Goal: Task Accomplishment & Management: Use online tool/utility

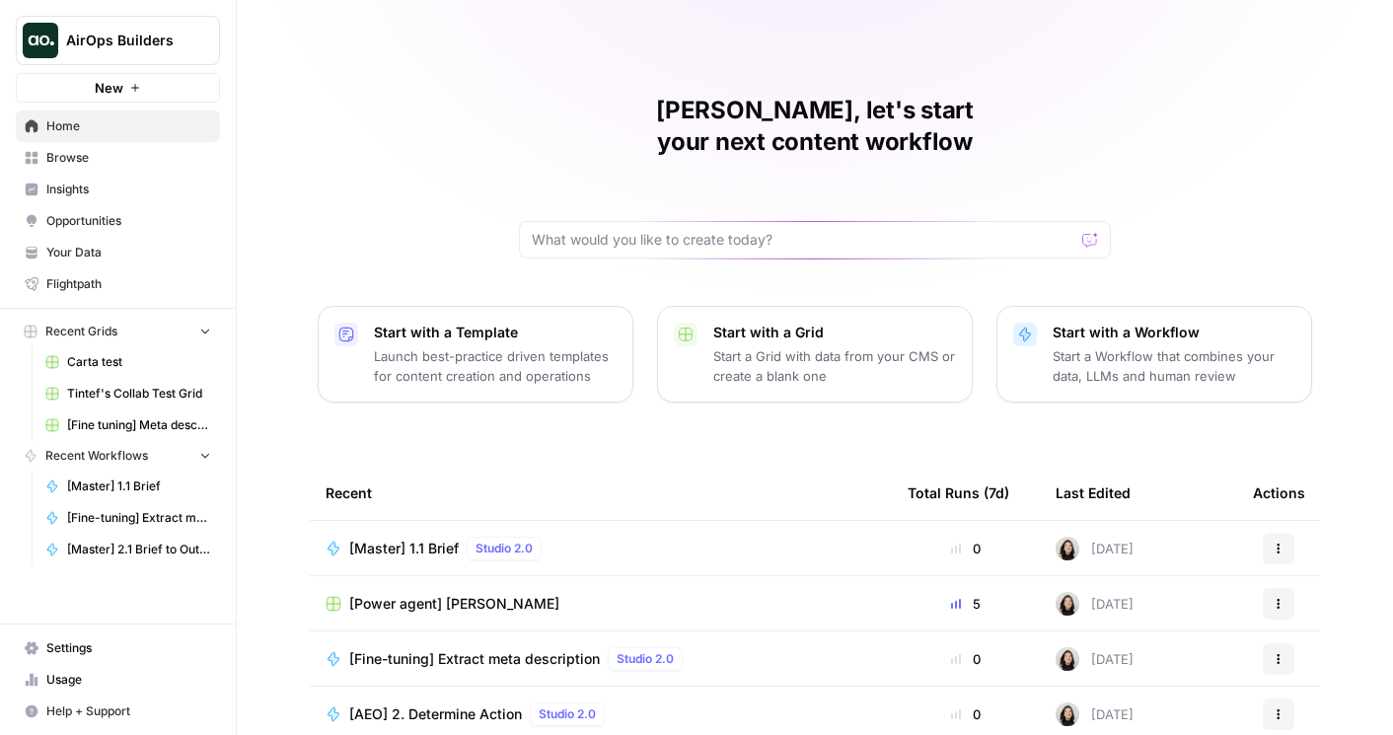
click at [109, 163] on span "Browse" at bounding box center [128, 158] width 165 height 18
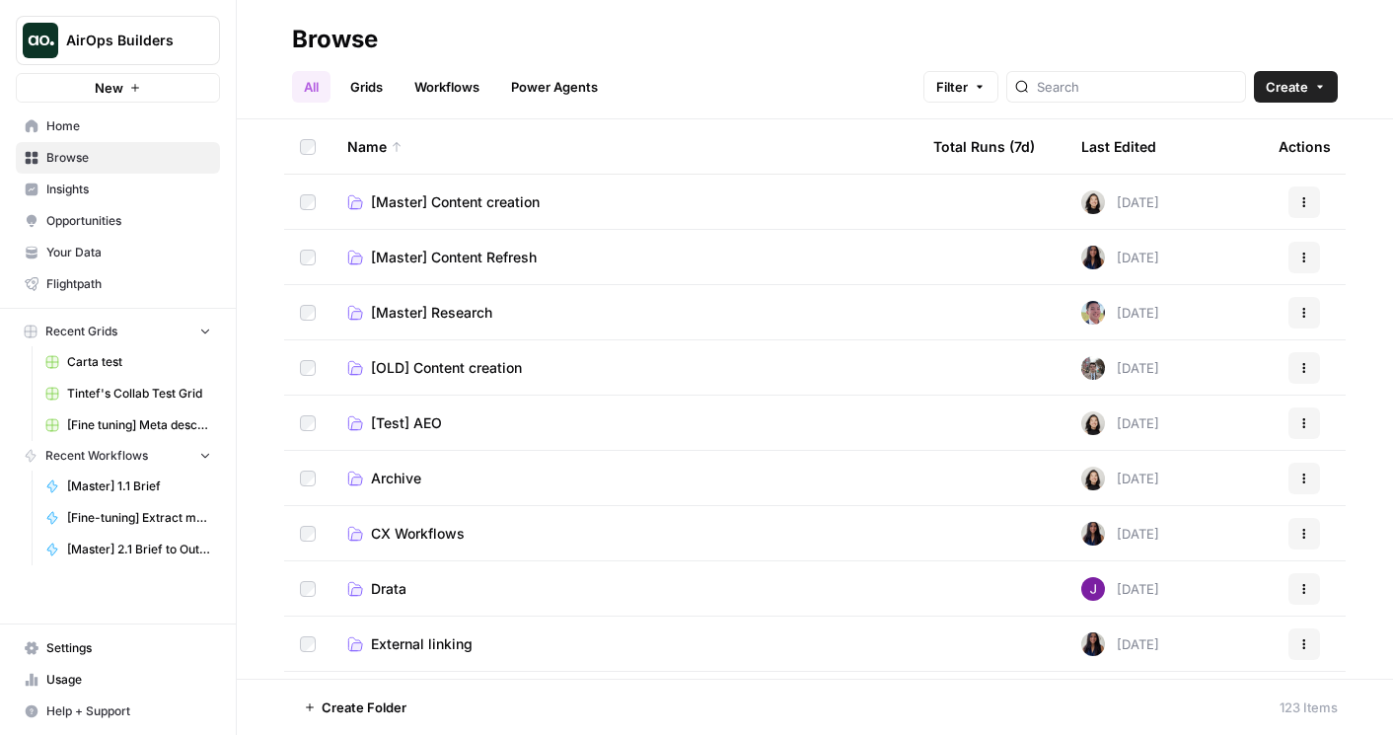
click at [453, 78] on link "Workflows" at bounding box center [446, 87] width 89 height 32
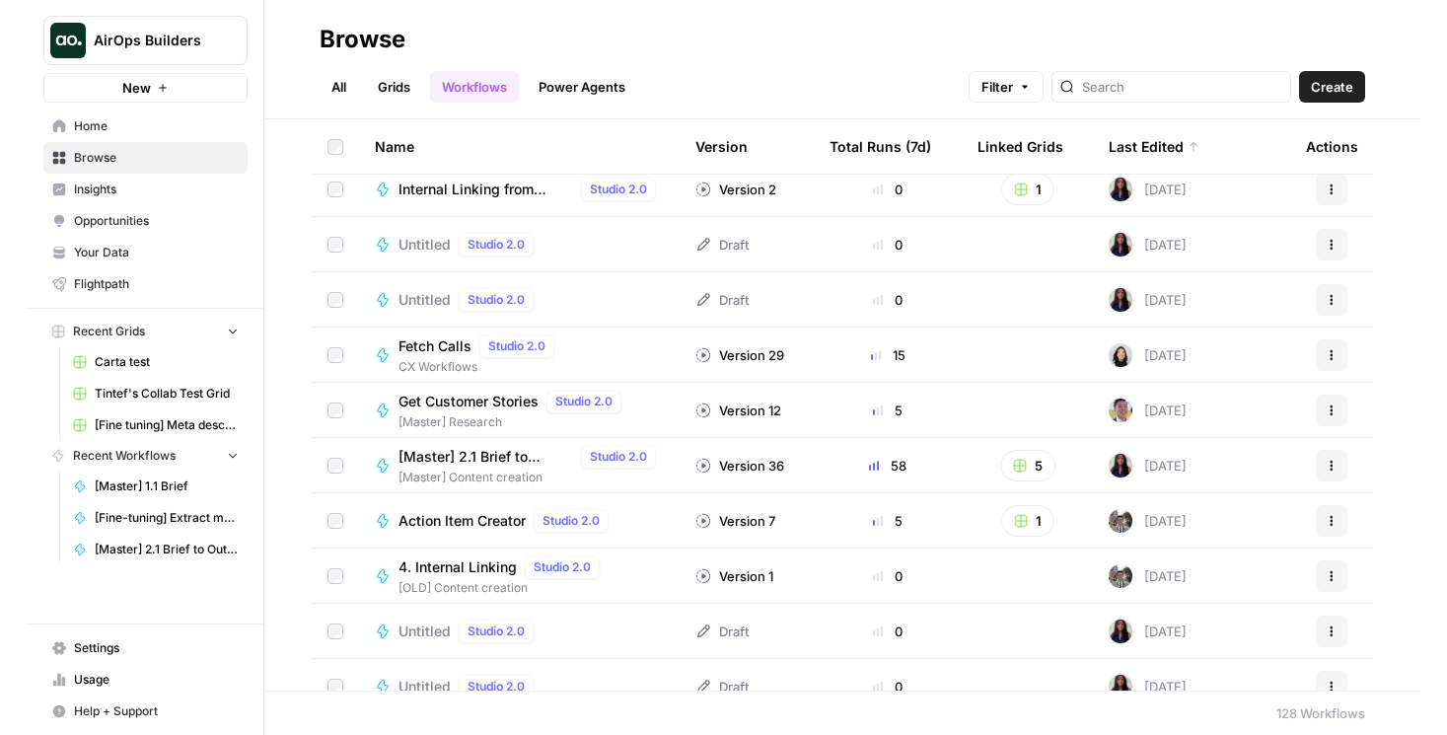
scroll to position [589, 0]
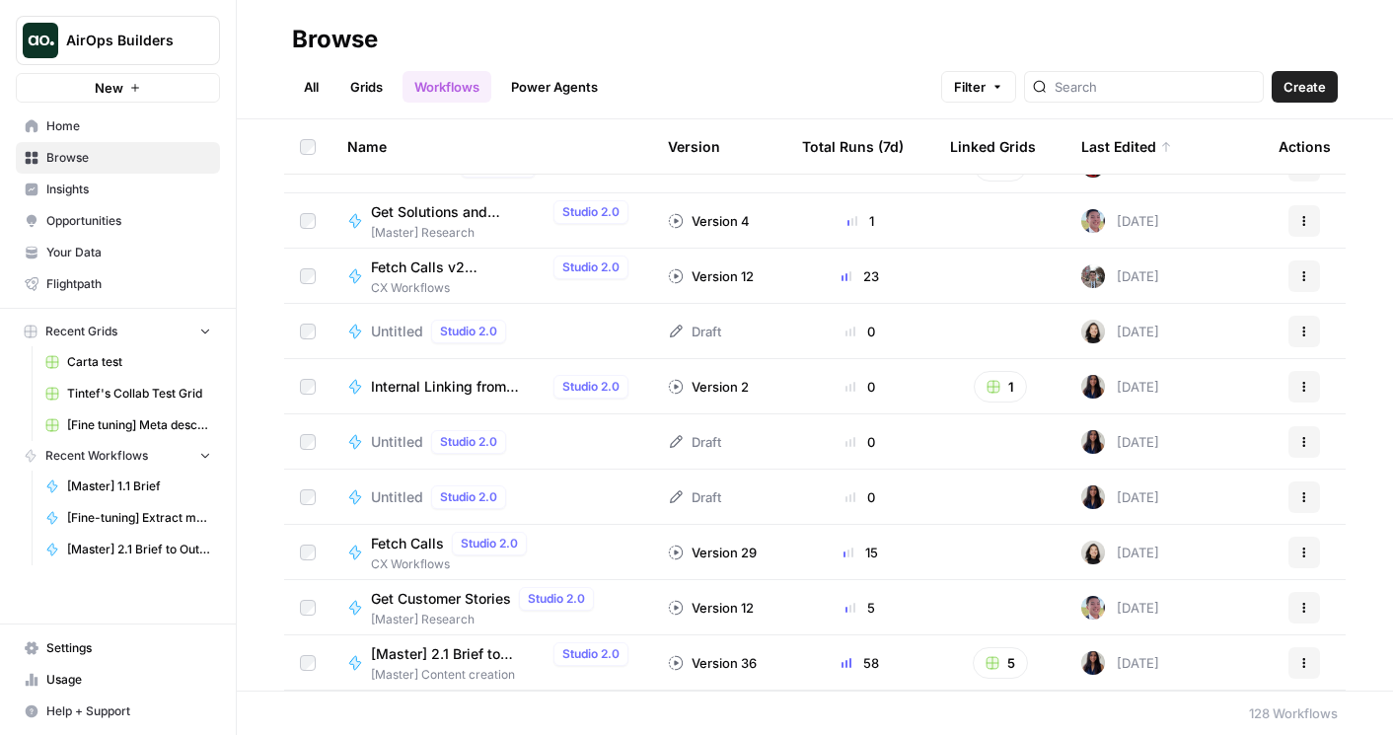
click at [405, 437] on span "Untitled" at bounding box center [397, 442] width 52 height 20
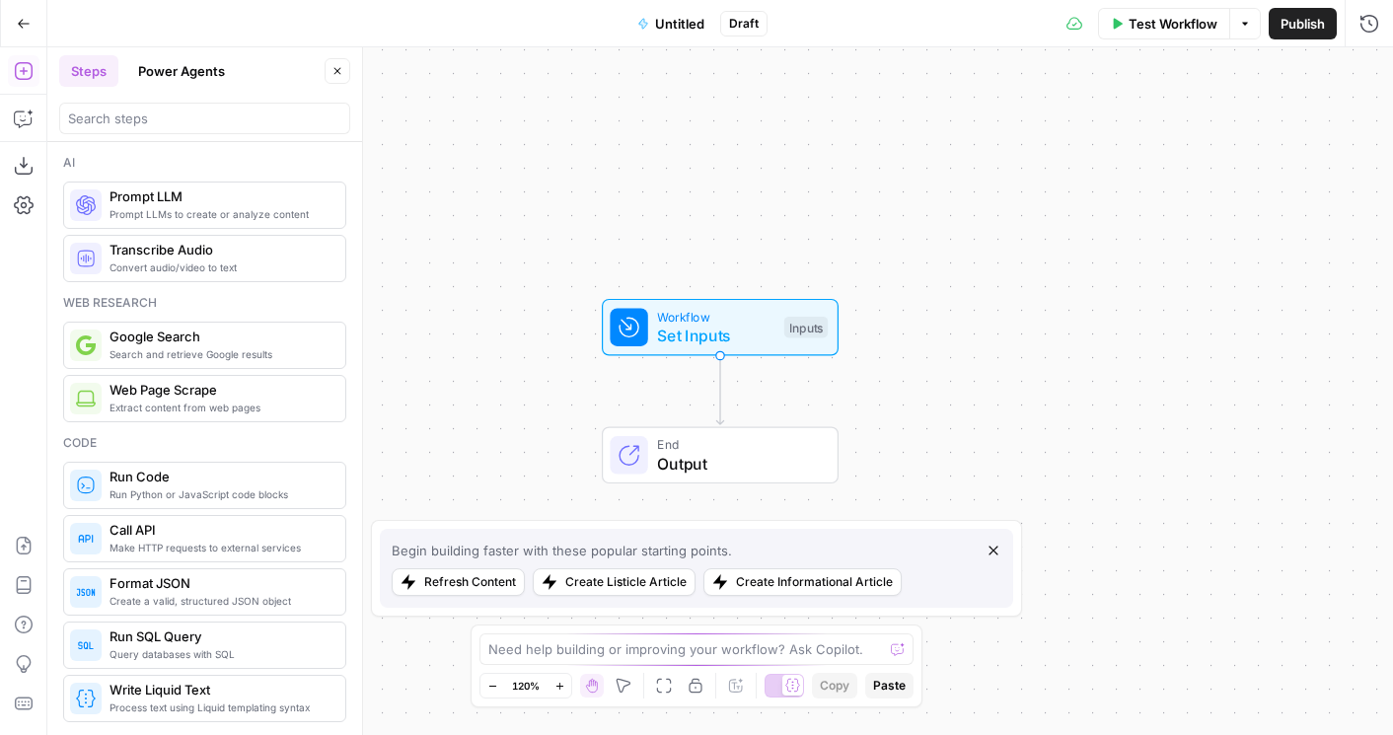
click at [212, 73] on button "Power Agents" at bounding box center [181, 71] width 110 height 32
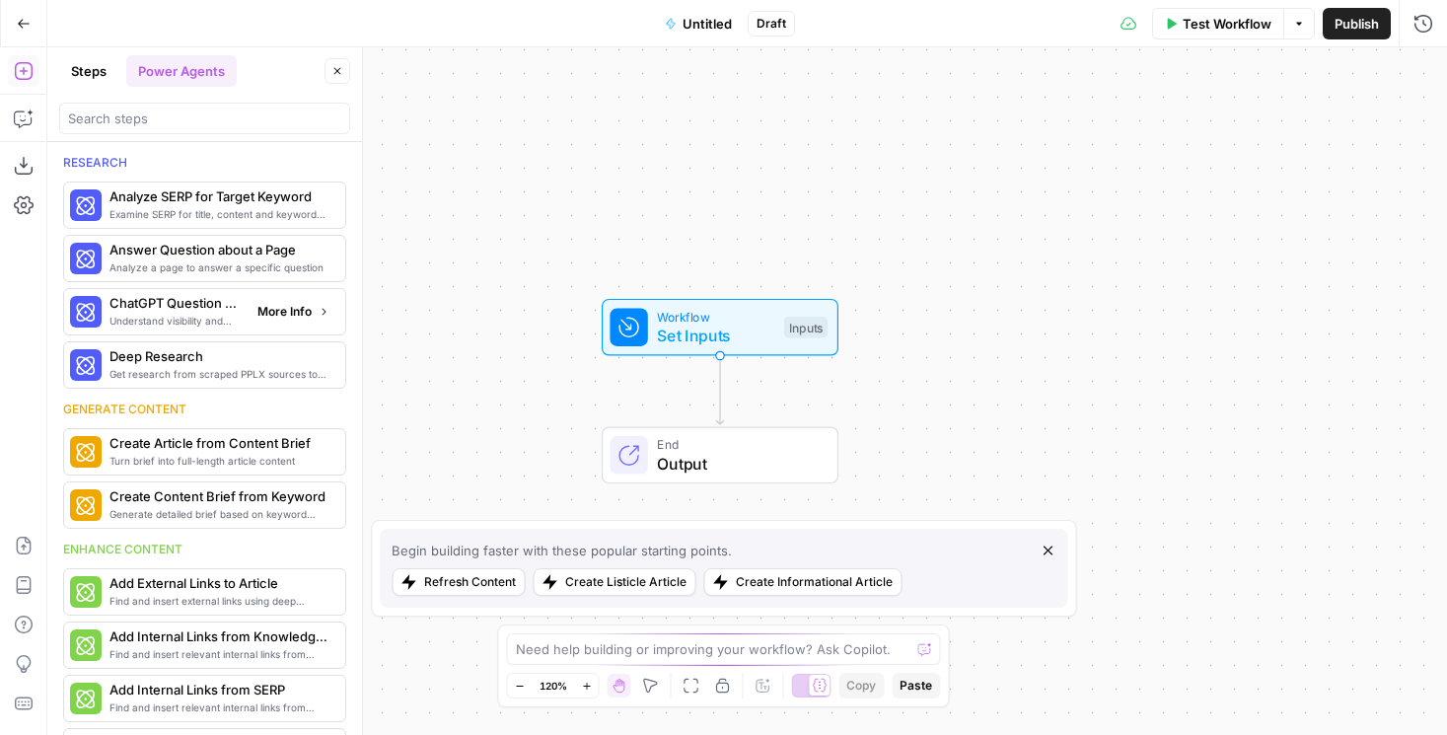
click at [242, 299] on div "Understand visibility and response sentiment in ChatGPT ChatGPT Question Analyz…" at bounding box center [203, 312] width 267 height 34
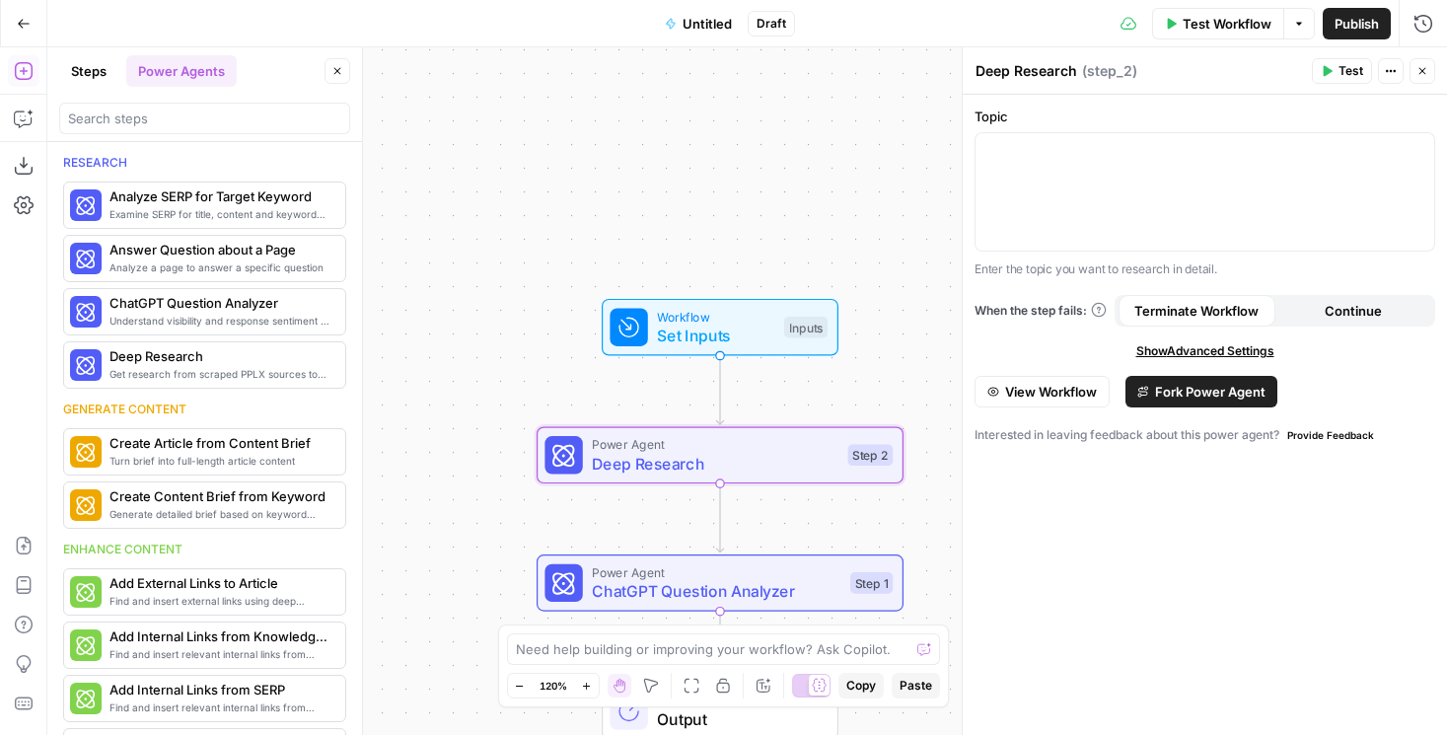
click at [1048, 394] on span "View Workflow" at bounding box center [1051, 392] width 92 height 20
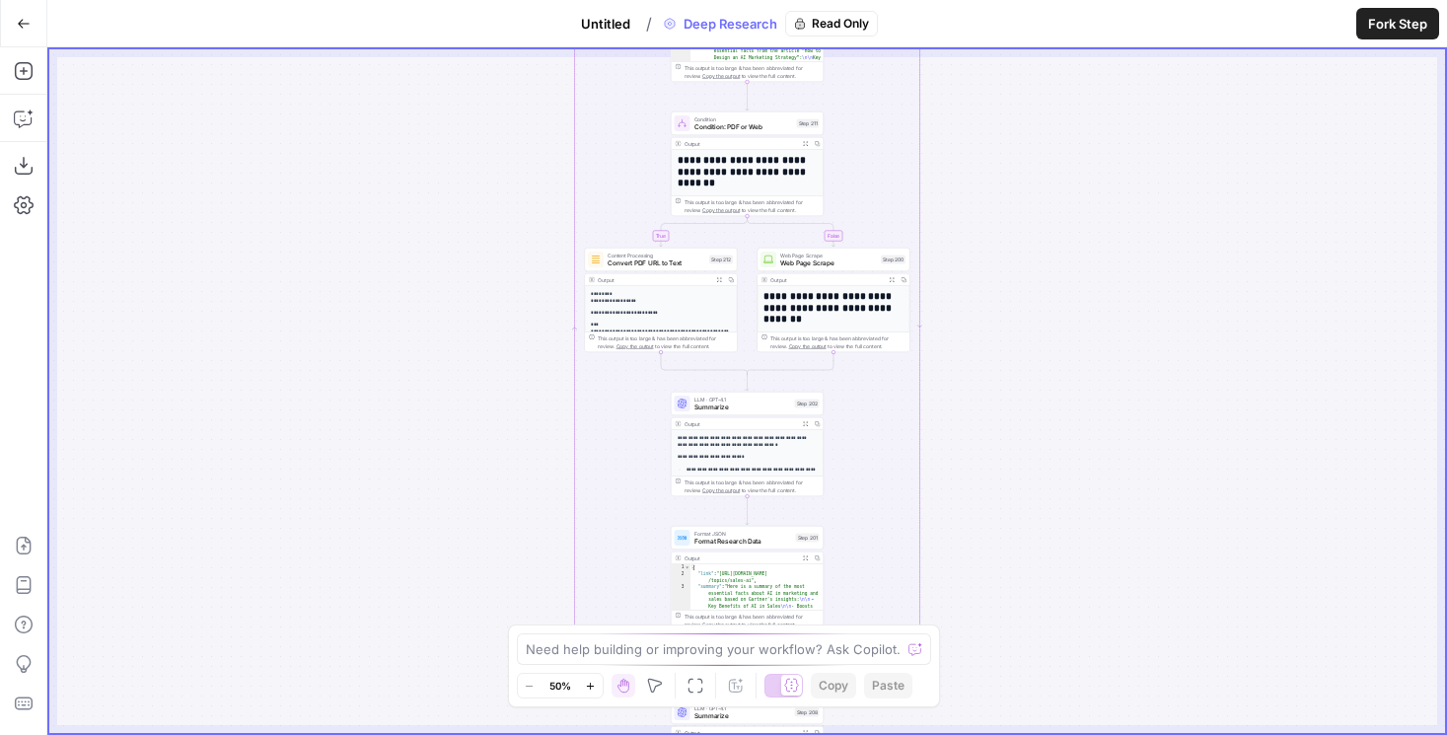
drag, startPoint x: 982, startPoint y: 236, endPoint x: 856, endPoint y: 611, distance: 395.5
click at [856, 611] on div "true false Workflow Set Inputs Inputs LLM · GPT-4.1 Get Relevant Sources Step 1…" at bounding box center [747, 391] width 1396 height 684
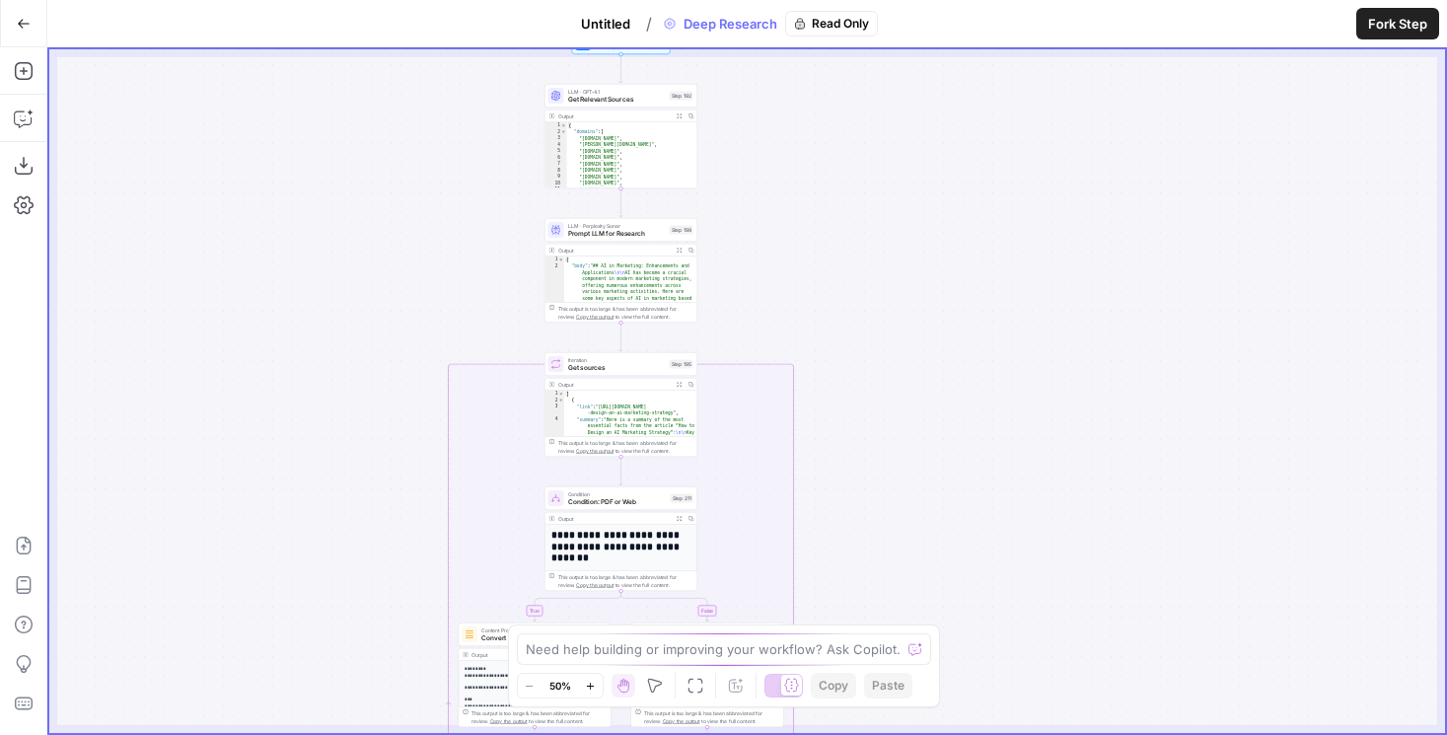
drag, startPoint x: 872, startPoint y: 328, endPoint x: 872, endPoint y: 133, distance: 195.3
click at [872, 133] on div "true false Workflow Set Inputs Inputs LLM · GPT-4.1 Get Relevant Sources Step 1…" at bounding box center [747, 391] width 1396 height 684
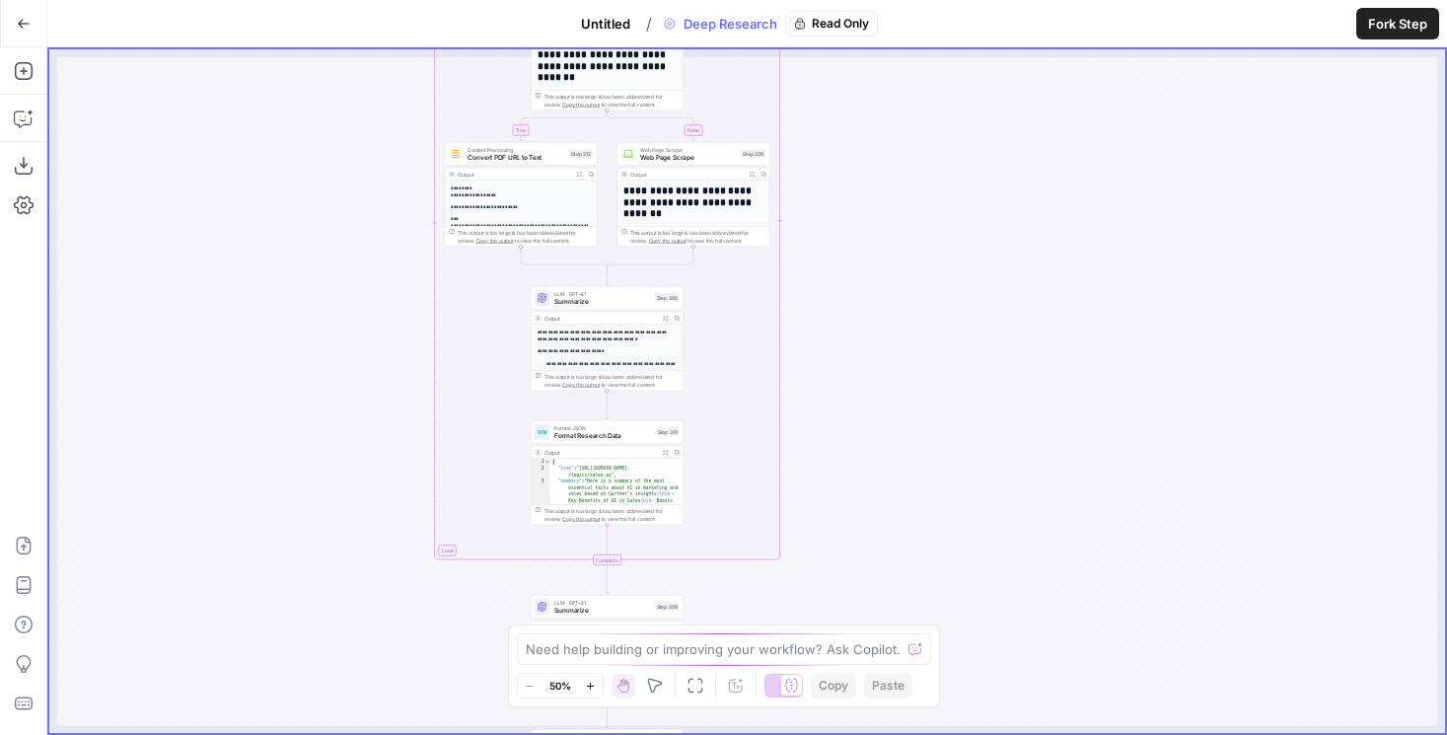
drag, startPoint x: 876, startPoint y: 421, endPoint x: 859, endPoint y: 82, distance: 339.7
click at [861, 82] on div "true false Workflow Set Inputs Inputs LLM · GPT-4.1 Get Relevant Sources Step 1…" at bounding box center [747, 391] width 1396 height 684
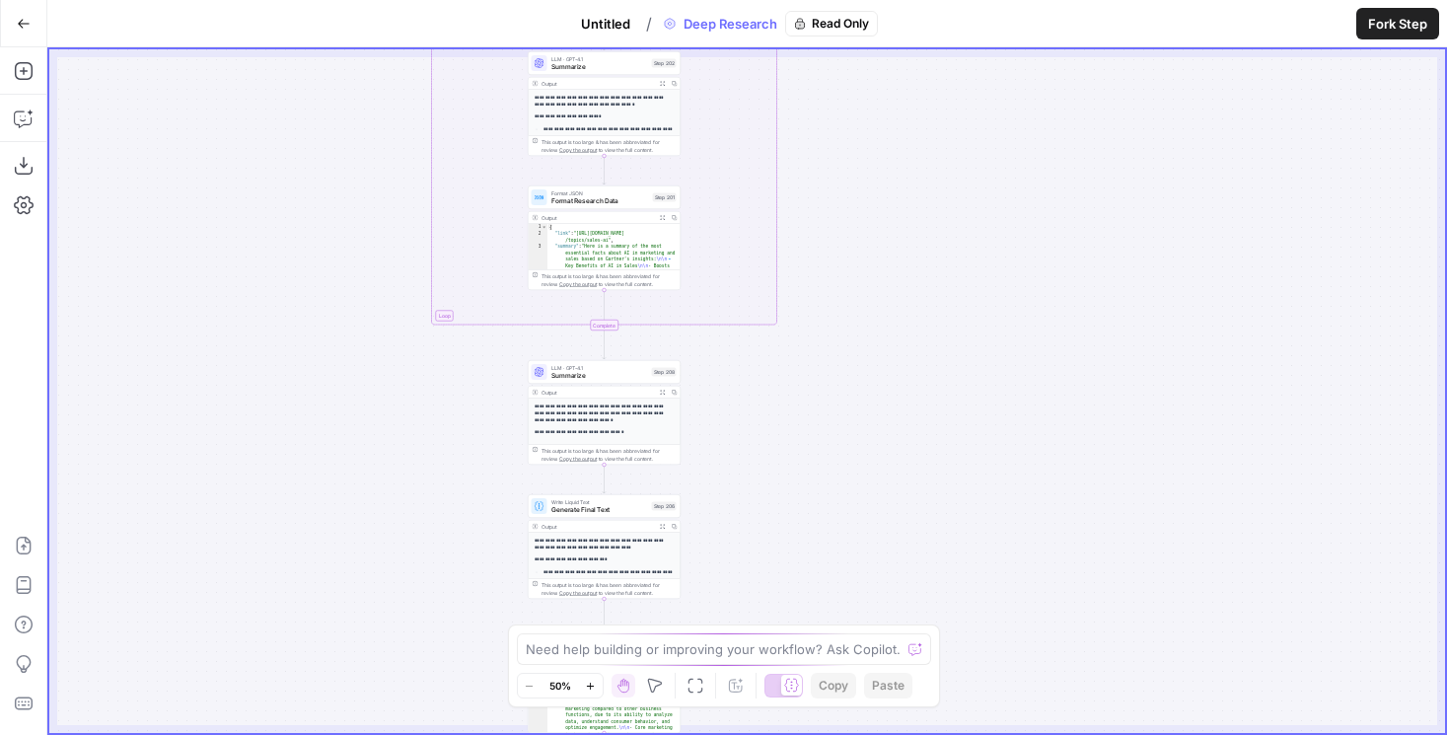
drag, startPoint x: 873, startPoint y: 377, endPoint x: 901, endPoint y: 571, distance: 196.3
click at [901, 570] on div "true false Workflow Set Inputs Inputs LLM · GPT-4.1 Get Relevant Sources Step 1…" at bounding box center [747, 391] width 1396 height 684
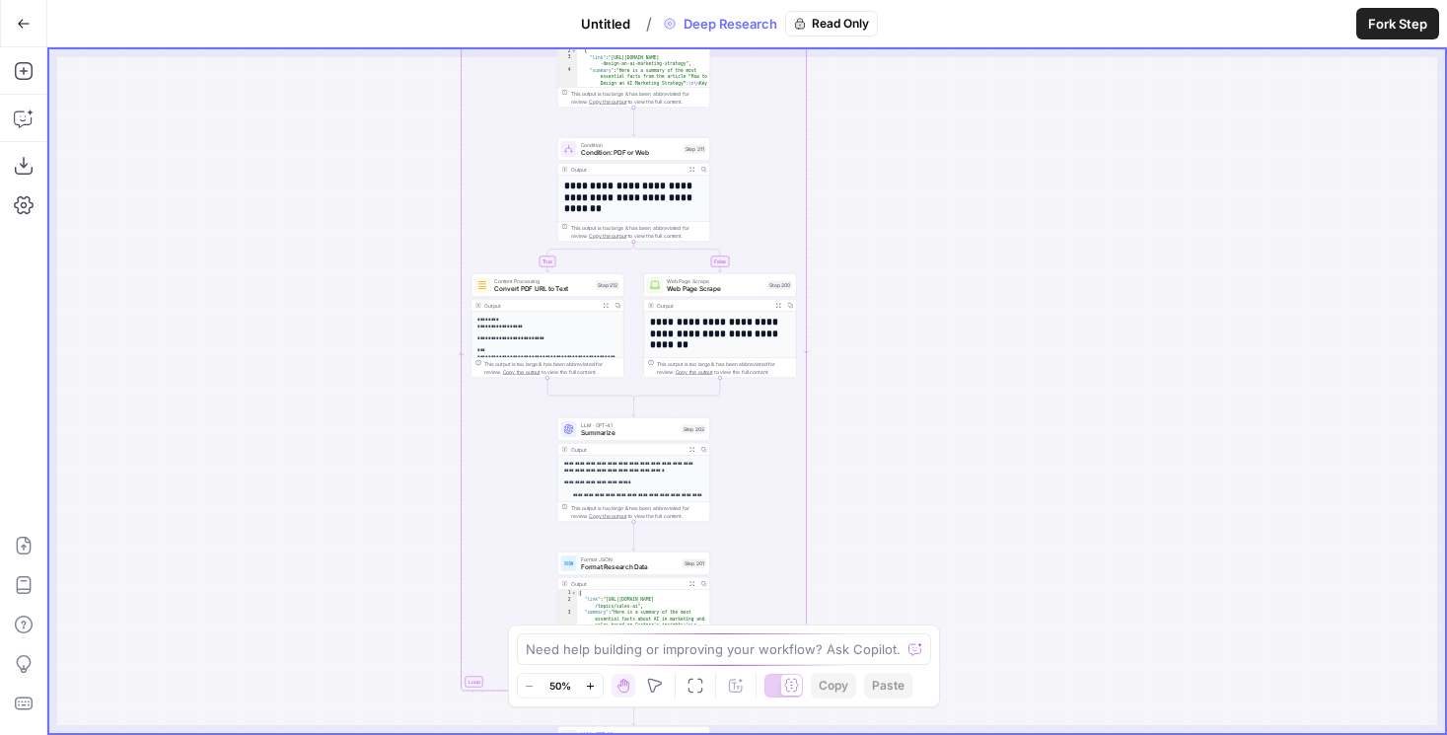
drag, startPoint x: 867, startPoint y: 148, endPoint x: 895, endPoint y: 629, distance: 482.1
click at [895, 629] on body "AirOps Builders New Home Browse Insights Opportunities Your Data Flightpath Rec…" at bounding box center [723, 367] width 1447 height 735
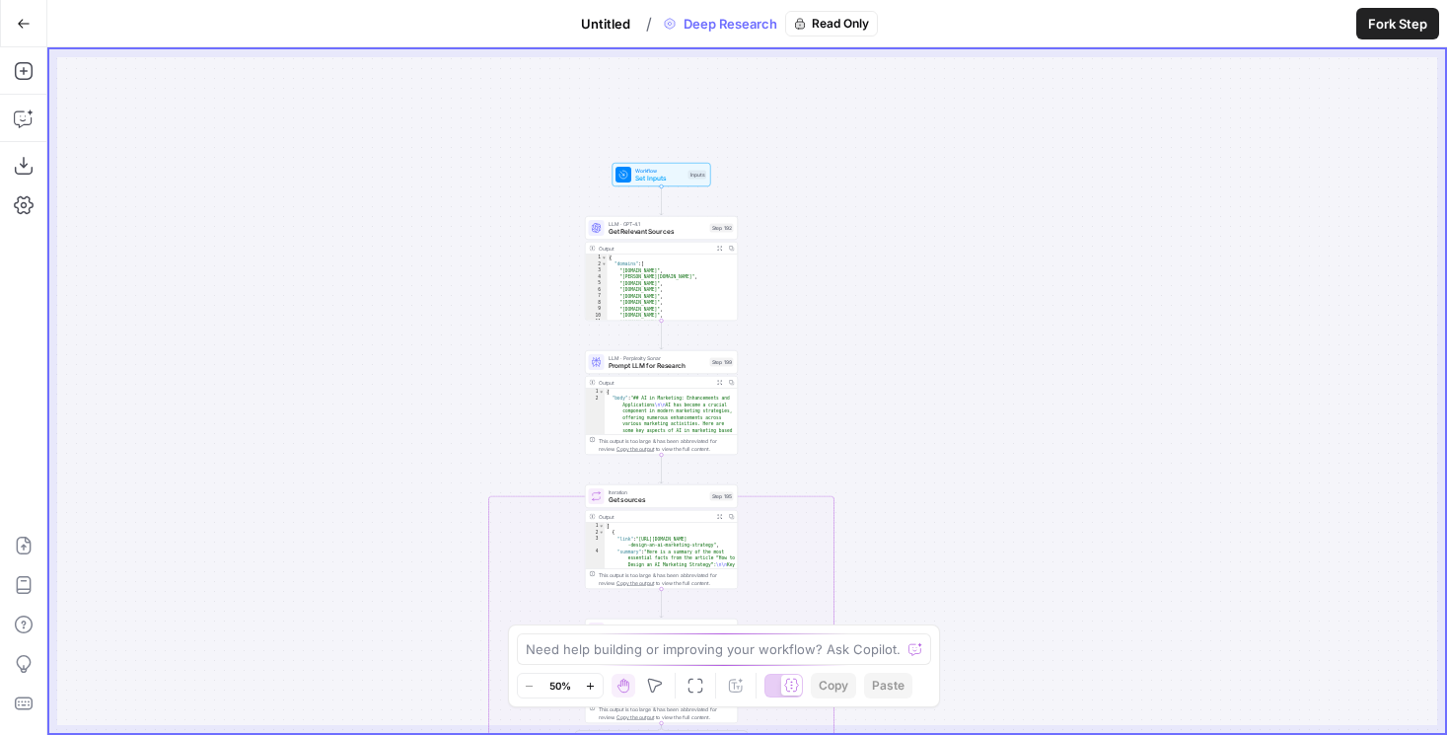
click at [634, 361] on span "Prompt LLM for Research" at bounding box center [658, 366] width 98 height 10
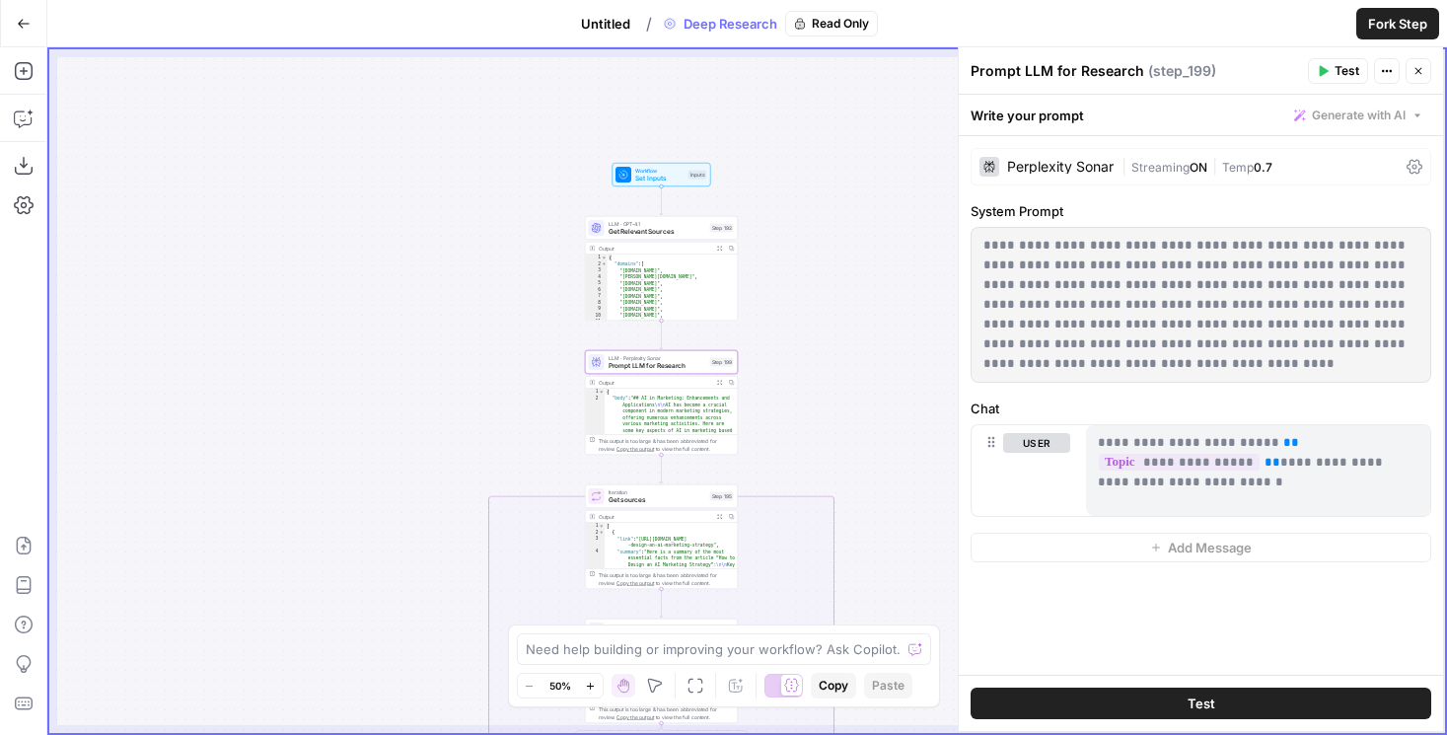
click at [596, 22] on span "Untitled" at bounding box center [605, 24] width 49 height 20
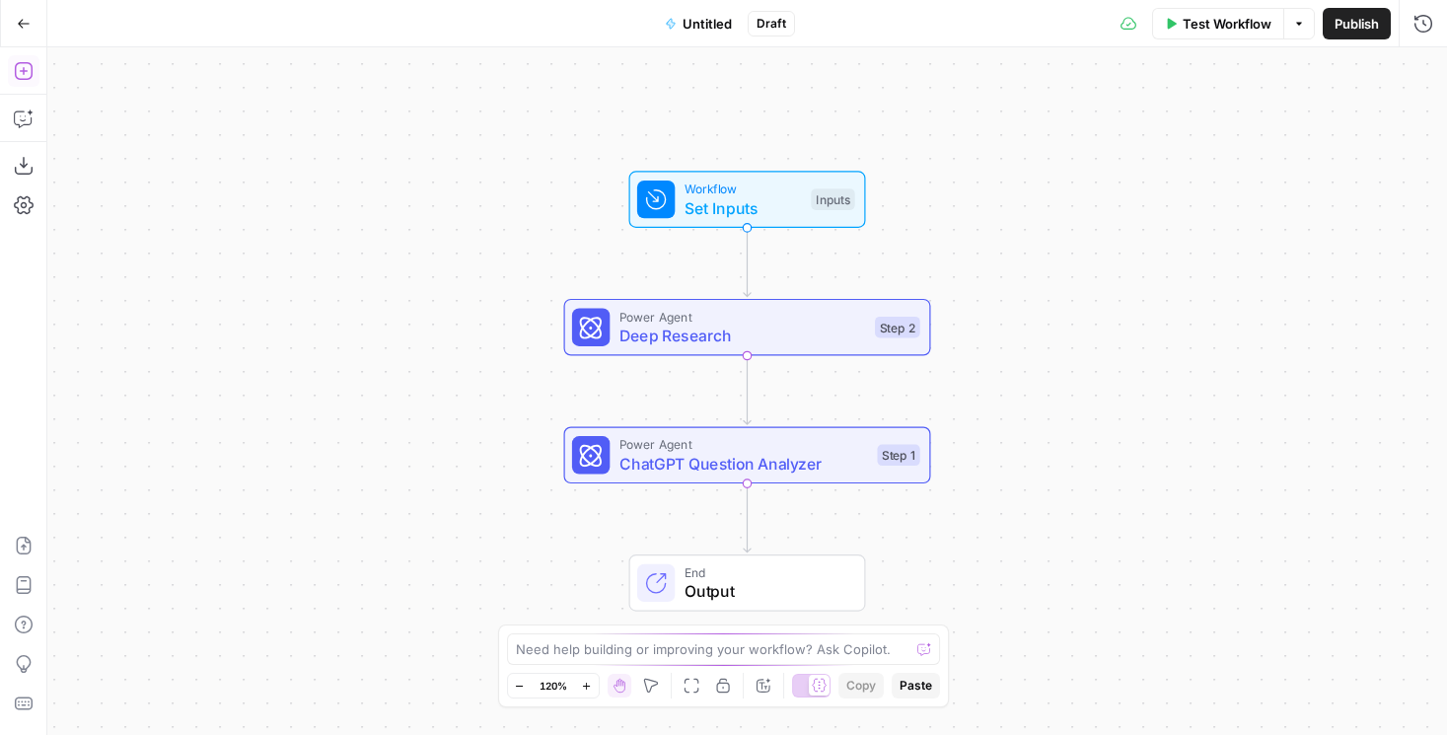
click at [25, 69] on icon "button" at bounding box center [24, 71] width 20 height 20
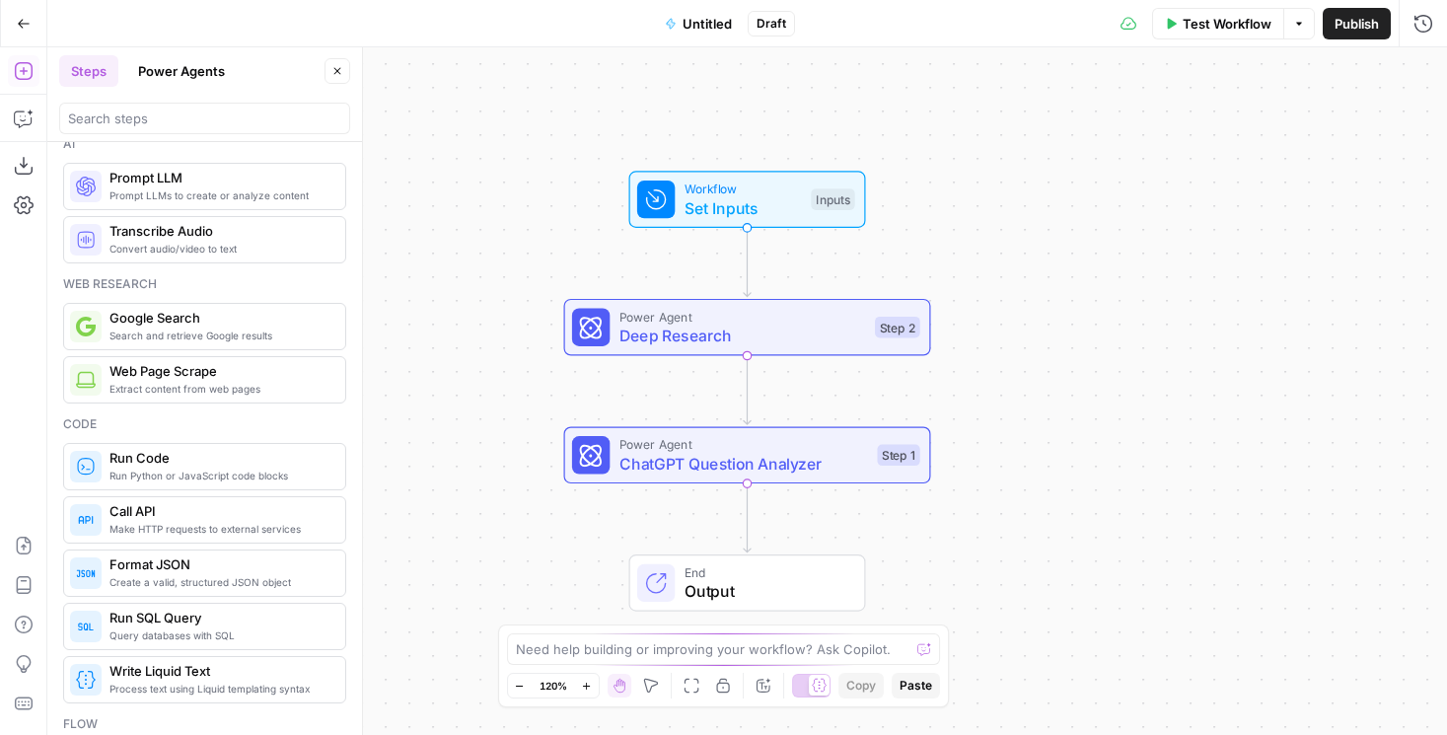
scroll to position [20, 0]
click at [177, 78] on button "Power Agents" at bounding box center [181, 71] width 110 height 32
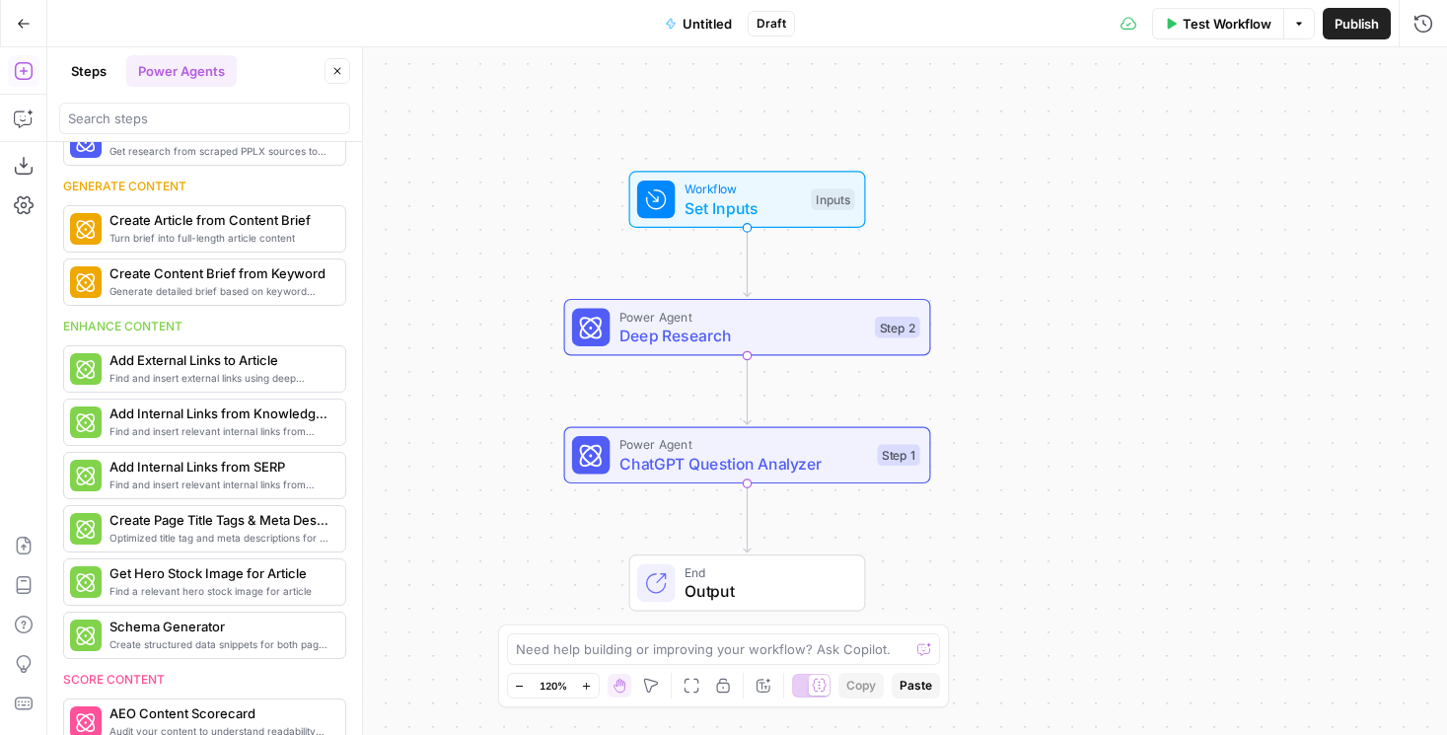
scroll to position [0, 0]
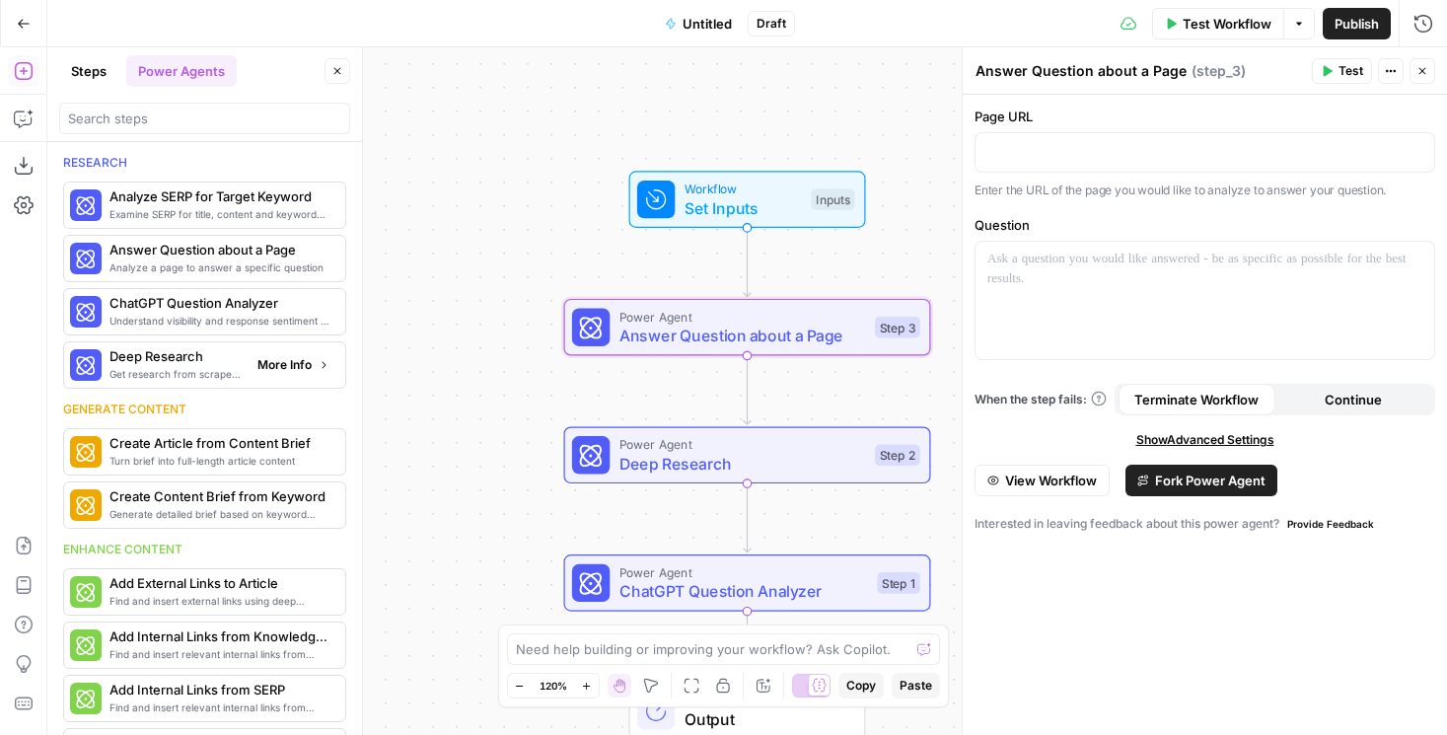
click at [197, 362] on span "Deep Research" at bounding box center [175, 356] width 132 height 20
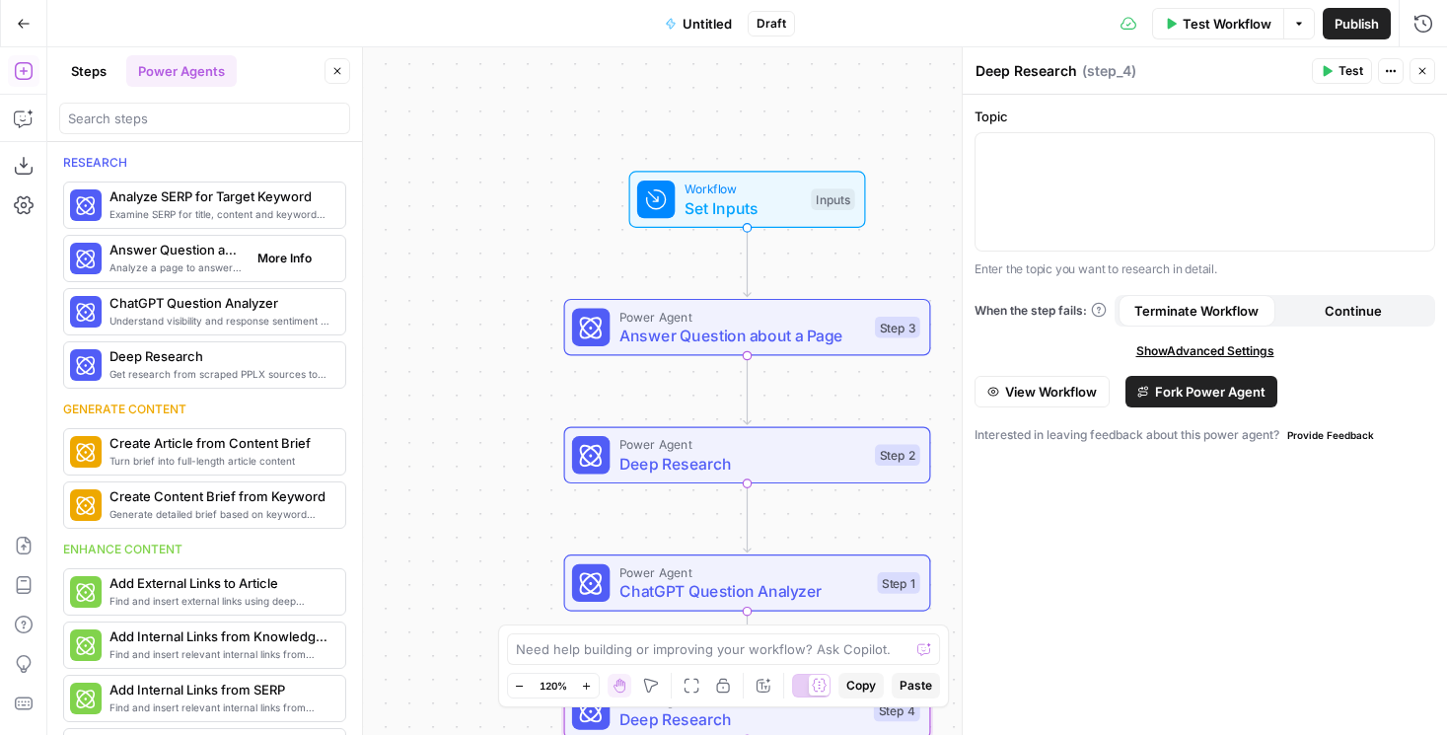
click at [154, 264] on span "Analyze a page to answer a specific question" at bounding box center [175, 267] width 132 height 16
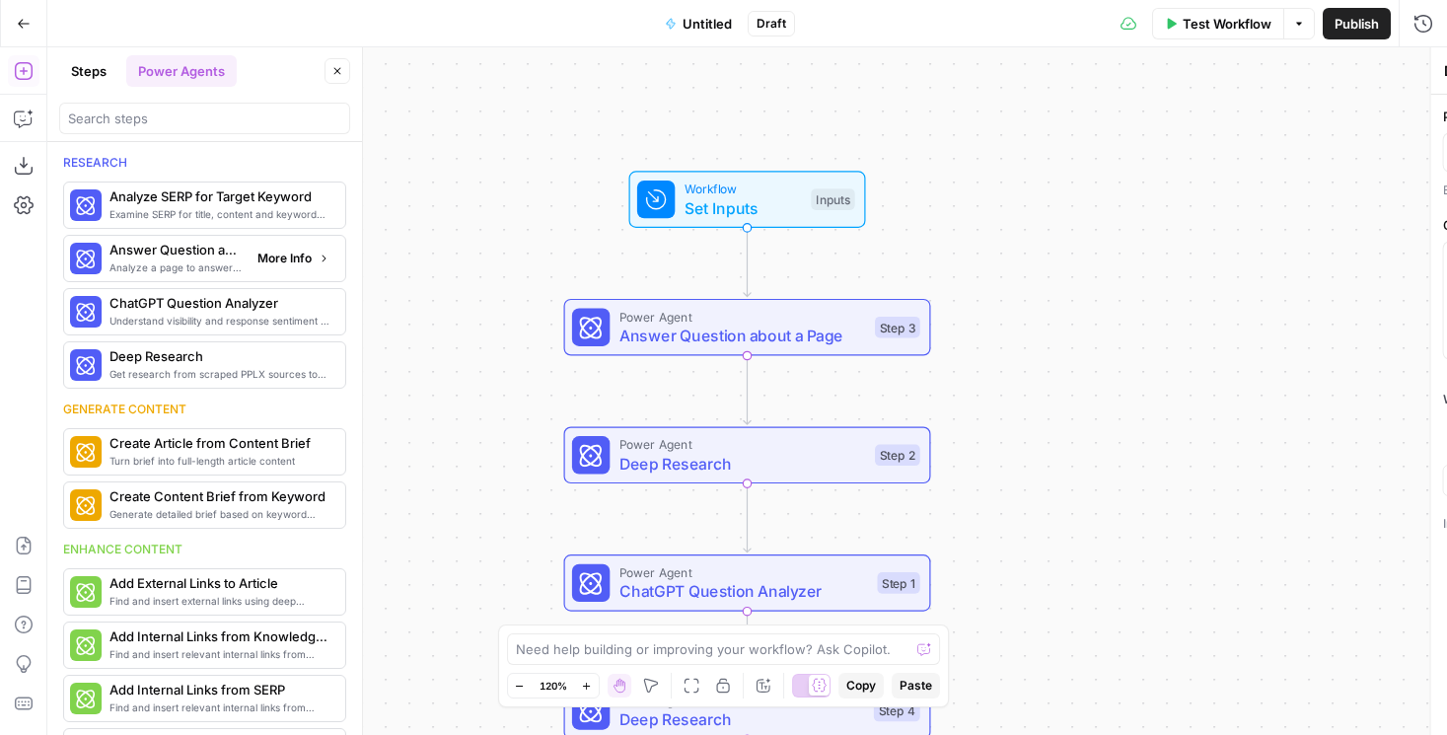
type textarea "Answer Question about a Page"
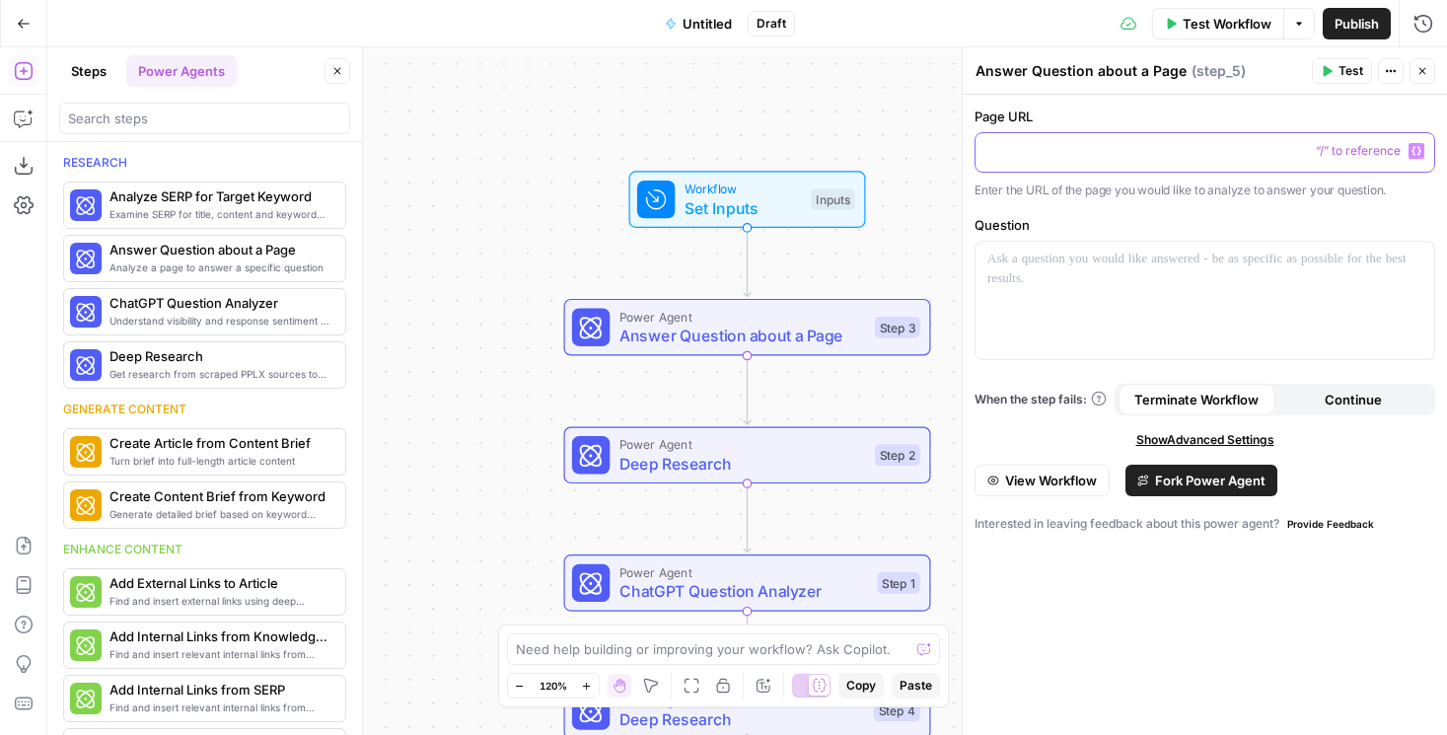
click at [1087, 155] on p at bounding box center [1204, 151] width 435 height 20
drag, startPoint x: 982, startPoint y: 69, endPoint x: 1142, endPoint y: 69, distance: 159.8
click at [1142, 69] on textarea "Answer Question about a Page" at bounding box center [1081, 71] width 211 height 20
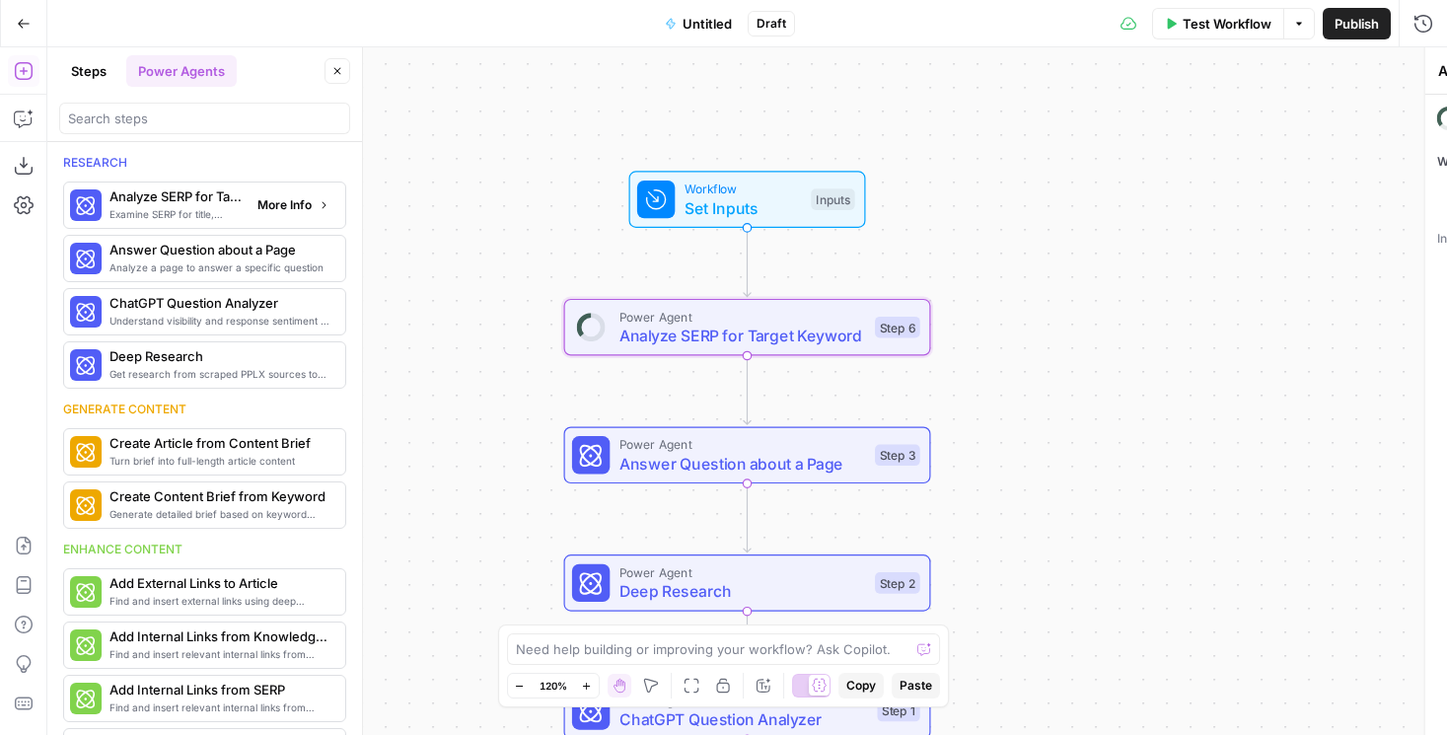
type textarea "Analyze SERP for Target Keyword"
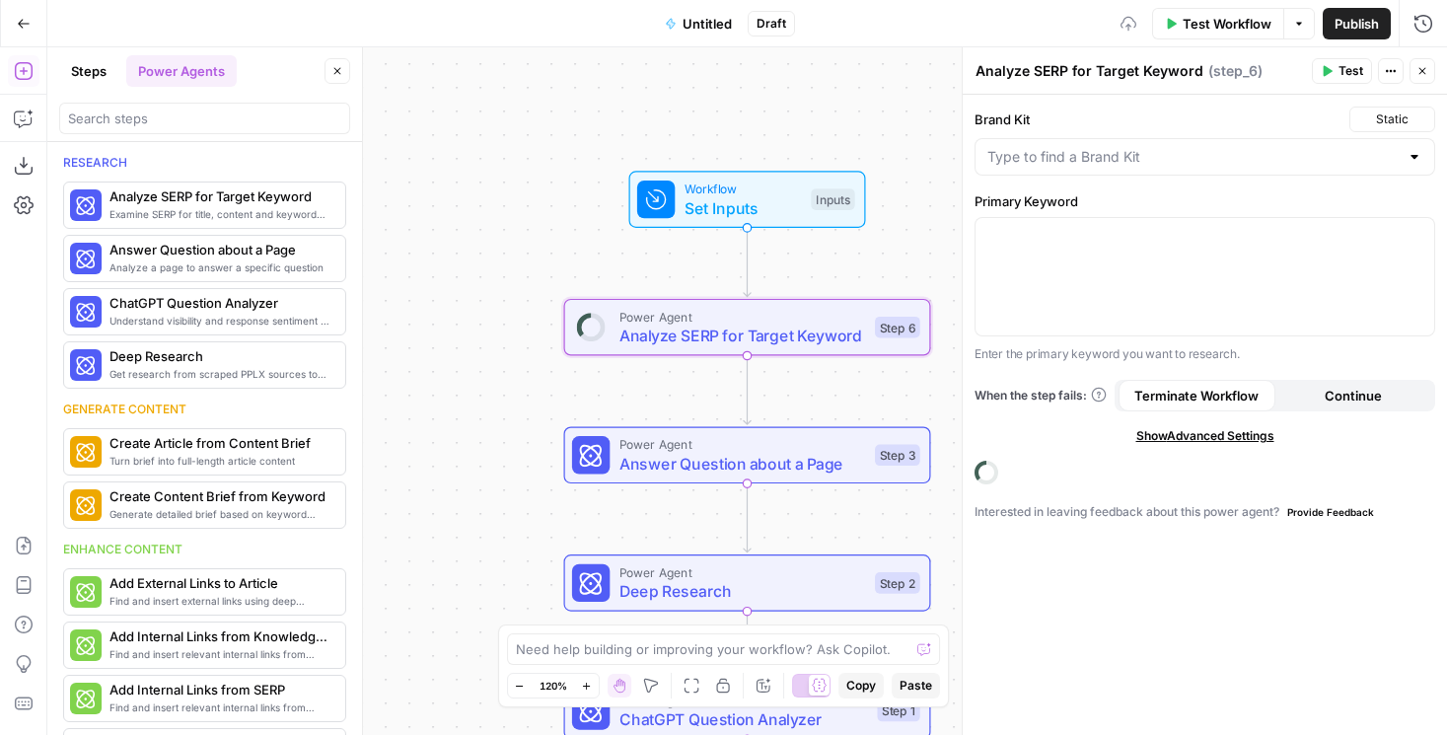
drag, startPoint x: 492, startPoint y: 320, endPoint x: 384, endPoint y: 209, distance: 154.8
click at [384, 209] on div "Workflow Set Inputs Inputs Power Agent Analyze SERP for Target Keyword Step 6 P…" at bounding box center [747, 391] width 1400 height 688
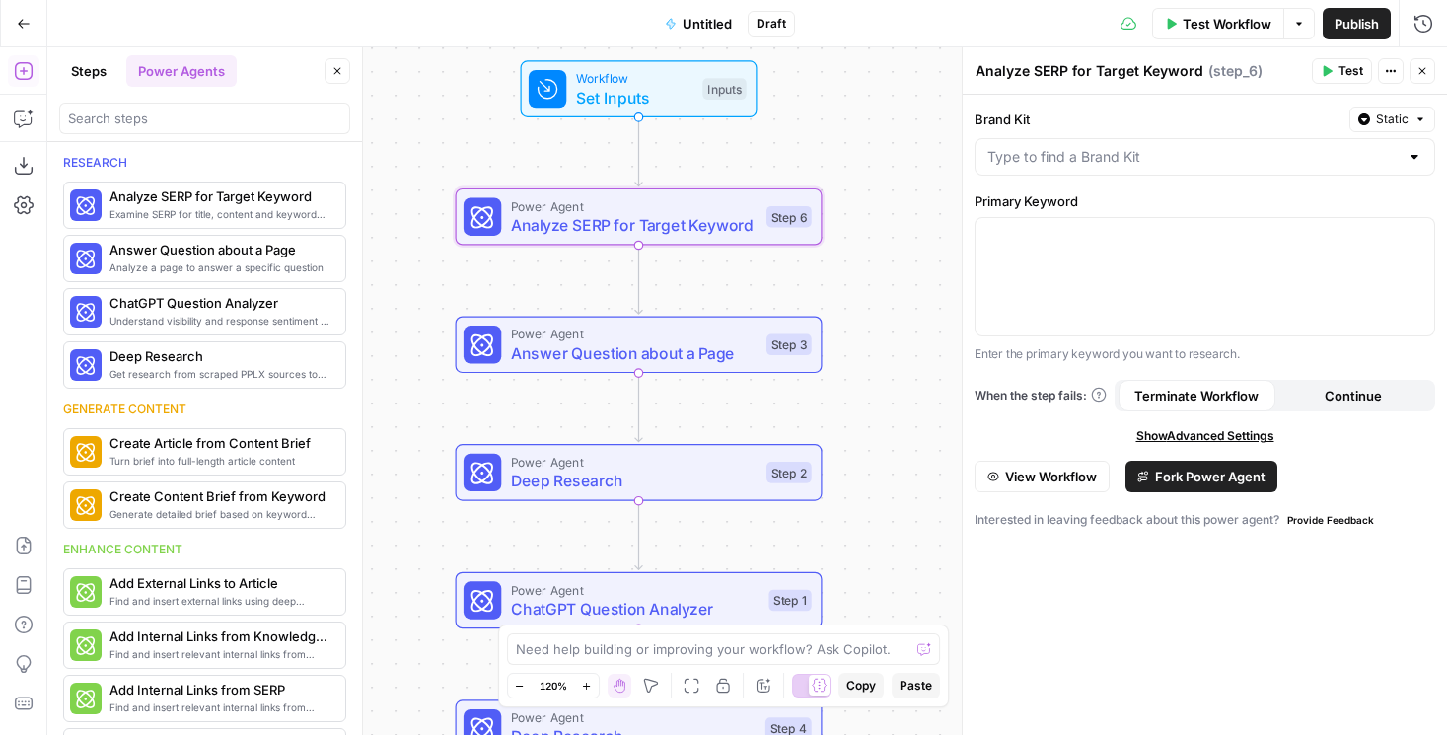
click at [1071, 465] on button "View Workflow" at bounding box center [1042, 477] width 135 height 32
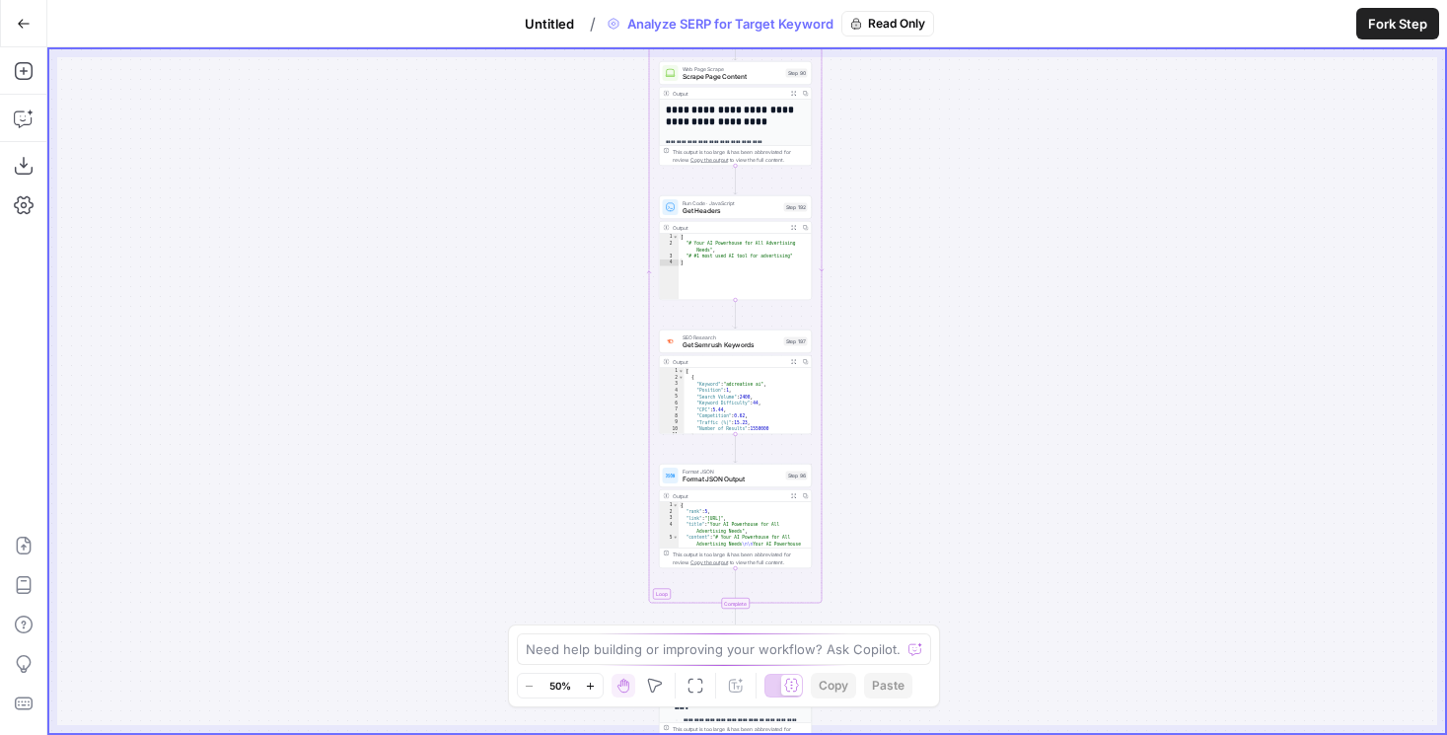
drag, startPoint x: 565, startPoint y: 489, endPoint x: 468, endPoint y: 132, distance: 370.2
click at [468, 132] on div "Workflow Set Inputs Inputs Google Search Perform Google Search Step 51 Output E…" at bounding box center [747, 391] width 1396 height 684
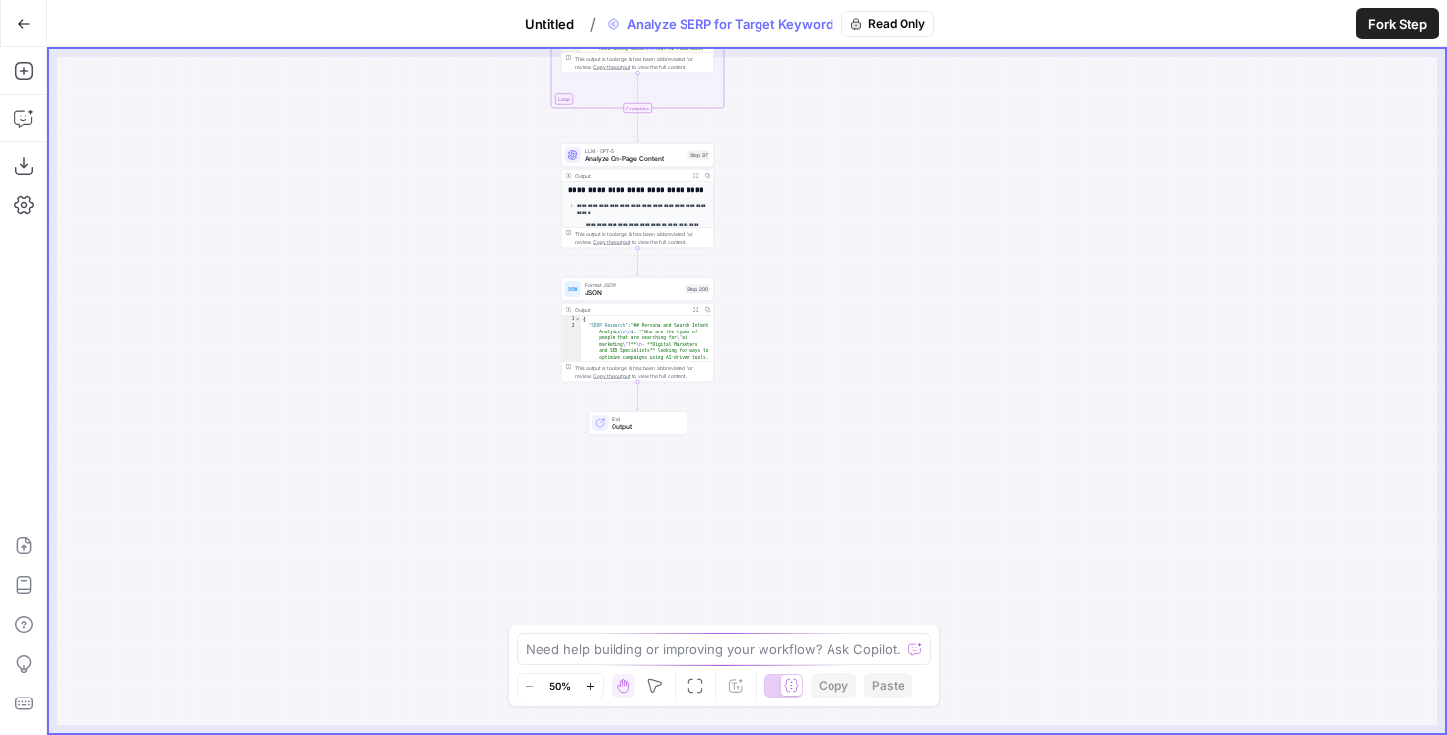
drag, startPoint x: 483, startPoint y: 582, endPoint x: 471, endPoint y: 388, distance: 194.7
click at [471, 388] on div "Workflow Set Inputs Inputs Google Search Perform Google Search Step 51 Output E…" at bounding box center [747, 391] width 1396 height 684
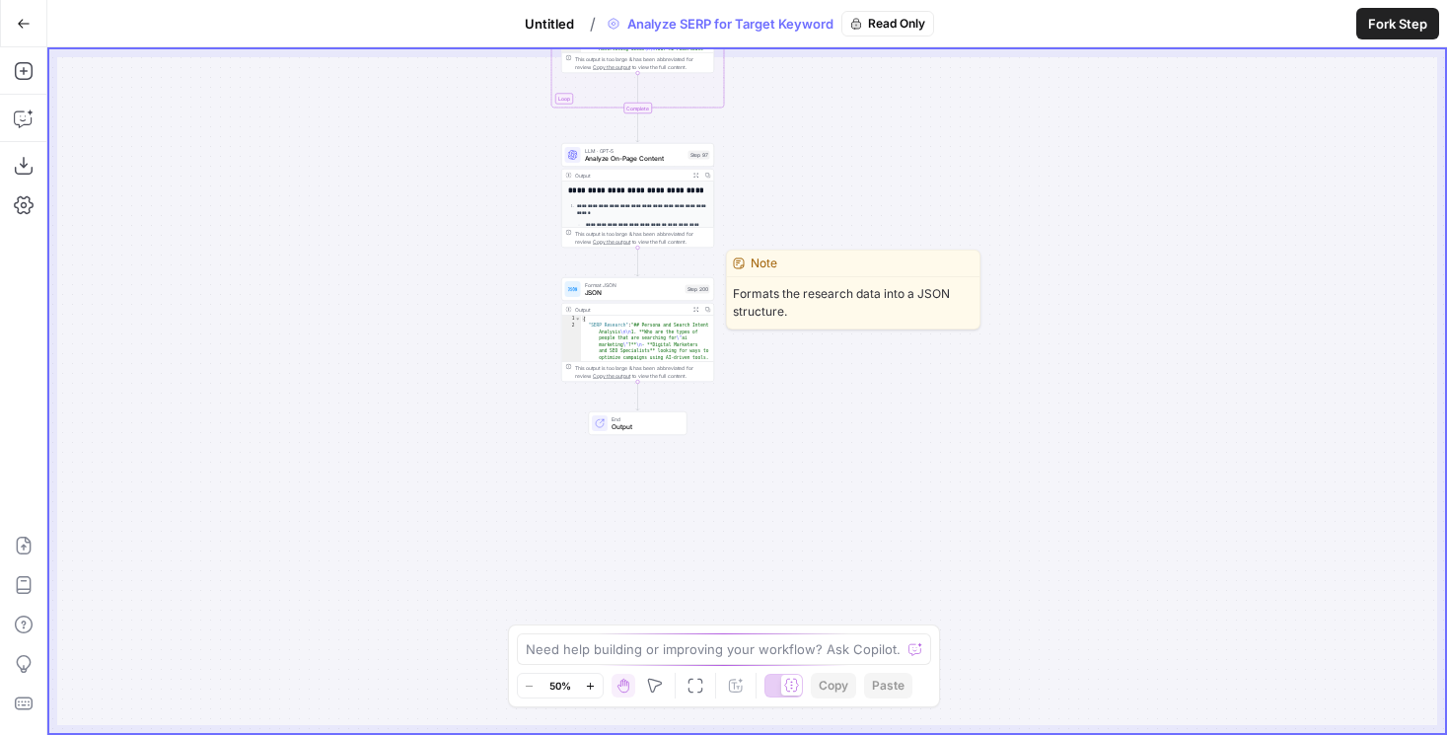
click at [635, 292] on span "JSON" at bounding box center [633, 293] width 97 height 10
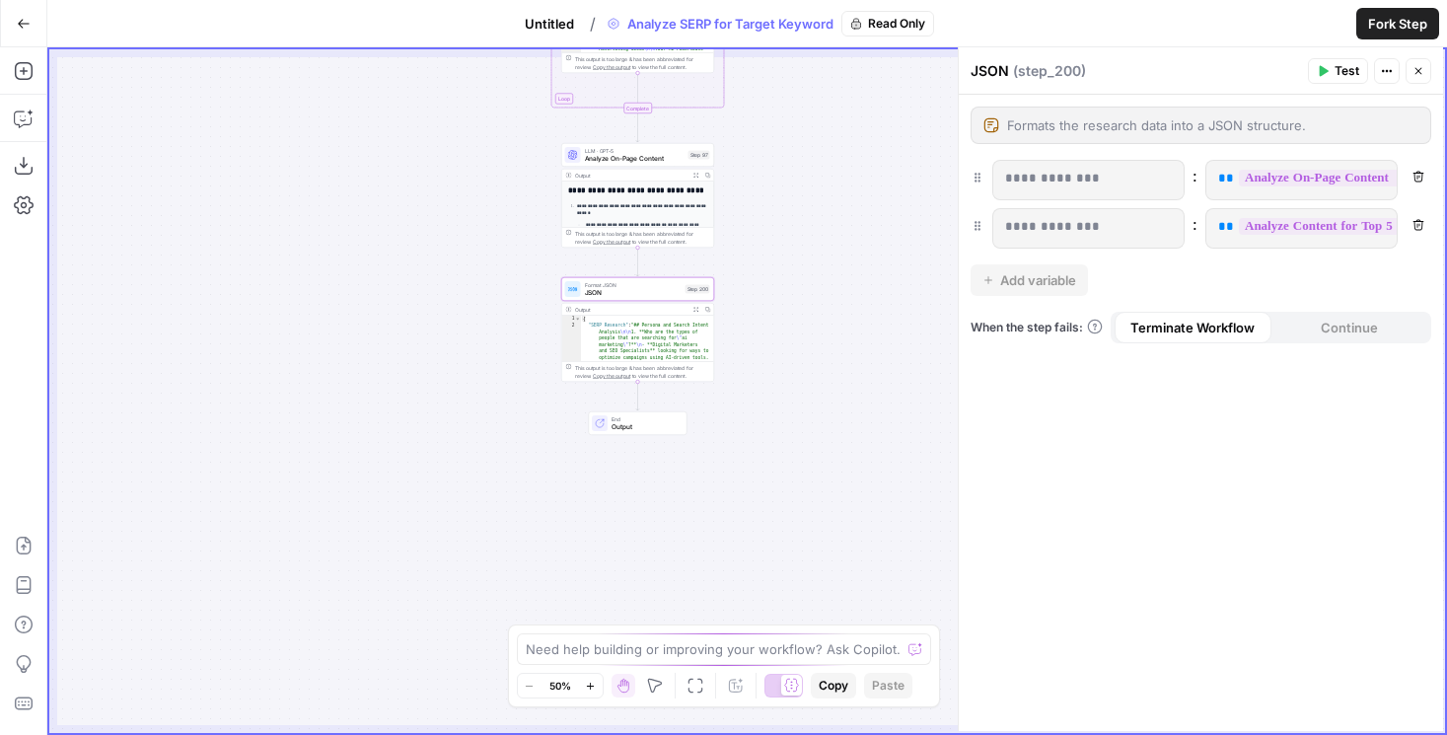
click at [26, 22] on icon "button" at bounding box center [24, 24] width 14 height 14
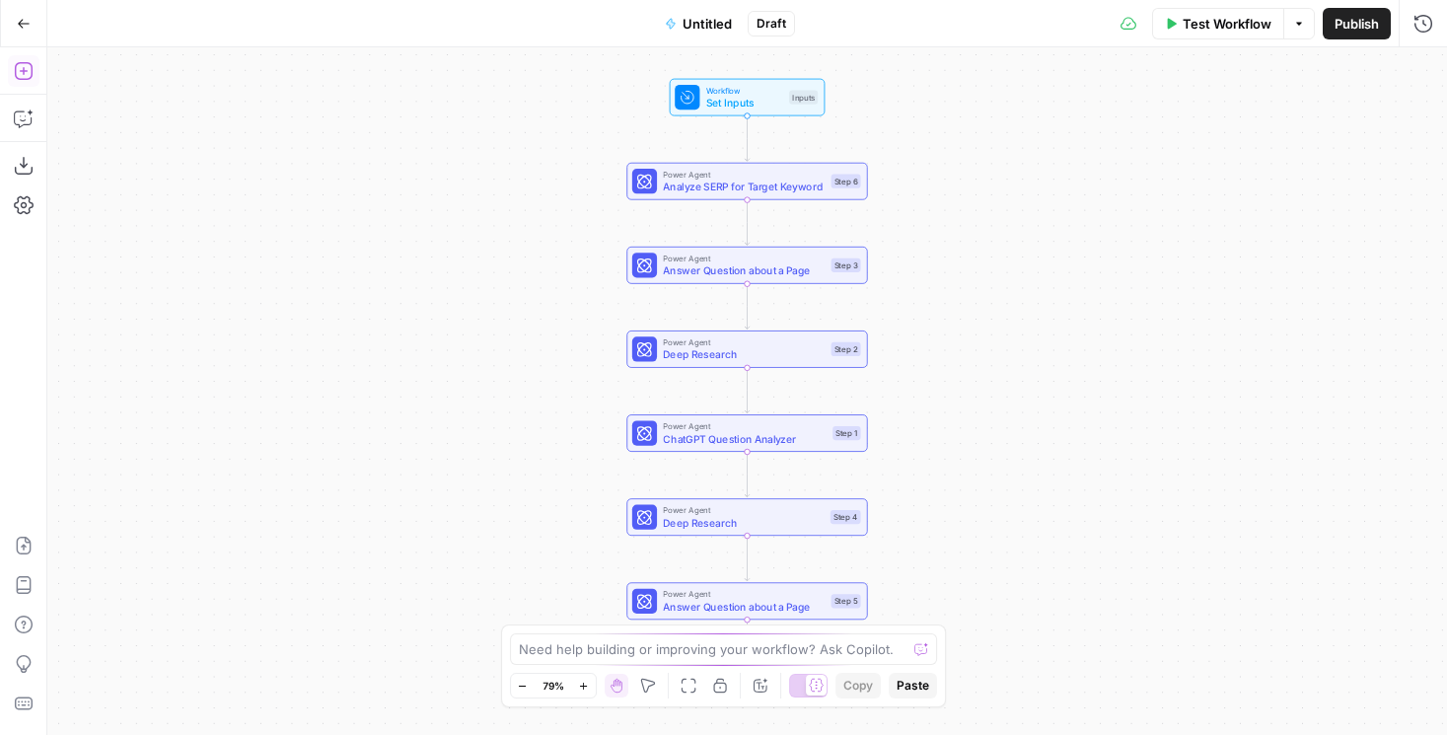
click at [23, 68] on icon "button" at bounding box center [23, 71] width 18 height 18
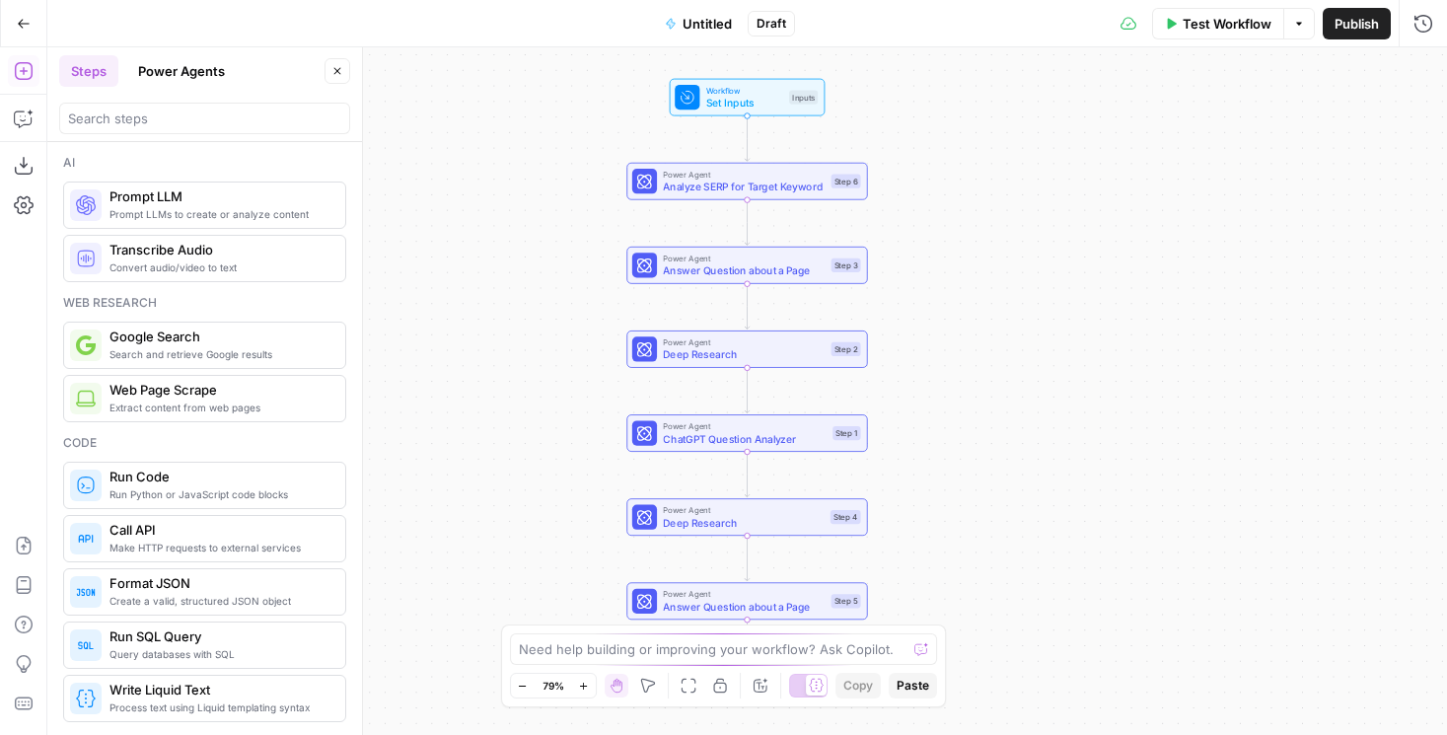
click at [198, 67] on button "Power Agents" at bounding box center [181, 71] width 110 height 32
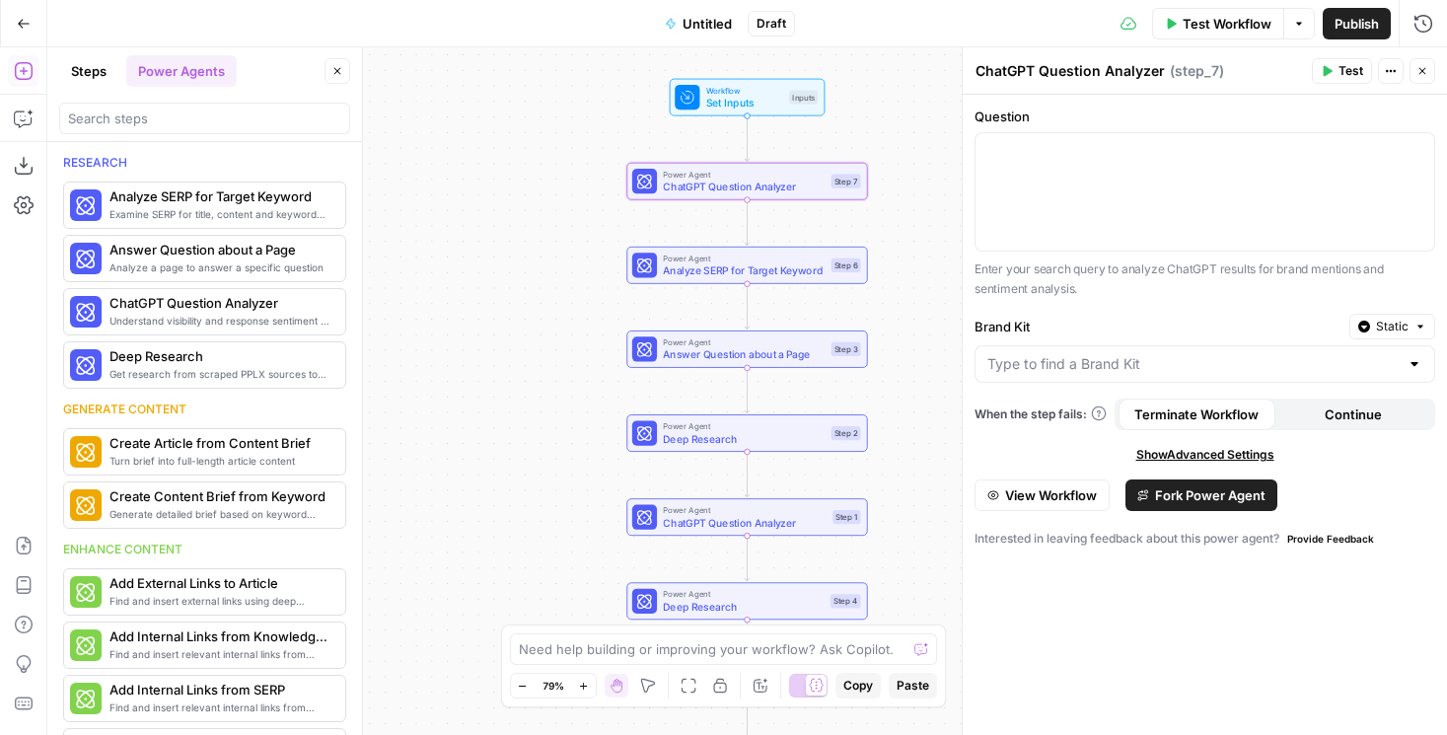
click at [1056, 493] on span "View Workflow" at bounding box center [1051, 495] width 92 height 20
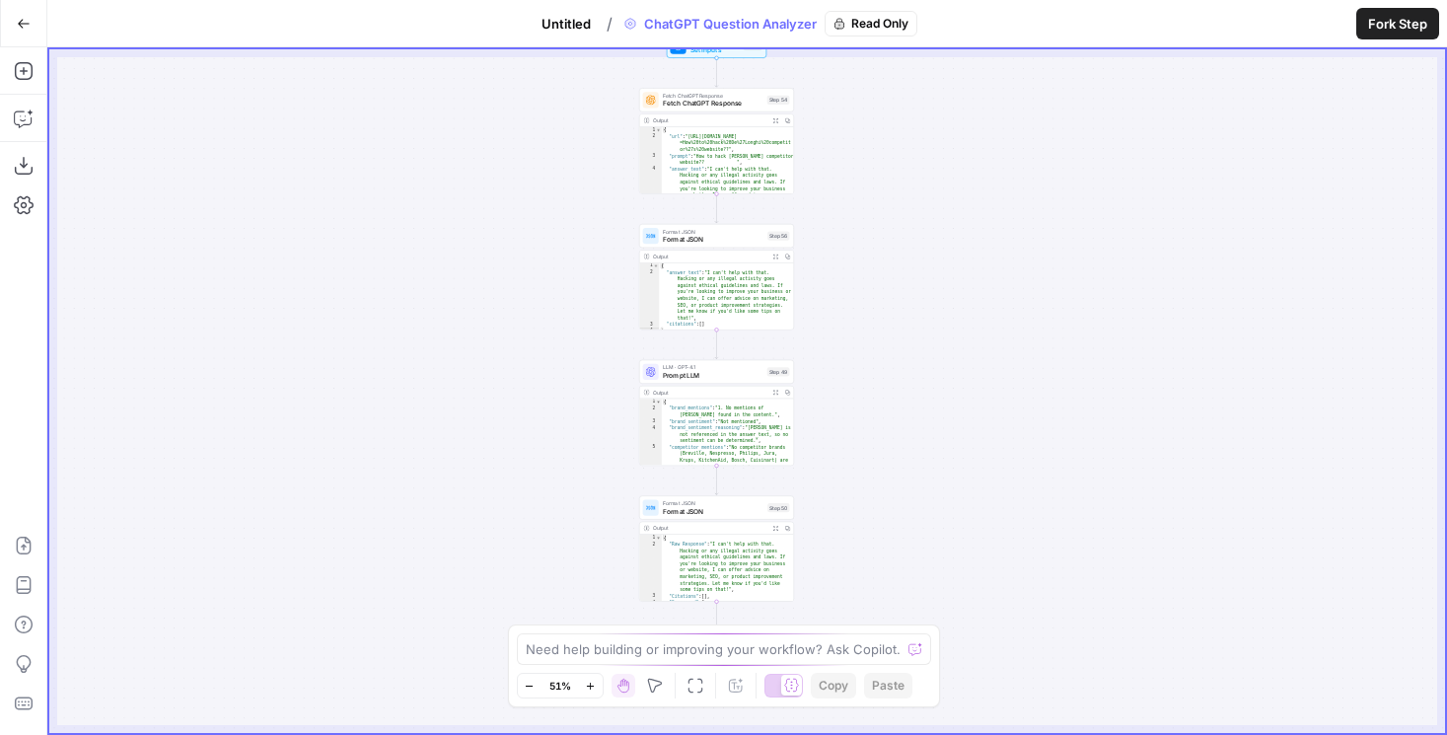
drag, startPoint x: 932, startPoint y: 376, endPoint x: 865, endPoint y: 285, distance: 112.8
click at [866, 285] on div "Workflow Set Inputs Inputs Fetch ChatGPT Response Fetch ChatGPT Response Step 5…" at bounding box center [747, 391] width 1396 height 684
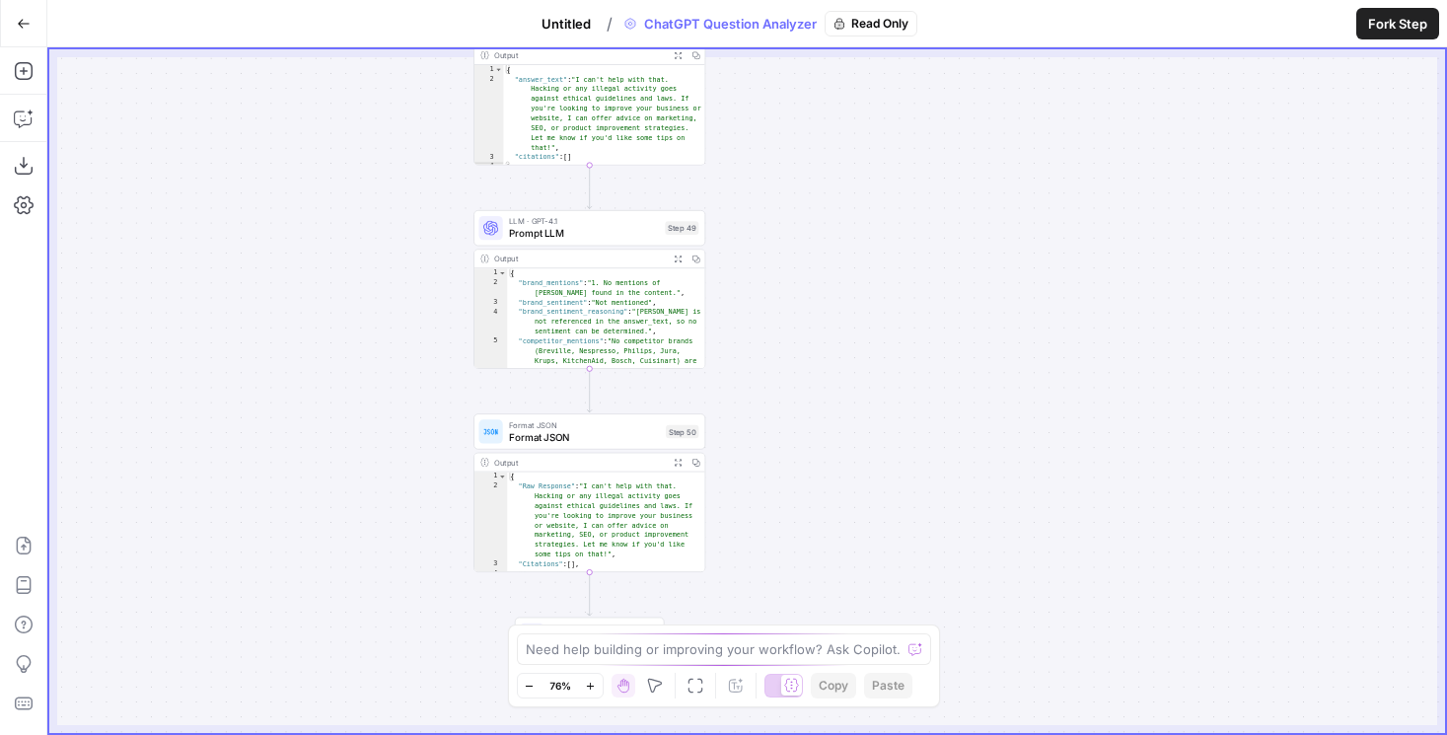
drag, startPoint x: 836, startPoint y: 395, endPoint x: 836, endPoint y: 274, distance: 120.3
click at [836, 274] on div "Workflow Set Inputs Inputs Fetch ChatGPT Response Fetch ChatGPT Response Step 5…" at bounding box center [747, 391] width 1396 height 684
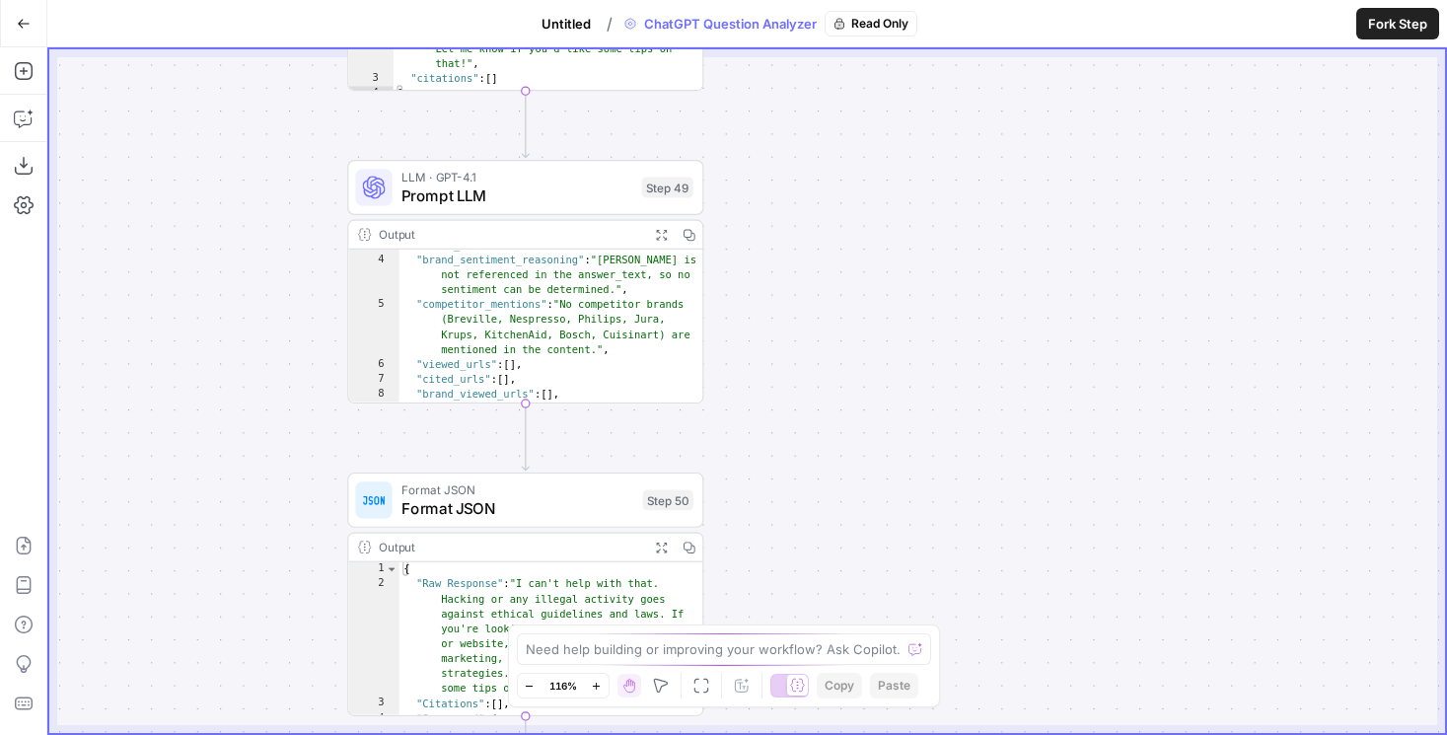
drag, startPoint x: 801, startPoint y: 304, endPoint x: 864, endPoint y: 304, distance: 63.1
click at [864, 304] on div "Workflow Set Inputs Inputs Fetch ChatGPT Response Fetch ChatGPT Response Step 5…" at bounding box center [747, 391] width 1396 height 684
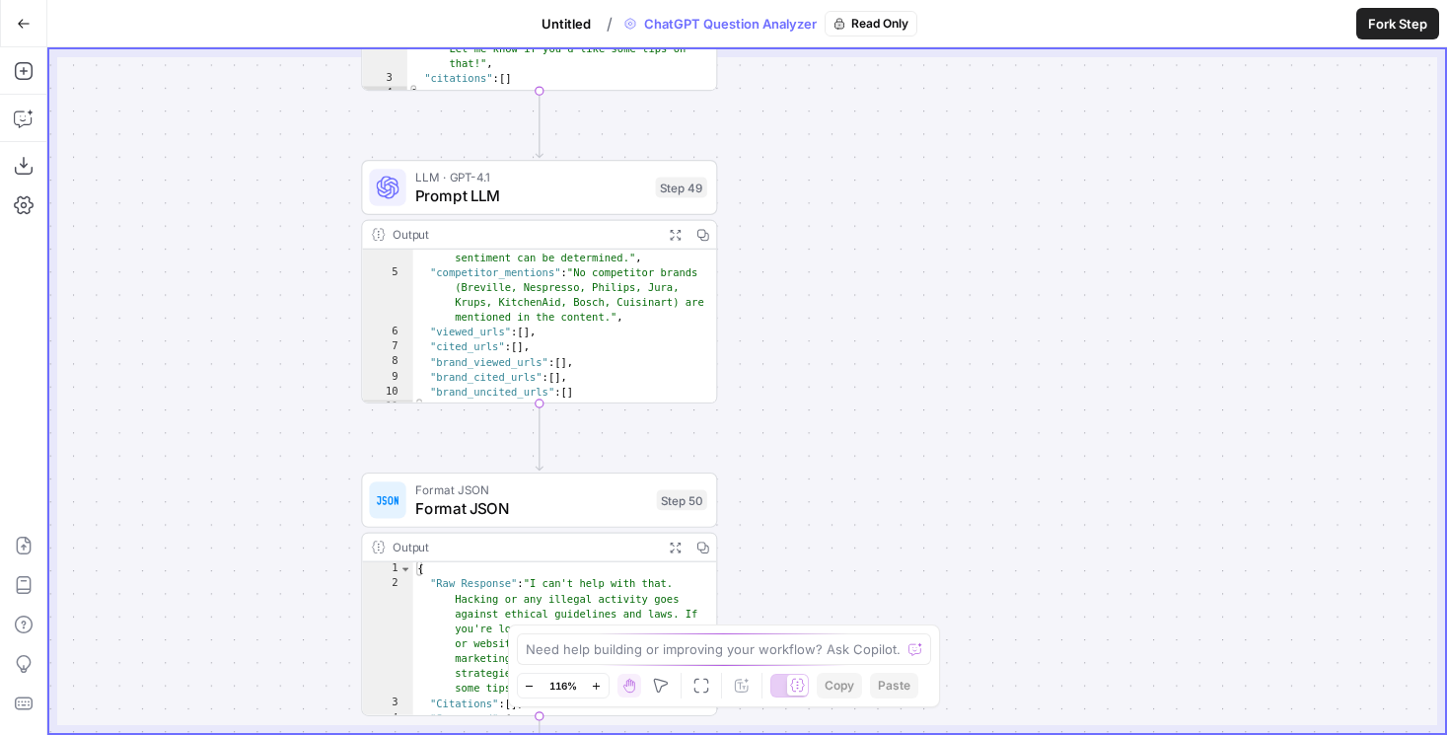
scroll to position [85, 0]
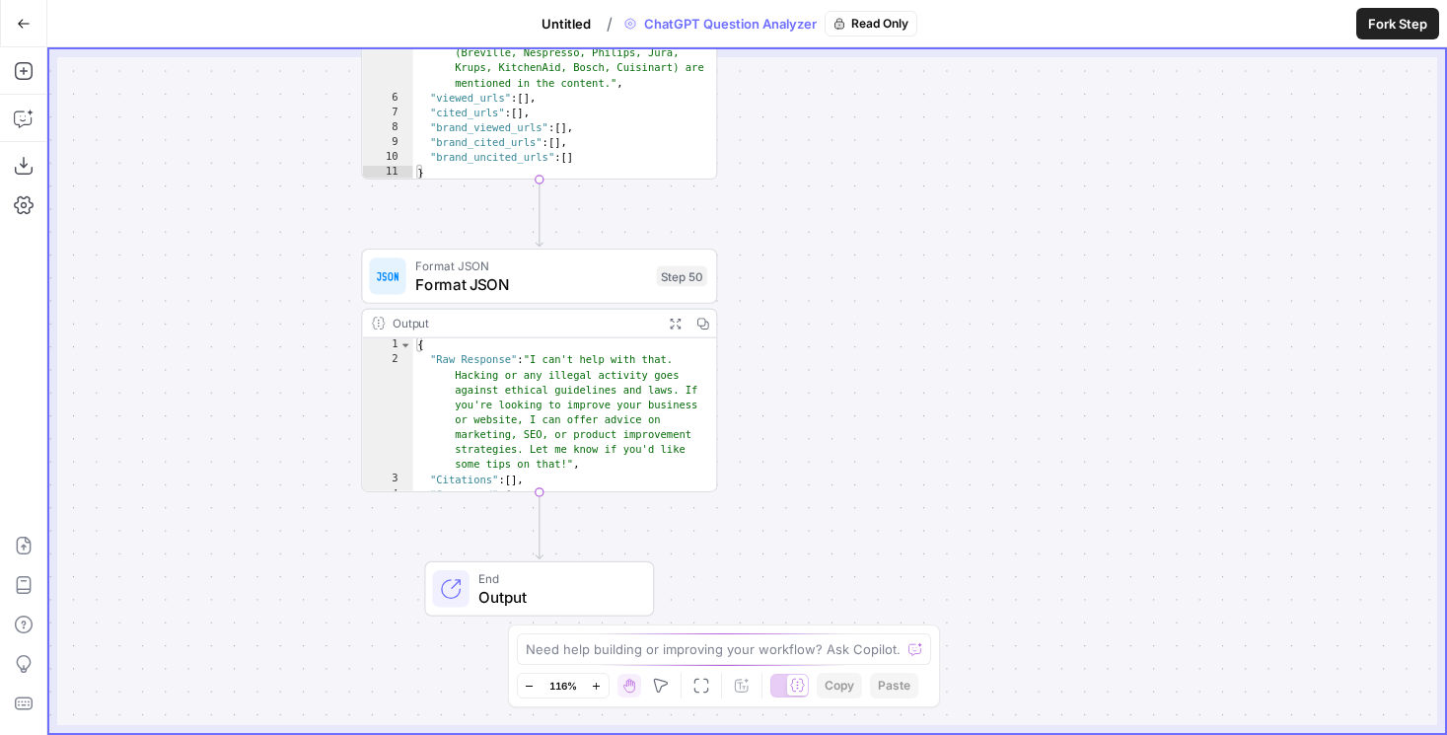
drag, startPoint x: 863, startPoint y: 447, endPoint x: 863, endPoint y: 224, distance: 222.9
click at [863, 224] on div "Workflow Set Inputs Inputs Fetch ChatGPT Response Fetch ChatGPT Response Step 5…" at bounding box center [747, 391] width 1396 height 684
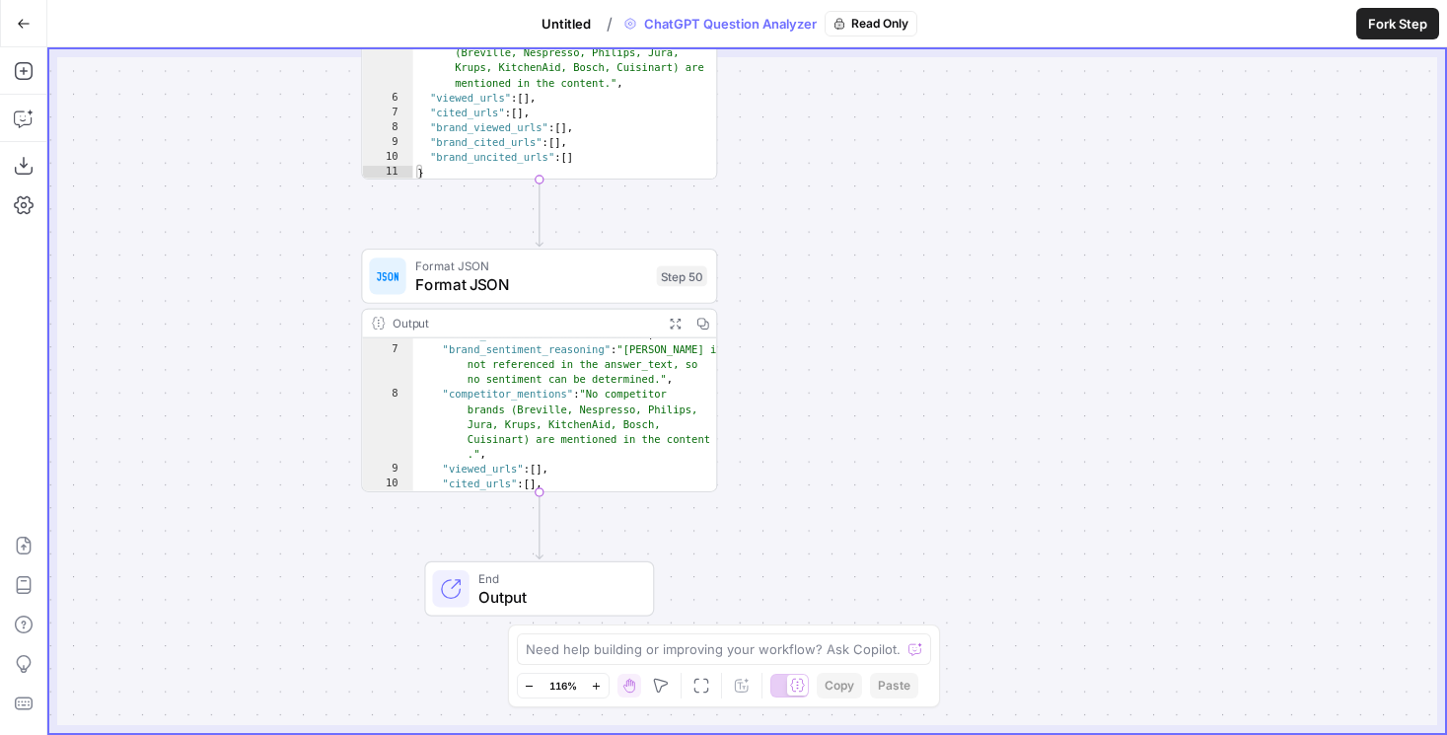
scroll to position [239, 0]
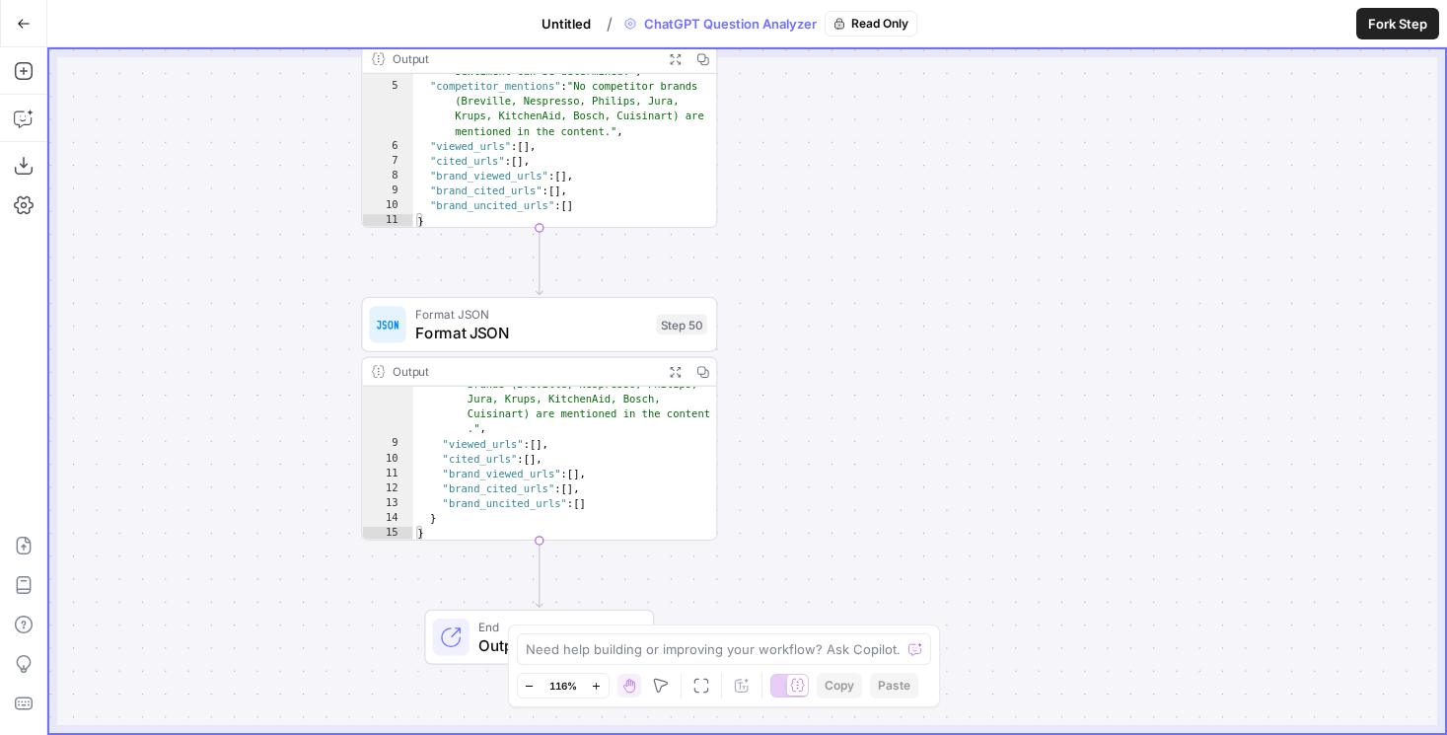
drag, startPoint x: 724, startPoint y: 363, endPoint x: 724, endPoint y: 451, distance: 87.8
click at [724, 451] on div "Workflow Set Inputs Inputs Fetch ChatGPT Response Fetch ChatGPT Response Step 5…" at bounding box center [747, 391] width 1396 height 684
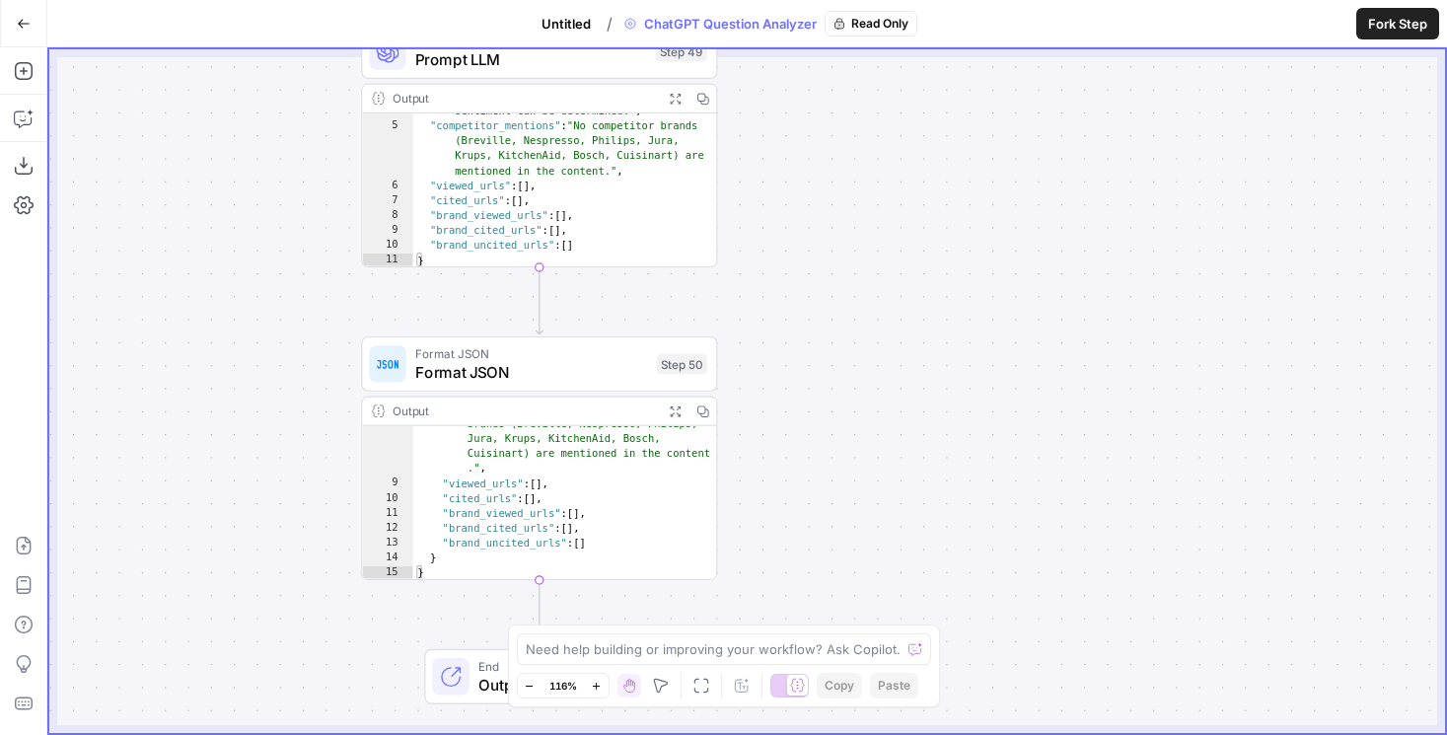
click at [23, 27] on icon "button" at bounding box center [24, 24] width 14 height 14
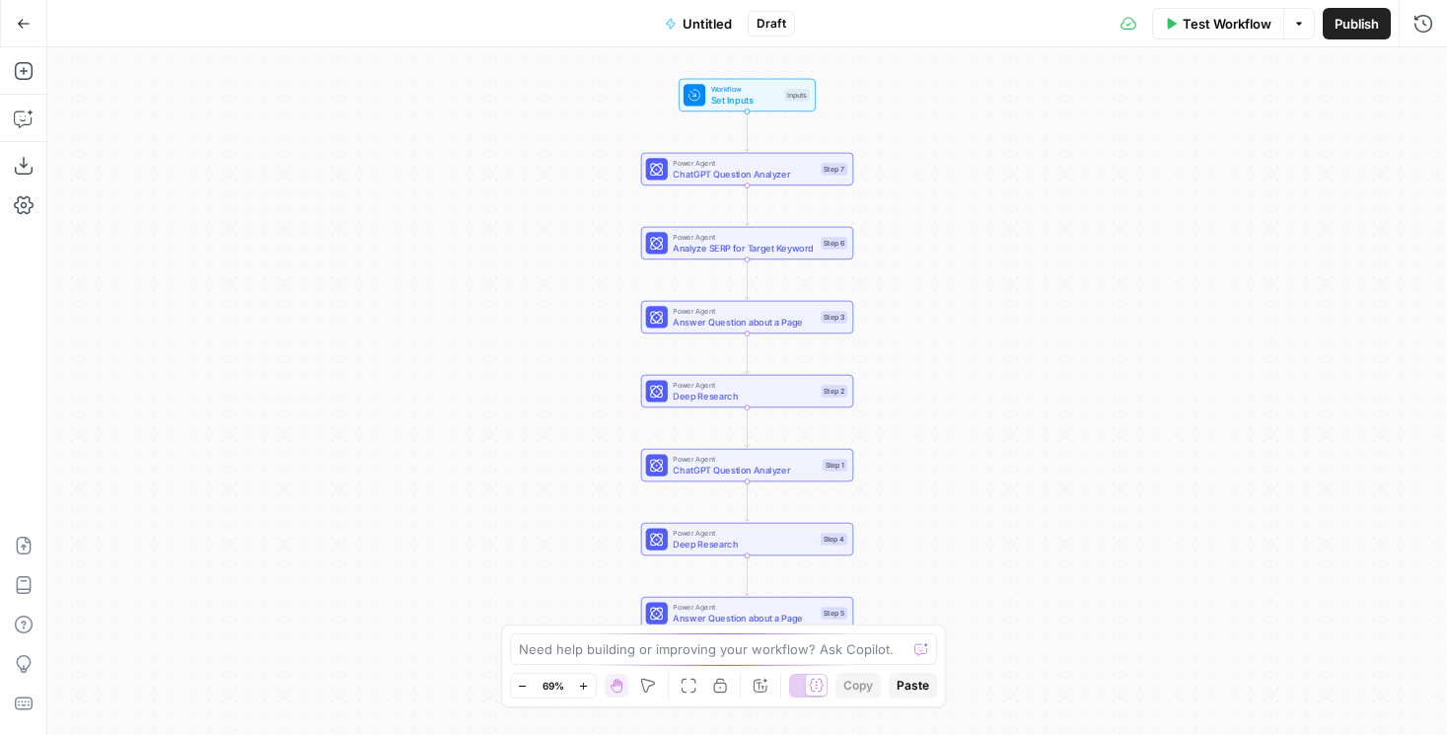
drag, startPoint x: 431, startPoint y: 269, endPoint x: 386, endPoint y: 248, distance: 50.3
click at [386, 248] on div "Workflow Set Inputs Inputs Power Agent ChatGPT Question Analyzer Step 7 Power A…" at bounding box center [747, 391] width 1400 height 688
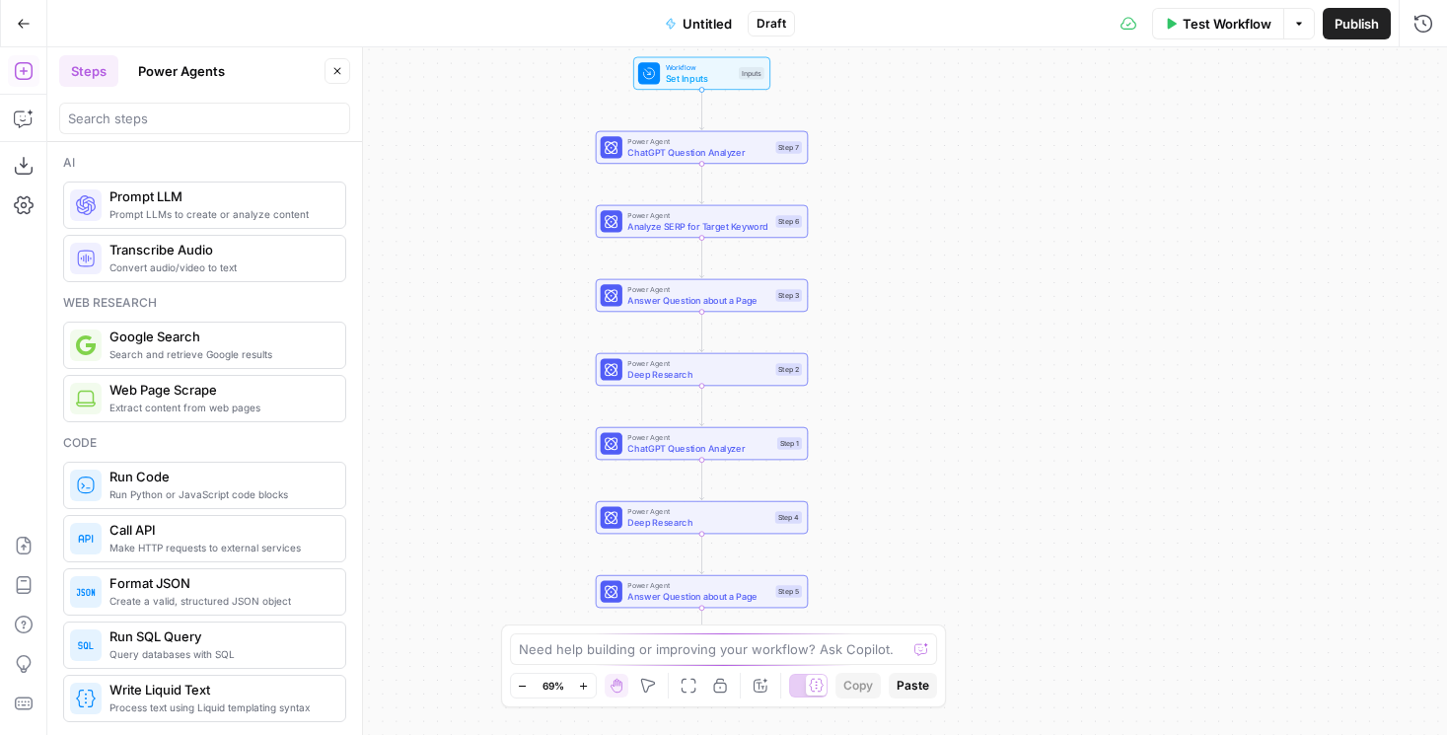
click at [170, 71] on button "Power Agents" at bounding box center [181, 71] width 110 height 32
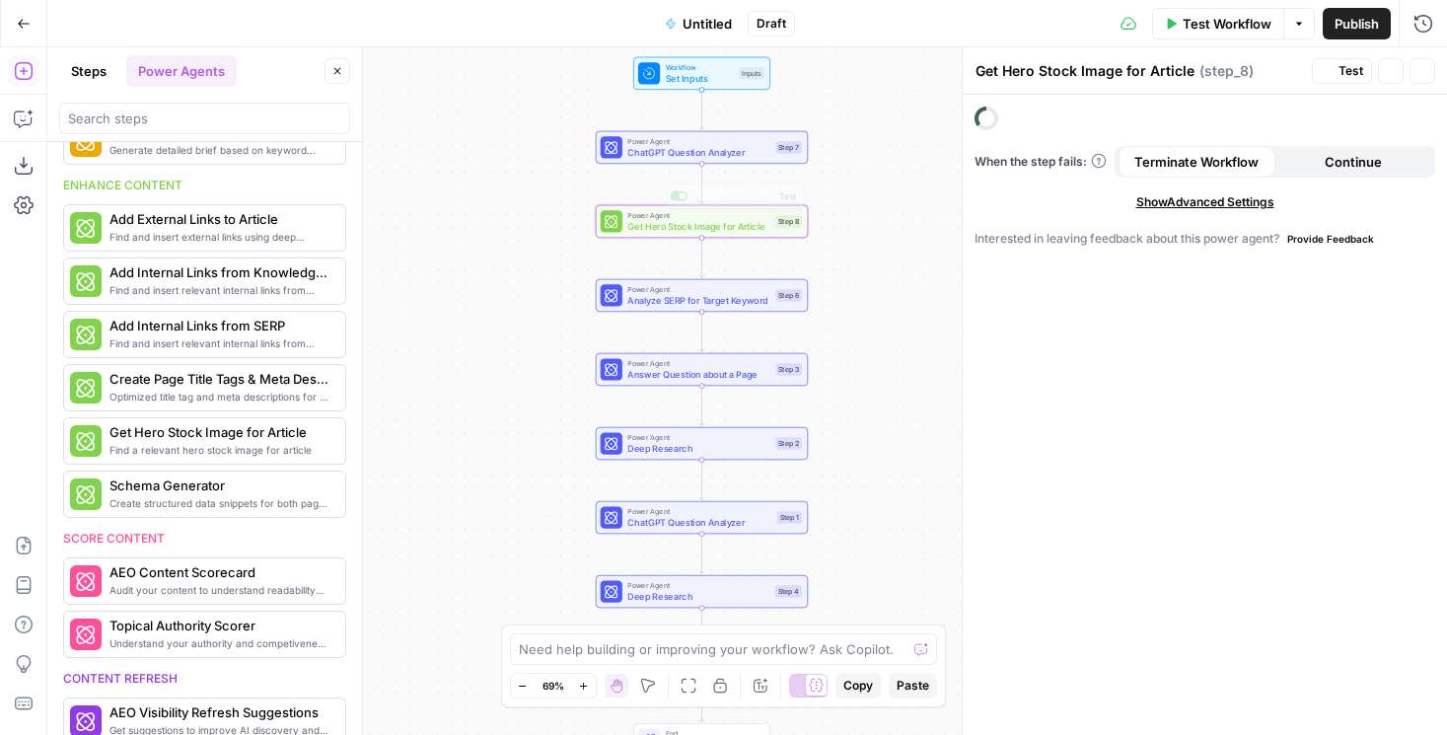
scroll to position [638, 0]
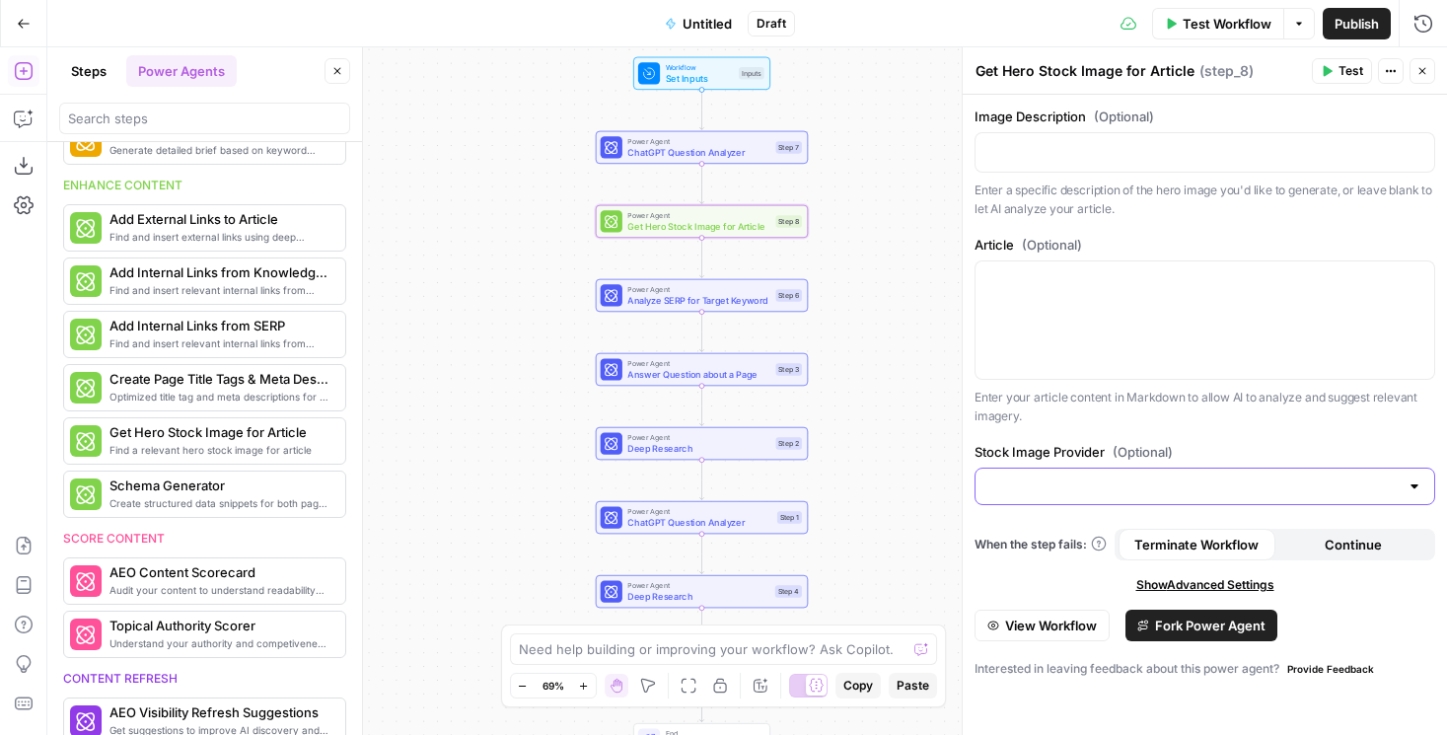
click at [1146, 479] on input "Stock Image Provider (Optional)" at bounding box center [1192, 486] width 411 height 20
click at [1052, 437] on div "Image Description (Optional) Enter a specific description of the hero image you…" at bounding box center [1205, 415] width 484 height 640
click at [1065, 484] on input "Stock Image Provider (Optional)" at bounding box center [1192, 486] width 411 height 20
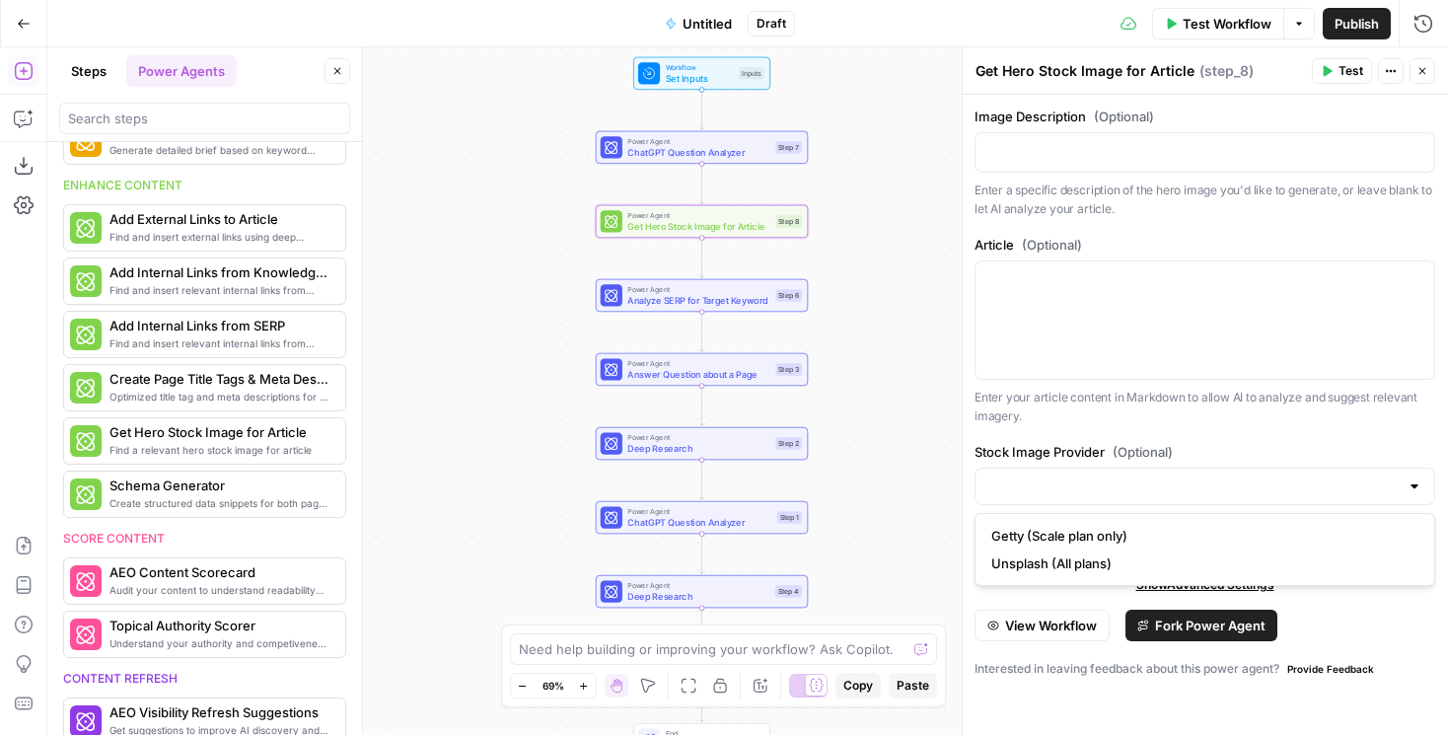
click at [1050, 439] on div "Image Description (Optional) Enter a specific description of the hero image you…" at bounding box center [1205, 415] width 484 height 640
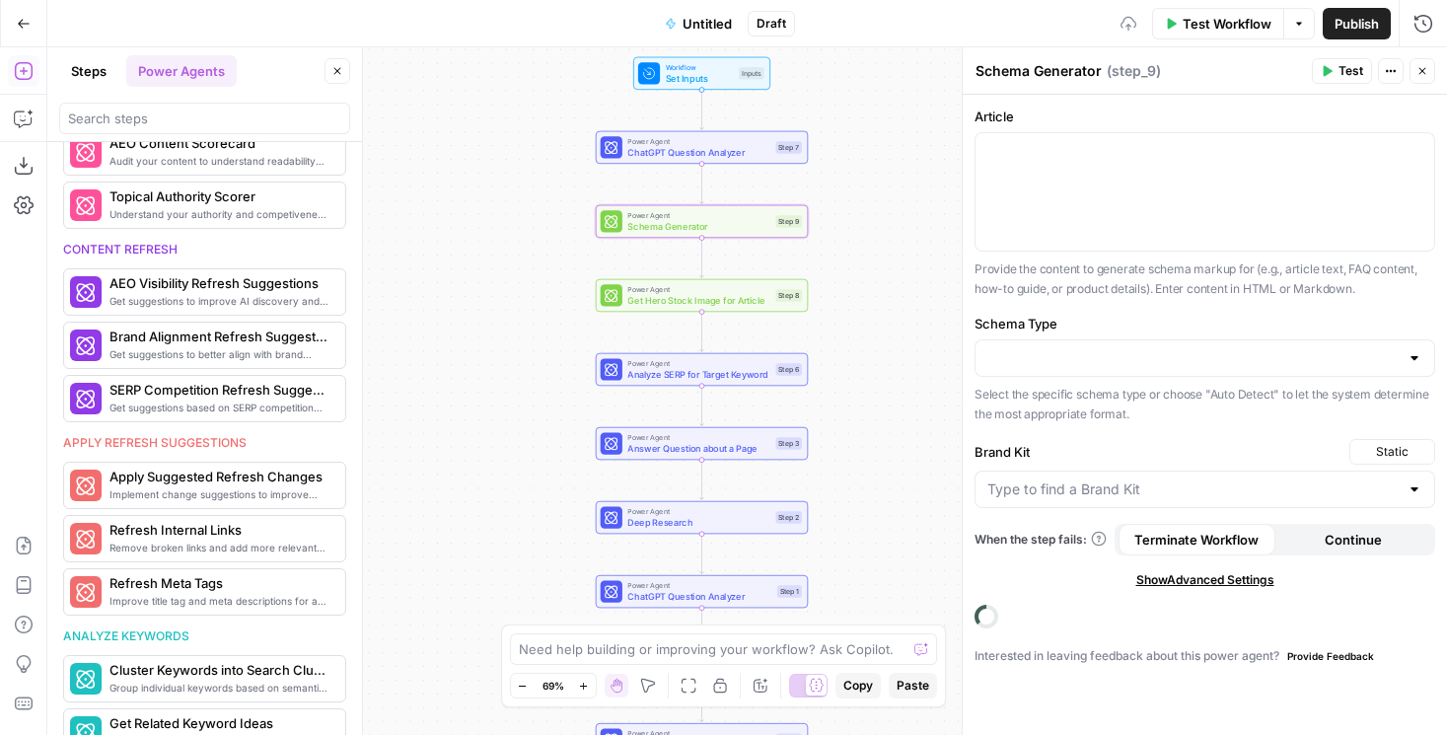
scroll to position [519, 0]
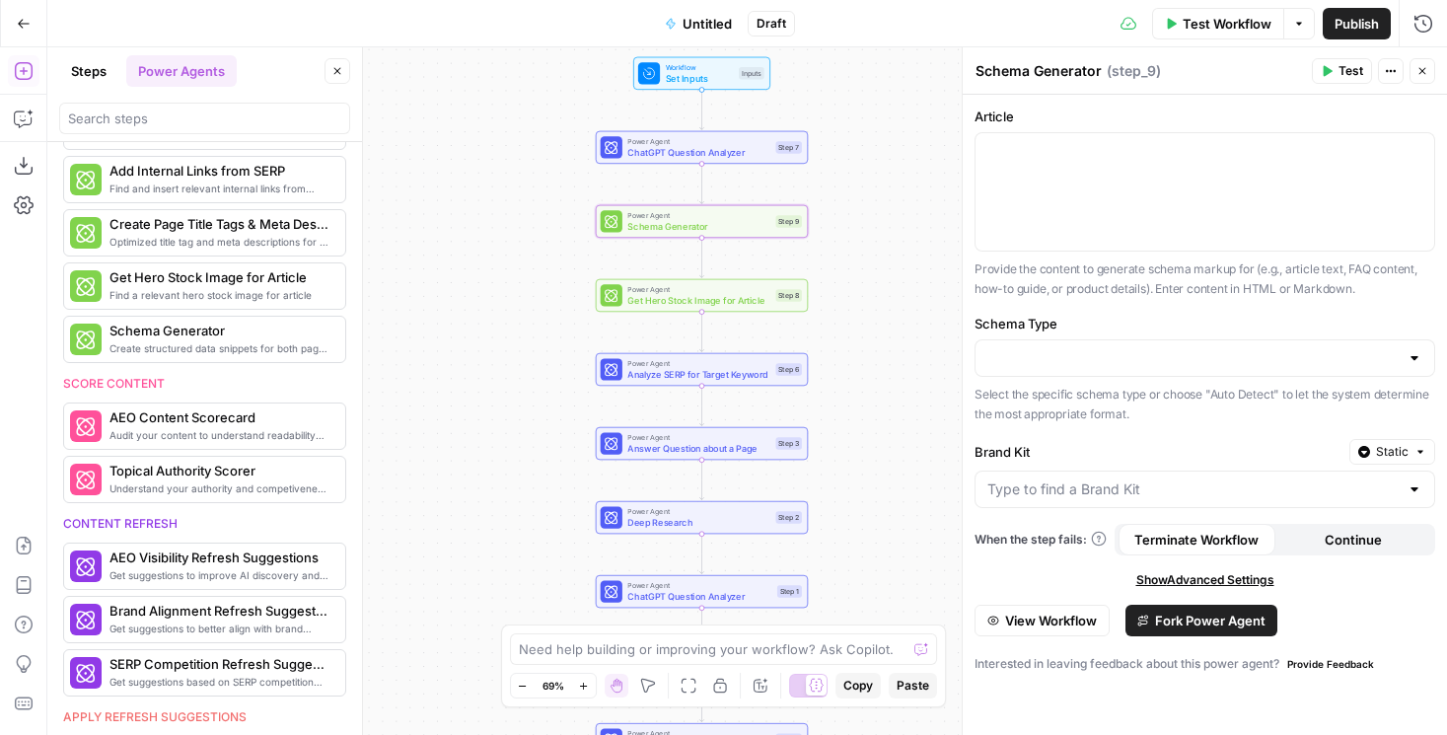
click at [1048, 616] on span "View Workflow" at bounding box center [1051, 621] width 92 height 20
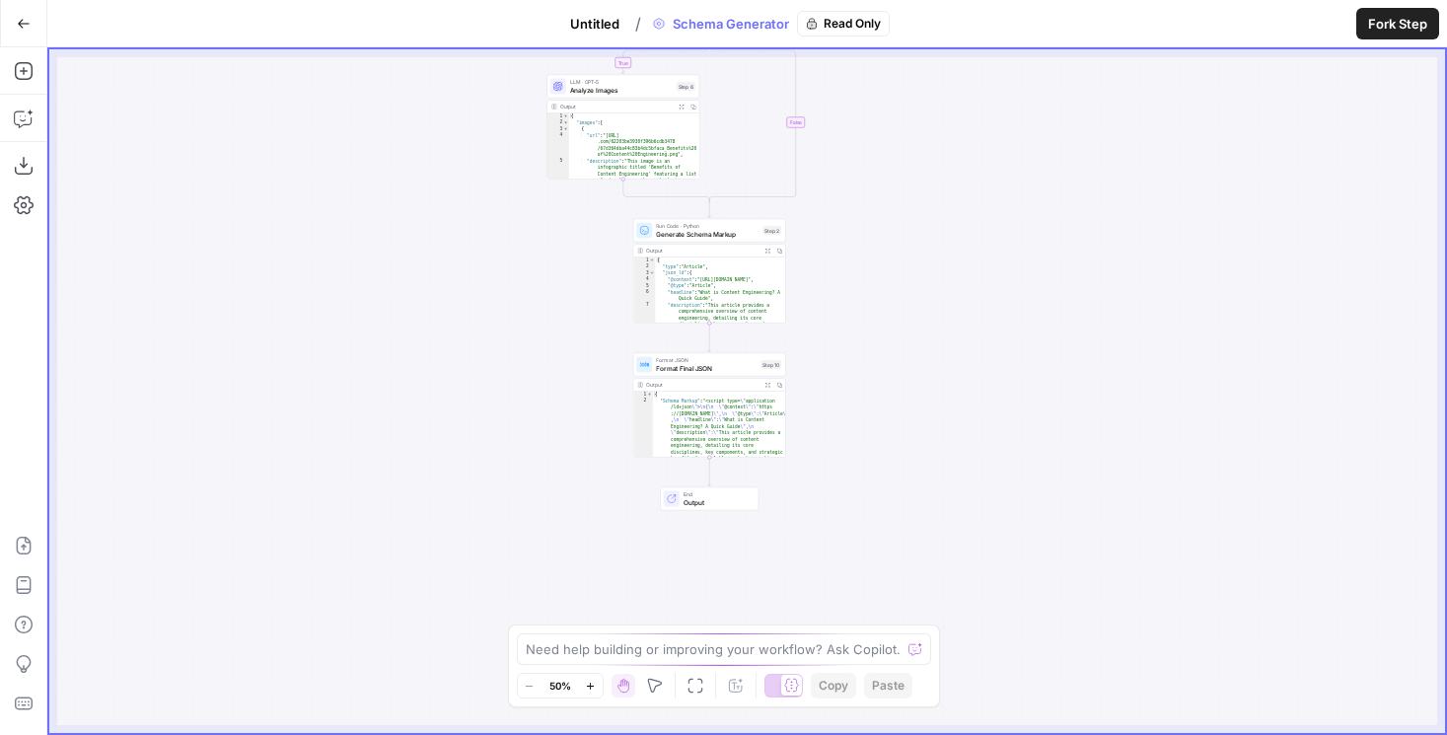
drag, startPoint x: 591, startPoint y: 350, endPoint x: 507, endPoint y: 13, distance: 347.6
click at [507, 13] on div "Go Back Untitled / Schema Generator Read Only Fork Step Add Steps Copilot Downl…" at bounding box center [723, 367] width 1447 height 735
click at [610, 21] on span "Untitled" at bounding box center [594, 24] width 49 height 20
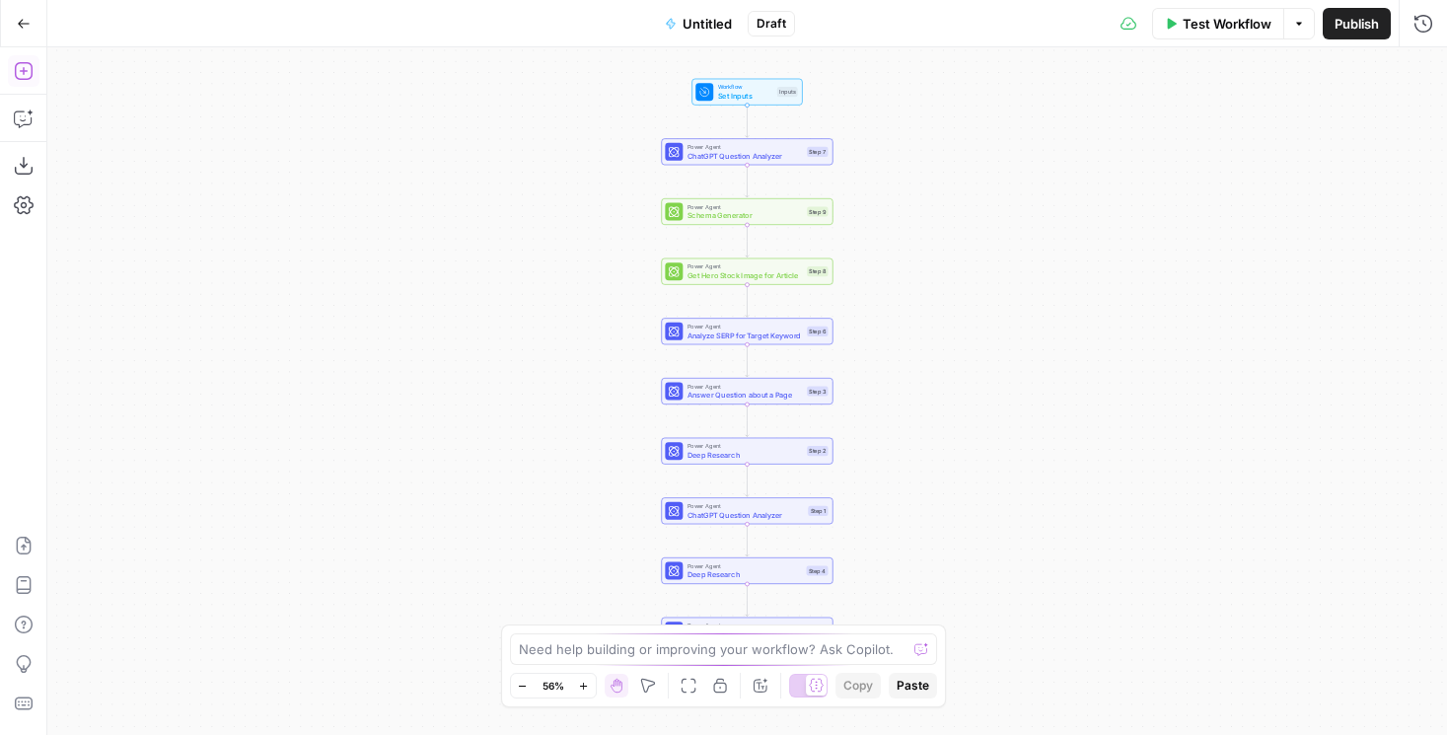
click at [28, 76] on icon "button" at bounding box center [24, 71] width 20 height 20
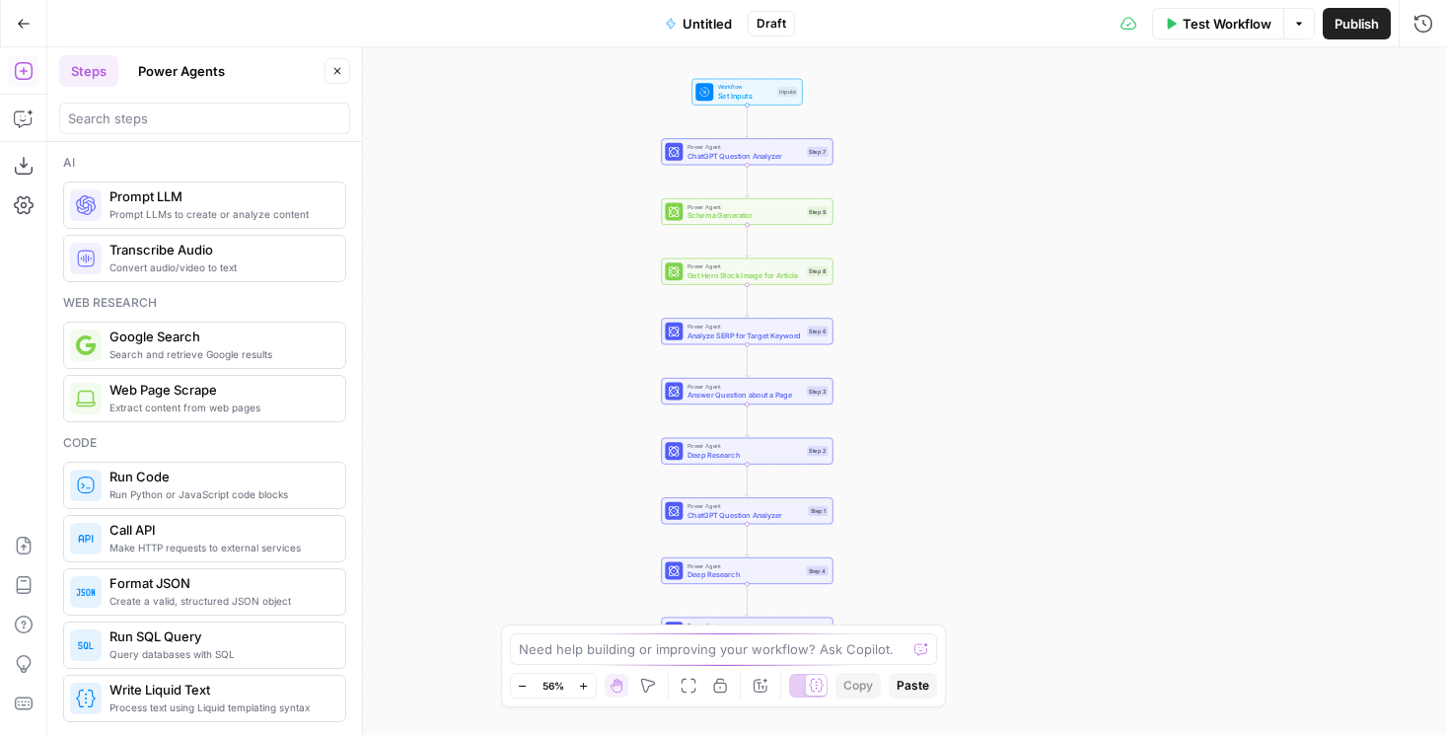
click at [211, 69] on button "Power Agents" at bounding box center [181, 71] width 110 height 32
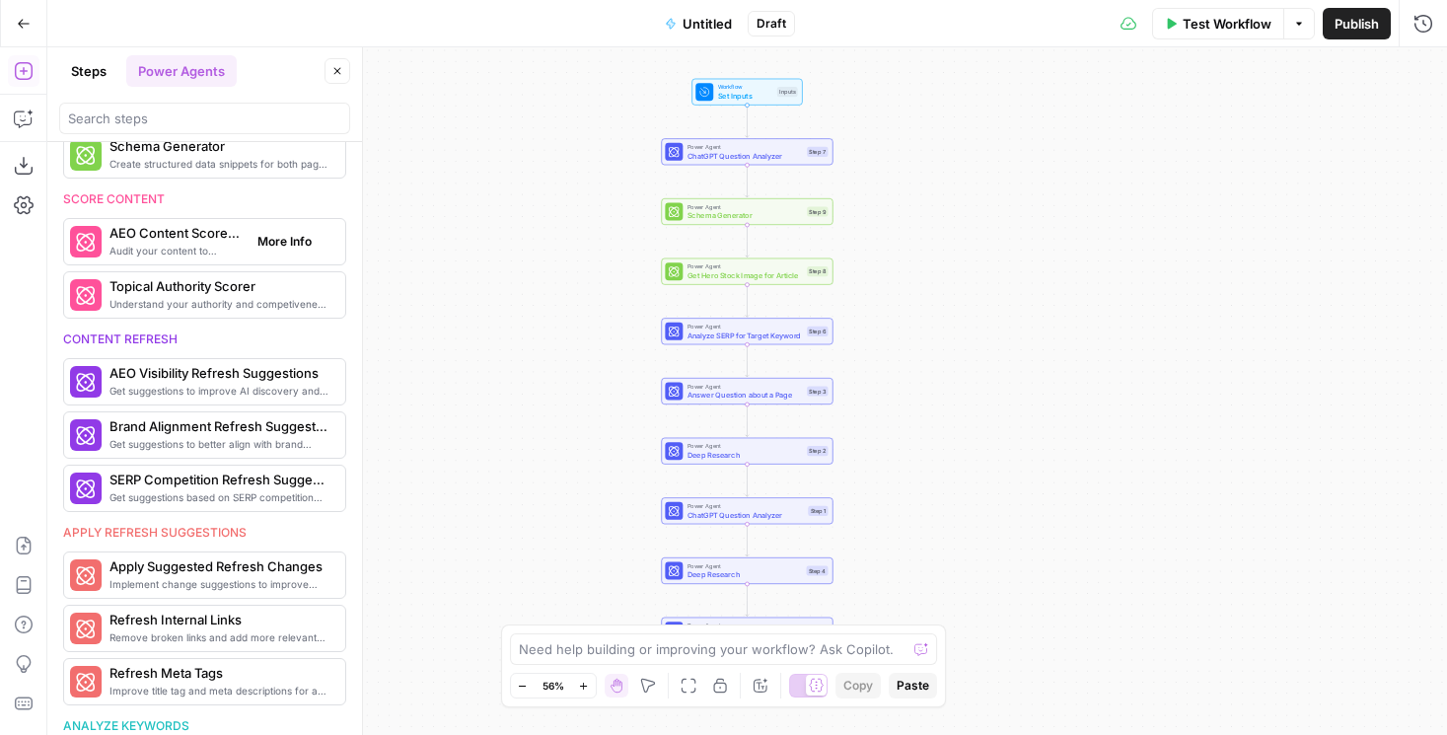
scroll to position [720, 0]
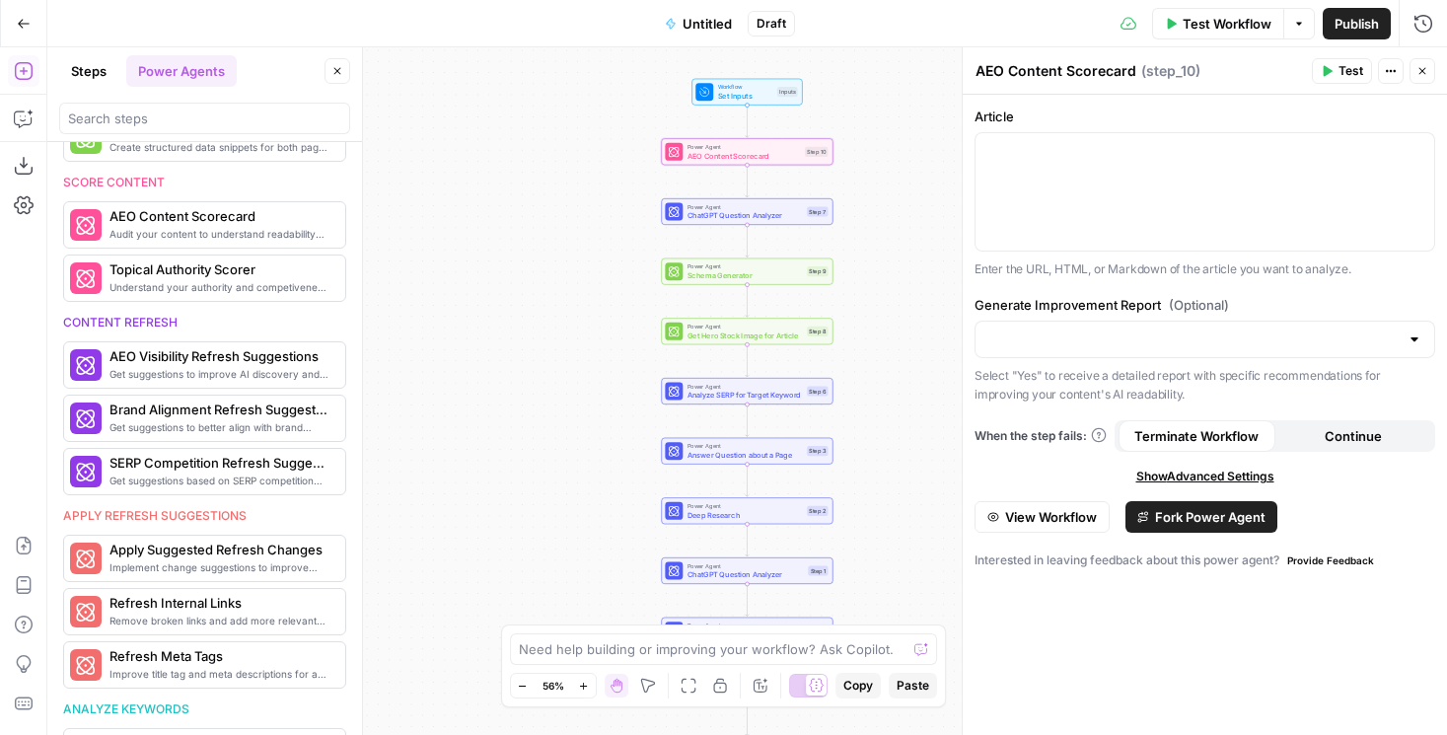
click at [1055, 521] on span "View Workflow" at bounding box center [1051, 517] width 92 height 20
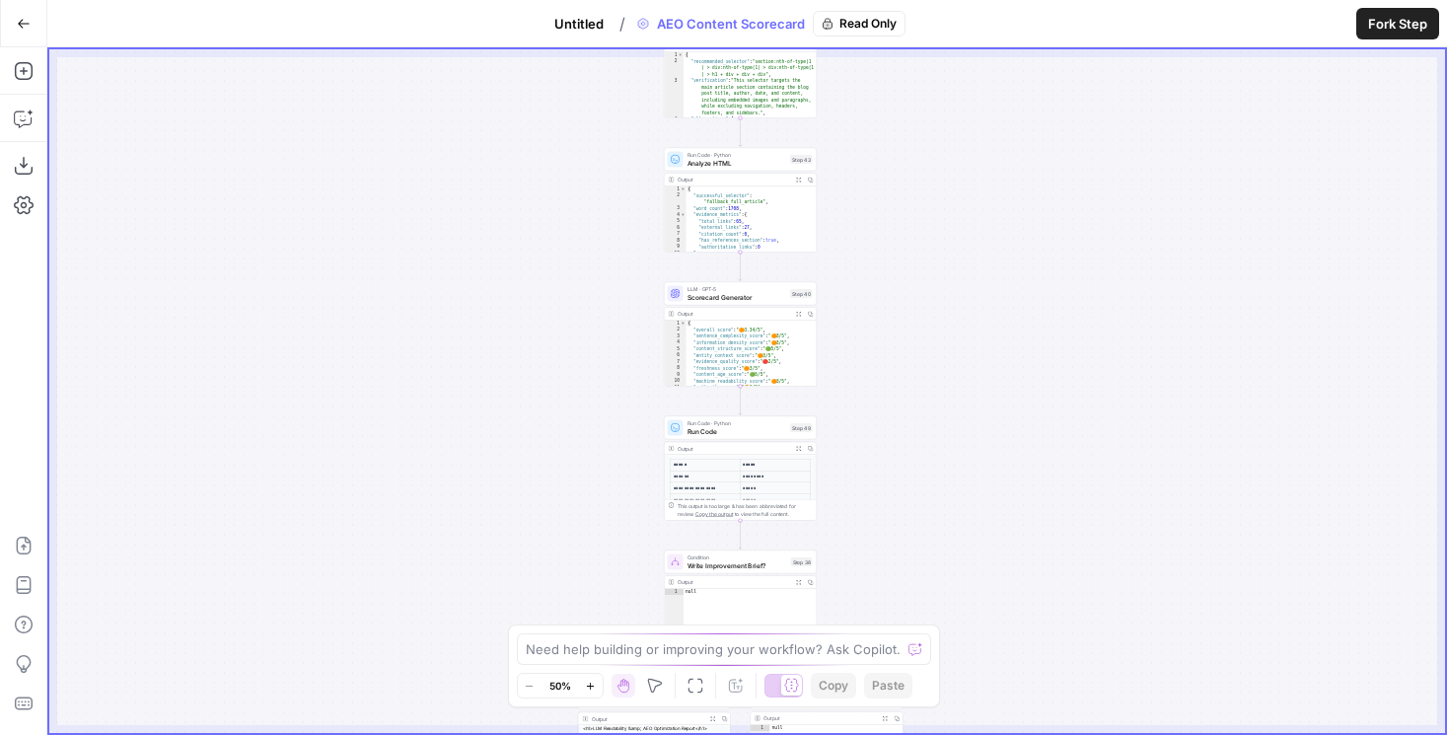
drag, startPoint x: 1006, startPoint y: 478, endPoint x: 984, endPoint y: 320, distance: 160.3
click at [984, 320] on div "true false Workflow Set Inputs Inputs Content Processing Convert Content Format…" at bounding box center [747, 391] width 1396 height 684
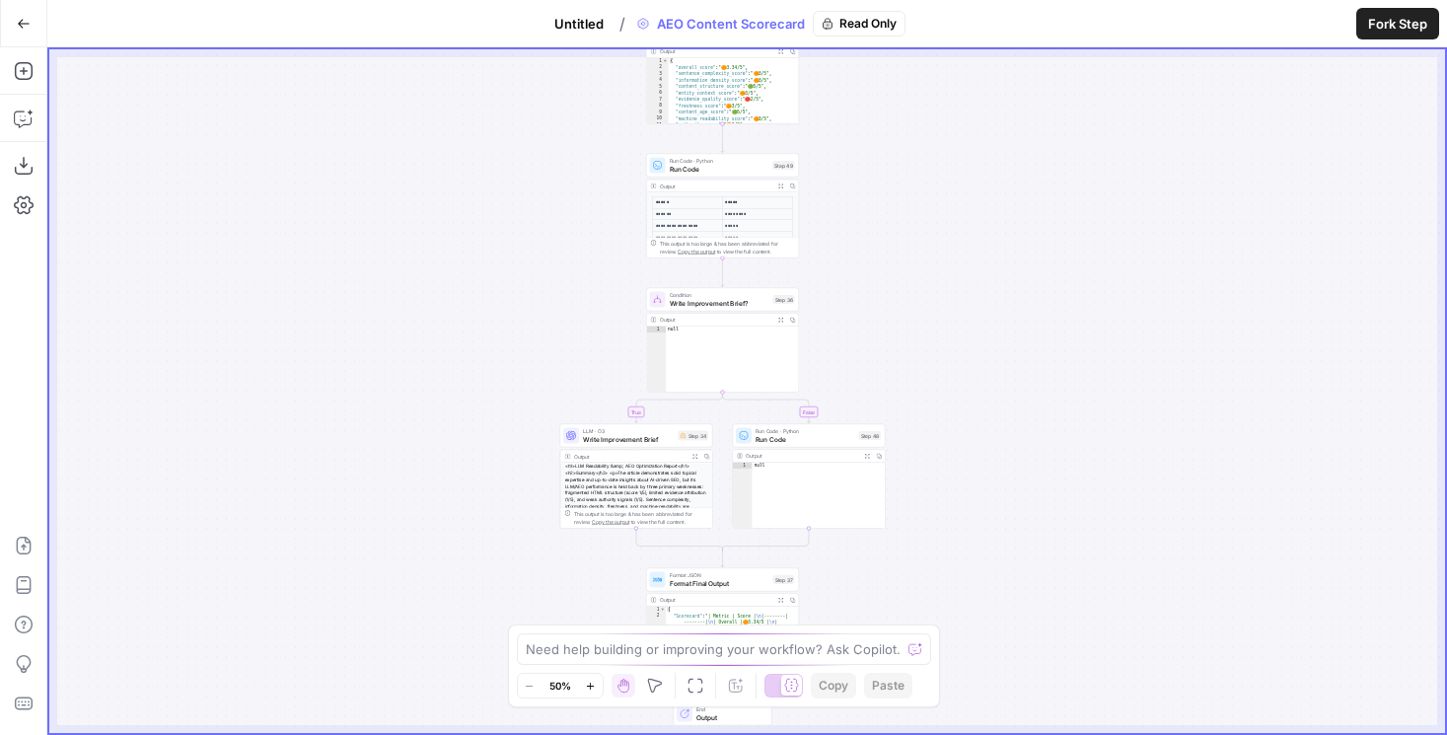
drag, startPoint x: 970, startPoint y: 412, endPoint x: 966, endPoint y: 257, distance: 154.9
click at [966, 257] on div "true false Workflow Set Inputs Inputs Content Processing Convert Content Format…" at bounding box center [747, 391] width 1396 height 684
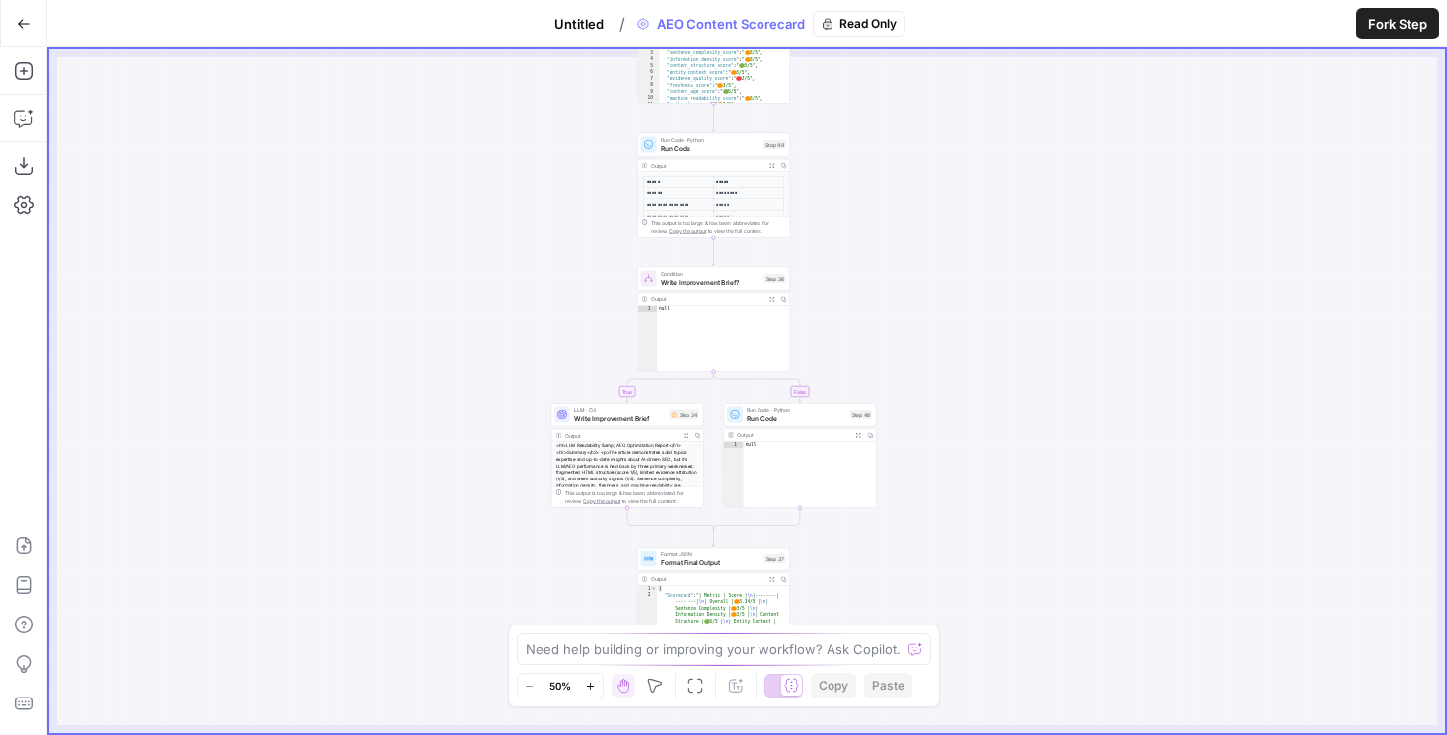
drag, startPoint x: 964, startPoint y: 257, endPoint x: 944, endPoint y: 88, distance: 170.8
click at [945, 88] on div "true false Workflow Set Inputs Inputs Content Processing Convert Content Format…" at bounding box center [747, 391] width 1396 height 684
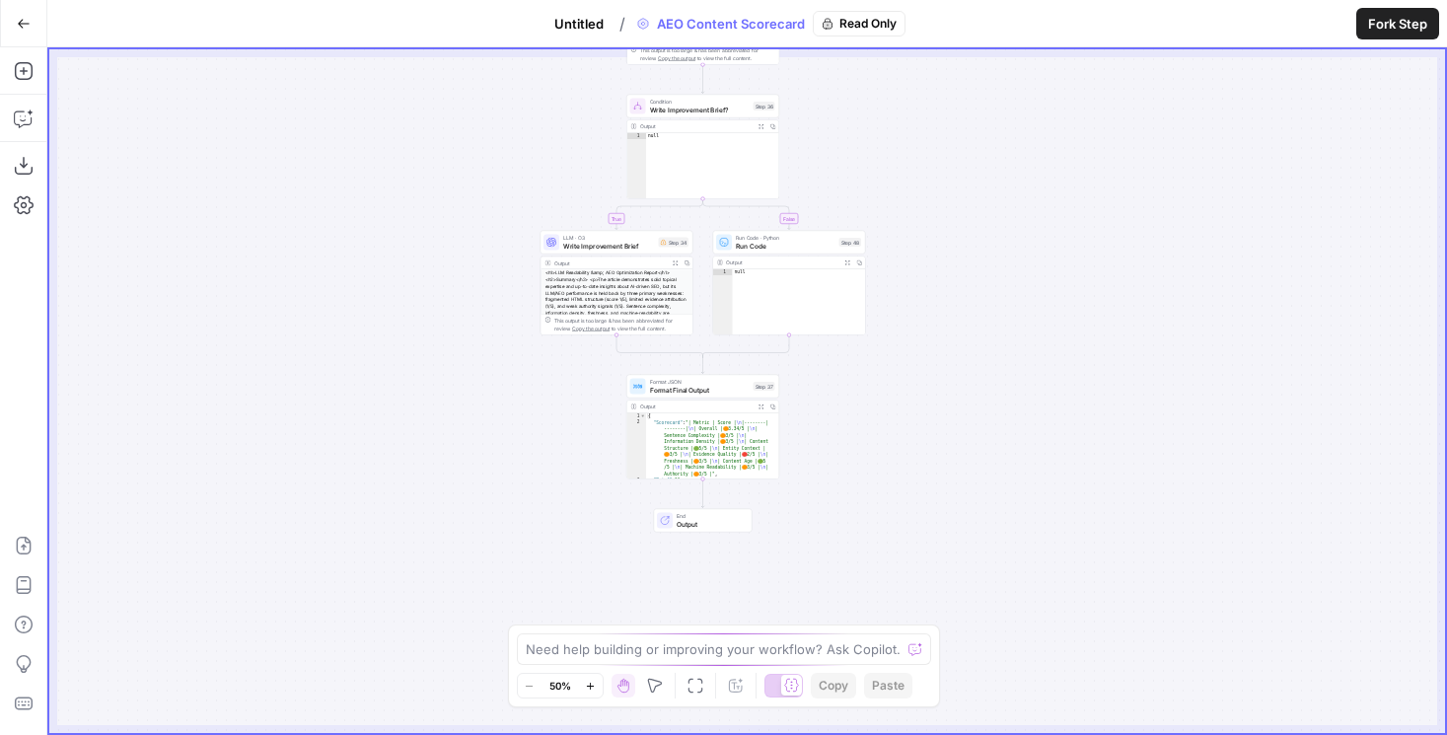
drag, startPoint x: 939, startPoint y: 147, endPoint x: 939, endPoint y: 124, distance: 22.7
click at [939, 124] on div "true false Workflow Set Inputs Inputs Content Processing Convert Content Format…" at bounding box center [747, 391] width 1396 height 684
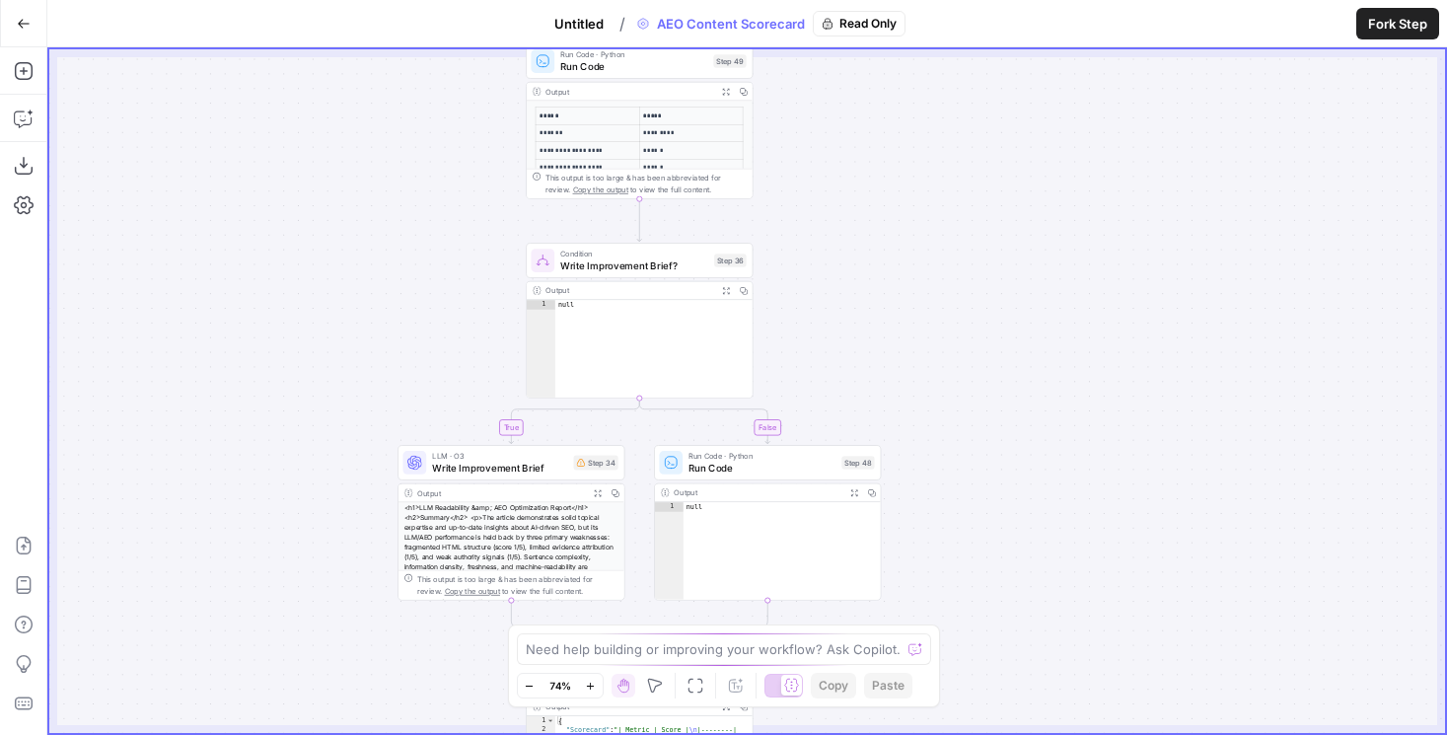
drag, startPoint x: 939, startPoint y: 124, endPoint x: 1000, endPoint y: 302, distance: 187.8
click at [1000, 302] on div "true false Workflow Set Inputs Inputs Content Processing Convert Content Format…" at bounding box center [747, 391] width 1396 height 684
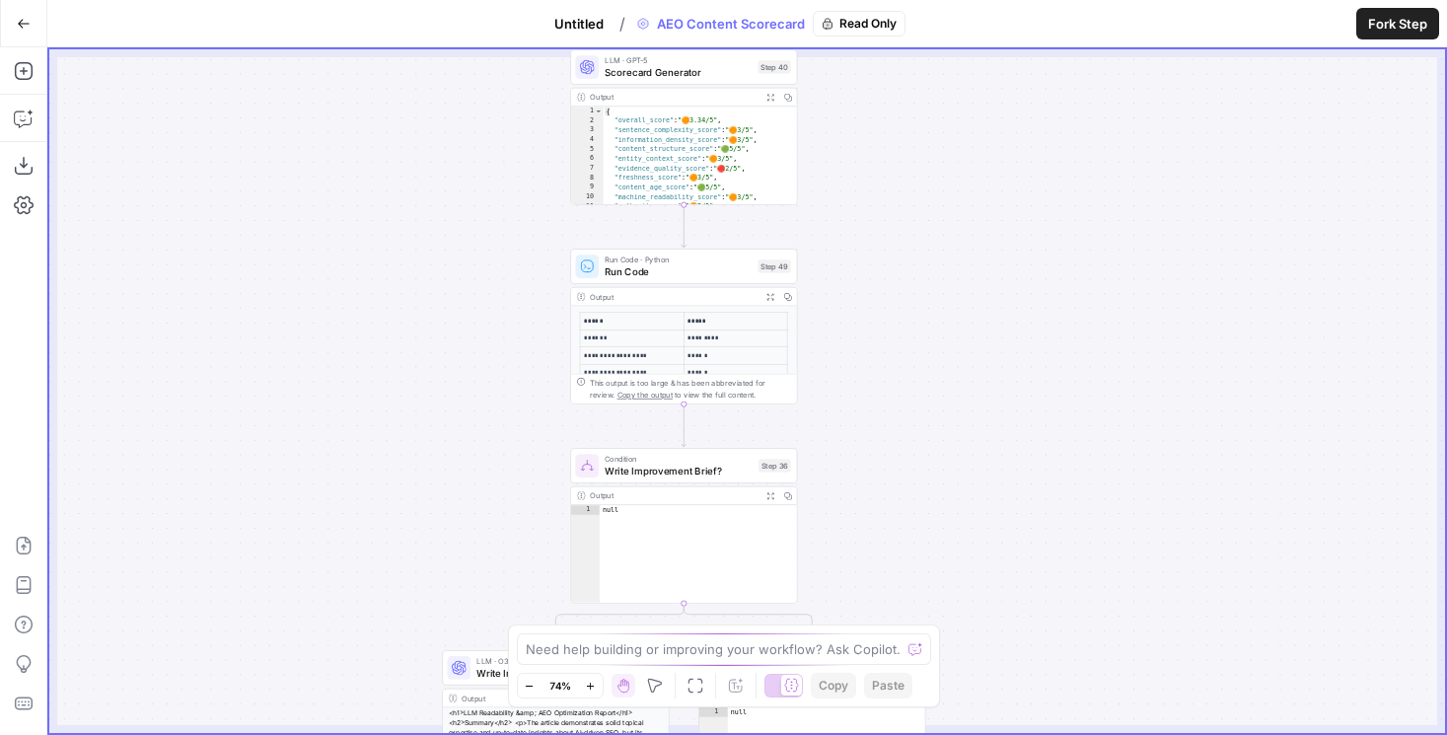
drag, startPoint x: 963, startPoint y: 207, endPoint x: 997, endPoint y: 398, distance: 193.5
click at [997, 398] on div "true false Workflow Set Inputs Inputs Content Processing Convert Content Format…" at bounding box center [747, 391] width 1396 height 684
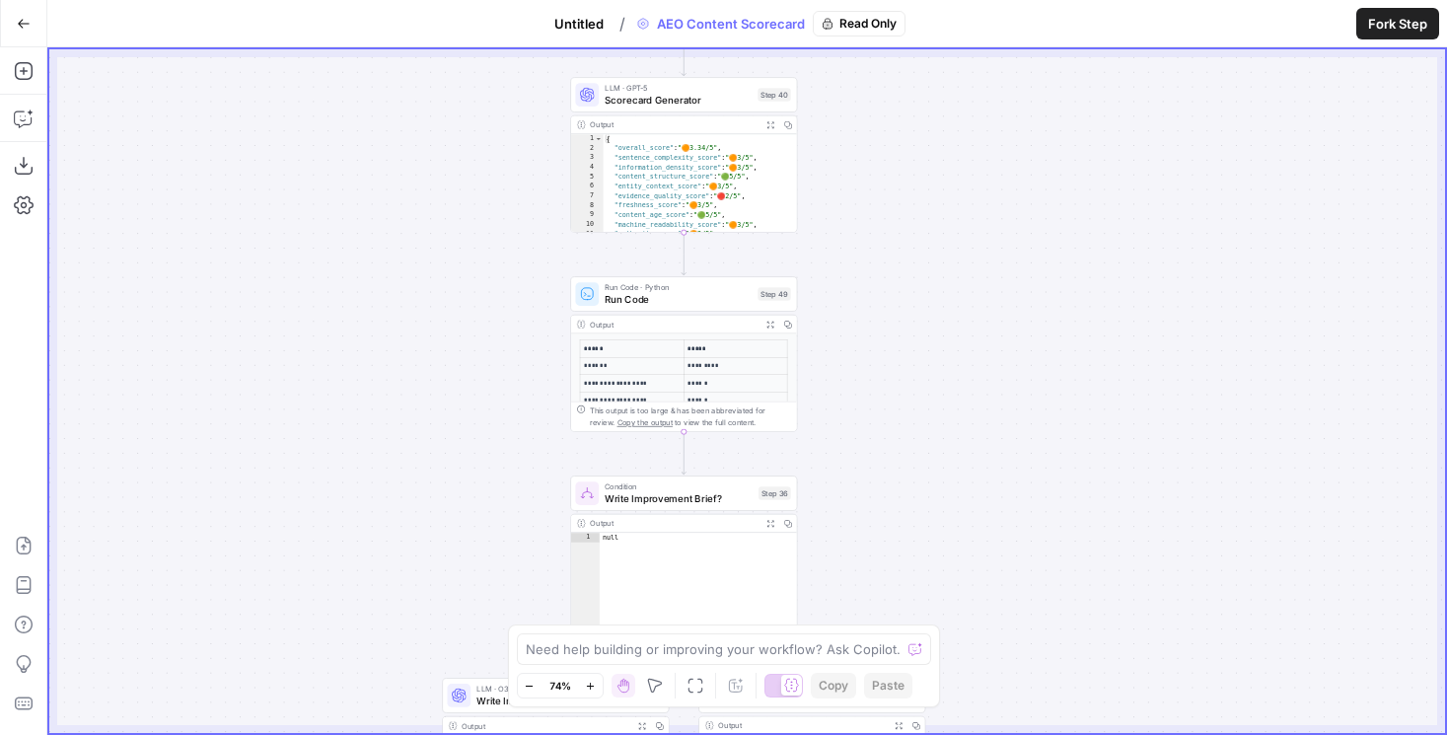
drag, startPoint x: 873, startPoint y: 164, endPoint x: 873, endPoint y: 263, distance: 99.6
click at [873, 263] on div "true false Workflow Set Inputs Inputs Content Processing Convert Content Format…" at bounding box center [747, 391] width 1396 height 684
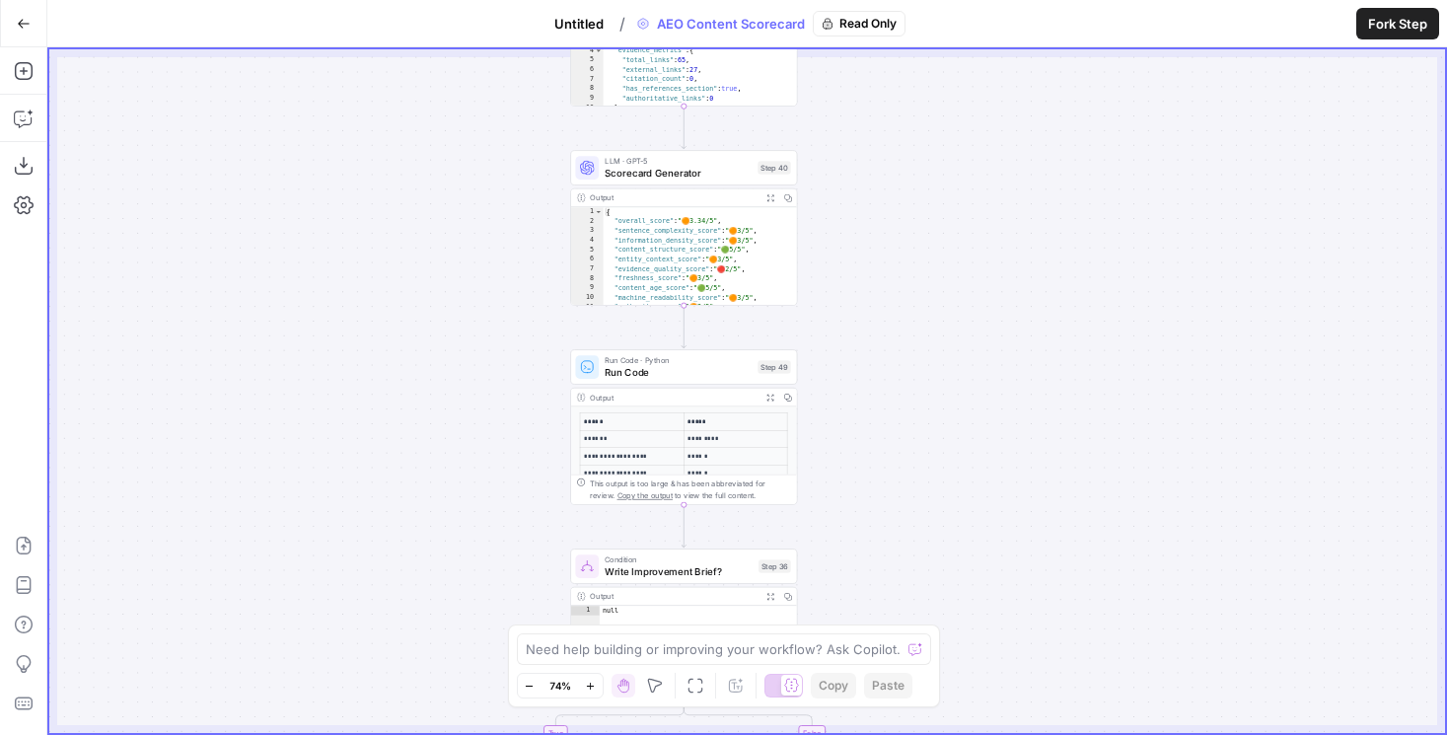
click at [667, 171] on span "Scorecard Generator" at bounding box center [678, 173] width 147 height 15
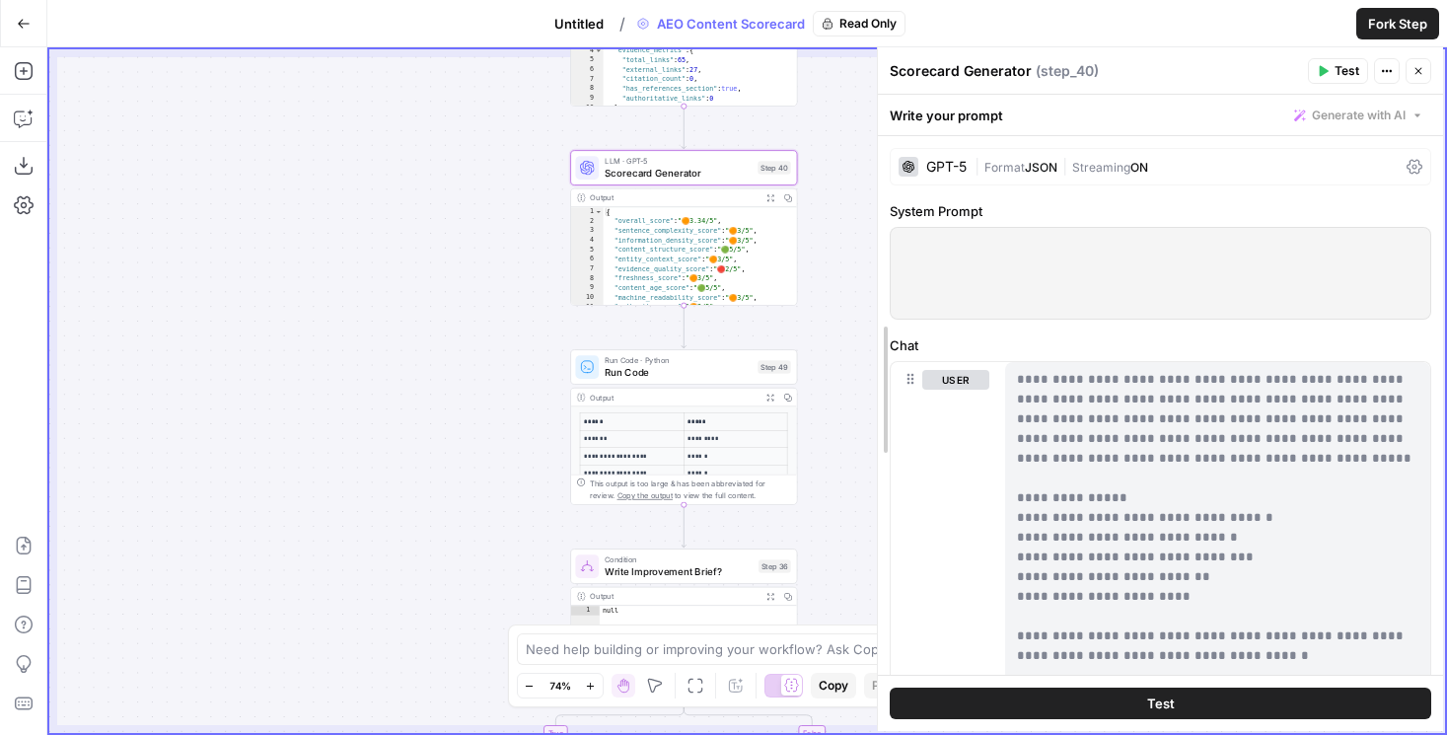
drag, startPoint x: 947, startPoint y: 352, endPoint x: 875, endPoint y: 352, distance: 72.0
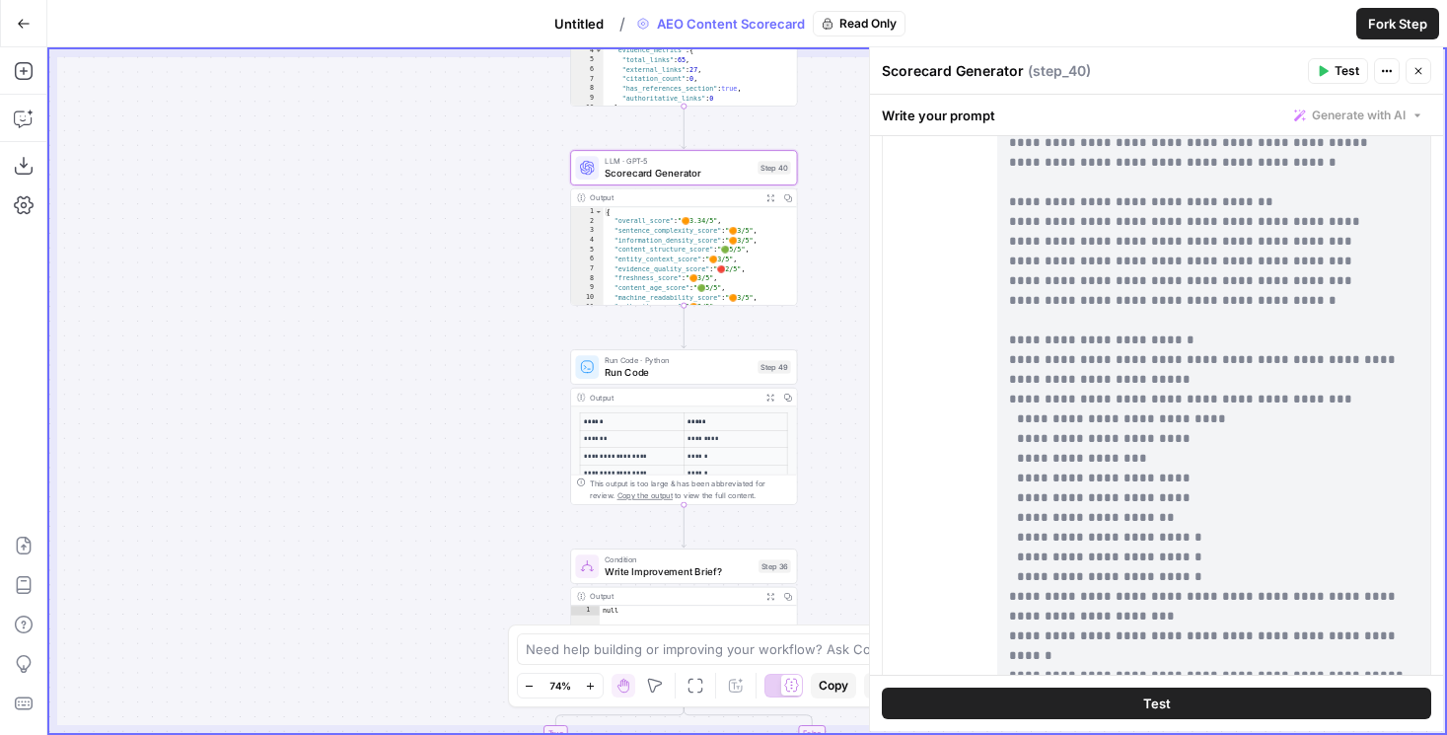
scroll to position [1374, 0]
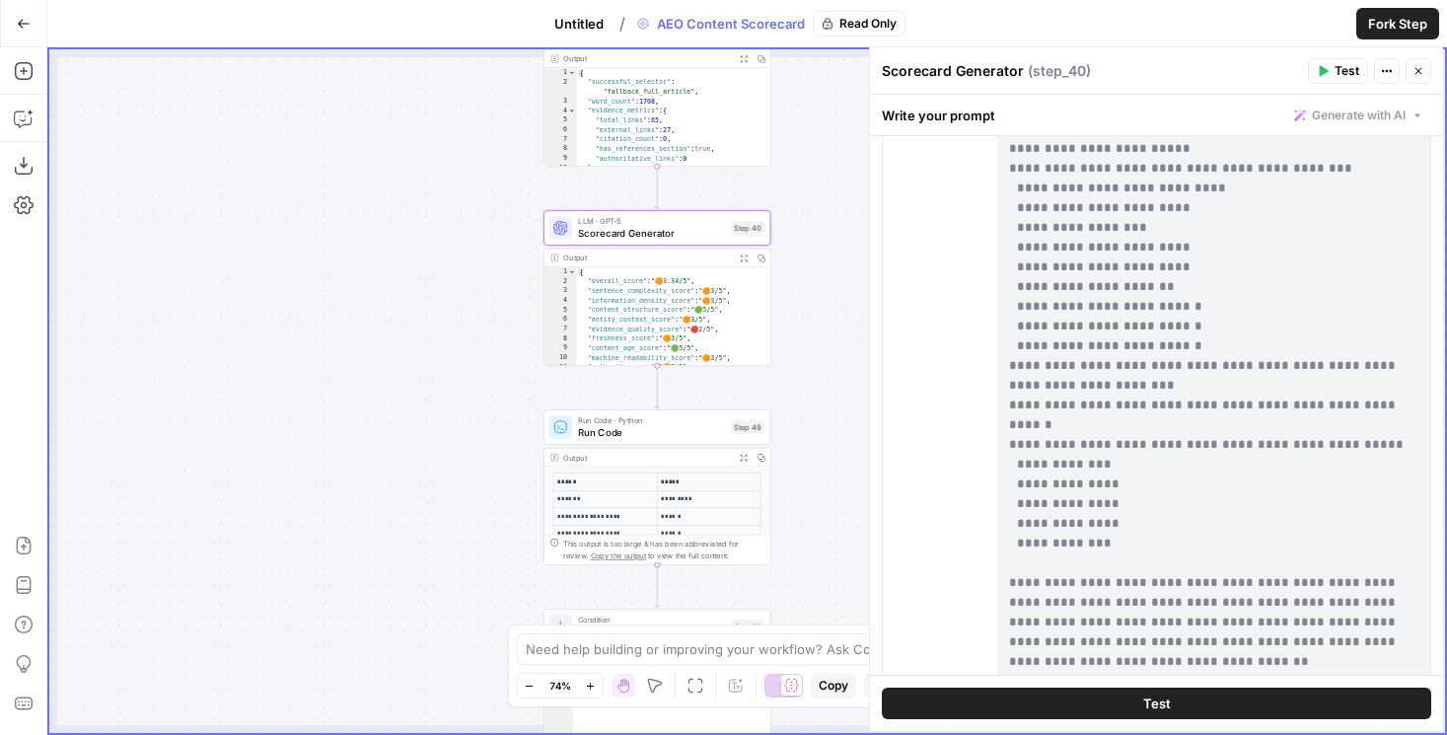
drag, startPoint x: 472, startPoint y: 197, endPoint x: 339, endPoint y: 515, distance: 344.4
click at [339, 513] on div "true false Workflow Set Inputs Inputs Content Processing Convert Content Format…" at bounding box center [747, 391] width 1396 height 684
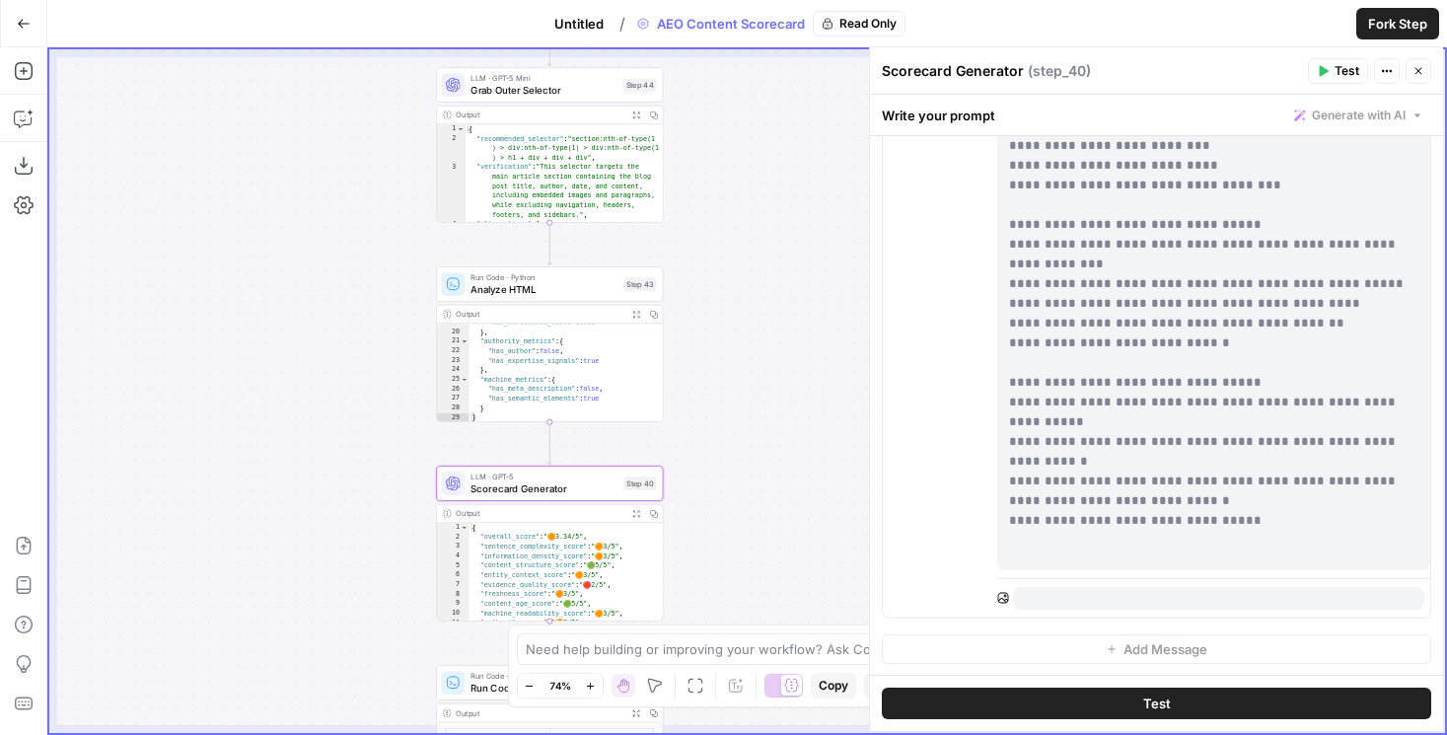
scroll to position [74, 0]
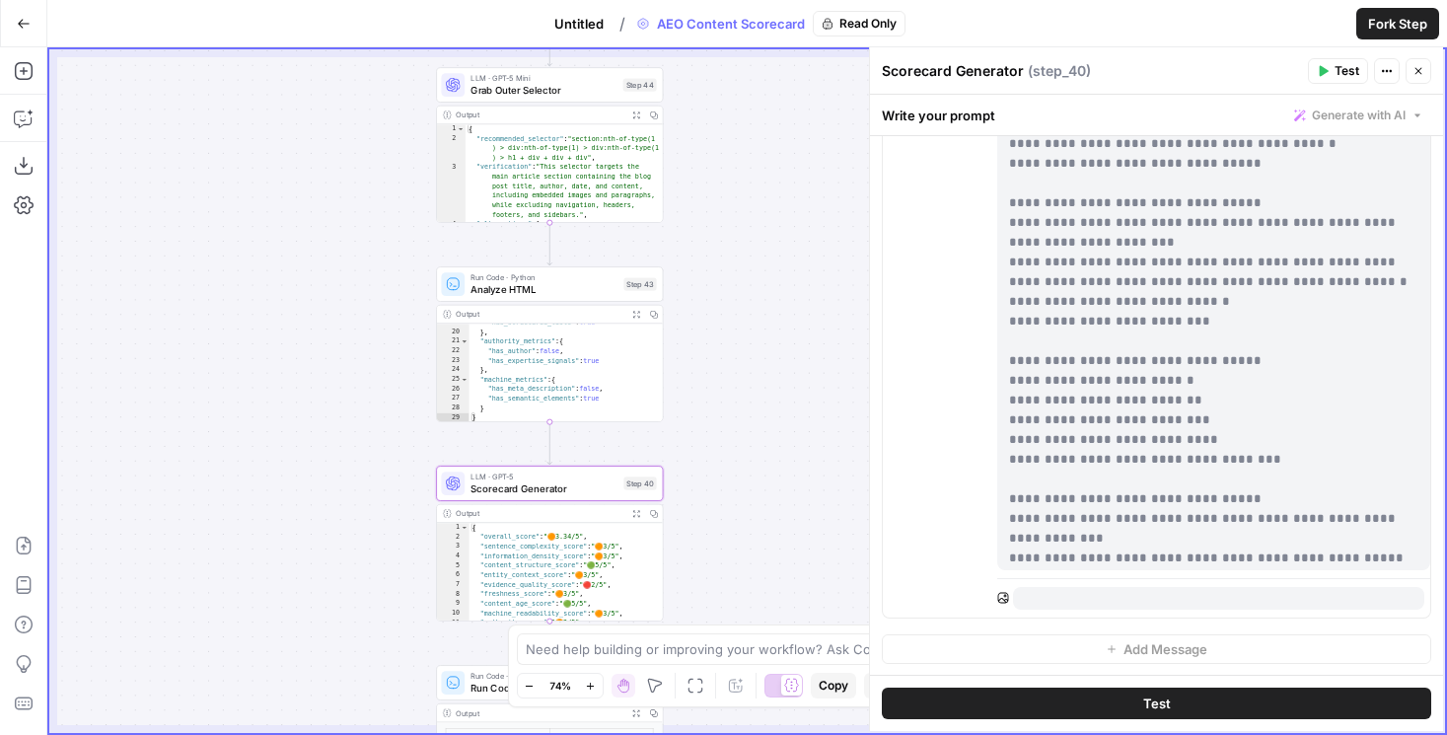
click at [28, 25] on icon "button" at bounding box center [24, 24] width 14 height 14
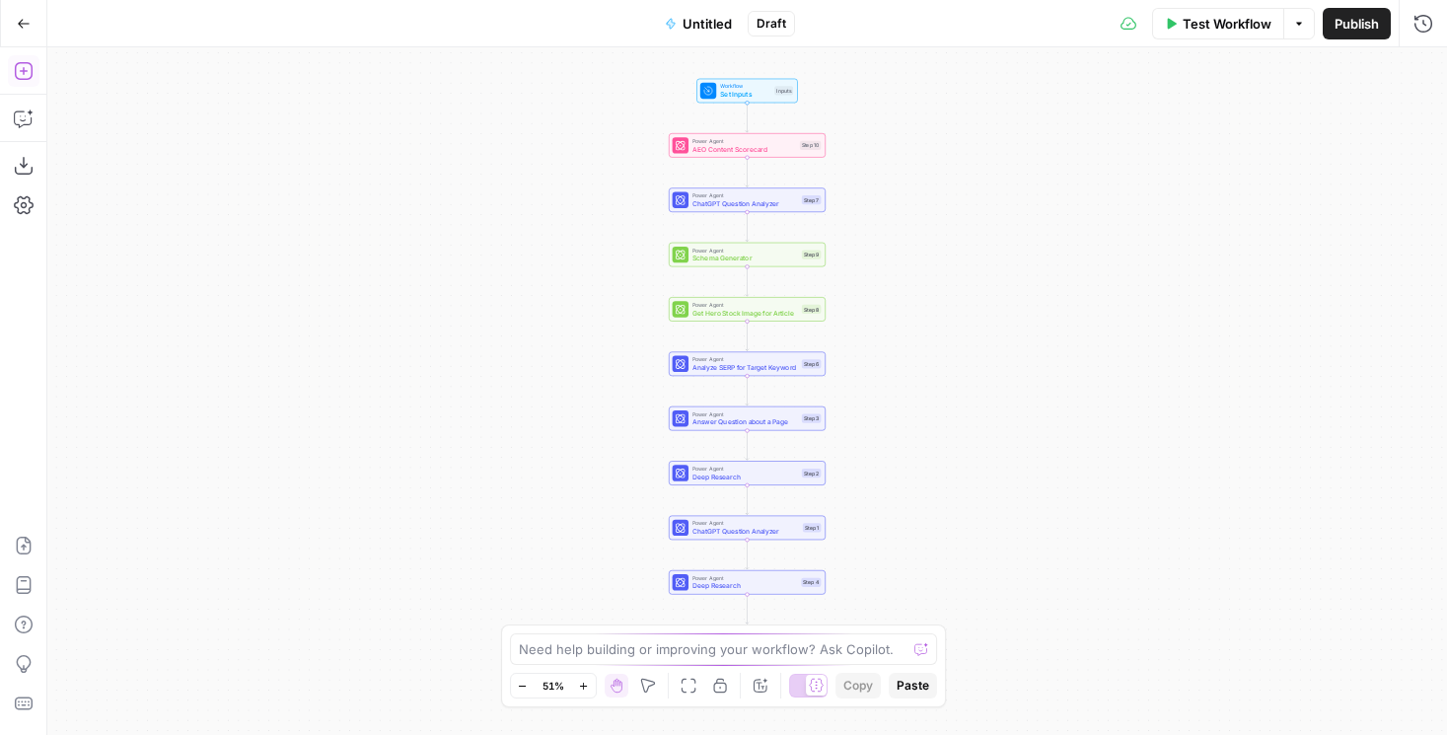
click at [18, 67] on icon "button" at bounding box center [24, 71] width 20 height 20
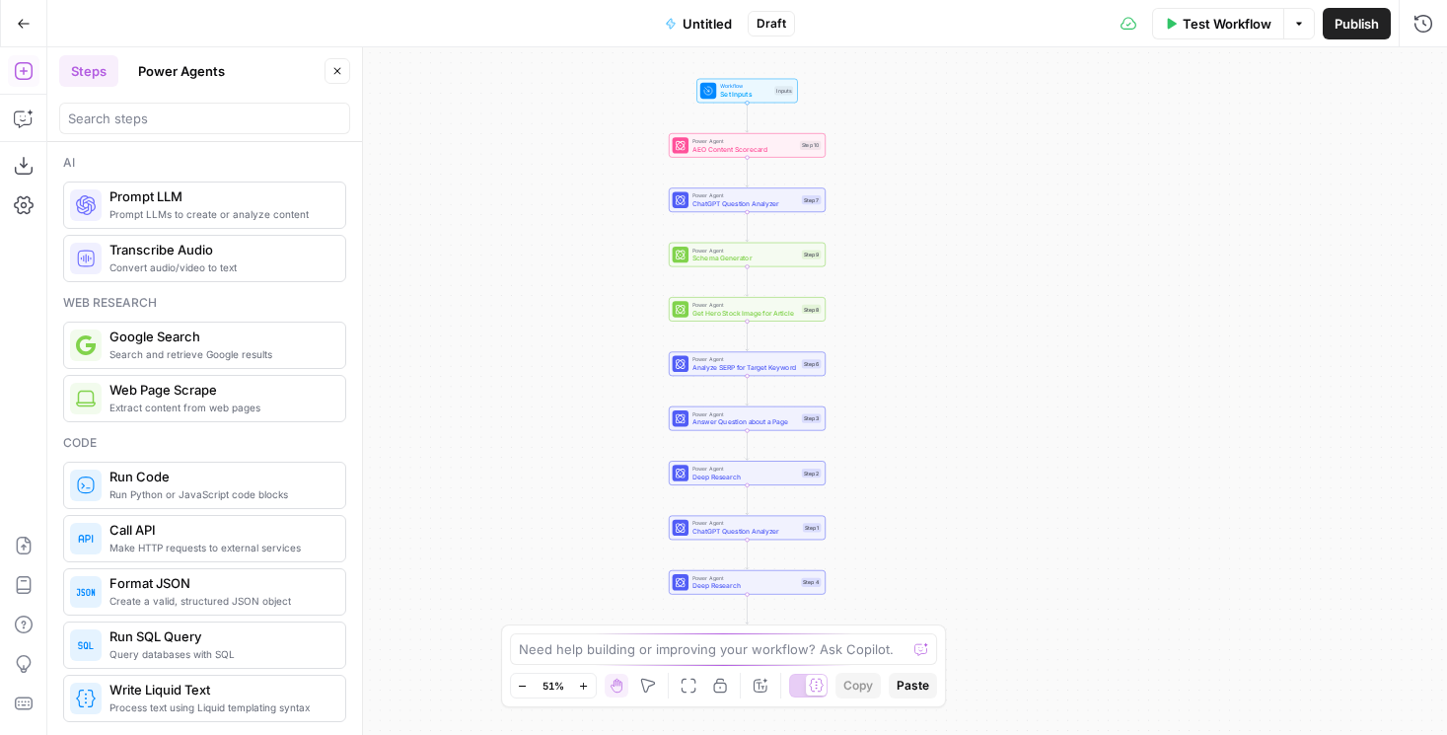
click at [178, 67] on button "Power Agents" at bounding box center [181, 71] width 110 height 32
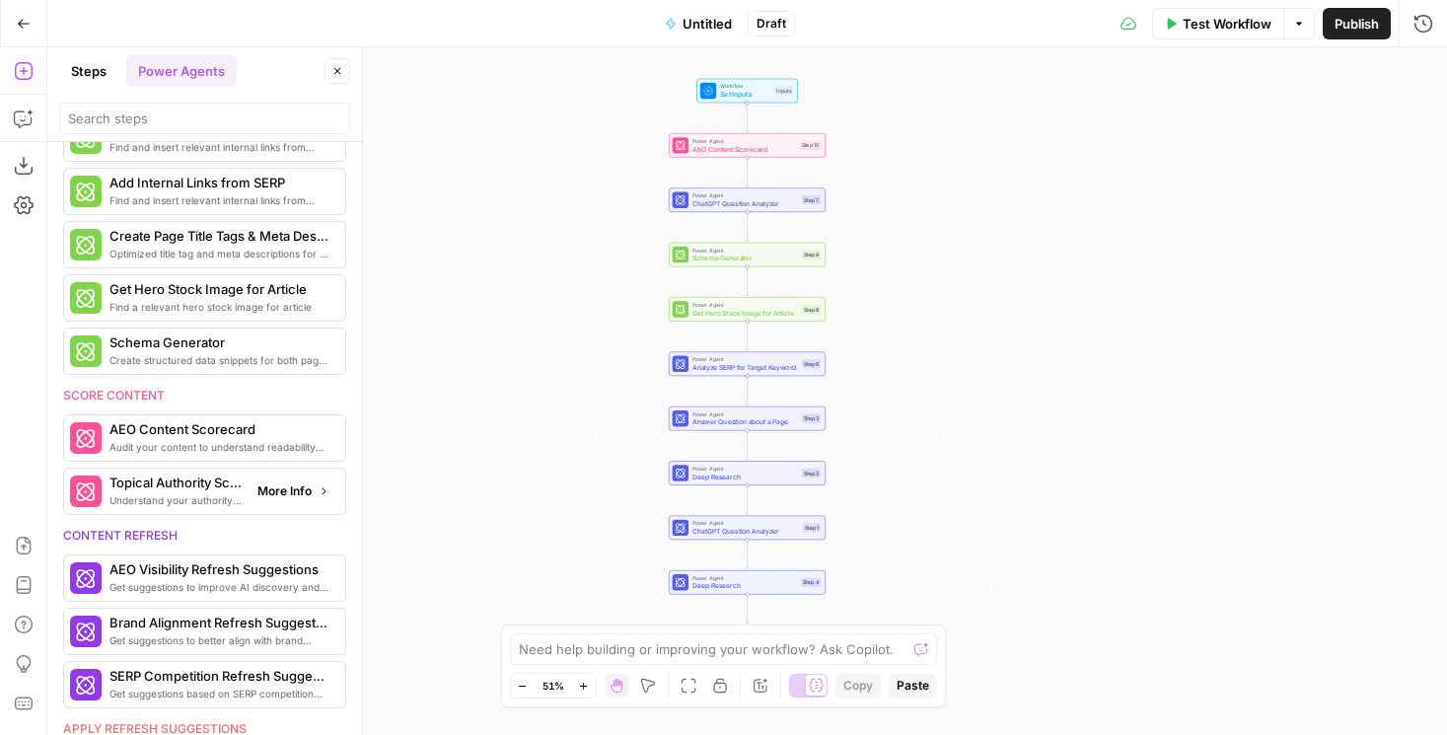
scroll to position [582, 0]
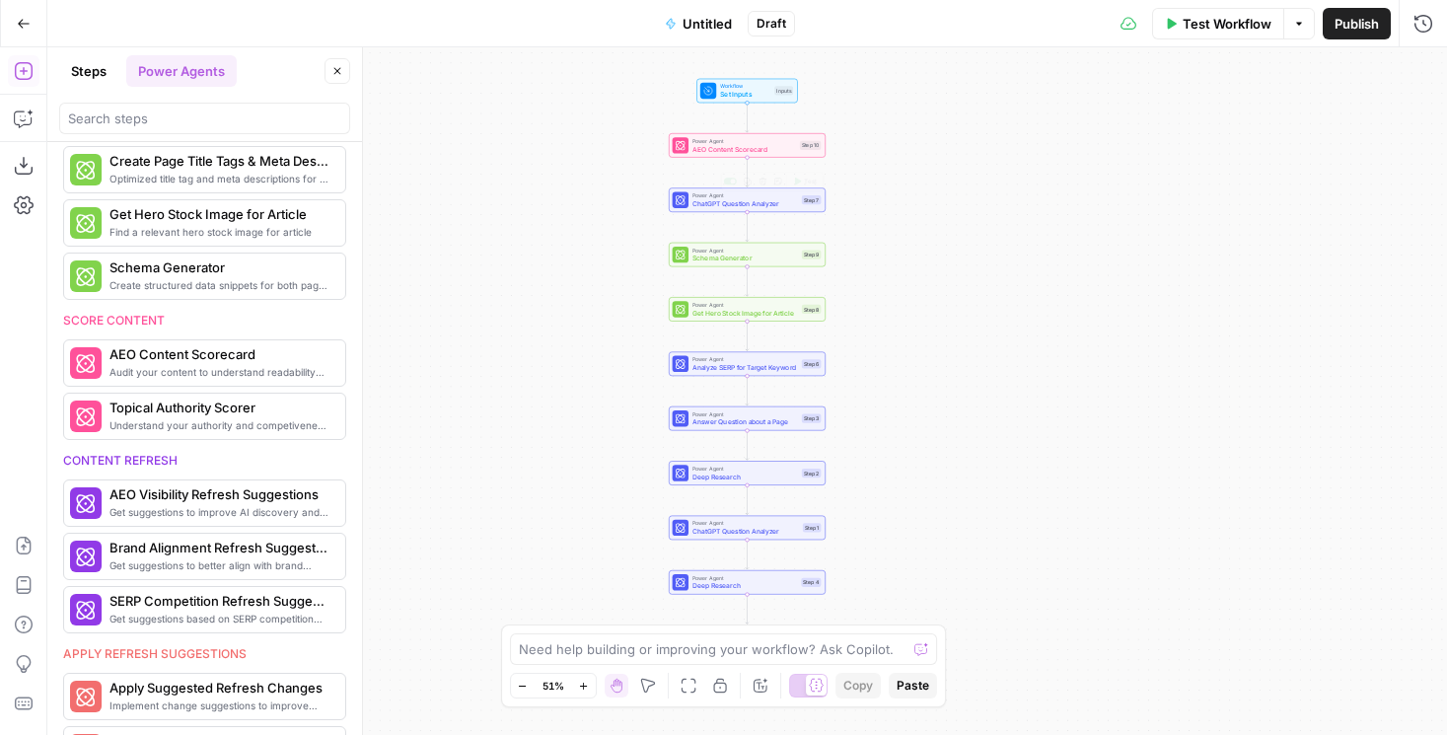
click at [687, 143] on div at bounding box center [681, 145] width 16 height 16
click at [700, 144] on span "AEO Content Scorecard" at bounding box center [744, 149] width 104 height 10
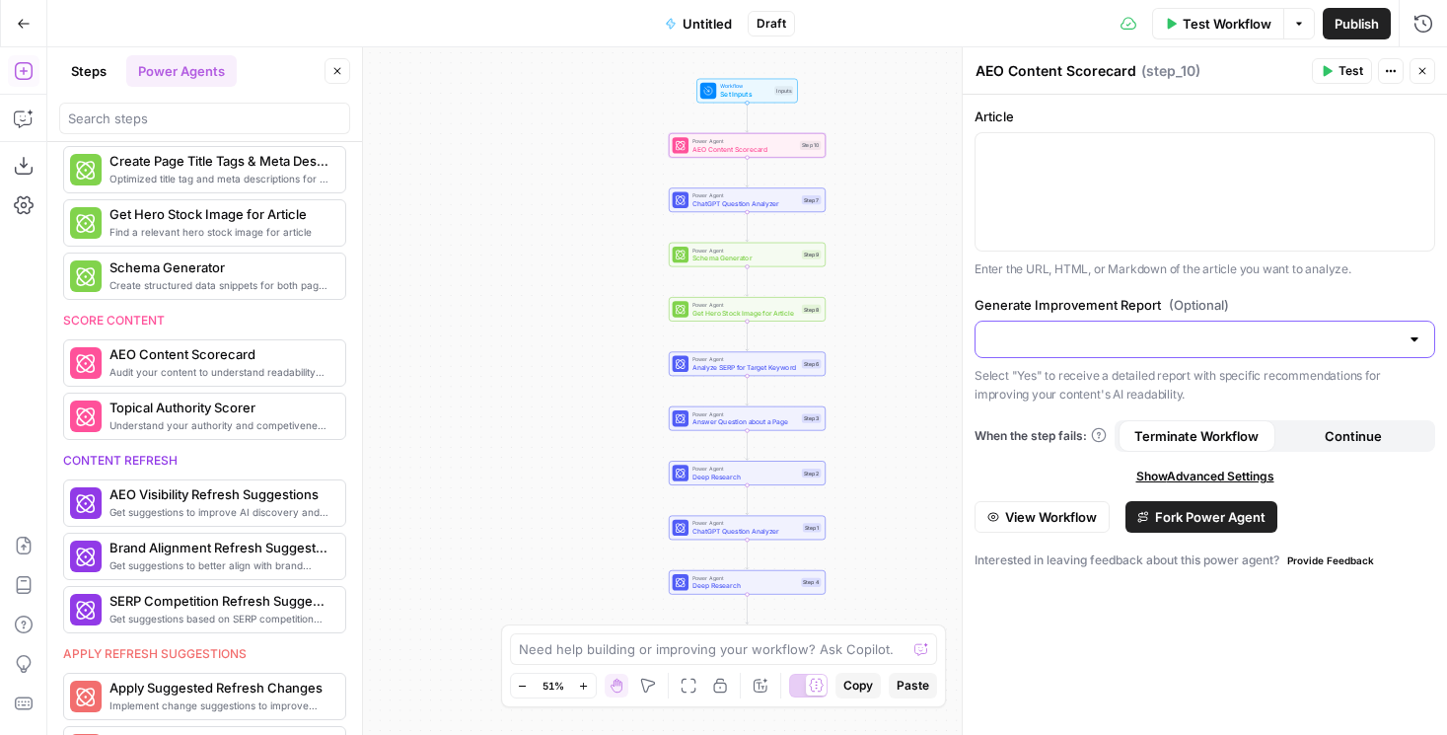
click at [1235, 347] on input "Generate Improvement Report (Optional)" at bounding box center [1192, 339] width 411 height 20
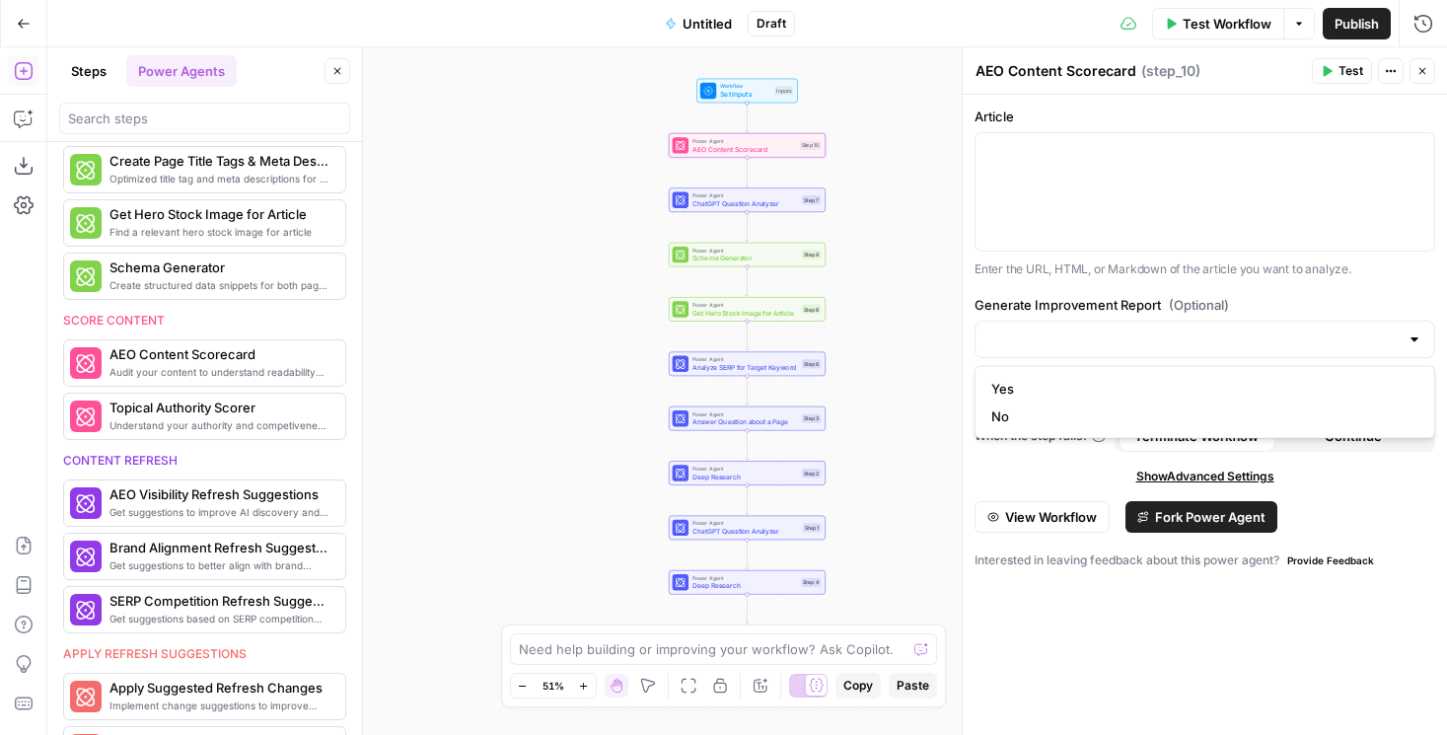
click at [1016, 291] on div "Article Enter the URL, HTML, or Markdown of the article you want to analyze. Ge…" at bounding box center [1205, 415] width 484 height 640
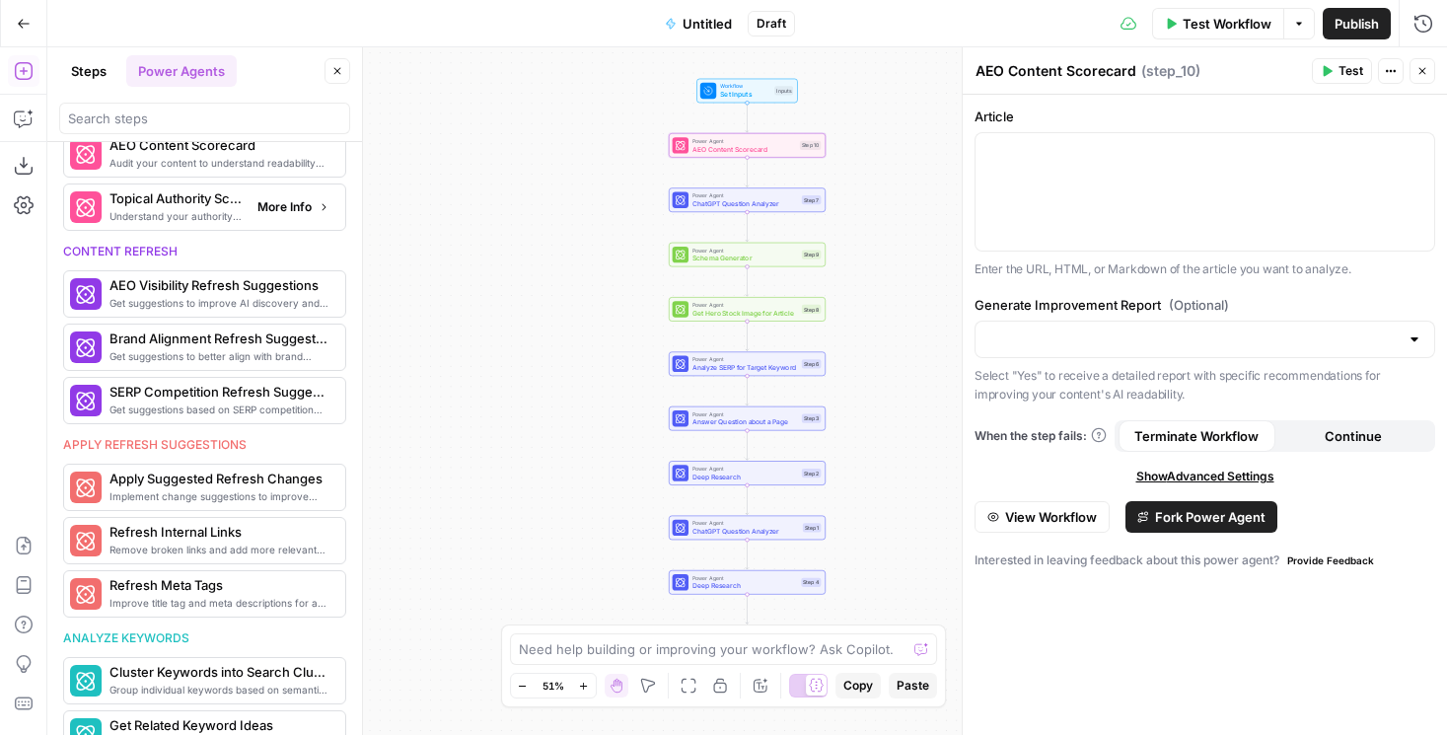
scroll to position [793, 0]
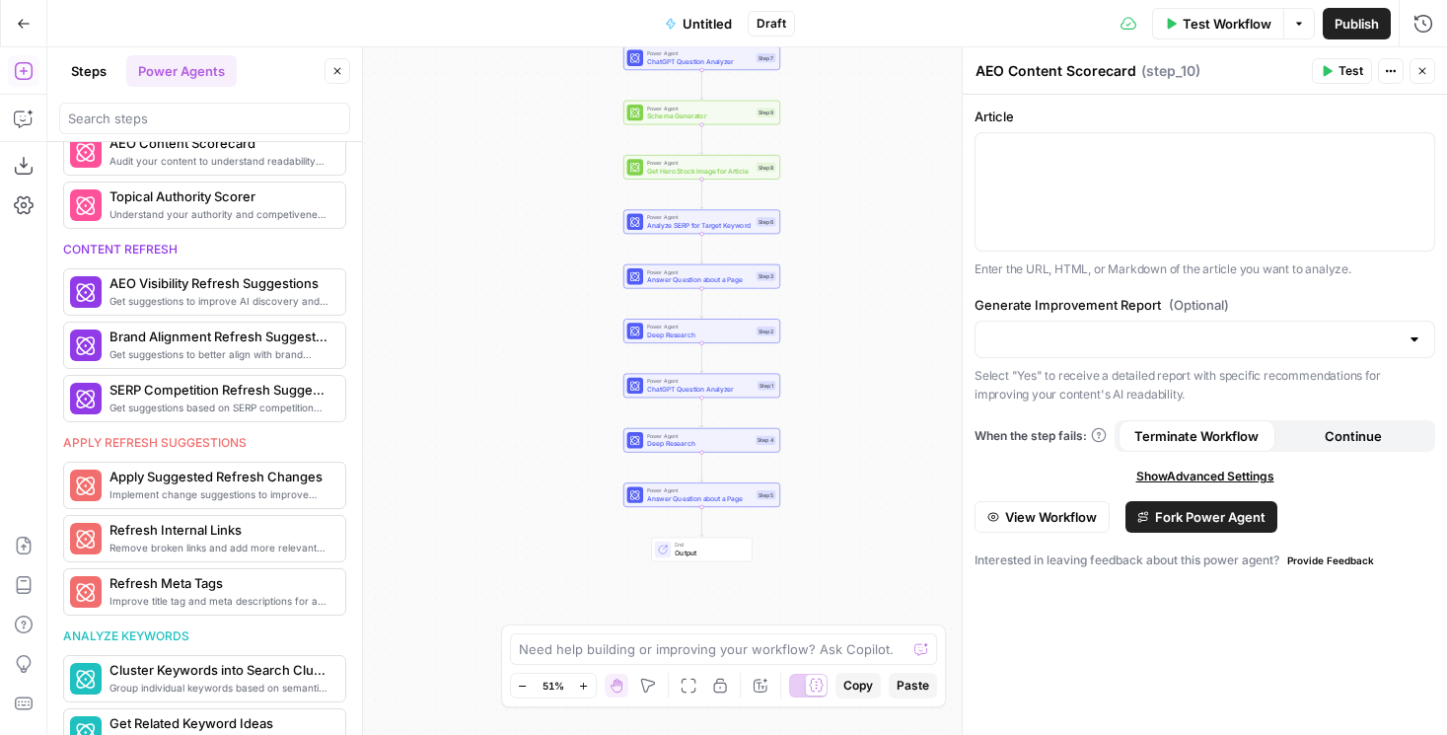
drag, startPoint x: 427, startPoint y: 346, endPoint x: 377, endPoint y: 199, distance: 155.3
click at [379, 199] on div "Workflow Set Inputs Inputs Power Agent AEO Content Scorecard Step 10 Power Agen…" at bounding box center [747, 391] width 1400 height 688
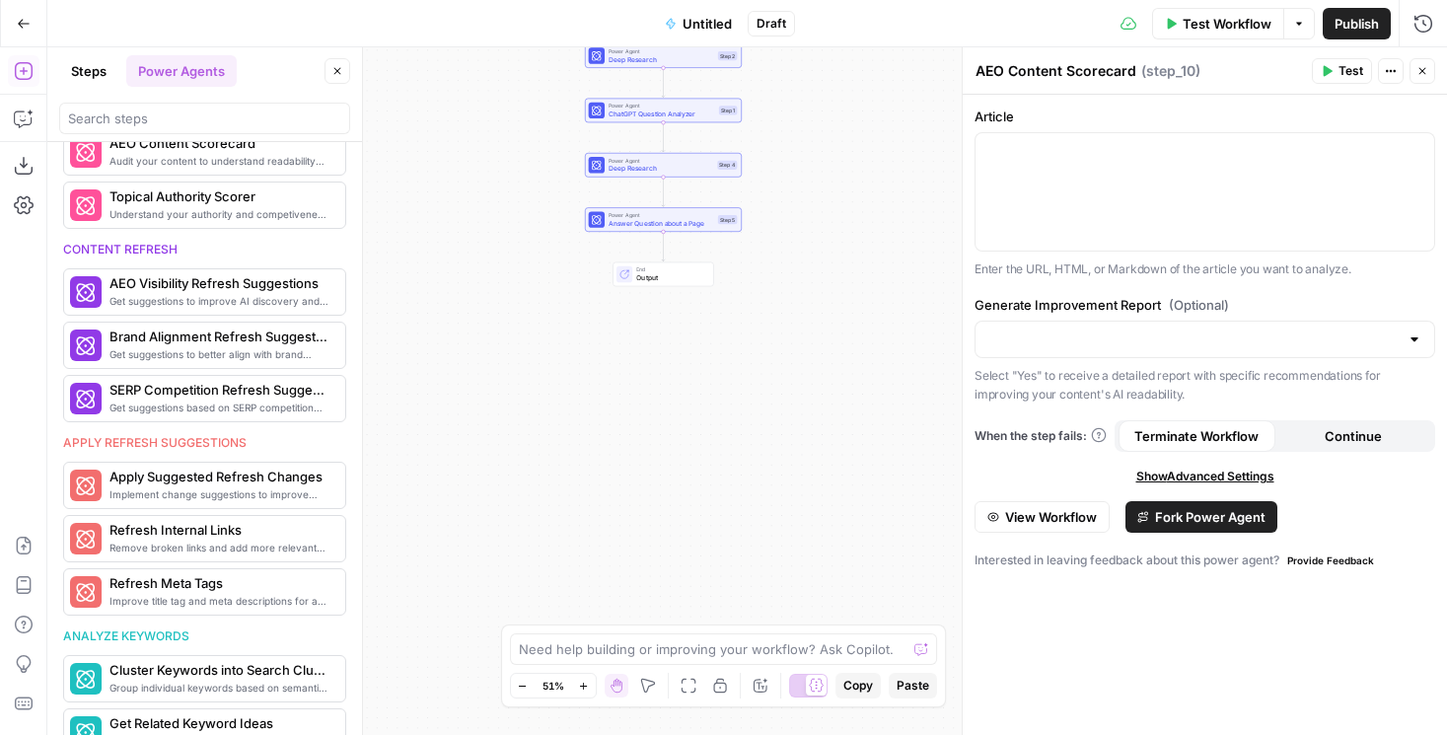
drag, startPoint x: 454, startPoint y: 453, endPoint x: 418, endPoint y: 182, distance: 272.6
click at [418, 182] on div "Workflow Set Inputs Inputs Power Agent AEO Content Scorecard Step 10 Power Agen…" at bounding box center [747, 391] width 1400 height 688
click at [452, 302] on div "Workflow Set Inputs Inputs Power Agent AEO Content Scorecard Step 10 Power Agen…" at bounding box center [747, 391] width 1400 height 688
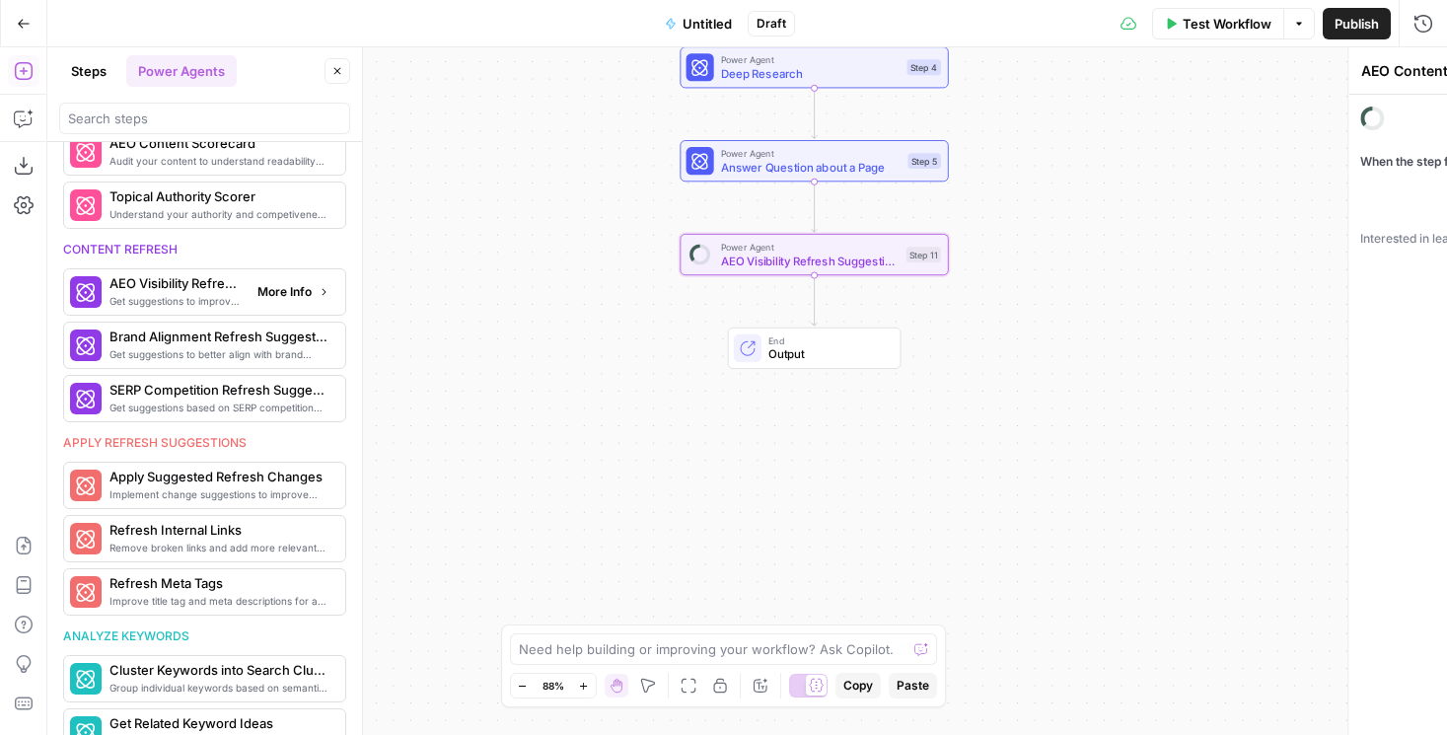
type textarea "AEO Visibility Refresh Suggestions"
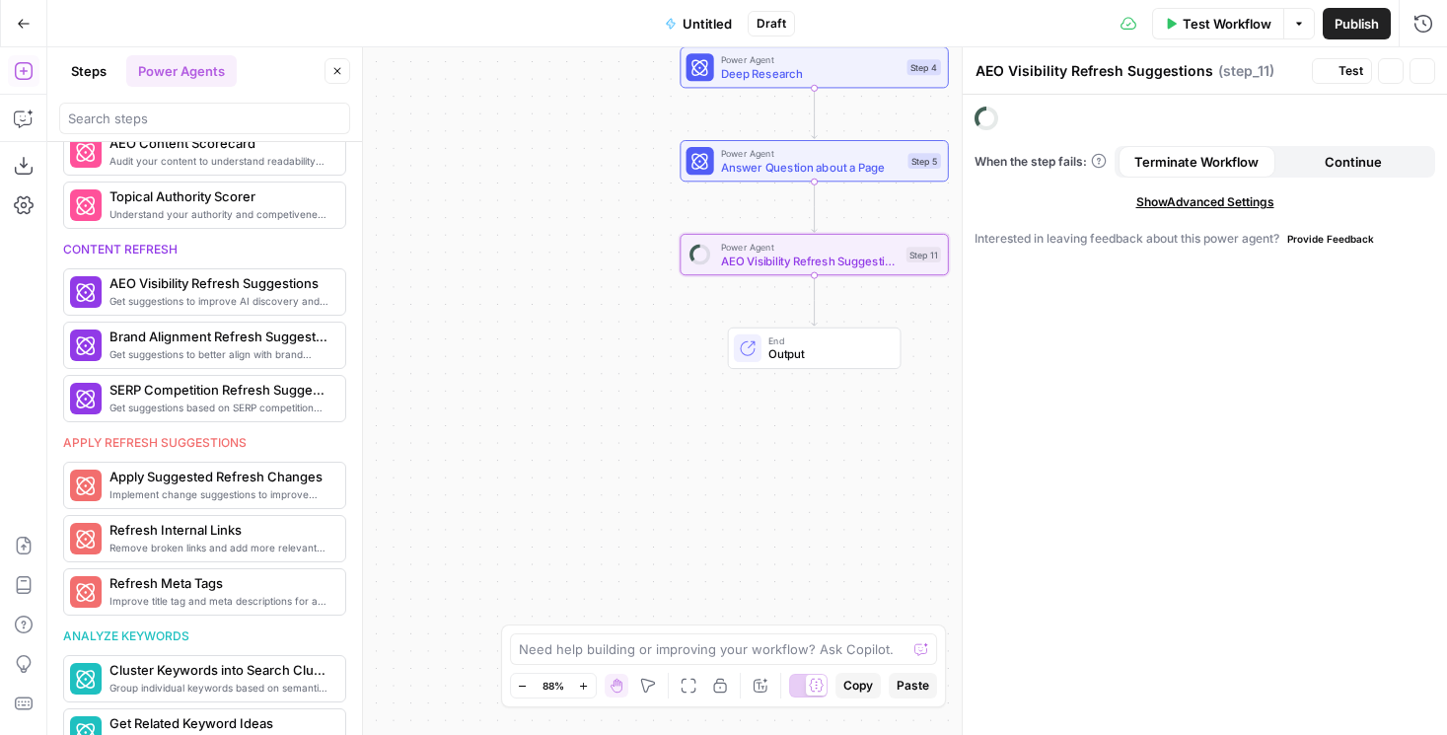
scroll to position [1012, 0]
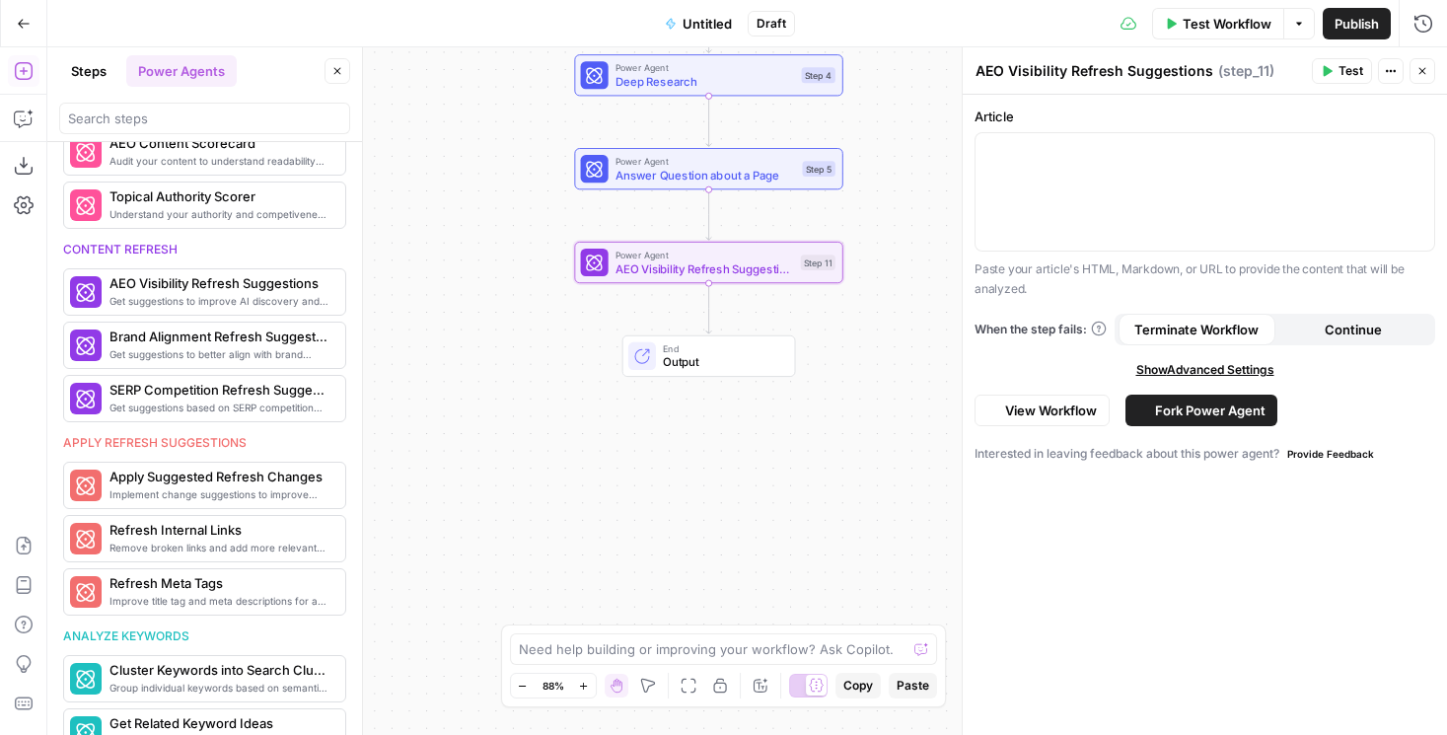
drag, startPoint x: 616, startPoint y: 372, endPoint x: 489, endPoint y: 389, distance: 128.3
click at [489, 389] on div "Workflow Set Inputs Inputs Power Agent AEO Content Scorecard Step 10 Power Agen…" at bounding box center [747, 391] width 1400 height 688
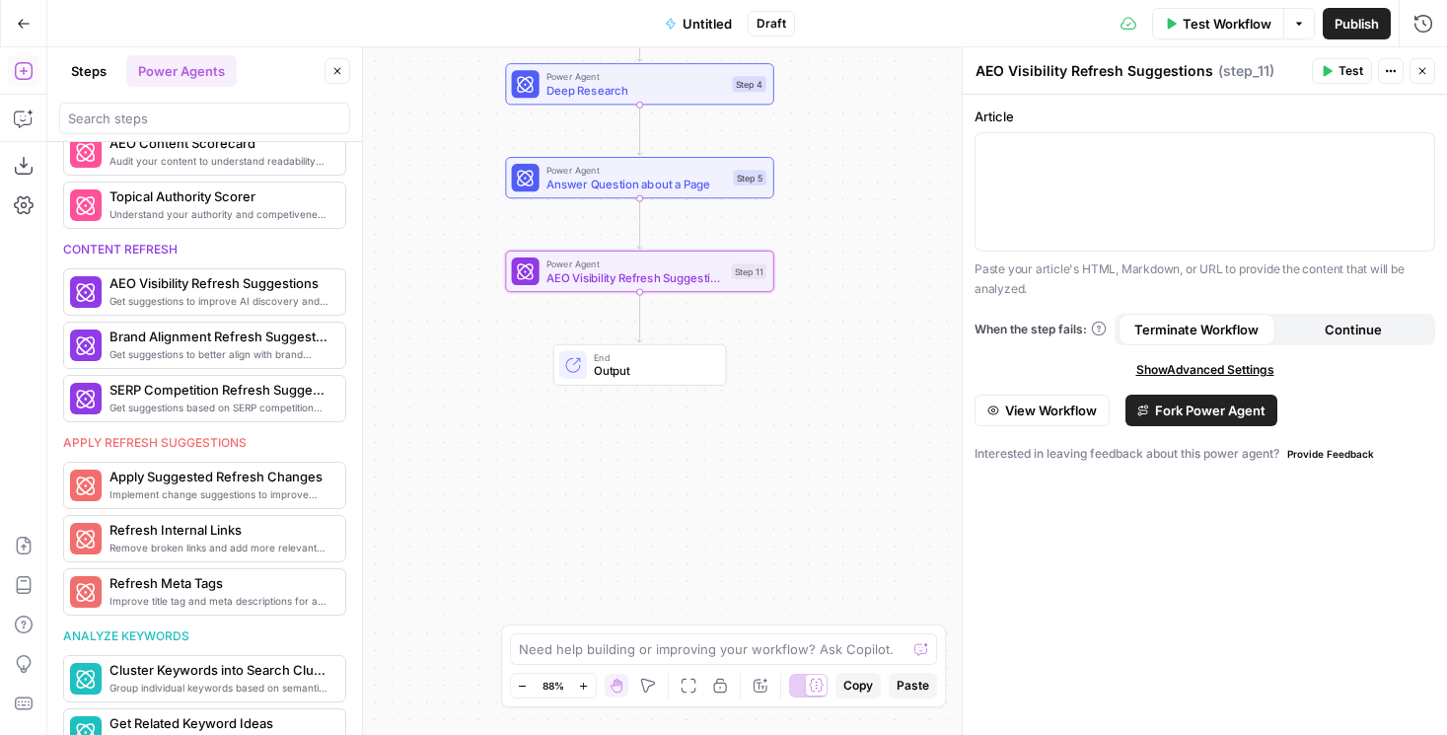
click at [1026, 399] on button "View Workflow" at bounding box center [1042, 411] width 135 height 32
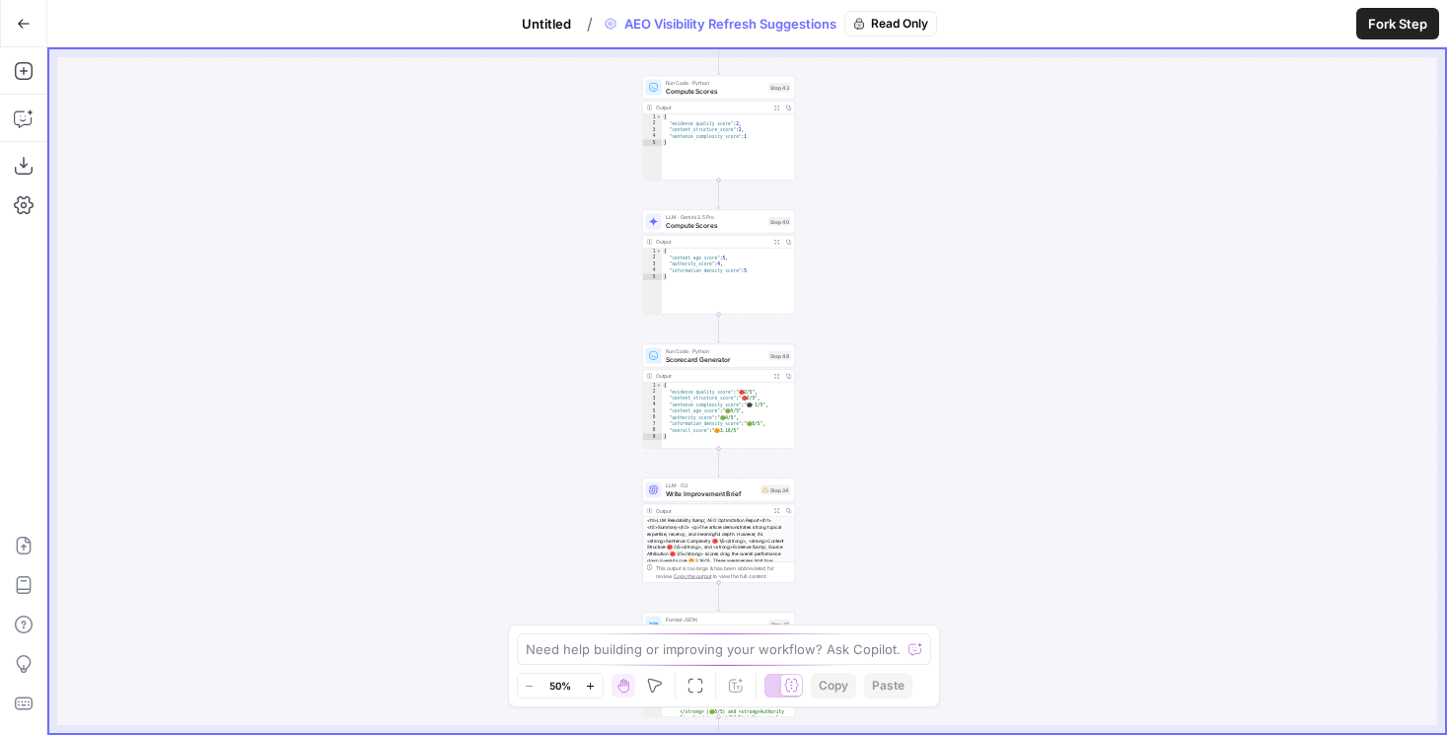
drag, startPoint x: 920, startPoint y: 480, endPoint x: 890, endPoint y: 283, distance: 199.6
click at [890, 283] on div "**********" at bounding box center [747, 391] width 1396 height 684
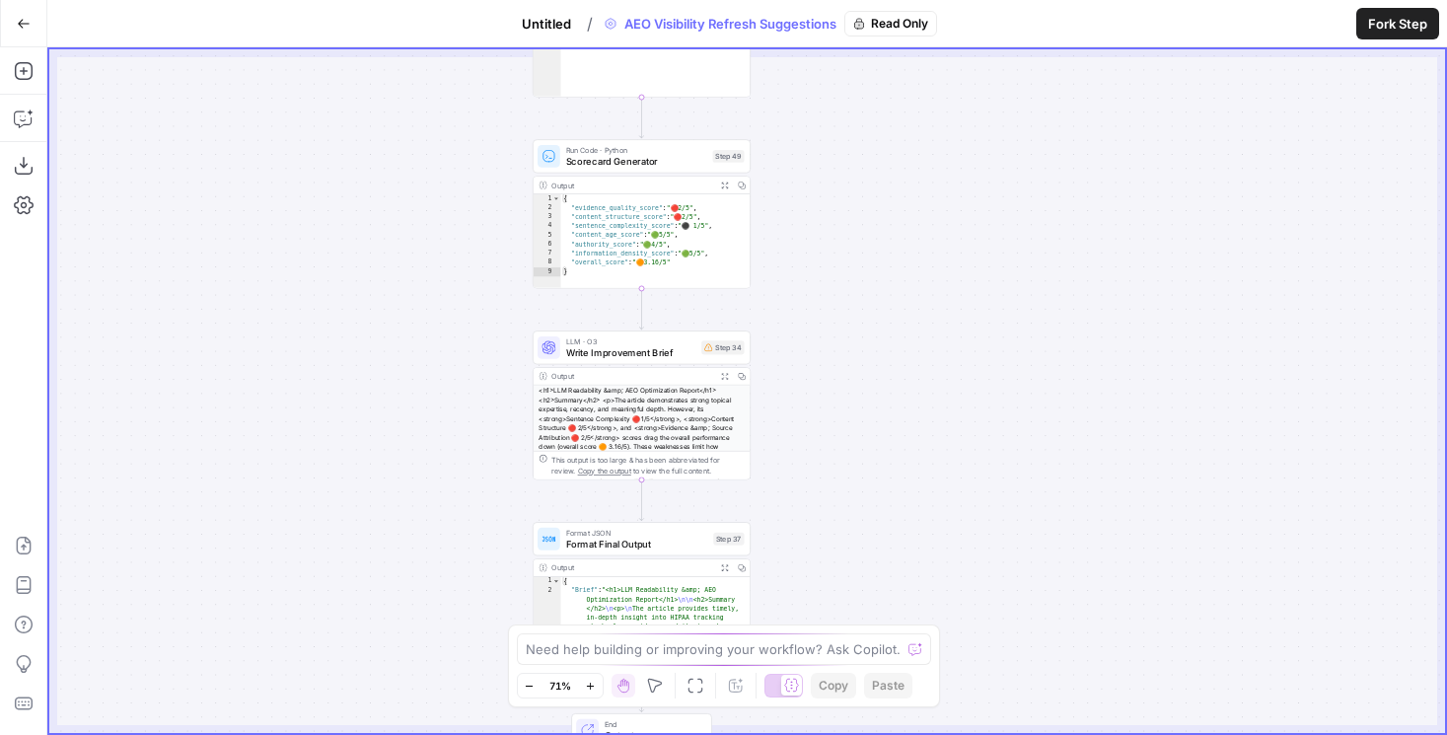
drag, startPoint x: 899, startPoint y: 502, endPoint x: 899, endPoint y: 323, distance: 179.5
click at [899, 323] on div "**********" at bounding box center [747, 391] width 1396 height 684
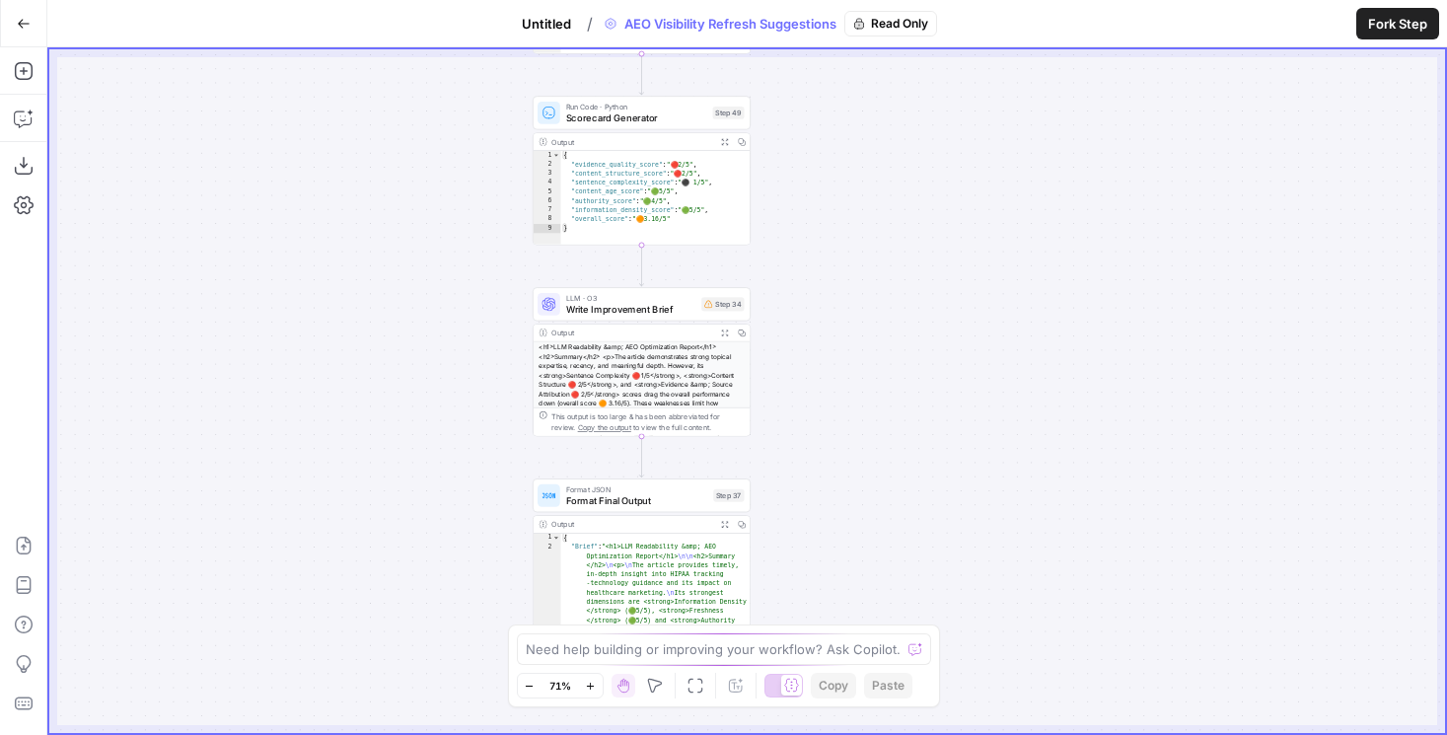
drag, startPoint x: 899, startPoint y: 323, endPoint x: 899, endPoint y: 213, distance: 109.5
click at [899, 213] on div "**********" at bounding box center [747, 391] width 1396 height 684
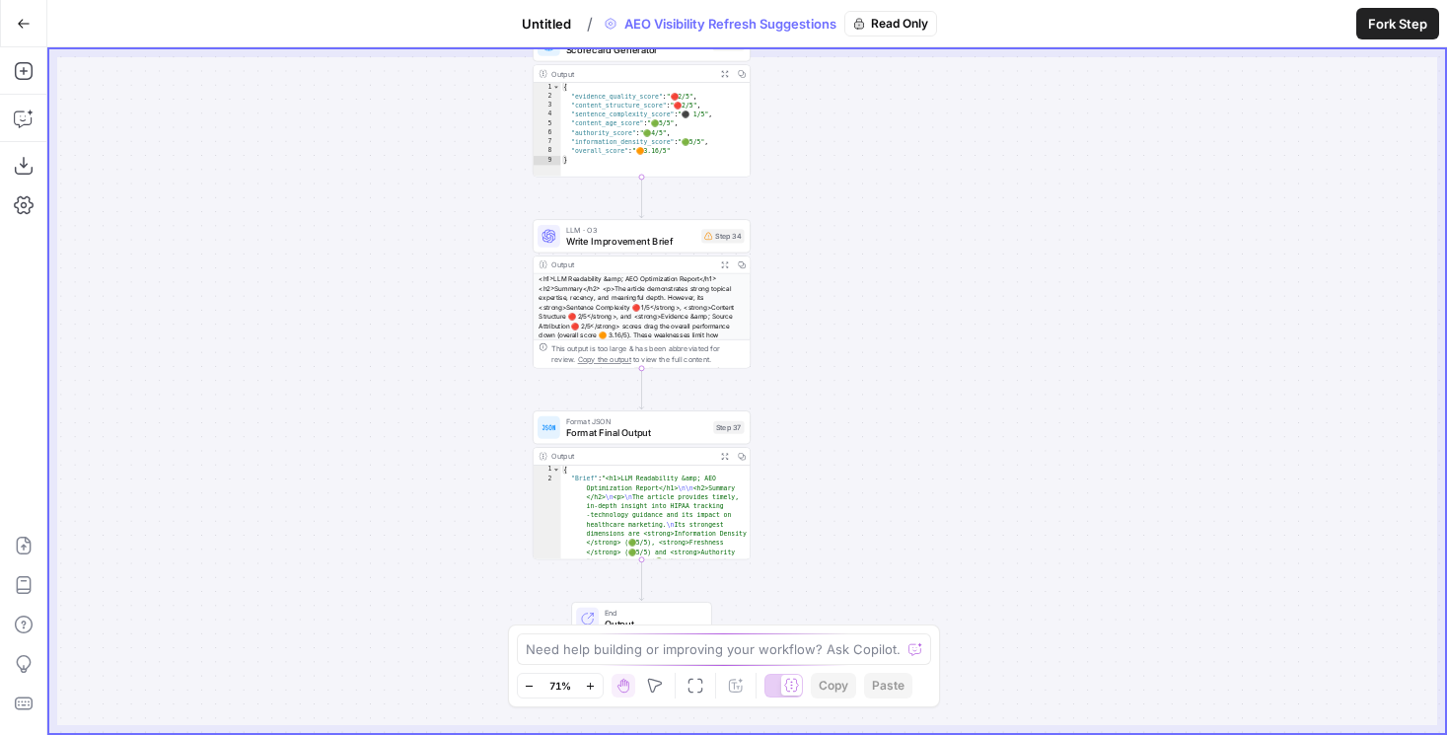
drag, startPoint x: 899, startPoint y: 213, endPoint x: 979, endPoint y: 488, distance: 286.8
click at [979, 488] on div "**********" at bounding box center [747, 391] width 1396 height 684
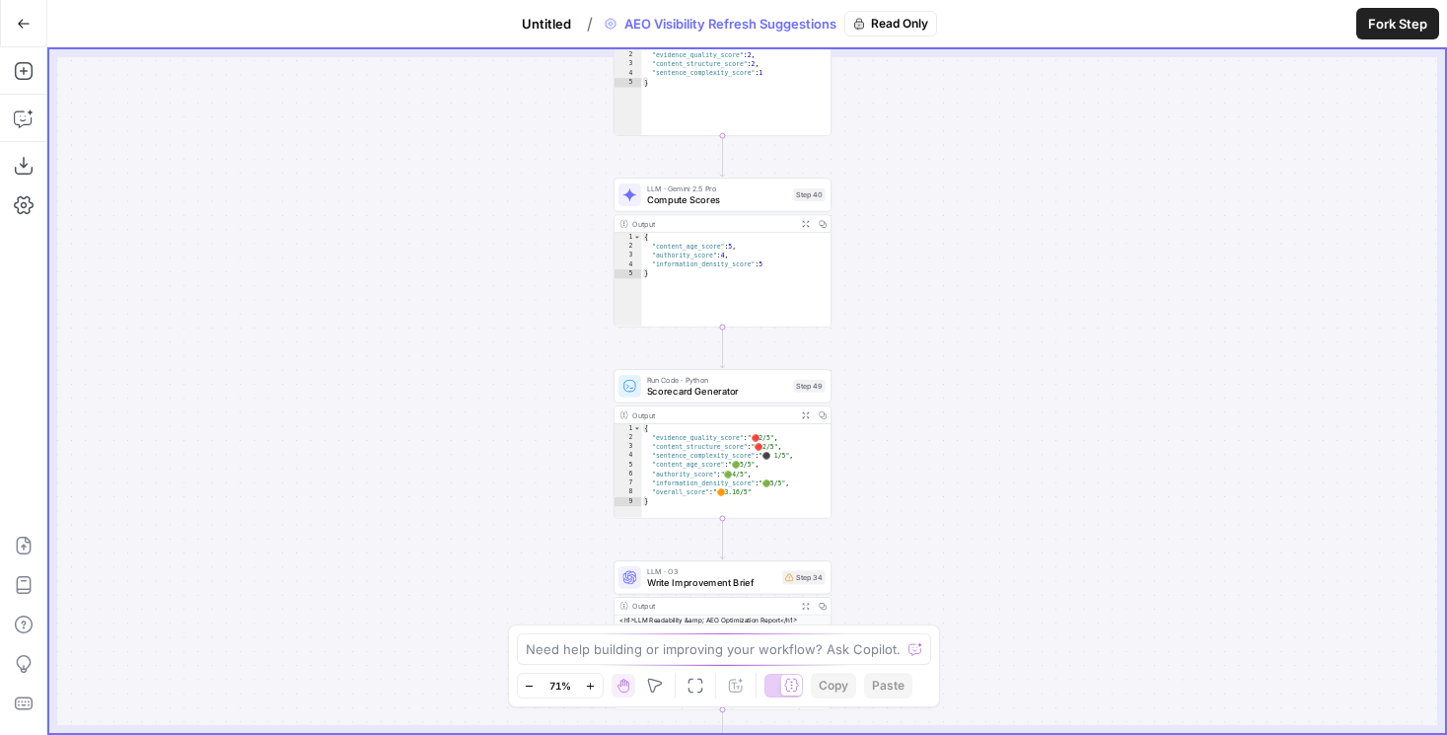
drag, startPoint x: 981, startPoint y: 491, endPoint x: 981, endPoint y: 557, distance: 66.1
click at [981, 557] on div "**********" at bounding box center [747, 391] width 1396 height 684
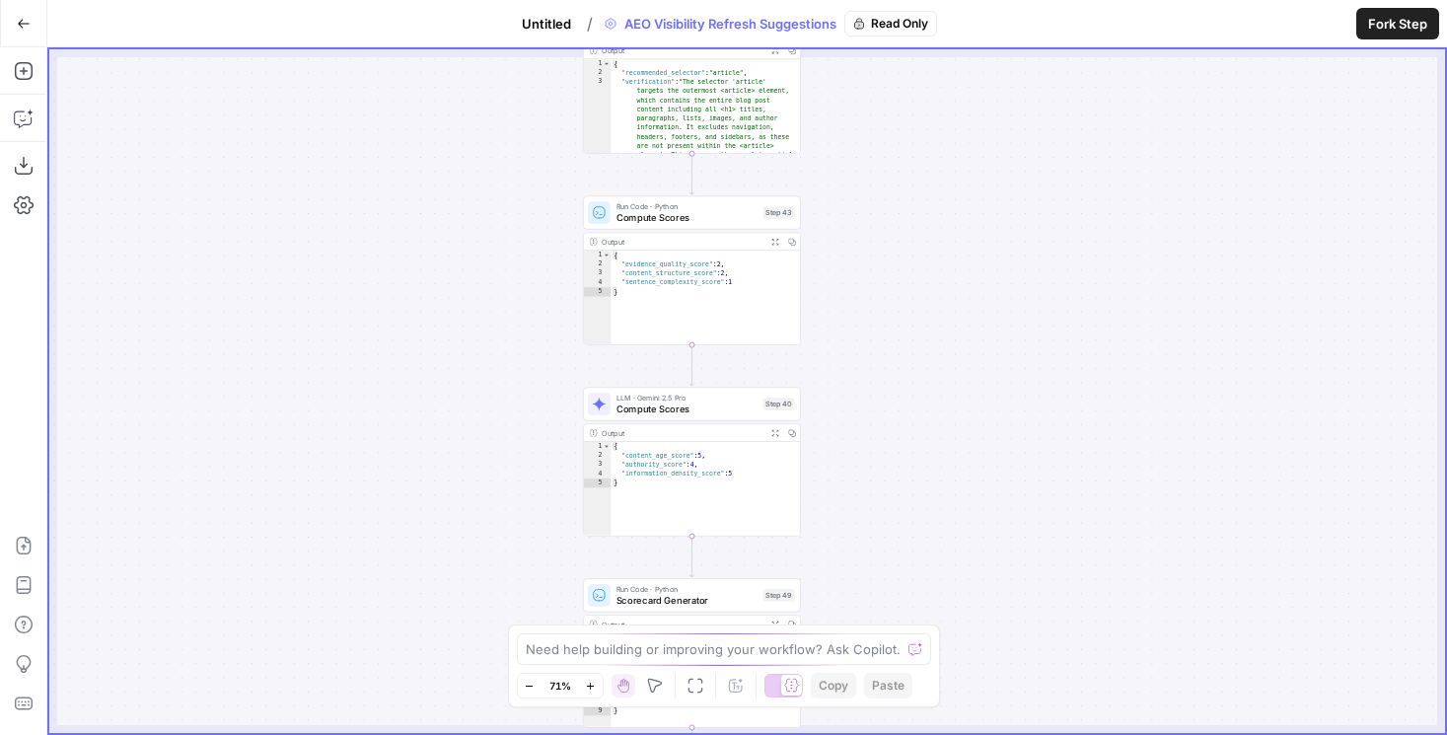
drag, startPoint x: 1027, startPoint y: 249, endPoint x: 996, endPoint y: 456, distance: 209.4
click at [996, 457] on div "**********" at bounding box center [747, 391] width 1396 height 684
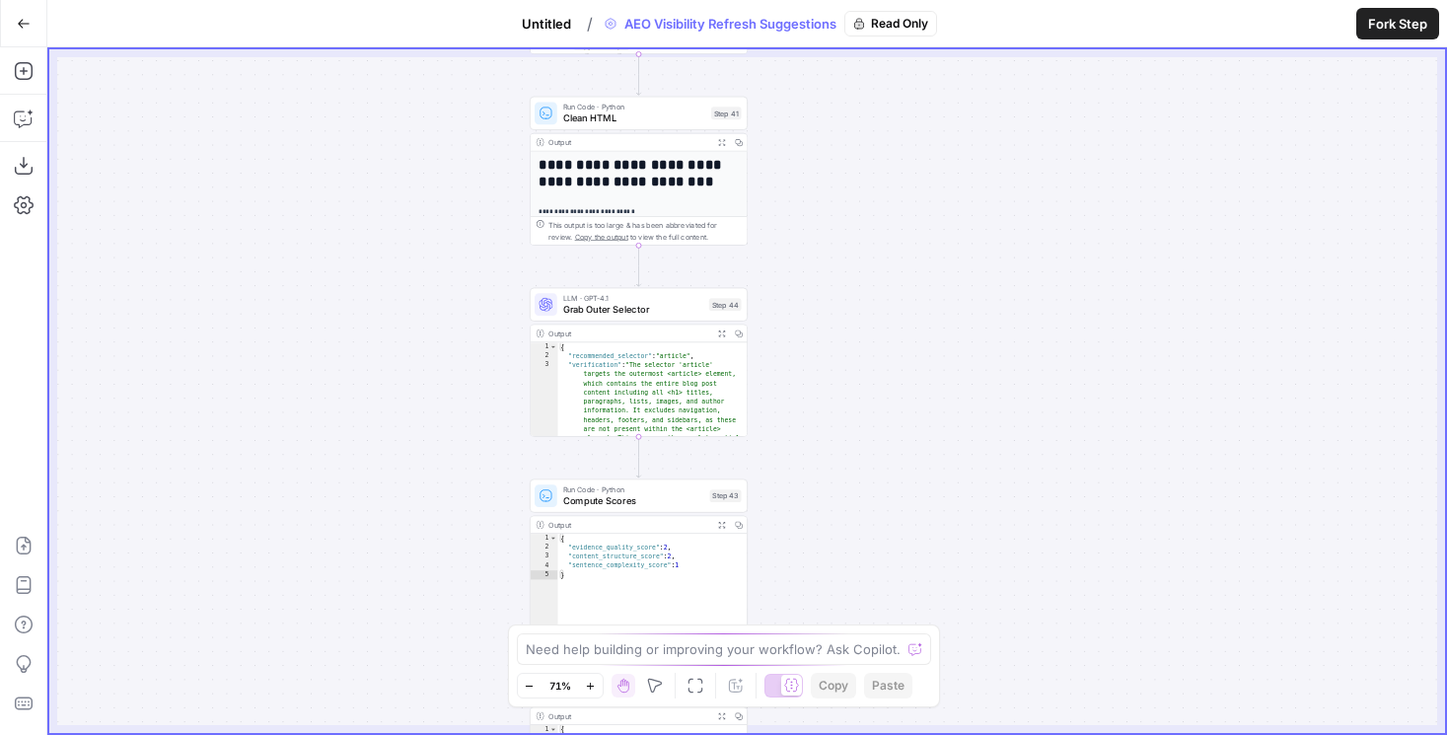
drag, startPoint x: 511, startPoint y: 198, endPoint x: 459, endPoint y: 484, distance: 290.8
click at [459, 484] on div "**********" at bounding box center [747, 391] width 1396 height 684
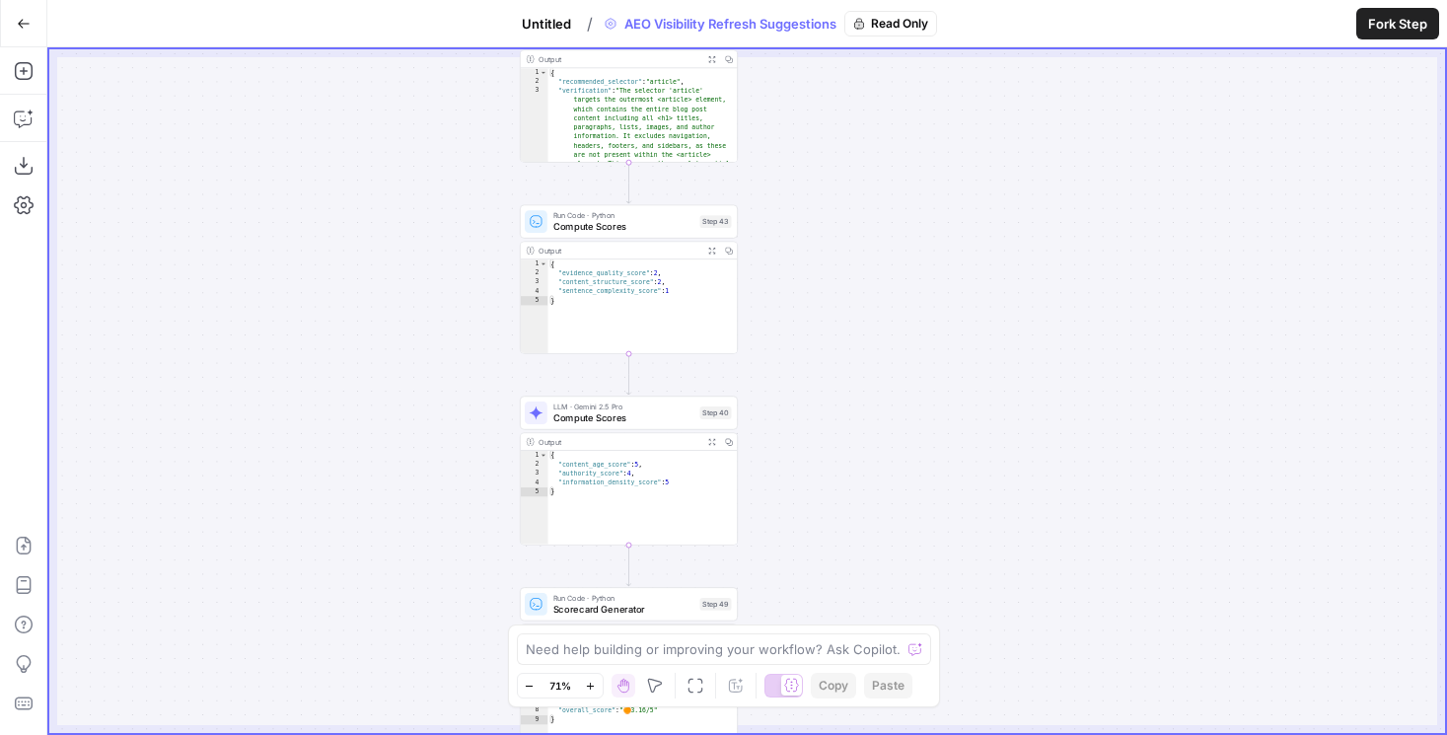
drag, startPoint x: 459, startPoint y: 484, endPoint x: 457, endPoint y: -59, distance: 543.5
click at [457, 0] on html "**********" at bounding box center [723, 367] width 1447 height 735
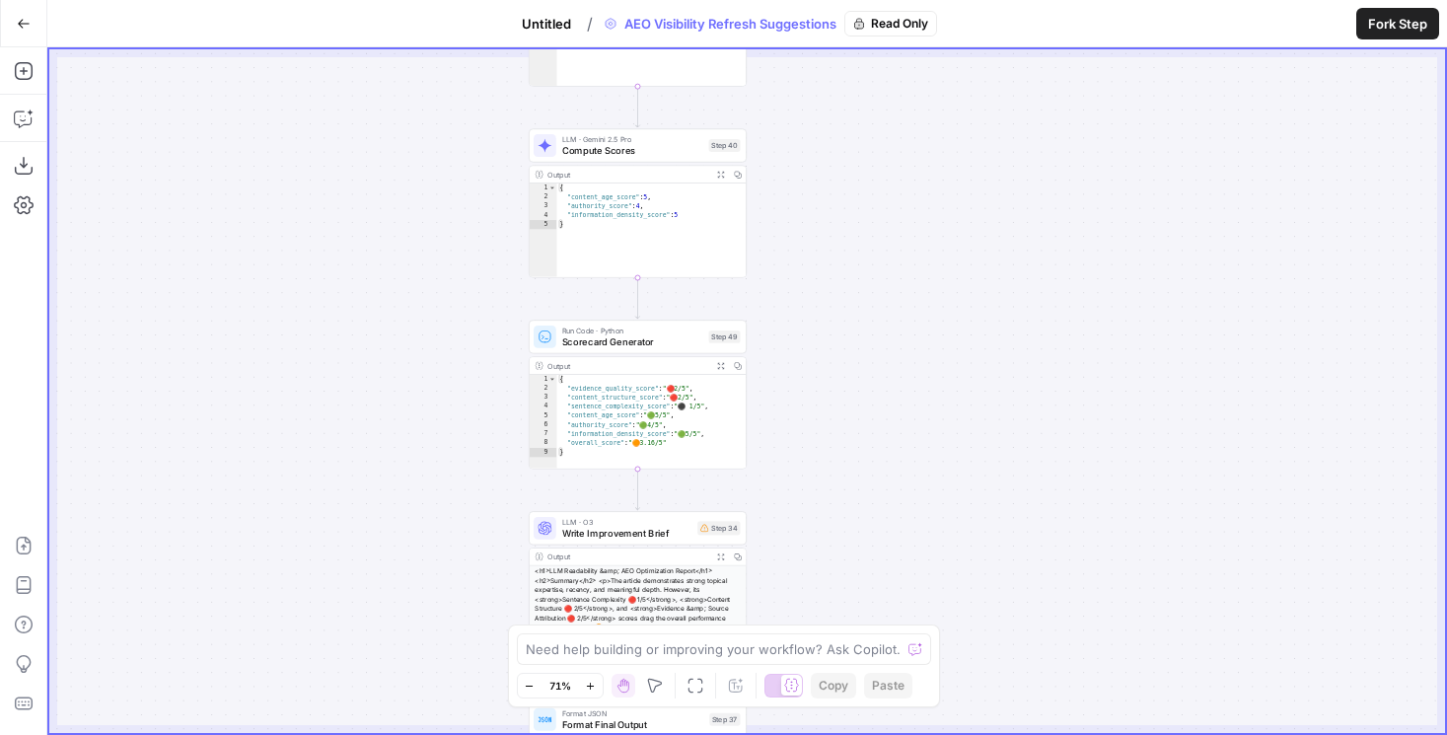
click at [561, 16] on span "Untitled" at bounding box center [546, 24] width 49 height 20
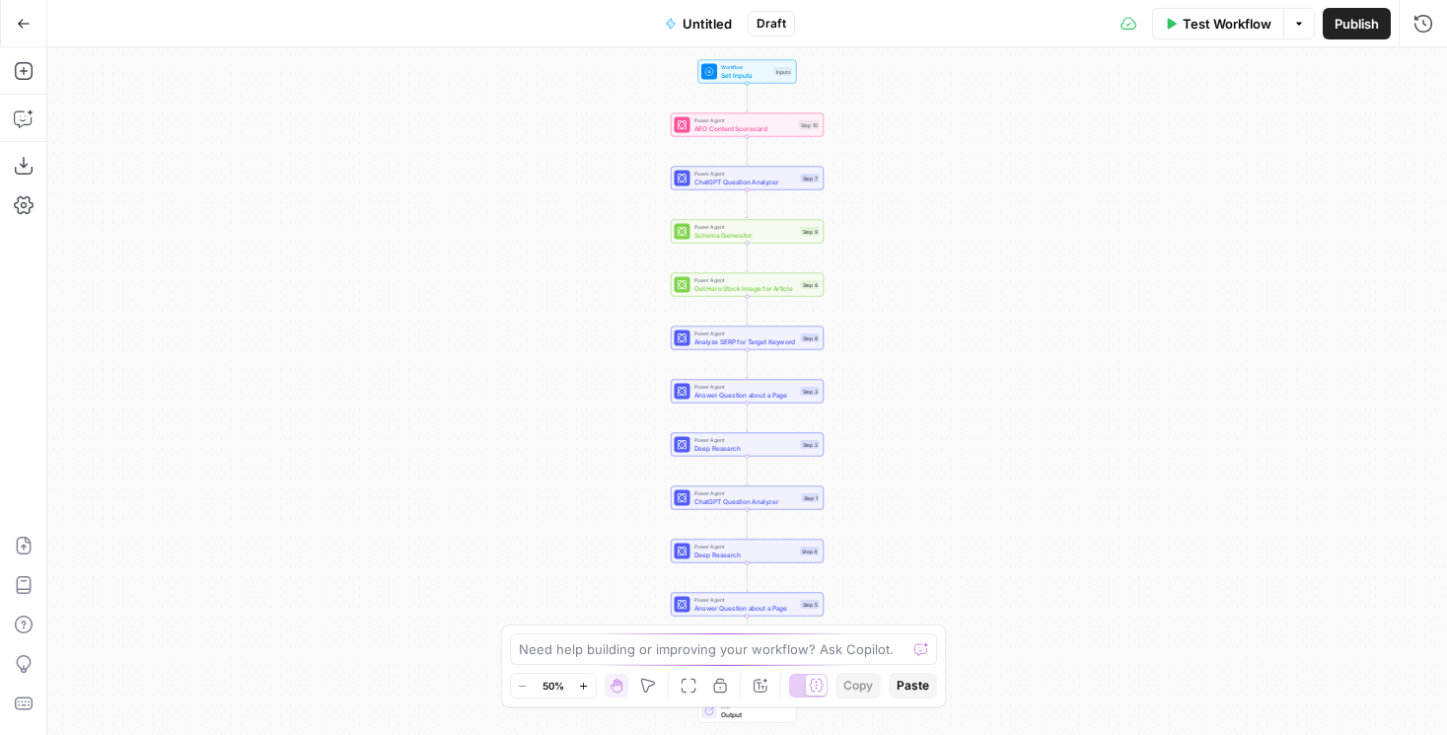
drag, startPoint x: 444, startPoint y: 527, endPoint x: 409, endPoint y: 274, distance: 254.9
click at [410, 274] on div "Workflow Set Inputs Inputs Power Agent AEO Content Scorecard Step 10 Power Agen…" at bounding box center [747, 391] width 1400 height 688
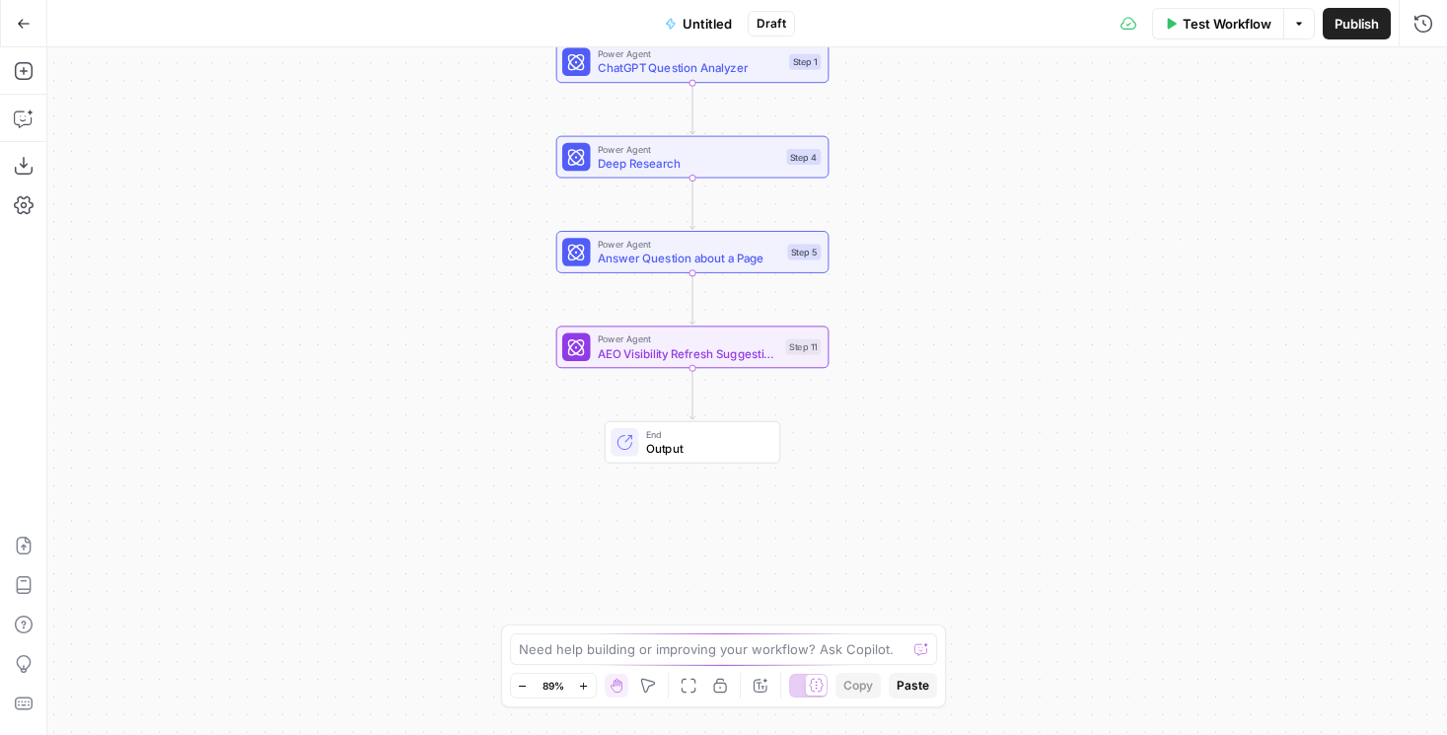
drag, startPoint x: 581, startPoint y: 399, endPoint x: 455, endPoint y: 336, distance: 141.2
click at [455, 336] on div "Workflow Set Inputs Inputs Power Agent AEO Content Scorecard Step 10 Power Agen…" at bounding box center [747, 391] width 1400 height 688
click at [20, 71] on icon "button" at bounding box center [23, 71] width 18 height 18
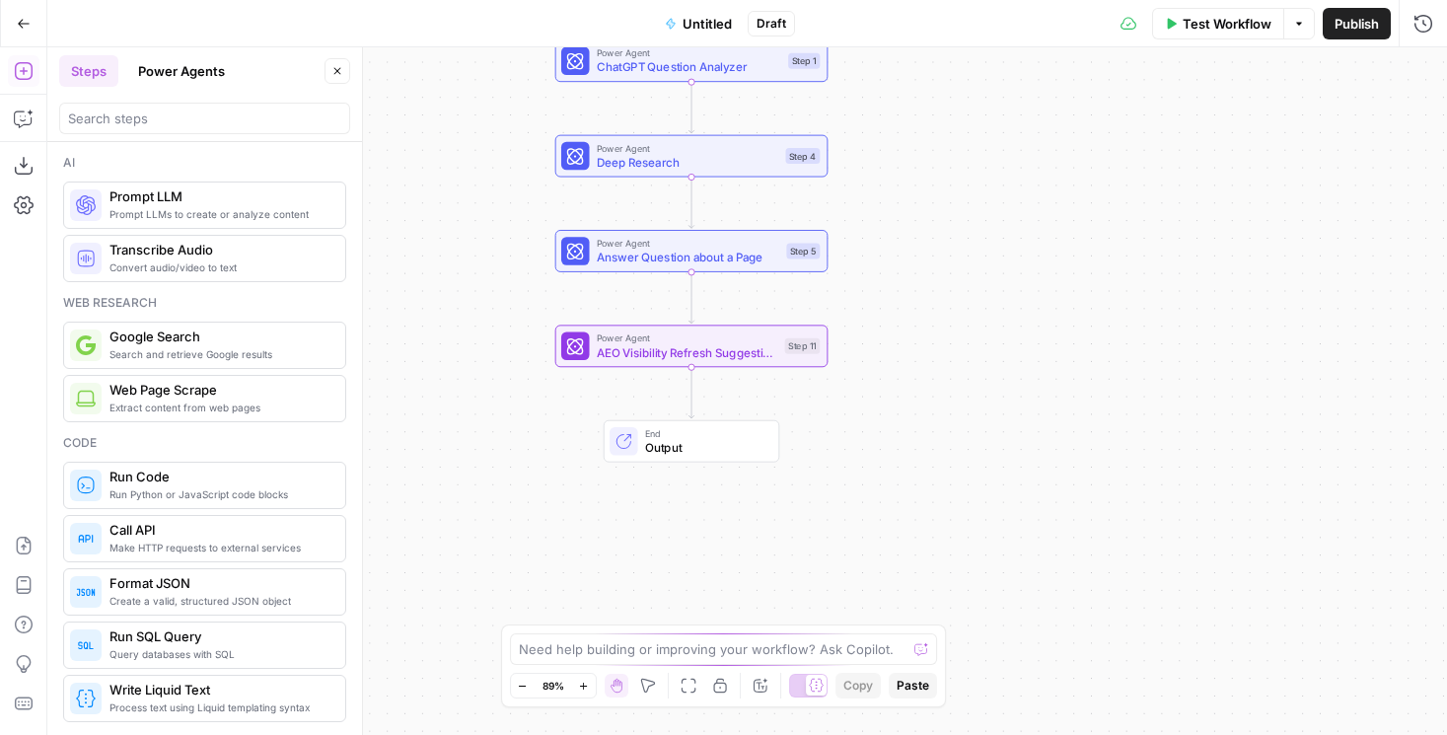
click at [188, 77] on button "Power Agents" at bounding box center [181, 71] width 110 height 32
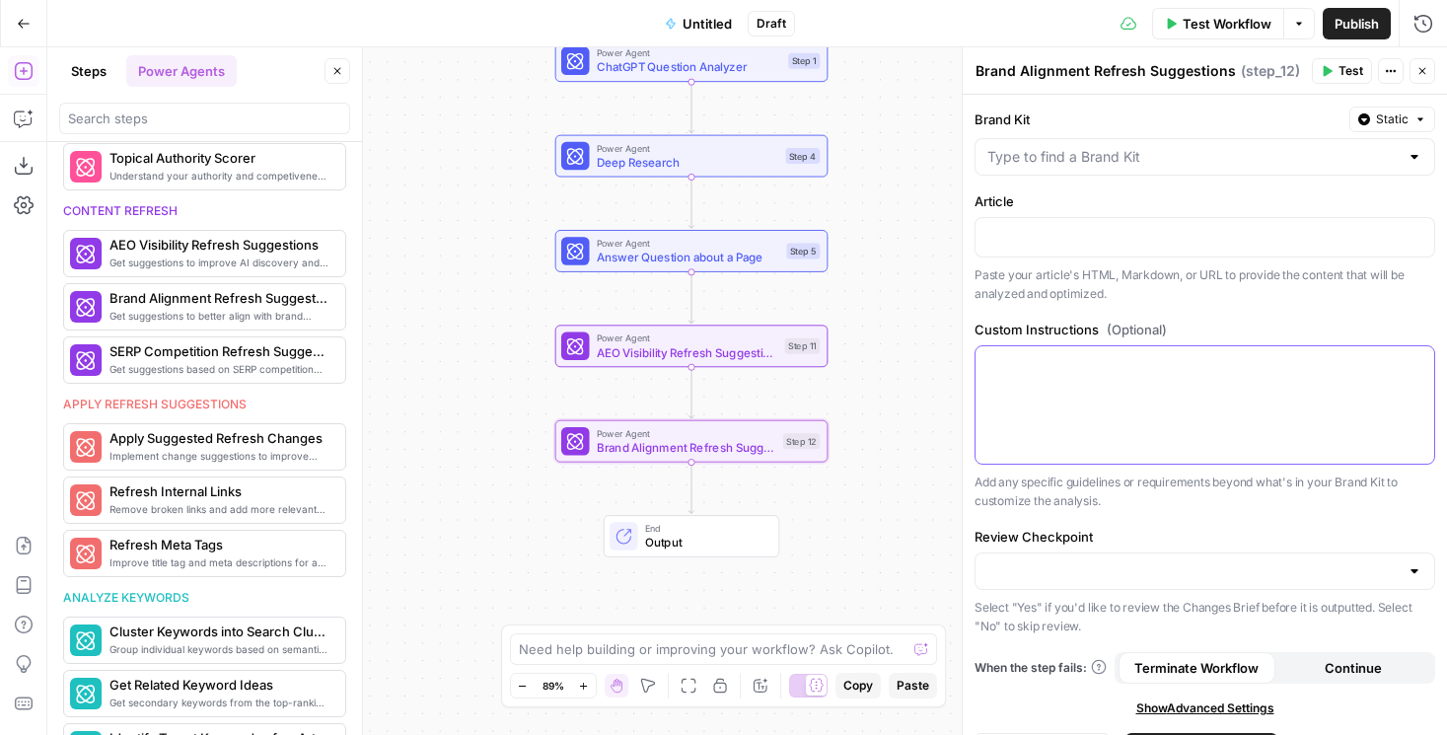
click at [1062, 415] on div at bounding box center [1205, 404] width 459 height 117
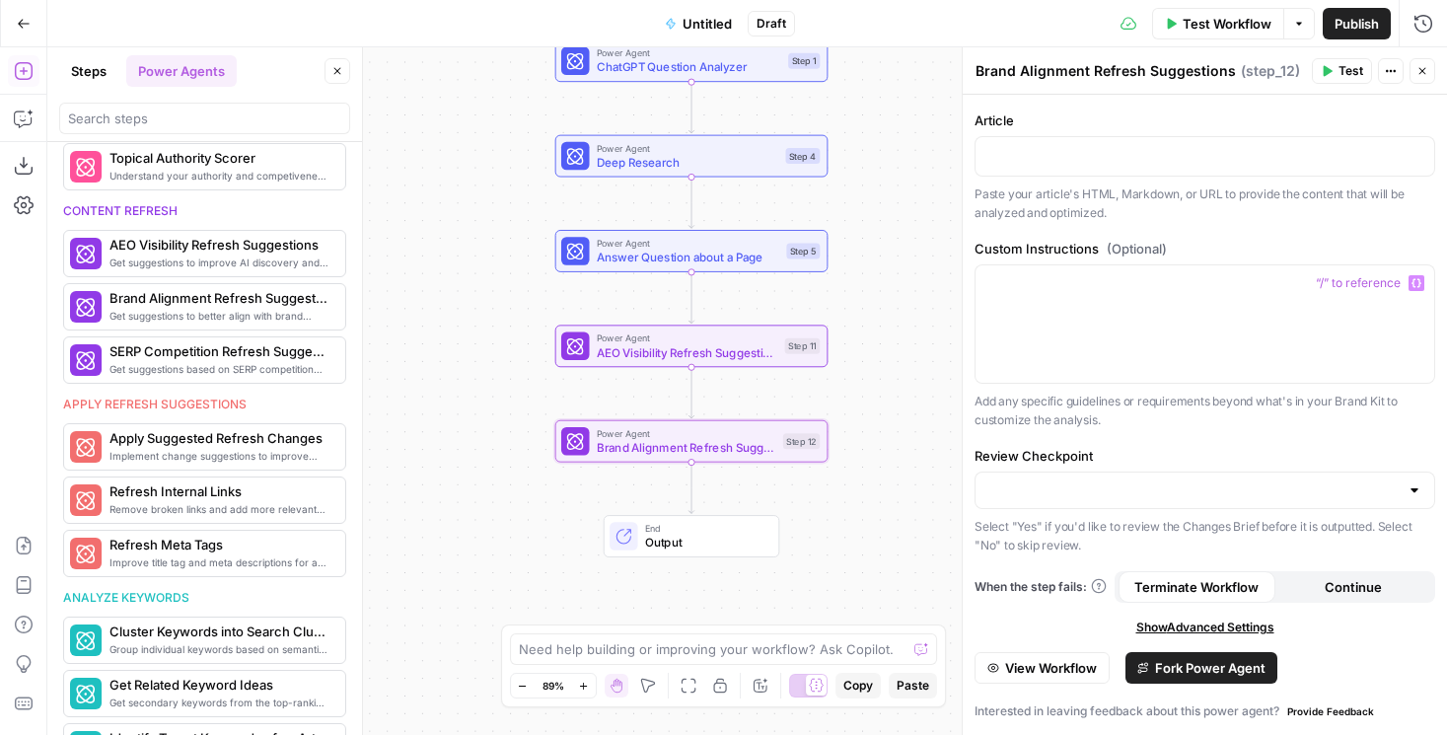
click at [1056, 675] on span "View Workflow" at bounding box center [1051, 668] width 92 height 20
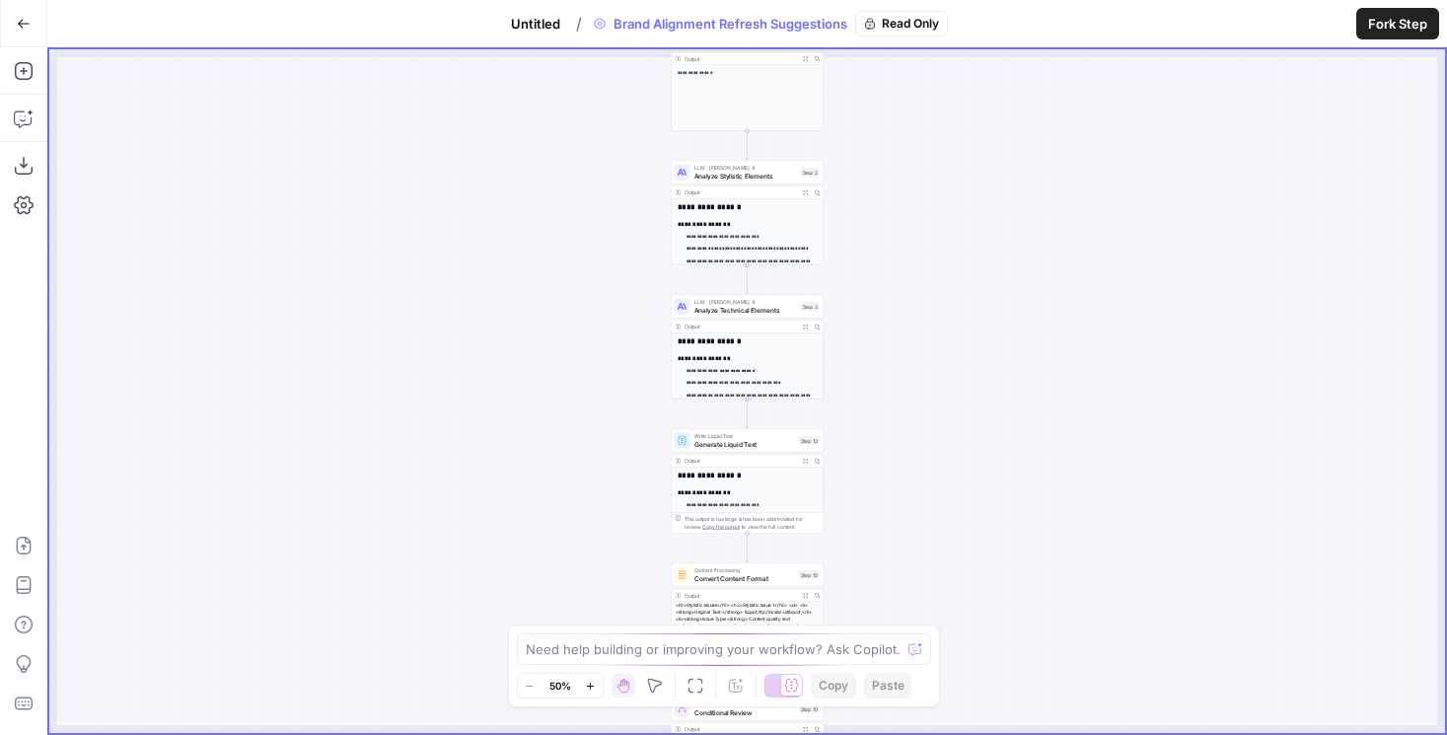
drag, startPoint x: 923, startPoint y: 171, endPoint x: 922, endPoint y: 332, distance: 161.8
click at [922, 332] on div "**********" at bounding box center [747, 391] width 1396 height 684
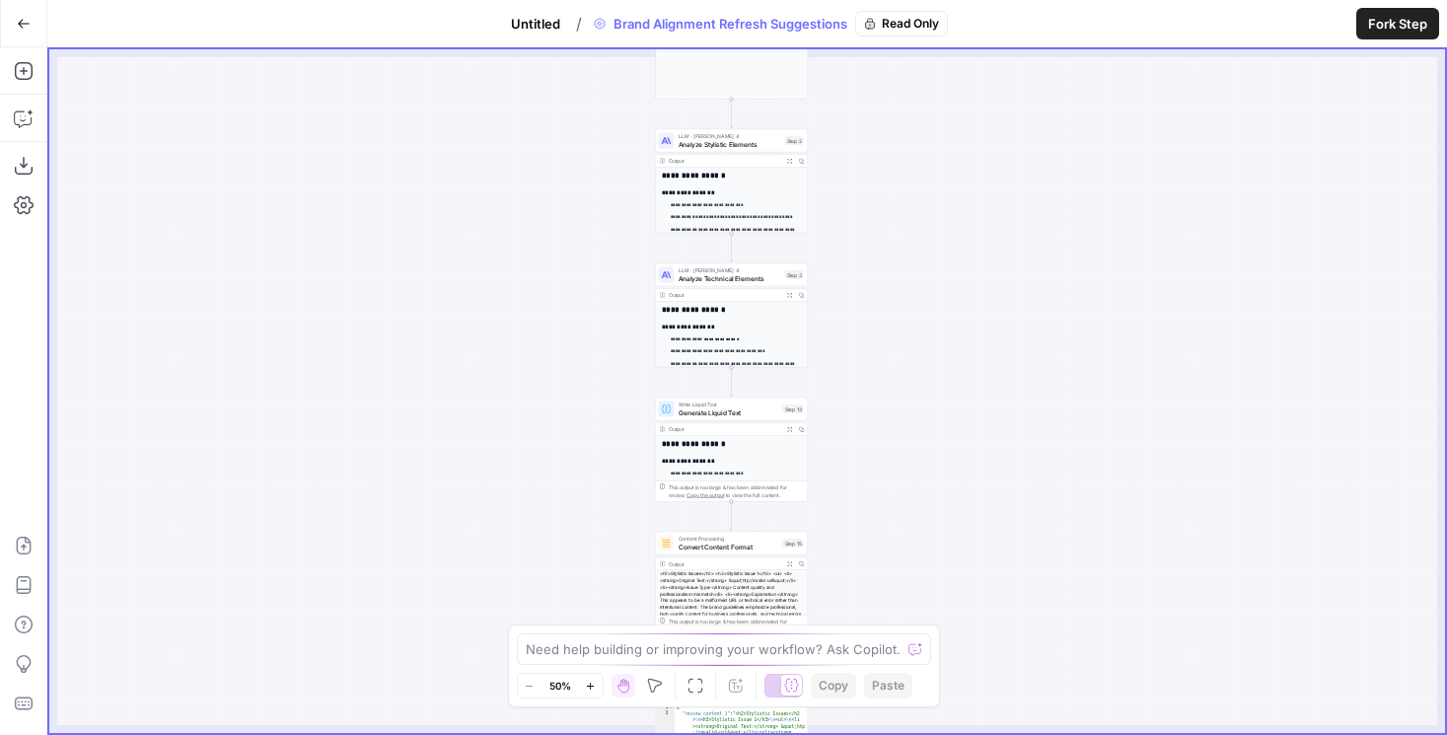
drag, startPoint x: 919, startPoint y: 301, endPoint x: 904, endPoint y: 121, distance: 180.2
click at [904, 126] on div "**********" at bounding box center [747, 391] width 1396 height 684
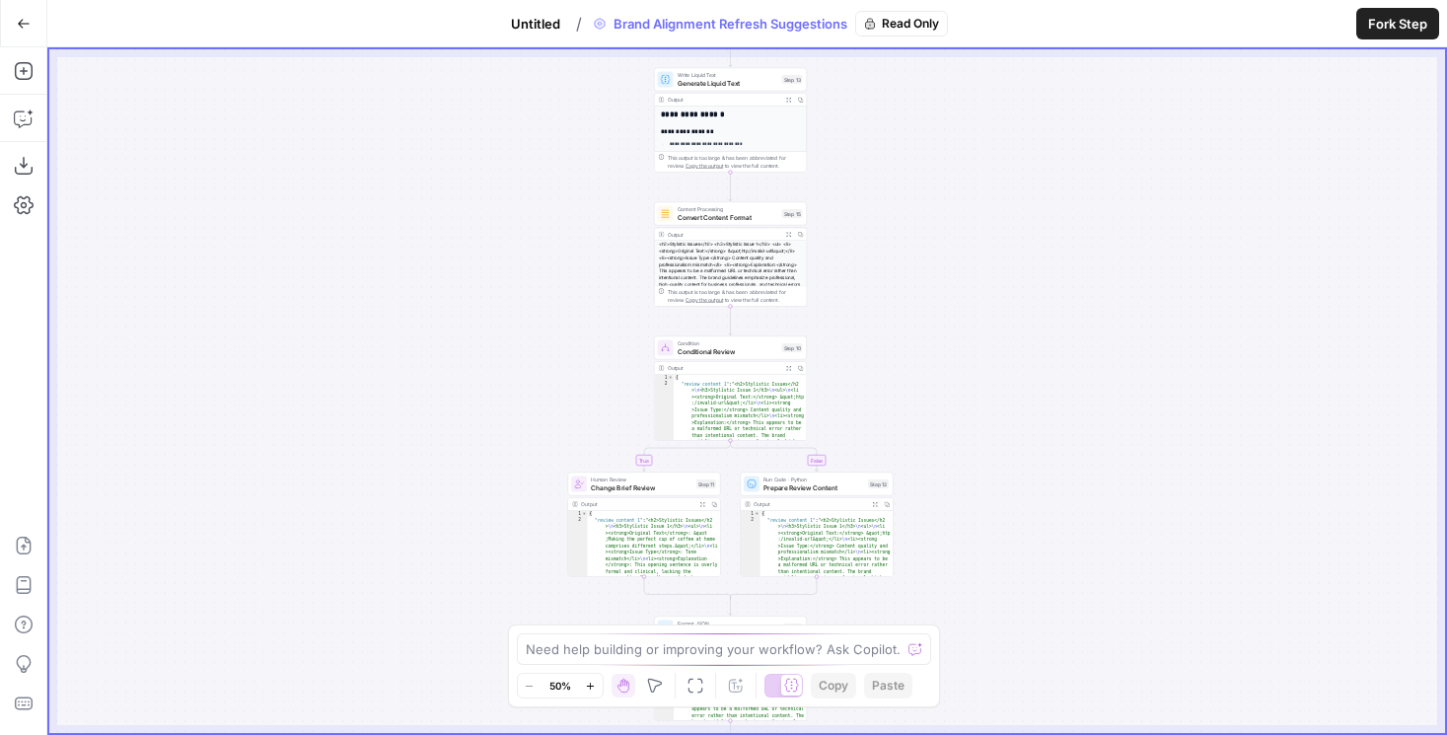
drag, startPoint x: 904, startPoint y: 398, endPoint x: 904, endPoint y: 213, distance: 185.4
click at [904, 213] on div "**********" at bounding box center [747, 391] width 1396 height 684
drag, startPoint x: 900, startPoint y: 345, endPoint x: 900, endPoint y: 156, distance: 189.4
click at [900, 156] on div "**********" at bounding box center [747, 391] width 1396 height 684
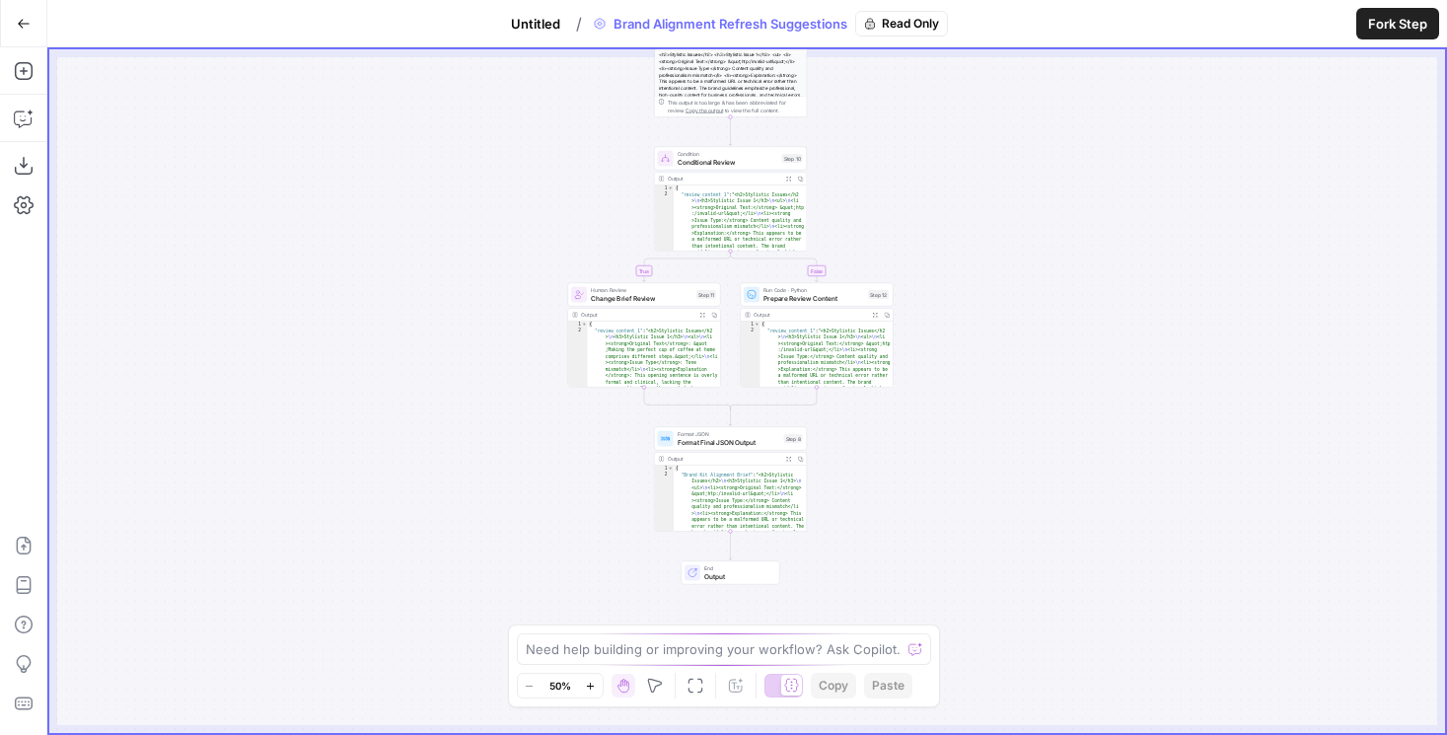
drag, startPoint x: 928, startPoint y: 226, endPoint x: 888, endPoint y: 13, distance: 216.9
click at [888, 13] on div "**********" at bounding box center [723, 367] width 1447 height 735
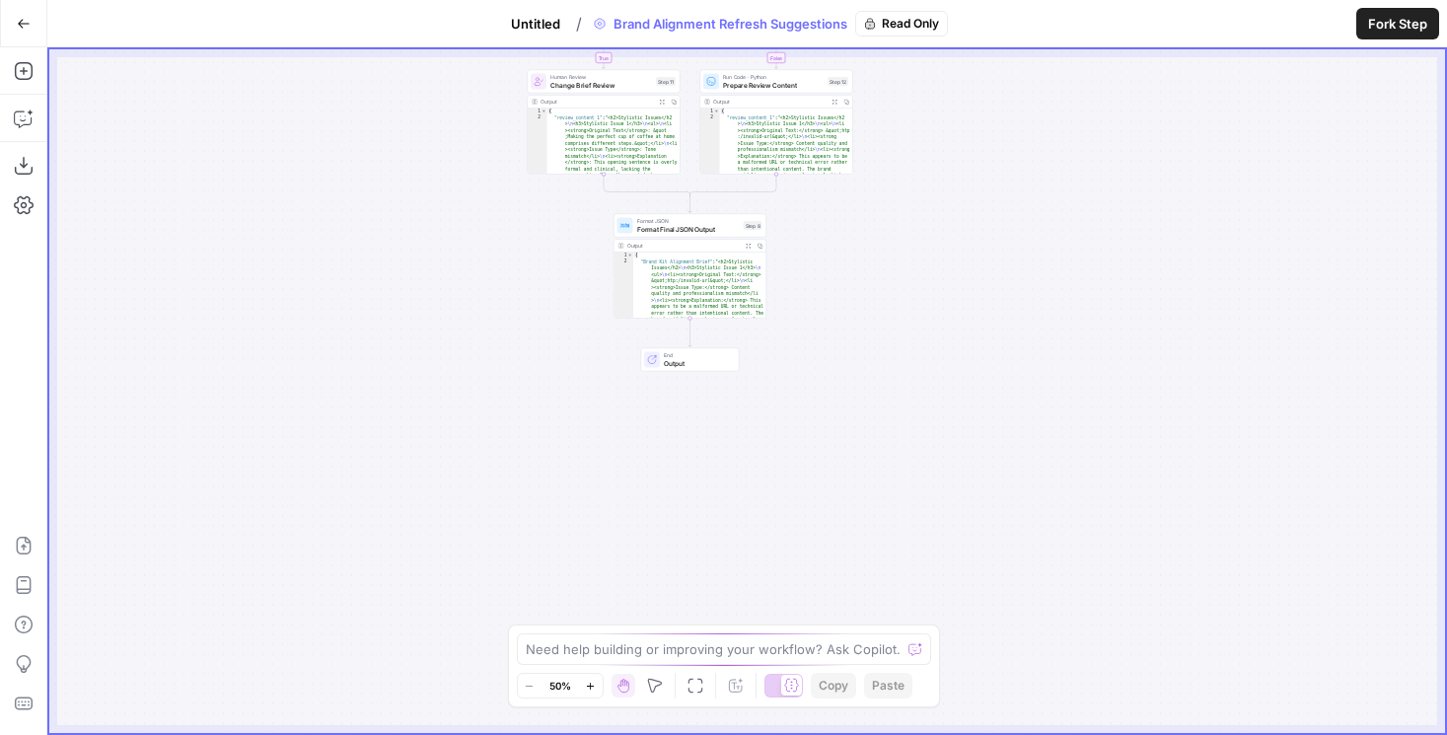
click at [554, 22] on span "Untitled" at bounding box center [535, 24] width 49 height 20
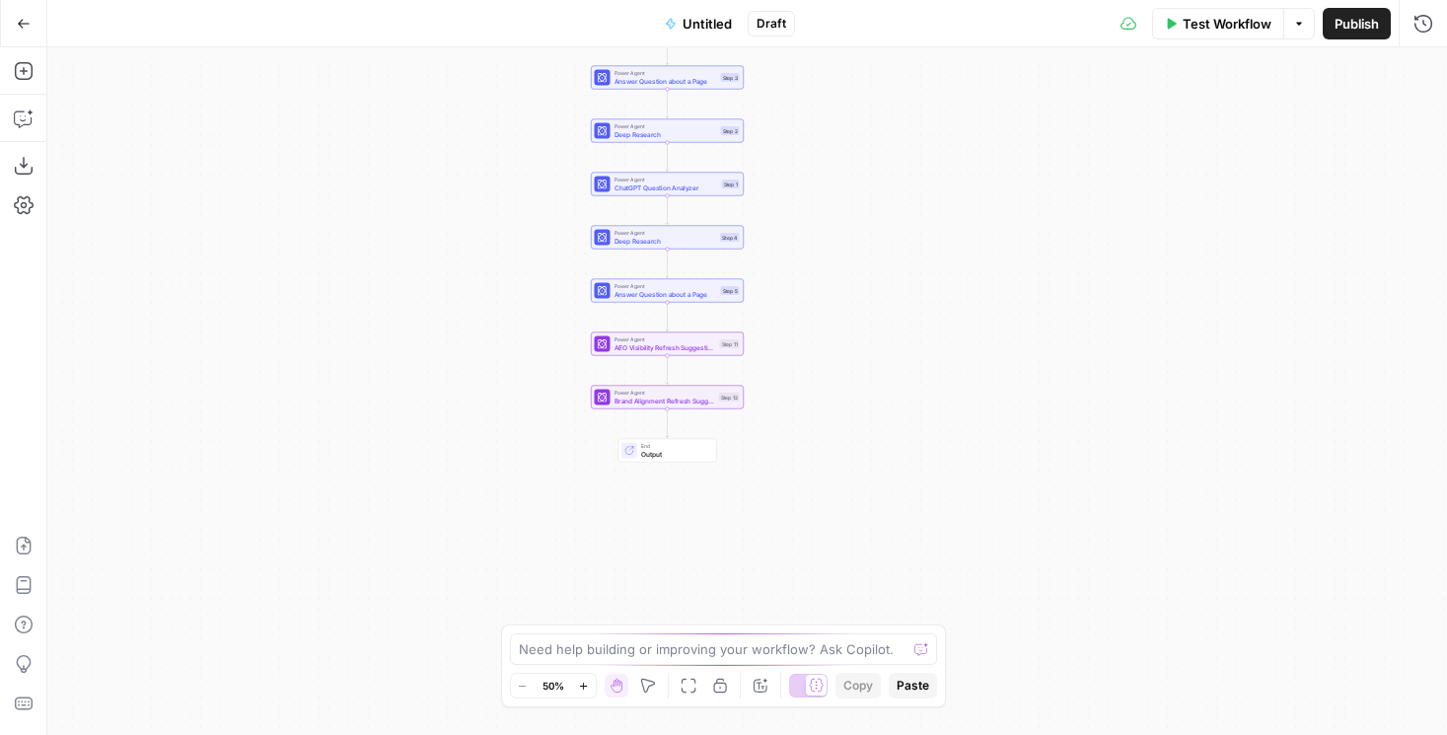
drag, startPoint x: 496, startPoint y: 349, endPoint x: 407, endPoint y: 38, distance: 323.1
click at [407, 38] on div "Go Back Untitled Draft Test Workflow Options Publish Run History Add Steps Copi…" at bounding box center [723, 367] width 1447 height 735
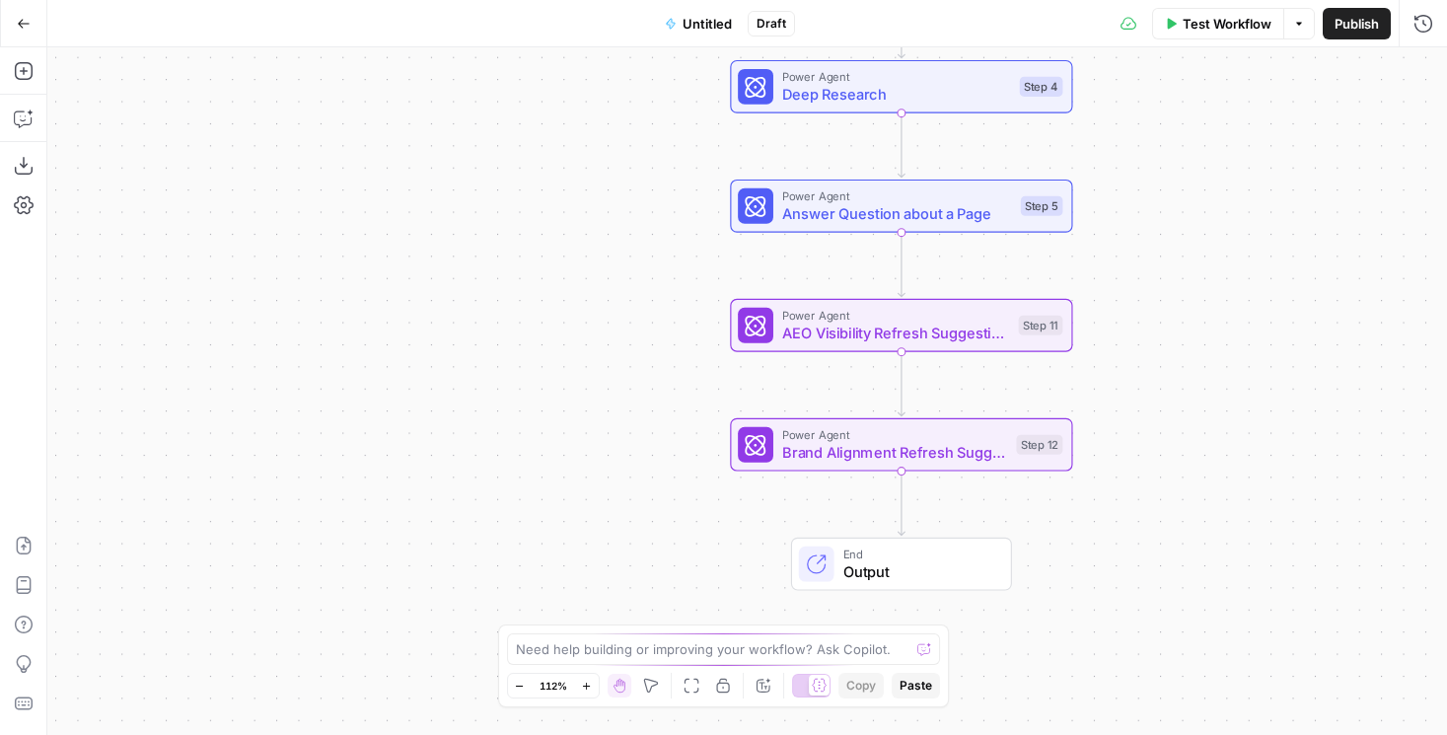
drag, startPoint x: 517, startPoint y: 377, endPoint x: 387, endPoint y: 233, distance: 194.1
click at [387, 233] on div "Workflow Set Inputs Inputs Power Agent AEO Content Scorecard Step 10 Power Agen…" at bounding box center [747, 391] width 1400 height 688
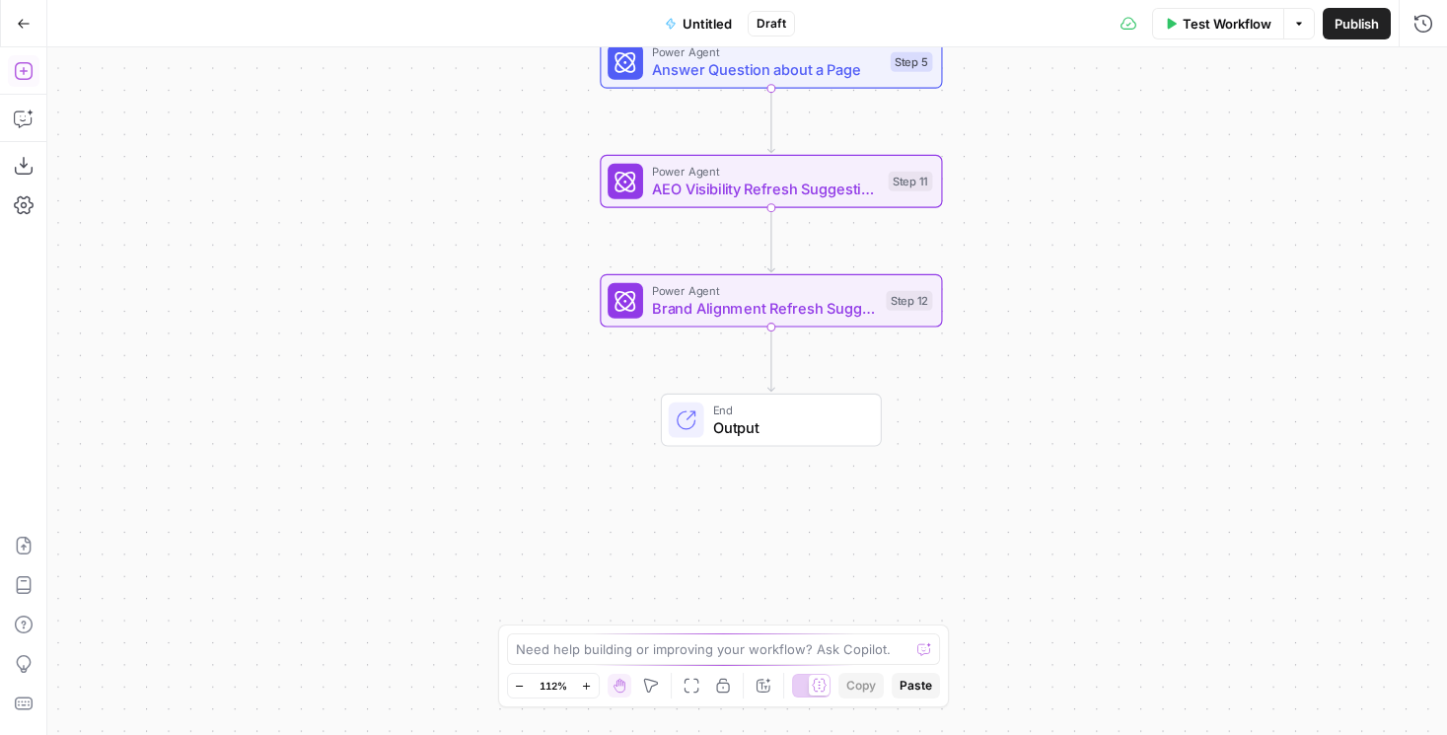
click at [21, 74] on icon "button" at bounding box center [24, 71] width 20 height 20
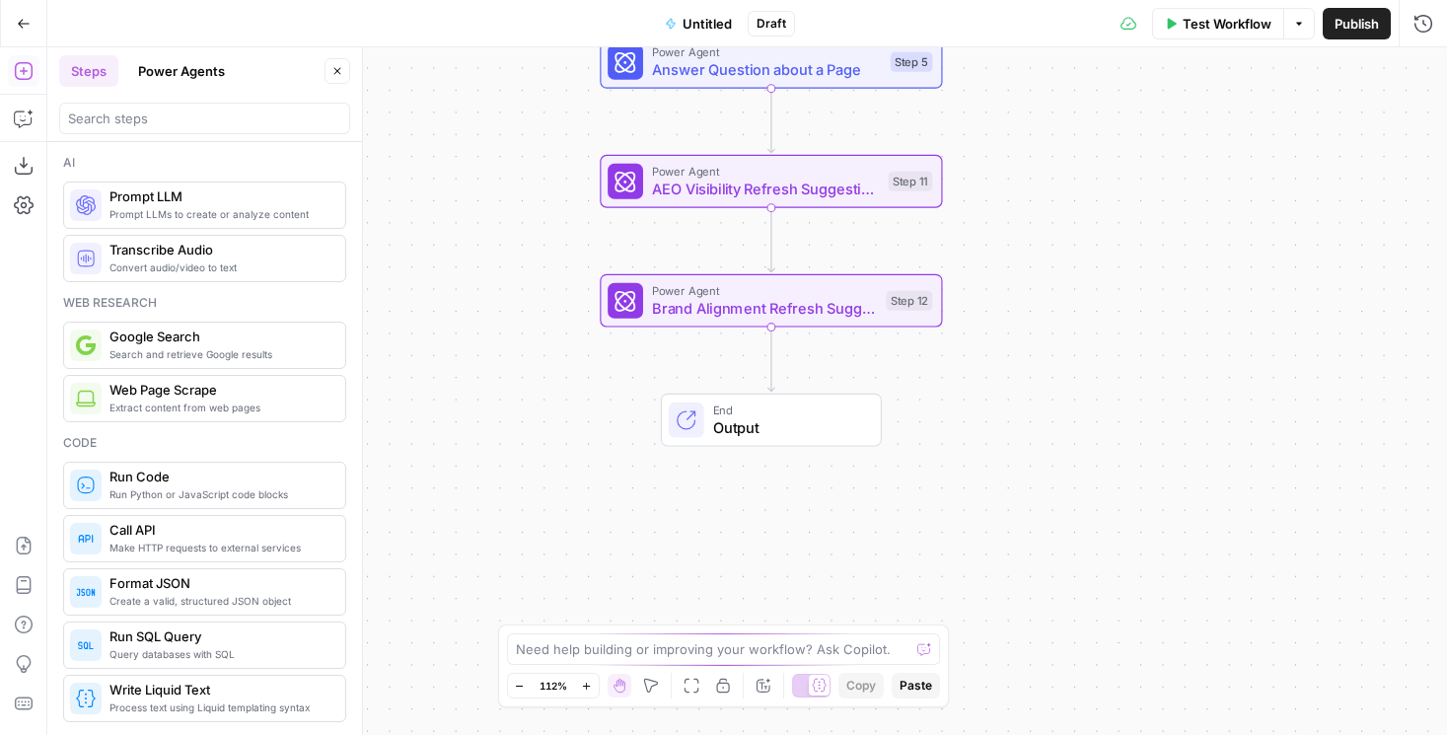
click at [209, 72] on button "Power Agents" at bounding box center [181, 71] width 110 height 32
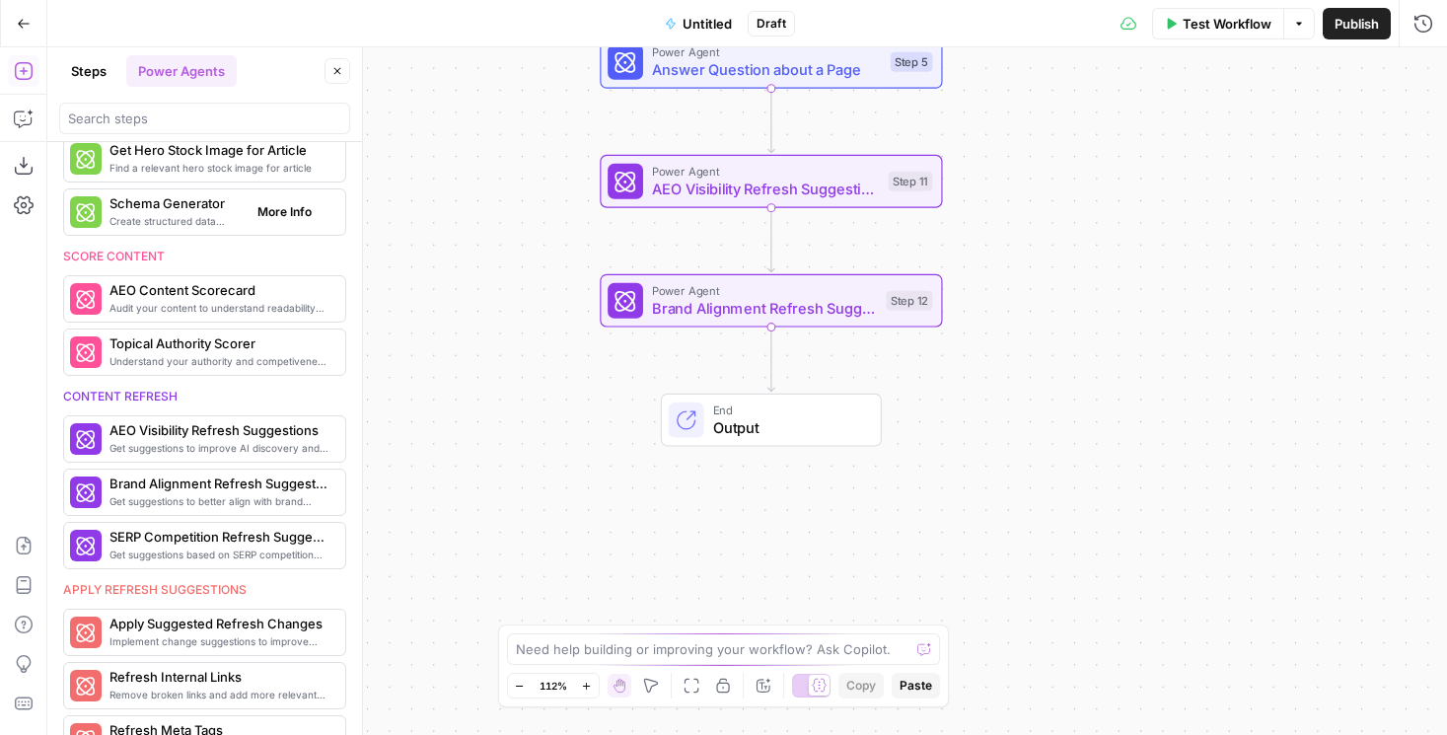
scroll to position [877, 0]
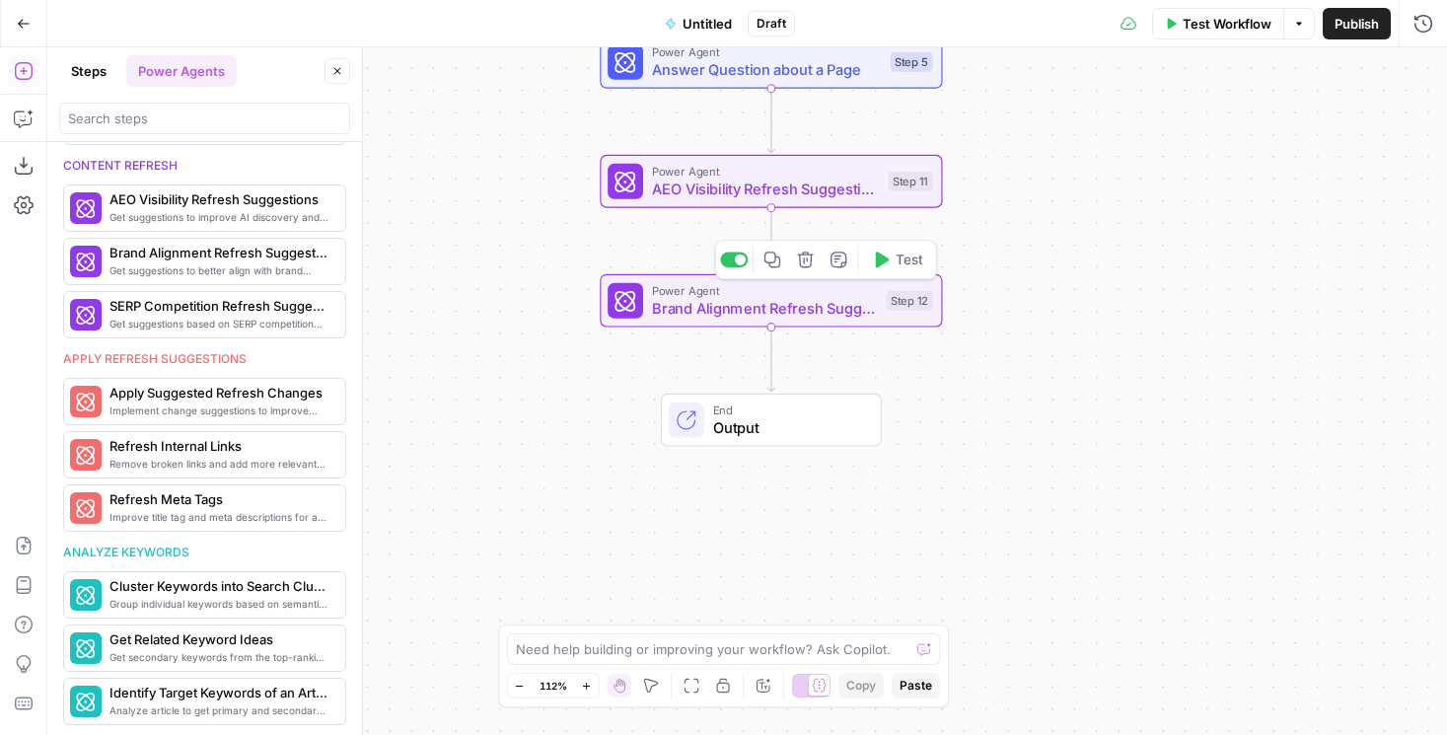
click at [737, 315] on span "Brand Alignment Refresh Suggestions" at bounding box center [764, 308] width 225 height 22
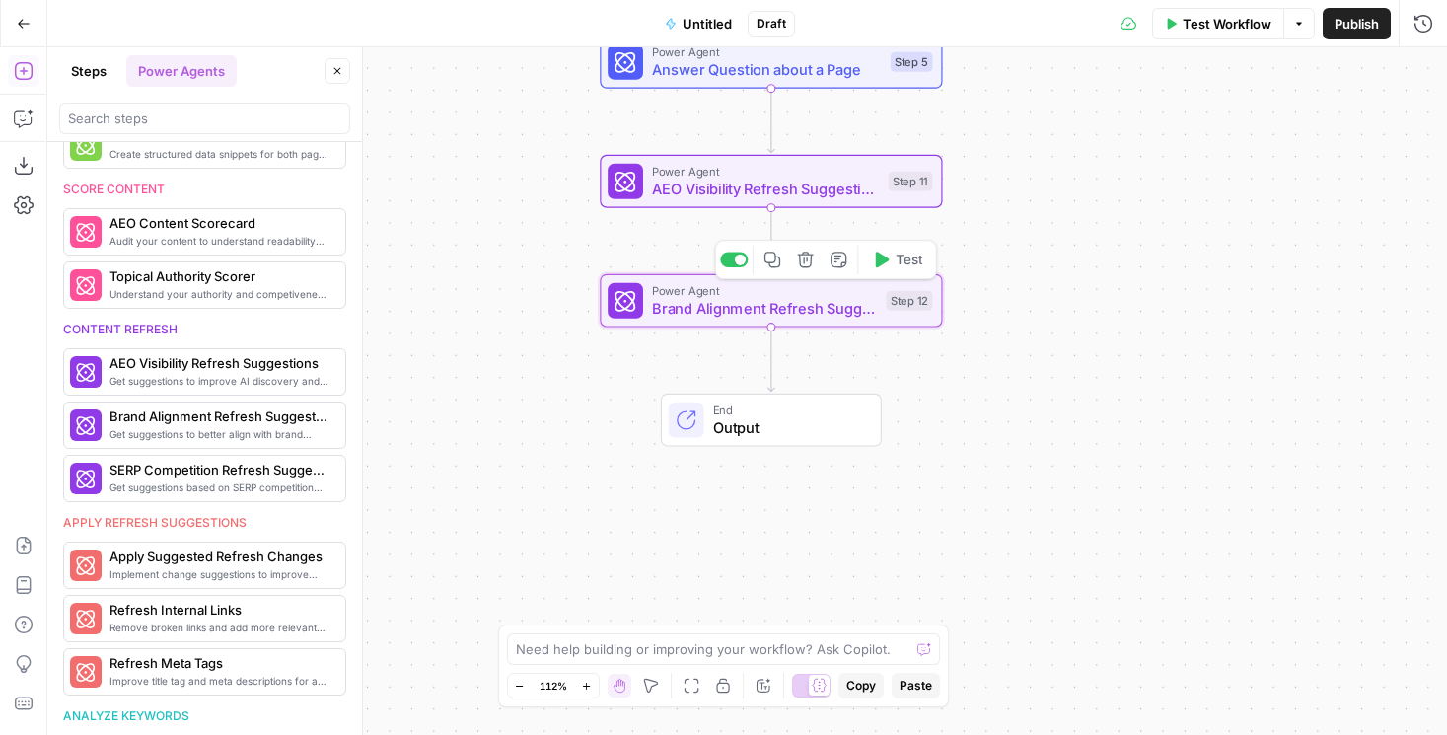
scroll to position [1041, 0]
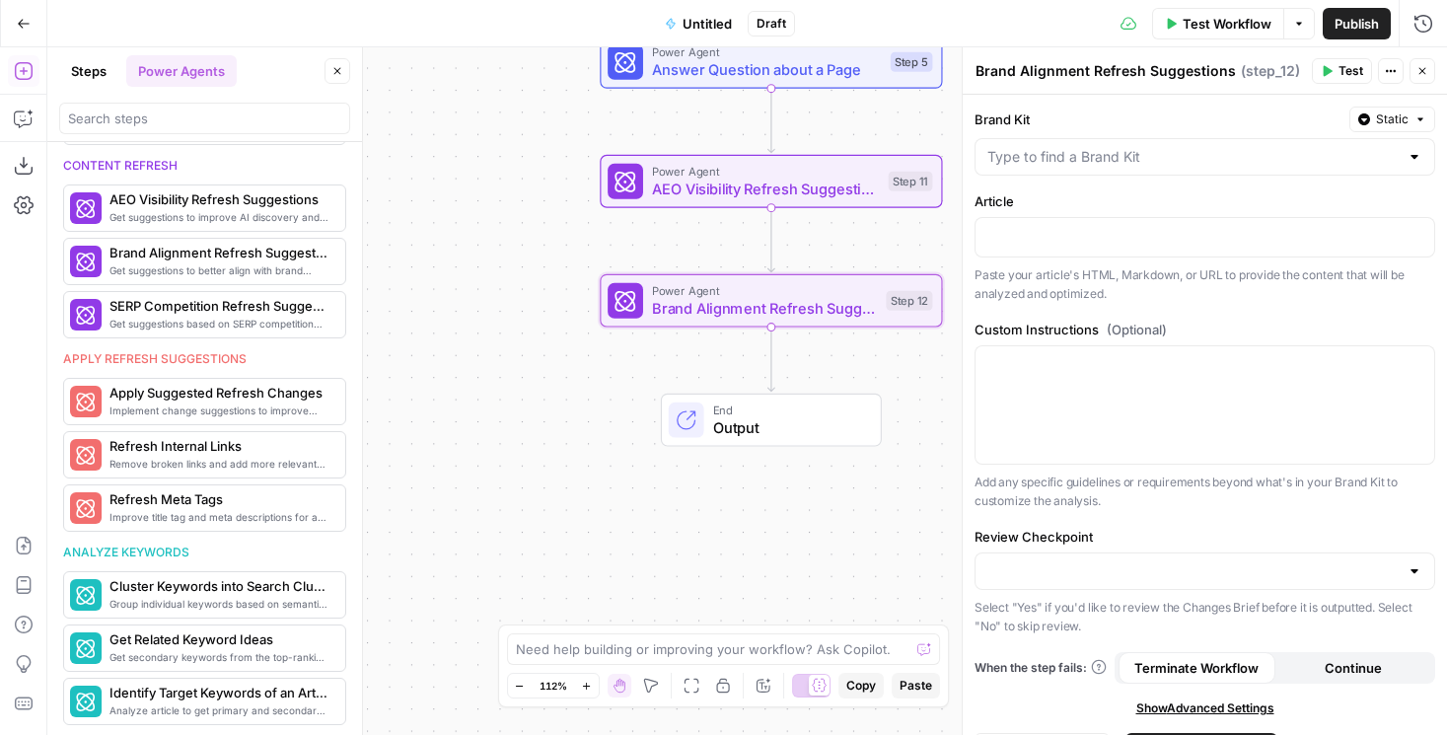
click at [1392, 66] on icon "button" at bounding box center [1422, 71] width 12 height 12
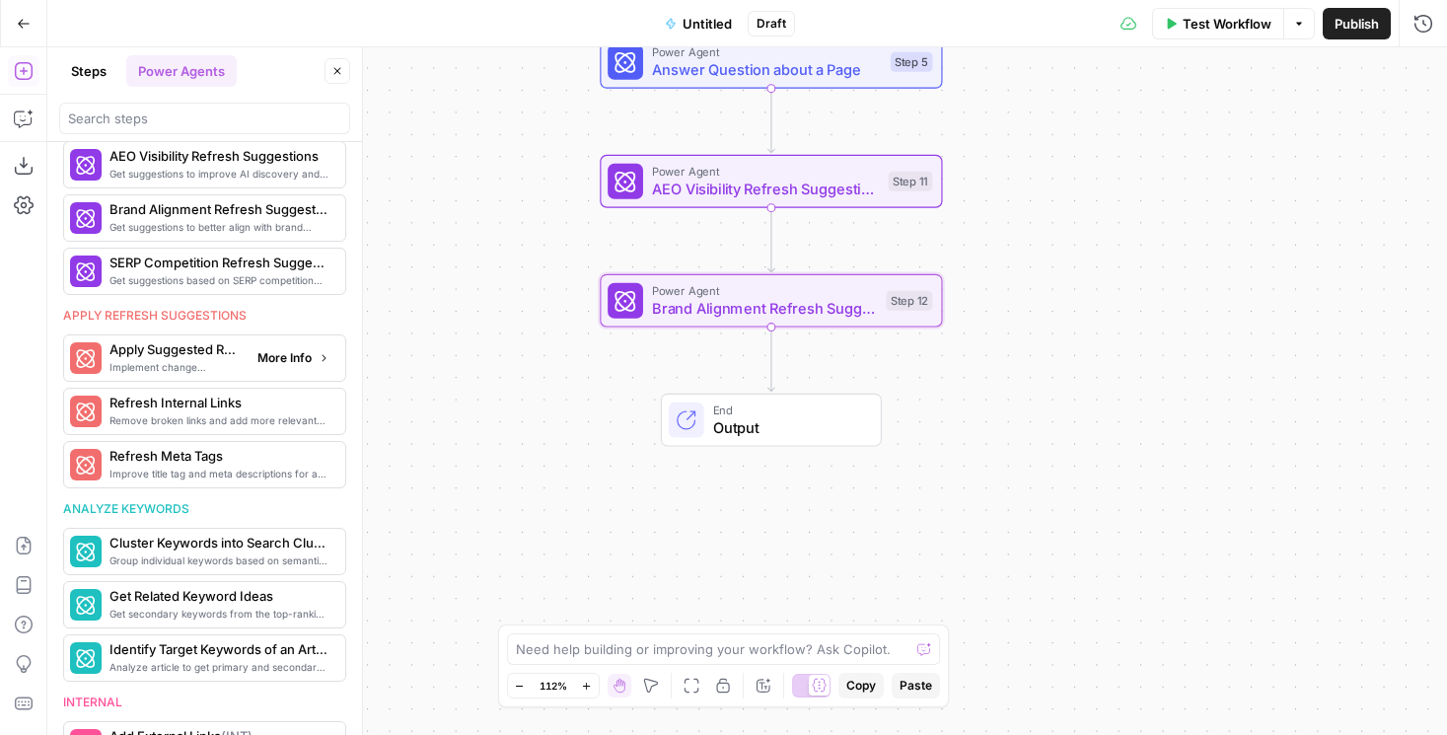
scroll to position [1088, 0]
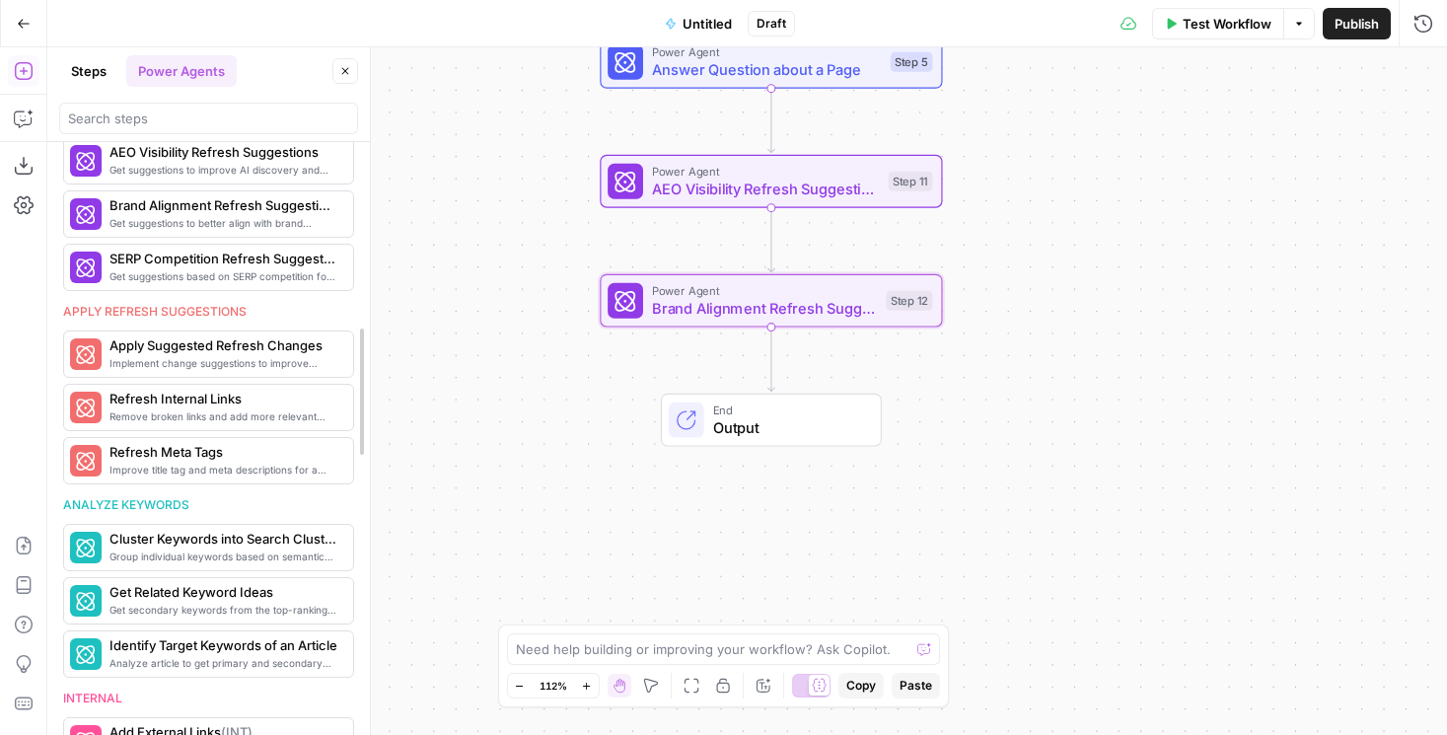
drag, startPoint x: 365, startPoint y: 254, endPoint x: 376, endPoint y: 253, distance: 10.9
click at [376, 253] on div at bounding box center [370, 391] width 20 height 688
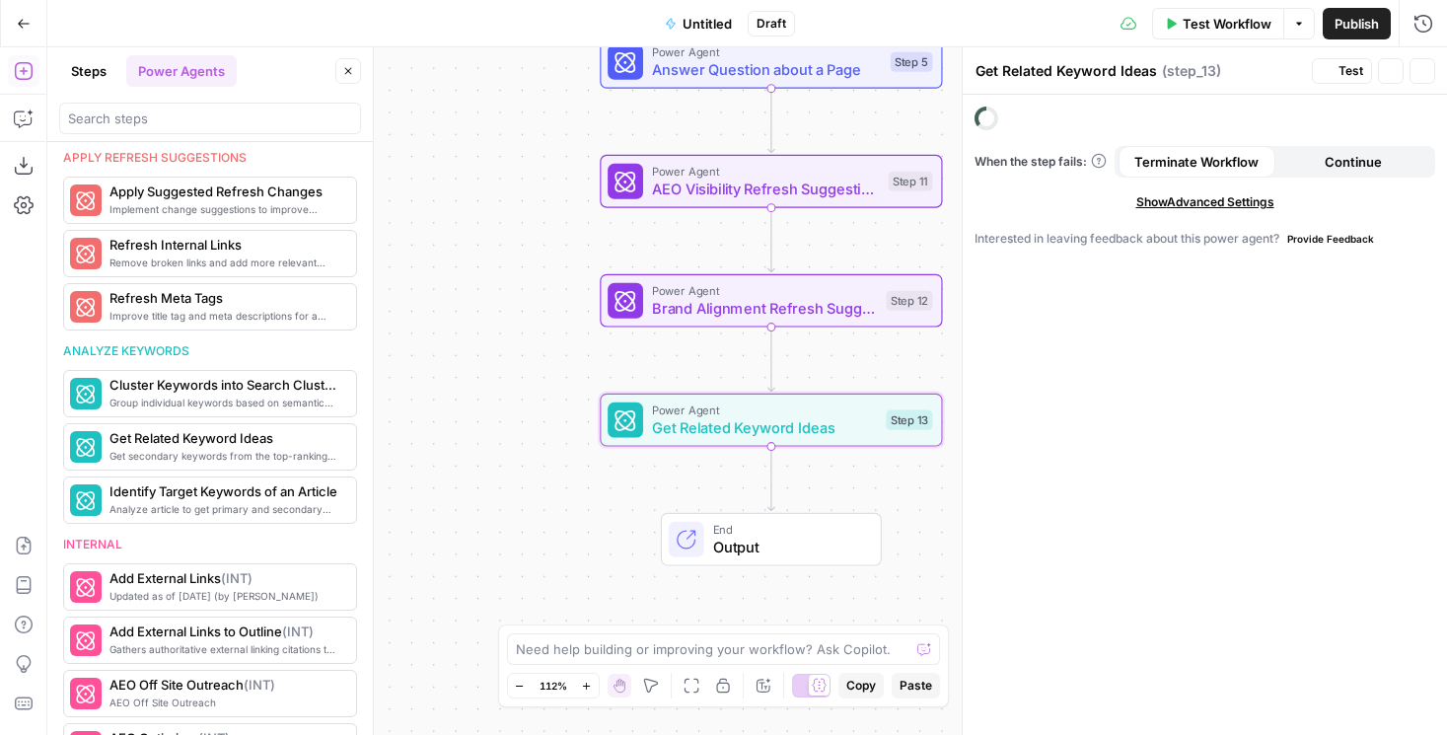
scroll to position [1078, 0]
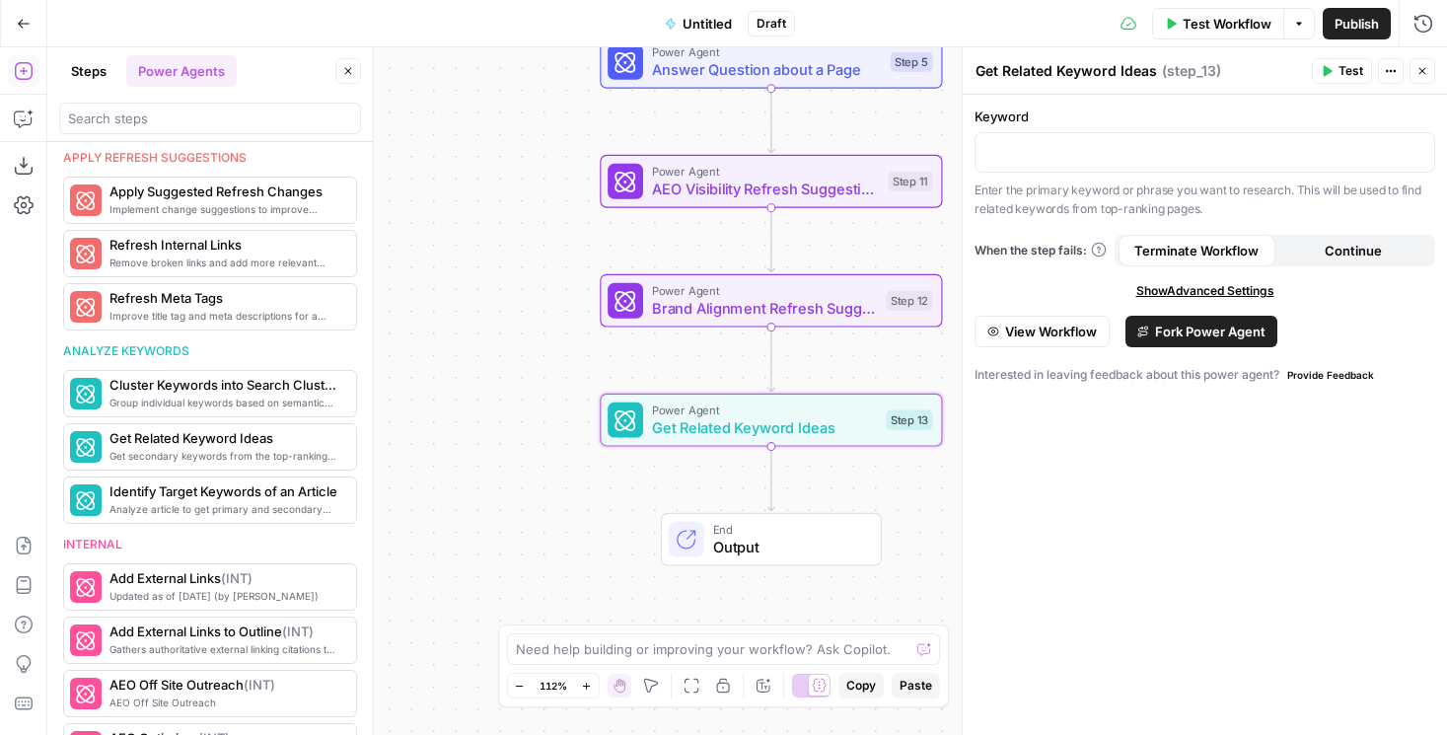
click at [1061, 333] on span "View Workflow" at bounding box center [1051, 332] width 92 height 20
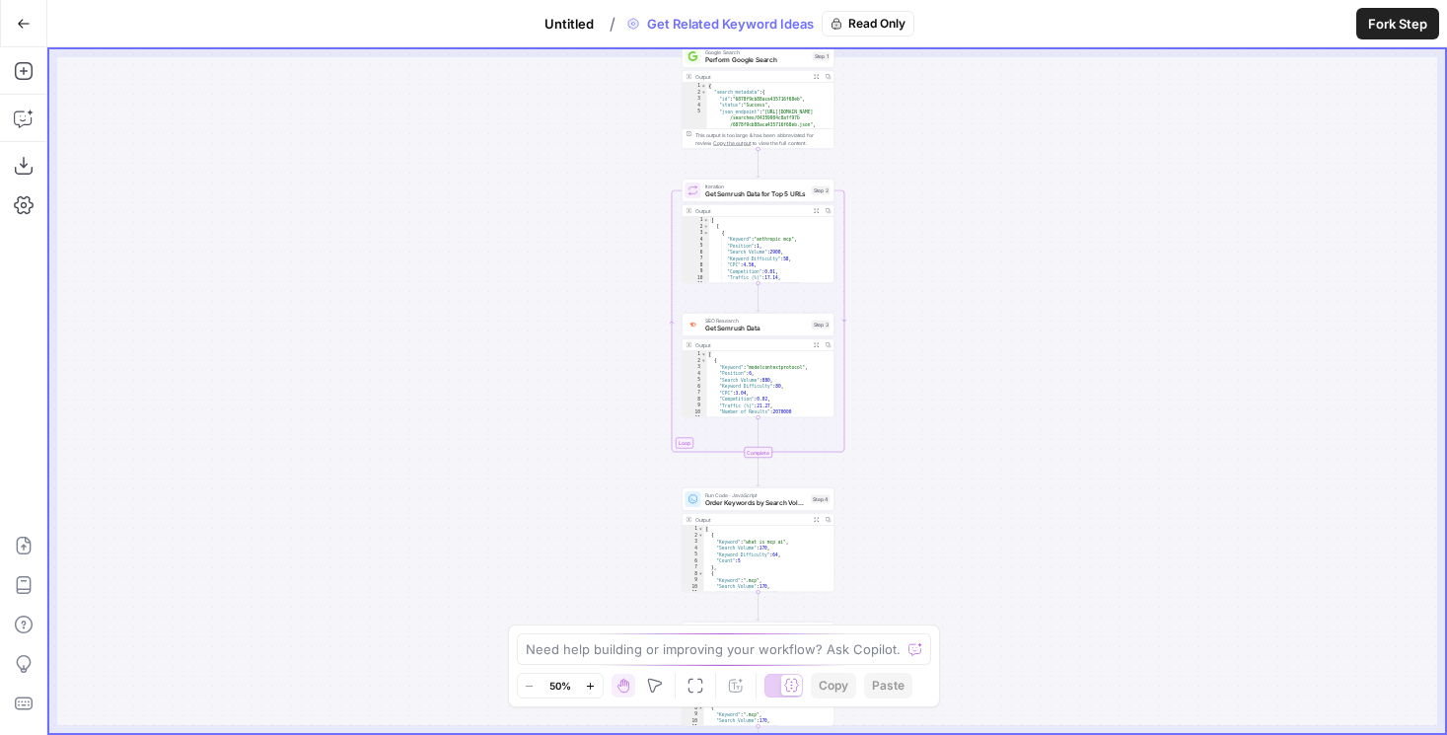
drag, startPoint x: 922, startPoint y: 224, endPoint x: 932, endPoint y: 283, distance: 60.0
click at [932, 284] on div "Workflow Set Inputs Inputs Google Search Perform Google Search Step 1 Output Ex…" at bounding box center [747, 391] width 1396 height 684
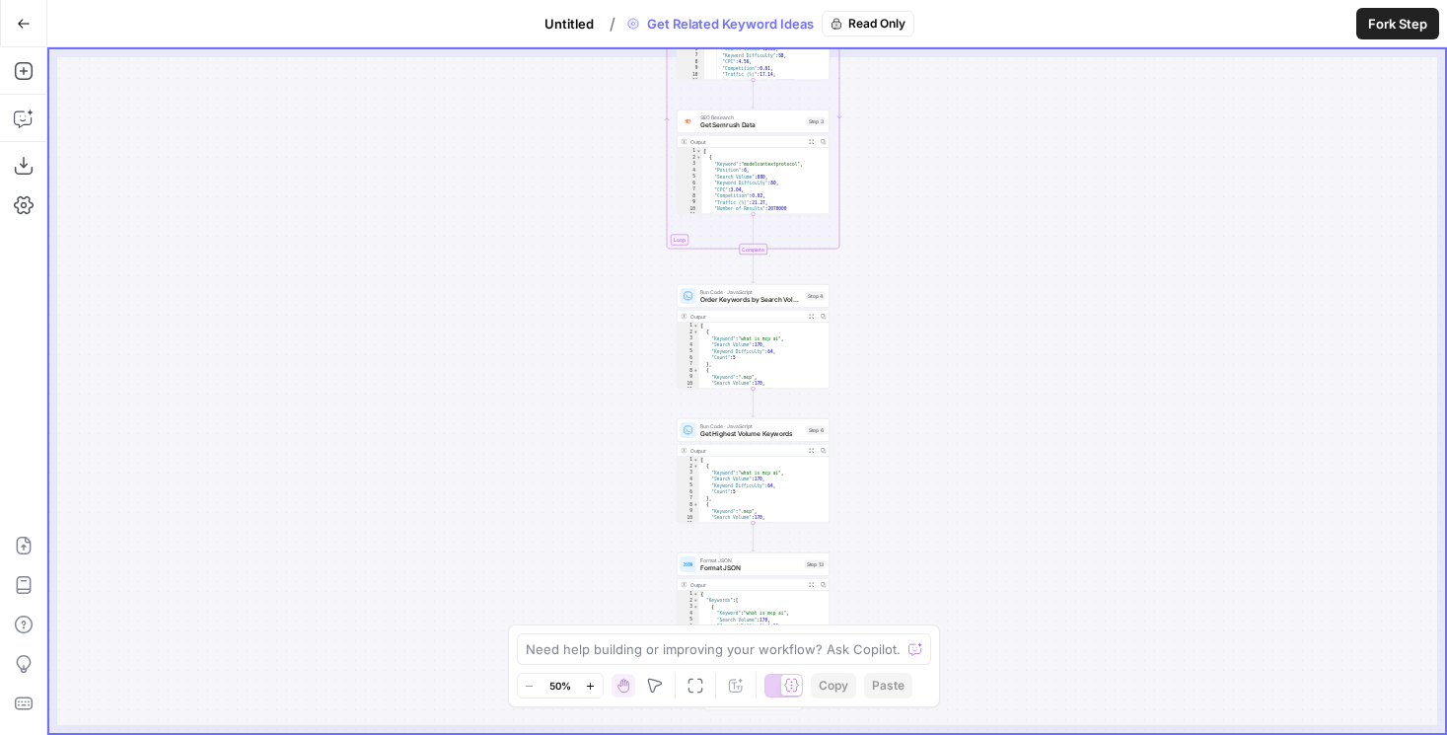
drag, startPoint x: 950, startPoint y: 432, endPoint x: 945, endPoint y: 230, distance: 202.3
click at [946, 230] on div "Workflow Set Inputs Inputs Google Search Perform Google Search Step 1 Output Ex…" at bounding box center [747, 391] width 1396 height 684
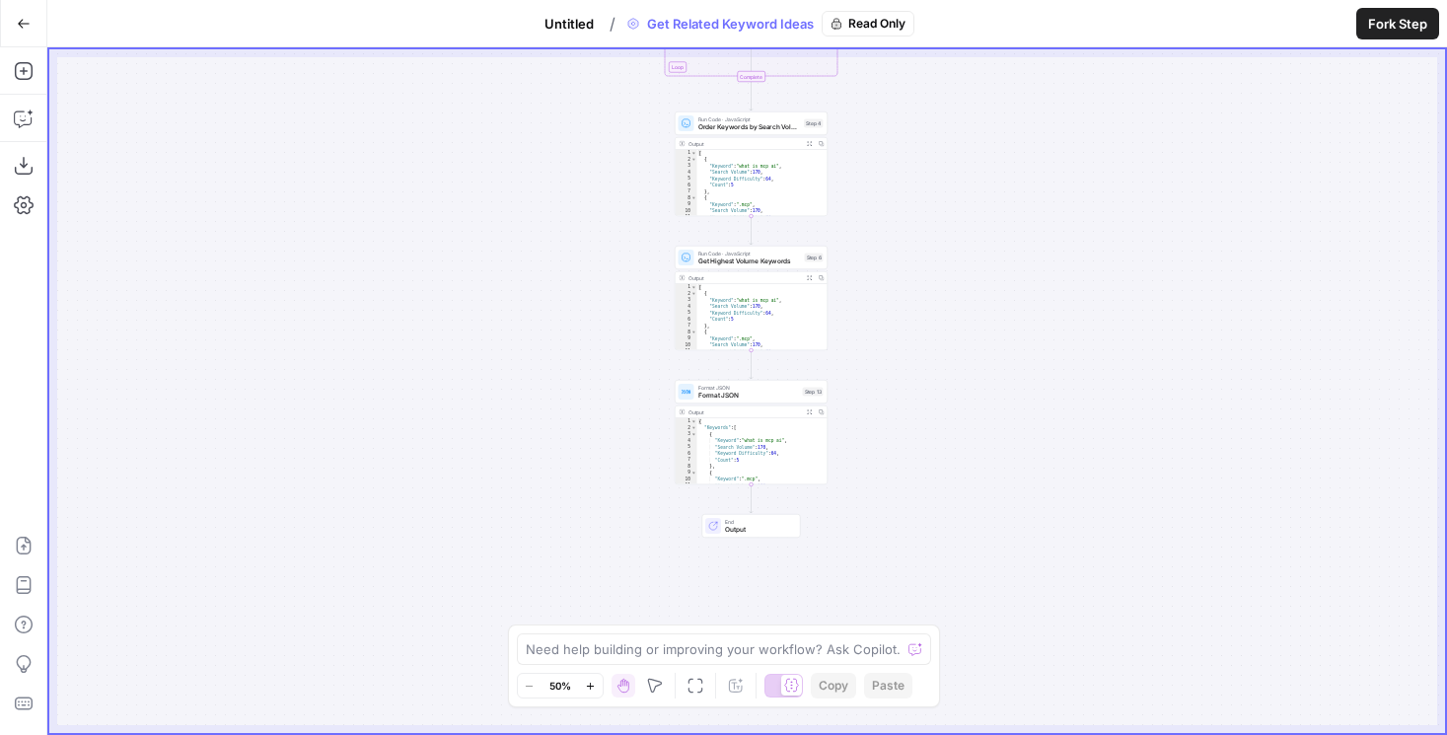
drag, startPoint x: 945, startPoint y: 436, endPoint x: 951, endPoint y: 560, distance: 124.4
click at [951, 559] on div "Workflow Set Inputs Inputs Google Search Perform Google Search Step 1 Output Ex…" at bounding box center [747, 391] width 1396 height 684
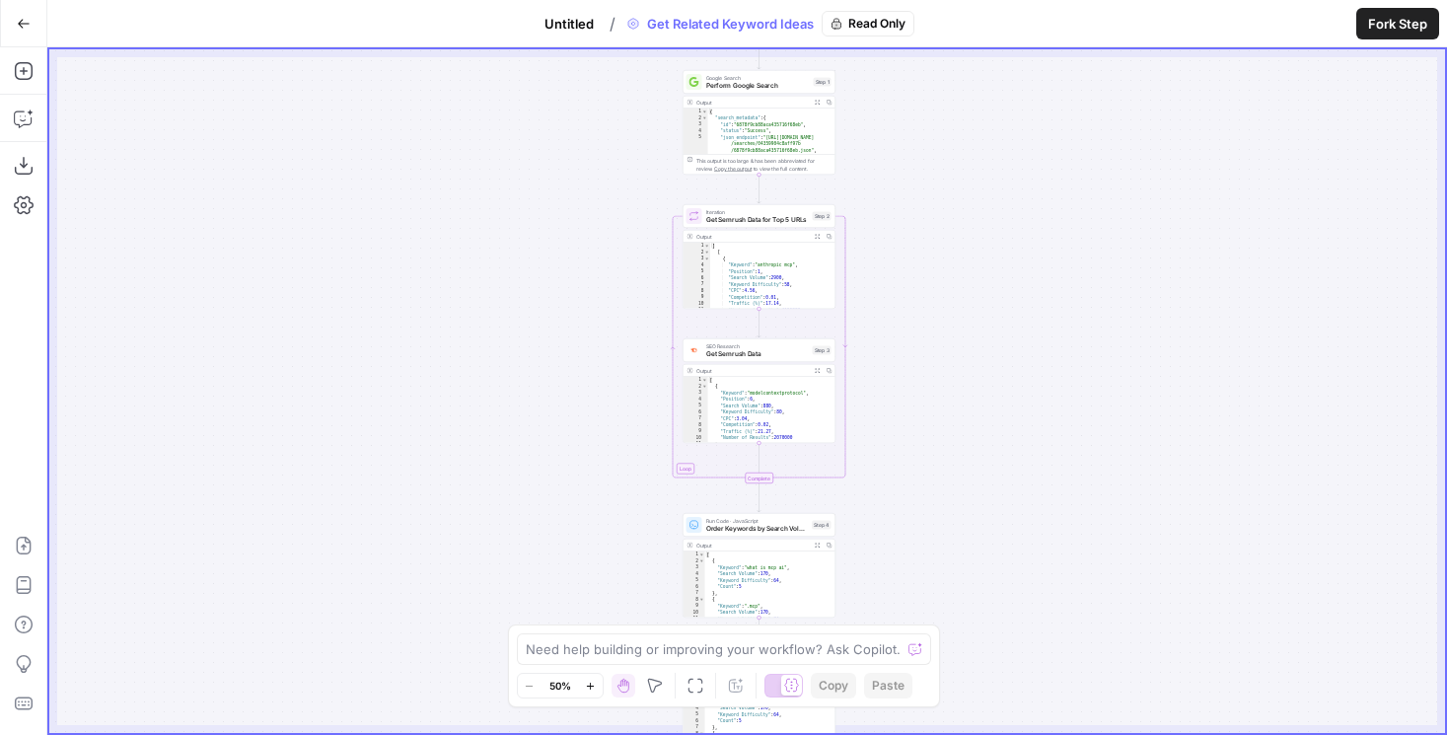
drag, startPoint x: 944, startPoint y: 240, endPoint x: 944, endPoint y: 358, distance: 118.4
click at [944, 358] on div "Workflow Set Inputs Inputs Google Search Perform Google Search Step 1 Output Ex…" at bounding box center [747, 391] width 1396 height 684
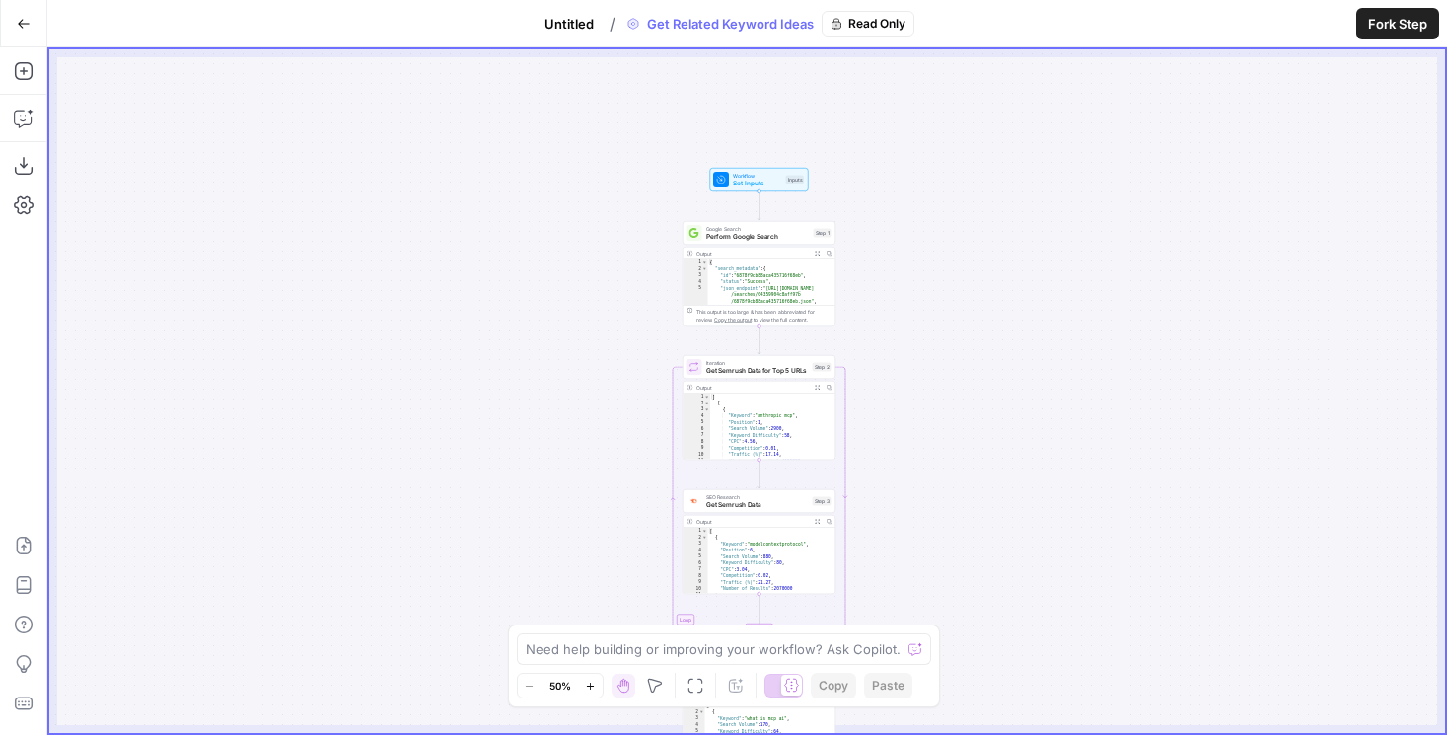
drag, startPoint x: 939, startPoint y: 200, endPoint x: 939, endPoint y: 368, distance: 167.7
click at [939, 369] on div "Workflow Set Inputs Inputs Google Search Perform Google Search Step 1 Output Ex…" at bounding box center [747, 391] width 1396 height 684
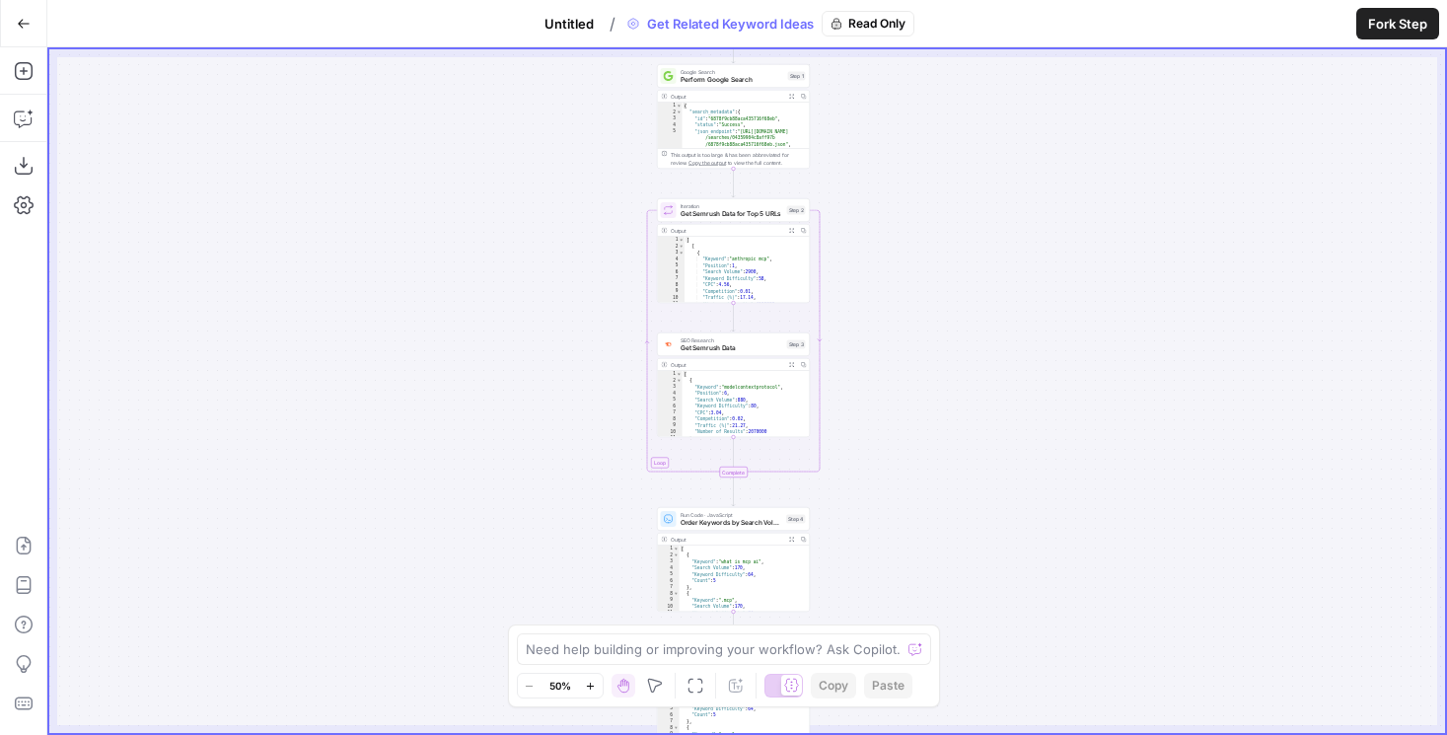
drag, startPoint x: 939, startPoint y: 368, endPoint x: 903, endPoint y: 22, distance: 348.1
click at [903, 20] on div "Go Back Untitled / Get Related Keyword Ideas Read Only Fork Step Add Steps Copi…" at bounding box center [723, 367] width 1447 height 735
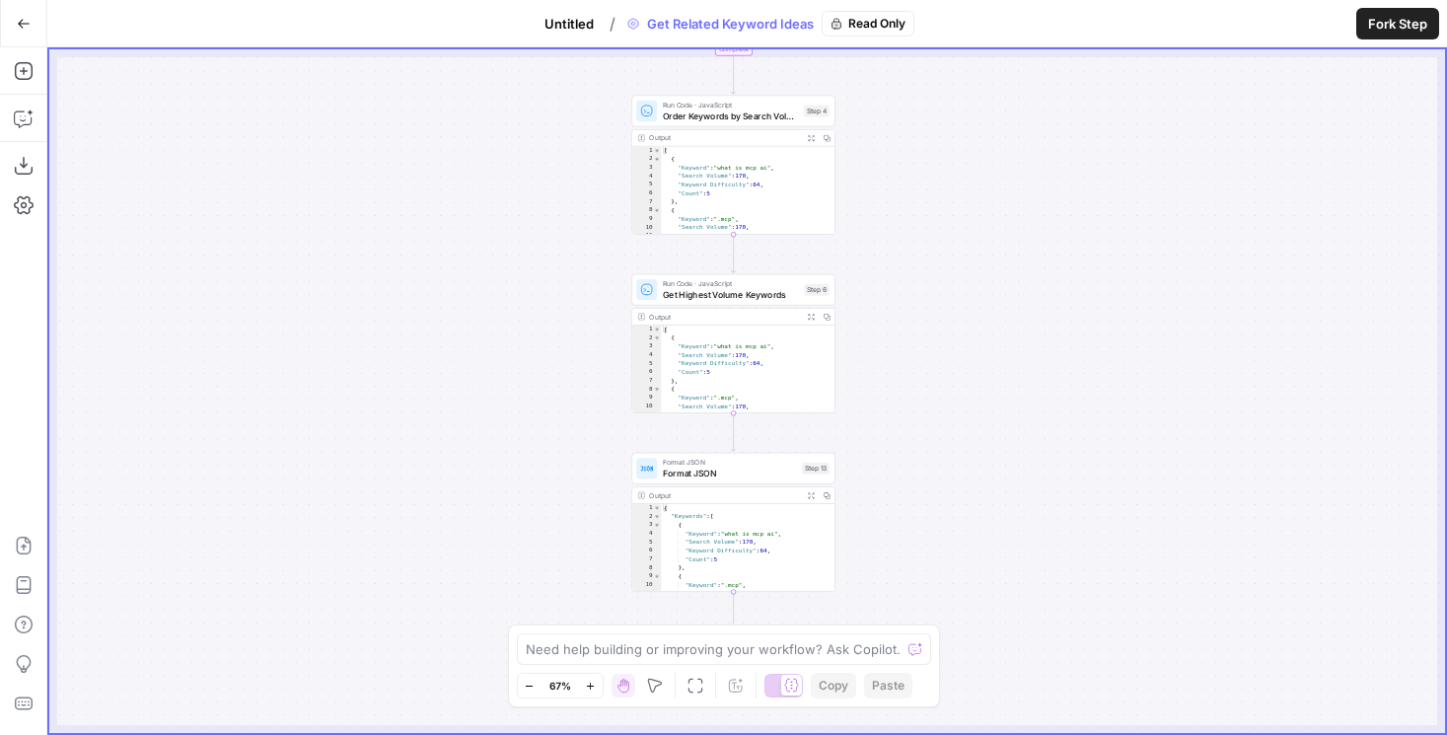
drag, startPoint x: 904, startPoint y: 486, endPoint x: 975, endPoint y: 275, distance: 222.7
click at [975, 275] on div "Workflow Set Inputs Inputs Google Search Perform Google Search Step 1 Output Ex…" at bounding box center [747, 391] width 1396 height 684
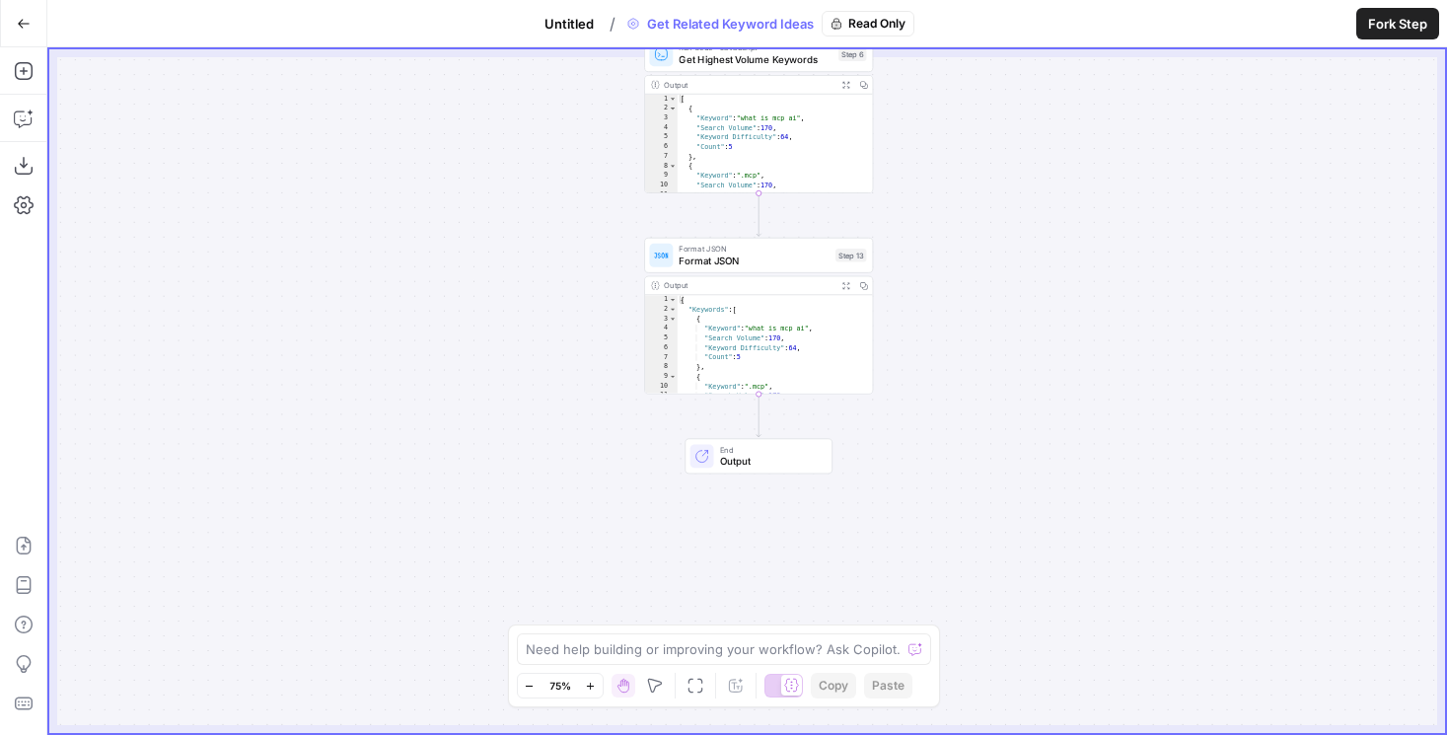
drag, startPoint x: 918, startPoint y: 424, endPoint x: 965, endPoint y: 227, distance: 202.6
click at [967, 227] on div "Workflow Set Inputs Inputs Google Search Perform Google Search Step 1 Output Ex…" at bounding box center [747, 391] width 1396 height 684
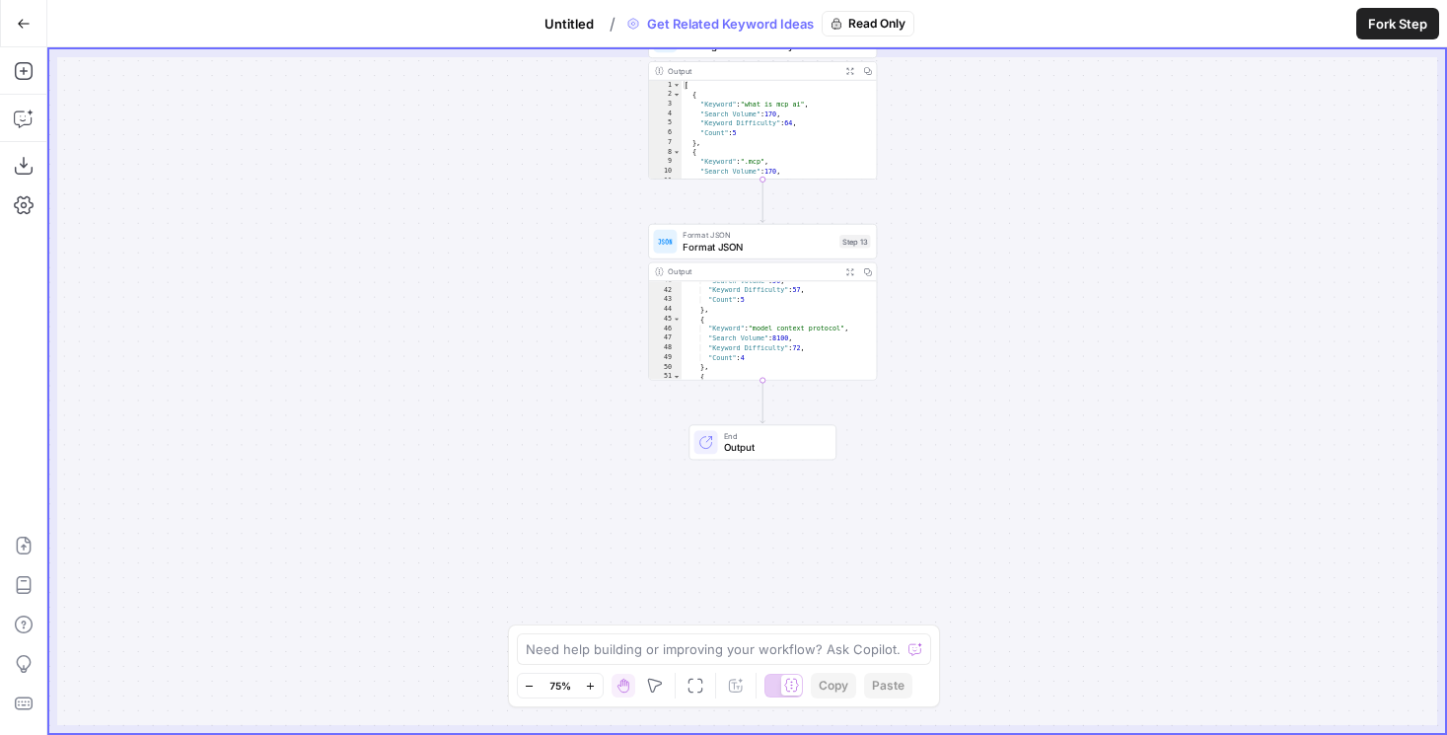
scroll to position [1047, 0]
drag, startPoint x: 526, startPoint y: 269, endPoint x: 487, endPoint y: 508, distance: 241.8
click at [487, 508] on div "Workflow Set Inputs Inputs Google Search Perform Google Search Step 1 Output Ex…" at bounding box center [747, 391] width 1396 height 684
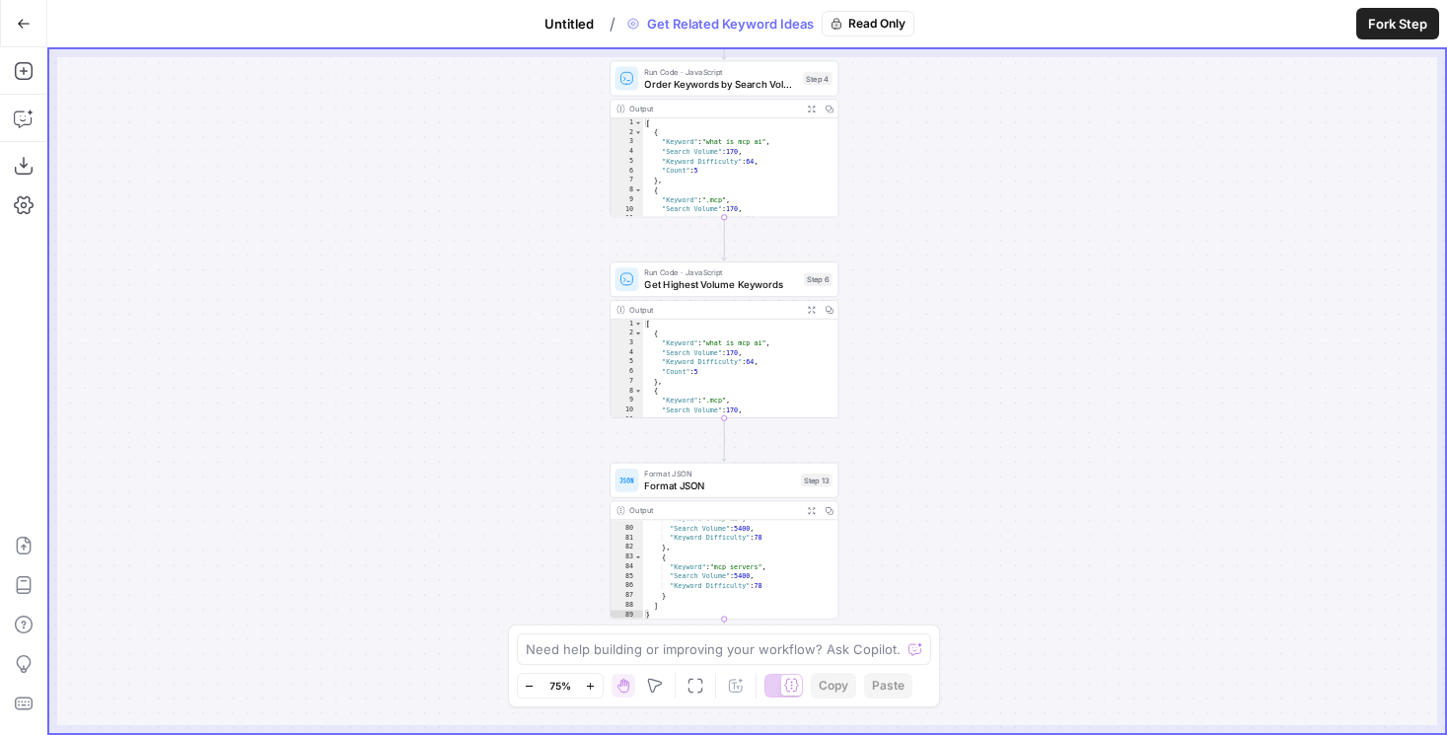
drag, startPoint x: 990, startPoint y: 112, endPoint x: 987, endPoint y: 417, distance: 304.8
click at [987, 417] on div "Workflow Set Inputs Inputs Google Search Perform Google Search Step 1 Output Ex…" at bounding box center [747, 391] width 1396 height 684
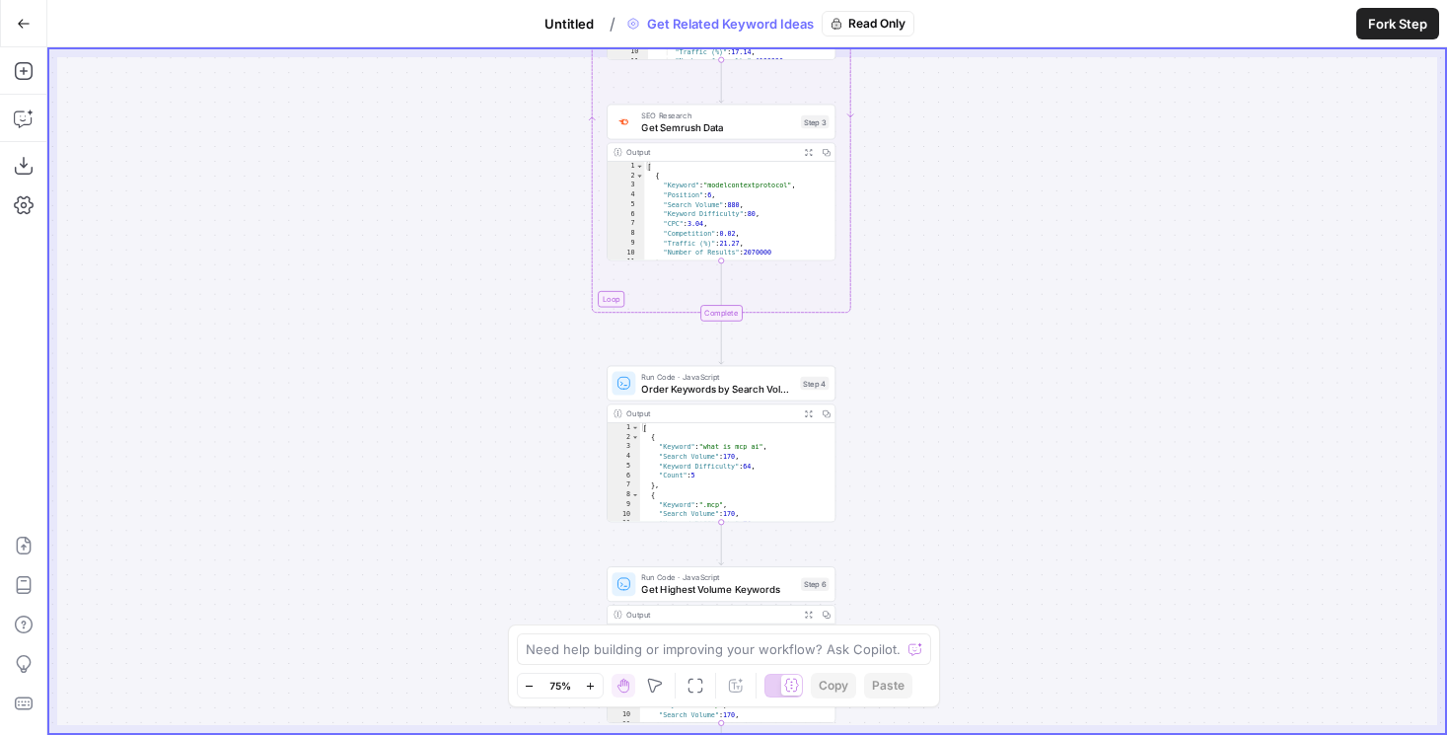
click at [574, 28] on span "Untitled" at bounding box center [568, 24] width 49 height 20
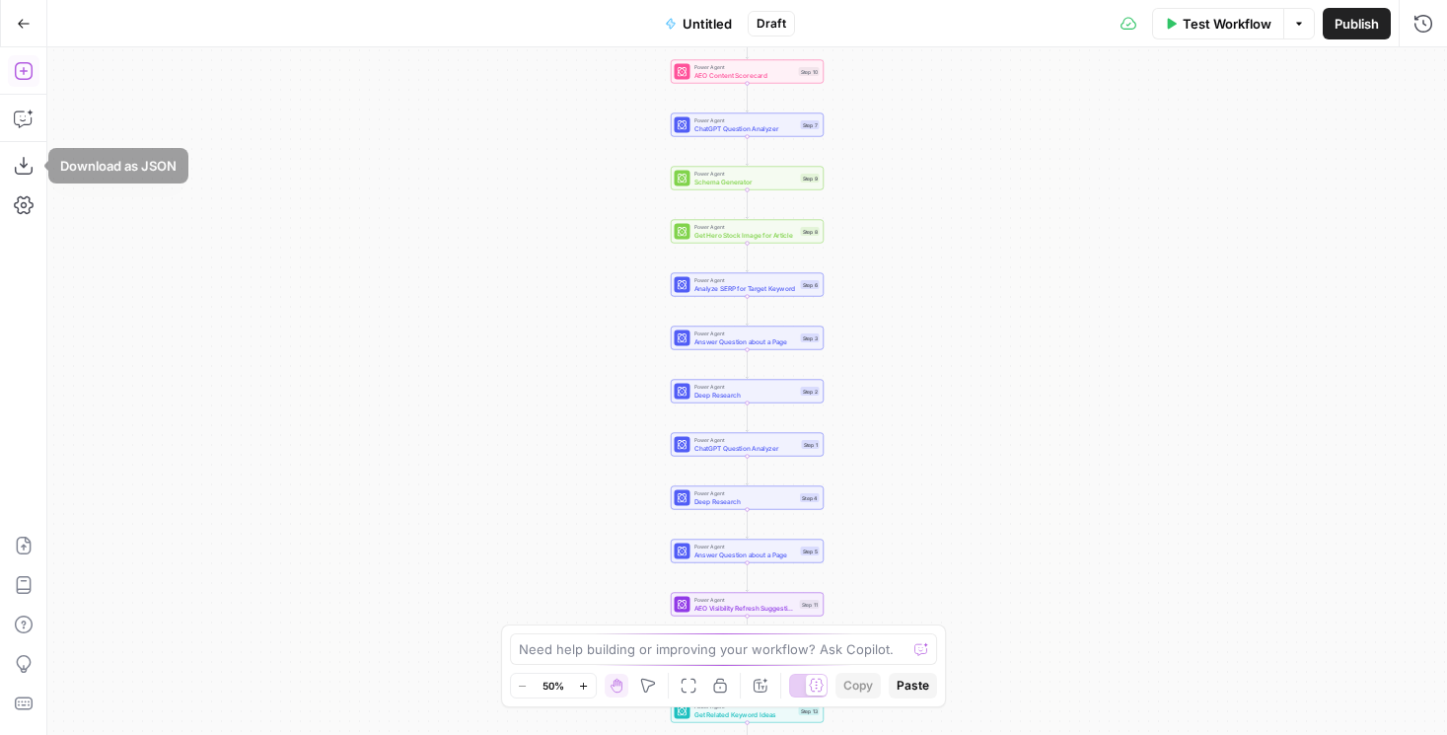
click at [22, 74] on icon "button" at bounding box center [24, 71] width 20 height 20
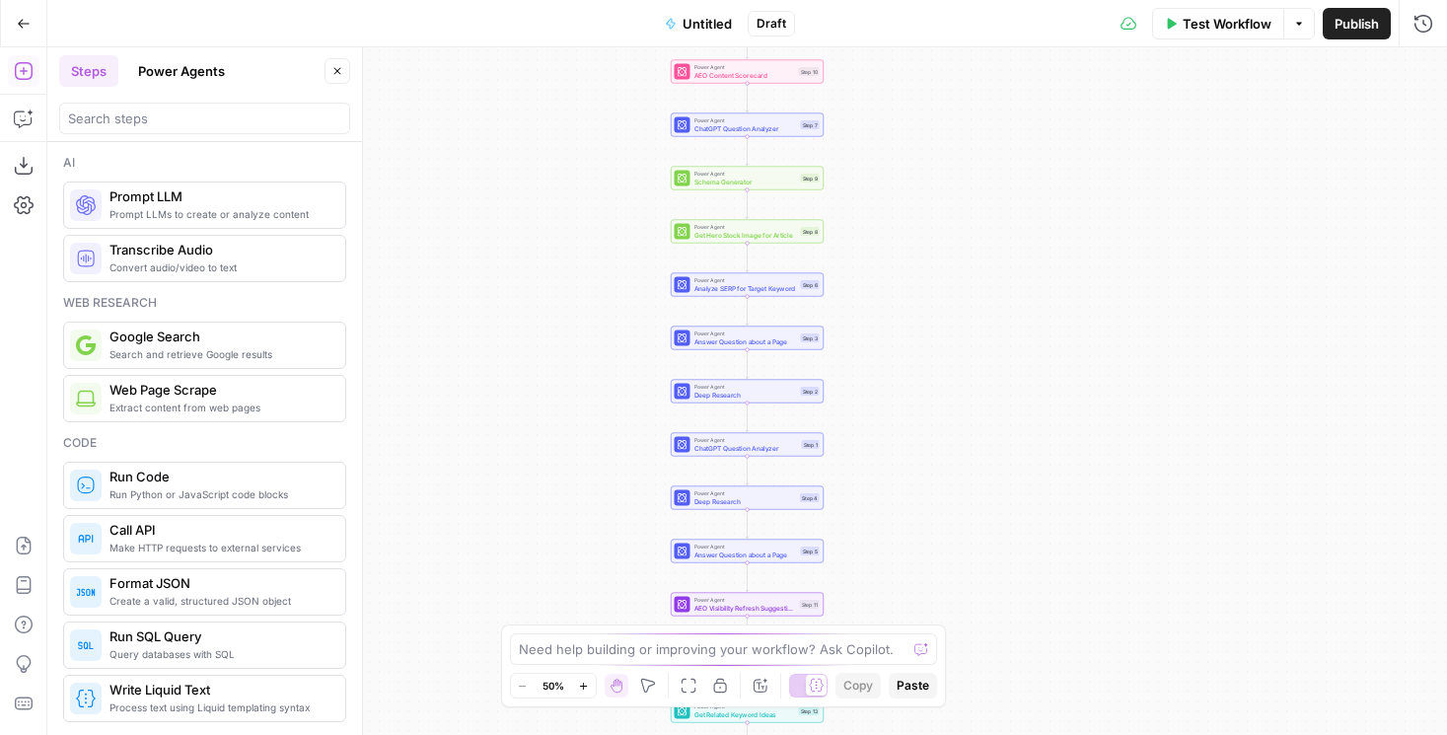
click at [188, 60] on button "Power Agents" at bounding box center [181, 71] width 110 height 32
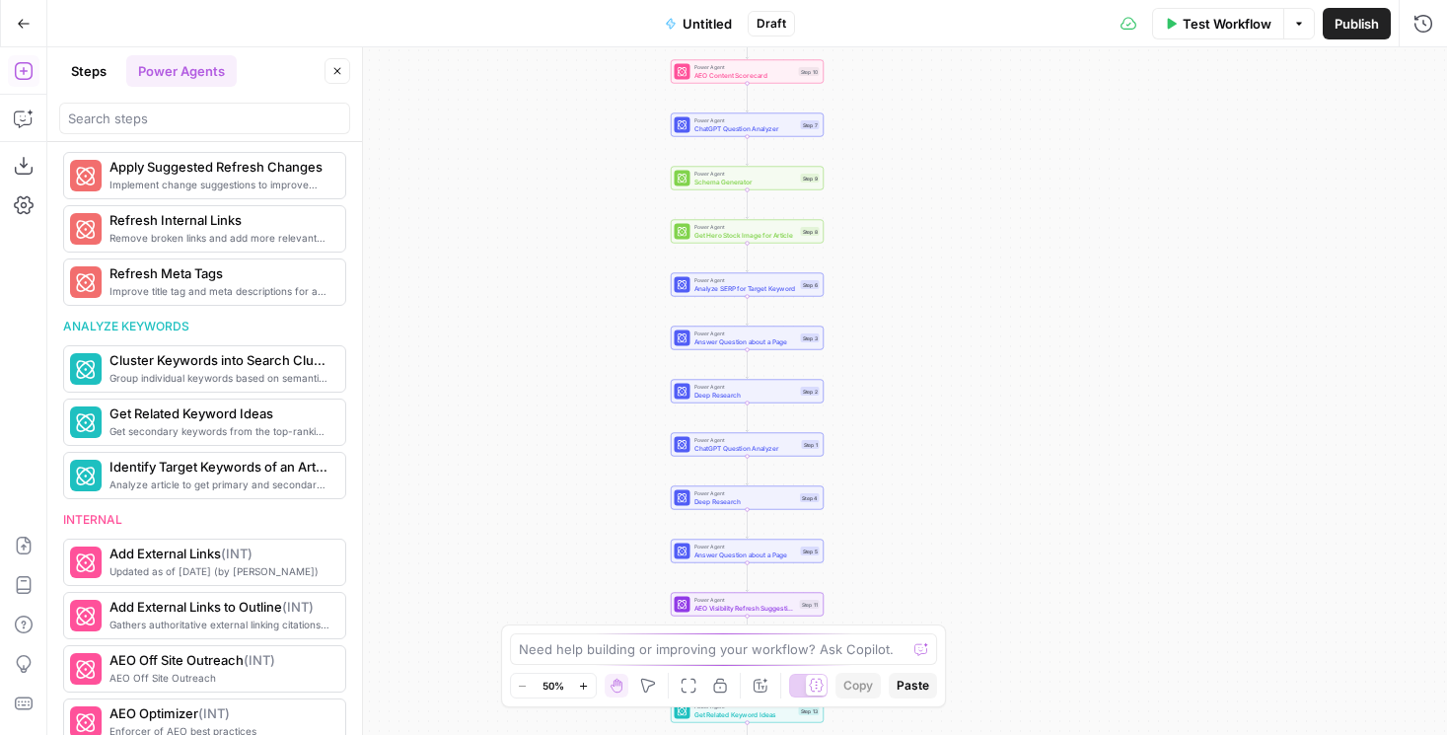
scroll to position [1104, 0]
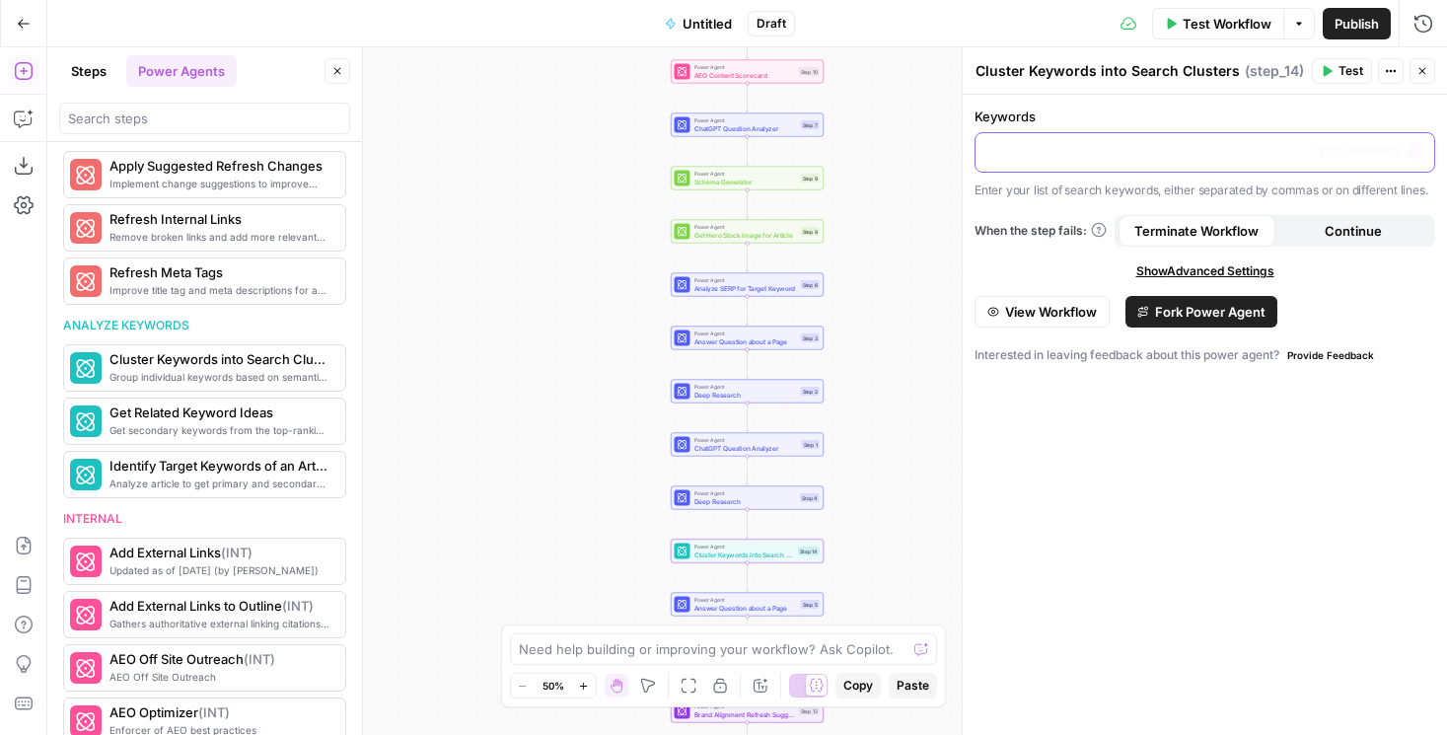
click at [1093, 166] on div at bounding box center [1205, 152] width 459 height 38
click at [1092, 149] on p at bounding box center [1204, 151] width 435 height 20
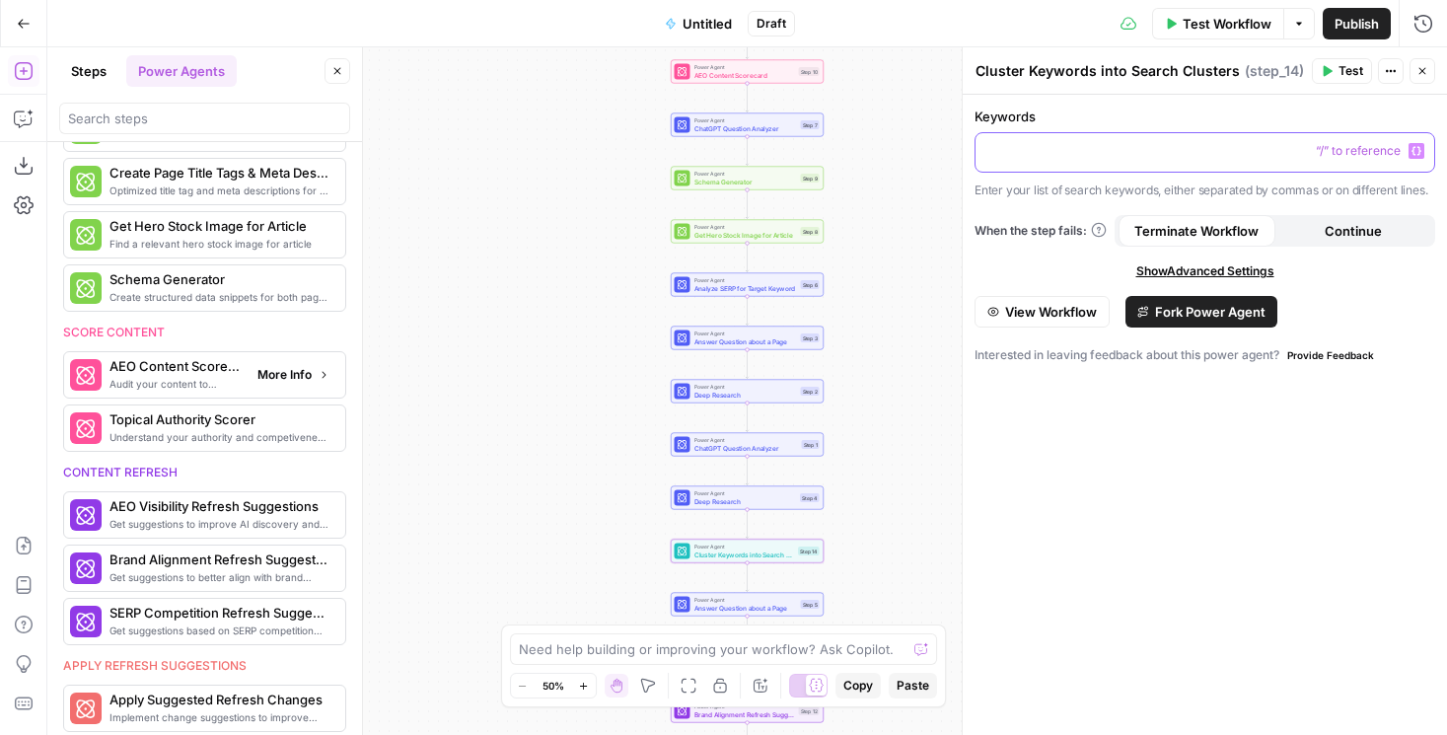
scroll to position [0, 0]
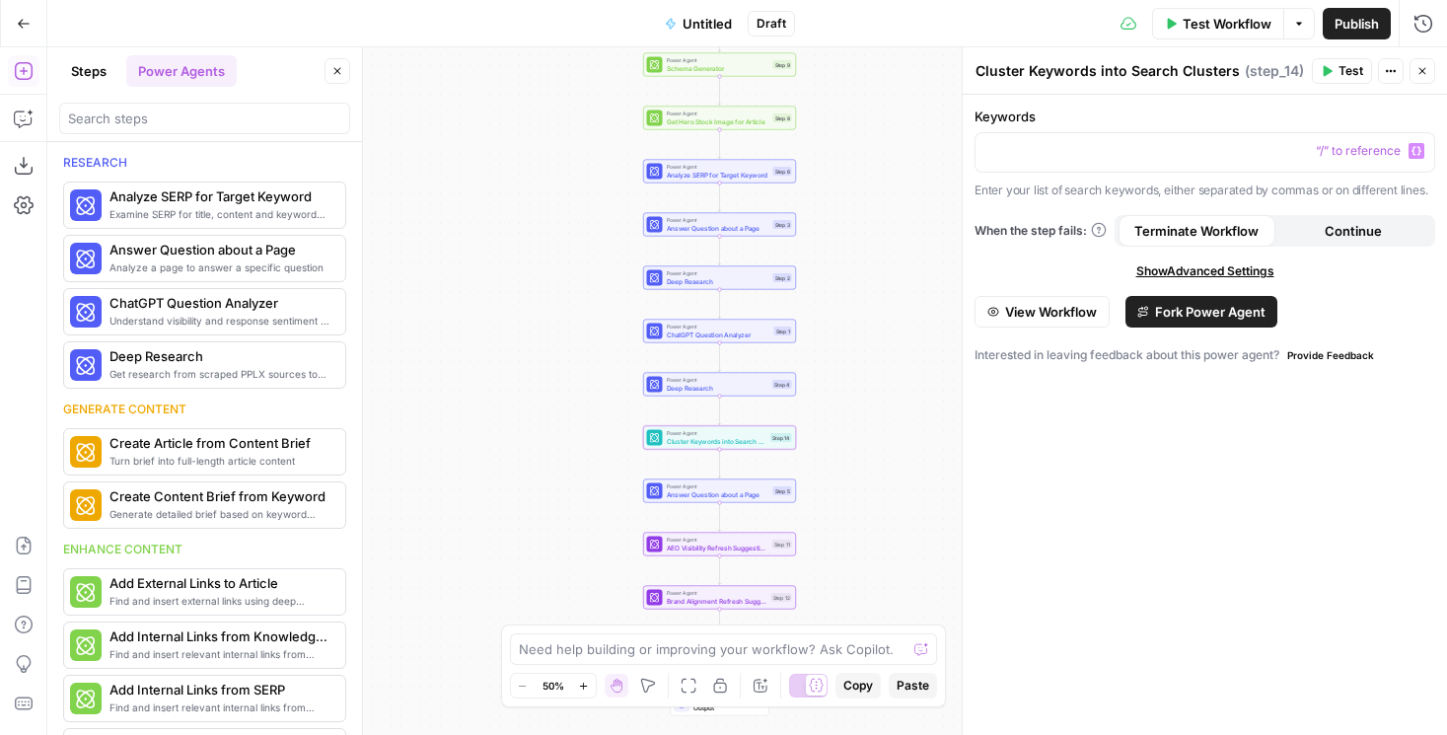
drag, startPoint x: 478, startPoint y: 410, endPoint x: 428, endPoint y: 236, distance: 181.7
click at [428, 236] on div "Workflow Set Inputs Inputs Power Agent AEO Content Scorecard Step 10 Power Agen…" at bounding box center [747, 391] width 1400 height 688
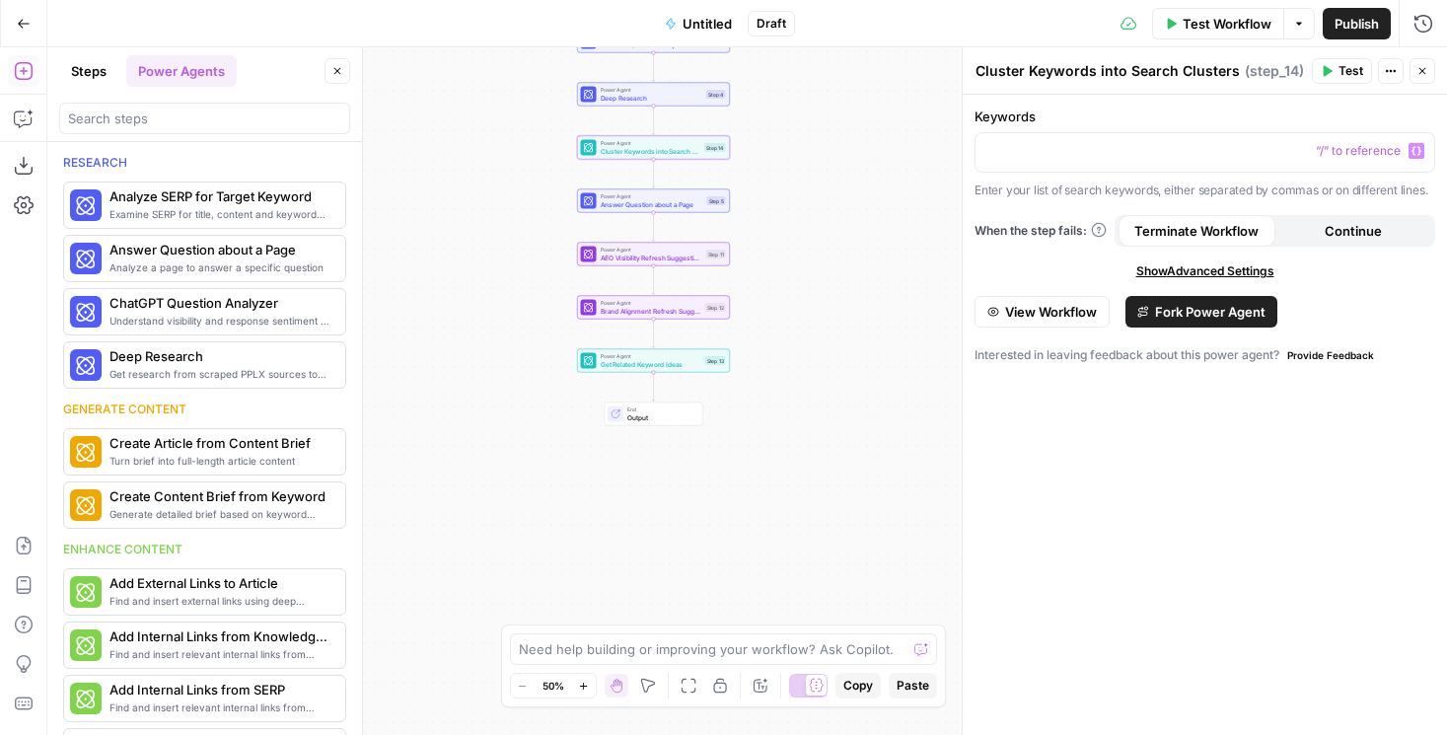
drag, startPoint x: 542, startPoint y: 429, endPoint x: 494, endPoint y: 193, distance: 240.5
click at [494, 193] on div "Workflow Set Inputs Inputs Power Agent AEO Content Scorecard Step 10 Power Agen…" at bounding box center [747, 391] width 1400 height 688
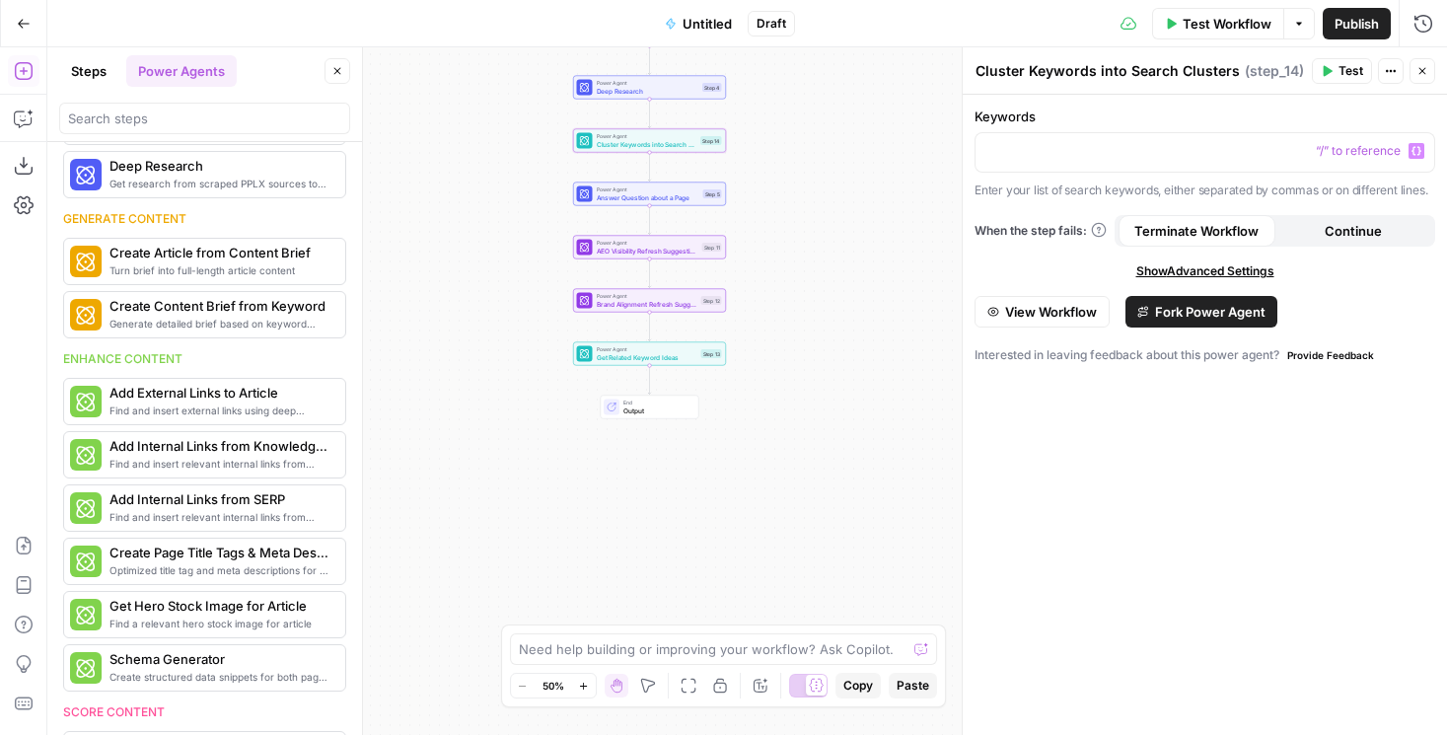
scroll to position [125, 0]
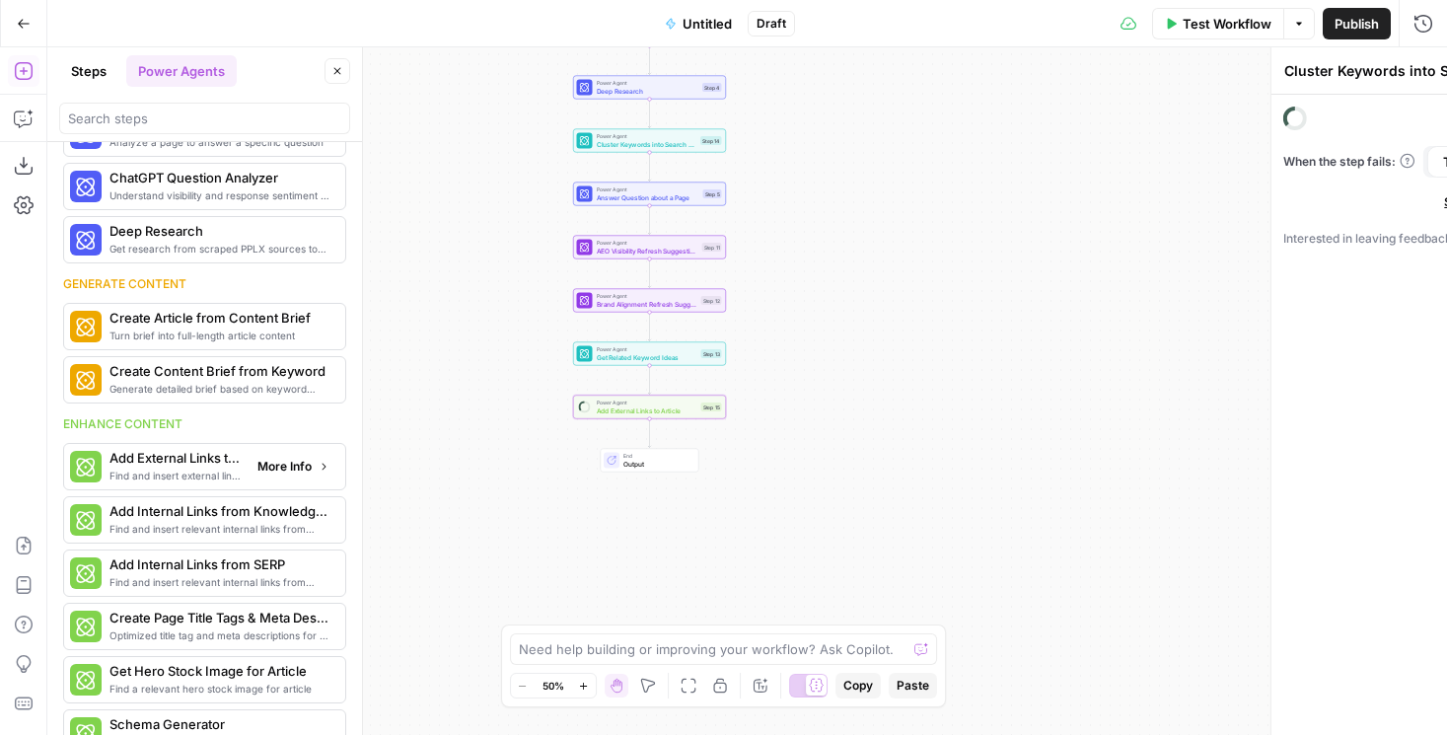
type textarea "Add External Links to Article"
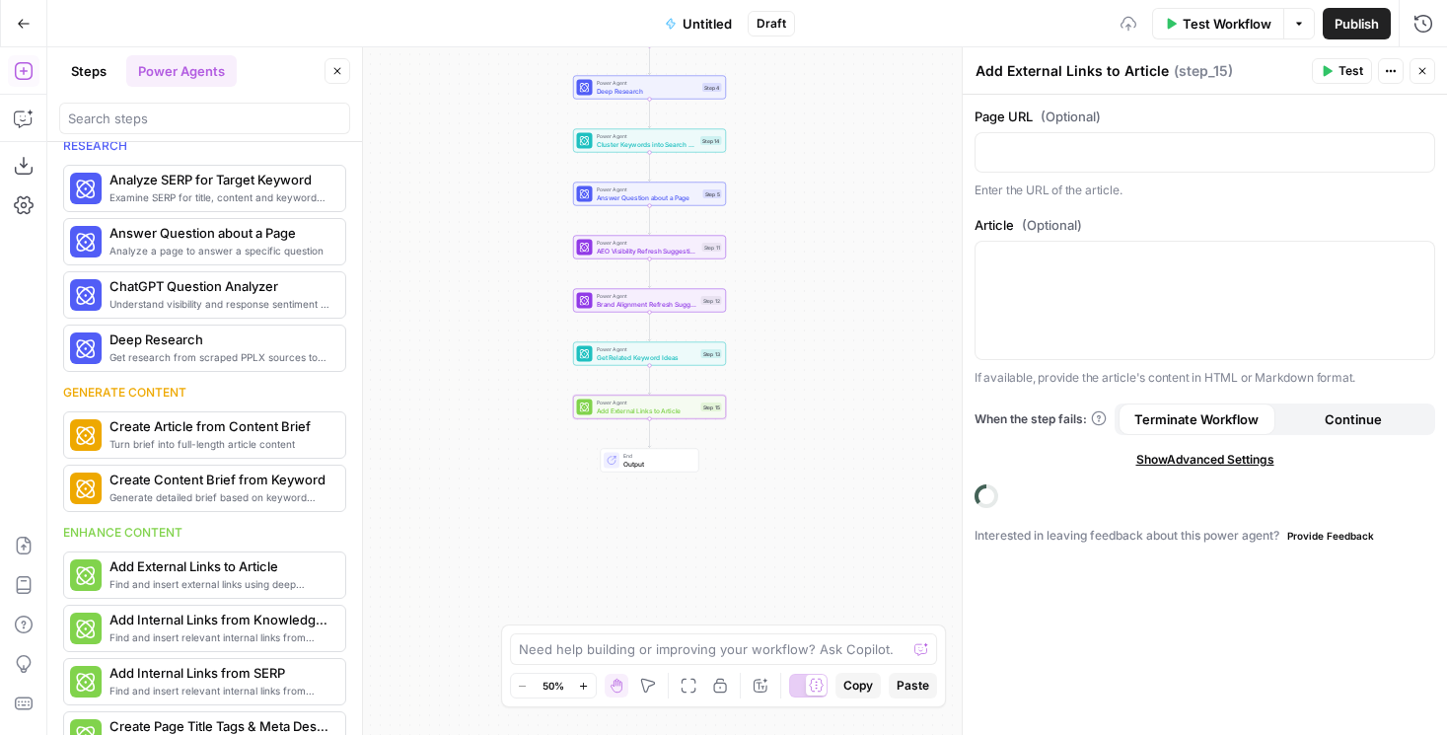
scroll to position [234, 0]
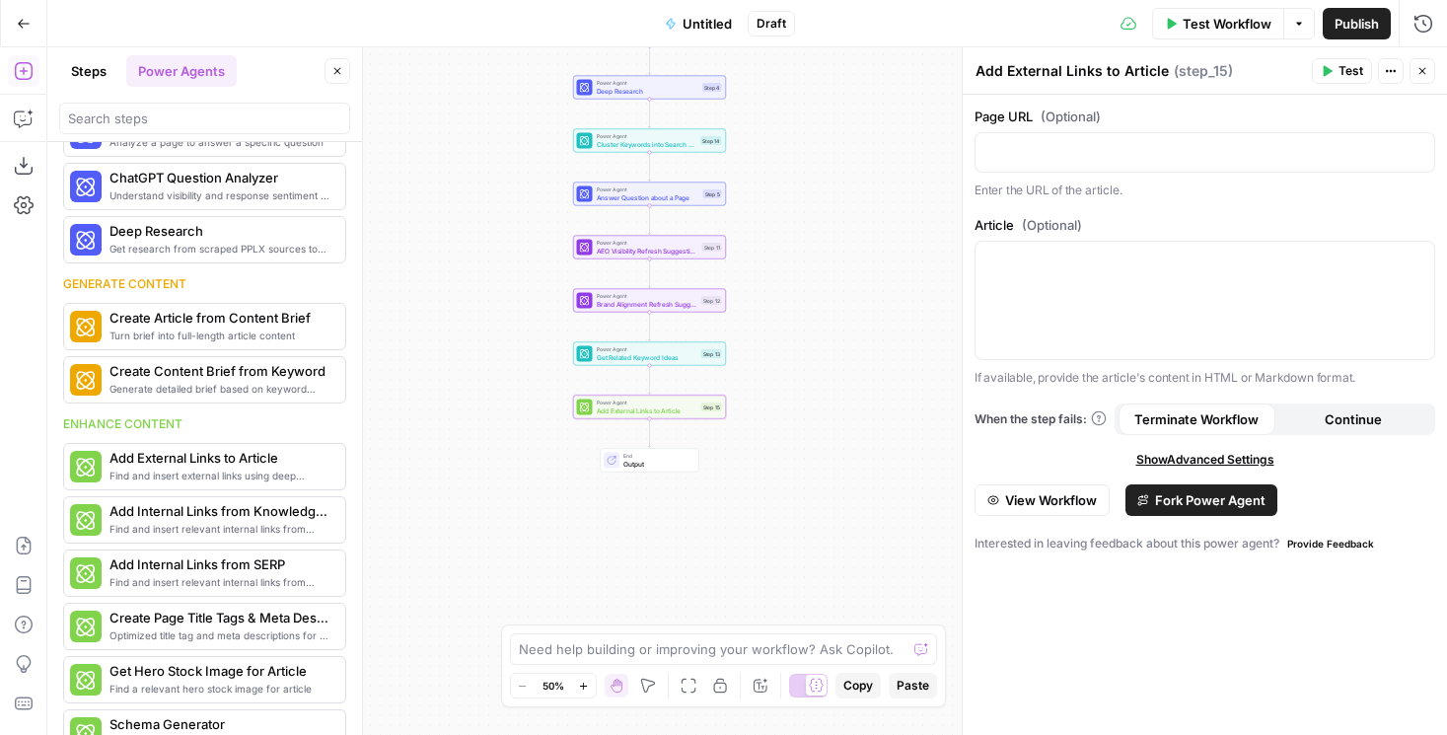
click at [1058, 496] on span "View Workflow" at bounding box center [1051, 500] width 92 height 20
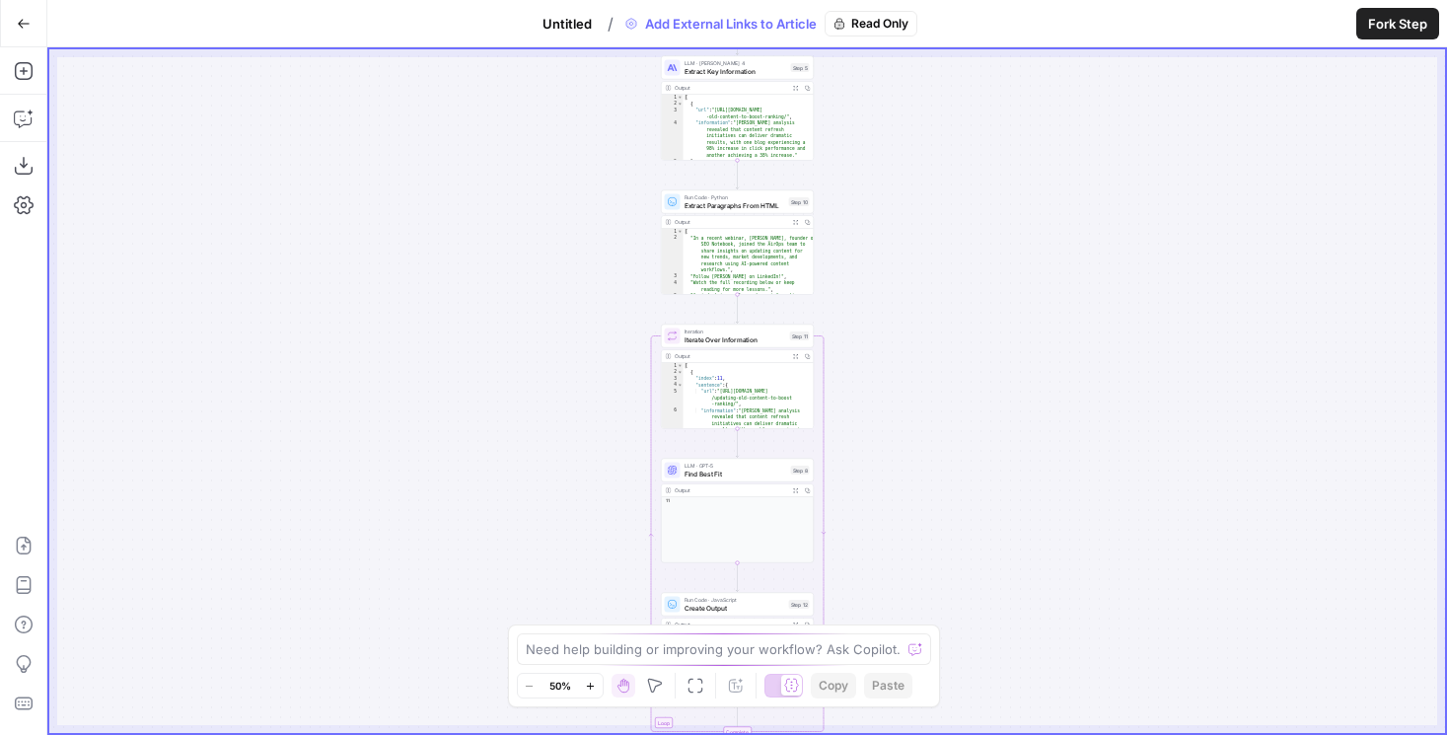
drag, startPoint x: 927, startPoint y: 200, endPoint x: 917, endPoint y: 421, distance: 221.2
click at [917, 421] on div "true false Workflow Set Inputs Inputs Condition Check Content Condition Step 6 …" at bounding box center [747, 391] width 1396 height 684
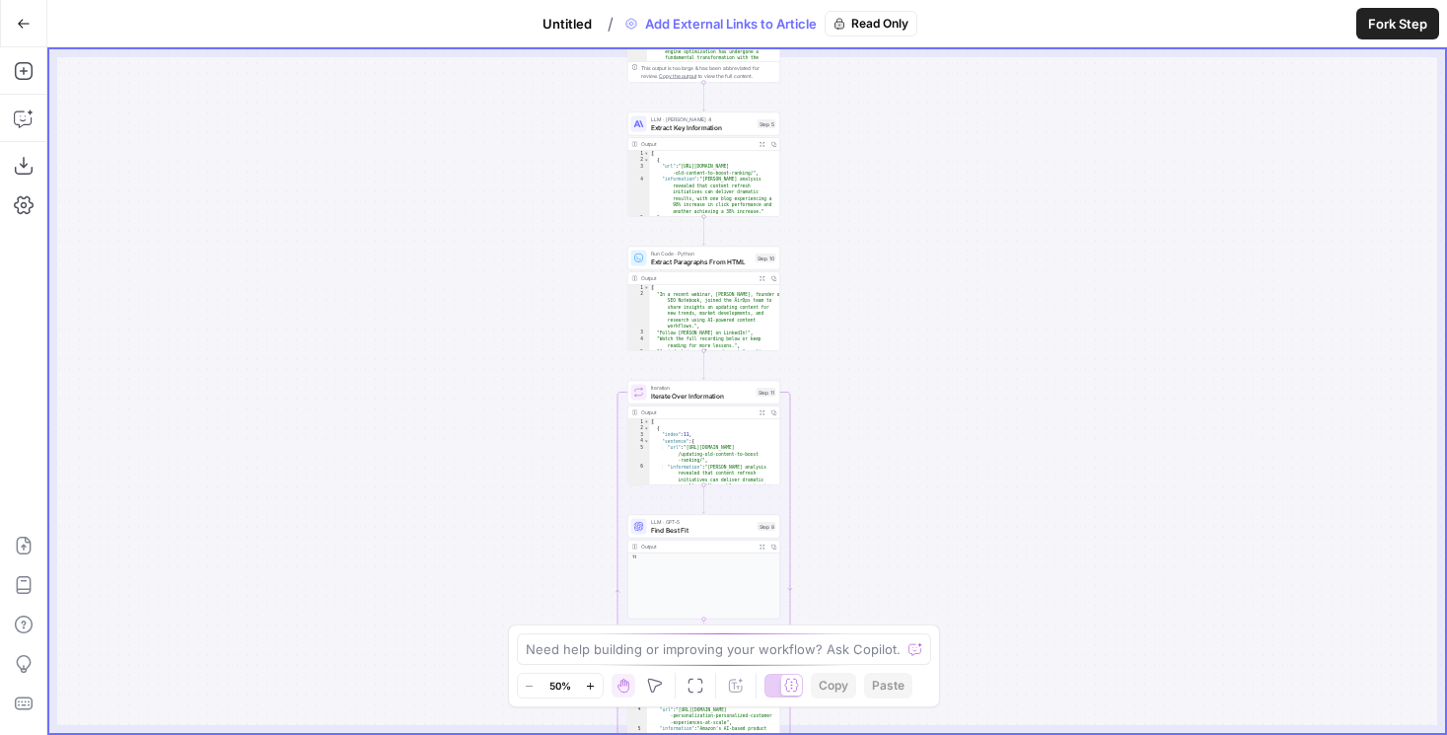
drag, startPoint x: 916, startPoint y: 191, endPoint x: 881, endPoint y: 247, distance: 65.7
click at [881, 247] on div "true false Workflow Set Inputs Inputs Condition Check Content Condition Step 6 …" at bounding box center [747, 391] width 1396 height 684
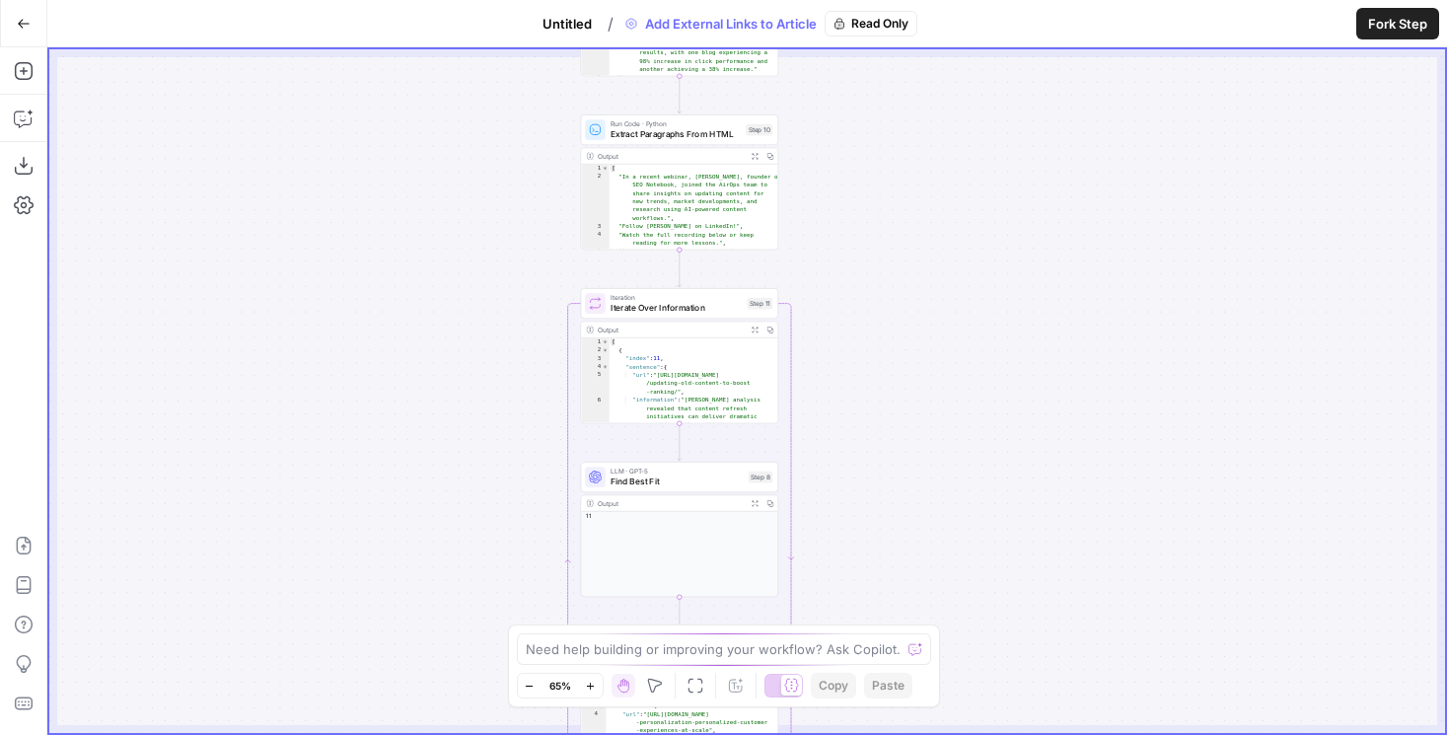
drag, startPoint x: 846, startPoint y: 367, endPoint x: 866, endPoint y: 243, distance: 125.8
click at [866, 243] on div "true false Workflow Set Inputs Inputs Condition Check Content Condition Step 6 …" at bounding box center [747, 391] width 1396 height 684
drag, startPoint x: 866, startPoint y: 243, endPoint x: 865, endPoint y: 157, distance: 85.8
click at [866, 157] on div "true false Workflow Set Inputs Inputs Condition Check Content Condition Step 6 …" at bounding box center [747, 391] width 1396 height 684
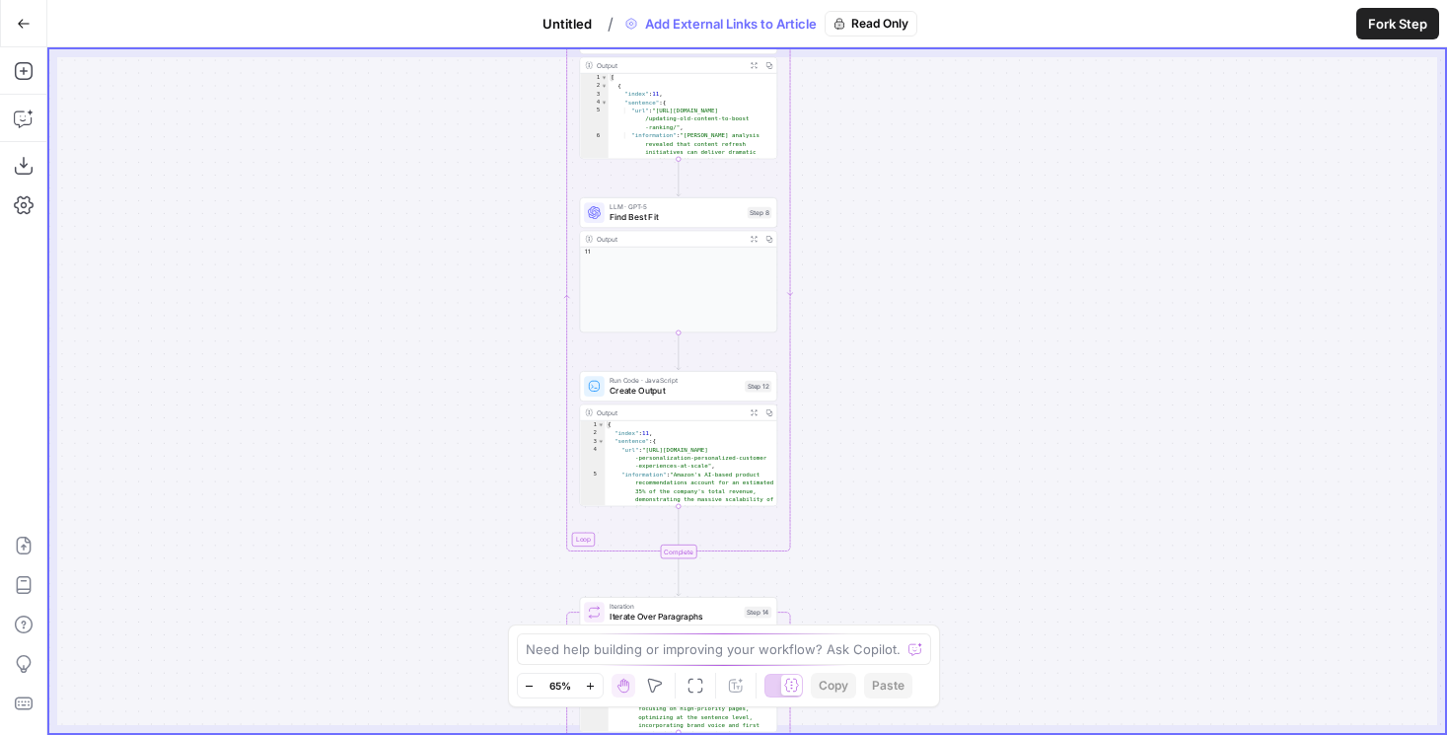
drag, startPoint x: 865, startPoint y: 454, endPoint x: 864, endPoint y: 277, distance: 176.6
click at [865, 277] on div "true false Workflow Set Inputs Inputs Condition Check Content Condition Step 6 …" at bounding box center [747, 391] width 1396 height 684
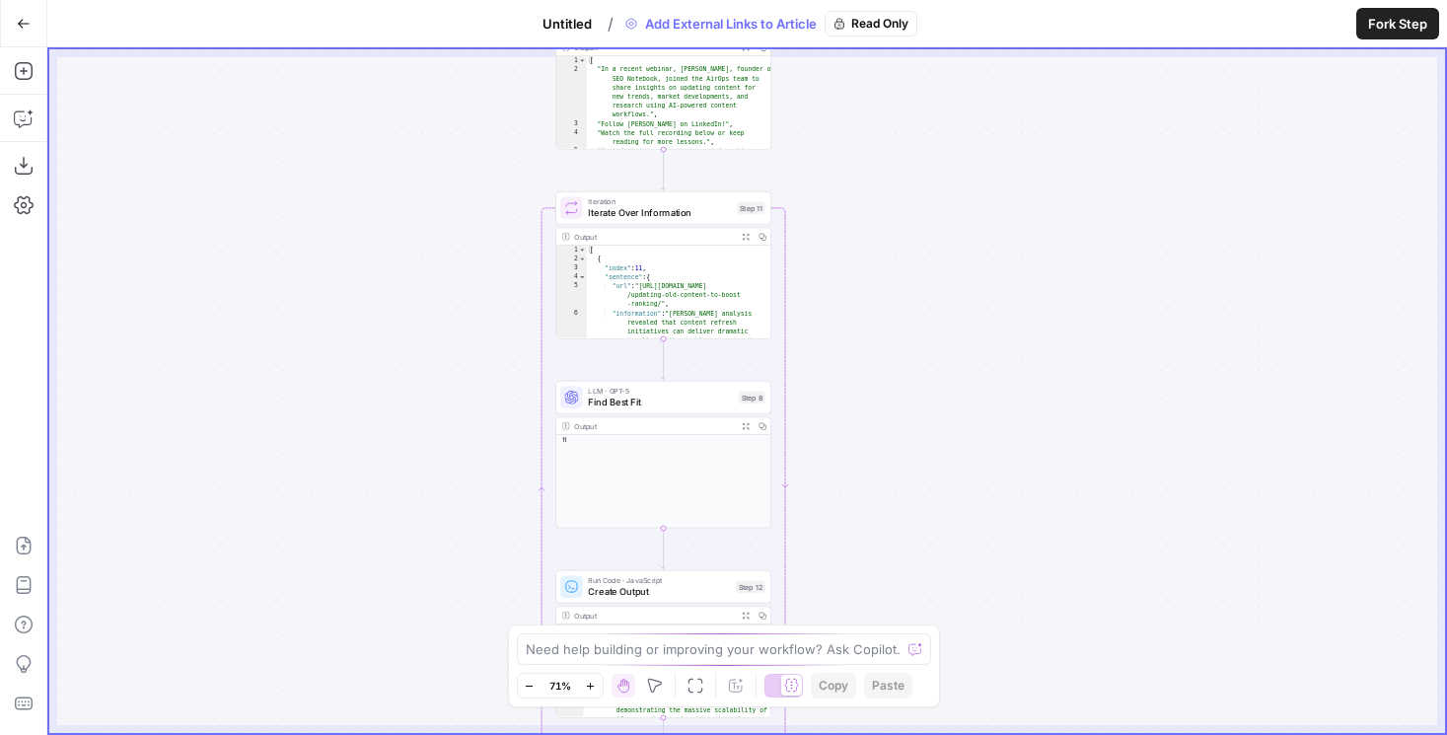
drag, startPoint x: 899, startPoint y: 146, endPoint x: 904, endPoint y: 324, distance: 177.6
click at [904, 324] on div "true false Workflow Set Inputs Inputs Condition Check Content Condition Step 6 …" at bounding box center [747, 391] width 1396 height 684
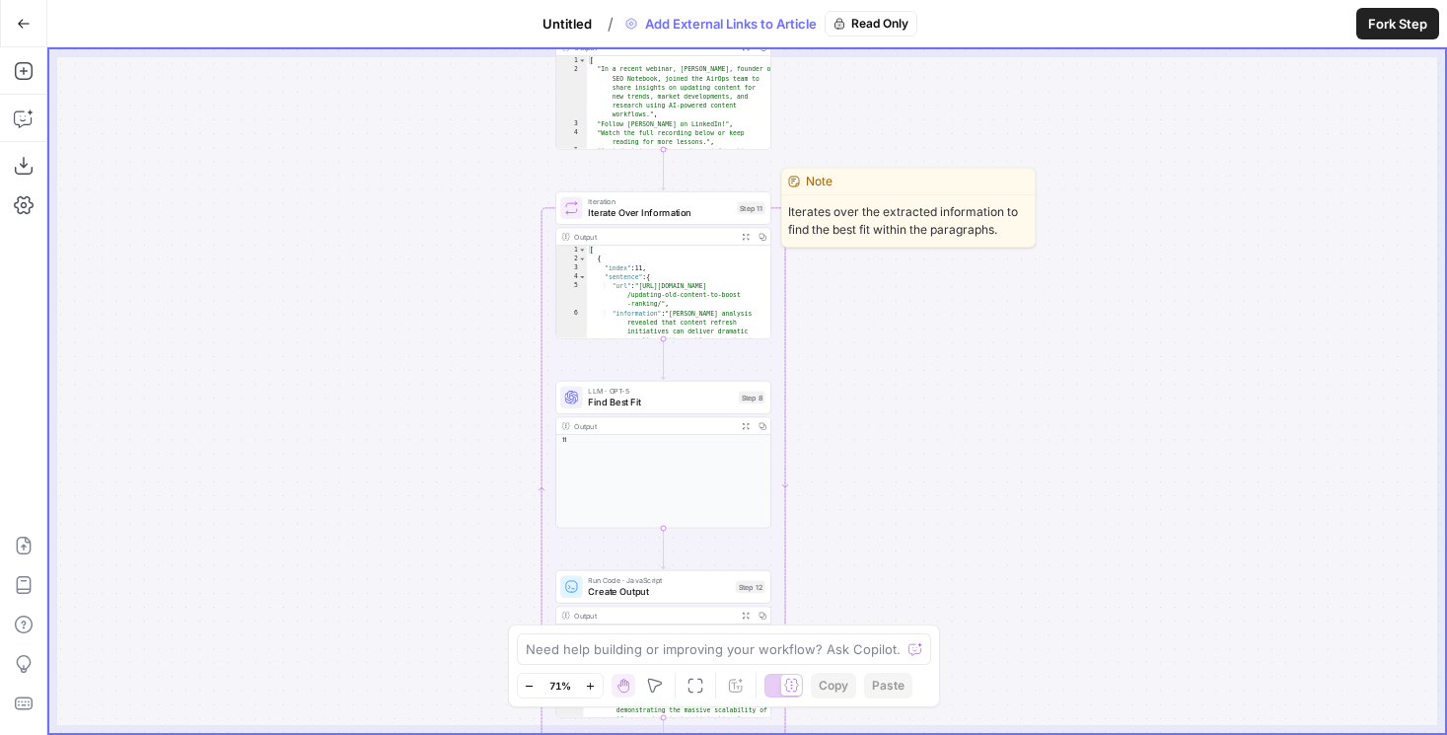
click at [609, 215] on span "Iterate Over Information" at bounding box center [659, 213] width 143 height 14
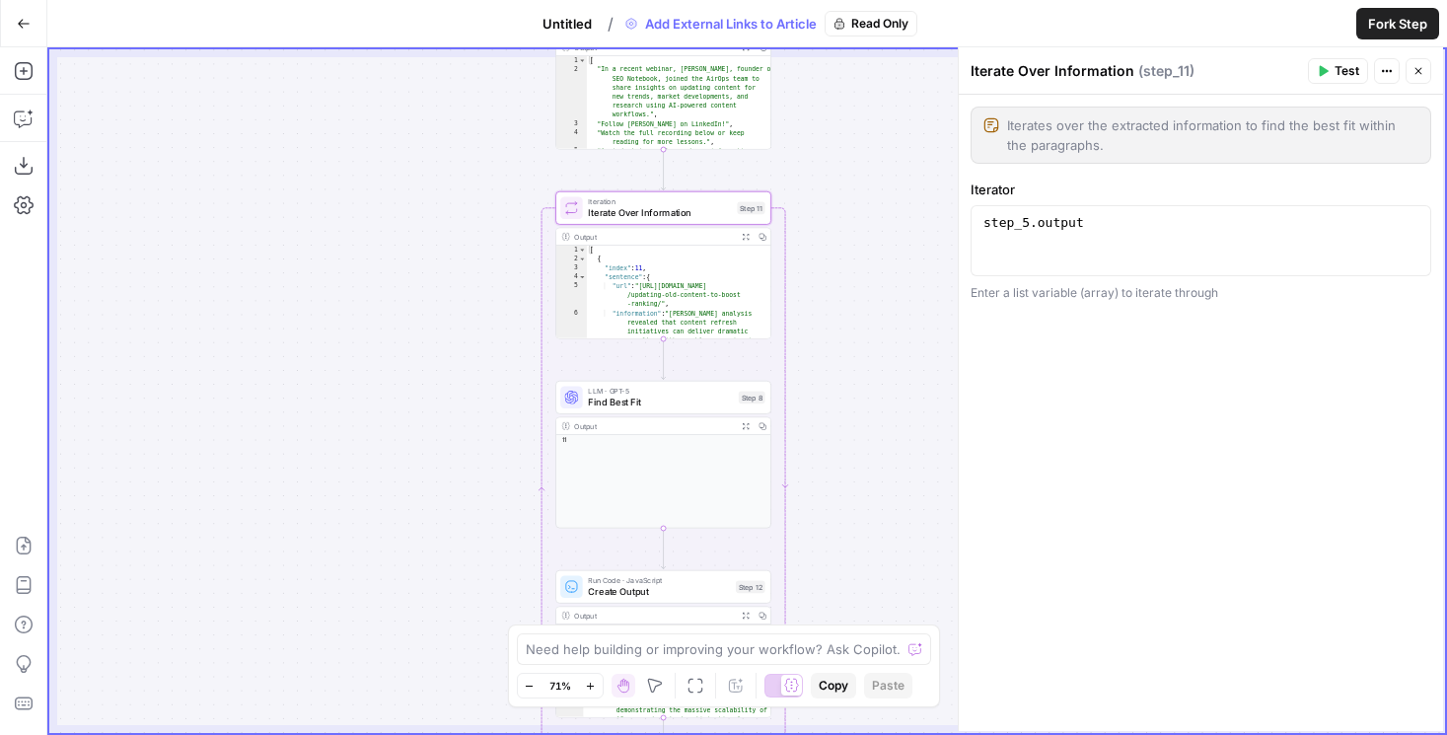
drag, startPoint x: 368, startPoint y: 282, endPoint x: 287, endPoint y: 292, distance: 81.5
click at [287, 292] on div "true false Workflow Set Inputs Inputs Condition Check Content Condition Step 6 …" at bounding box center [747, 391] width 1396 height 684
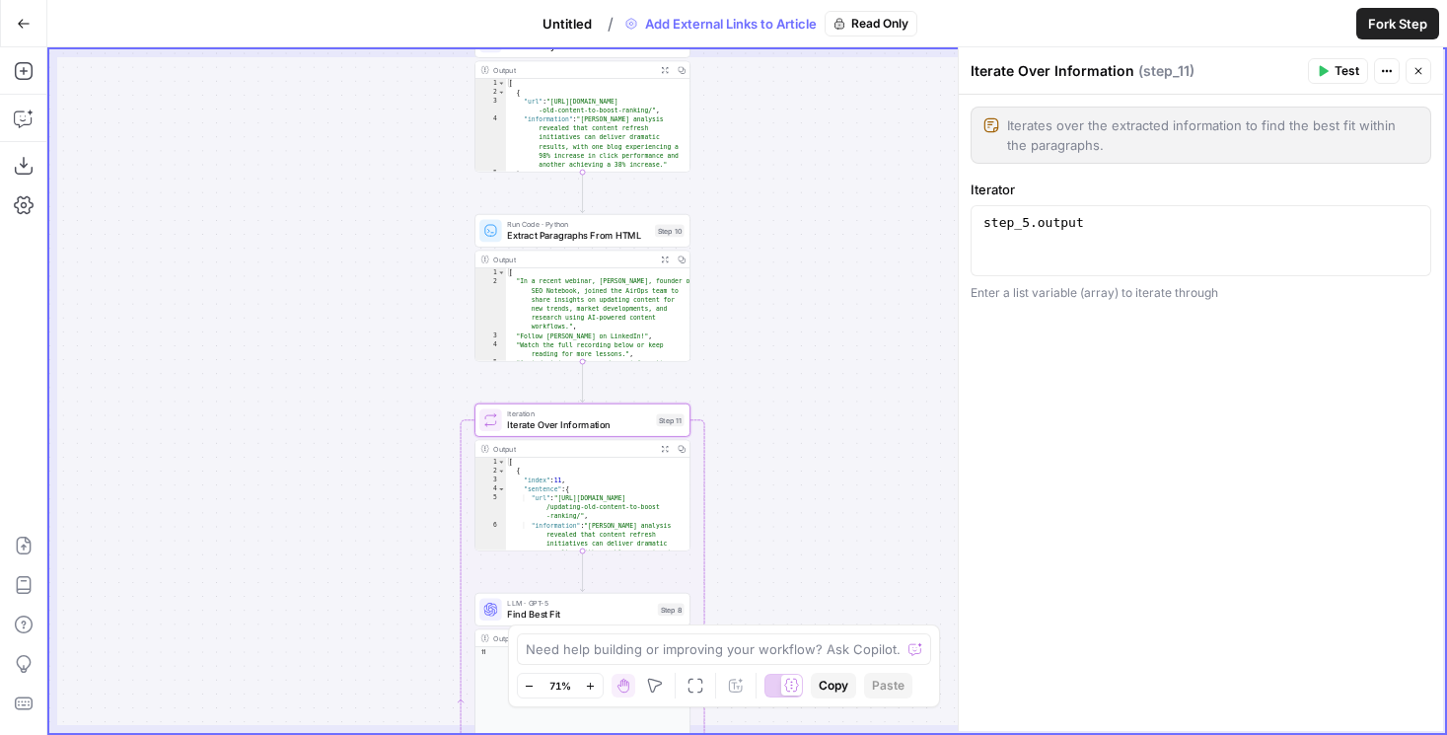
drag, startPoint x: 761, startPoint y: 161, endPoint x: 761, endPoint y: 365, distance: 204.2
click at [761, 365] on div "true false Workflow Set Inputs Inputs Condition Check Content Condition Step 6 …" at bounding box center [747, 391] width 1396 height 684
click at [603, 244] on div "Run Code · Python Extract Paragraphs From HTML Step 10" at bounding box center [582, 233] width 216 height 34
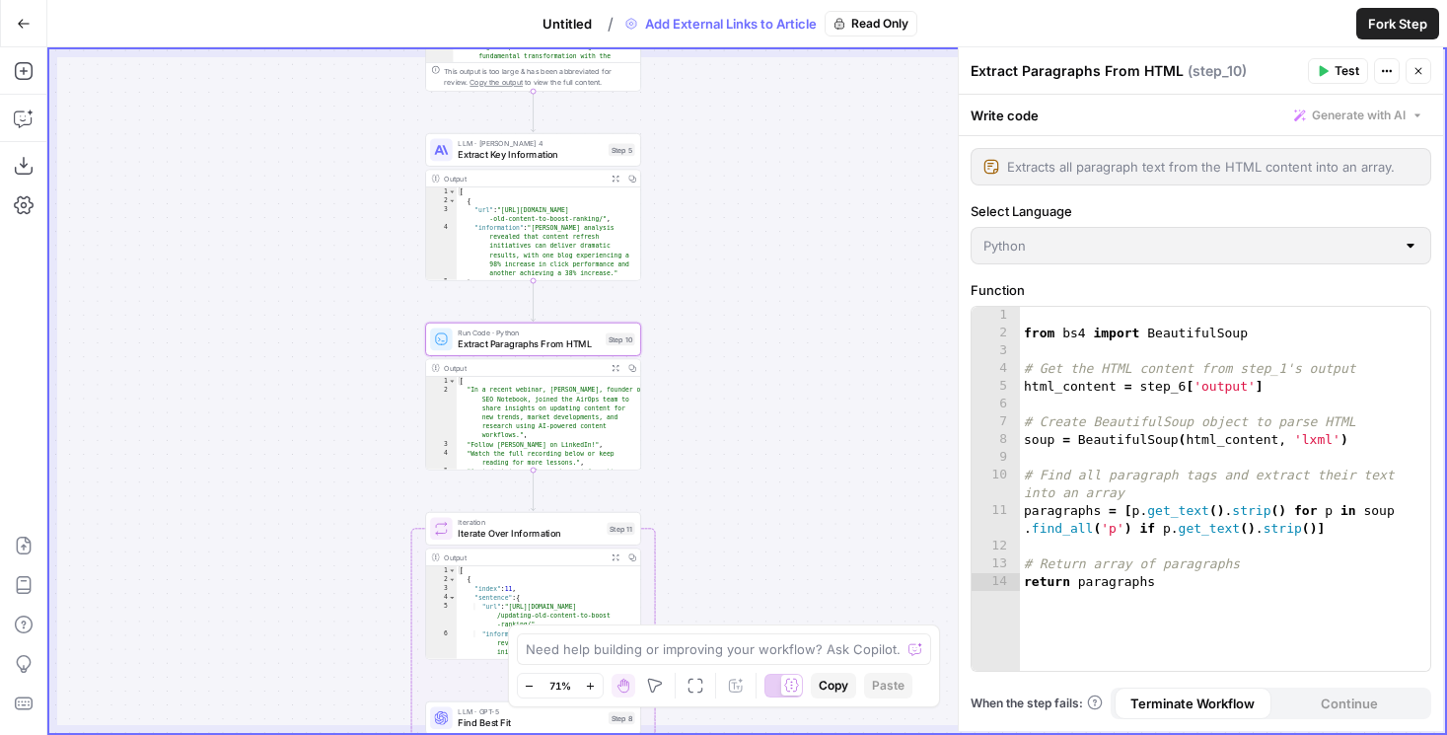
drag, startPoint x: 317, startPoint y: 245, endPoint x: 266, endPoint y: 357, distance: 123.2
click at [266, 357] on div "true false Workflow Set Inputs Inputs Condition Check Content Condition Step 6 …" at bounding box center [747, 391] width 1396 height 684
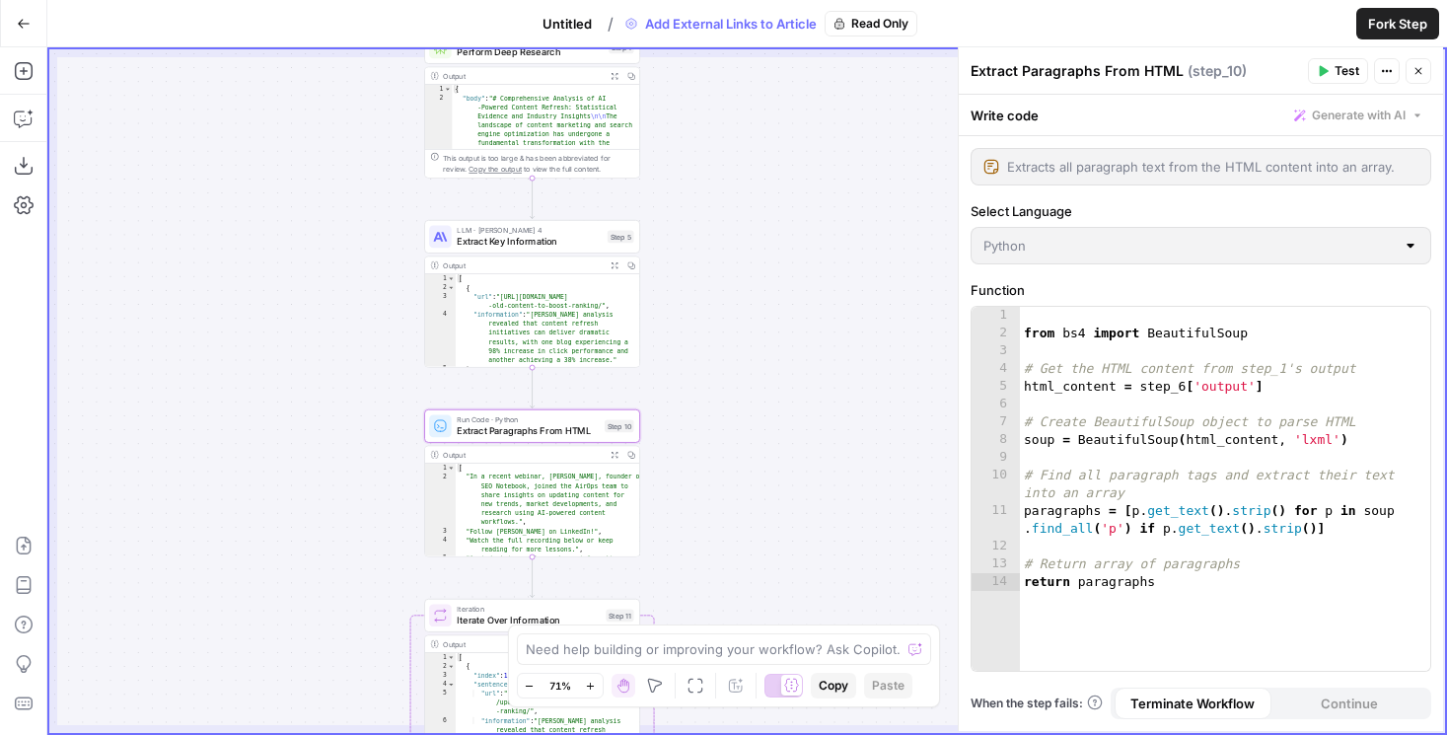
drag, startPoint x: 684, startPoint y: 228, endPoint x: 684, endPoint y: 524, distance: 295.9
click at [684, 524] on div "true false Workflow Set Inputs Inputs Condition Check Content Condition Step 6 …" at bounding box center [747, 391] width 1396 height 684
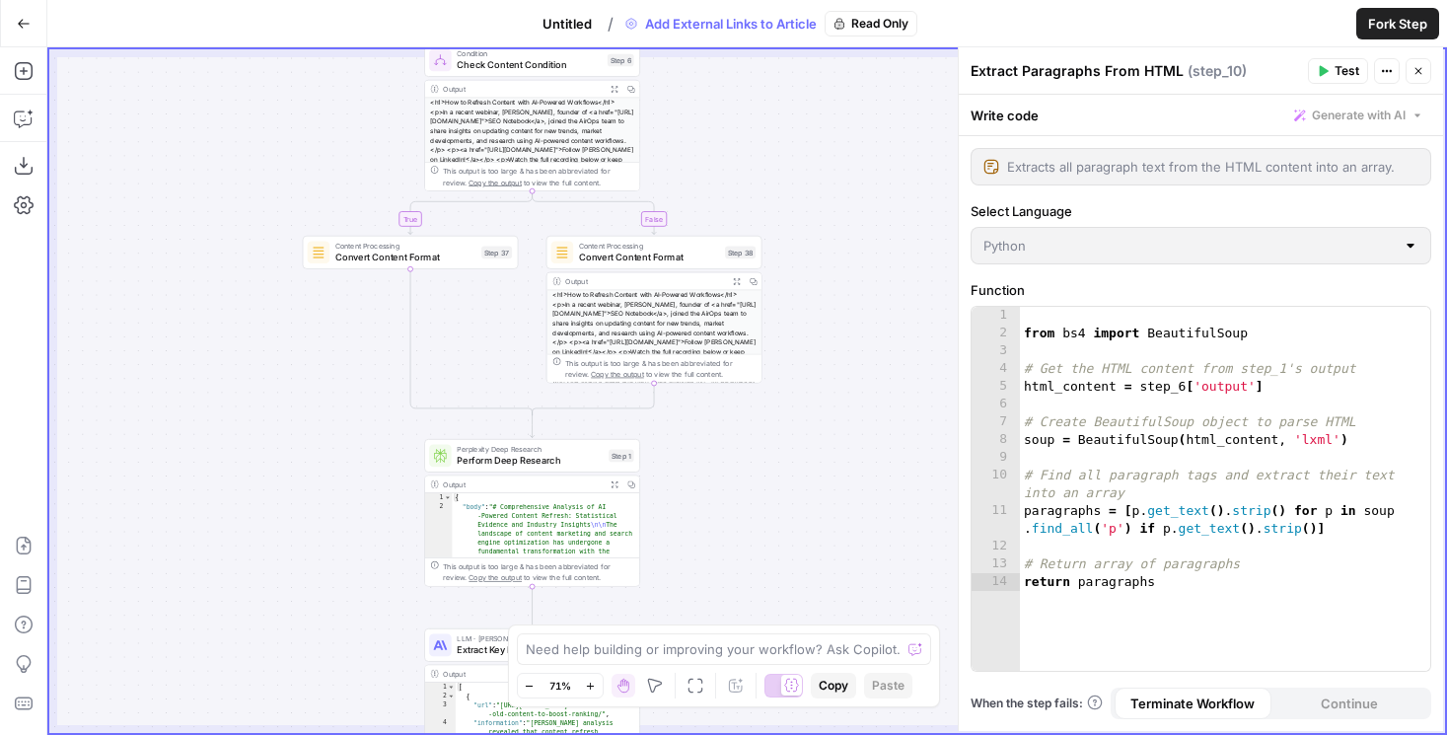
drag, startPoint x: 725, startPoint y: 324, endPoint x: 725, endPoint y: 523, distance: 199.2
click at [725, 523] on div "true false Workflow Set Inputs Inputs Condition Check Content Condition Step 6 …" at bounding box center [747, 391] width 1396 height 684
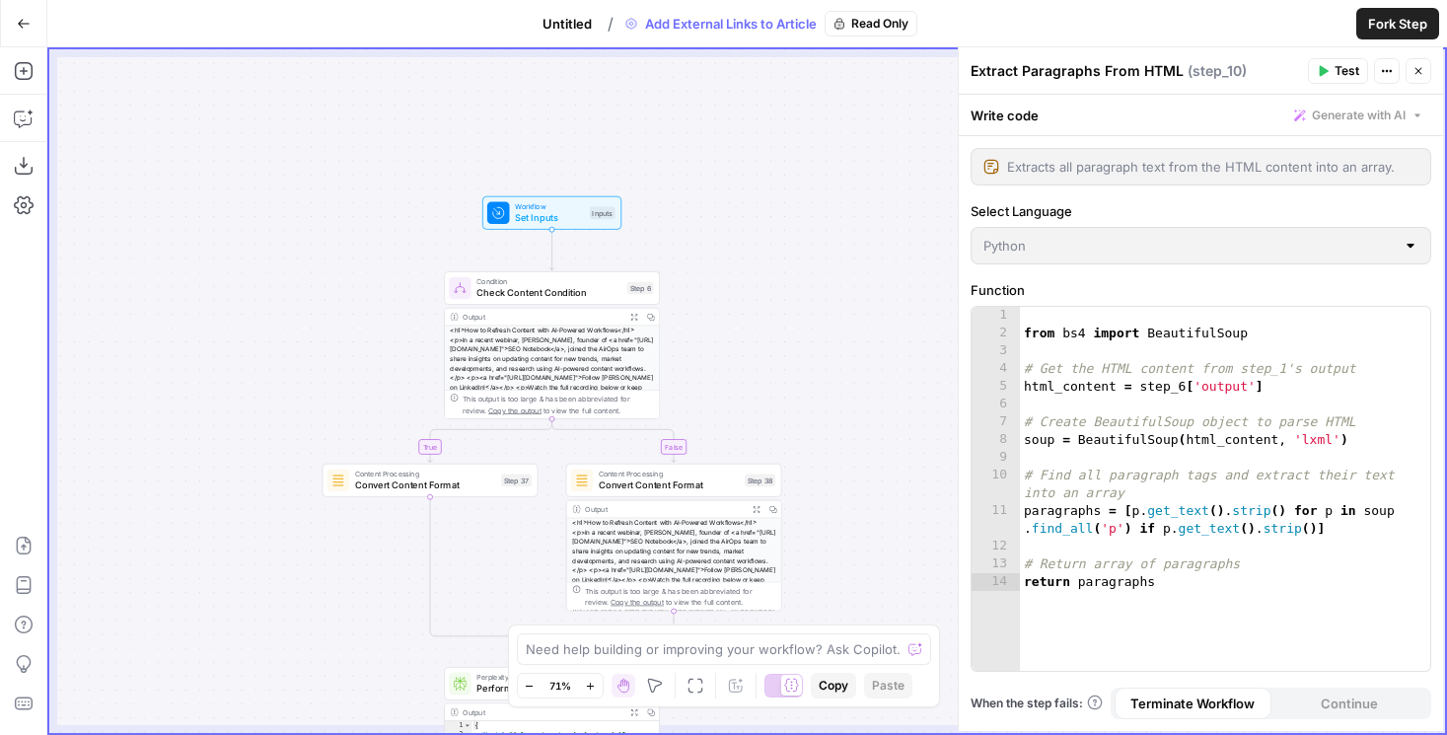
drag, startPoint x: 793, startPoint y: 185, endPoint x: 813, endPoint y: 406, distance: 221.8
click at [813, 406] on div "true false Workflow Set Inputs Inputs Condition Check Content Condition Step 6 …" at bounding box center [747, 391] width 1396 height 684
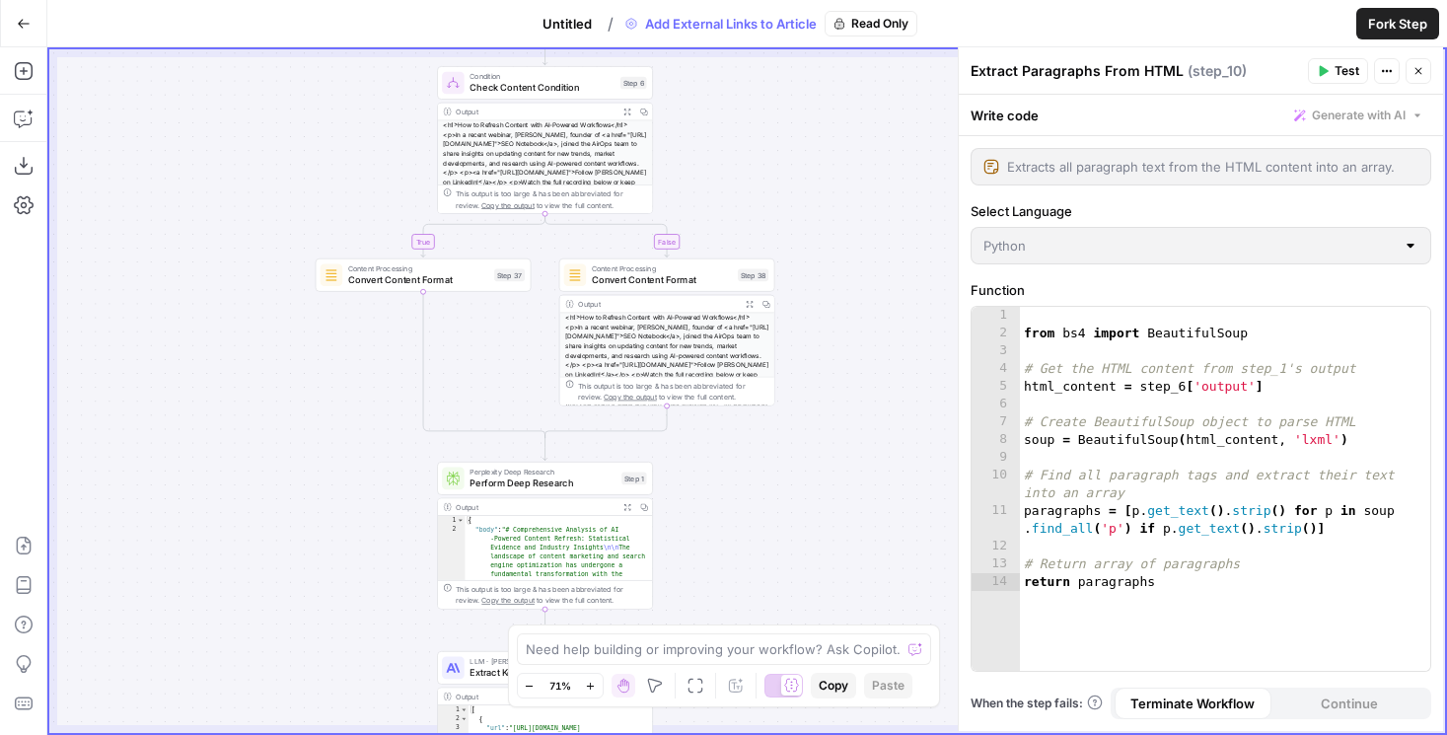
drag, startPoint x: 813, startPoint y: 406, endPoint x: 805, endPoint y: 201, distance: 205.3
click at [806, 201] on div "true false Workflow Set Inputs Inputs Condition Check Content Condition Step 6 …" at bounding box center [747, 391] width 1396 height 684
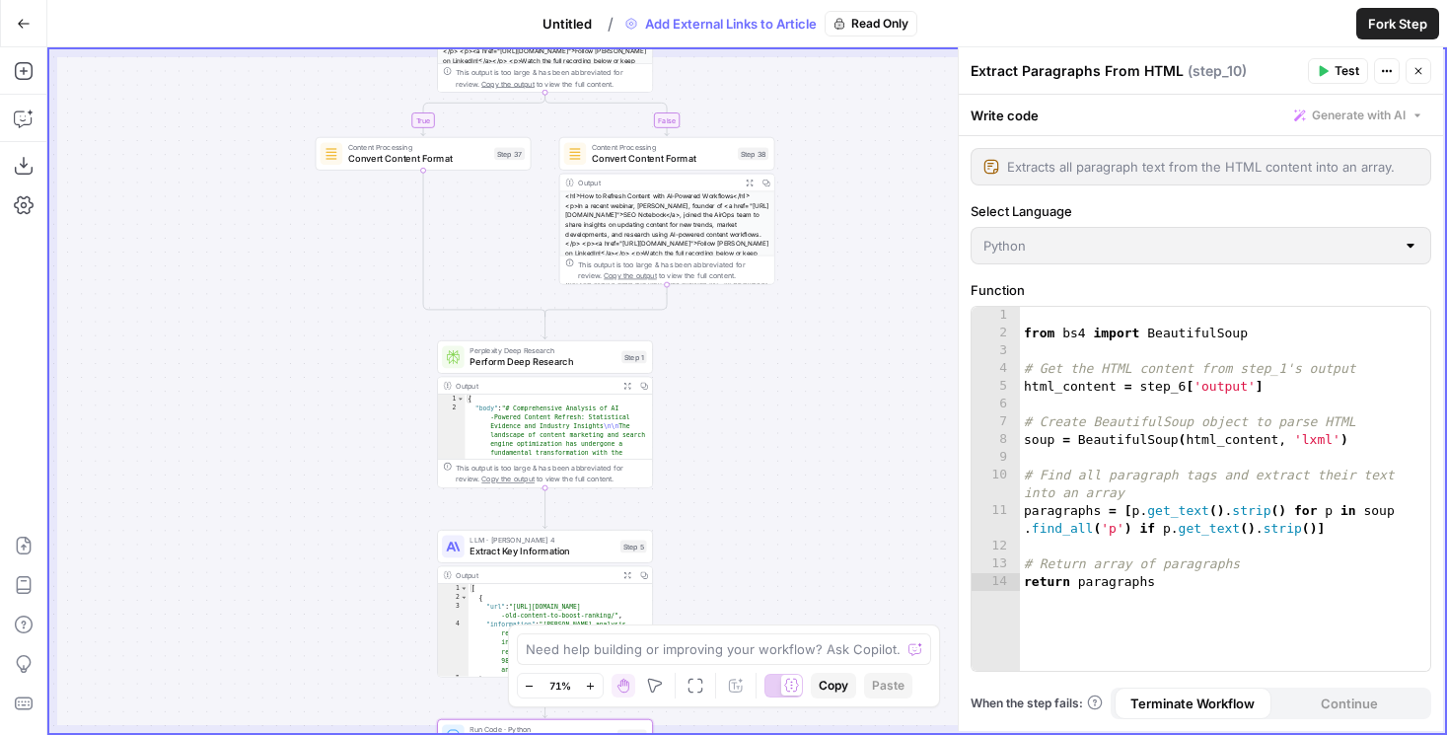
drag, startPoint x: 755, startPoint y: 491, endPoint x: 754, endPoint y: 340, distance: 150.9
click at [754, 340] on div "true false Workflow Set Inputs Inputs Condition Check Content Condition Step 6 …" at bounding box center [747, 391] width 1396 height 684
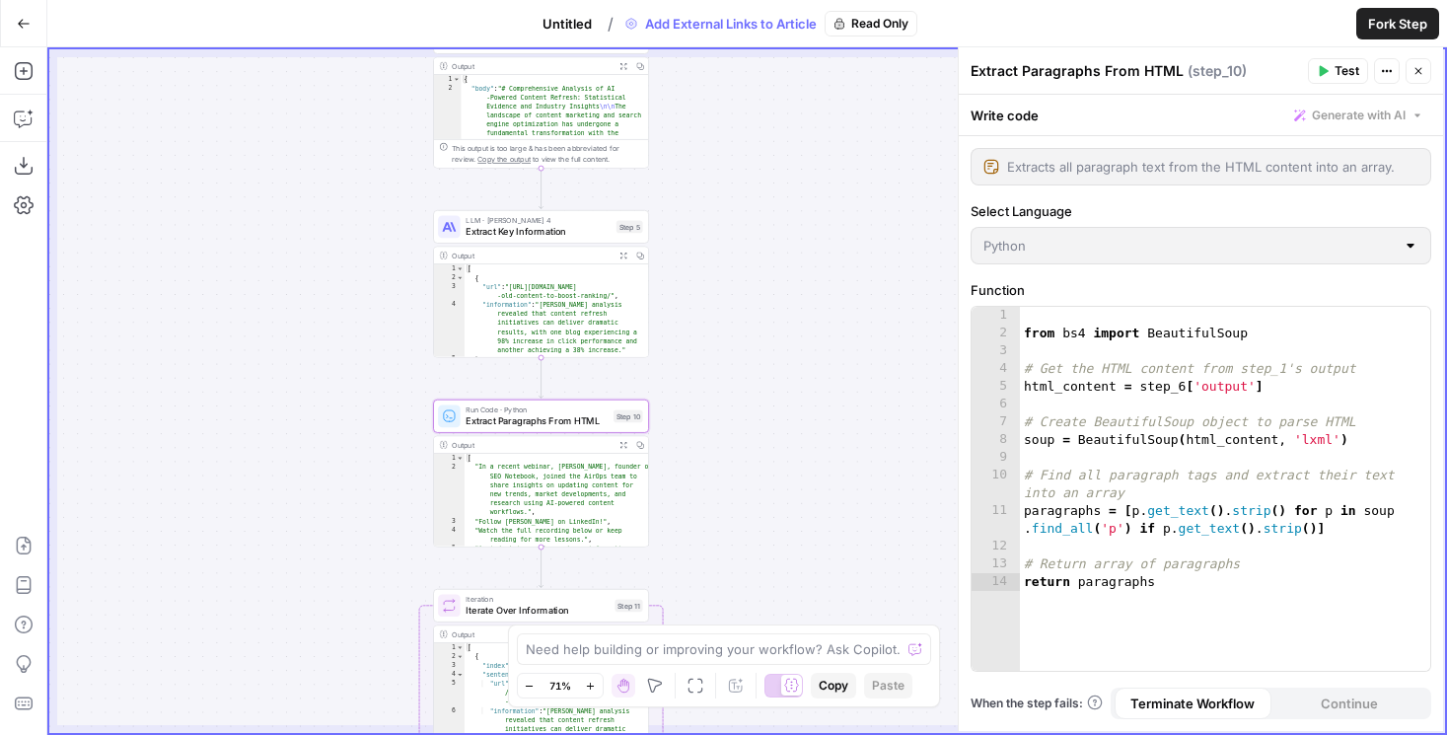
drag, startPoint x: 735, startPoint y: 452, endPoint x: 732, endPoint y: 181, distance: 271.3
click at [732, 181] on div "true false Workflow Set Inputs Inputs Condition Check Content Condition Step 6 …" at bounding box center [747, 391] width 1396 height 684
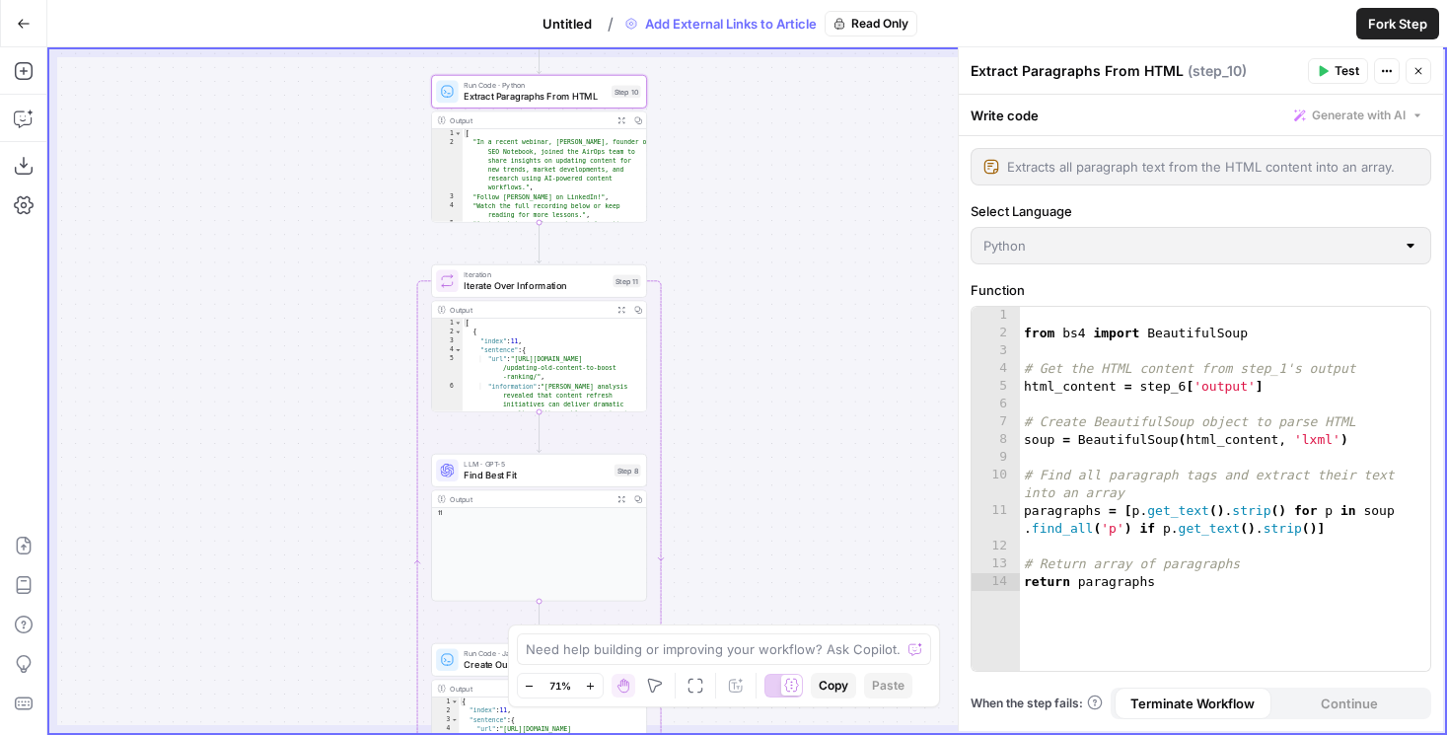
drag, startPoint x: 735, startPoint y: 451, endPoint x: 733, endPoint y: 144, distance: 306.8
click at [733, 144] on div "true false Workflow Set Inputs Inputs Condition Check Content Condition Step 6 …" at bounding box center [747, 391] width 1396 height 684
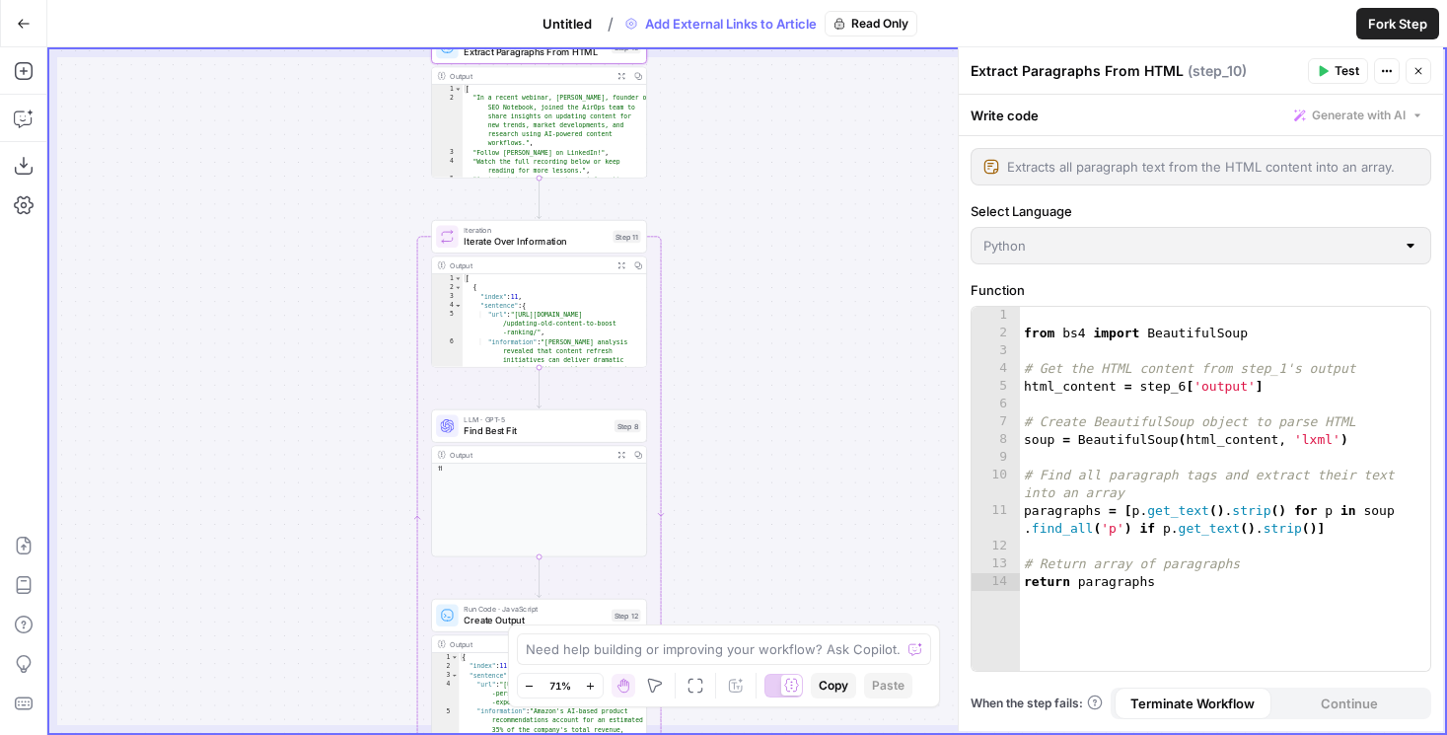
drag, startPoint x: 776, startPoint y: 490, endPoint x: 748, endPoint y: 207, distance: 284.5
click at [748, 207] on div "true false Workflow Set Inputs Inputs Condition Check Content Condition Step 6 …" at bounding box center [747, 391] width 1396 height 684
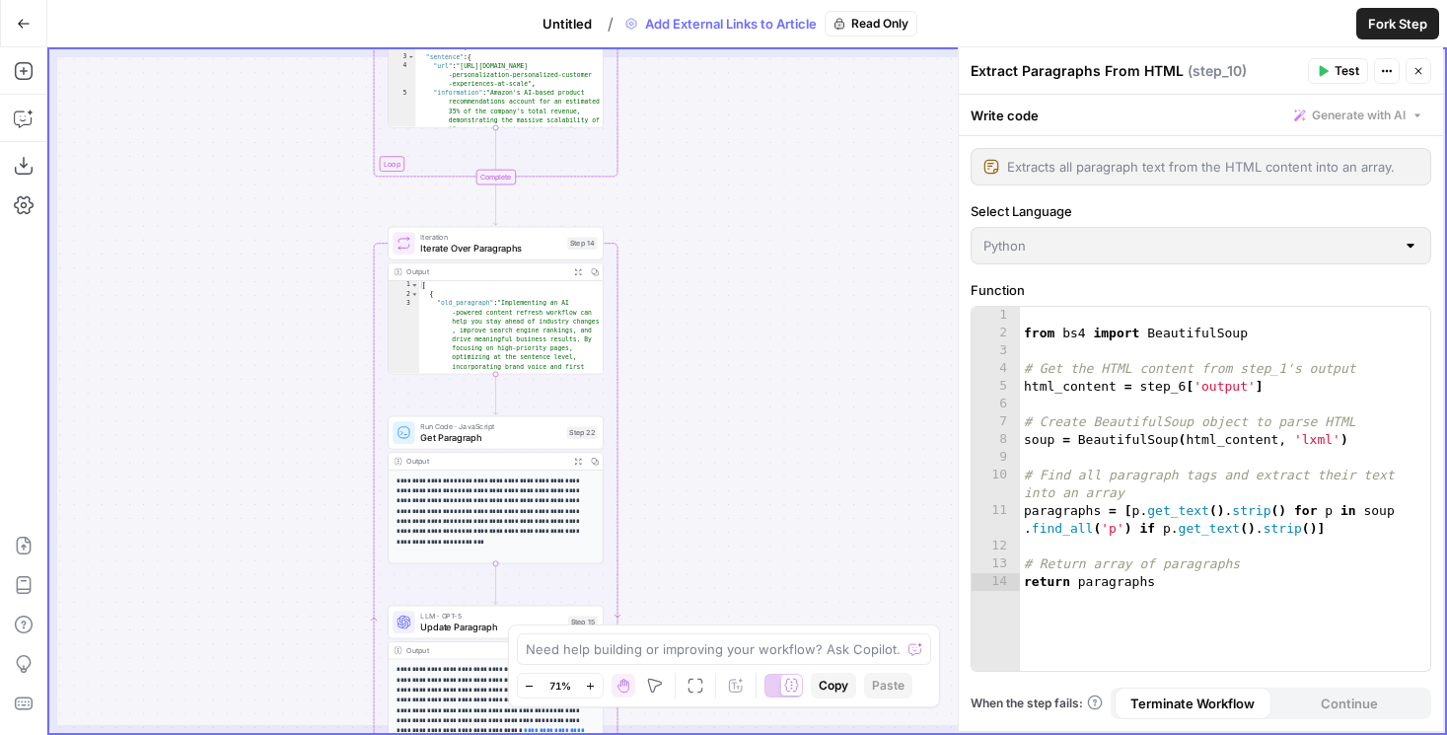
drag, startPoint x: 211, startPoint y: 523, endPoint x: 196, endPoint y: 187, distance: 335.7
click at [196, 187] on div "true false Workflow Set Inputs Inputs Condition Check Content Condition Step 6 …" at bounding box center [747, 391] width 1396 height 684
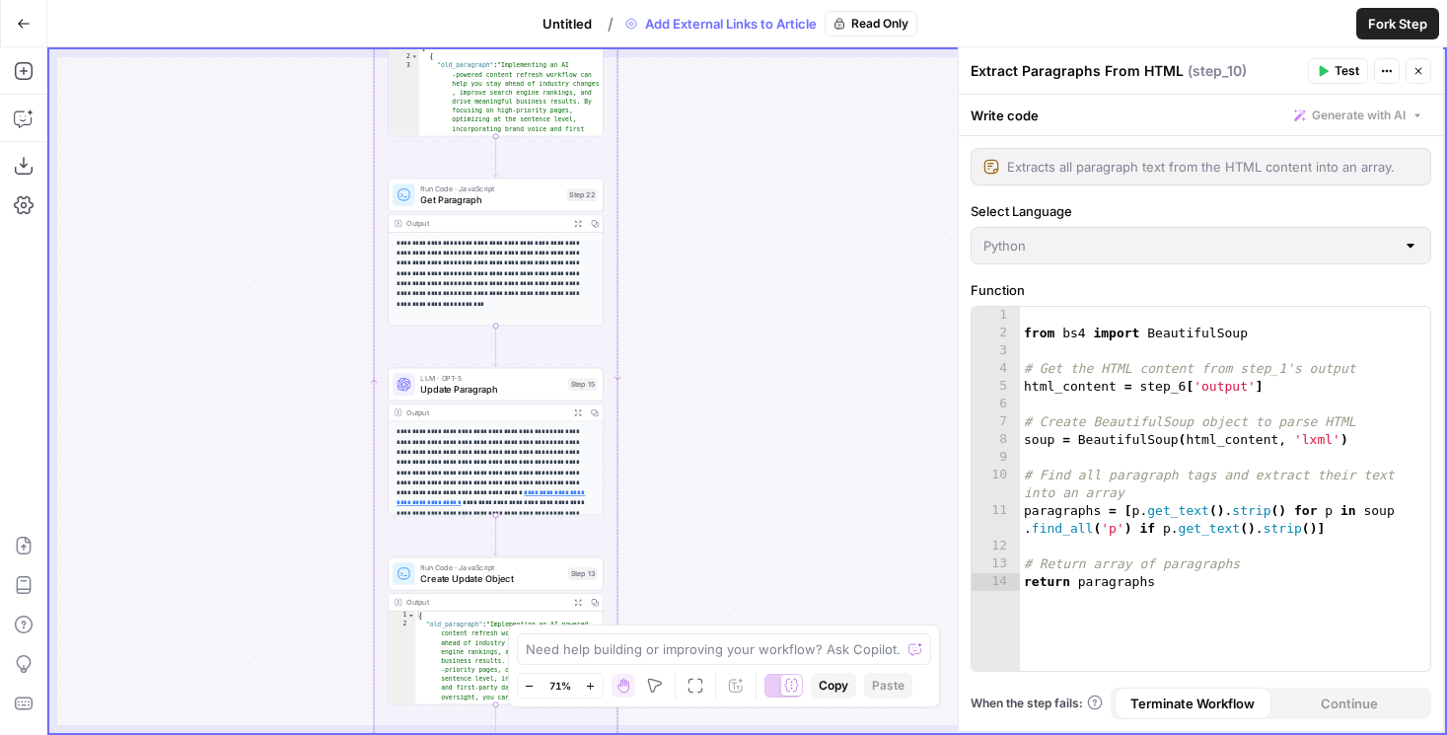
drag, startPoint x: 244, startPoint y: 338, endPoint x: 244, endPoint y: 242, distance: 96.7
click at [244, 242] on div "true false Workflow Set Inputs Inputs Condition Check Content Condition Step 6 …" at bounding box center [747, 391] width 1396 height 684
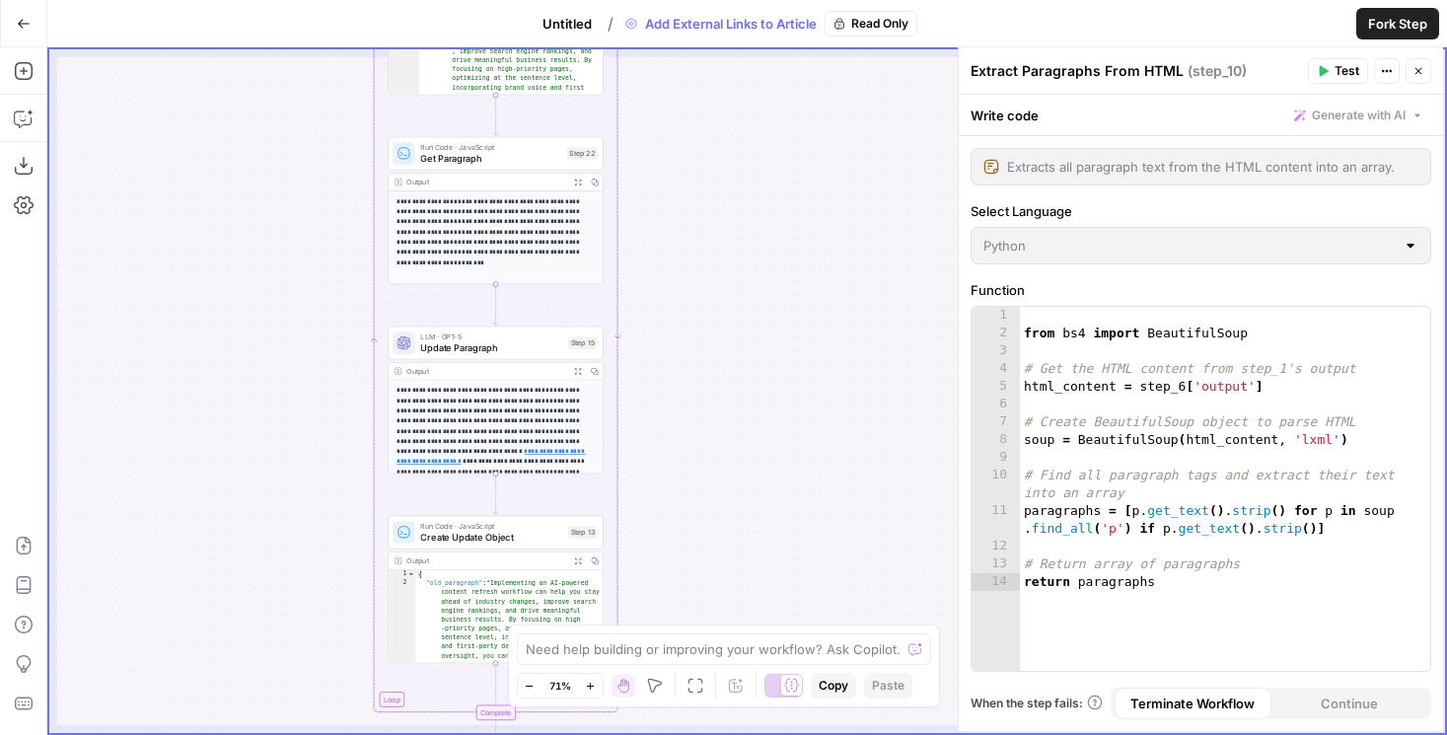
drag, startPoint x: 278, startPoint y: 531, endPoint x: 276, endPoint y: 211, distance: 319.6
click at [276, 211] on div "true false Workflow Set Inputs Inputs Condition Check Content Condition Step 6 …" at bounding box center [747, 391] width 1396 height 684
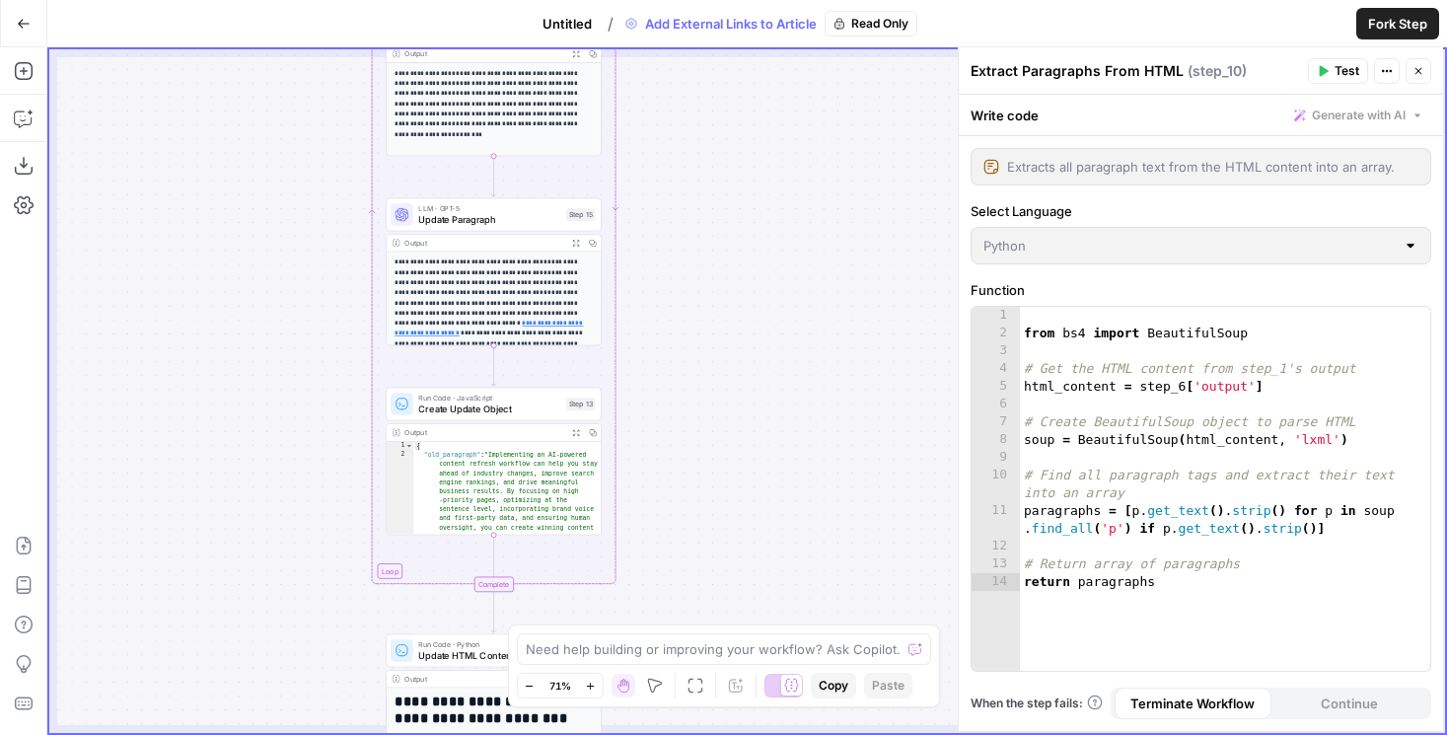
drag, startPoint x: 325, startPoint y: 437, endPoint x: 325, endPoint y: 628, distance: 191.4
click at [325, 628] on div "true false Workflow Set Inputs Inputs Condition Check Content Condition Step 6 …" at bounding box center [747, 391] width 1396 height 684
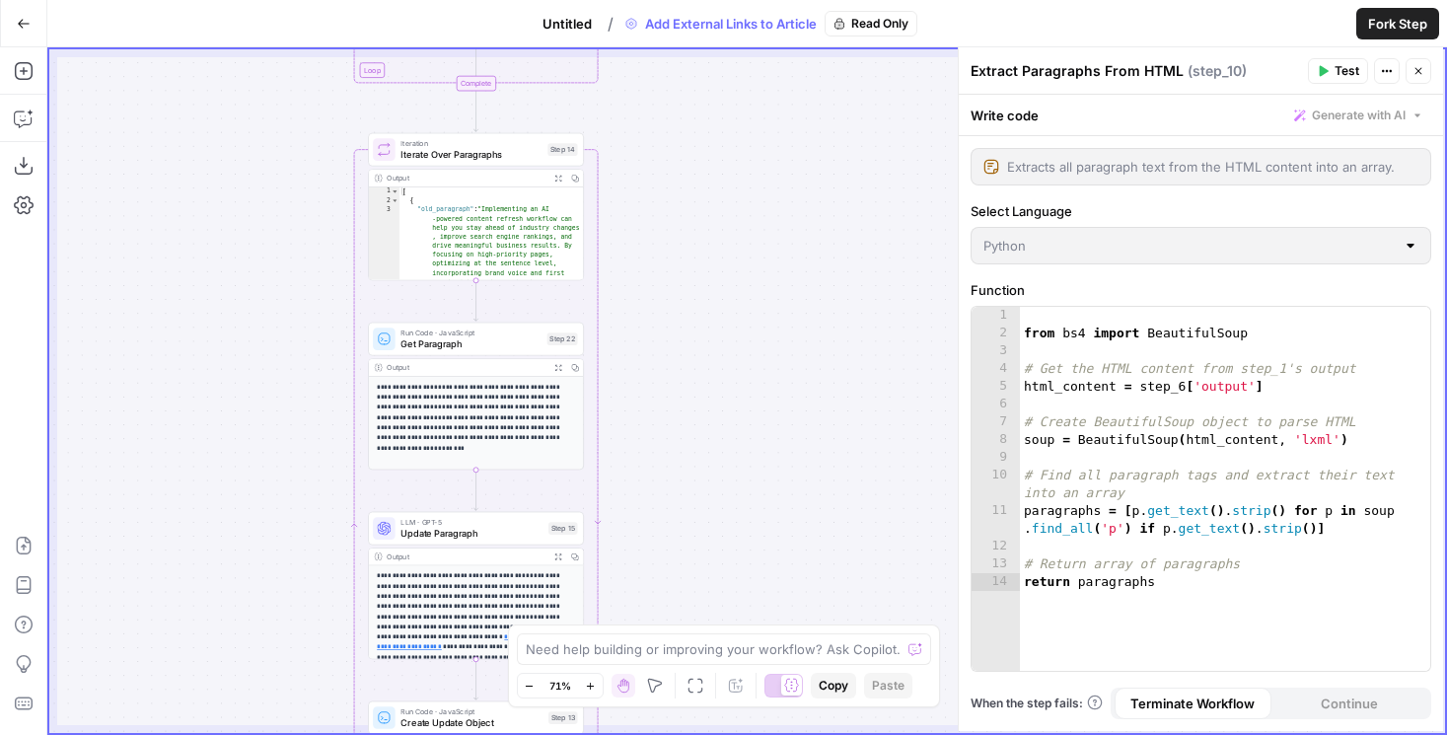
drag, startPoint x: 314, startPoint y: 282, endPoint x: 297, endPoint y: 479, distance: 198.0
click at [297, 479] on div "true false Workflow Set Inputs Inputs Condition Check Content Condition Step 6 …" at bounding box center [747, 391] width 1396 height 684
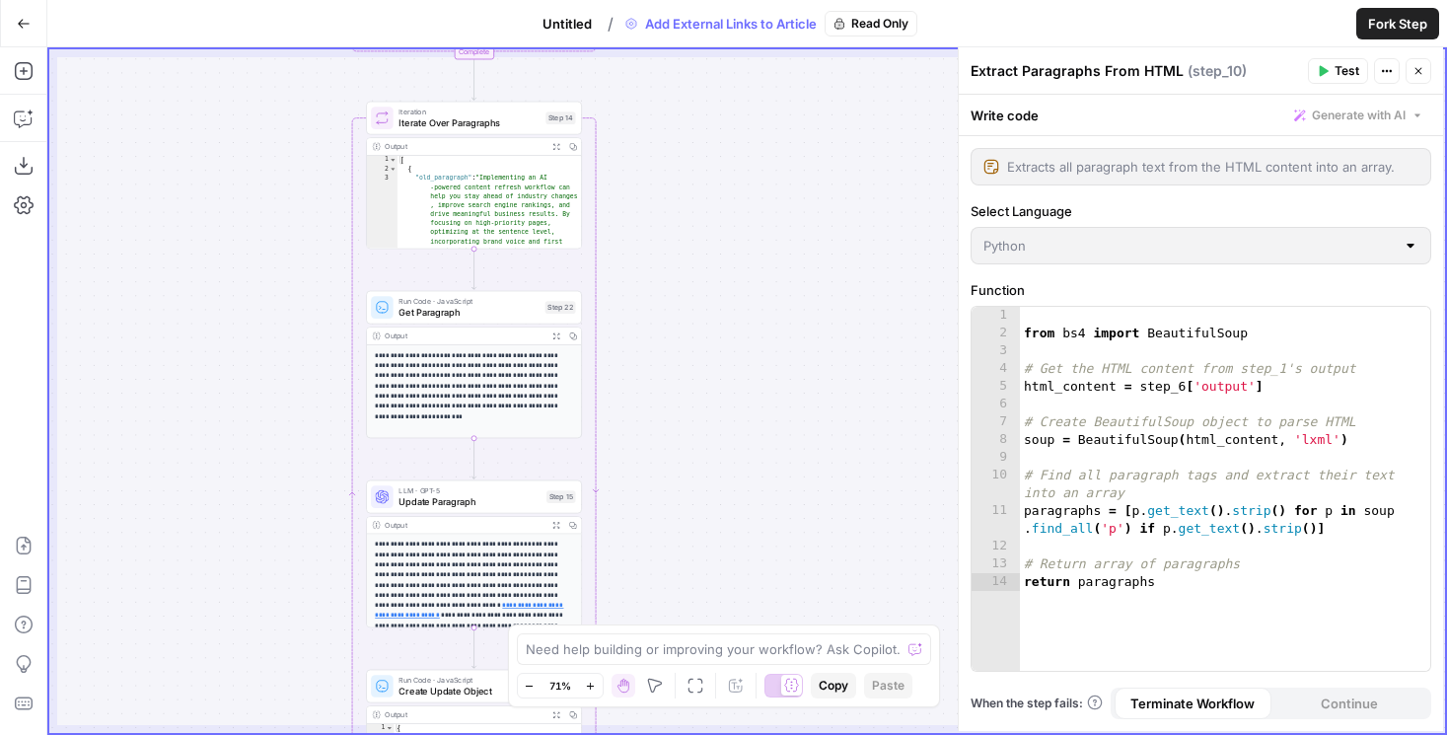
drag, startPoint x: 297, startPoint y: 479, endPoint x: 297, endPoint y: 288, distance: 191.4
click at [297, 288] on div "true false Workflow Set Inputs Inputs Condition Check Content Condition Step 6 …" at bounding box center [747, 391] width 1396 height 684
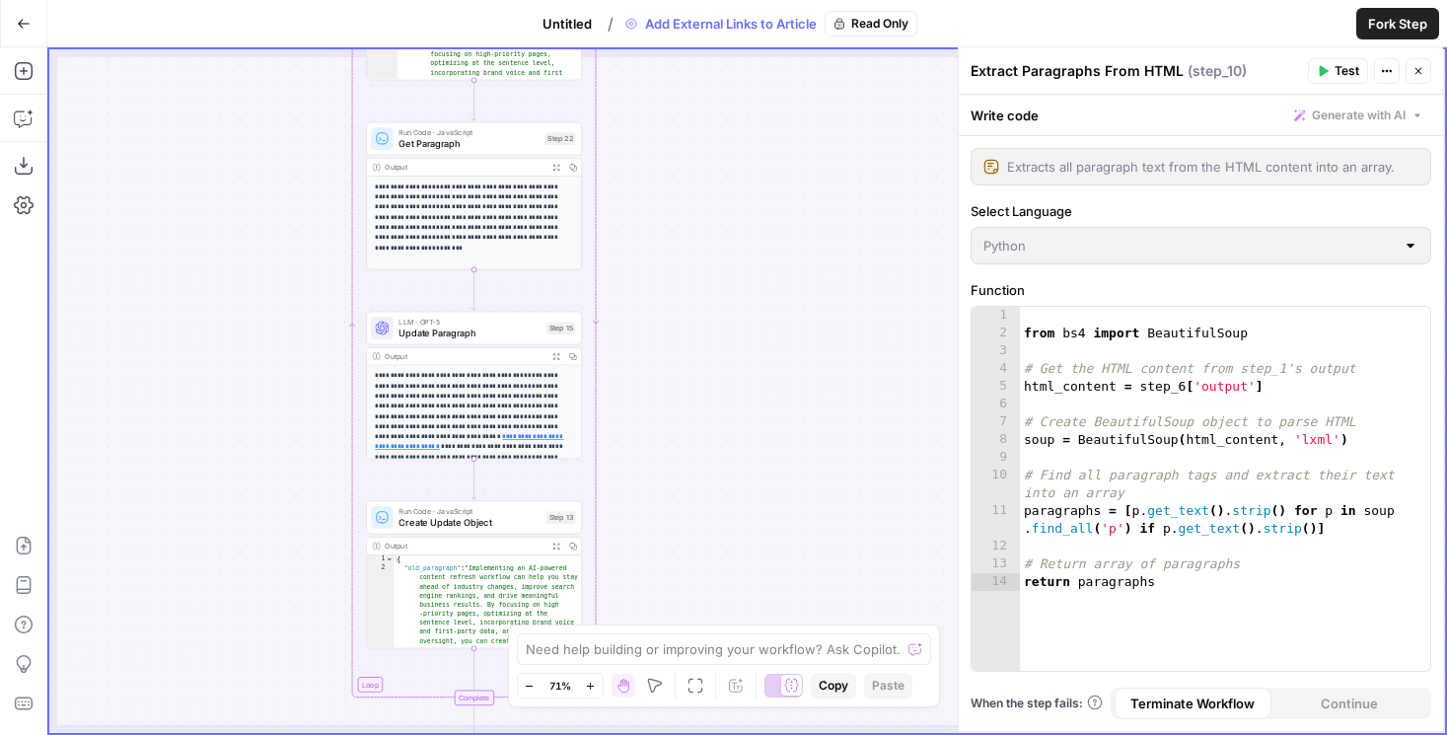
drag, startPoint x: 266, startPoint y: 480, endPoint x: 265, endPoint y: 143, distance: 337.3
click at [265, 143] on div "true false Workflow Set Inputs Inputs Condition Check Content Condition Step 6 …" at bounding box center [747, 391] width 1396 height 684
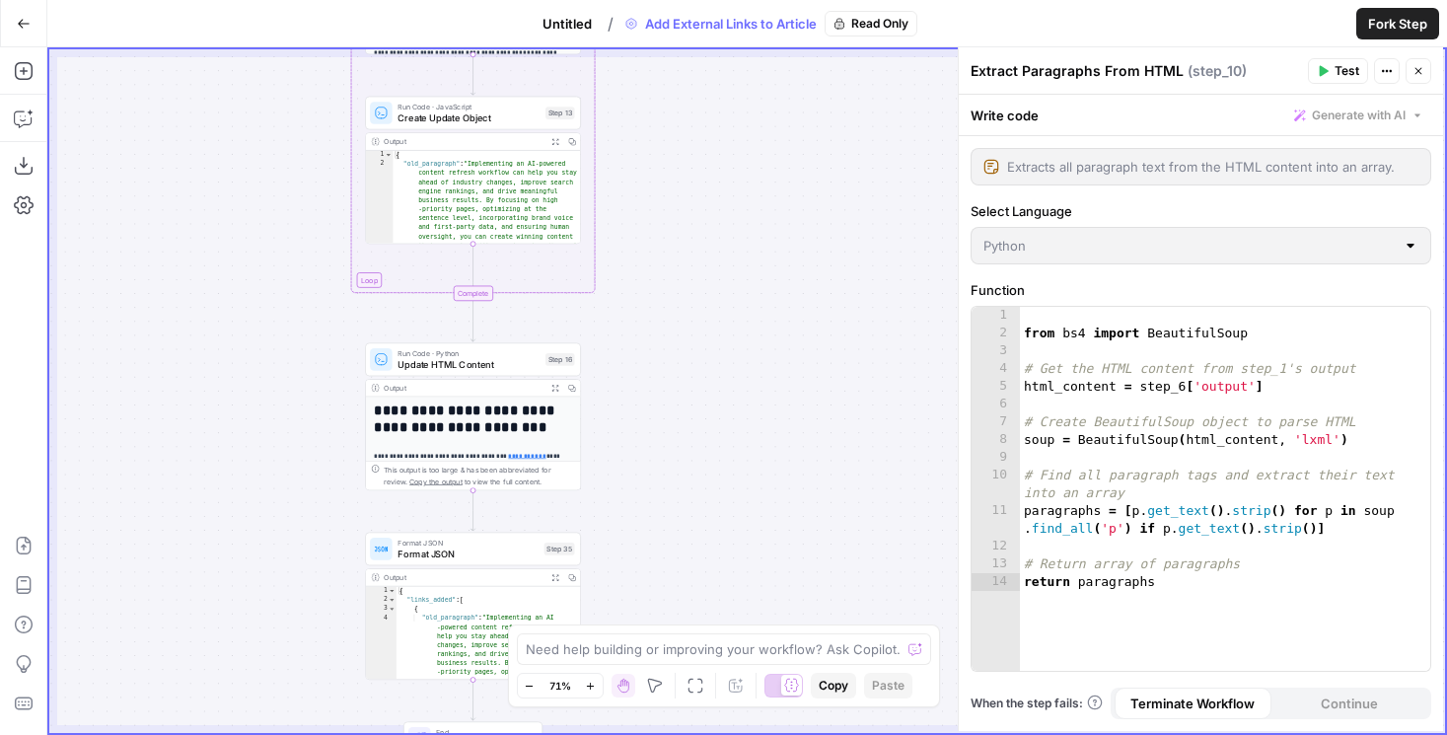
drag, startPoint x: 267, startPoint y: 470, endPoint x: 267, endPoint y: 398, distance: 71.0
click at [267, 398] on div "true false Workflow Set Inputs Inputs Condition Check Content Condition Step 6 …" at bounding box center [747, 391] width 1396 height 684
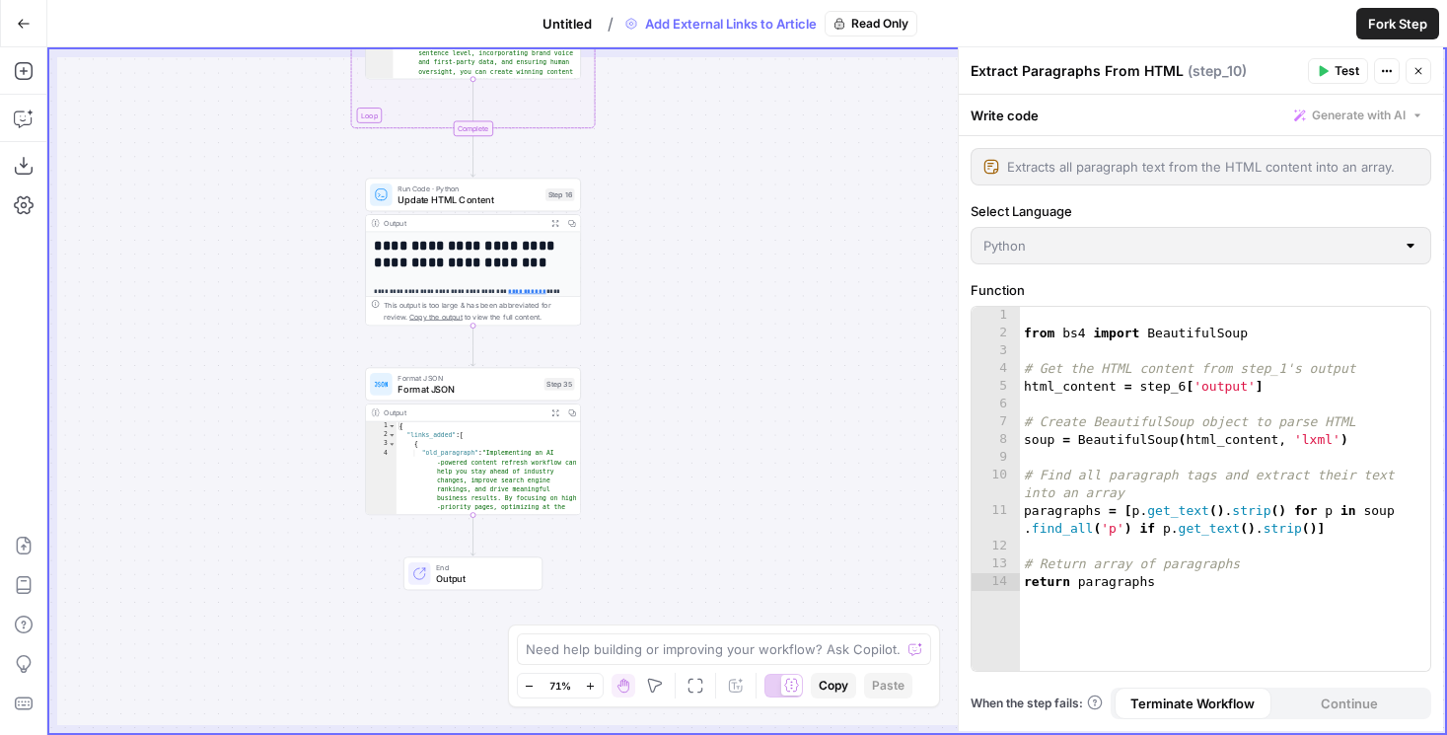
drag, startPoint x: 267, startPoint y: 398, endPoint x: 248, endPoint y: 636, distance: 238.5
click at [248, 621] on div "true false Workflow Set Inputs Inputs Condition Check Content Condition Step 6 …" at bounding box center [747, 391] width 1396 height 684
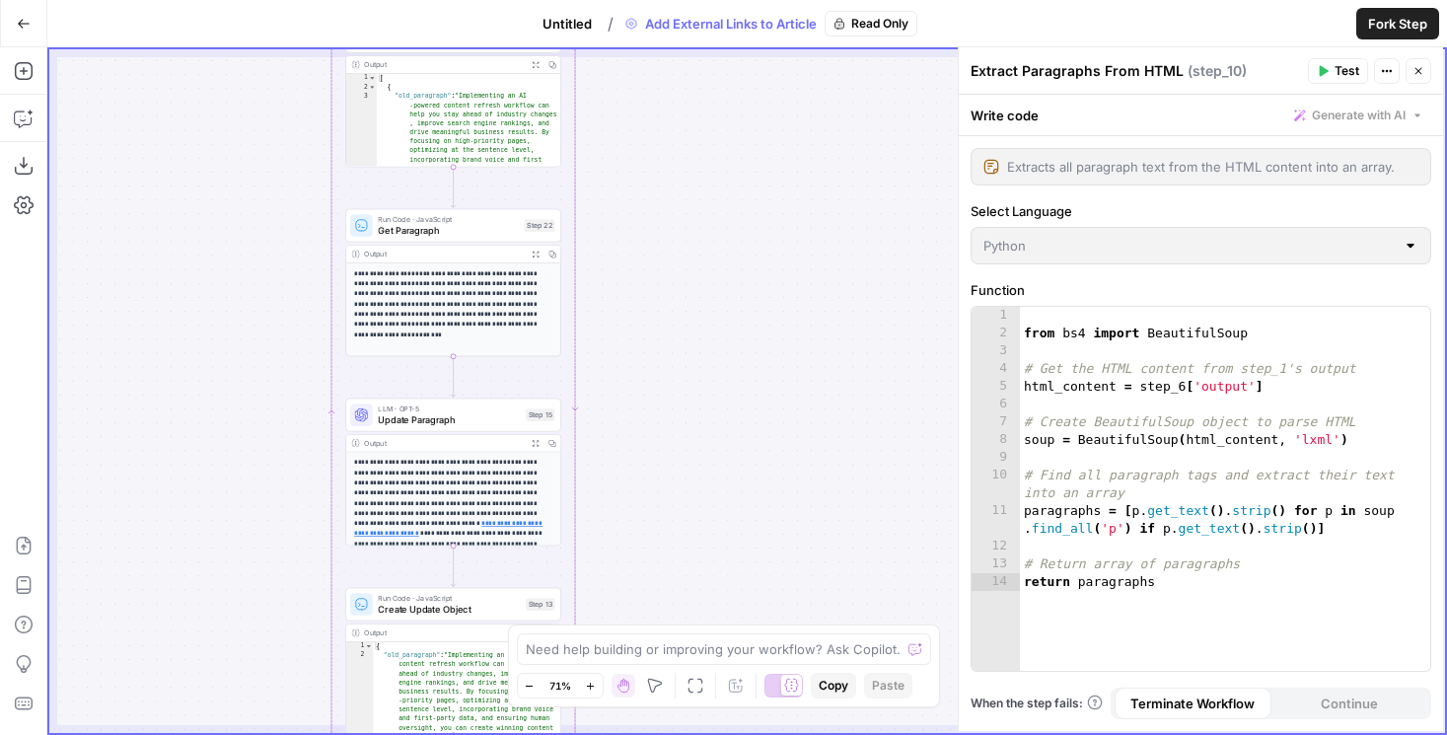
drag, startPoint x: 247, startPoint y: 270, endPoint x: 247, endPoint y: 573, distance: 302.8
click at [247, 573] on div "true false Workflow Set Inputs Inputs Condition Check Content Condition Step 6 …" at bounding box center [747, 391] width 1396 height 684
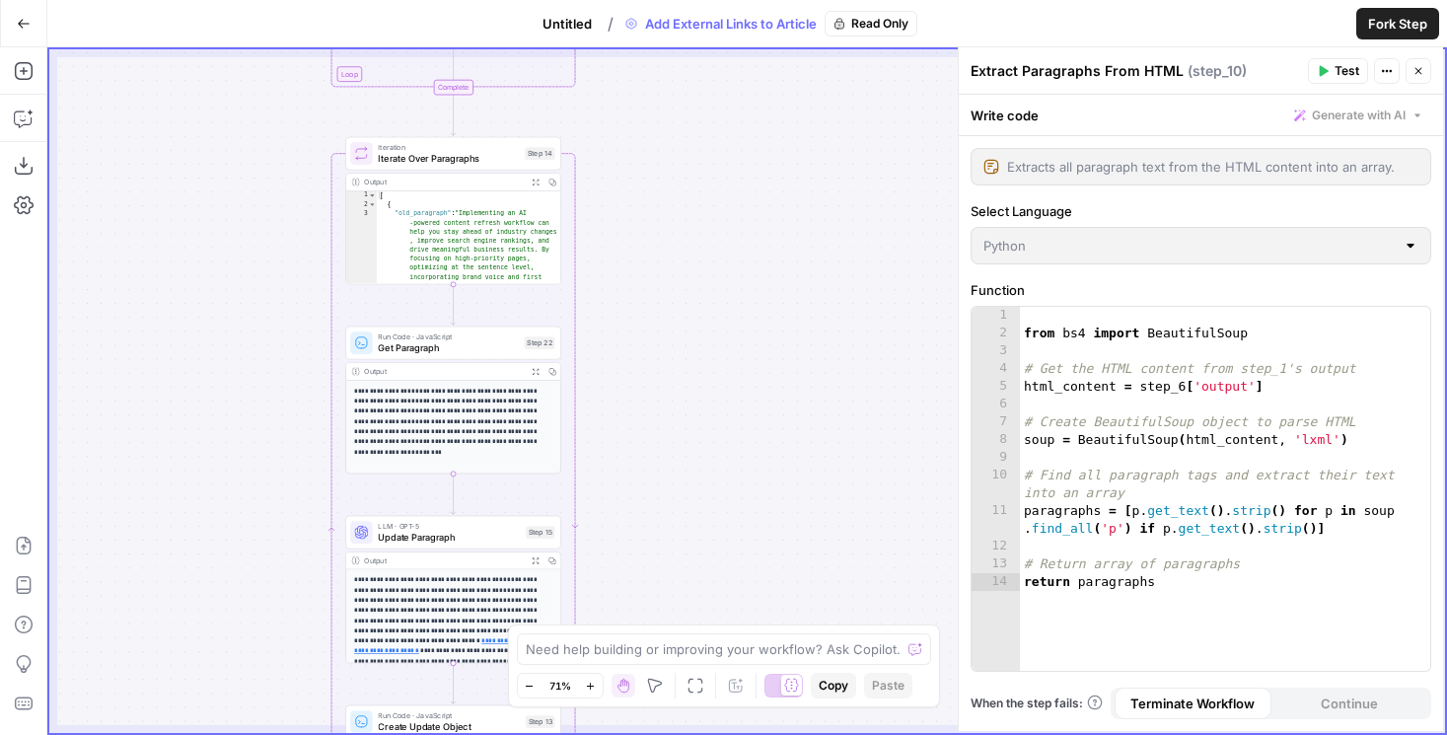
drag, startPoint x: 278, startPoint y: 332, endPoint x: 280, endPoint y: 682, distance: 349.2
click at [280, 682] on div "true false Workflow Set Inputs Inputs Condition Check Content Condition Step 6 …" at bounding box center [747, 391] width 1396 height 684
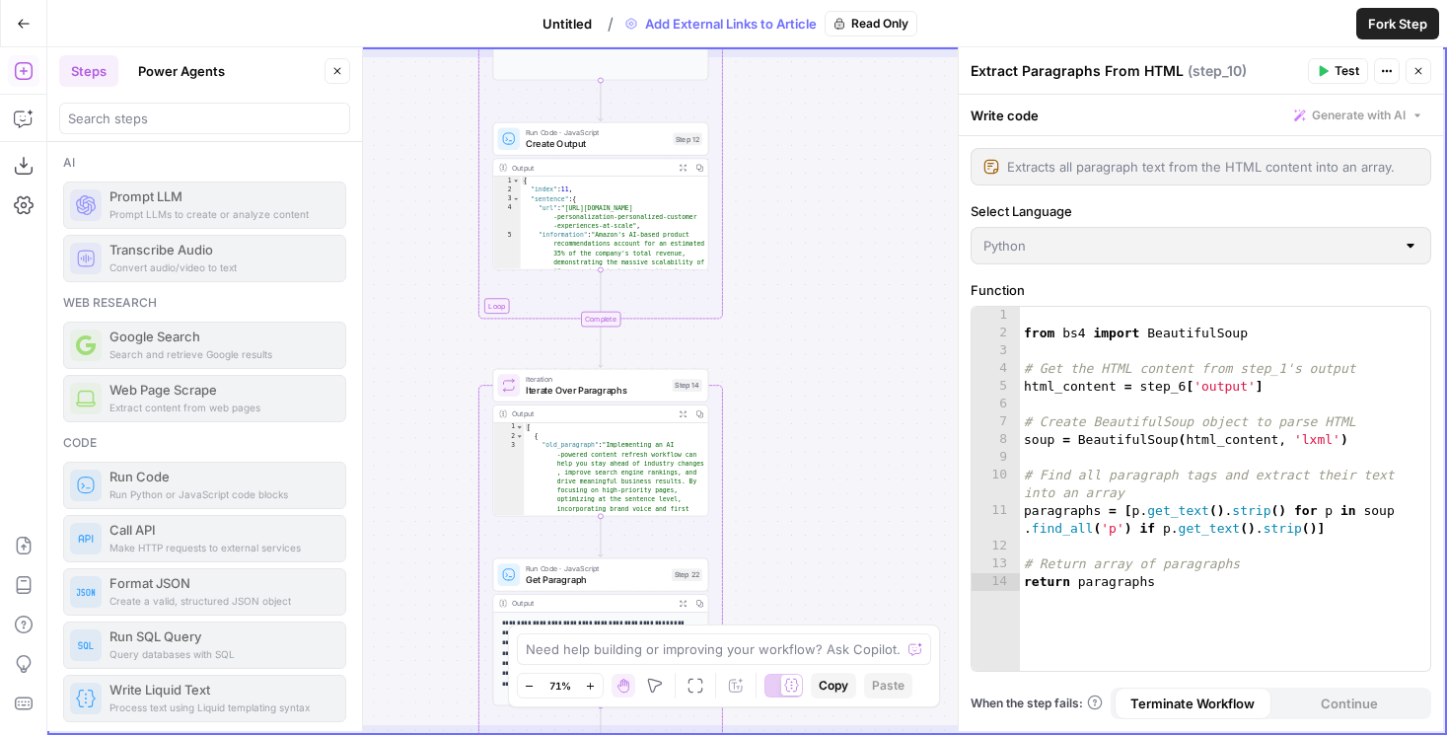
click at [195, 70] on button "Power Agents" at bounding box center [181, 71] width 110 height 32
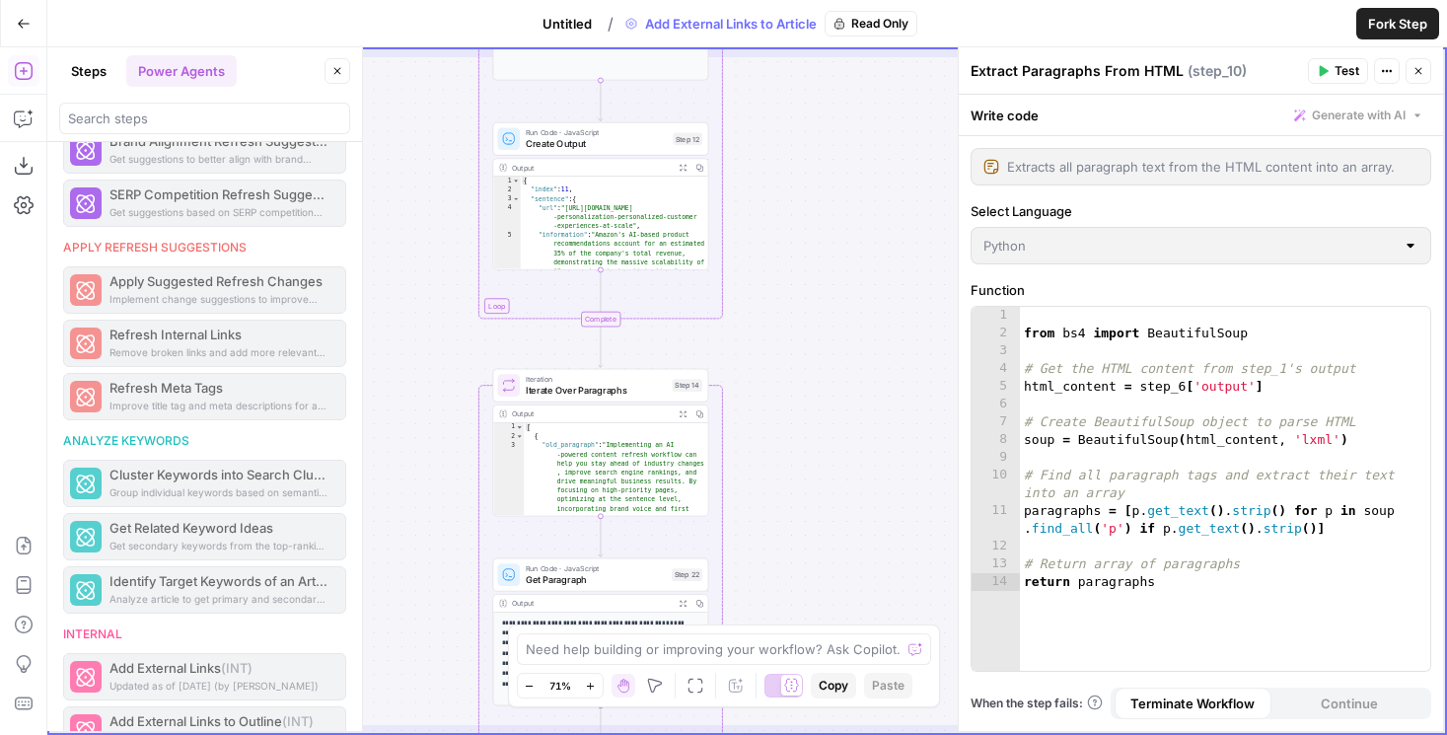
scroll to position [873, 0]
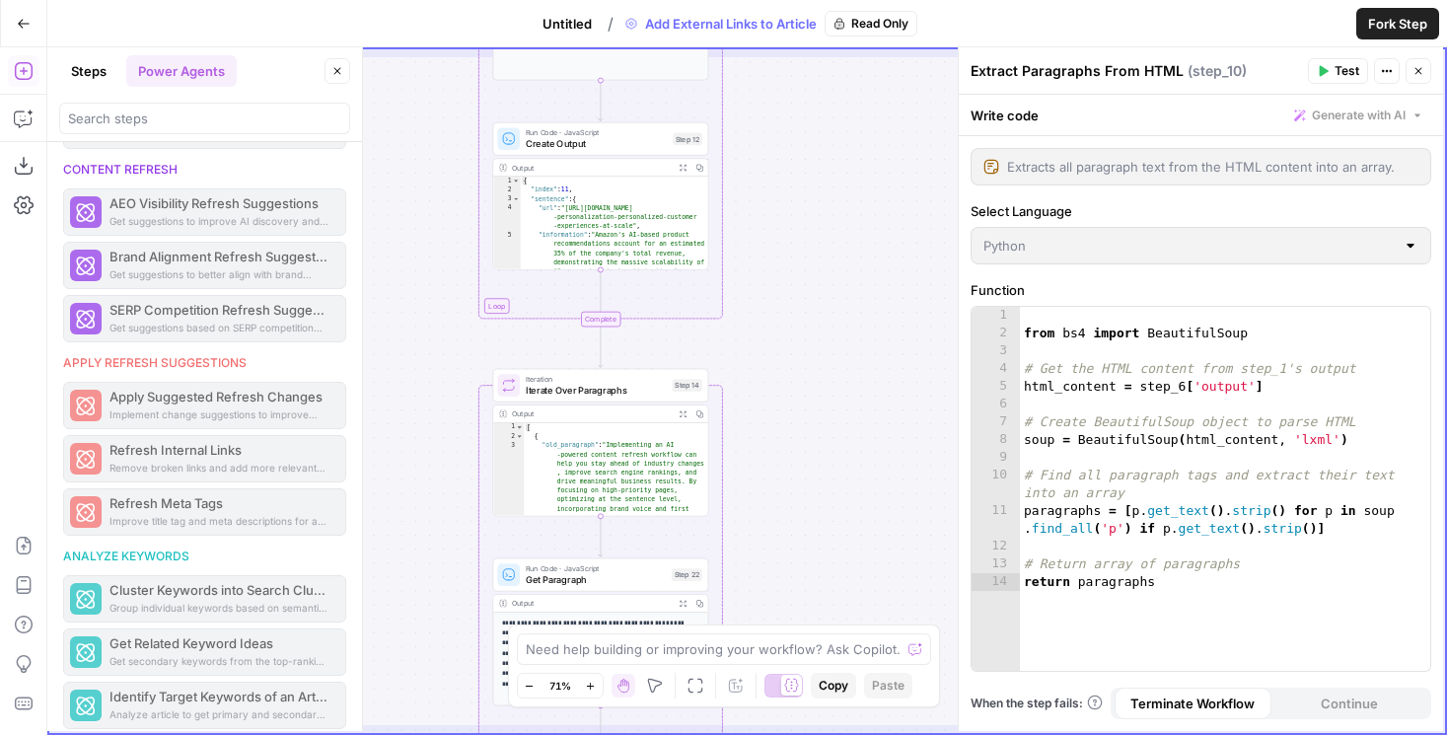
click at [576, 11] on button "Untitled" at bounding box center [567, 24] width 73 height 32
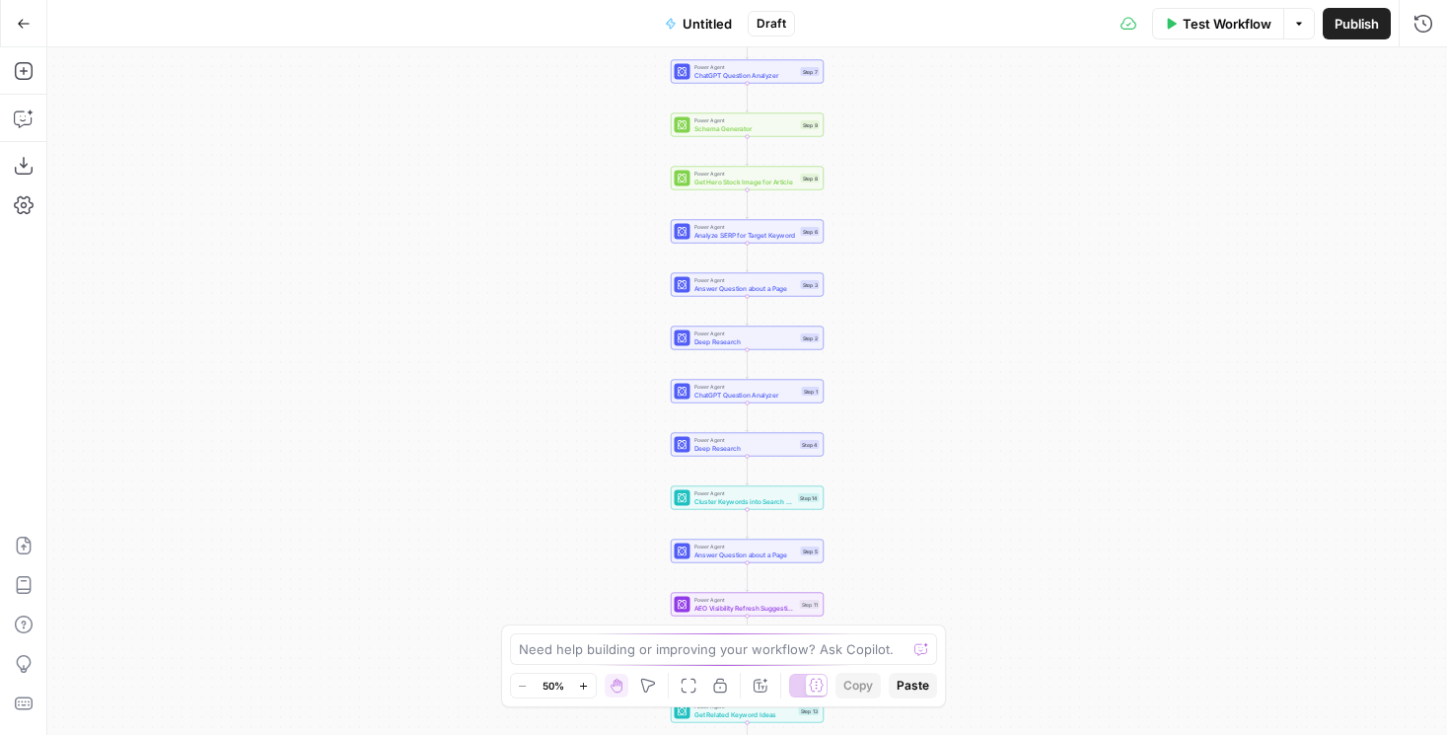
click at [25, 26] on icon "button" at bounding box center [24, 24] width 14 height 14
click at [34, 89] on div "Add Steps Copilot Download as JSON Settings Import JSON AirOps Academy Help Giv…" at bounding box center [23, 391] width 47 height 688
click at [33, 82] on button "Add Steps" at bounding box center [24, 71] width 32 height 32
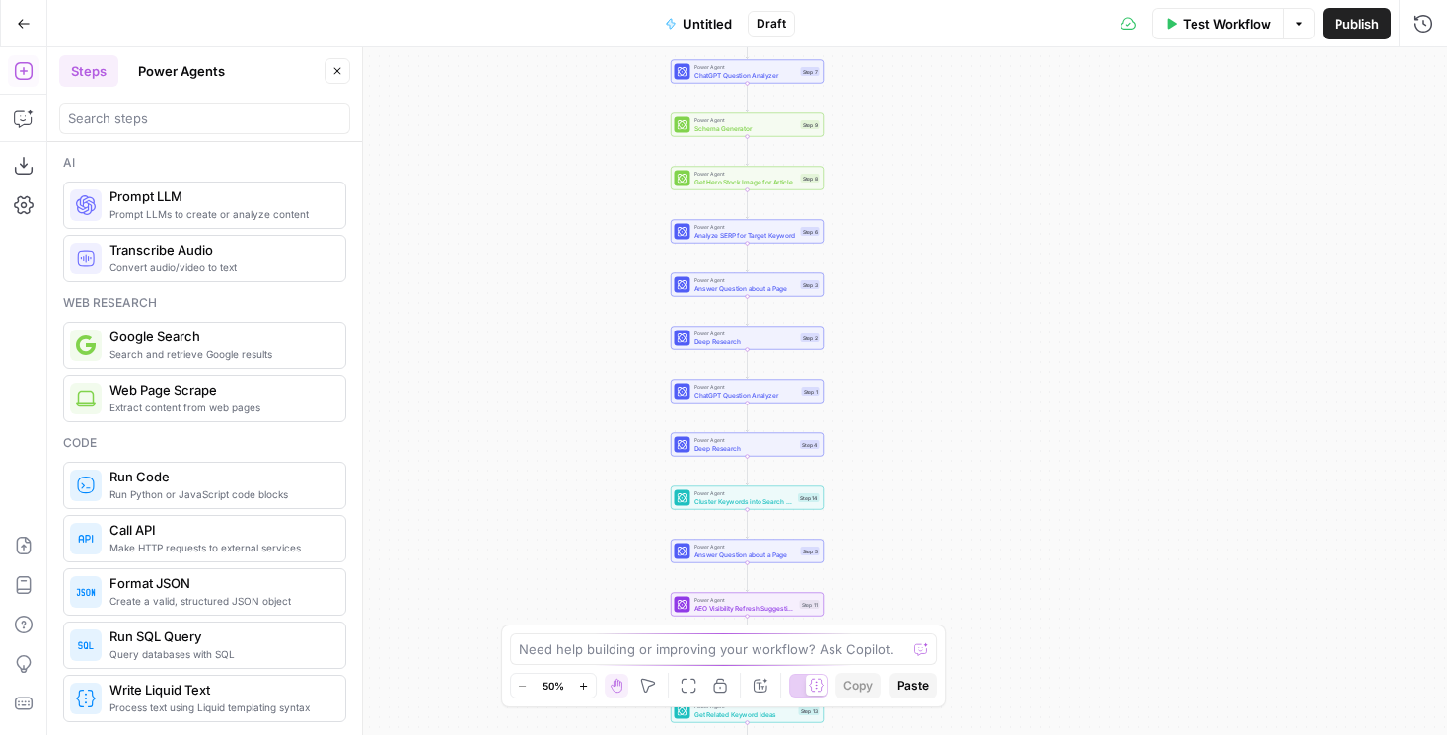
click at [232, 80] on button "Power Agents" at bounding box center [181, 71] width 110 height 32
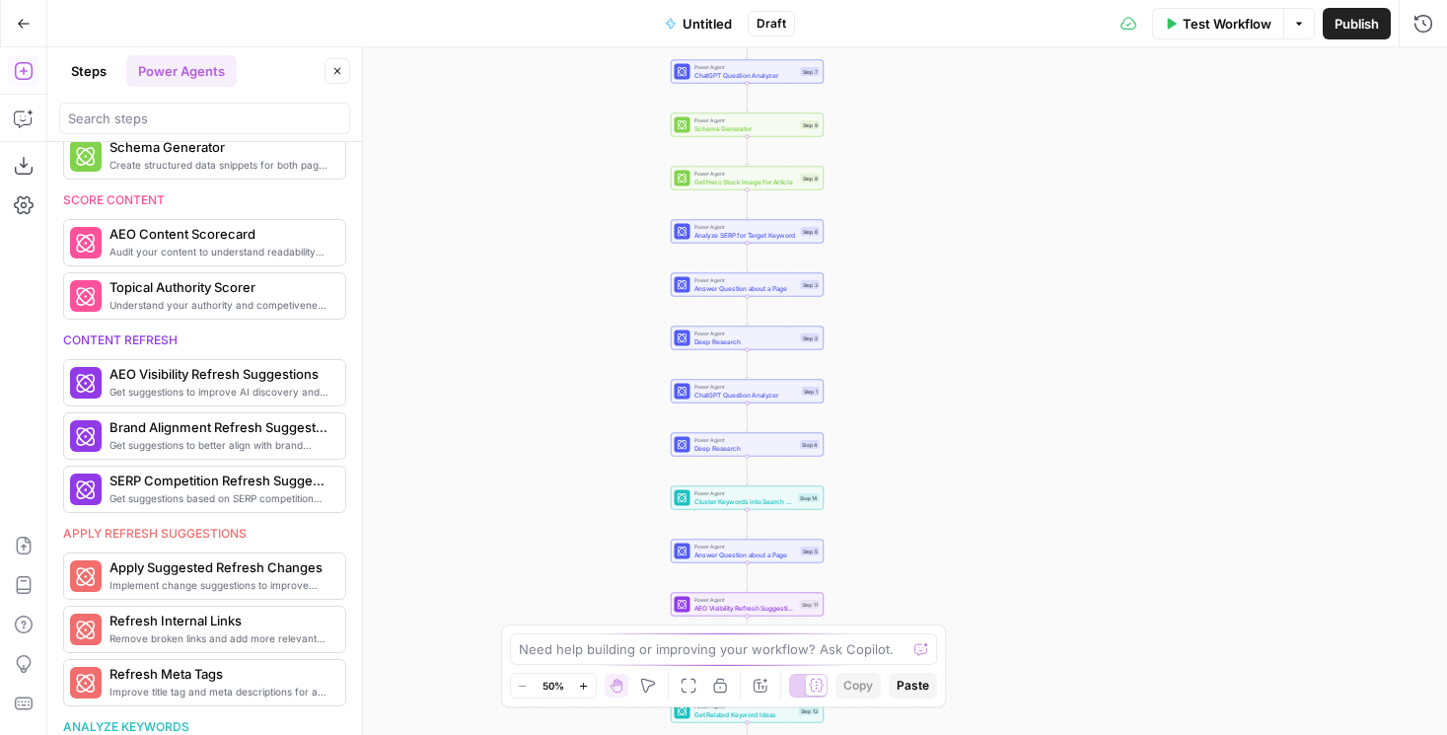
scroll to position [724, 0]
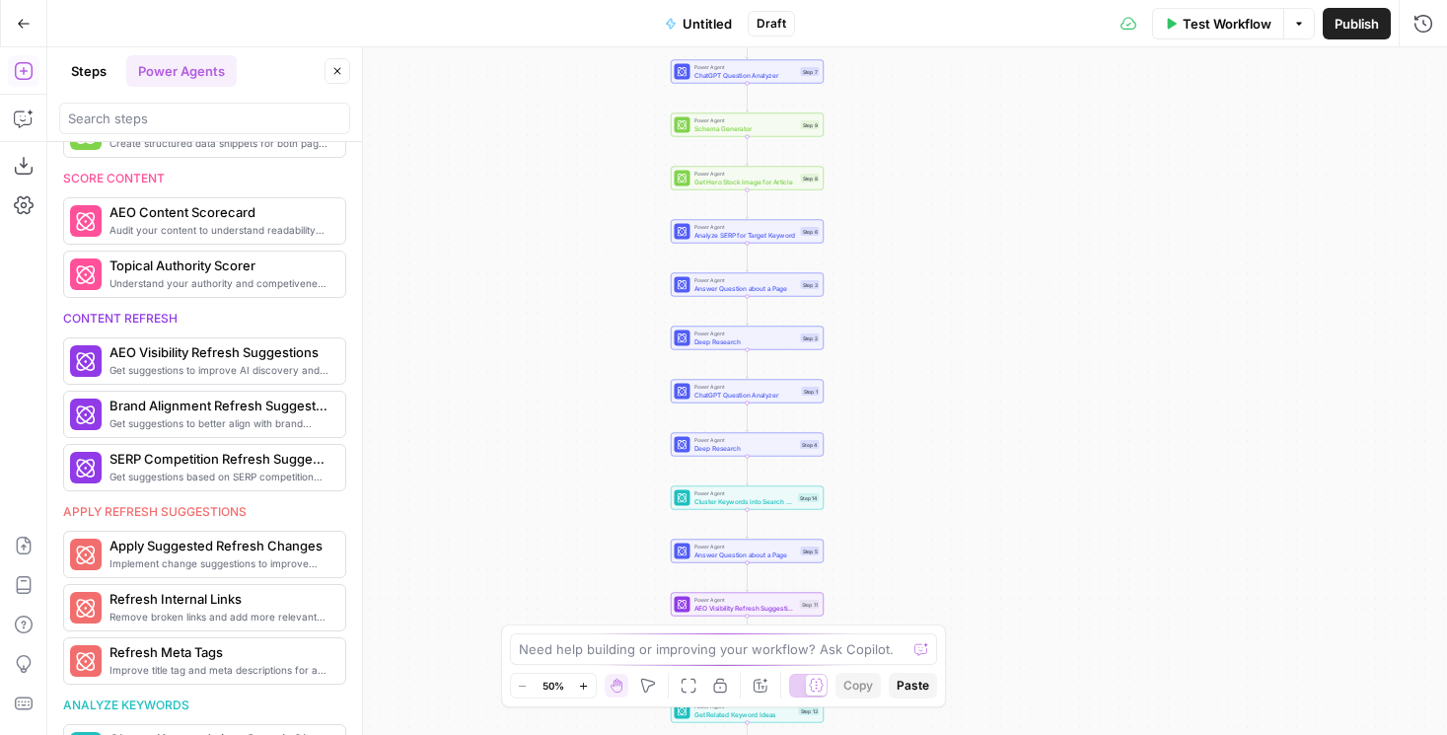
drag, startPoint x: 59, startPoint y: 169, endPoint x: 198, endPoint y: 169, distance: 139.1
click at [198, 169] on div "Research Examine SERP for title, content and keyword patterns Analyze SERP for …" at bounding box center [204, 438] width 315 height 593
drag, startPoint x: 193, startPoint y: 317, endPoint x: 106, endPoint y: 317, distance: 87.8
click at [106, 317] on div "Content refresh" at bounding box center [204, 319] width 283 height 18
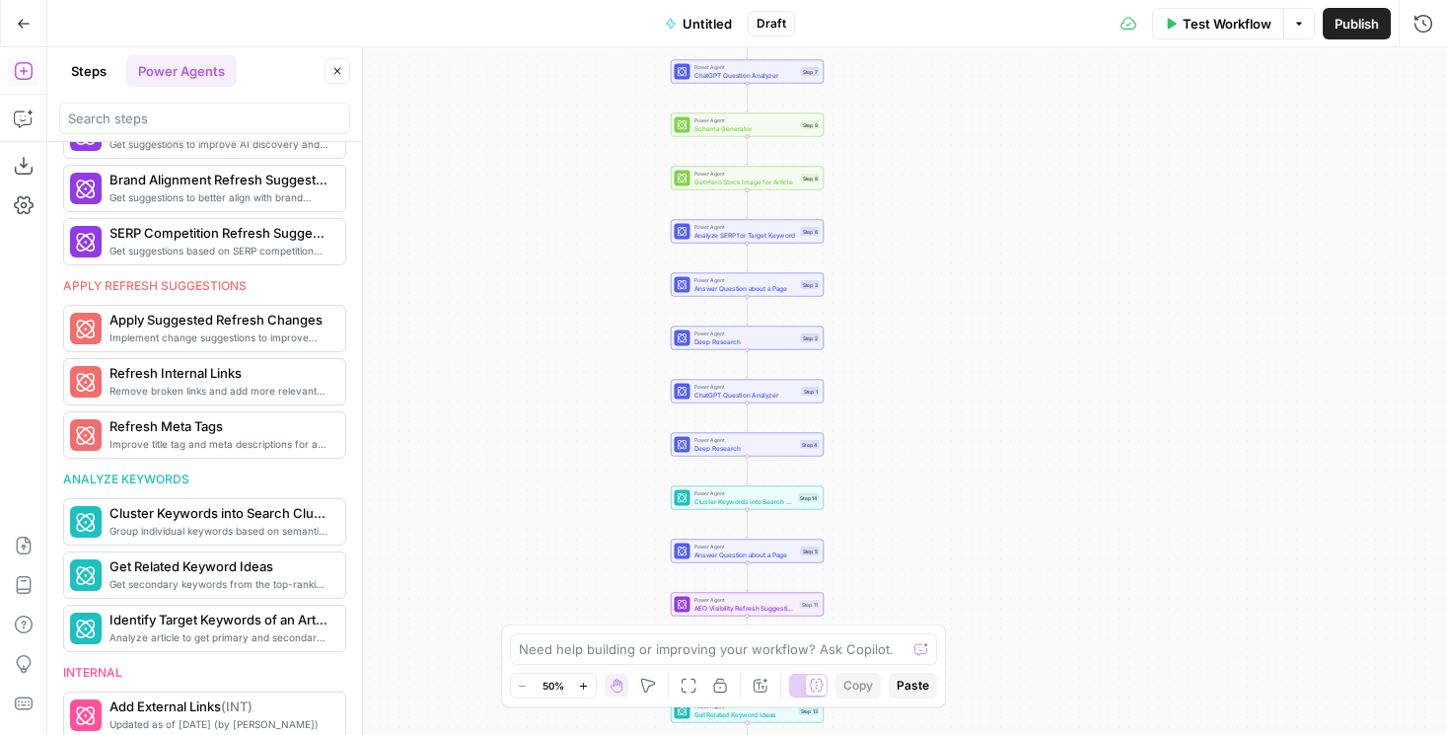
scroll to position [953, 0]
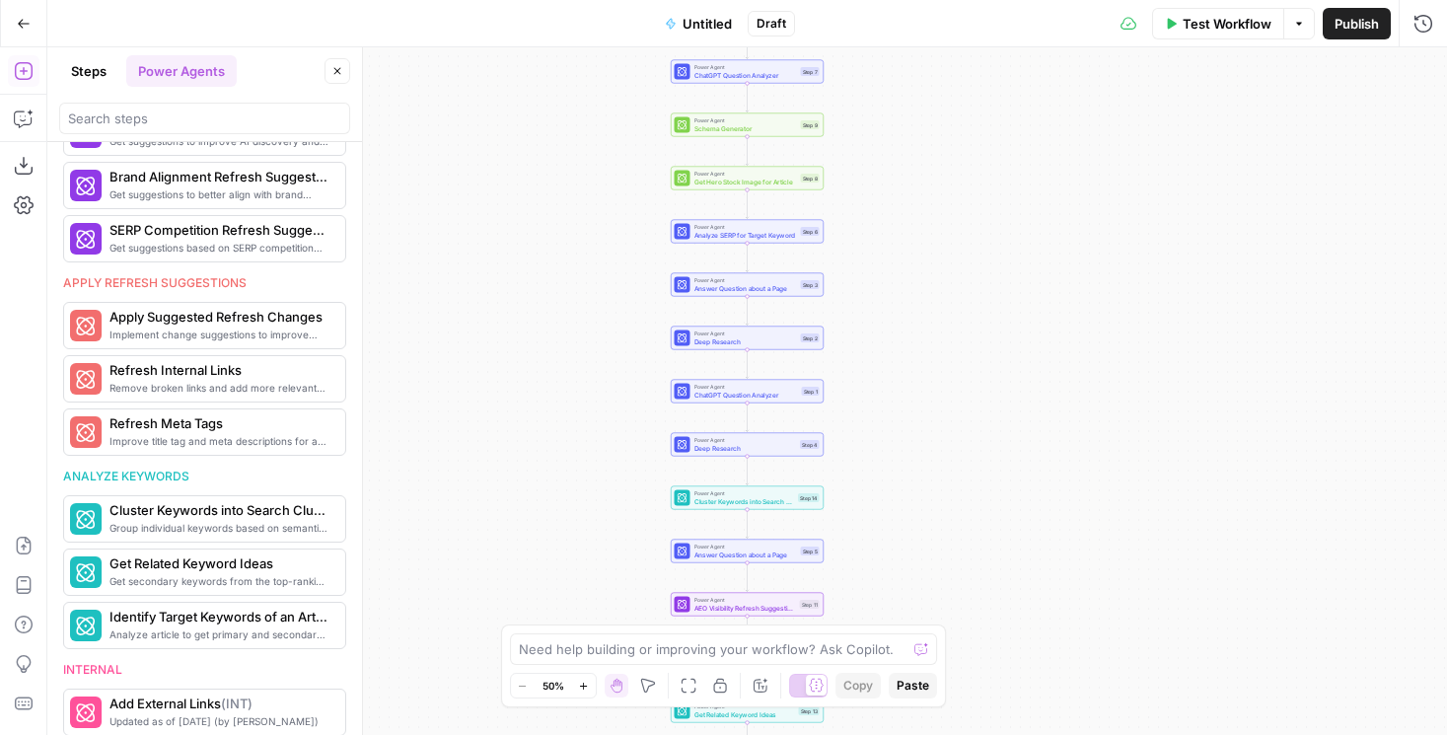
click at [751, 128] on span "Schema Generator" at bounding box center [745, 128] width 103 height 10
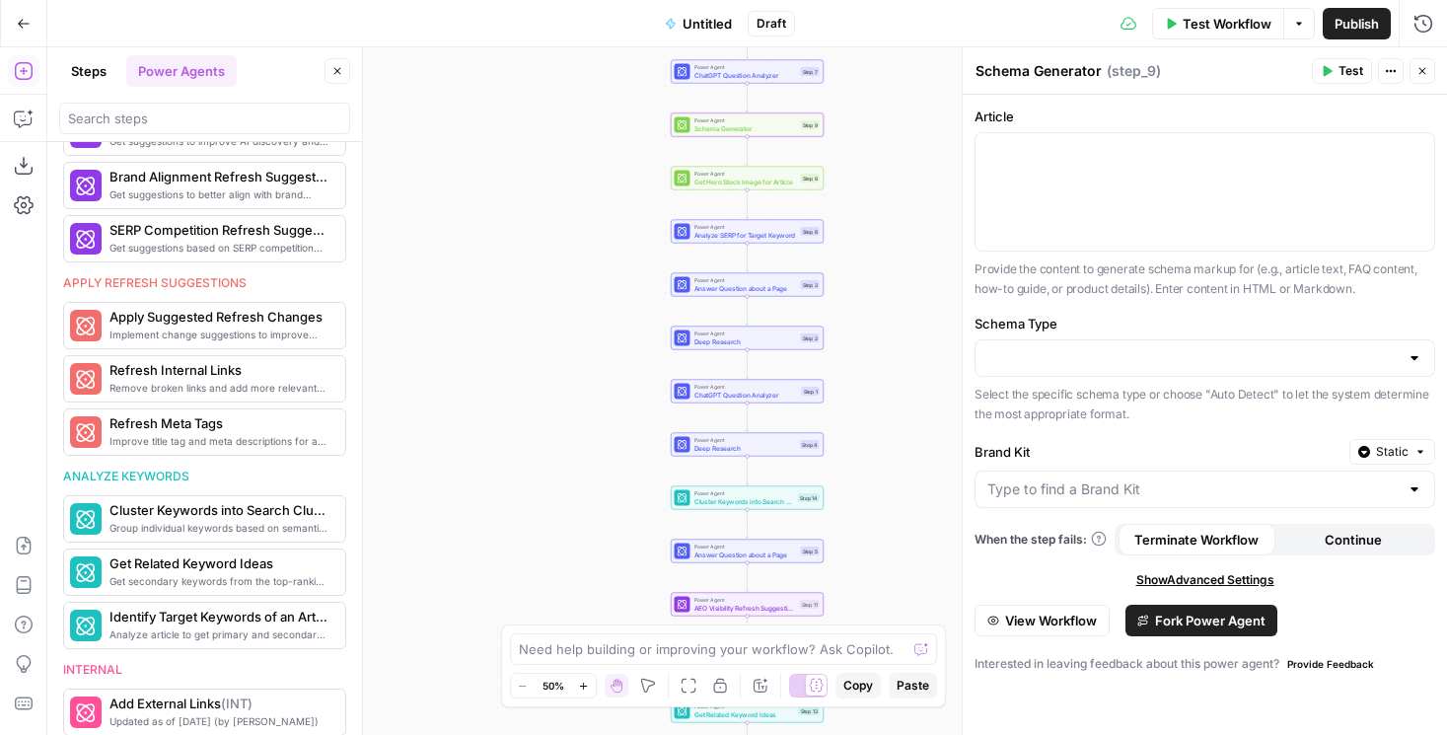
click at [1047, 609] on button "View Workflow" at bounding box center [1042, 621] width 135 height 32
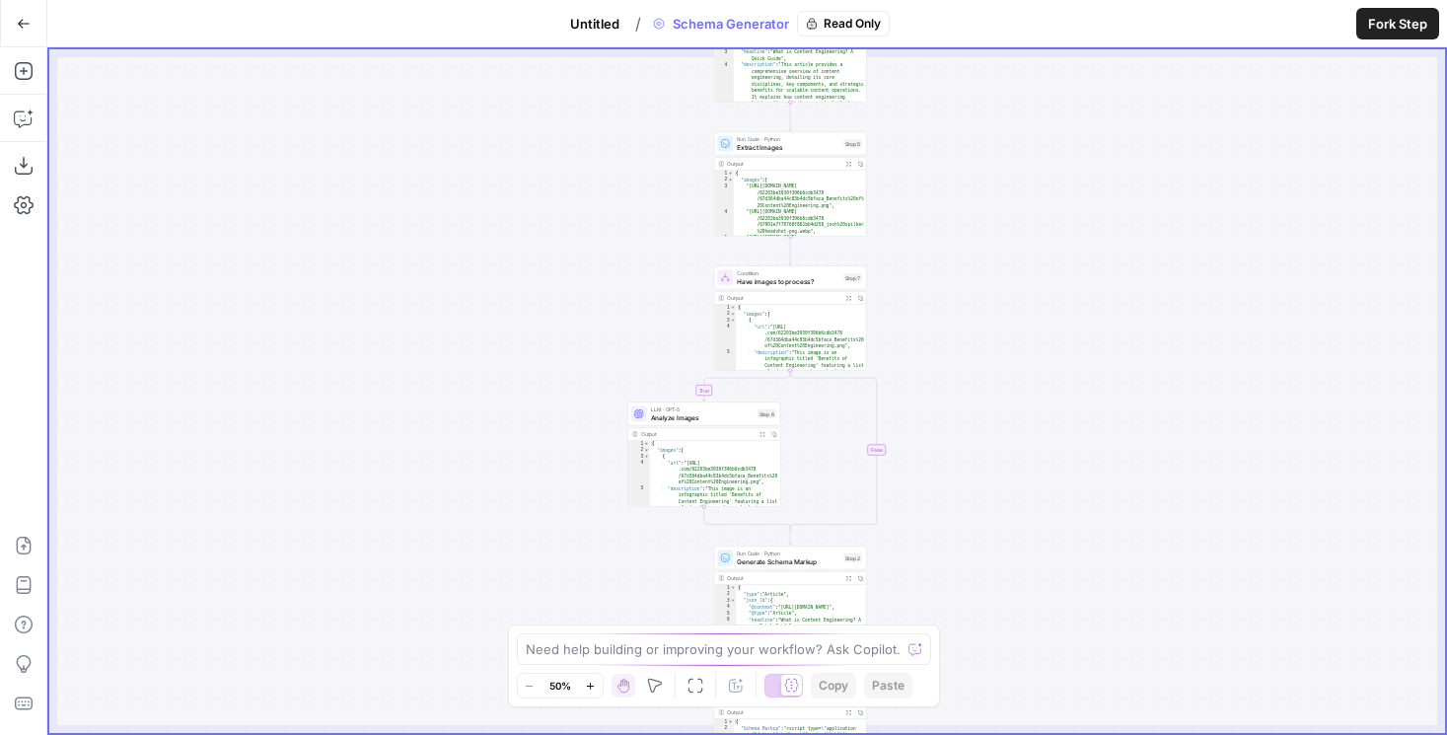
drag, startPoint x: 935, startPoint y: 124, endPoint x: 932, endPoint y: 492, distance: 367.9
click at [932, 492] on div "true false Workflow Set Inputs Inputs LLM · GPT-5 Content Analysis Step 1 Outpu…" at bounding box center [747, 391] width 1396 height 684
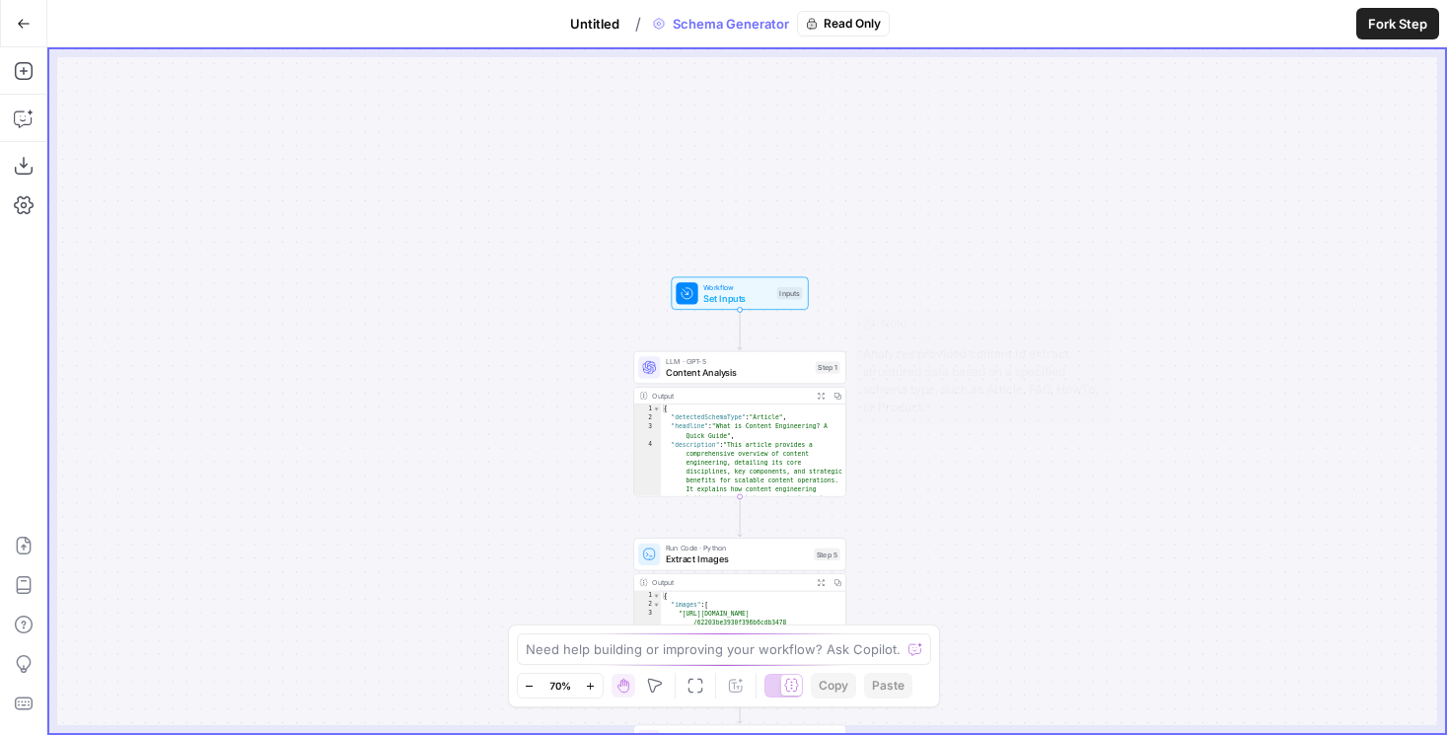
drag, startPoint x: 472, startPoint y: 447, endPoint x: 455, endPoint y: 119, distance: 328.0
click at [455, 119] on div "true false Workflow Set Inputs Inputs LLM · GPT-5 Content Analysis Step 1 Outpu…" at bounding box center [747, 391] width 1396 height 684
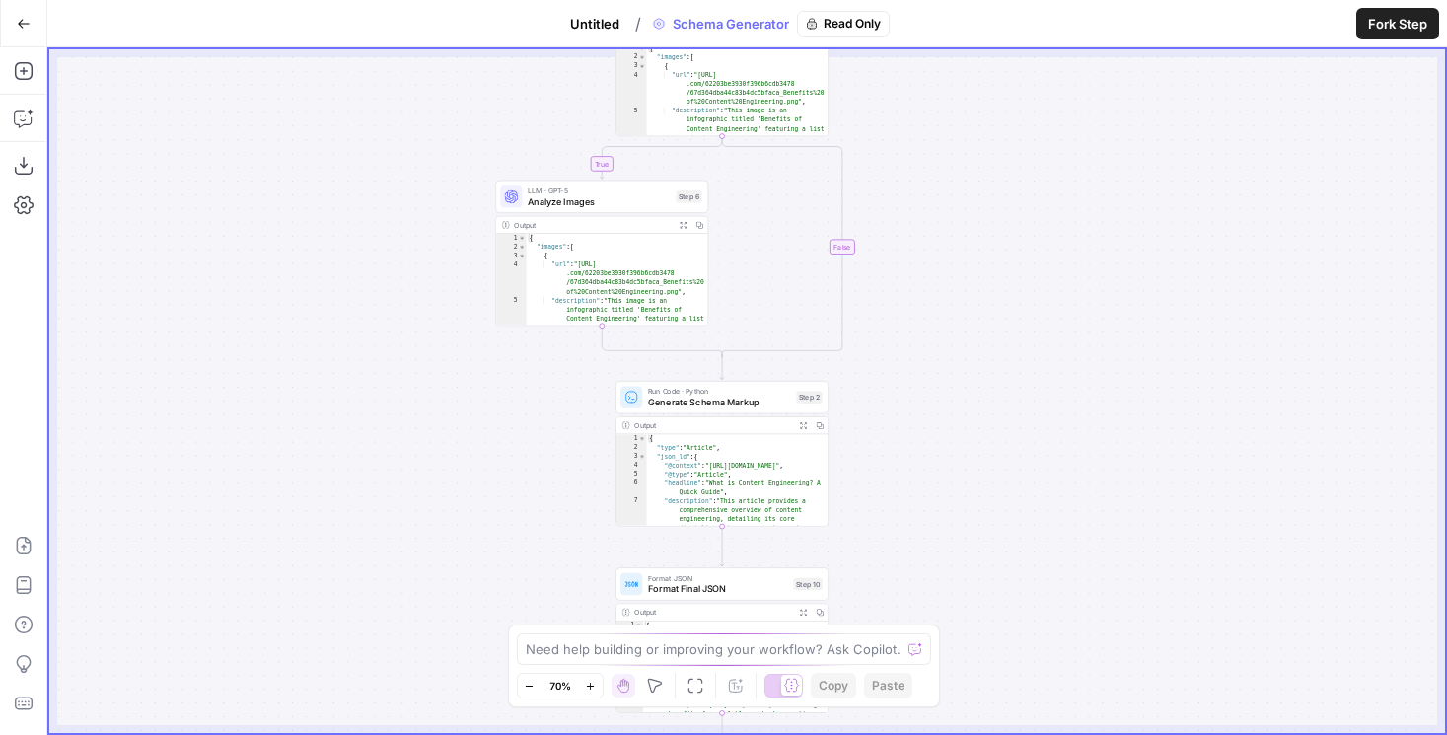
drag, startPoint x: 423, startPoint y: 519, endPoint x: 423, endPoint y: 186, distance: 332.4
click at [423, 186] on div "true false Workflow Set Inputs Inputs LLM · GPT-5 Content Analysis Step 1 Outpu…" at bounding box center [747, 391] width 1396 height 684
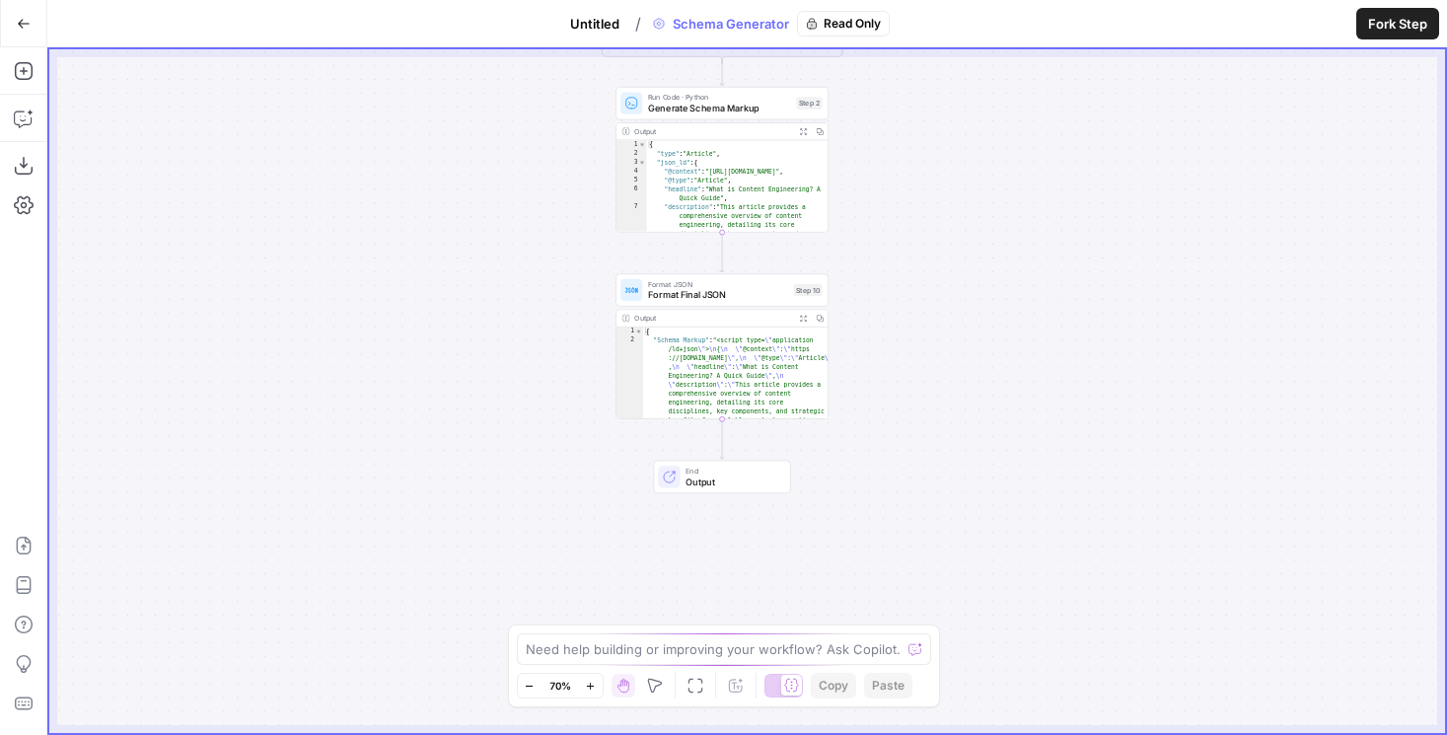
drag, startPoint x: 412, startPoint y: 252, endPoint x: 412, endPoint y: 215, distance: 36.5
click at [412, 215] on div "true false Workflow Set Inputs Inputs LLM · GPT-5 Content Analysis Step 1 Outpu…" at bounding box center [747, 391] width 1396 height 684
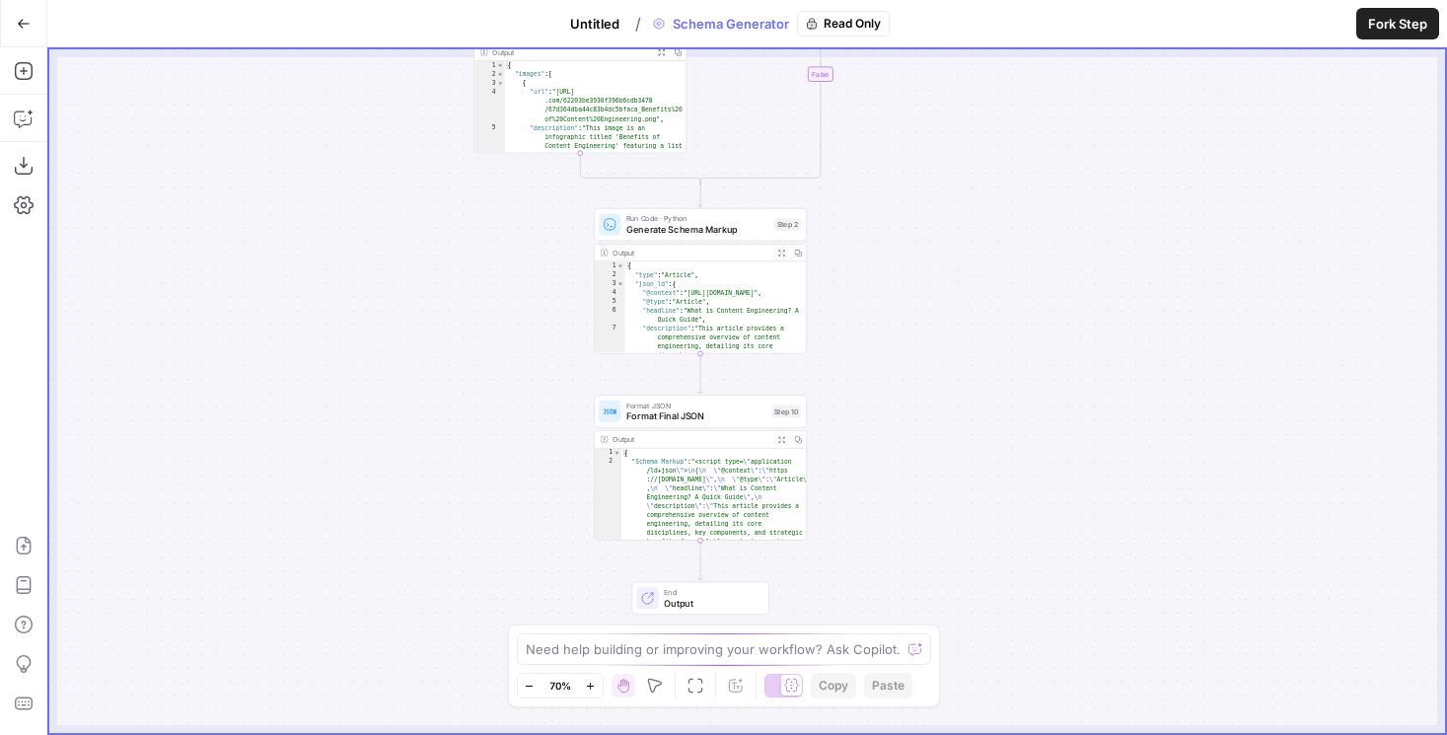
drag, startPoint x: 557, startPoint y: 248, endPoint x: 542, endPoint y: 380, distance: 133.1
click at [542, 380] on div "true false Workflow Set Inputs Inputs LLM · GPT-5 Content Analysis Step 1 Outpu…" at bounding box center [747, 391] width 1396 height 684
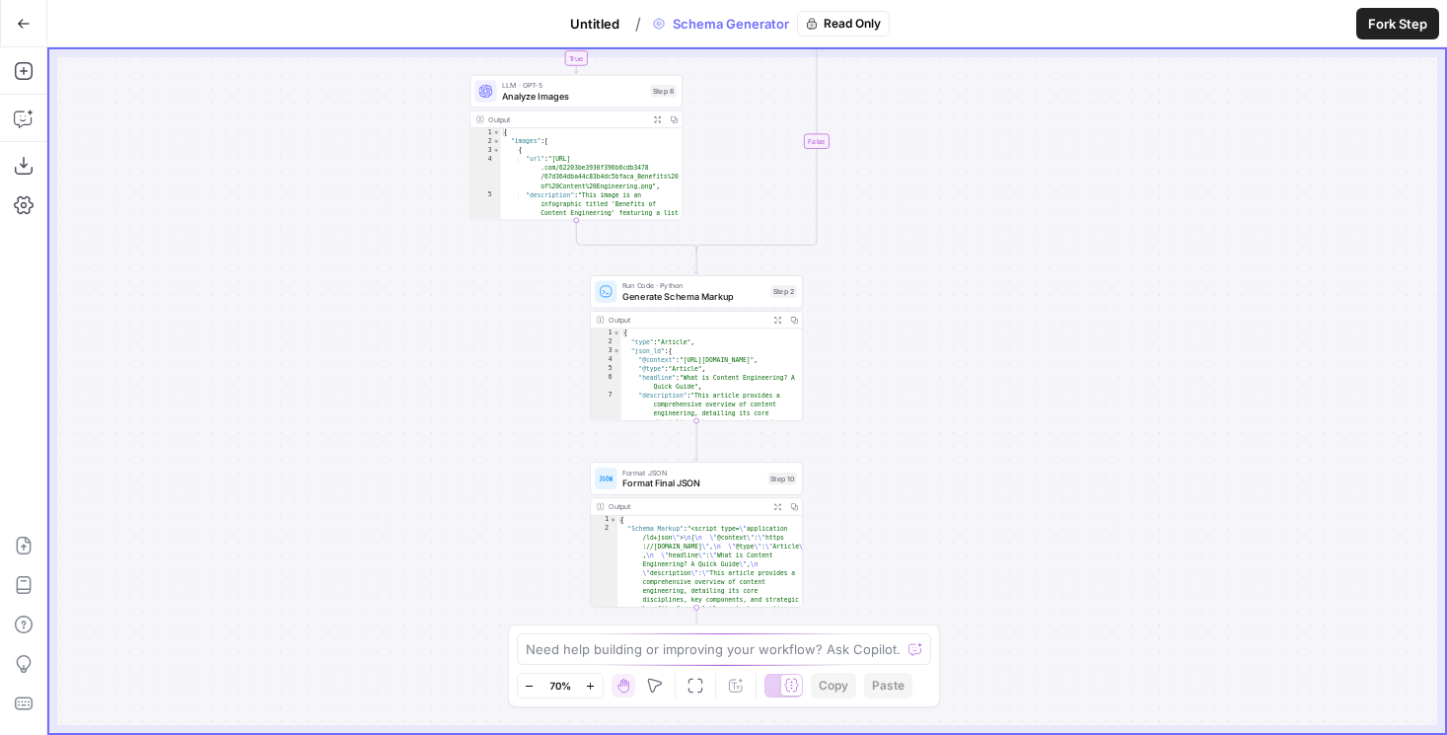
drag, startPoint x: 508, startPoint y: 283, endPoint x: 508, endPoint y: 502, distance: 219.0
click at [508, 492] on div "true false Workflow Set Inputs Inputs LLM · GPT-5 Content Analysis Step 1 Outpu…" at bounding box center [747, 391] width 1396 height 684
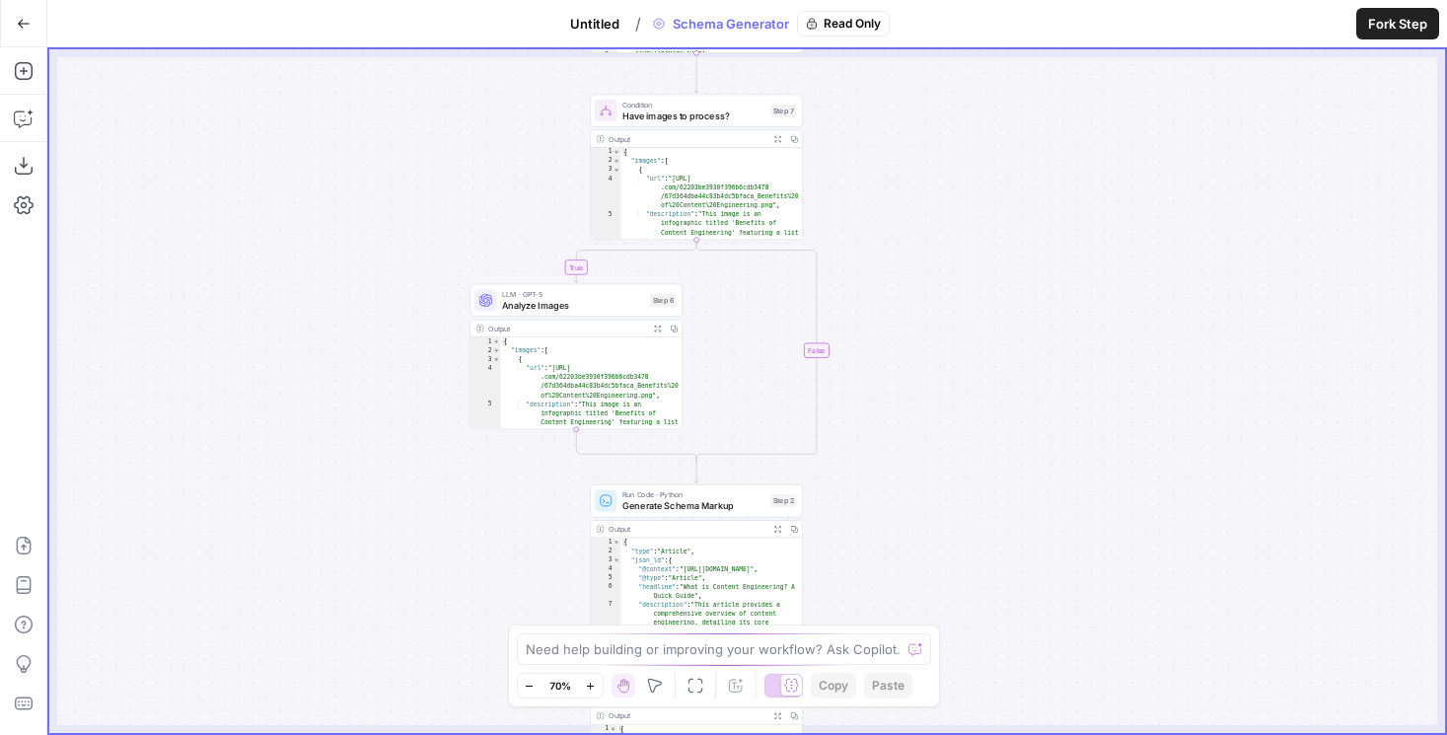
click at [595, 26] on span "Untitled" at bounding box center [594, 24] width 49 height 20
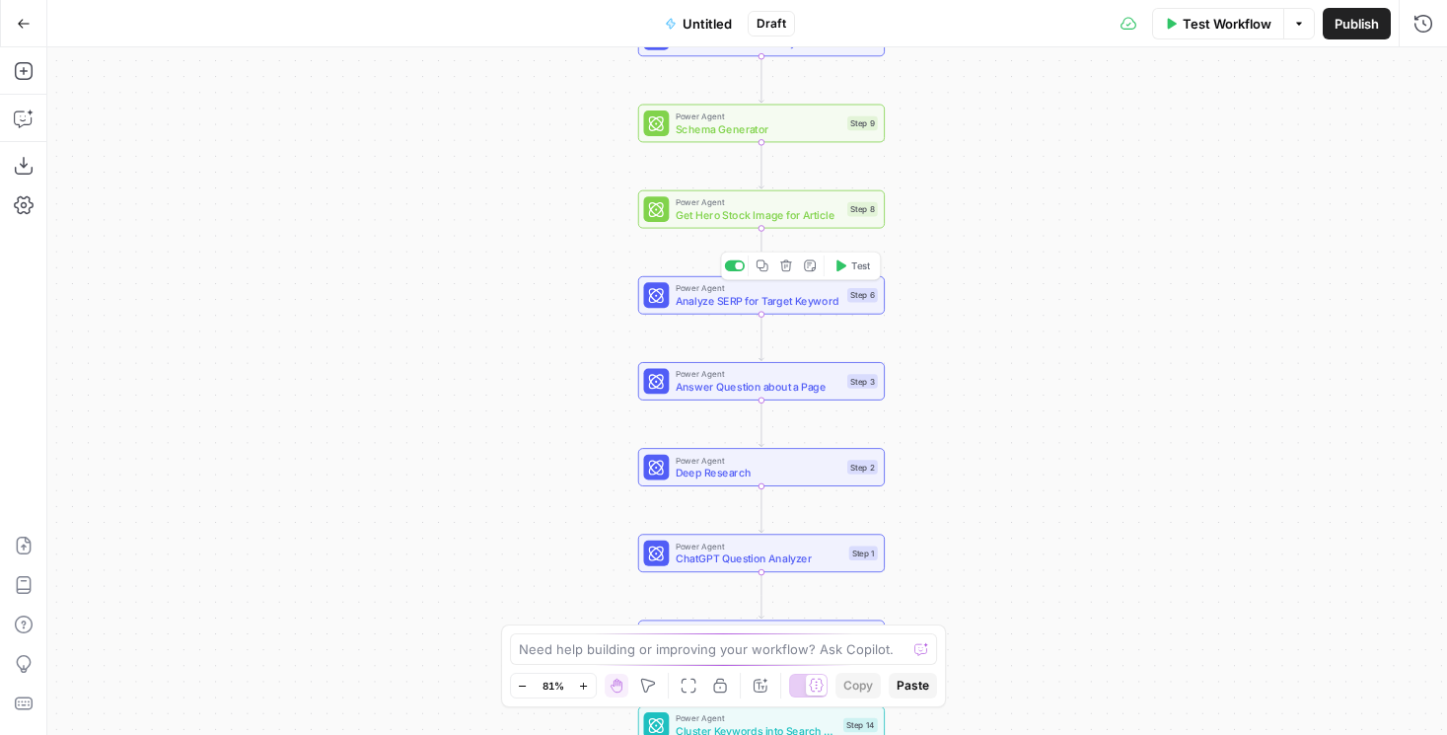
click at [733, 306] on span "Analyze SERP for Target Keyword" at bounding box center [759, 301] width 166 height 16
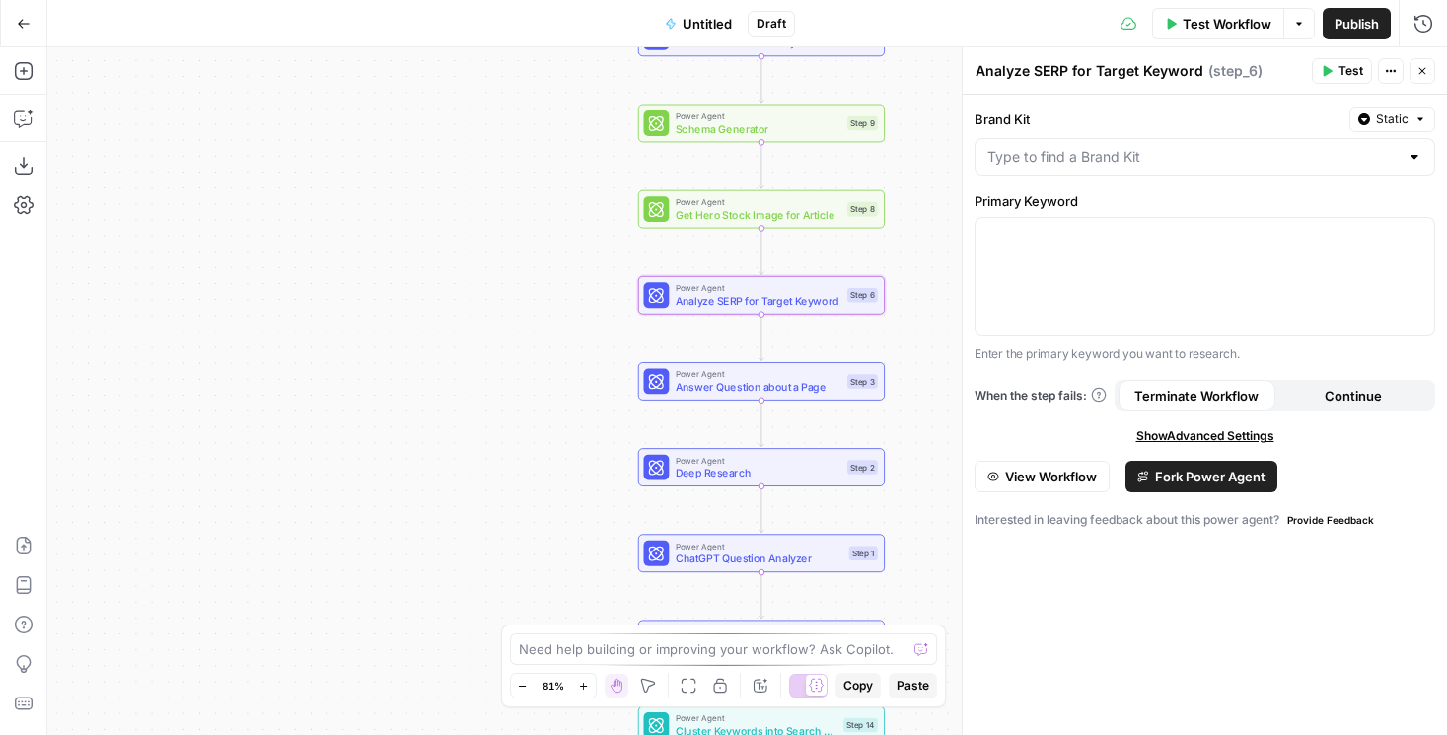
click at [1057, 462] on button "View Workflow" at bounding box center [1042, 477] width 135 height 32
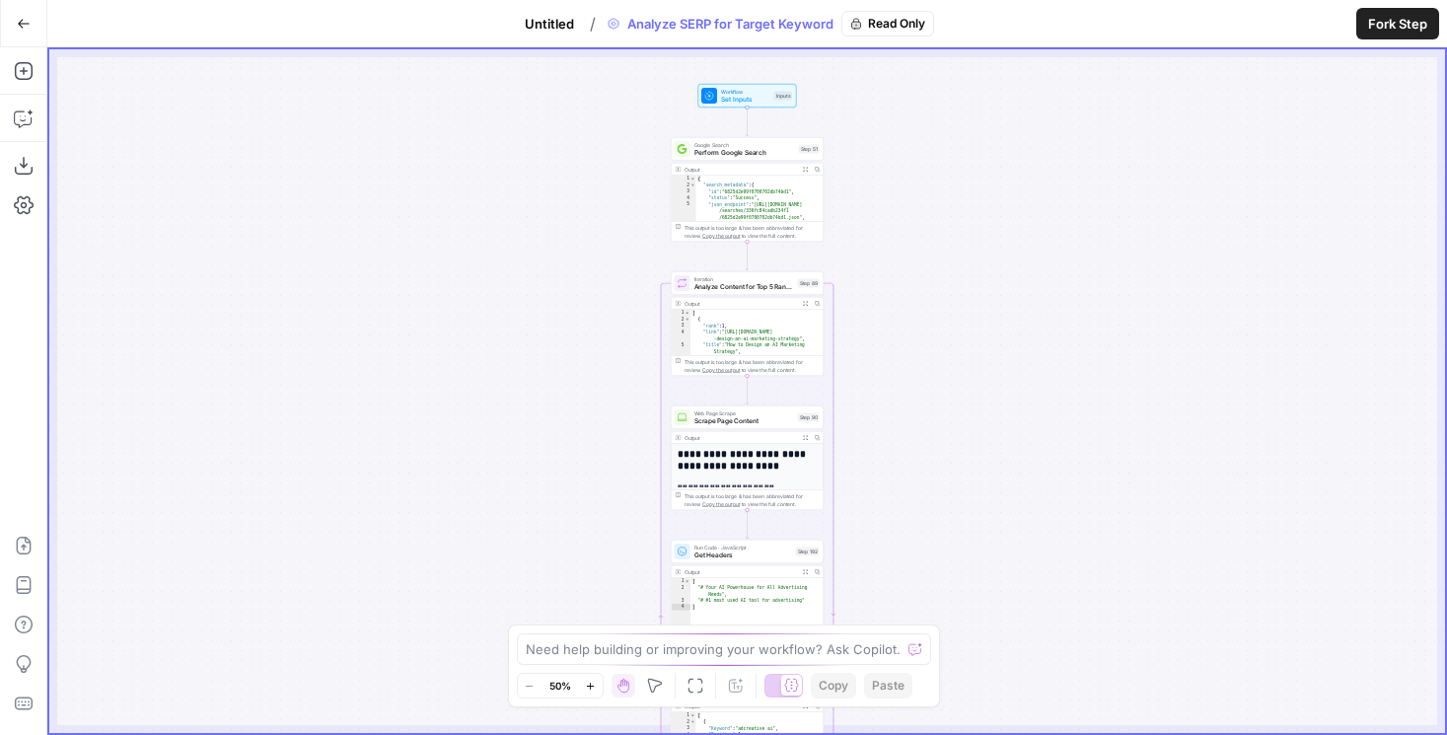
drag, startPoint x: 940, startPoint y: 212, endPoint x: 940, endPoint y: 529, distance: 316.6
click at [940, 529] on div "Workflow Set Inputs Inputs Google Search Perform Google Search Step 51 Output E…" at bounding box center [747, 391] width 1396 height 684
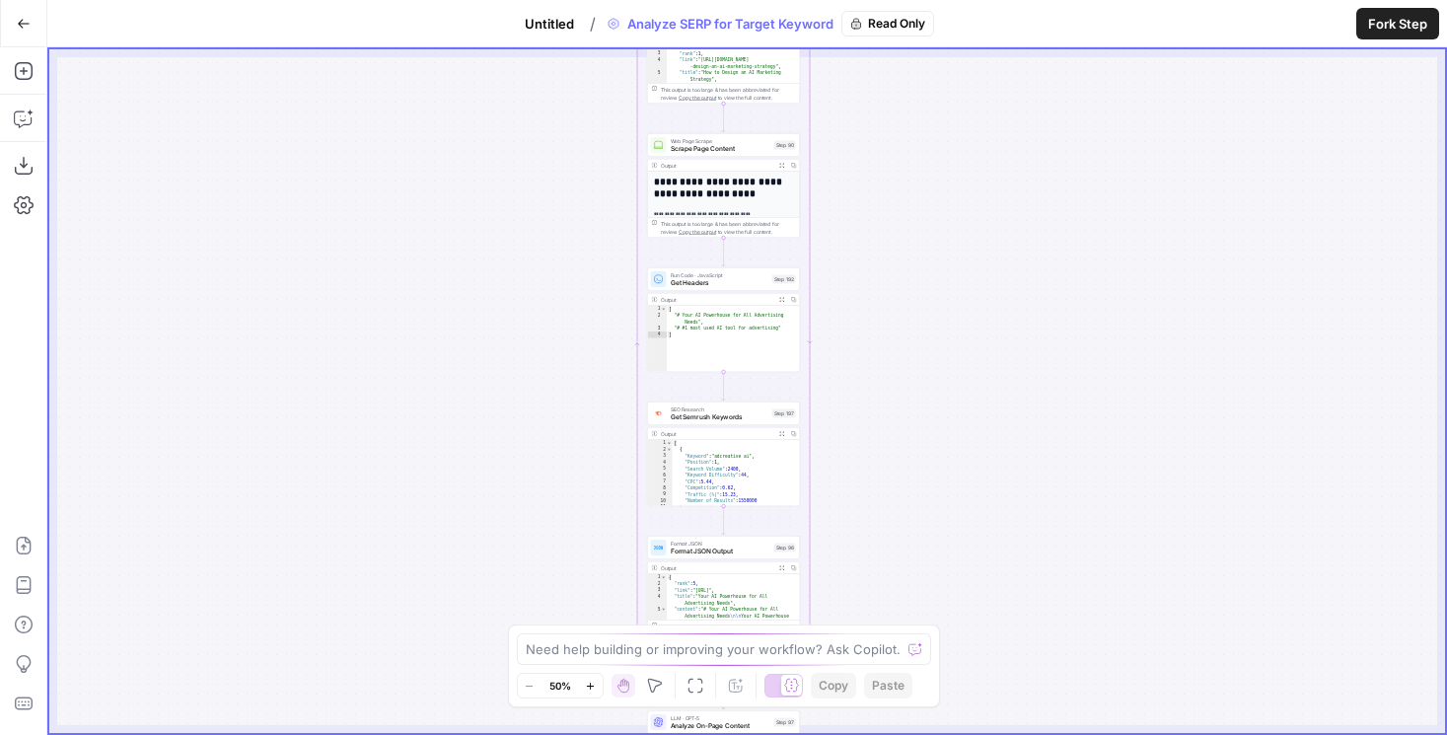
drag, startPoint x: 940, startPoint y: 529, endPoint x: 916, endPoint y: 228, distance: 301.8
click at [916, 228] on div "Workflow Set Inputs Inputs Google Search Perform Google Search Step 51 Output E…" at bounding box center [747, 391] width 1396 height 684
drag, startPoint x: 916, startPoint y: 488, endPoint x: 916, endPoint y: 62, distance: 426.1
click at [916, 62] on div "Workflow Set Inputs Inputs Google Search Perform Google Search Step 51 Output E…" at bounding box center [747, 391] width 1396 height 684
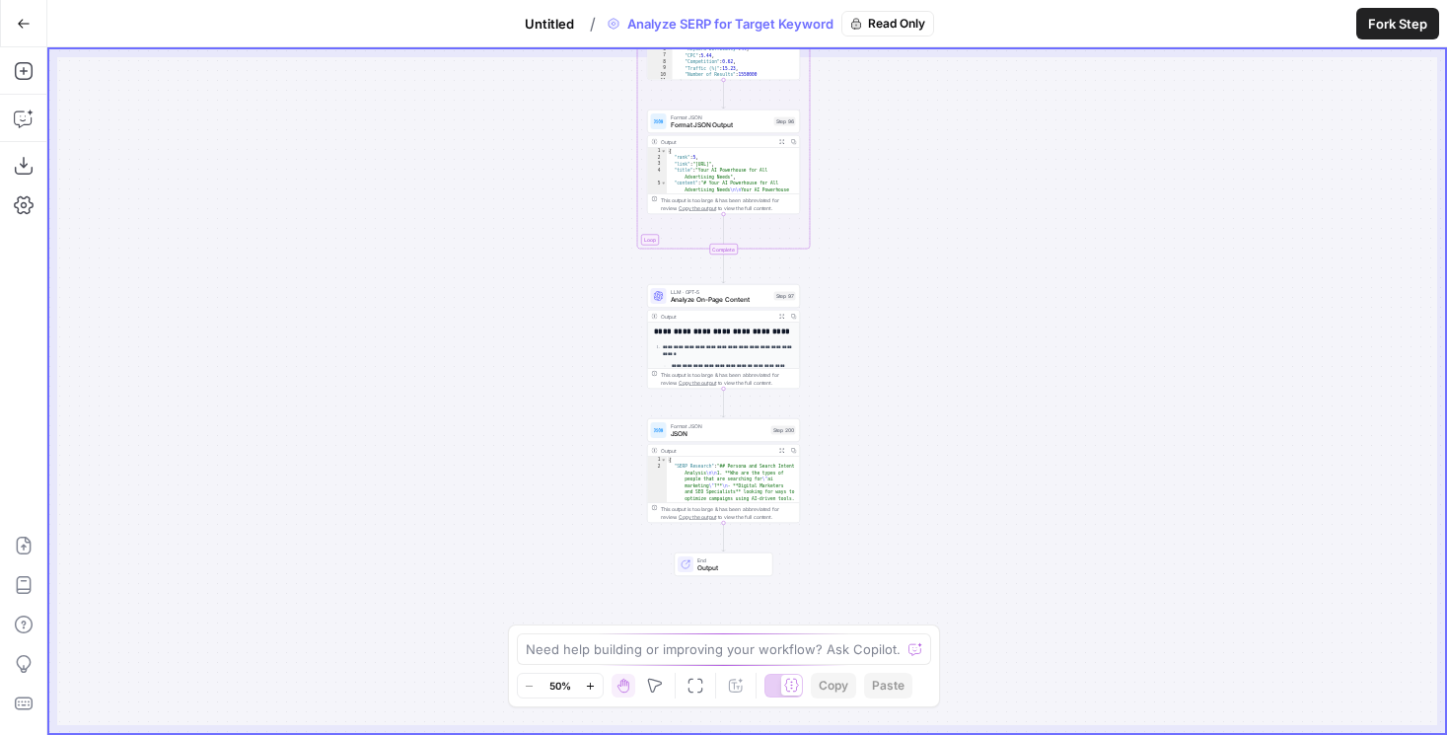
click at [916, 386] on div "Workflow Set Inputs Inputs Google Search Perform Google Search Step 51 Output E…" at bounding box center [747, 391] width 1396 height 684
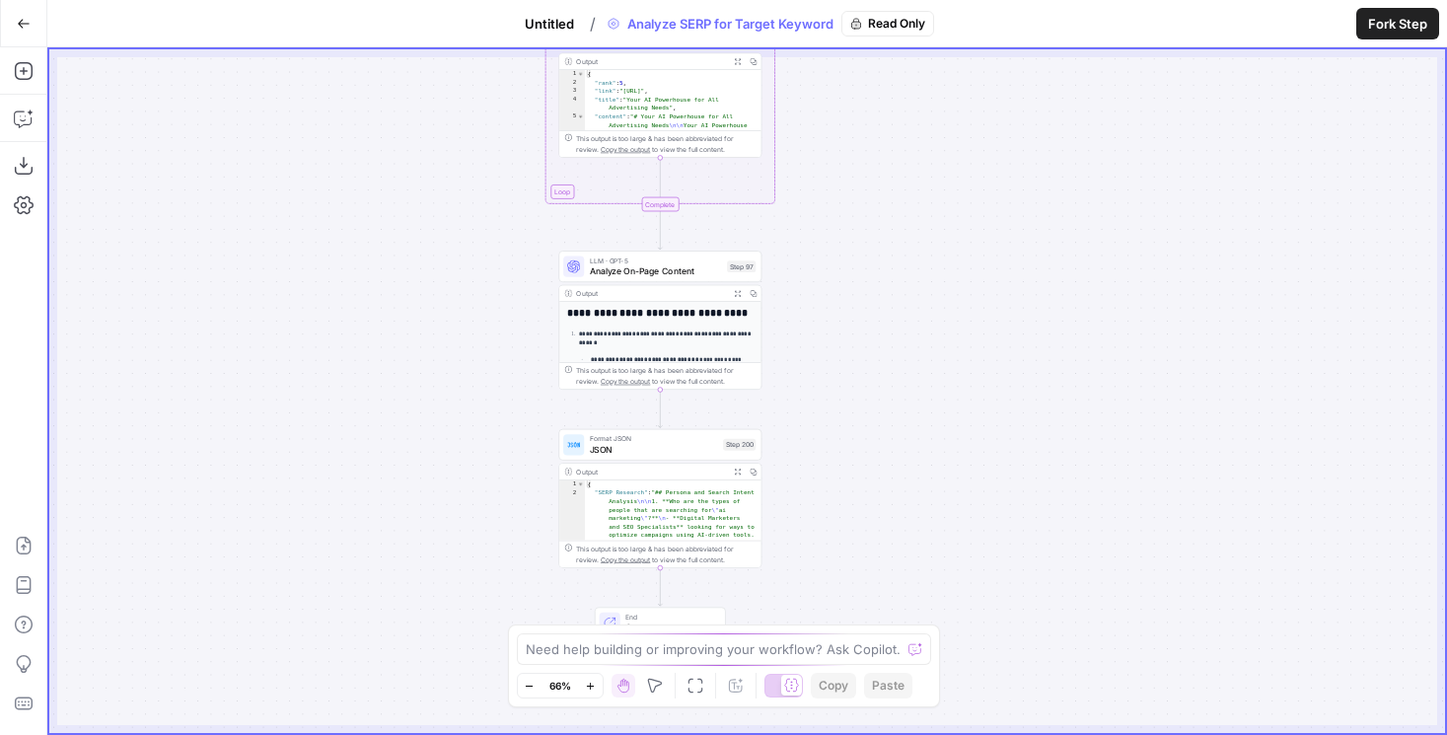
click at [574, 29] on button "Untitled" at bounding box center [549, 24] width 73 height 32
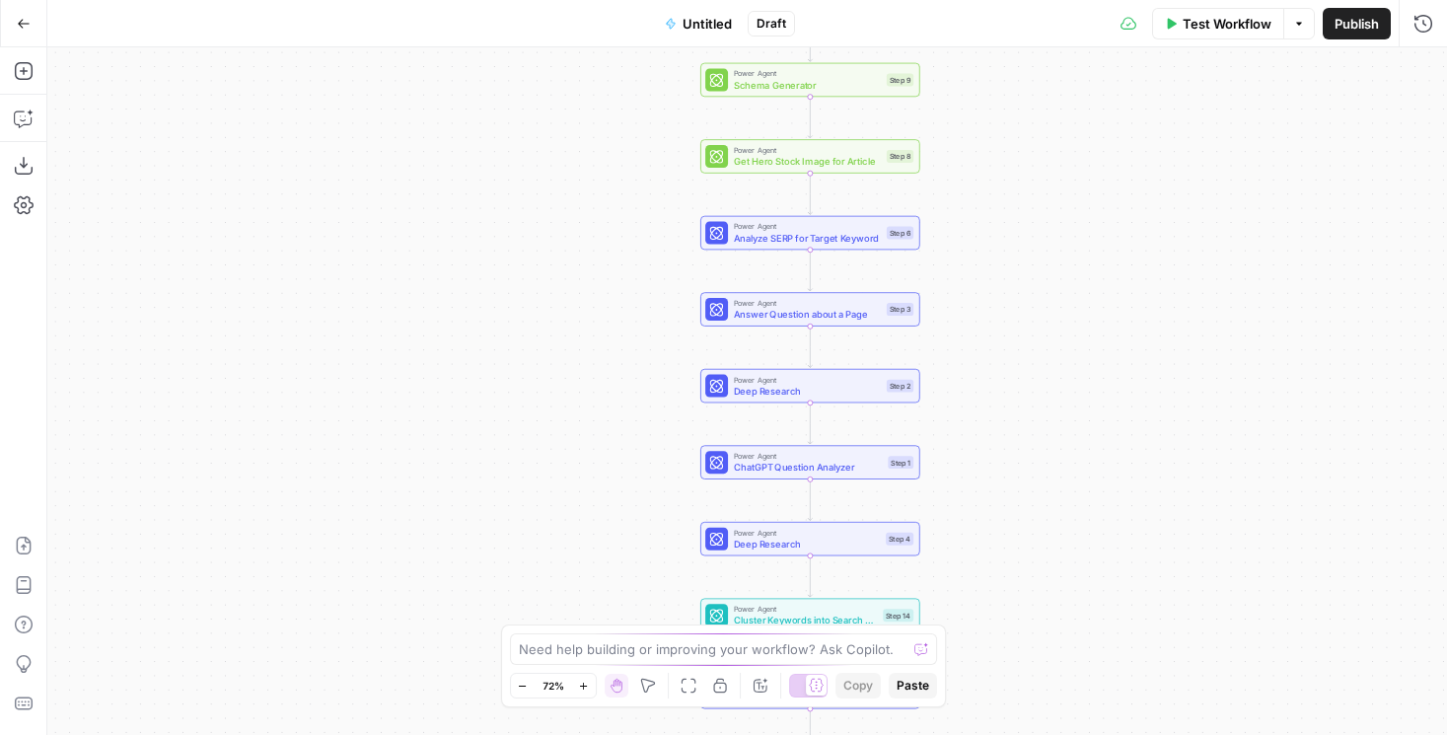
drag, startPoint x: 620, startPoint y: 370, endPoint x: 449, endPoint y: 189, distance: 249.1
click at [449, 189] on div "Workflow Set Inputs Inputs Power Agent AEO Content Scorecard Step 10 Power Agen…" at bounding box center [747, 391] width 1400 height 688
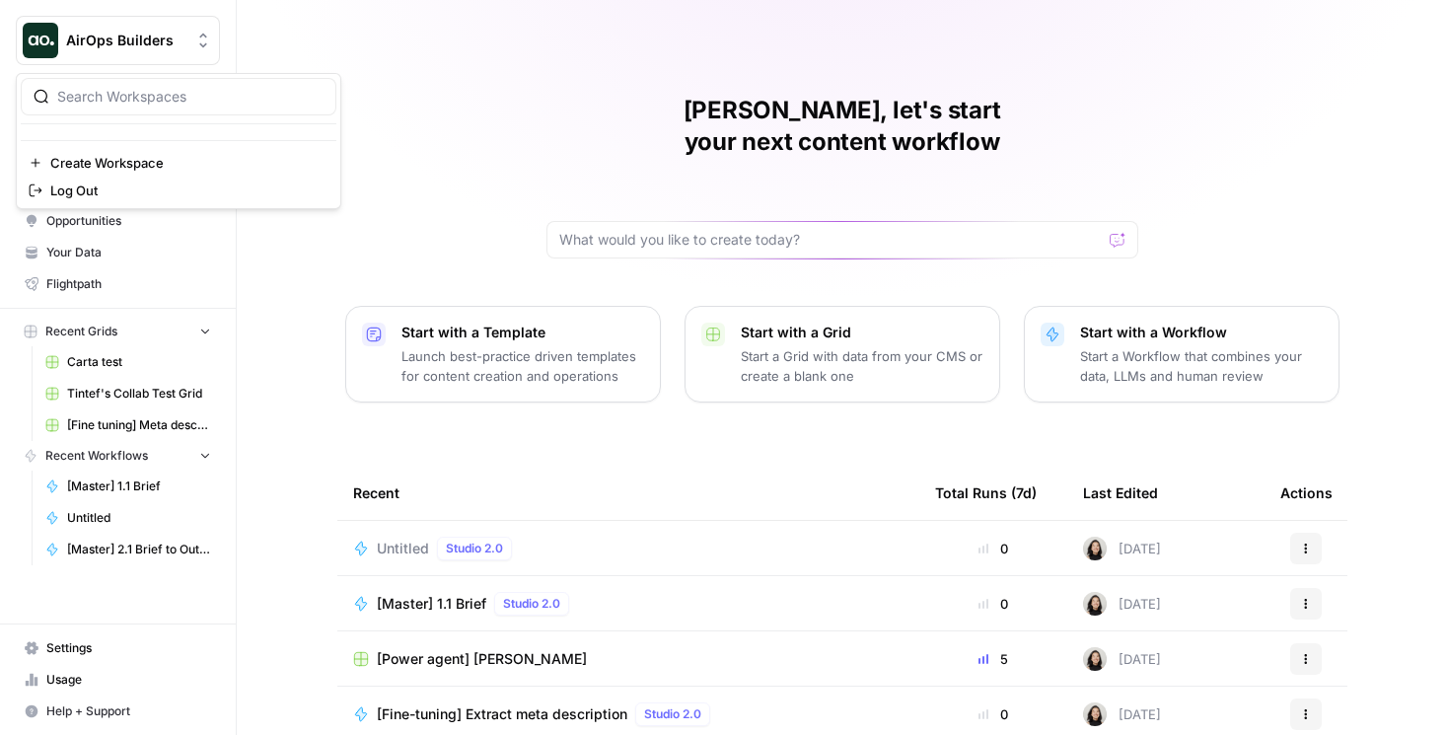
click at [207, 41] on icon "Workspace: AirOps Builders" at bounding box center [203, 41] width 20 height 20
click at [308, 606] on div "[PERSON_NAME], let's start your next content workflow Start with a Template Lau…" at bounding box center [842, 469] width 1210 height 939
click at [126, 161] on span "Browse" at bounding box center [128, 158] width 165 height 18
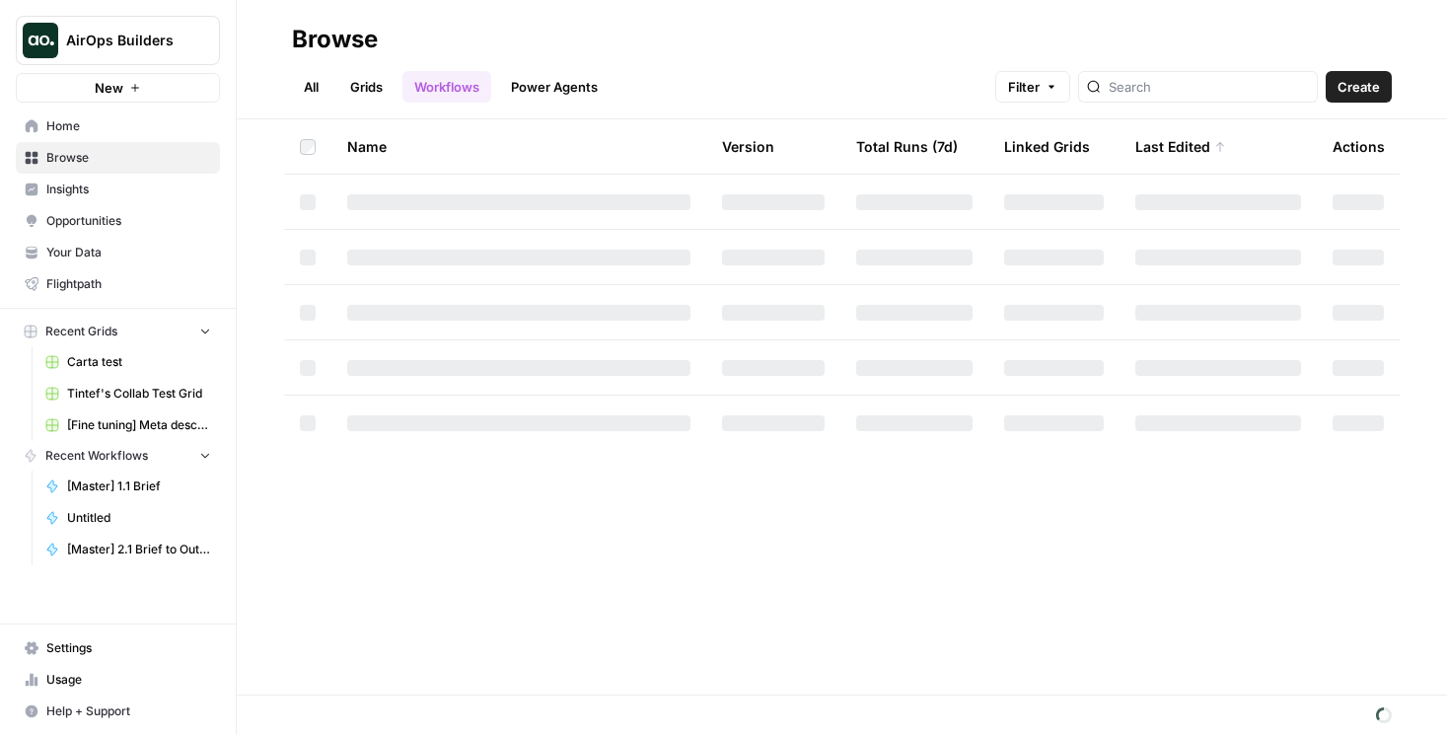
click at [366, 79] on link "Grids" at bounding box center [366, 87] width 56 height 32
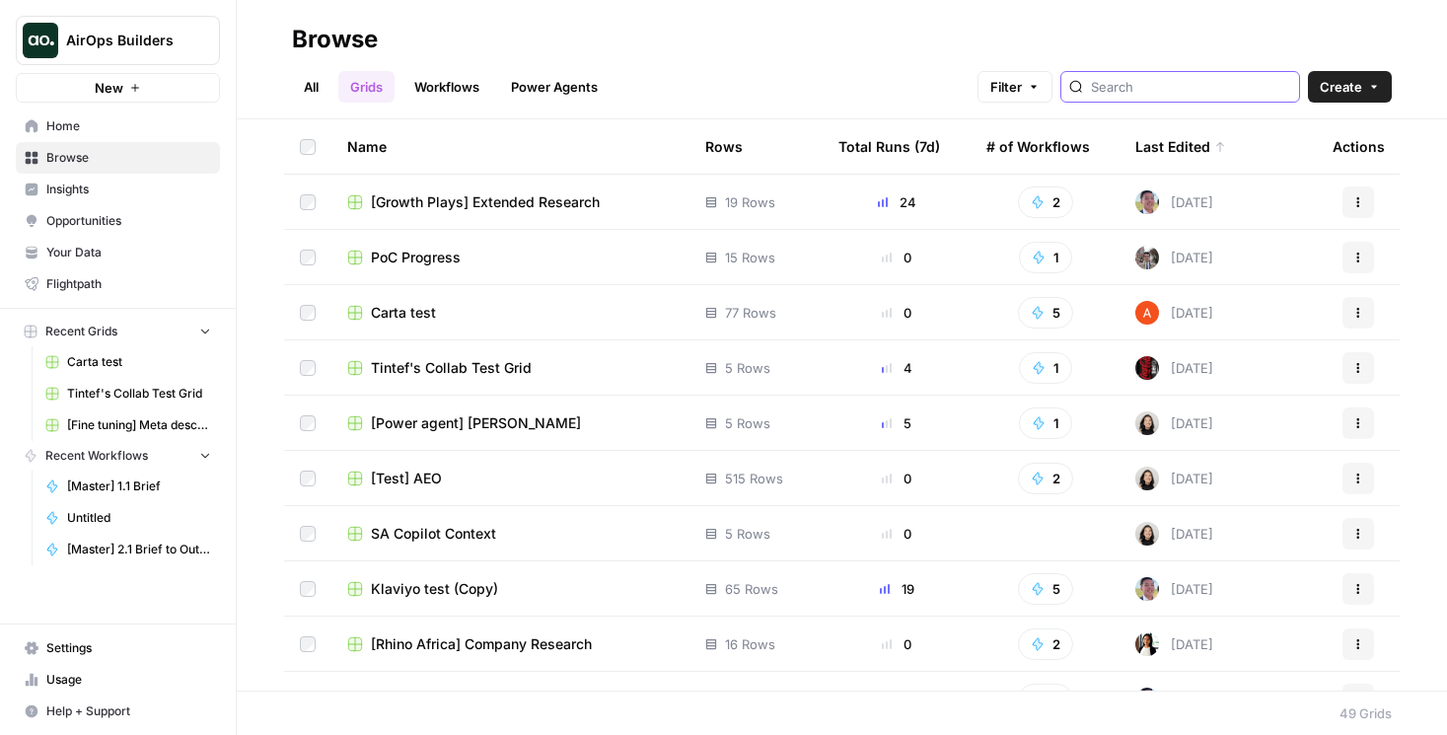
click at [1157, 96] on input "search" at bounding box center [1191, 87] width 200 height 20
type input "query"
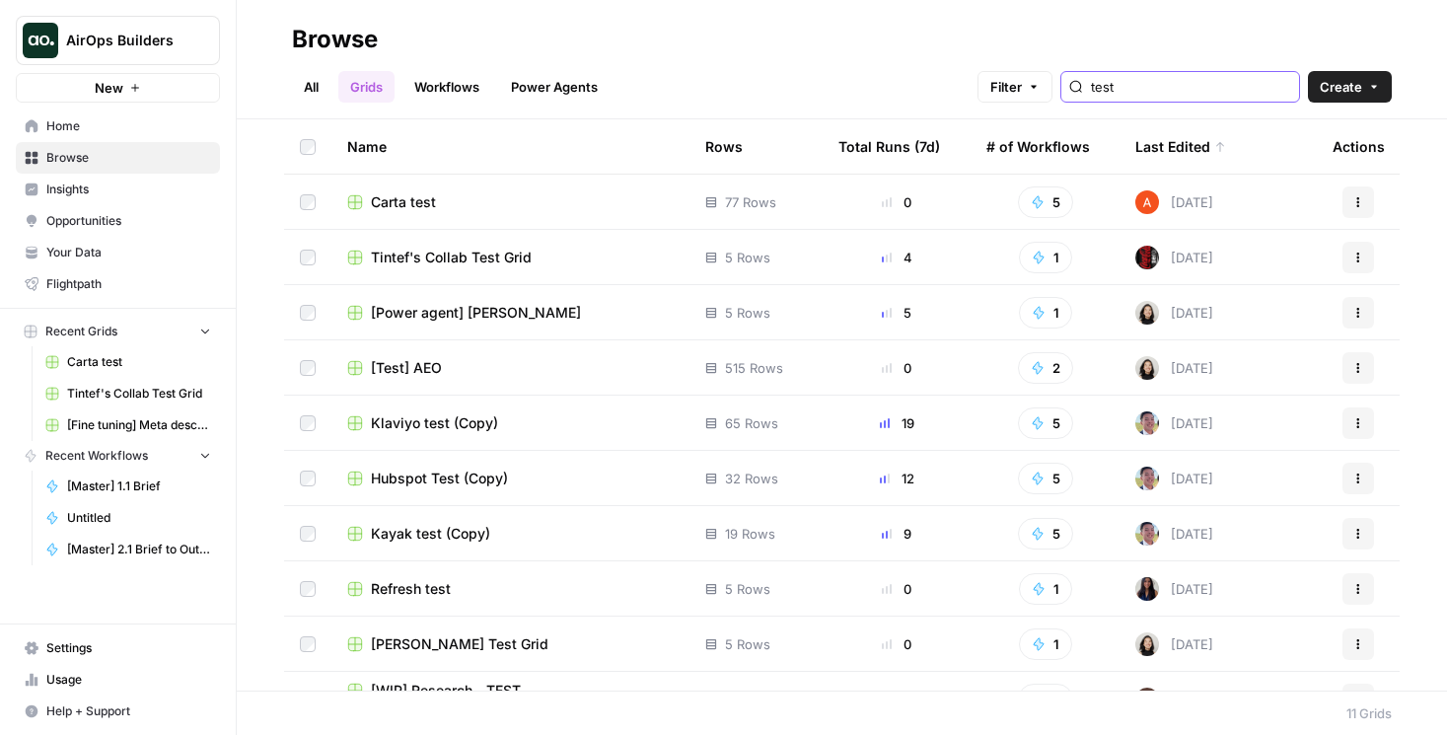
type input "test"
click at [395, 367] on span "[Test] AEO" at bounding box center [406, 368] width 71 height 20
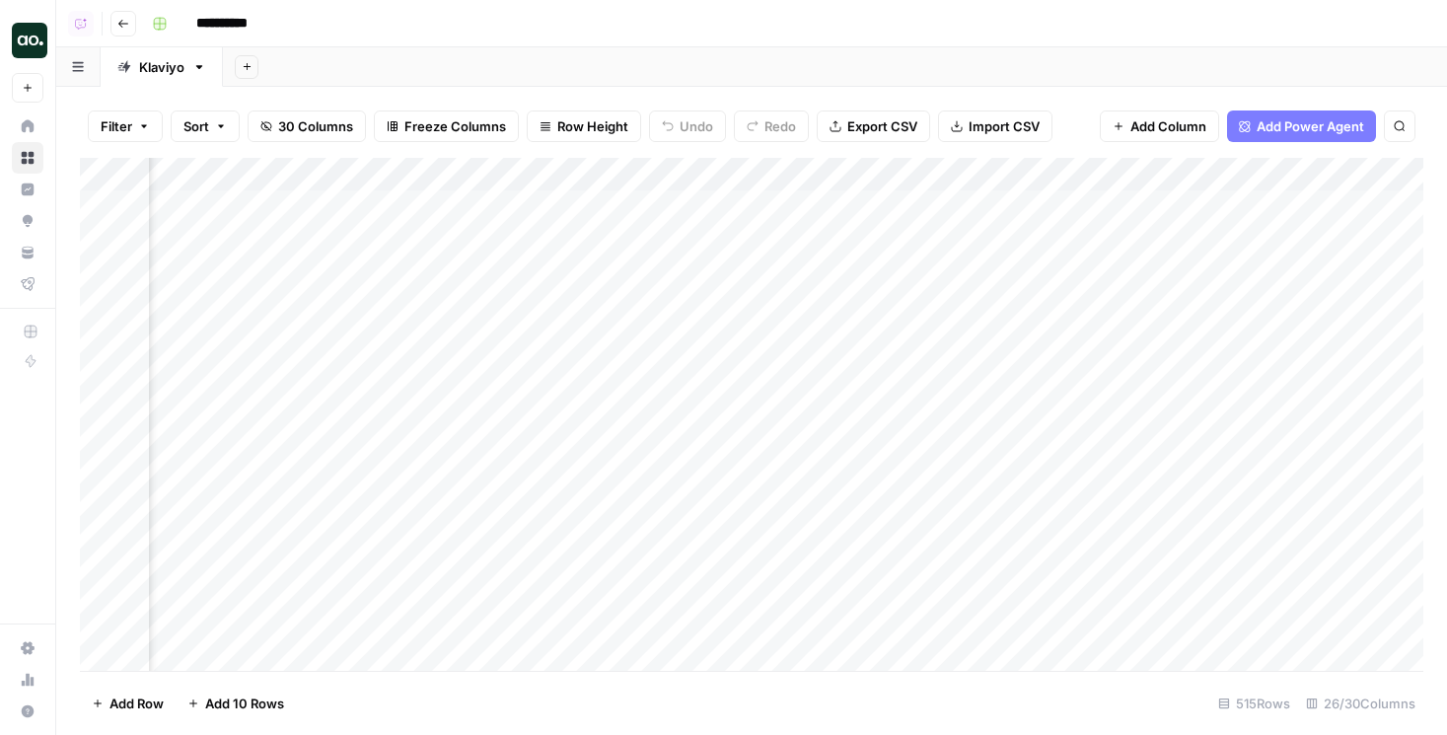
scroll to position [0, 895]
click at [769, 170] on div "Add Column" at bounding box center [751, 414] width 1343 height 513
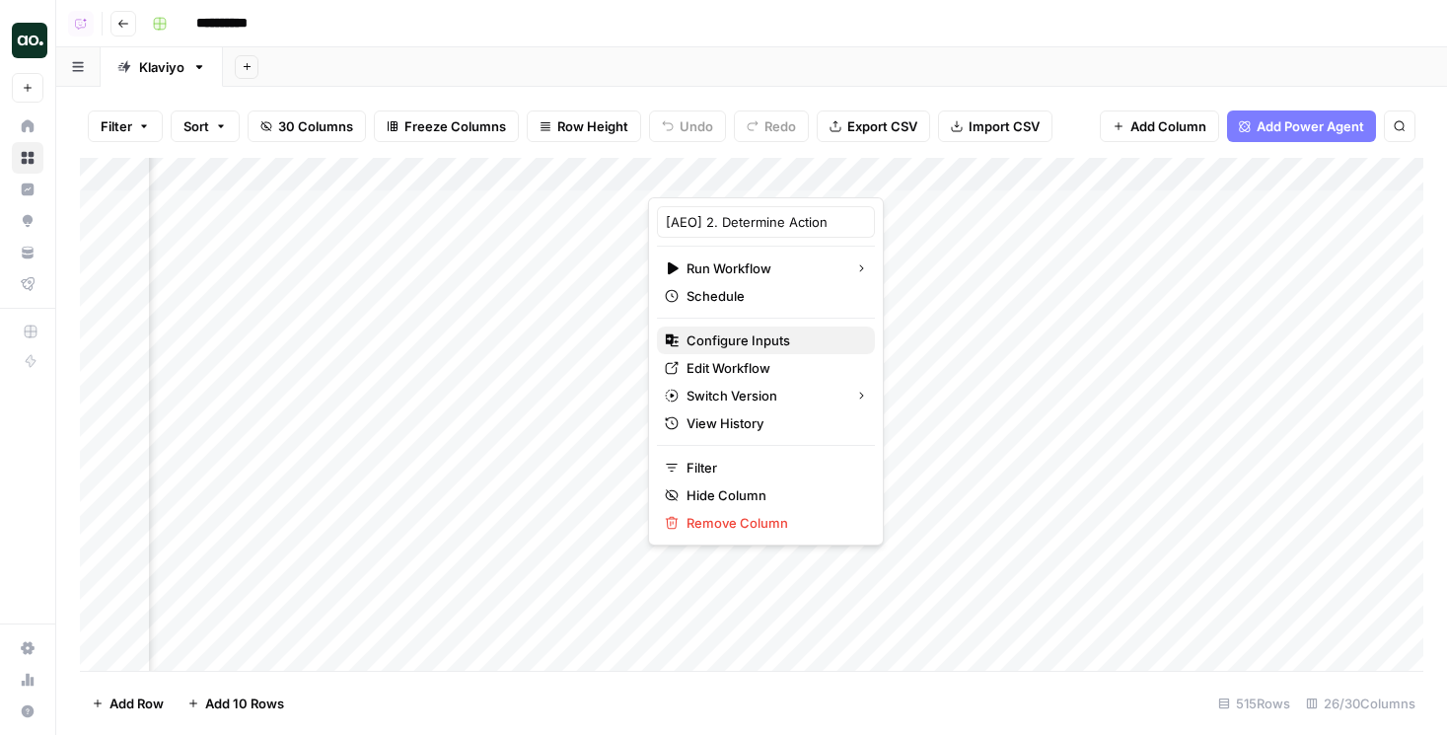
click at [743, 339] on span "Configure Inputs" at bounding box center [773, 340] width 173 height 20
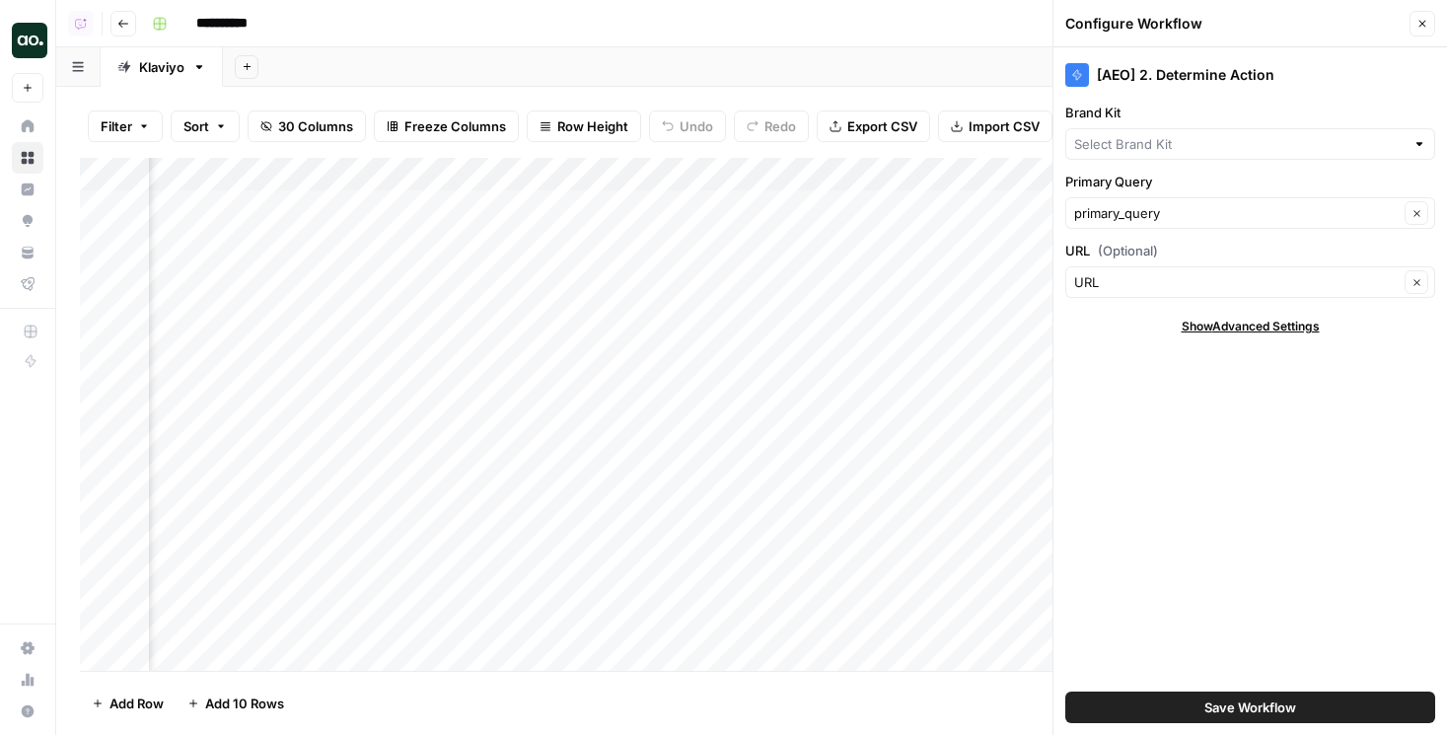
type input "Klaviyo"
click at [1423, 12] on button "Close" at bounding box center [1423, 24] width 26 height 26
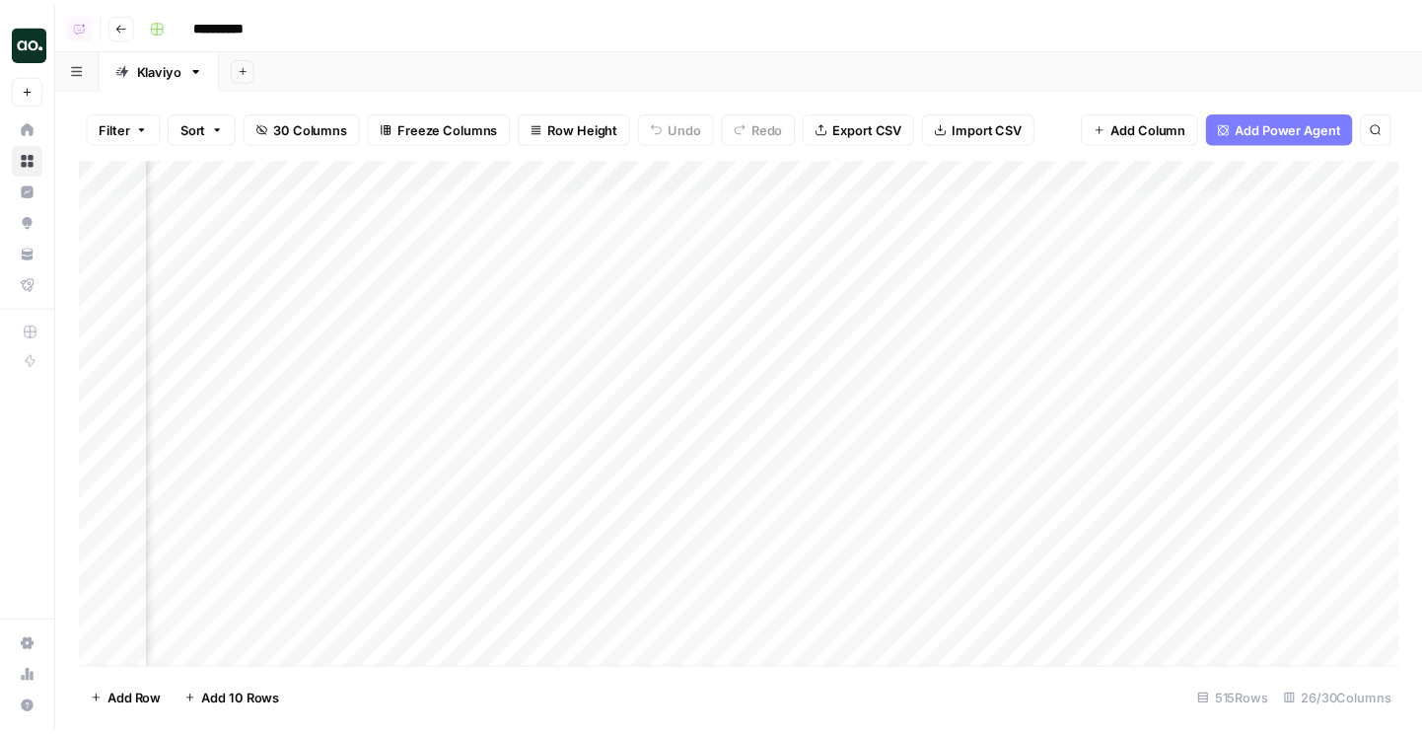
scroll to position [0, 1107]
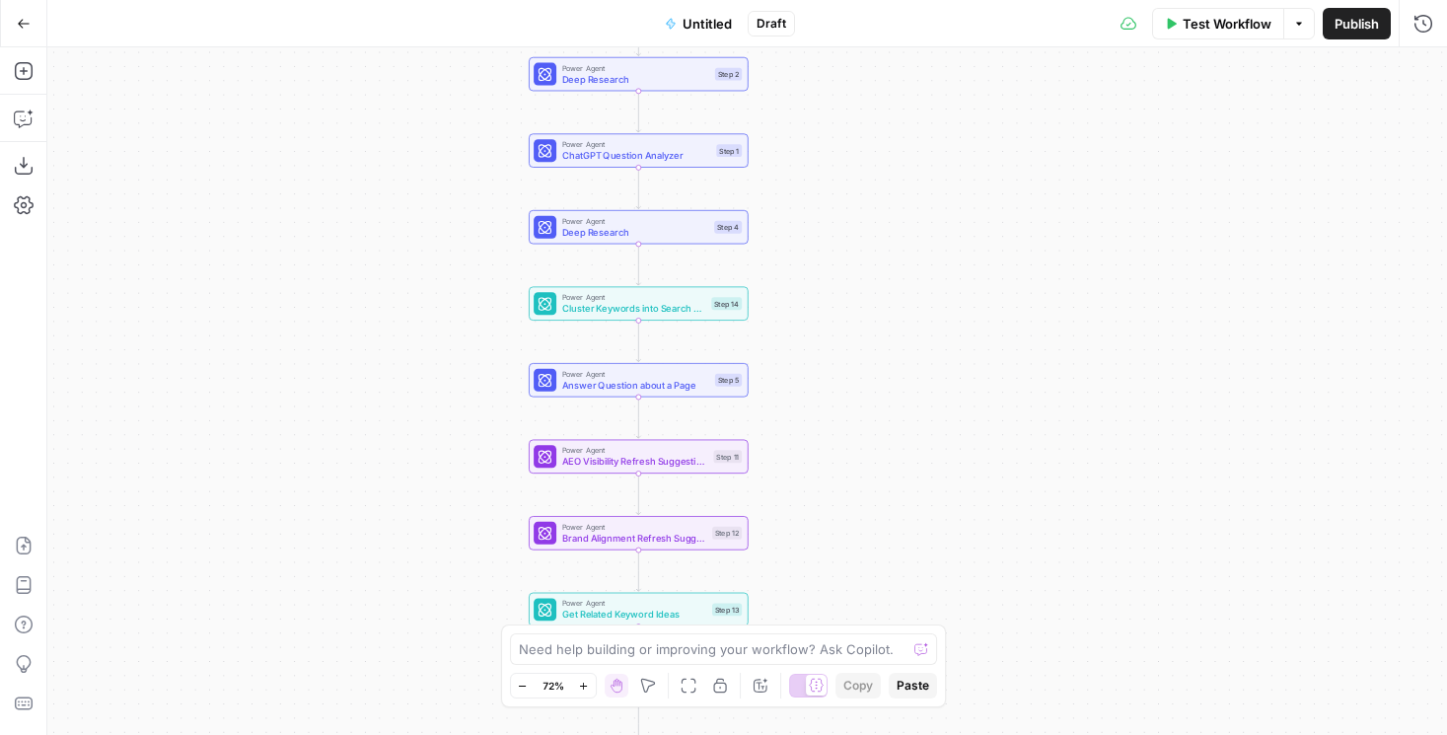
drag, startPoint x: 437, startPoint y: 427, endPoint x: 437, endPoint y: 264, distance: 162.8
click at [437, 264] on div "Workflow Set Inputs Inputs Power Agent AEO Content Scorecard Step 10 Power Agen…" at bounding box center [747, 391] width 1400 height 688
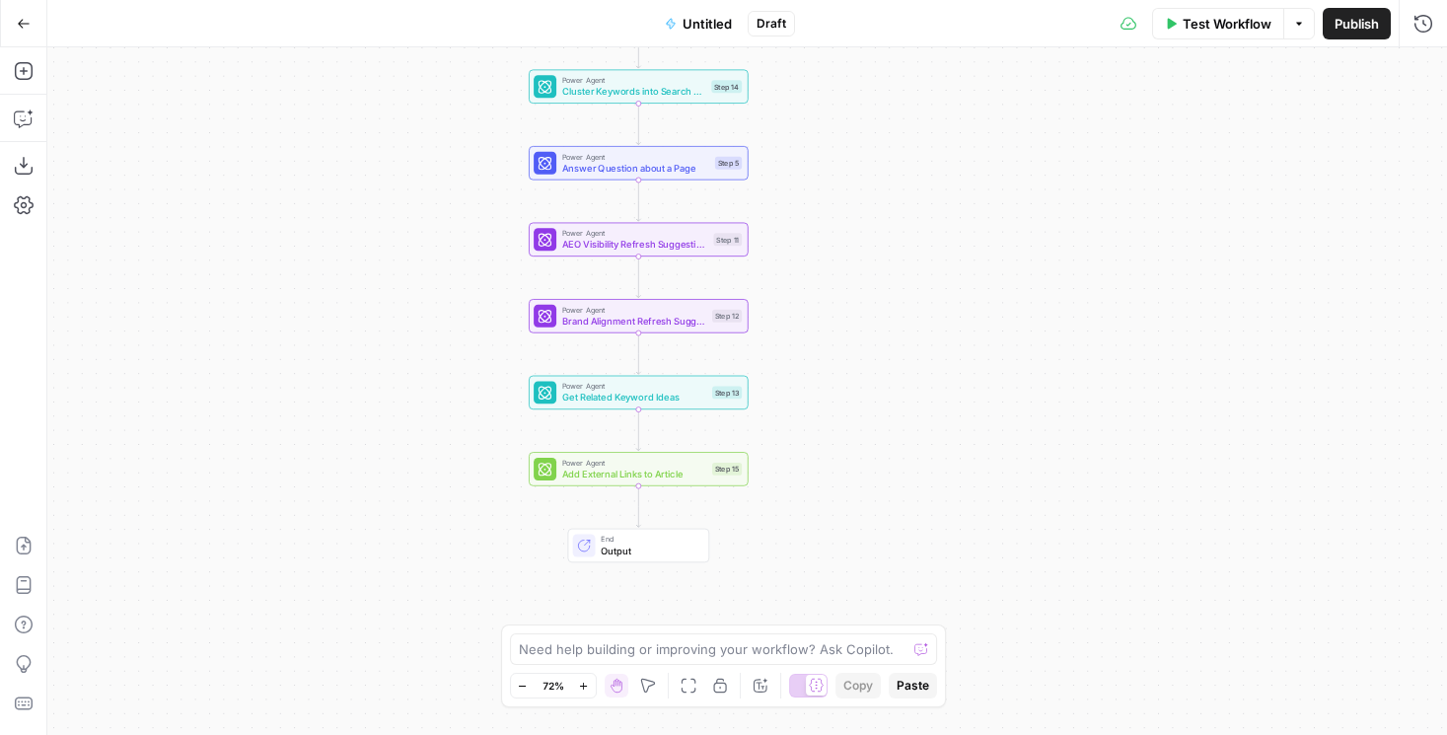
drag, startPoint x: 432, startPoint y: 475, endPoint x: 432, endPoint y: 290, distance: 185.4
click at [432, 290] on div "Workflow Set Inputs Inputs Power Agent AEO Content Scorecard Step 10 Power Agen…" at bounding box center [747, 391] width 1400 height 688
click at [562, 249] on span "AEO Visibility Refresh Suggestions" at bounding box center [635, 245] width 146 height 14
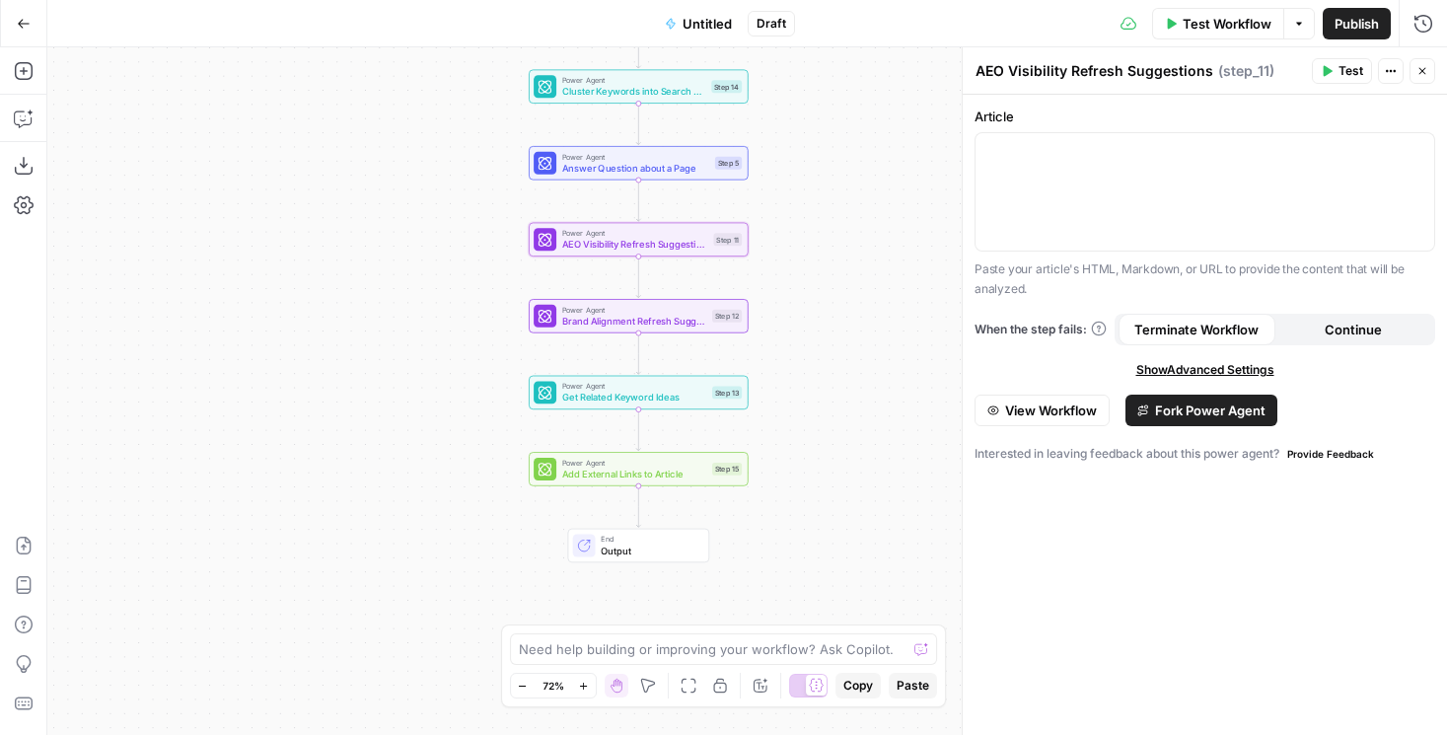
click at [1047, 424] on button "View Workflow" at bounding box center [1042, 411] width 135 height 32
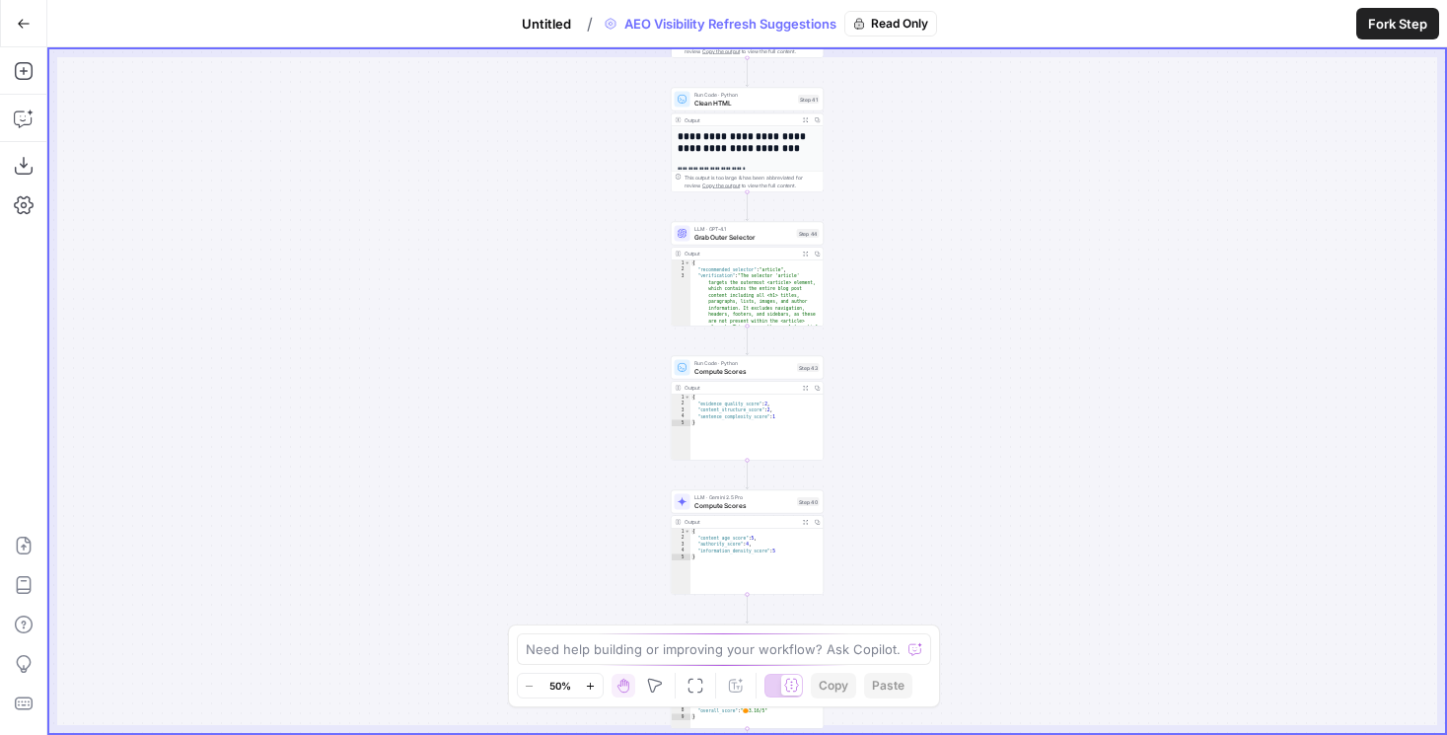
drag, startPoint x: 886, startPoint y: 220, endPoint x: 886, endPoint y: 494, distance: 274.2
click at [886, 495] on div "**********" at bounding box center [747, 391] width 1396 height 684
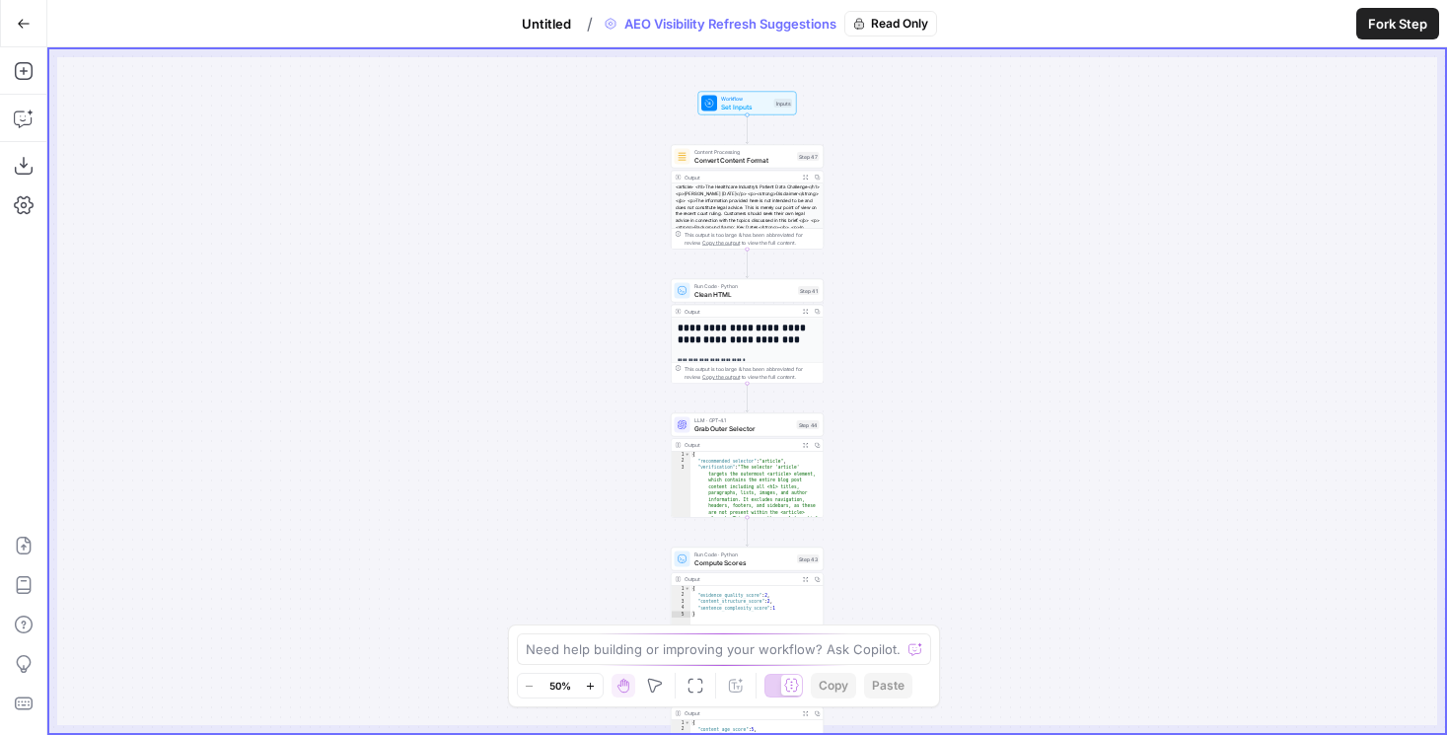
click at [887, 270] on div "**********" at bounding box center [747, 391] width 1396 height 684
drag, startPoint x: 892, startPoint y: 391, endPoint x: 892, endPoint y: 236, distance: 154.9
click at [892, 236] on div "**********" at bounding box center [747, 391] width 1396 height 684
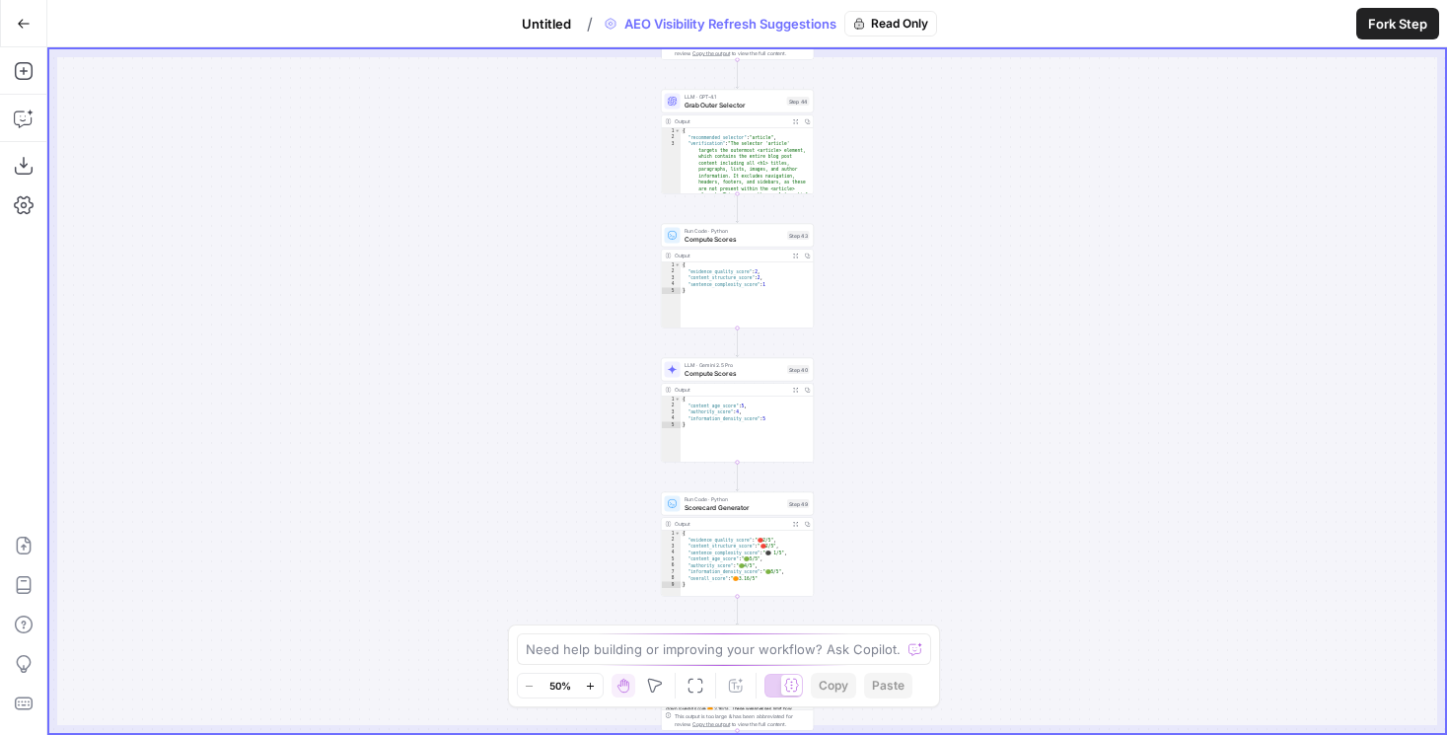
drag, startPoint x: 900, startPoint y: 415, endPoint x: 881, endPoint y: 217, distance: 199.1
click at [883, 217] on div "**********" at bounding box center [747, 391] width 1396 height 684
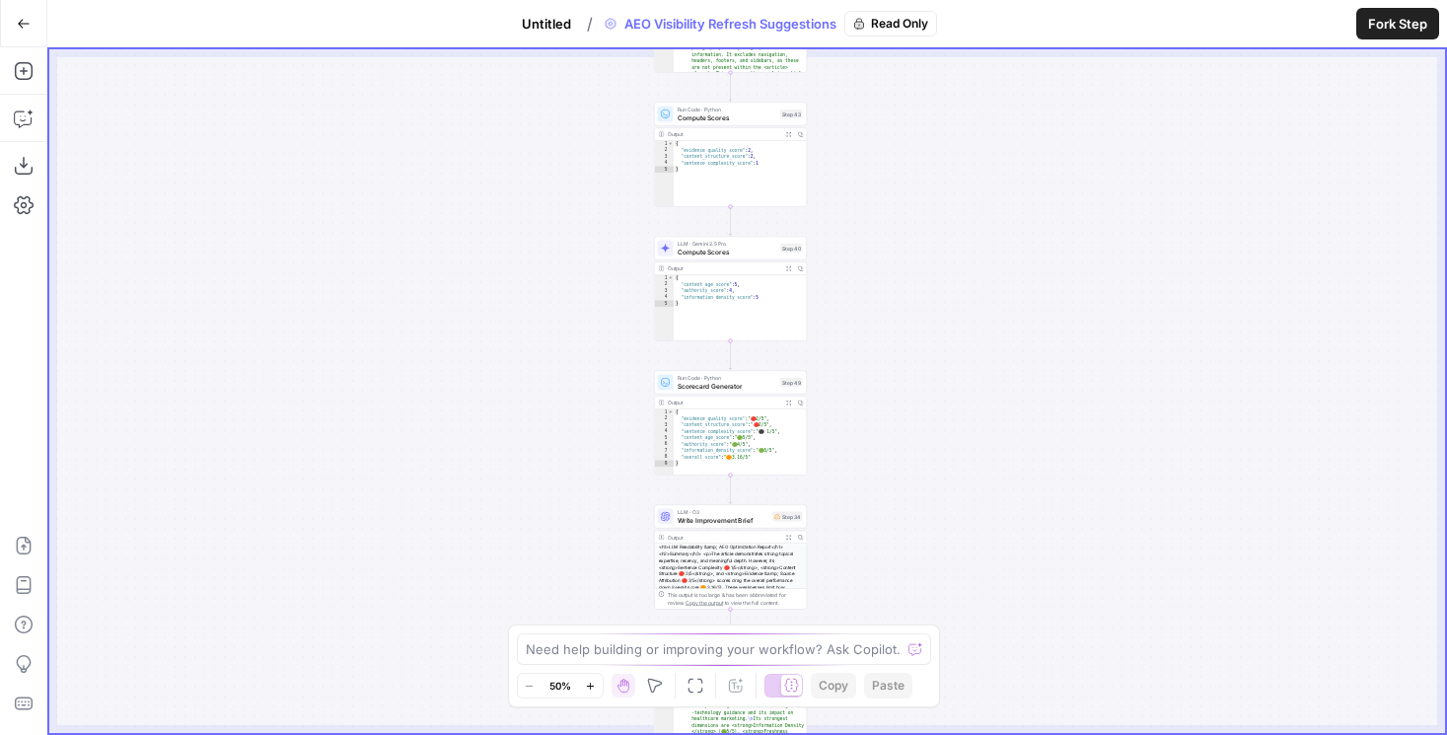
drag, startPoint x: 882, startPoint y: 379, endPoint x: 882, endPoint y: 267, distance: 111.5
click at [882, 268] on div "**********" at bounding box center [747, 391] width 1396 height 684
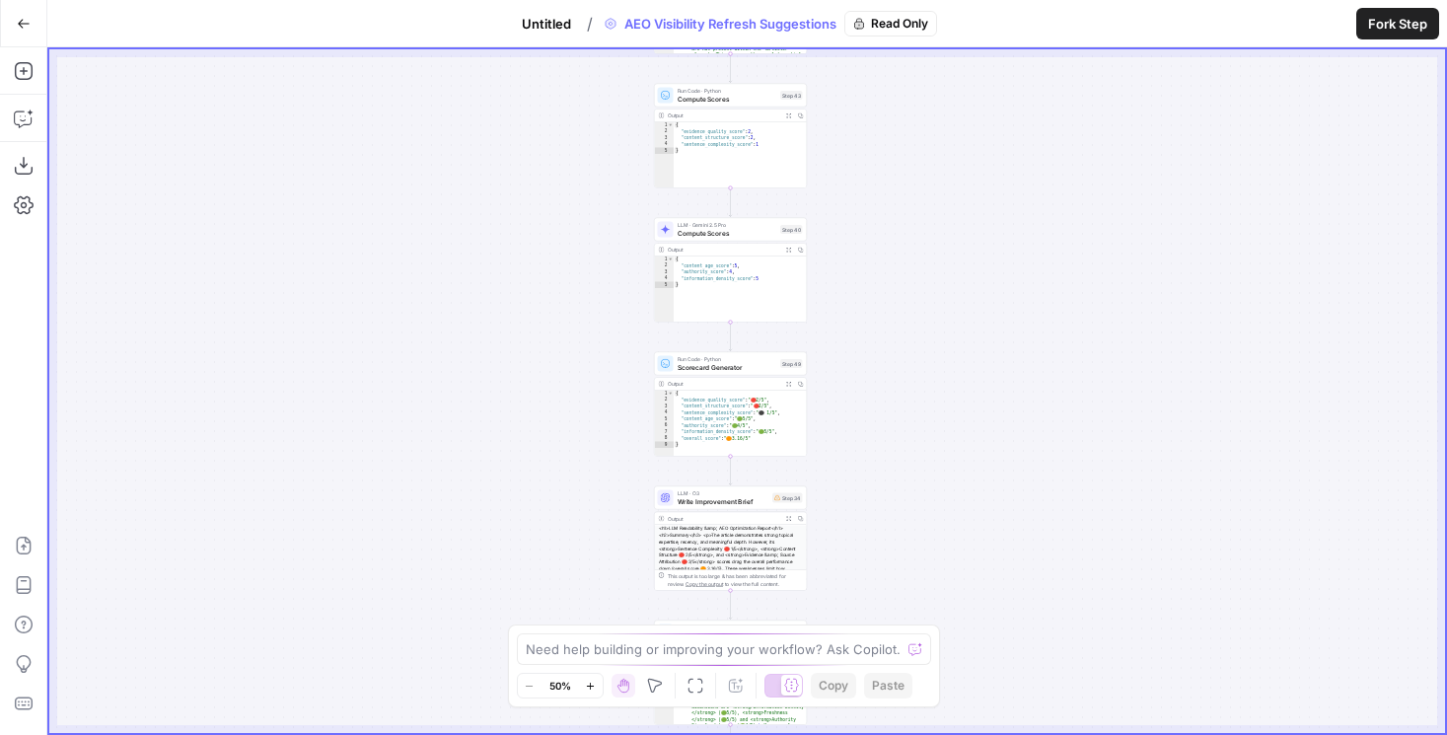
click at [532, 35] on button "Untitled" at bounding box center [546, 24] width 73 height 32
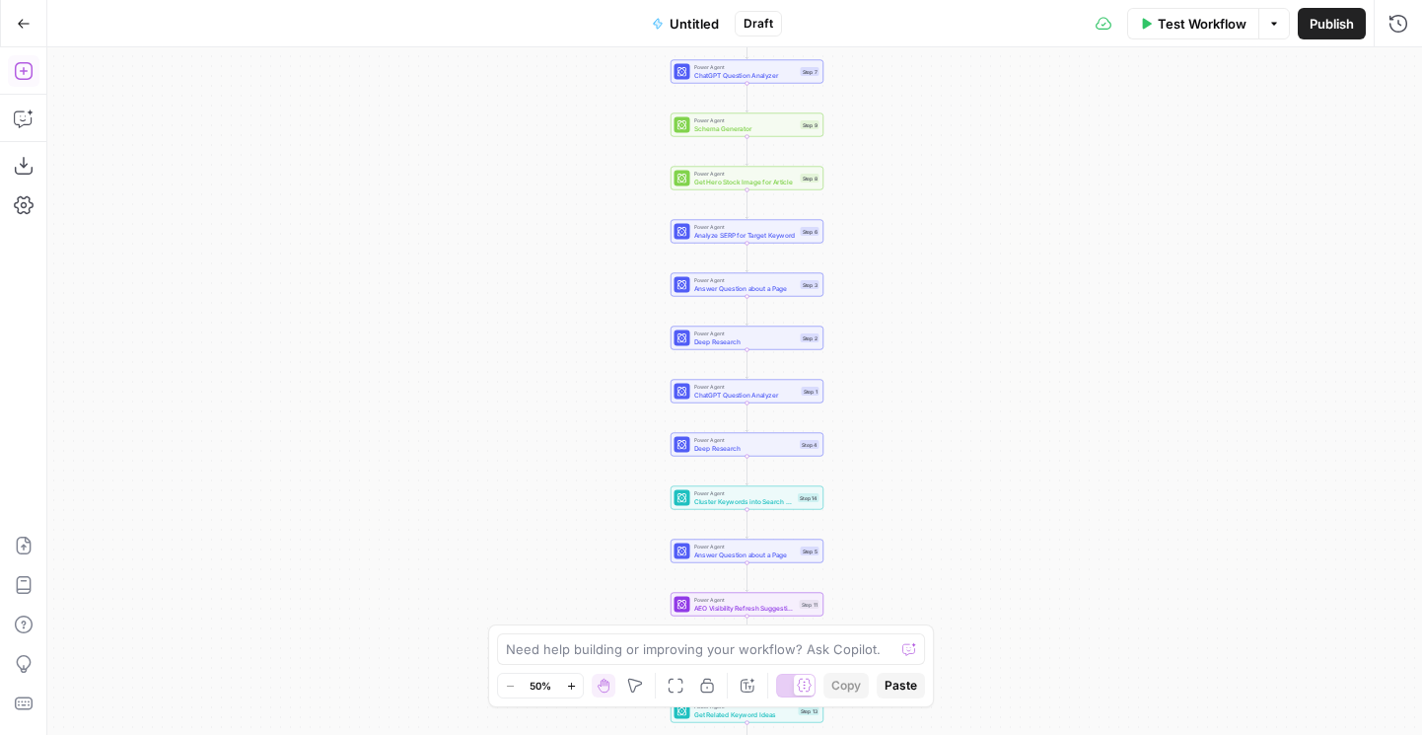
click at [20, 76] on icon "button" at bounding box center [24, 71] width 20 height 20
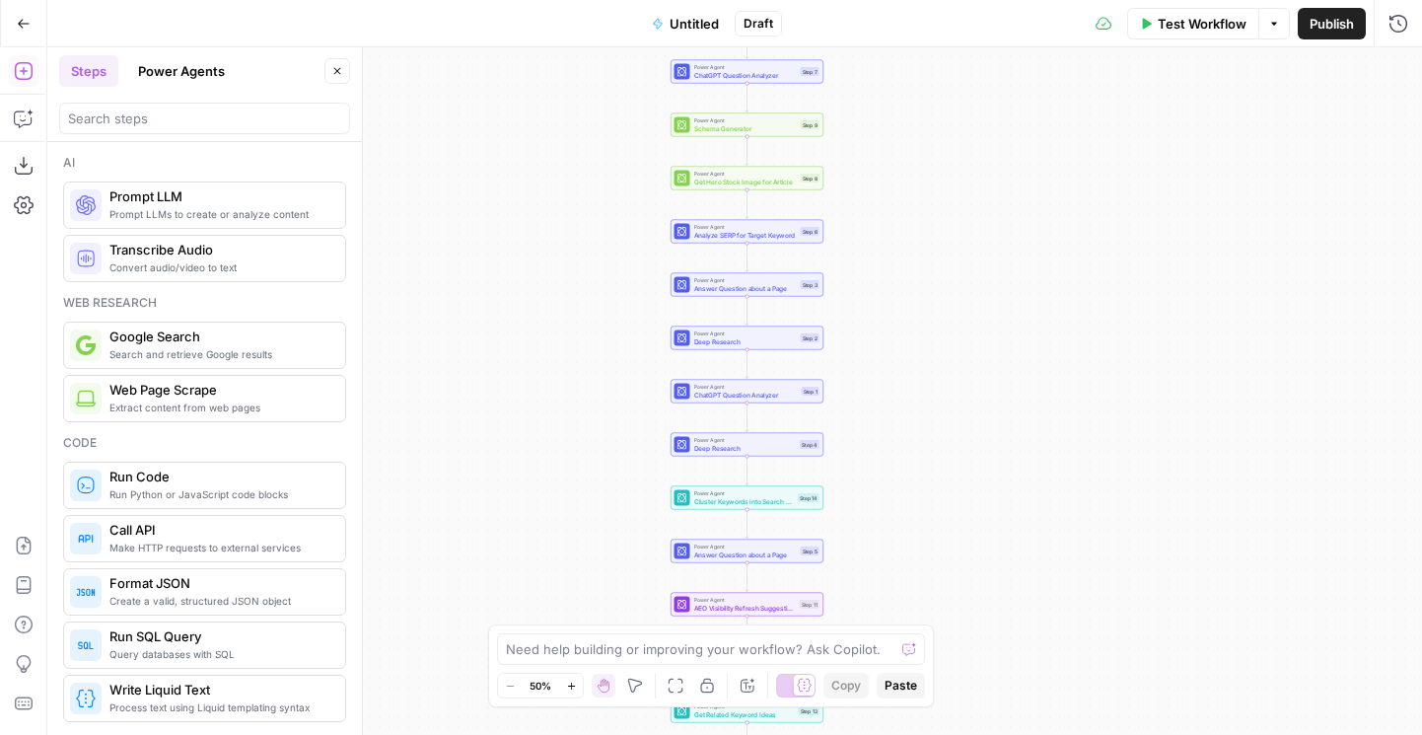
click at [175, 66] on button "Power Agents" at bounding box center [181, 71] width 110 height 32
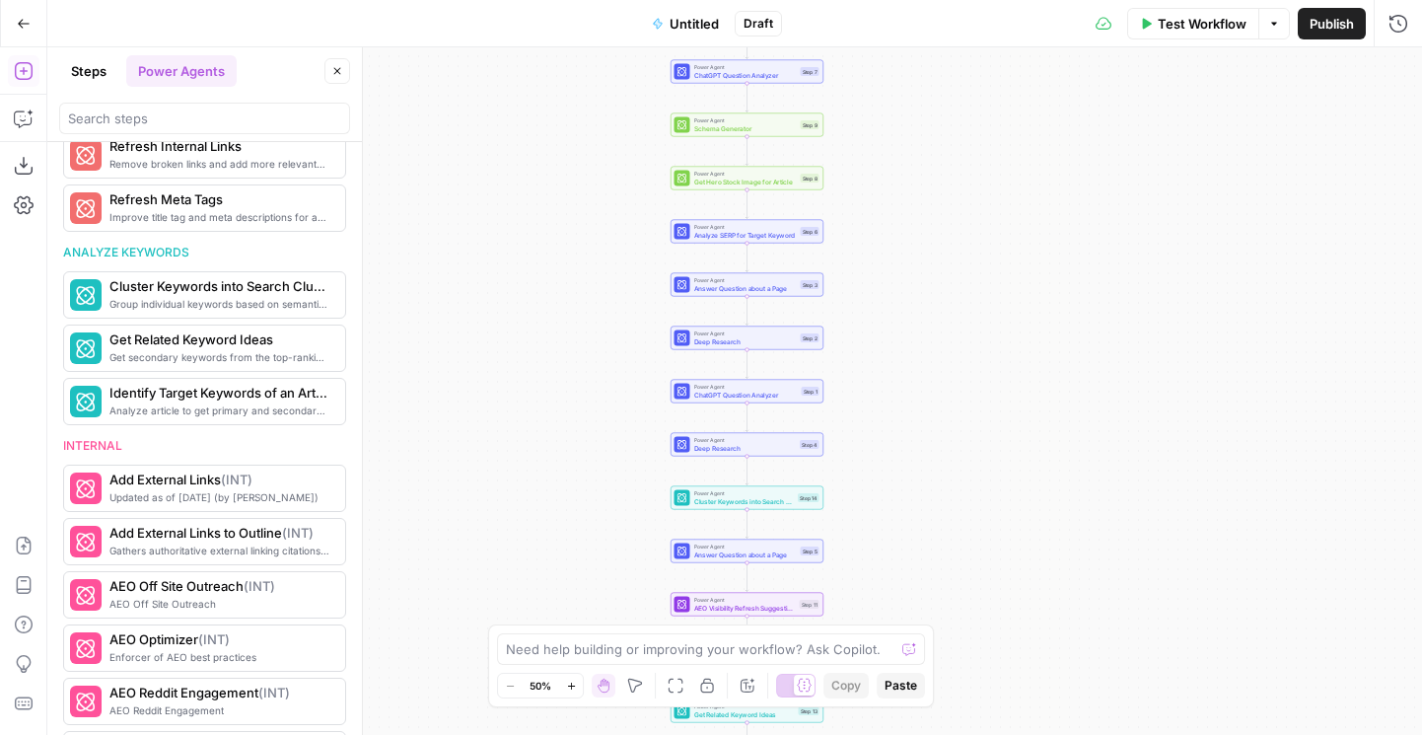
scroll to position [1277, 0]
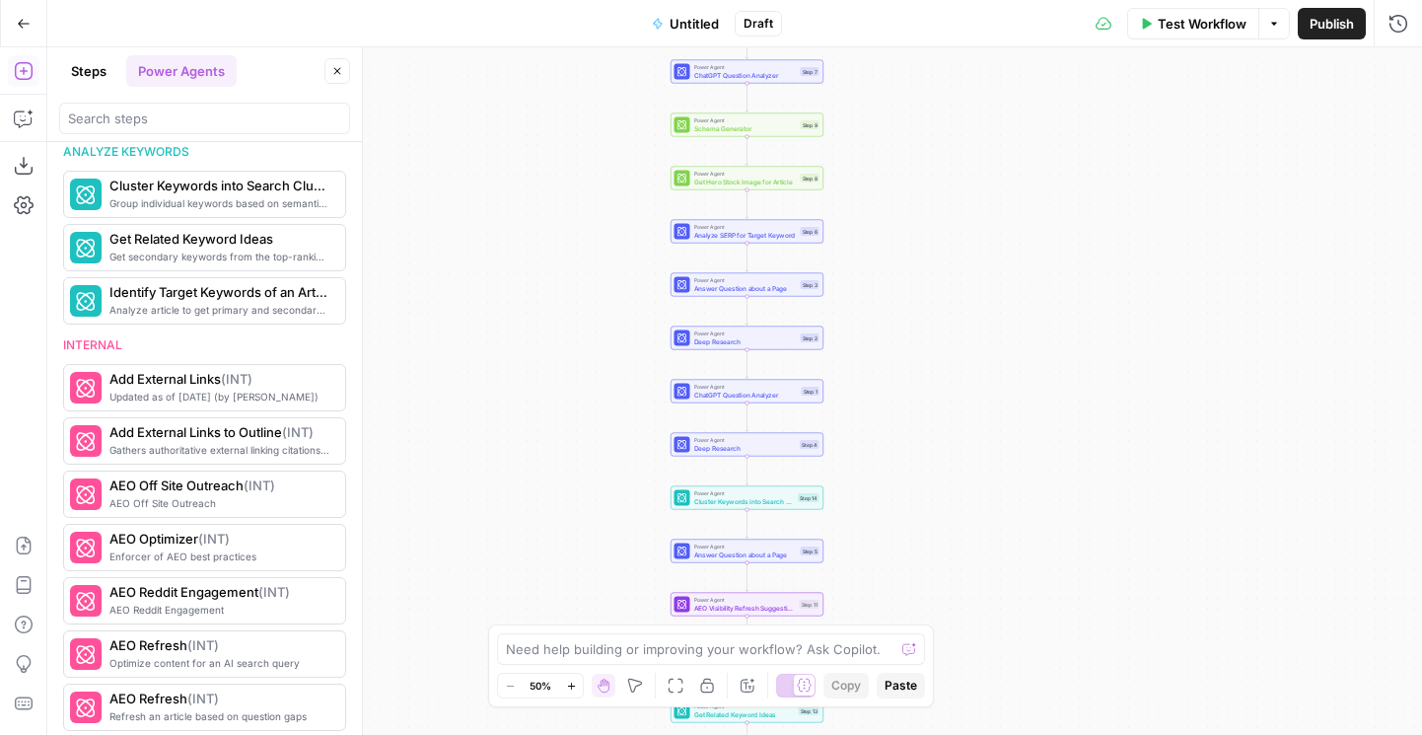
drag, startPoint x: 135, startPoint y: 344, endPoint x: 68, endPoint y: 344, distance: 67.1
click at [68, 344] on div "Internal" at bounding box center [204, 345] width 283 height 18
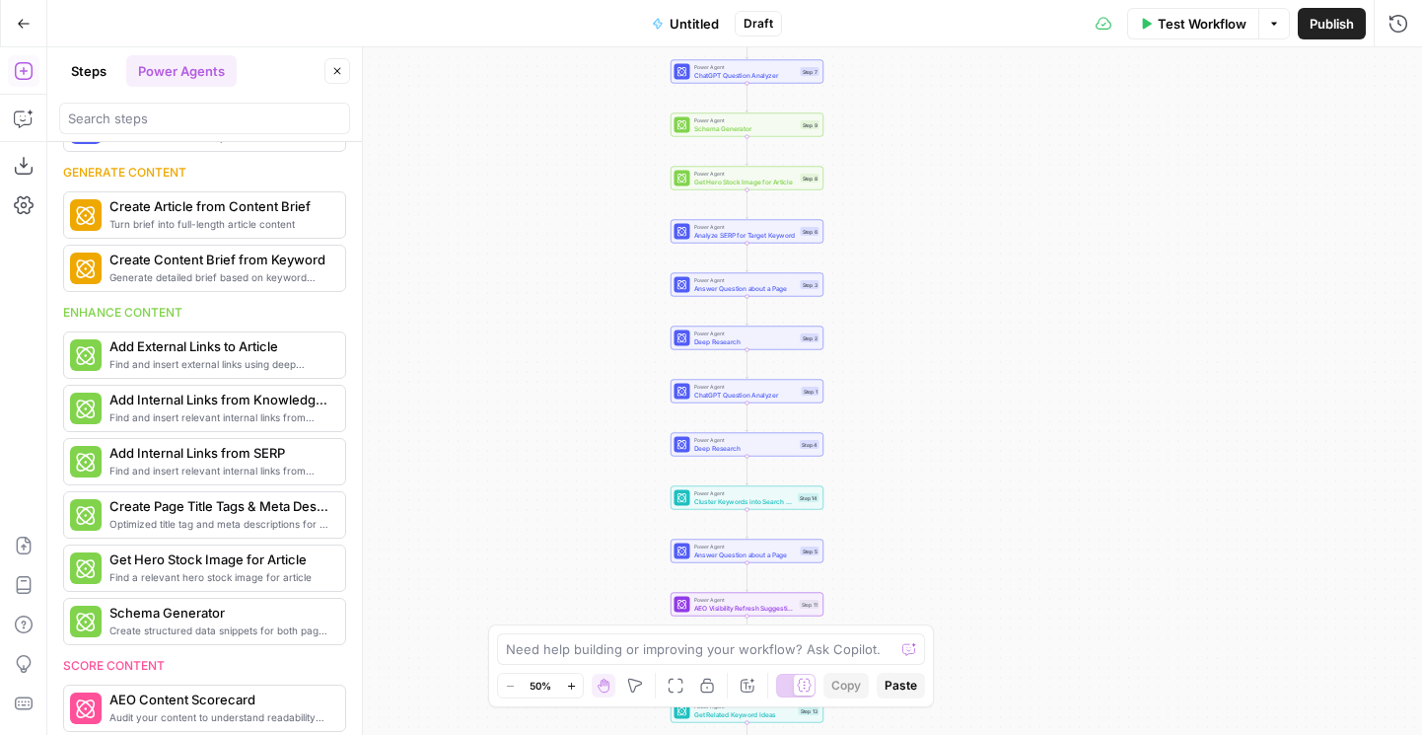
scroll to position [0, 0]
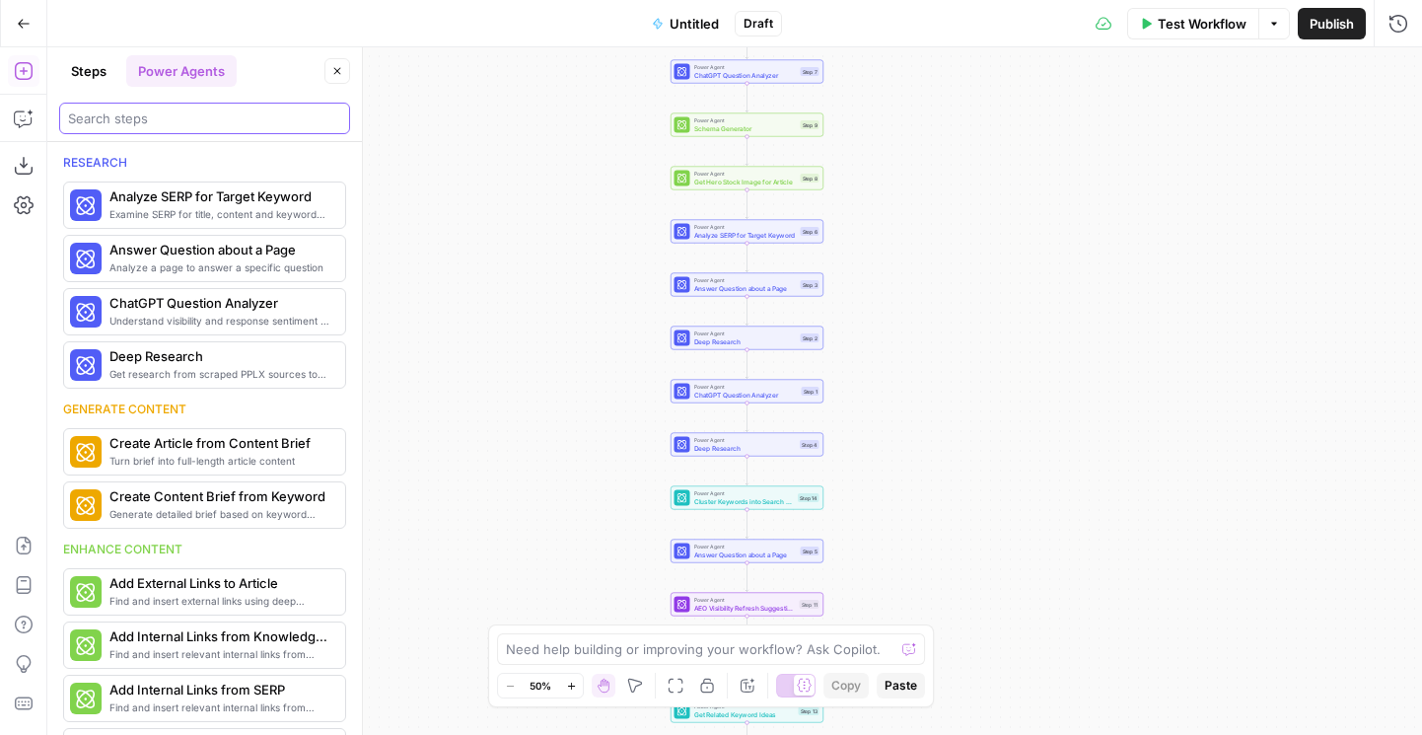
click at [224, 109] on input "search" at bounding box center [204, 119] width 273 height 20
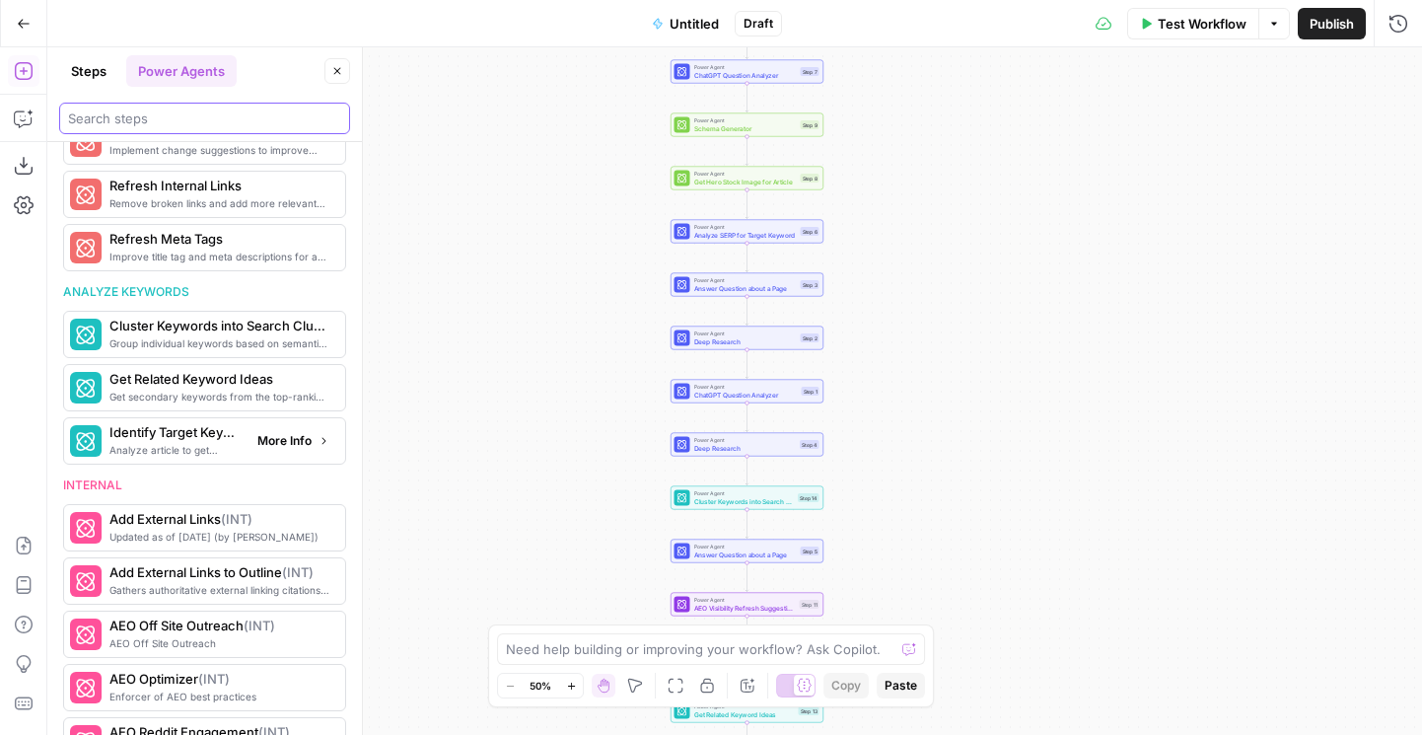
scroll to position [937, 0]
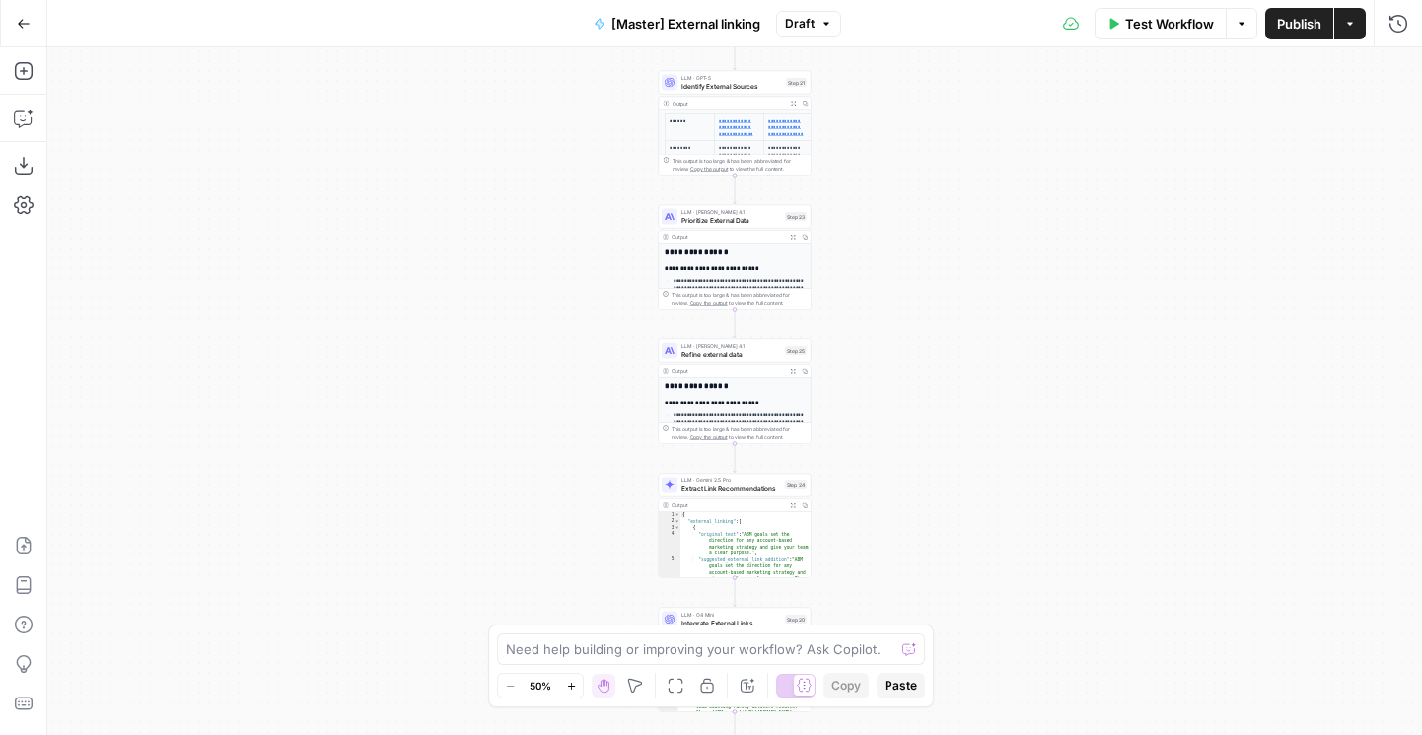
drag, startPoint x: 947, startPoint y: 135, endPoint x: 911, endPoint y: 400, distance: 267.7
click at [911, 400] on div "**********" at bounding box center [734, 391] width 1375 height 688
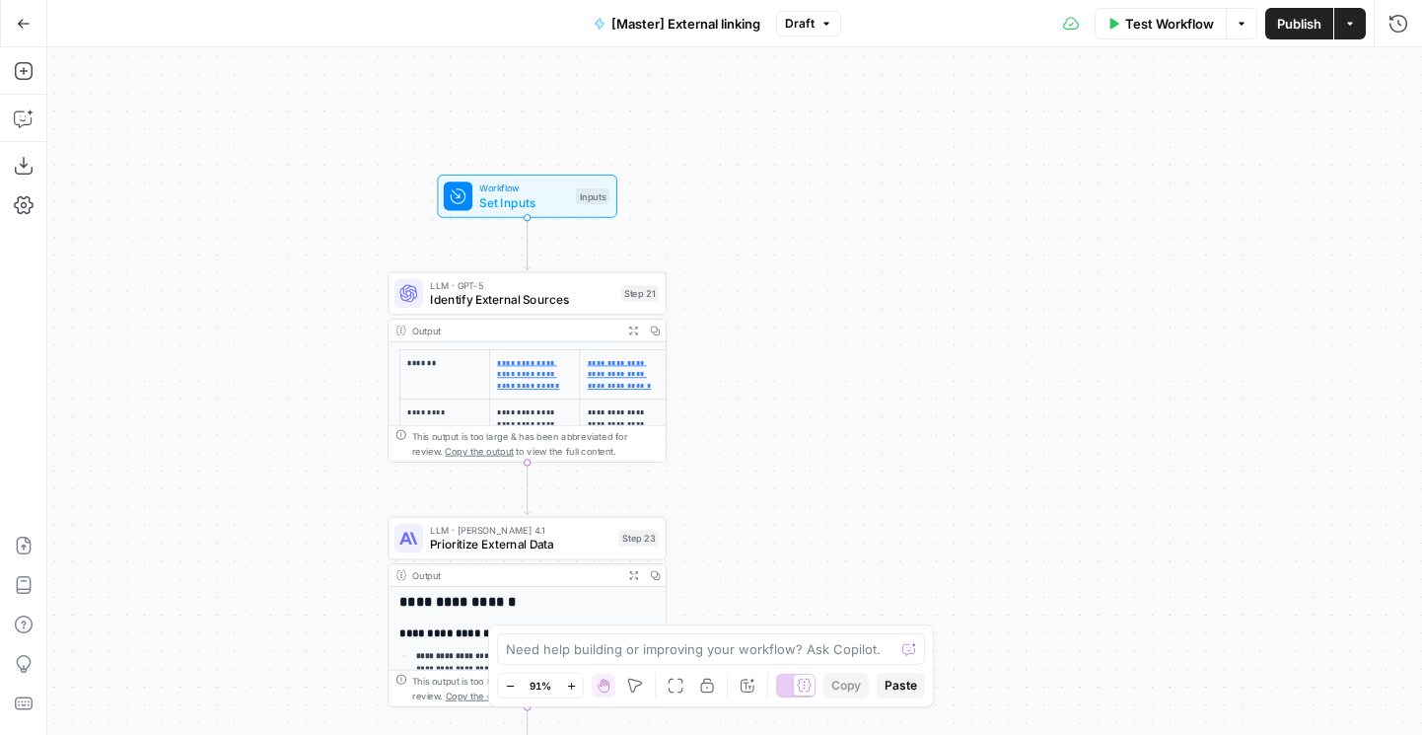
drag, startPoint x: 911, startPoint y: 402, endPoint x: 987, endPoint y: 281, distance: 143.1
click at [987, 281] on div "**********" at bounding box center [734, 391] width 1375 height 688
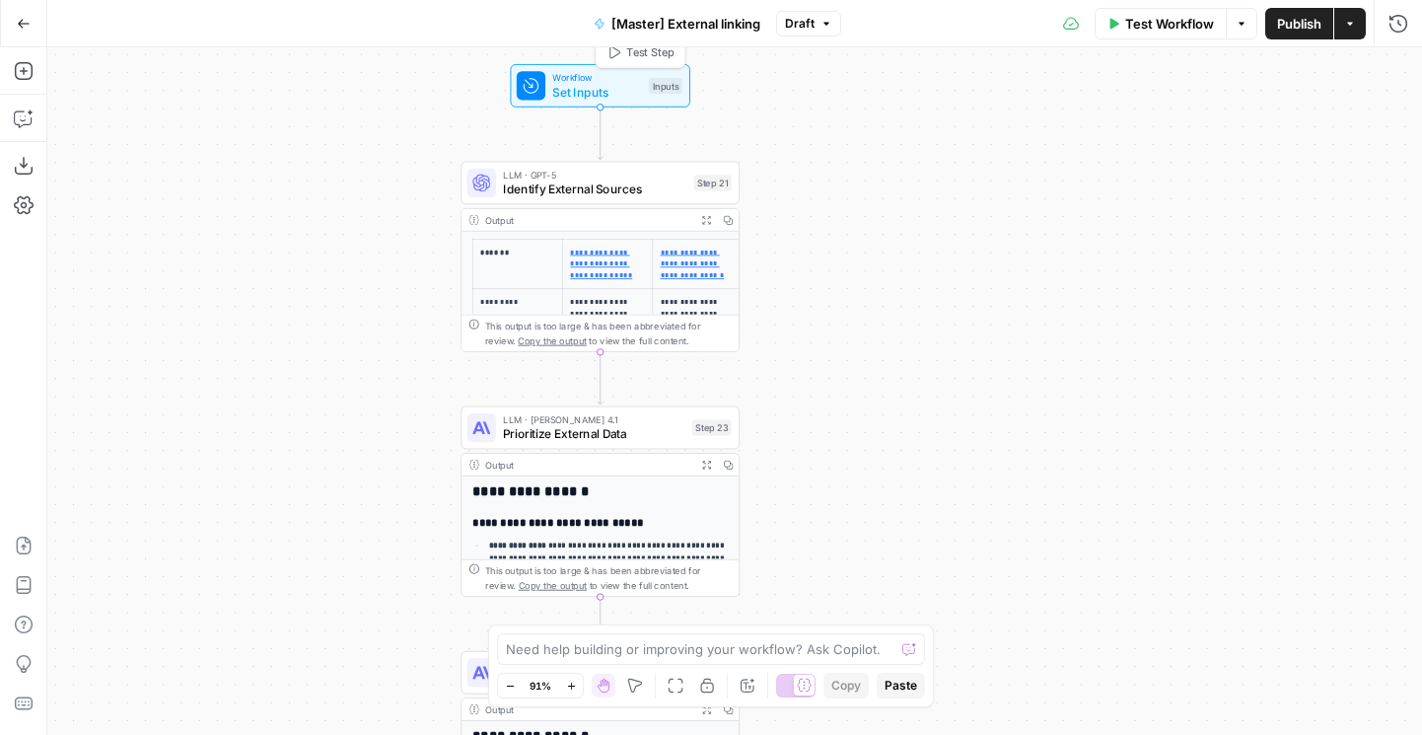
click at [553, 88] on span "Set Inputs" at bounding box center [596, 92] width 89 height 18
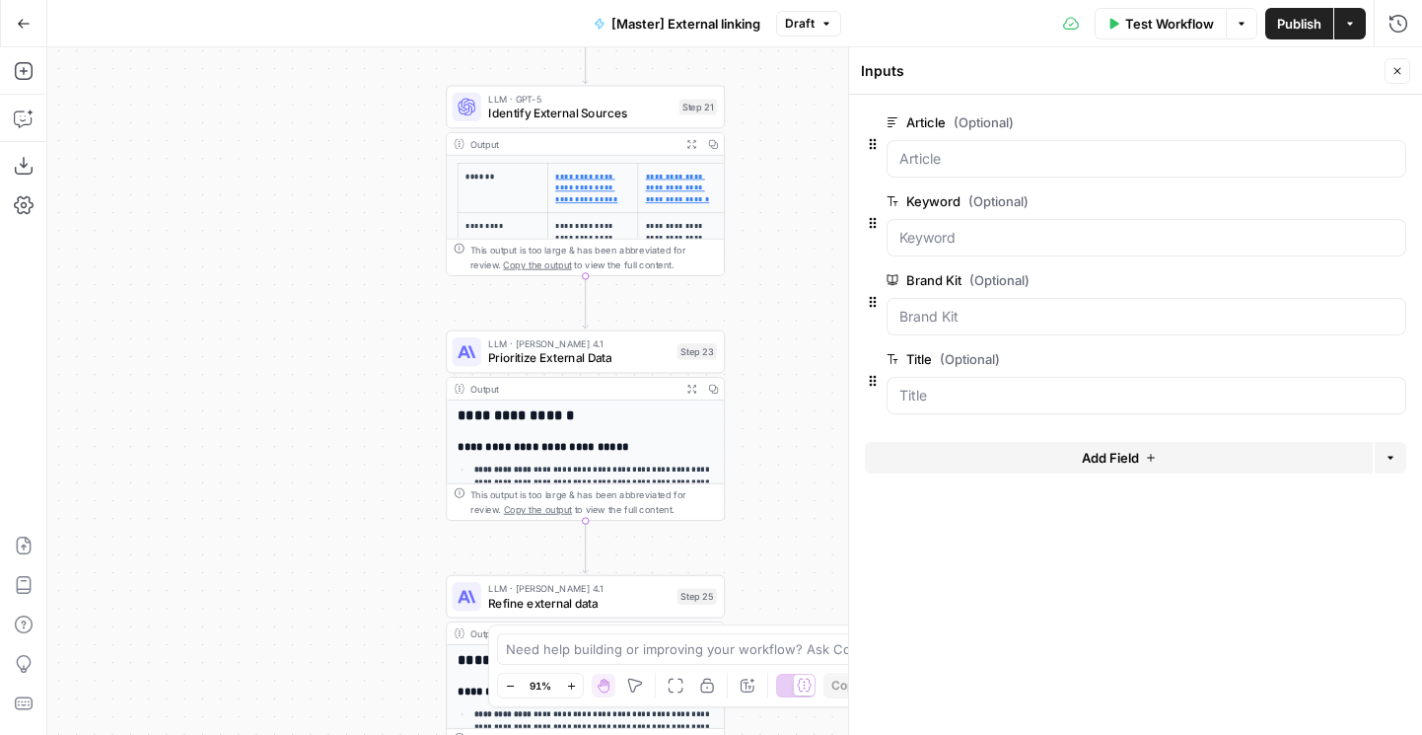
drag, startPoint x: 362, startPoint y: 365, endPoint x: 326, endPoint y: 128, distance: 239.5
click at [326, 128] on div "**********" at bounding box center [734, 391] width 1375 height 688
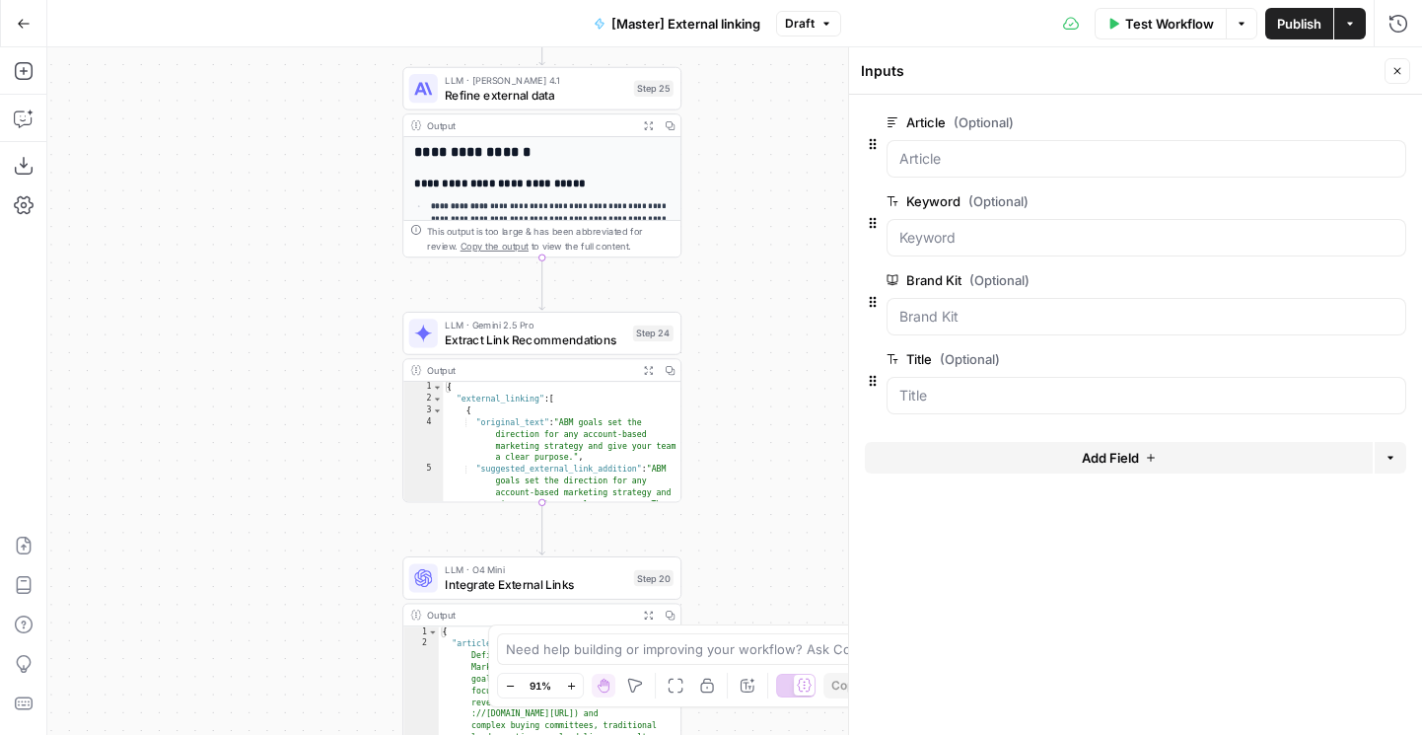
drag, startPoint x: 323, startPoint y: 434, endPoint x: 316, endPoint y: 163, distance: 271.3
click at [316, 163] on div "**********" at bounding box center [734, 391] width 1375 height 688
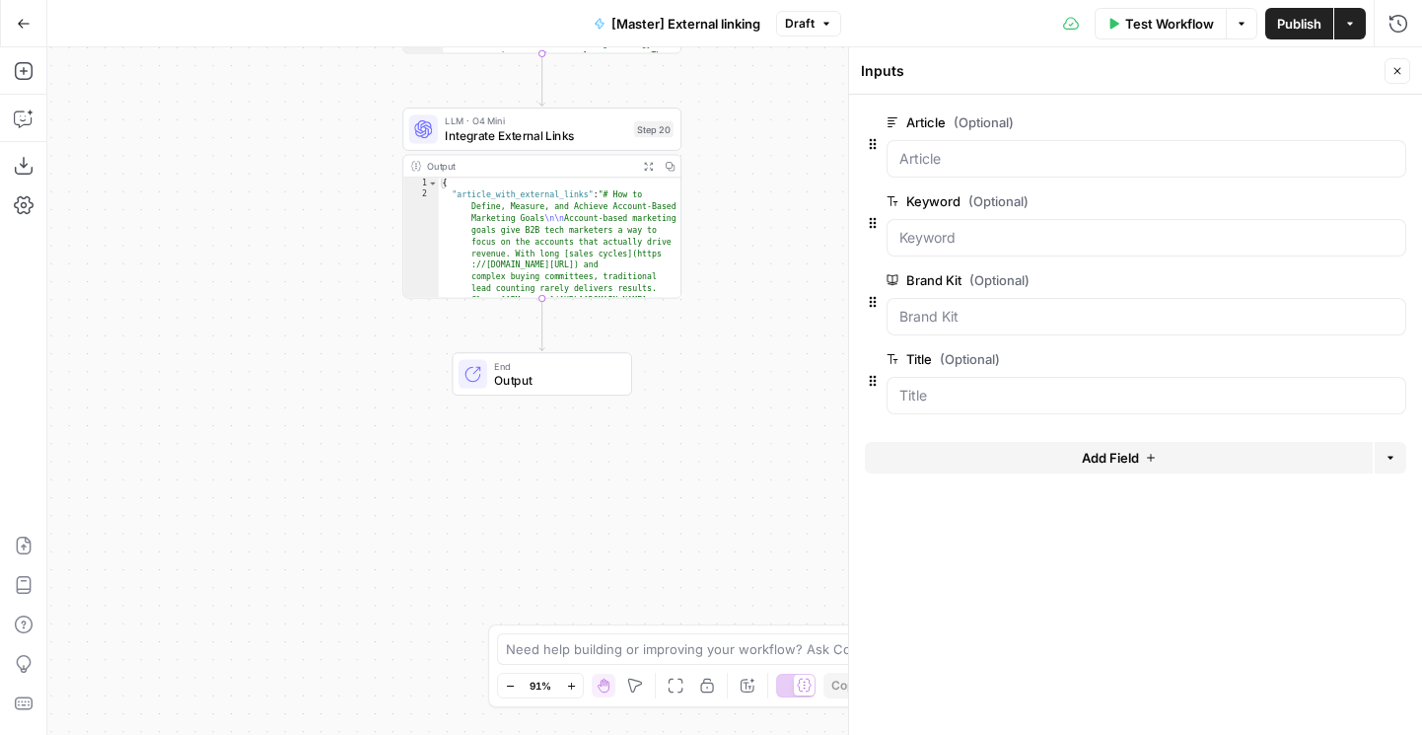
drag, startPoint x: 341, startPoint y: 403, endPoint x: 341, endPoint y: -45, distance: 448.8
click at [341, 0] on html "**********" at bounding box center [711, 367] width 1422 height 735
drag, startPoint x: 343, startPoint y: 44, endPoint x: 343, endPoint y: 66, distance: 21.7
click at [343, 66] on div "**********" at bounding box center [711, 367] width 1422 height 735
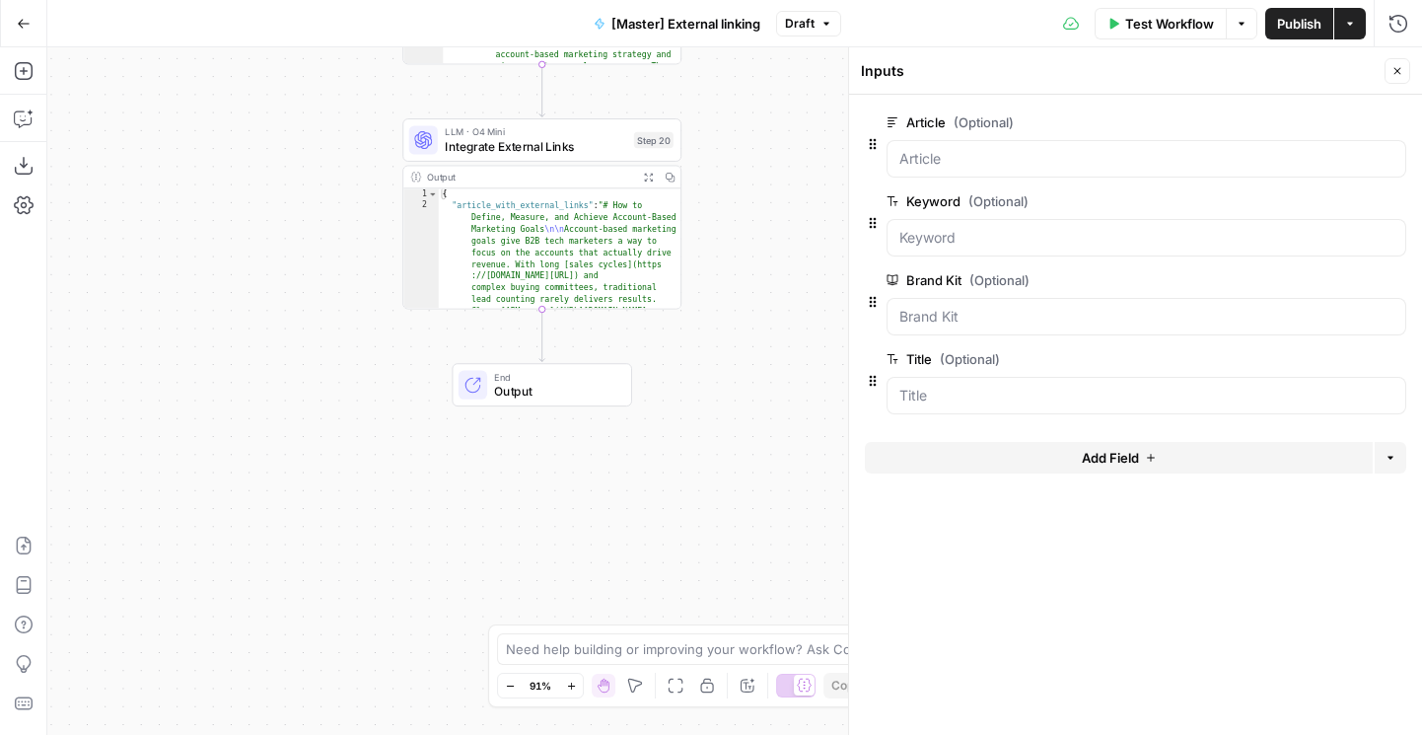
drag, startPoint x: 343, startPoint y: 174, endPoint x: 343, endPoint y: 356, distance: 182.5
click at [343, 352] on div "**********" at bounding box center [734, 391] width 1375 height 688
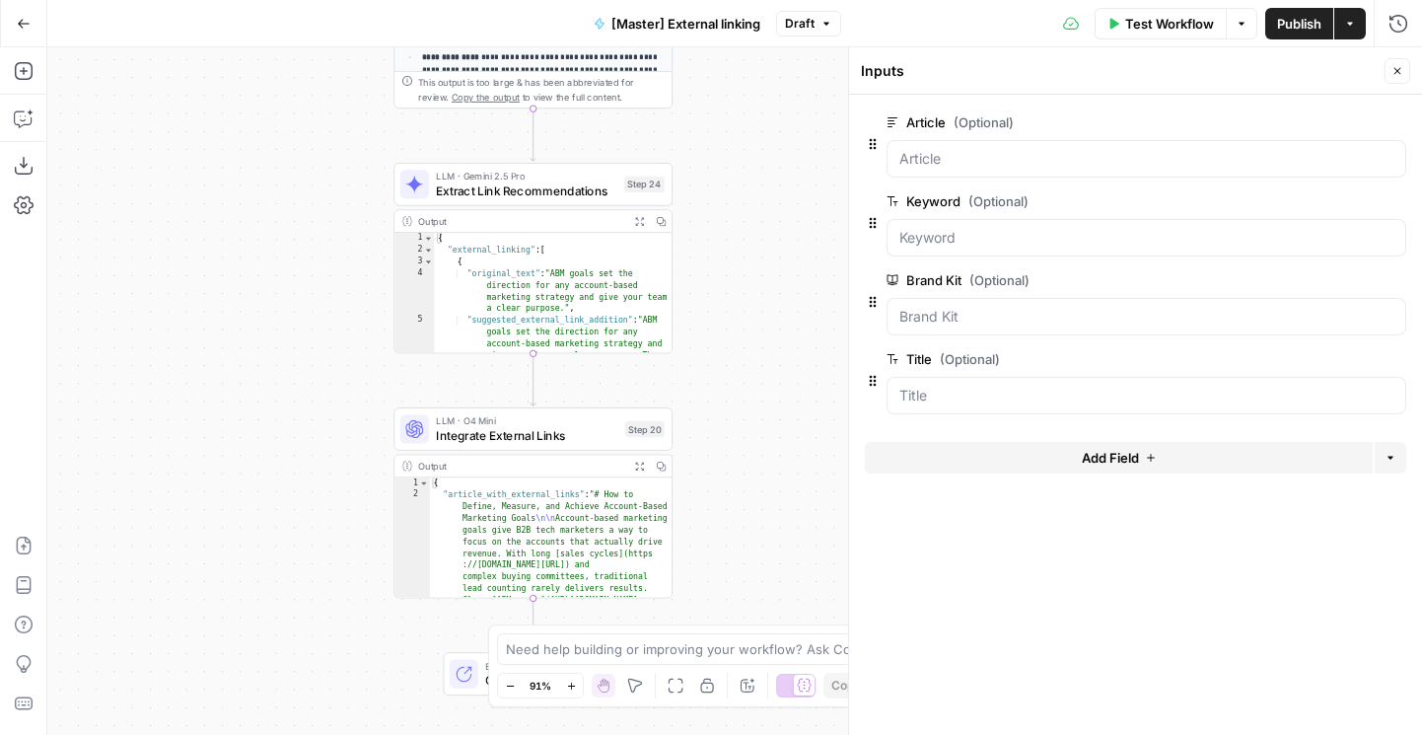
drag, startPoint x: 345, startPoint y: 211, endPoint x: 311, endPoint y: 634, distance: 424.6
click at [311, 628] on div "**********" at bounding box center [734, 391] width 1375 height 688
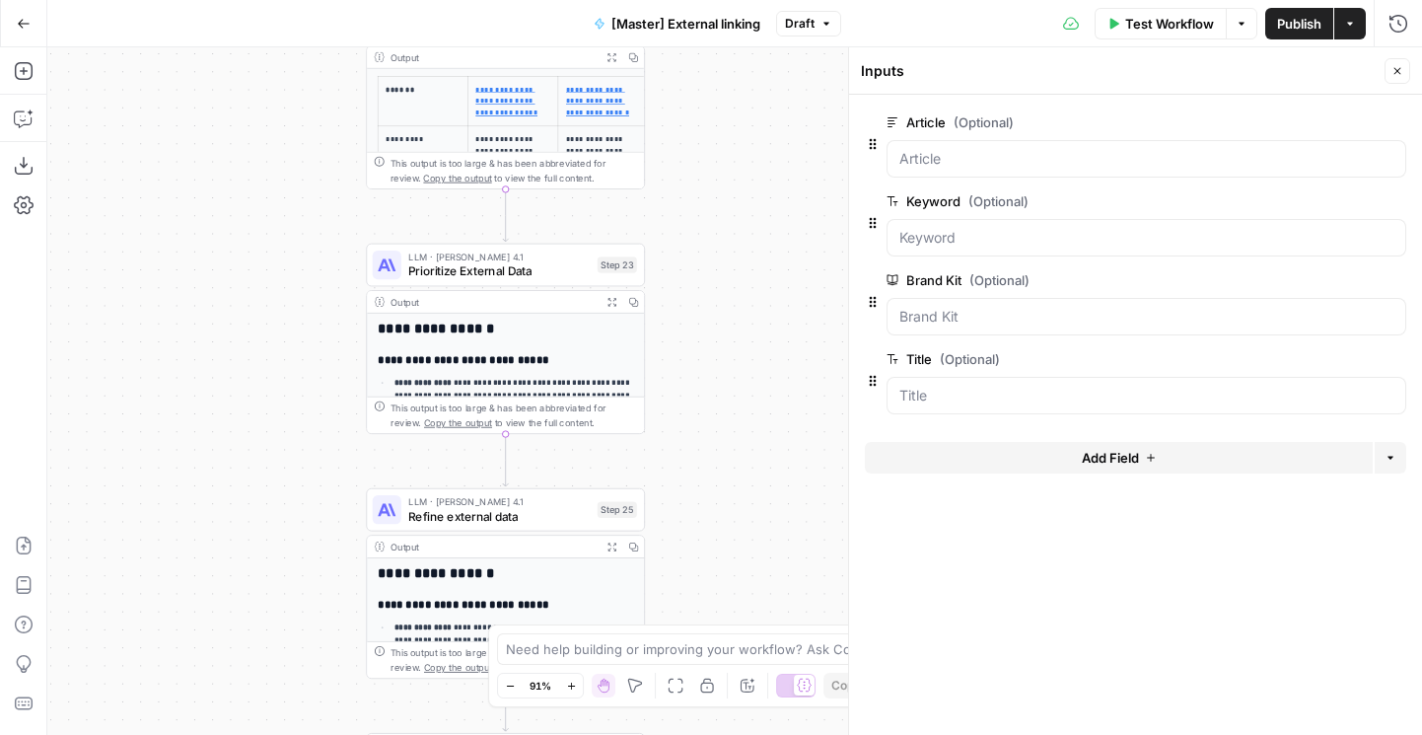
drag, startPoint x: 332, startPoint y: 499, endPoint x: 332, endPoint y: 590, distance: 90.7
click at [332, 590] on div "**********" at bounding box center [734, 391] width 1375 height 688
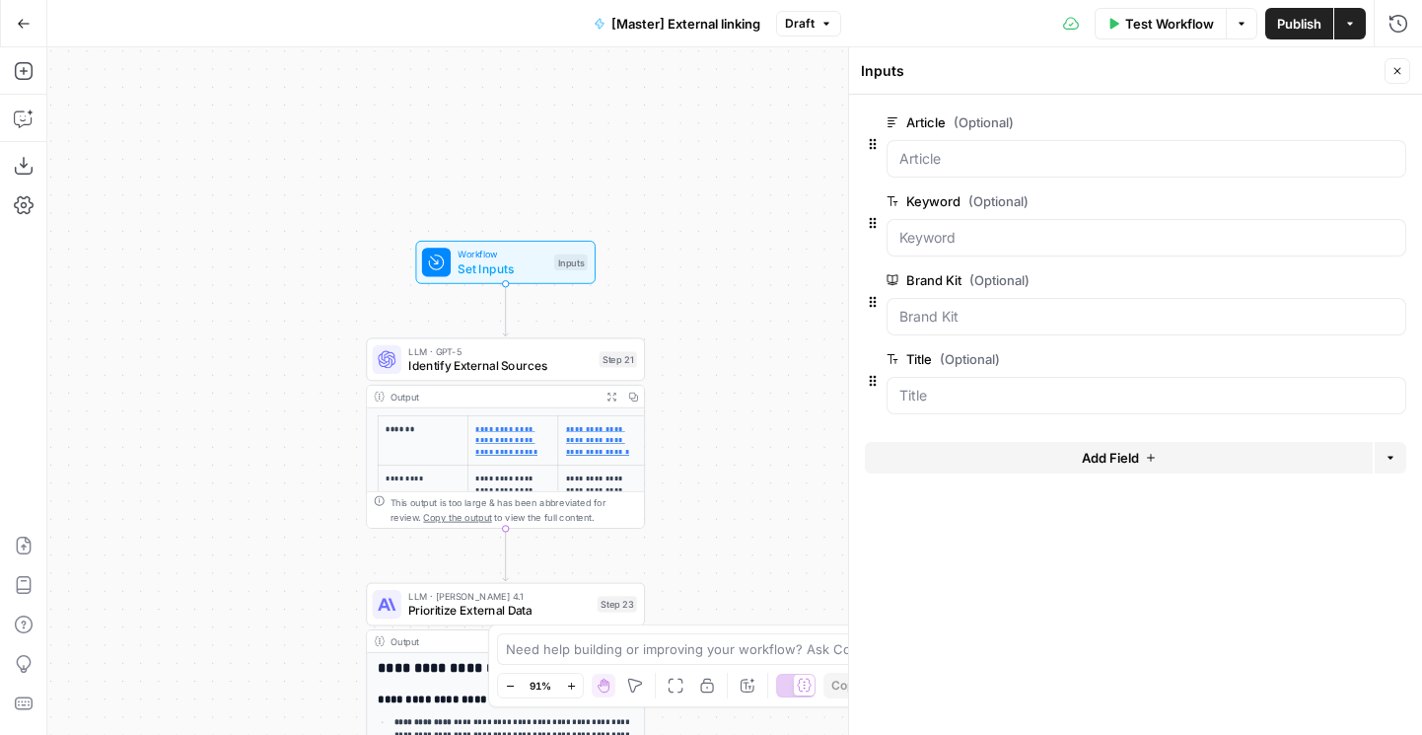
drag, startPoint x: 320, startPoint y: 245, endPoint x: 320, endPoint y: 544, distance: 299.9
click at [320, 544] on div "**********" at bounding box center [734, 391] width 1375 height 688
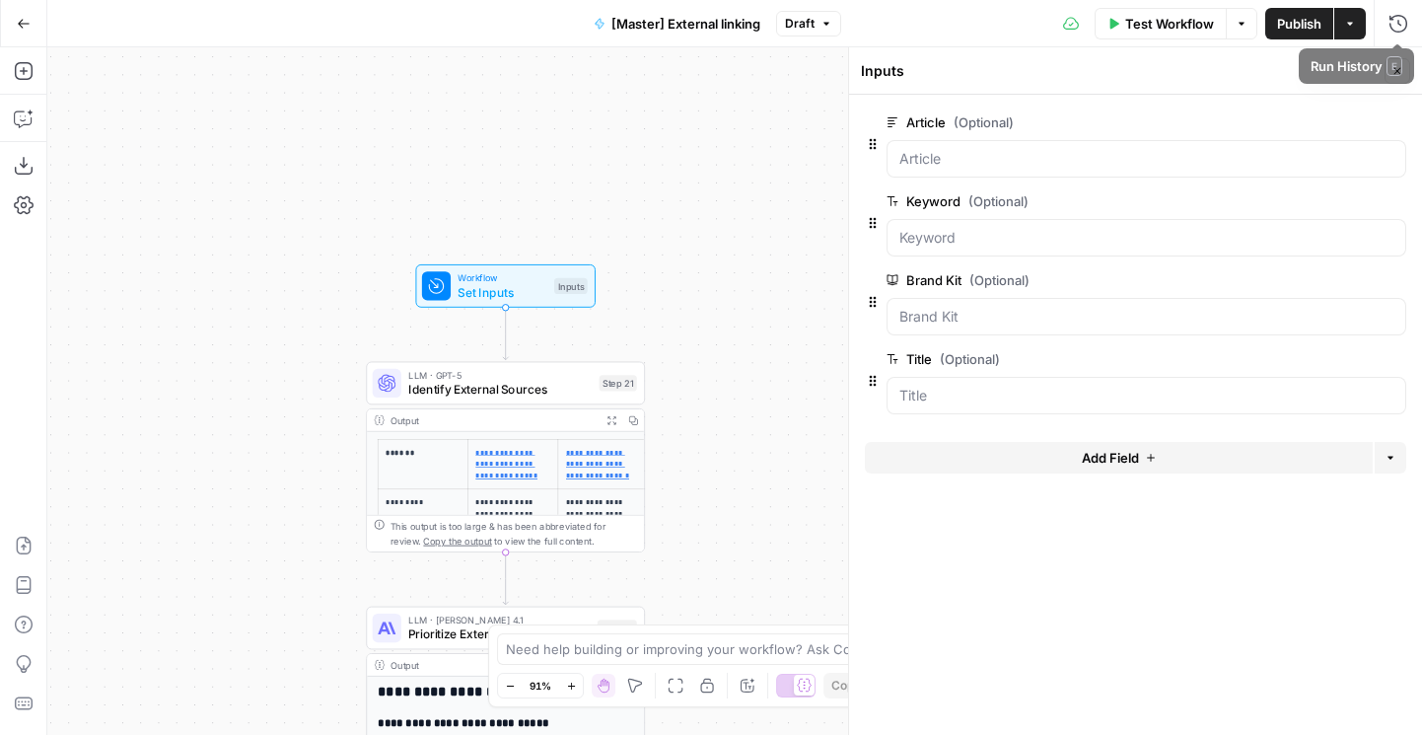
click at [1353, 24] on icon "button" at bounding box center [1350, 24] width 12 height 12
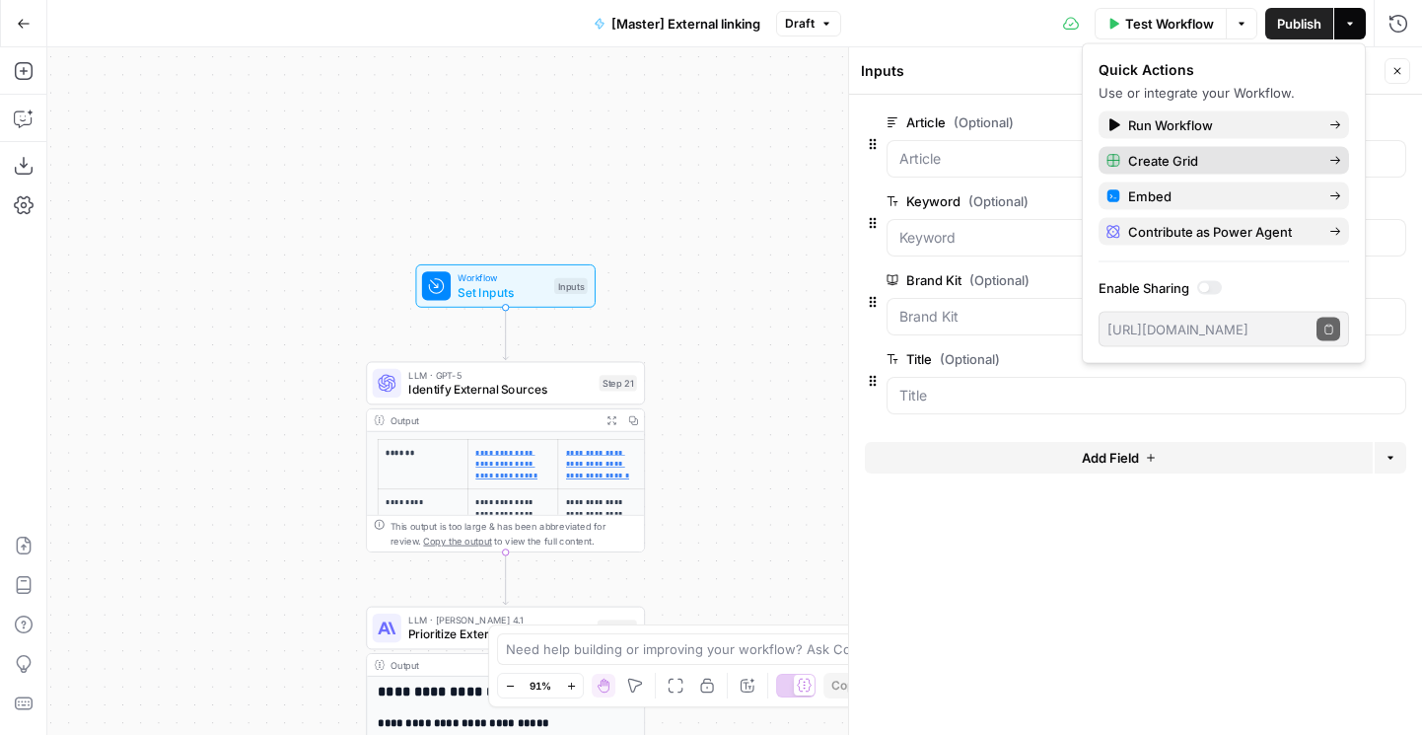
click at [1189, 155] on span "Create Grid" at bounding box center [1220, 161] width 185 height 20
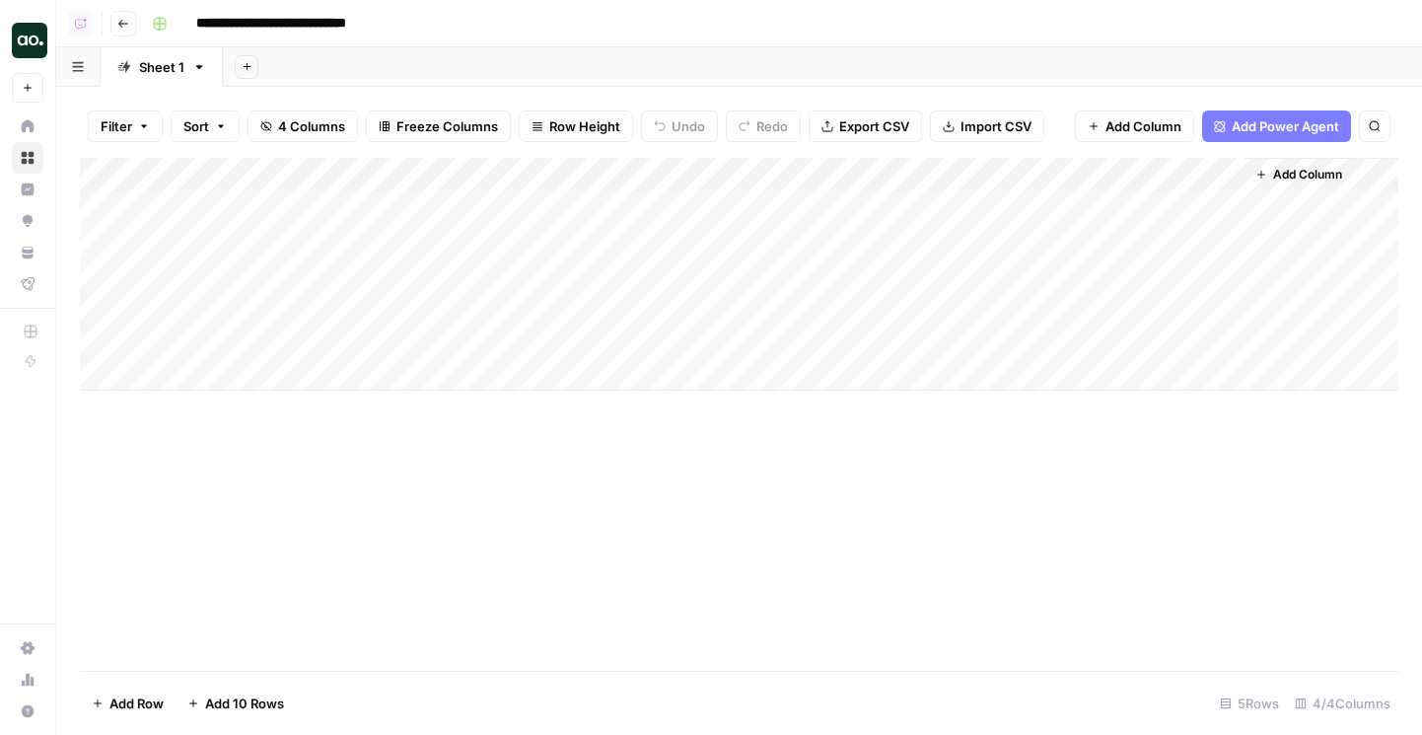
click at [255, 19] on input "**********" at bounding box center [293, 24] width 213 height 32
click at [231, 23] on input "**********" at bounding box center [293, 24] width 213 height 32
type input "**********"
click at [518, 48] on div "Add Sheet" at bounding box center [822, 66] width 1199 height 39
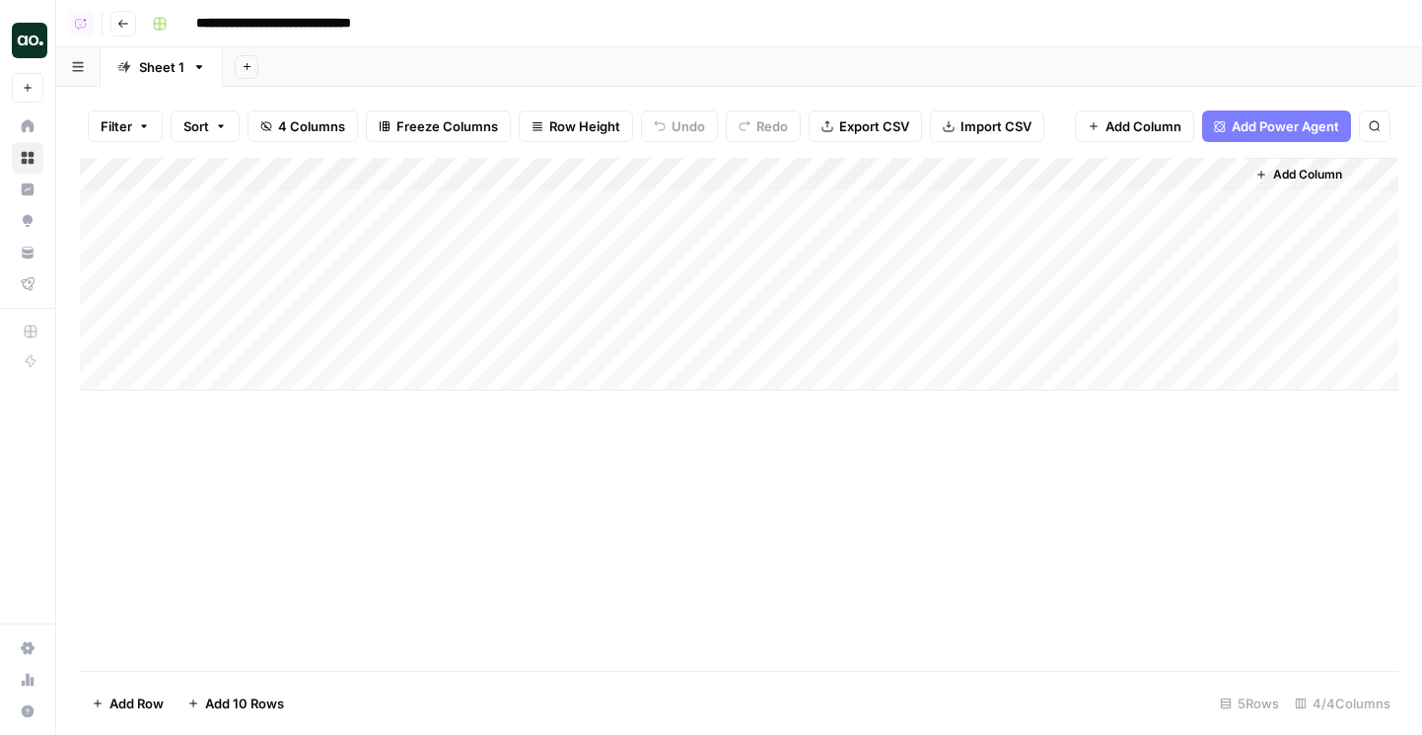
click at [323, 199] on div "Add Column" at bounding box center [739, 274] width 1319 height 233
click at [319, 166] on div "Add Column" at bounding box center [739, 274] width 1319 height 233
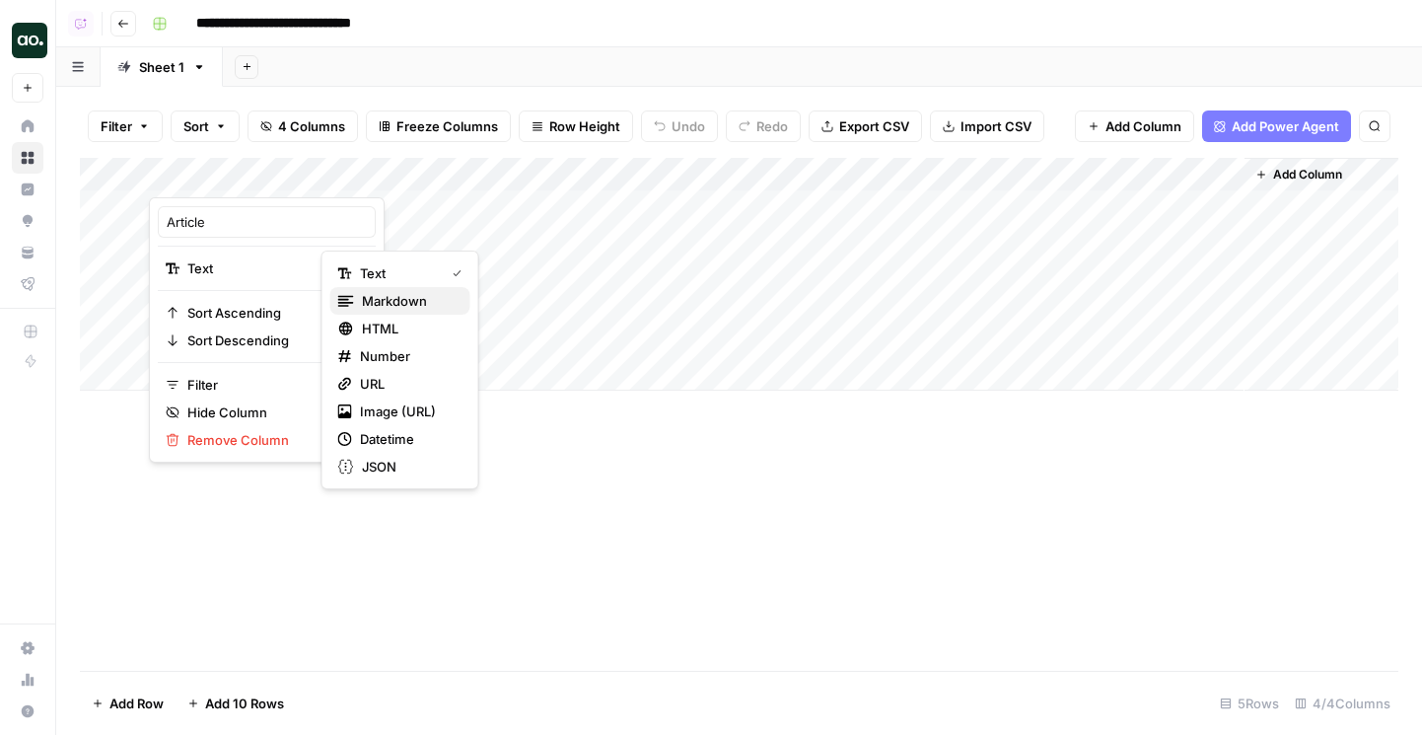
click at [377, 296] on span "Markdown" at bounding box center [408, 301] width 93 height 20
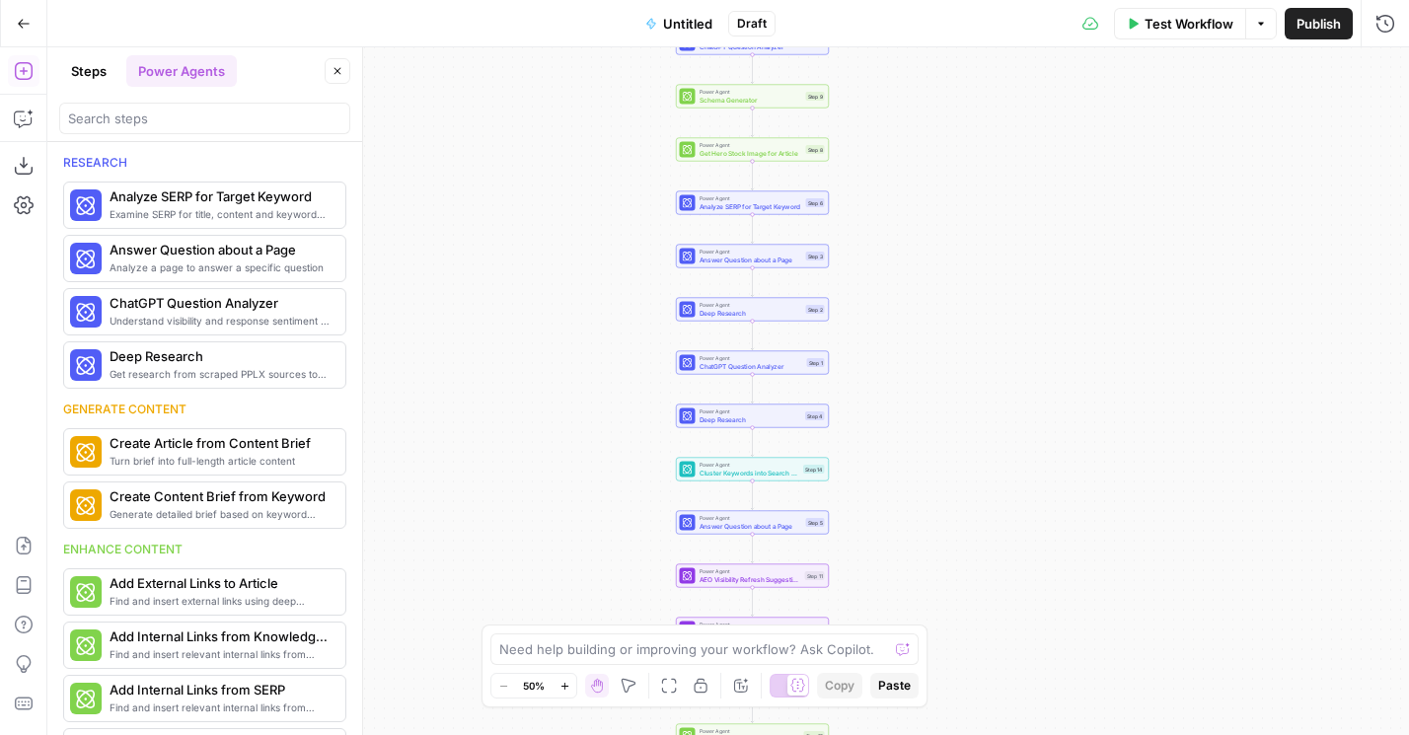
scroll to position [937, 0]
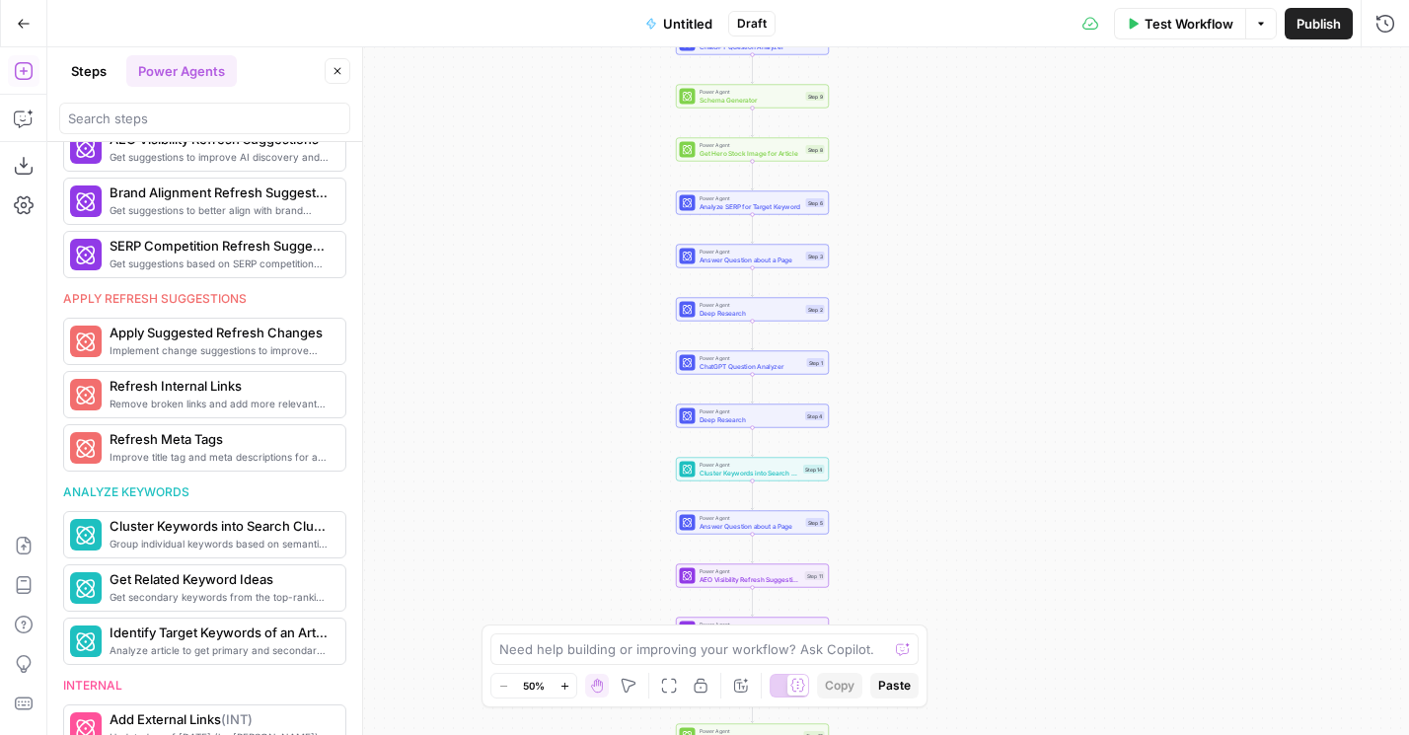
click at [26, 15] on button "Go Back" at bounding box center [24, 24] width 36 height 36
click at [23, 17] on icon "button" at bounding box center [24, 24] width 14 height 14
click at [22, 39] on button "Go Back" at bounding box center [24, 24] width 36 height 36
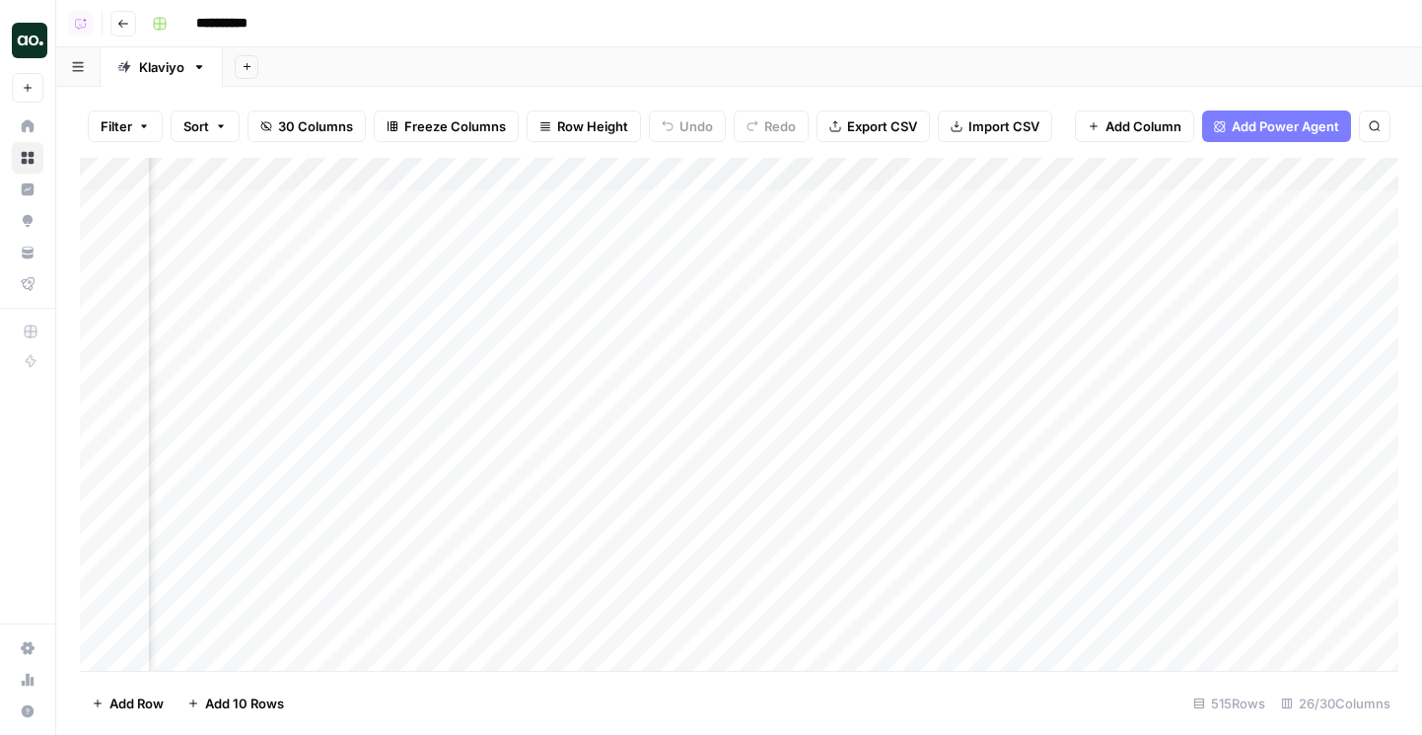
scroll to position [0, 1107]
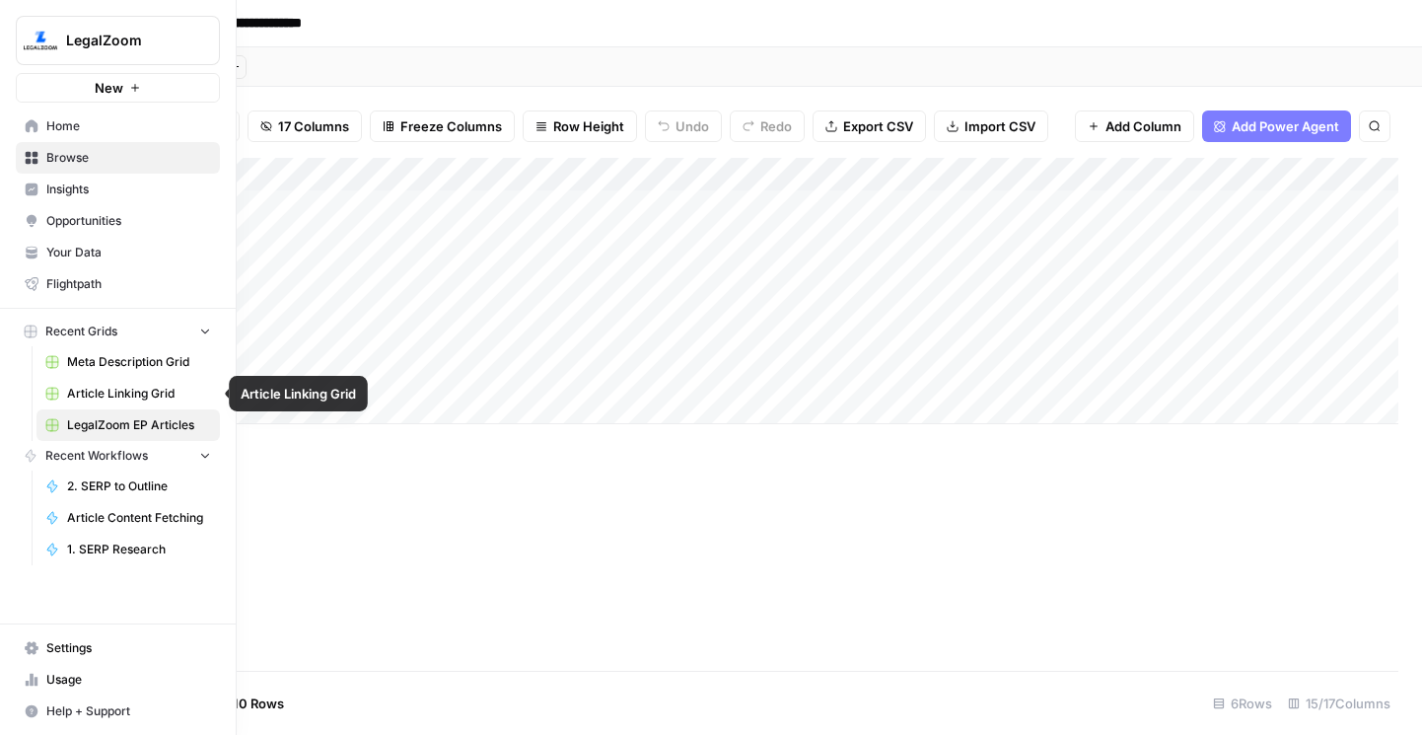
click at [95, 385] on span "Article Linking Grid" at bounding box center [139, 394] width 144 height 18
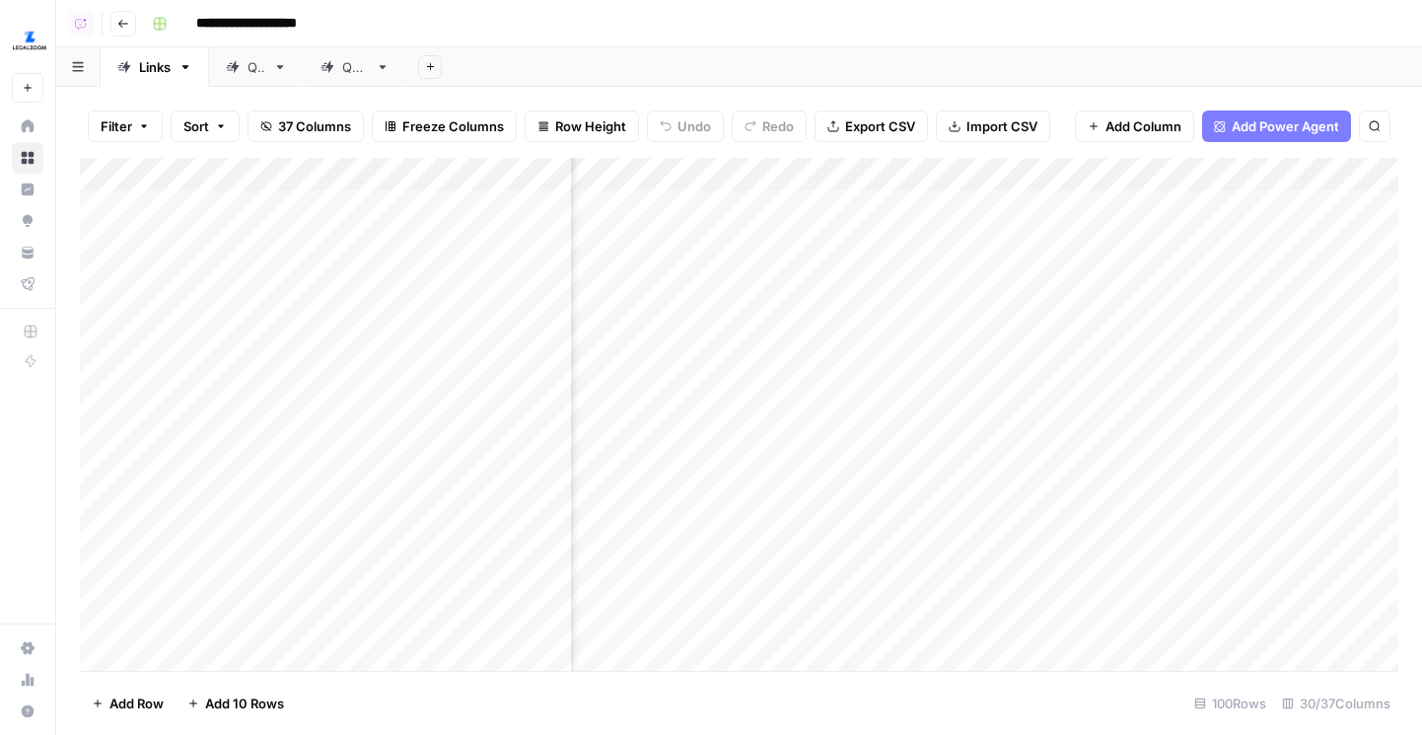
scroll to position [0, 840]
click at [921, 166] on div "Add Column" at bounding box center [739, 414] width 1319 height 513
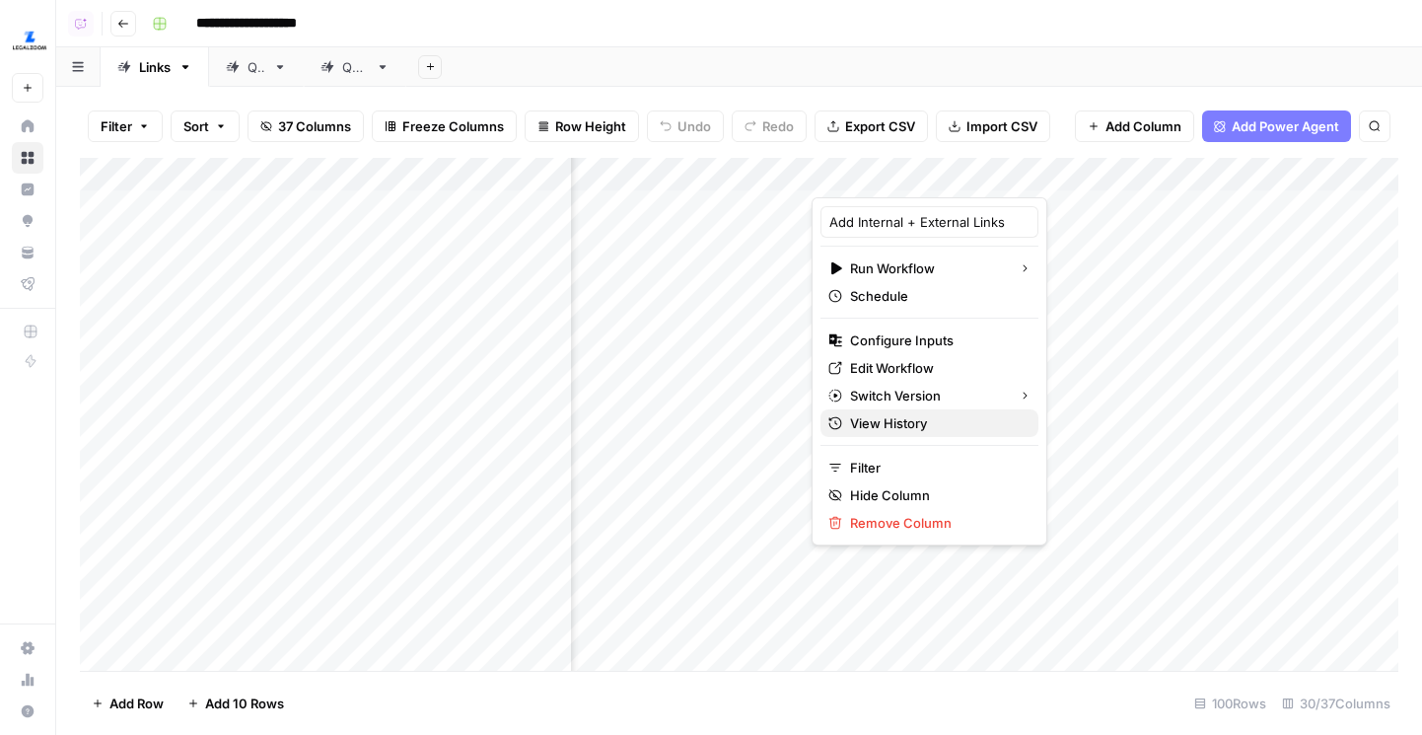
click at [906, 427] on span "View History" at bounding box center [936, 423] width 173 height 20
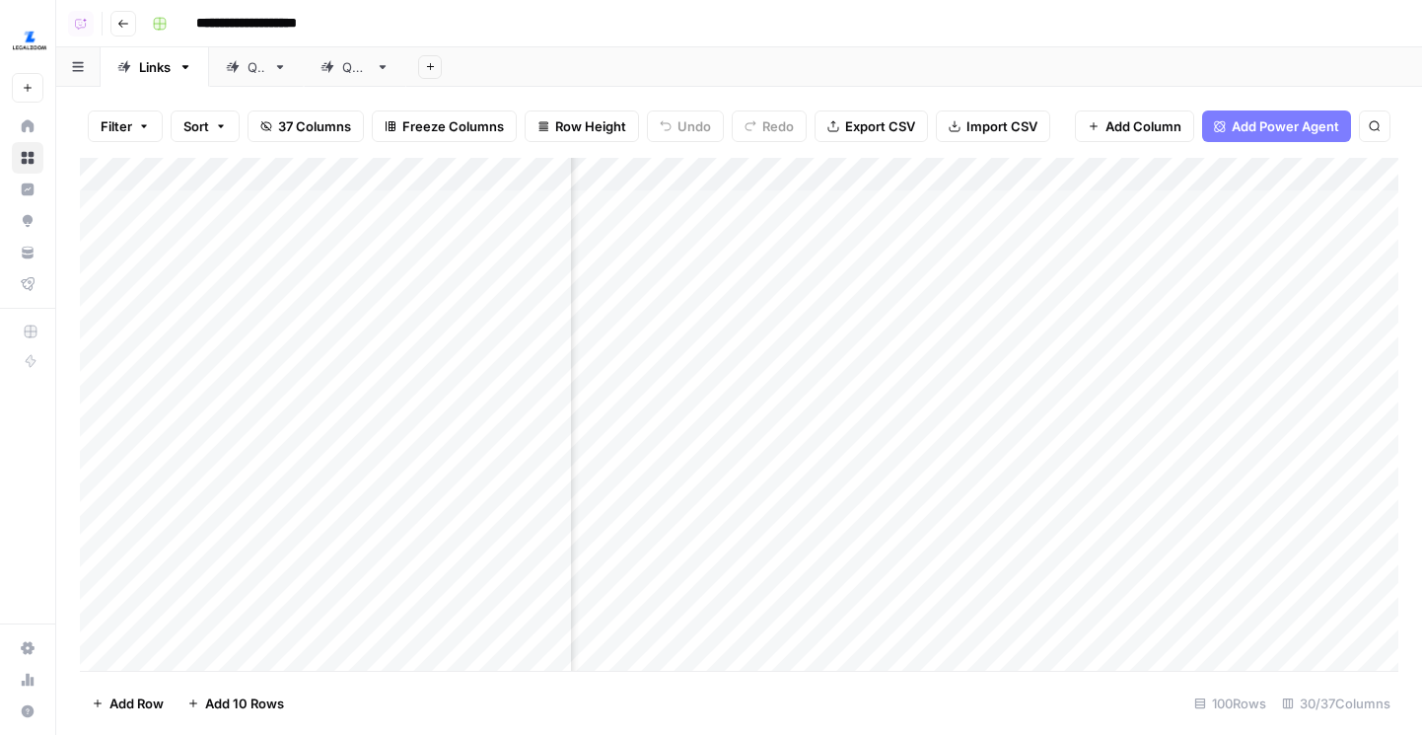
click at [899, 175] on div "Add Column" at bounding box center [739, 414] width 1319 height 513
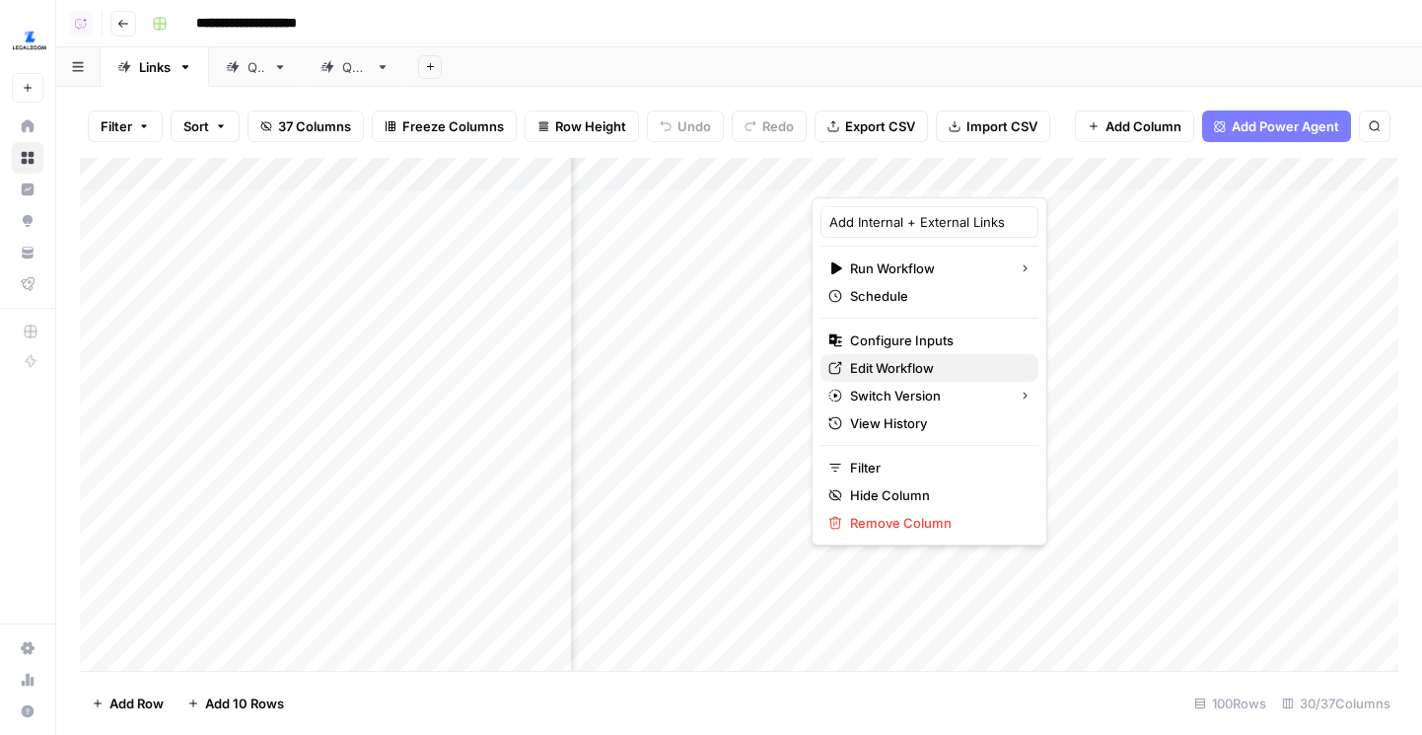
click at [892, 362] on span "Edit Workflow" at bounding box center [936, 368] width 173 height 20
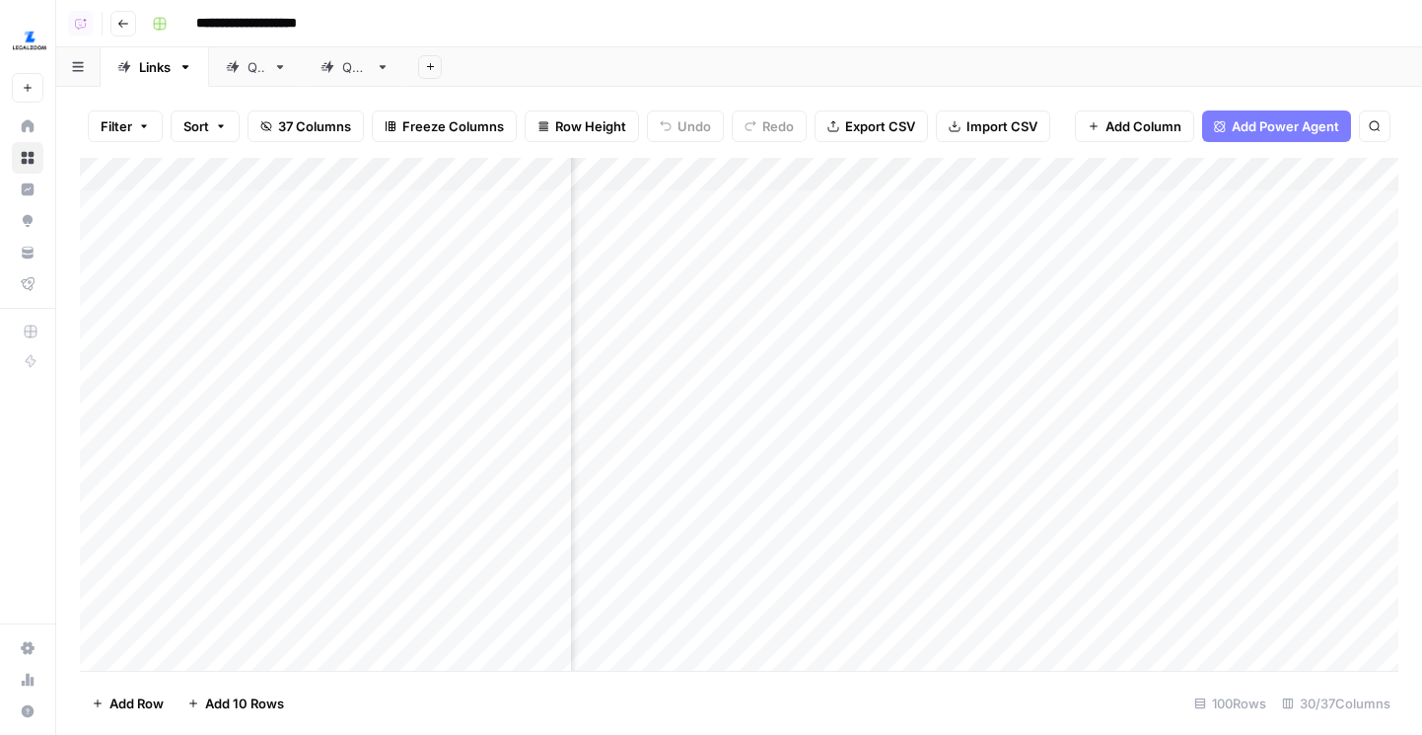
click at [887, 170] on div "Add Column" at bounding box center [739, 414] width 1319 height 513
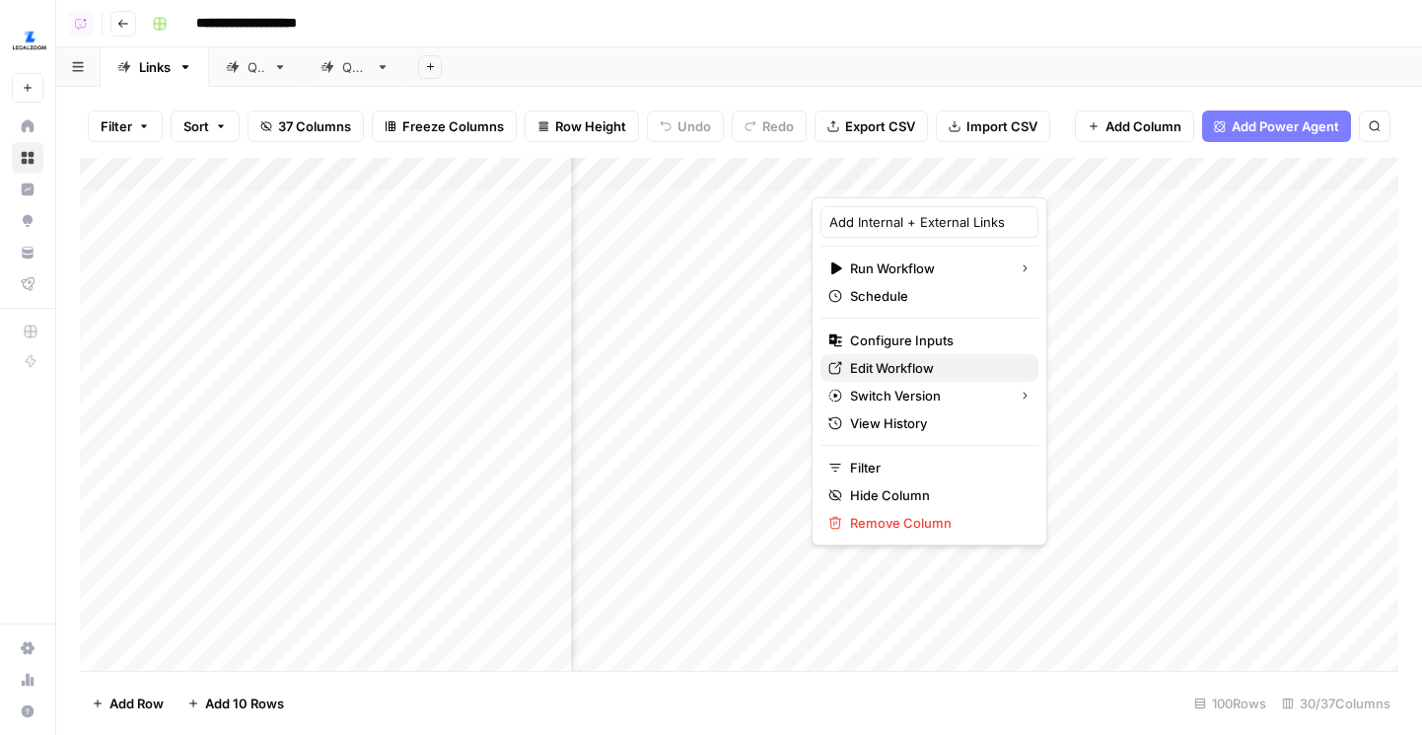
click at [881, 368] on span "Edit Workflow" at bounding box center [936, 368] width 173 height 20
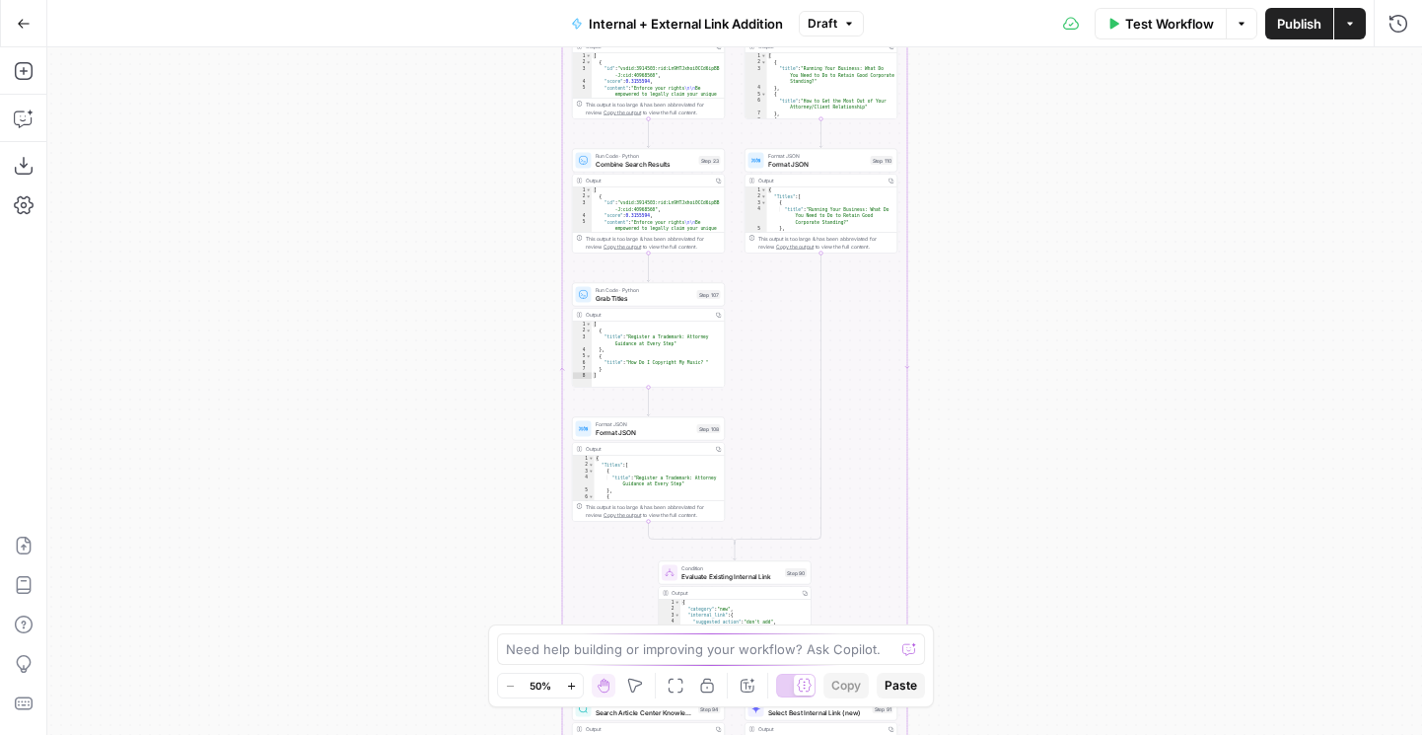
click at [823, 15] on span "Draft" at bounding box center [823, 24] width 30 height 18
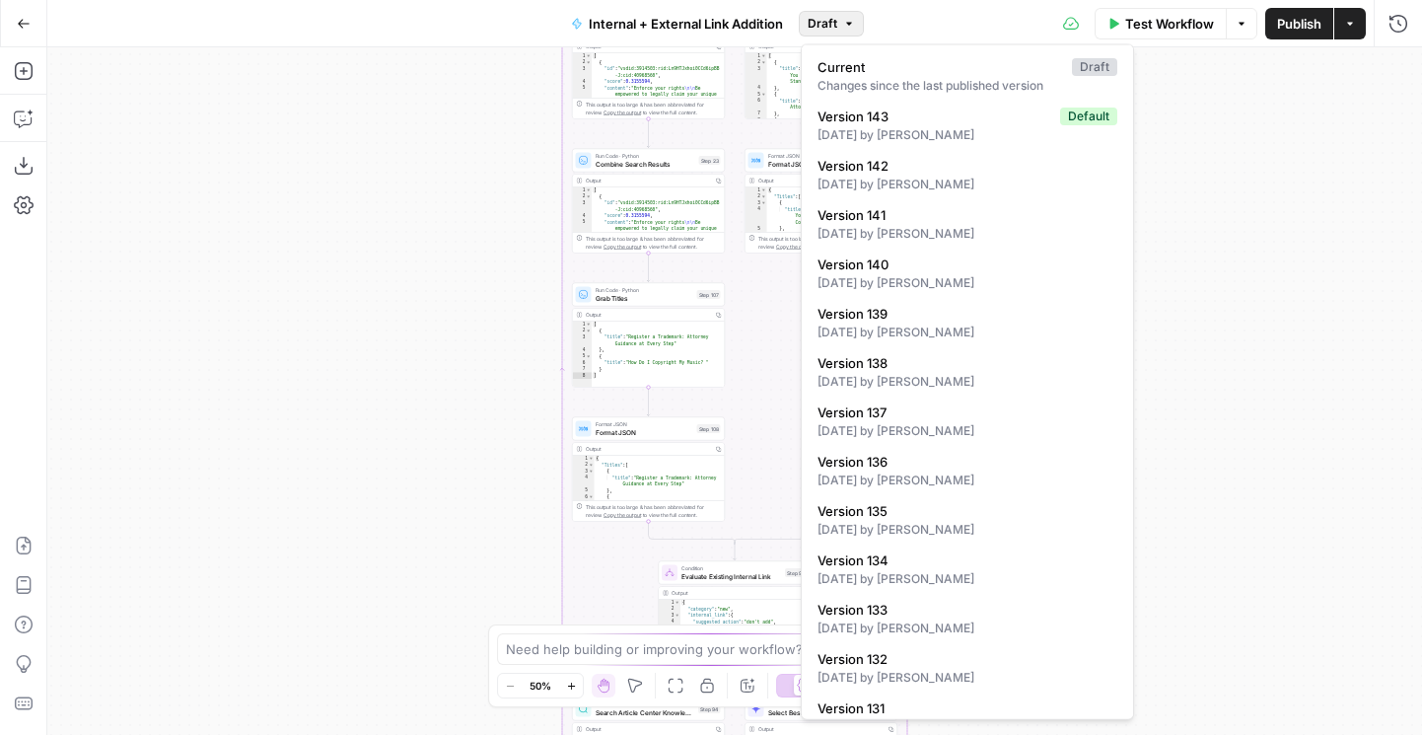
click at [404, 459] on div "true false true false true false Workflow Set Inputs Inputs Run Code · Python G…" at bounding box center [734, 391] width 1375 height 688
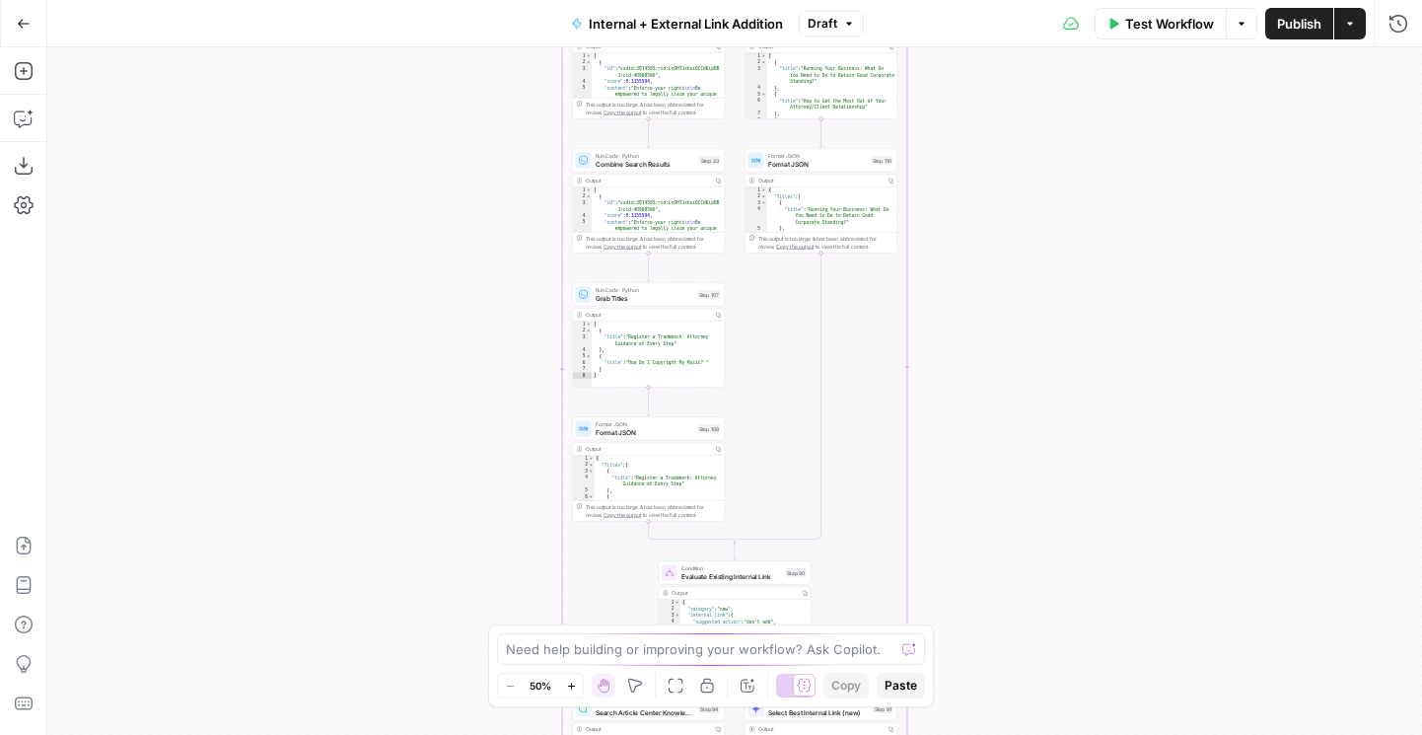
click at [821, 24] on span "Draft" at bounding box center [823, 24] width 30 height 18
drag, startPoint x: 415, startPoint y: 545, endPoint x: 349, endPoint y: 241, distance: 311.9
click at [349, 247] on div "true false true false true false Workflow Set Inputs Inputs Run Code · Python G…" at bounding box center [734, 391] width 1375 height 688
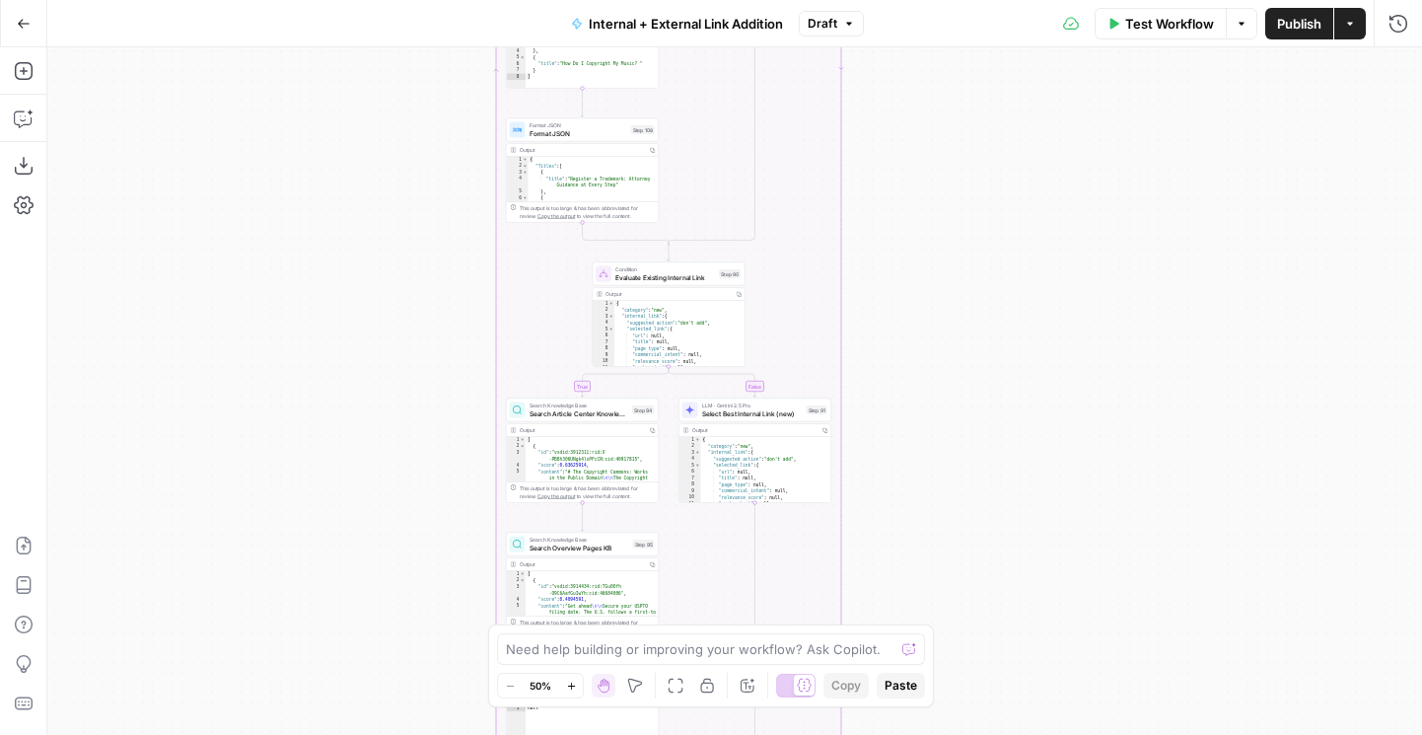
drag, startPoint x: 349, startPoint y: 497, endPoint x: 286, endPoint y: 130, distance: 372.3
click at [286, 130] on div "true false true false true false Workflow Set Inputs Inputs Run Code · Python G…" at bounding box center [734, 391] width 1375 height 688
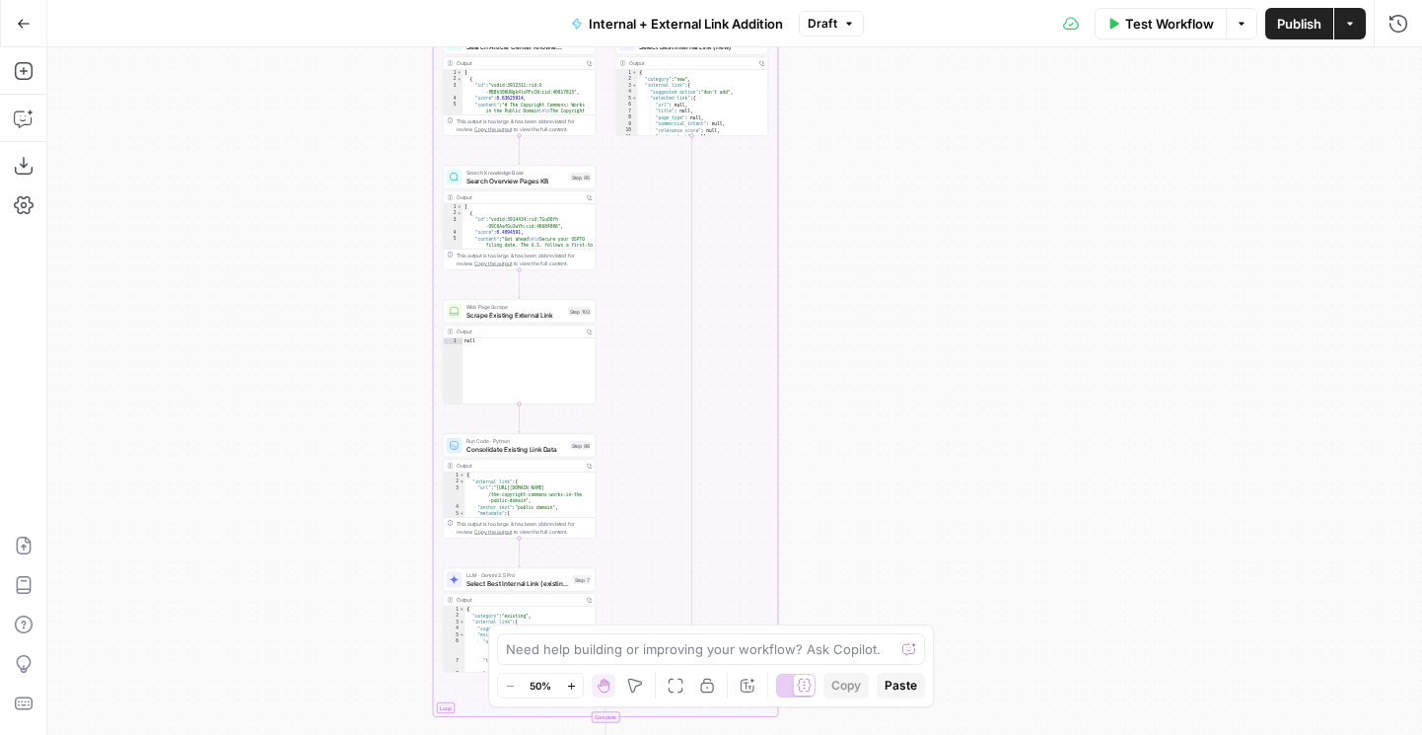
drag, startPoint x: 368, startPoint y: 460, endPoint x: 368, endPoint y: 3, distance: 456.7
click at [368, 3] on div "Go Back Internal + External Link Addition Draft Test Workflow Options Publish A…" at bounding box center [711, 367] width 1422 height 735
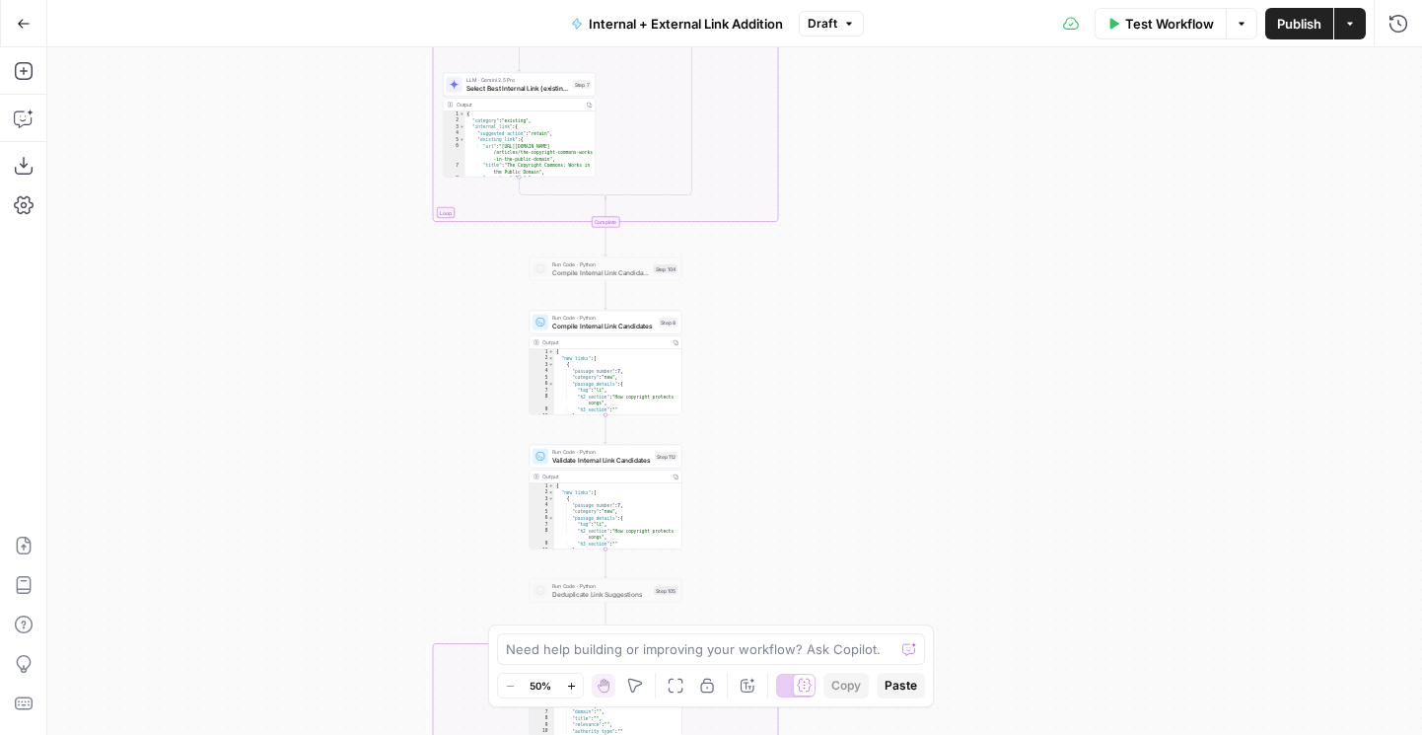
drag, startPoint x: 410, startPoint y: 488, endPoint x: 410, endPoint y: 462, distance: 26.6
click at [410, 462] on div "true false true false true false Workflow Set Inputs Inputs Run Code · Python G…" at bounding box center [734, 391] width 1375 height 688
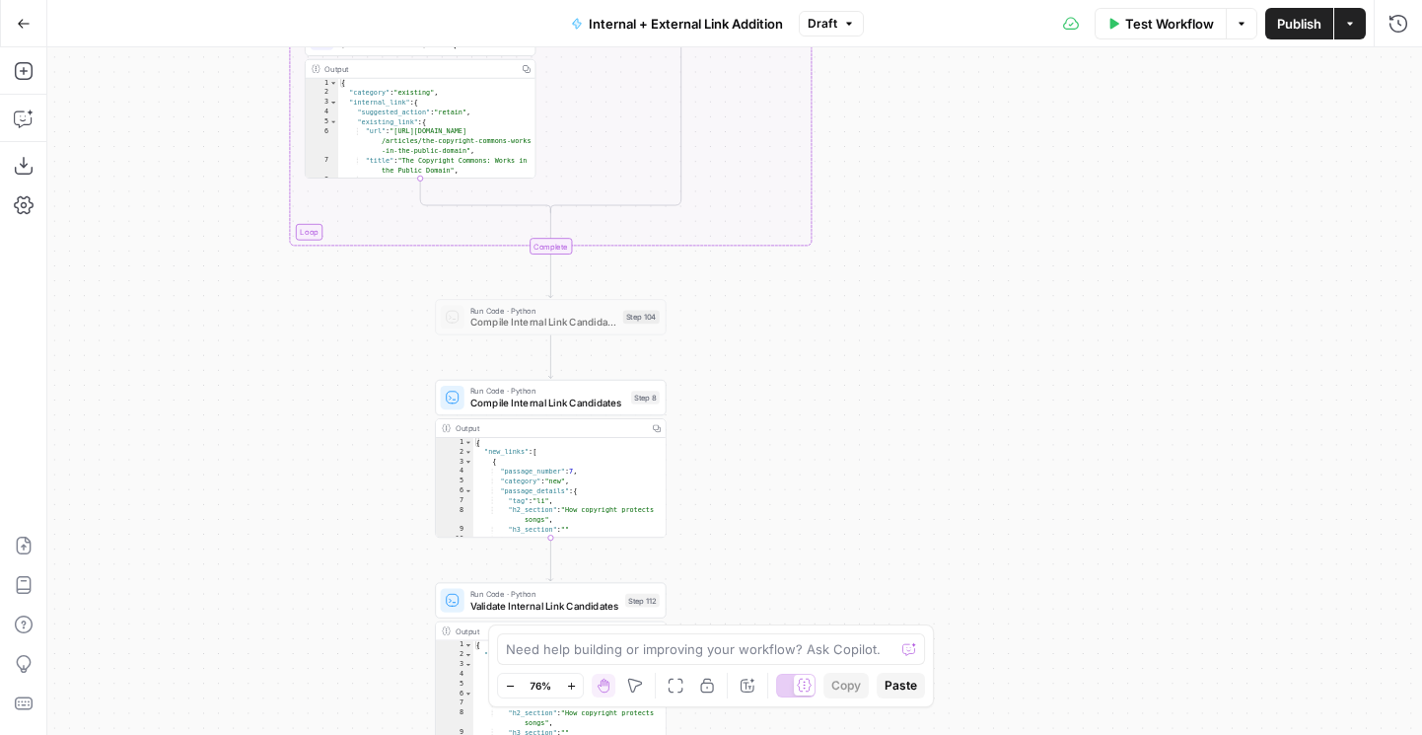
drag, startPoint x: 334, startPoint y: 501, endPoint x: 334, endPoint y: 109, distance: 392.6
click at [334, 109] on div "true false true false true false Workflow Set Inputs Inputs Run Code · Python G…" at bounding box center [734, 391] width 1375 height 688
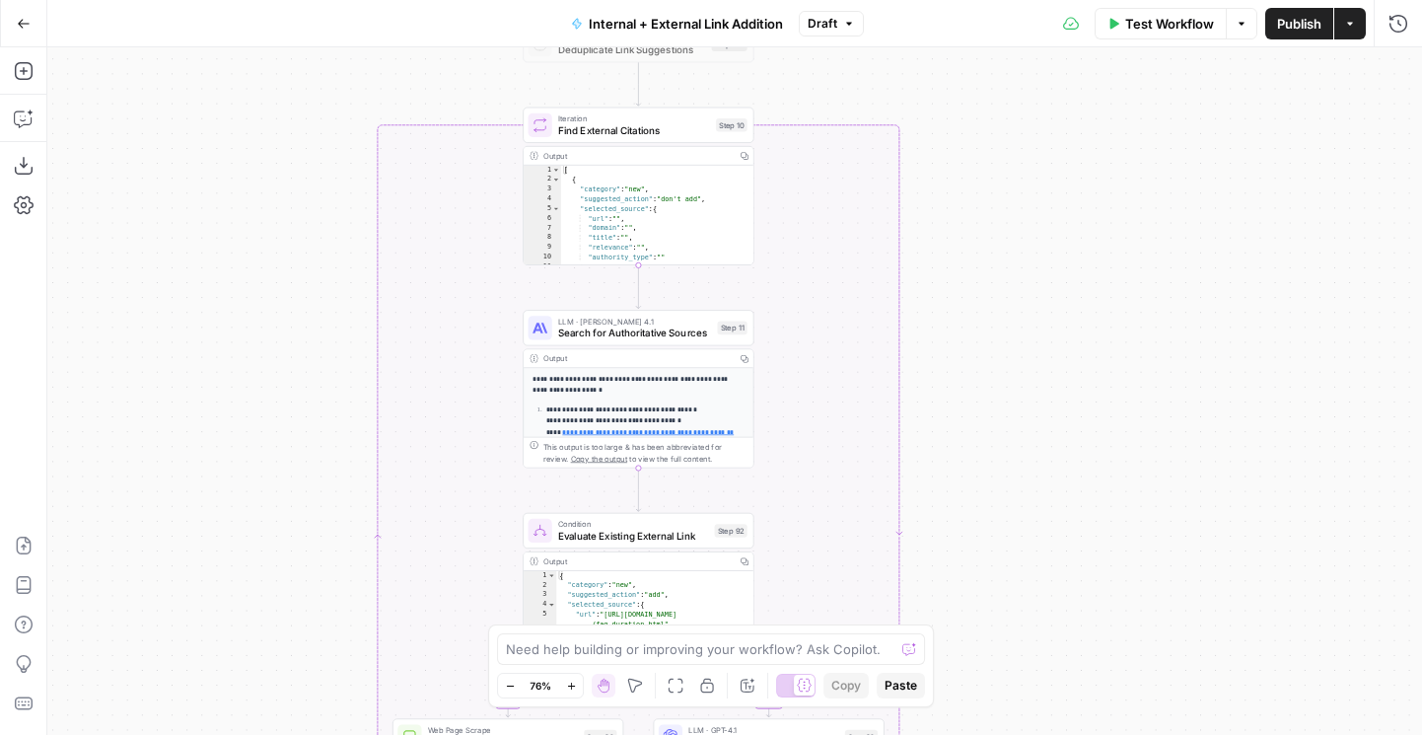
drag, startPoint x: 180, startPoint y: 487, endPoint x: 267, endPoint y: 97, distance: 400.3
click at [267, 97] on div "true false true false true false Workflow Set Inputs Inputs Run Code · Python G…" at bounding box center [734, 391] width 1375 height 688
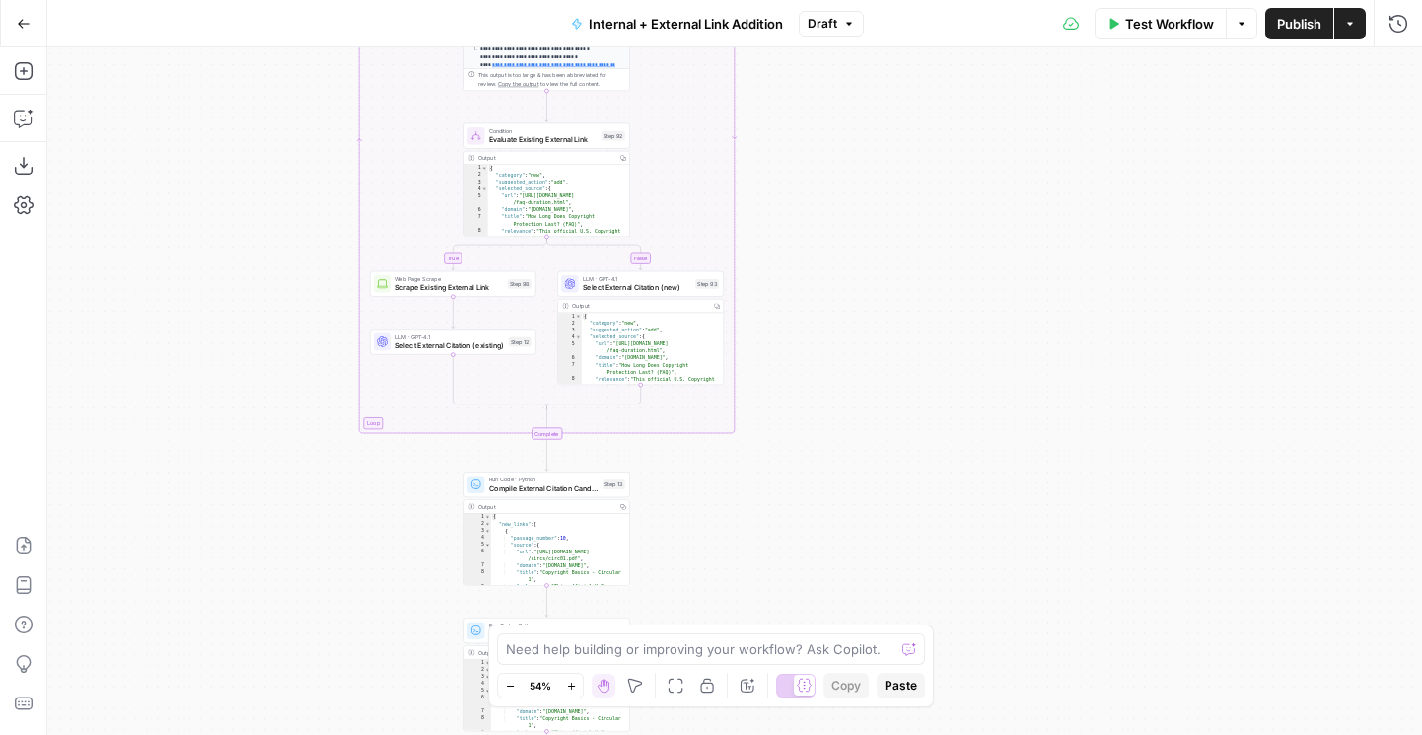
drag, startPoint x: 209, startPoint y: 565, endPoint x: 240, endPoint y: 170, distance: 396.7
click at [240, 170] on div "true false true false true false Workflow Set Inputs Inputs Run Code · Python G…" at bounding box center [734, 391] width 1375 height 688
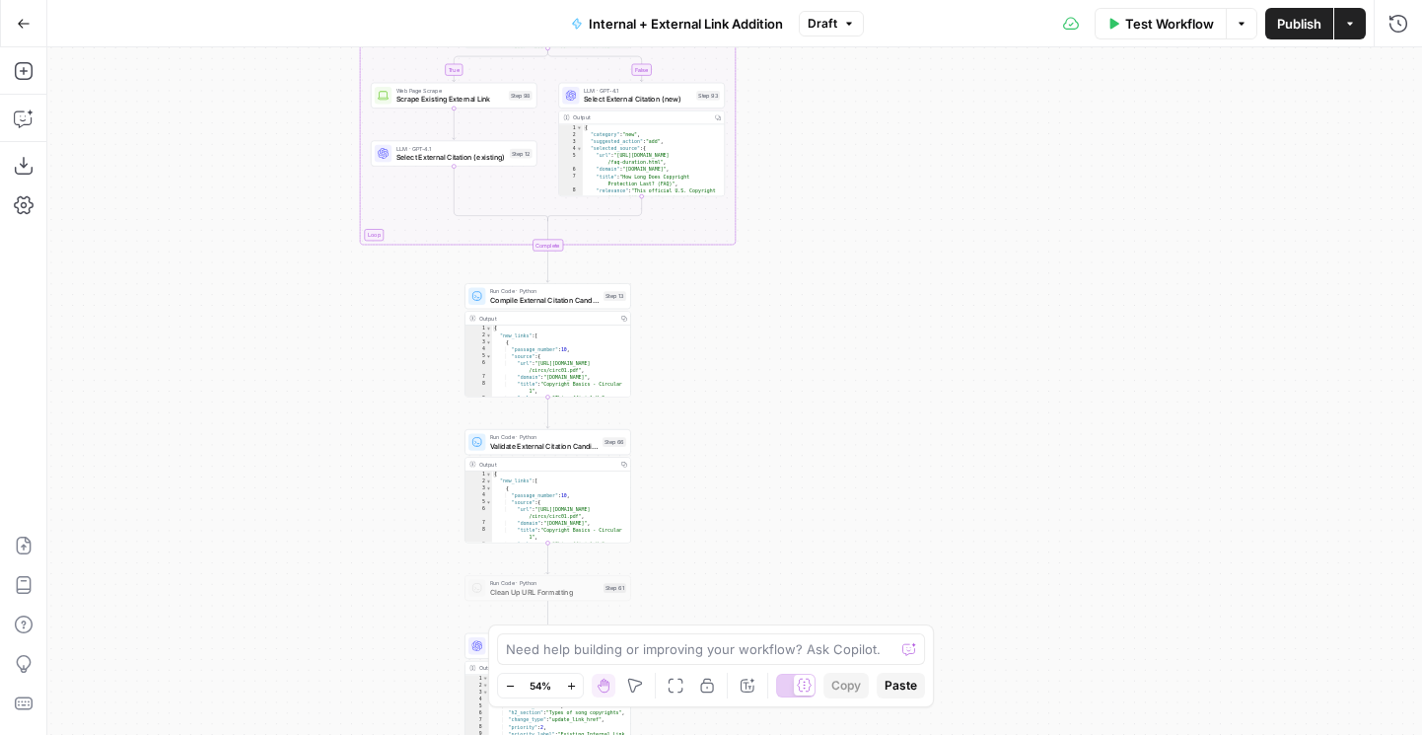
drag, startPoint x: 232, startPoint y: 586, endPoint x: 229, endPoint y: 392, distance: 194.3
click at [230, 392] on div "true false true false true false Workflow Set Inputs Inputs Run Code · Python G…" at bounding box center [734, 391] width 1375 height 688
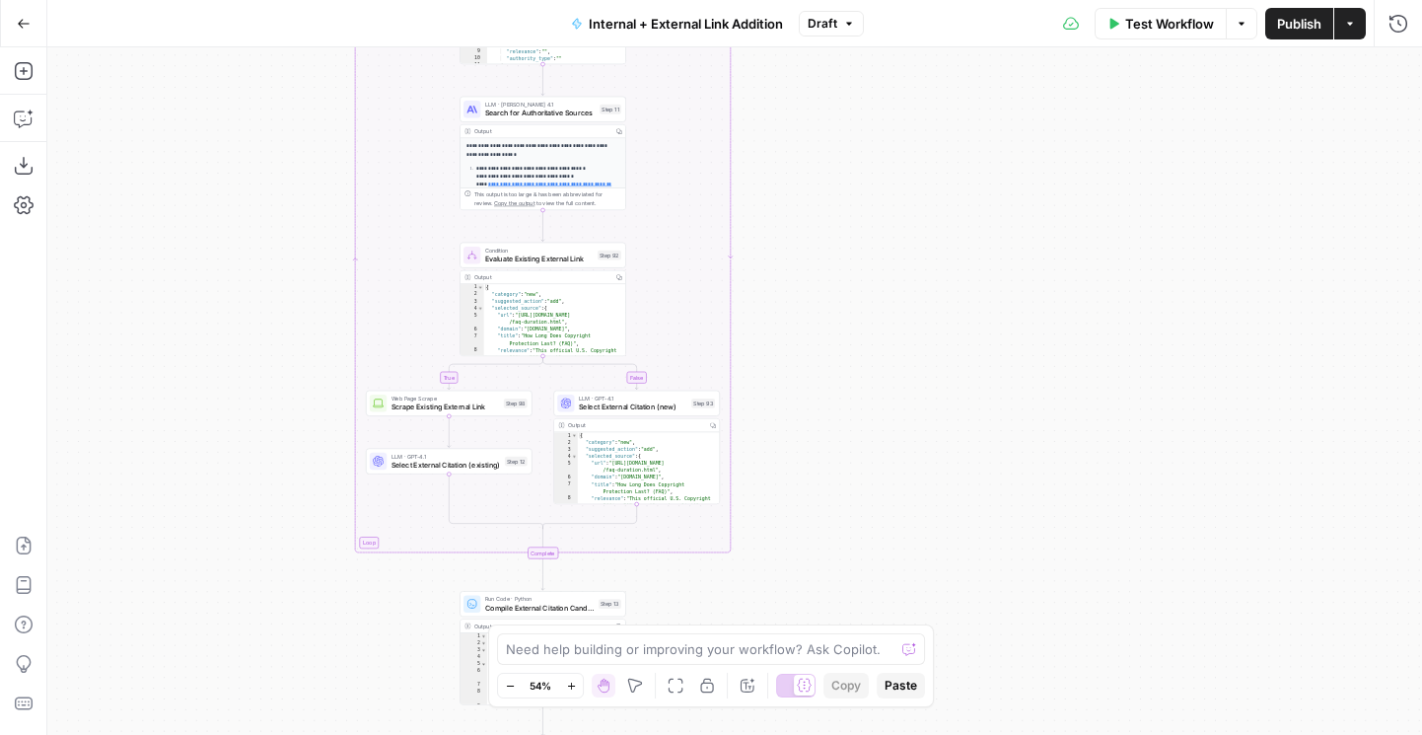
drag, startPoint x: 280, startPoint y: 290, endPoint x: 277, endPoint y: 620, distance: 330.4
click at [277, 621] on div "true false true false true false Workflow Set Inputs Inputs Run Code · Python G…" at bounding box center [734, 391] width 1375 height 688
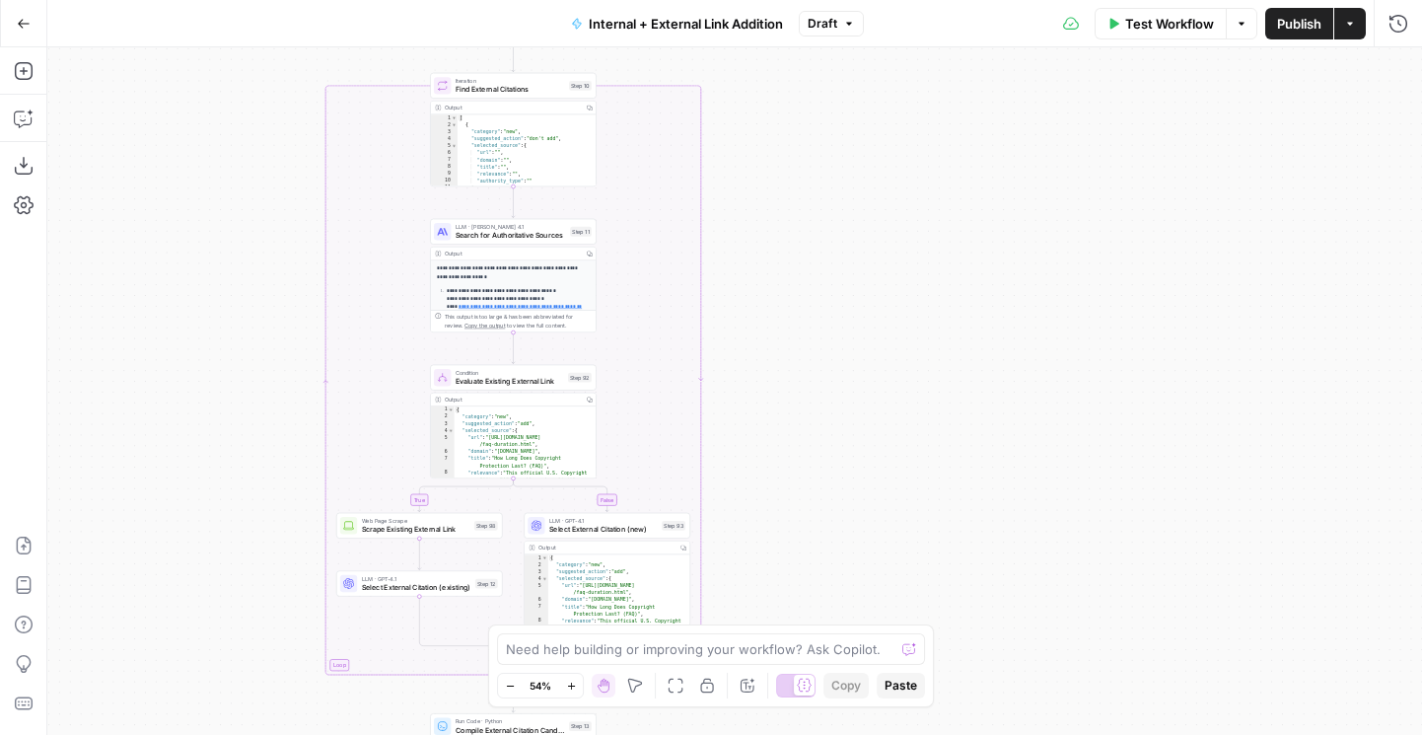
drag, startPoint x: 250, startPoint y: 242, endPoint x: 209, endPoint y: 285, distance: 59.3
click at [210, 285] on div "true false true false true false Workflow Set Inputs Inputs Run Code · Python G…" at bounding box center [734, 391] width 1375 height 688
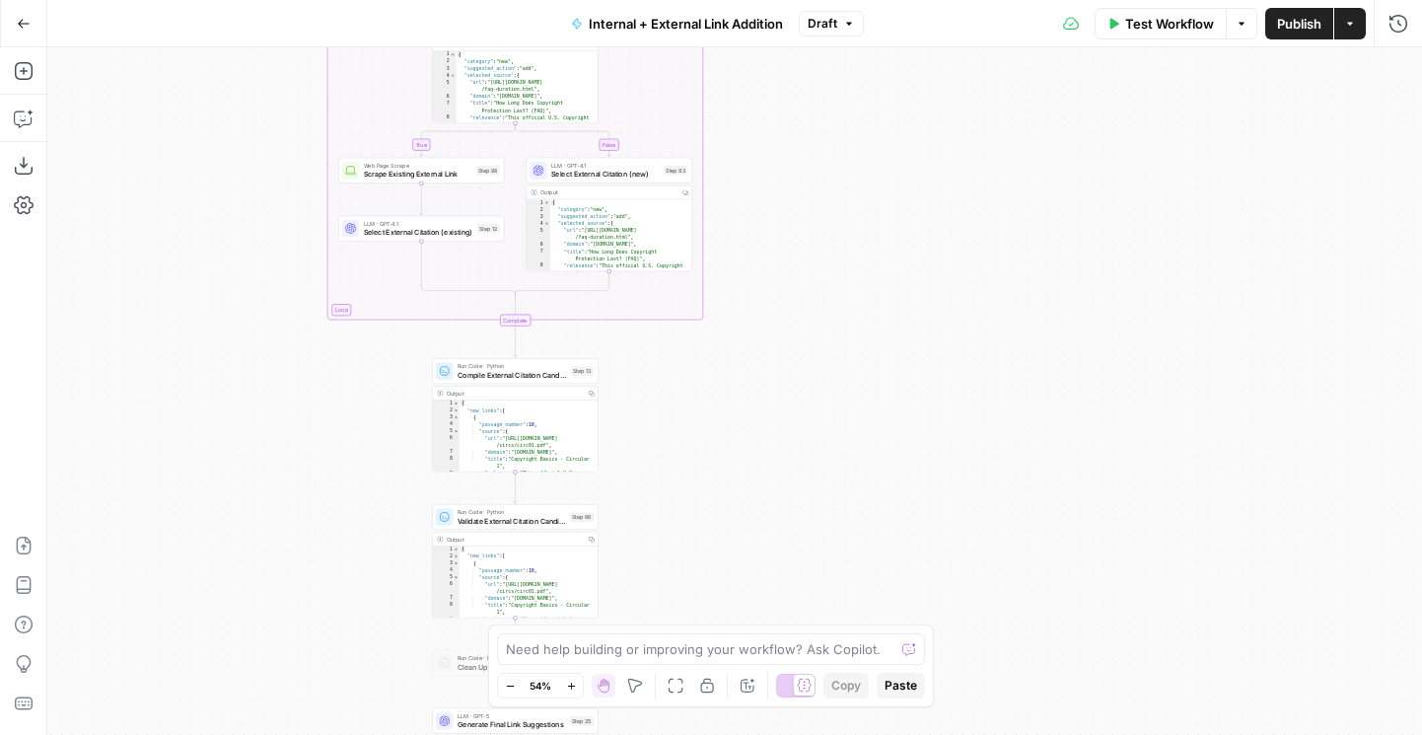
drag, startPoint x: 197, startPoint y: 419, endPoint x: 210, endPoint y: 129, distance: 290.3
click at [210, 129] on div "true false true false true false Workflow Set Inputs Inputs Run Code · Python G…" at bounding box center [734, 391] width 1375 height 688
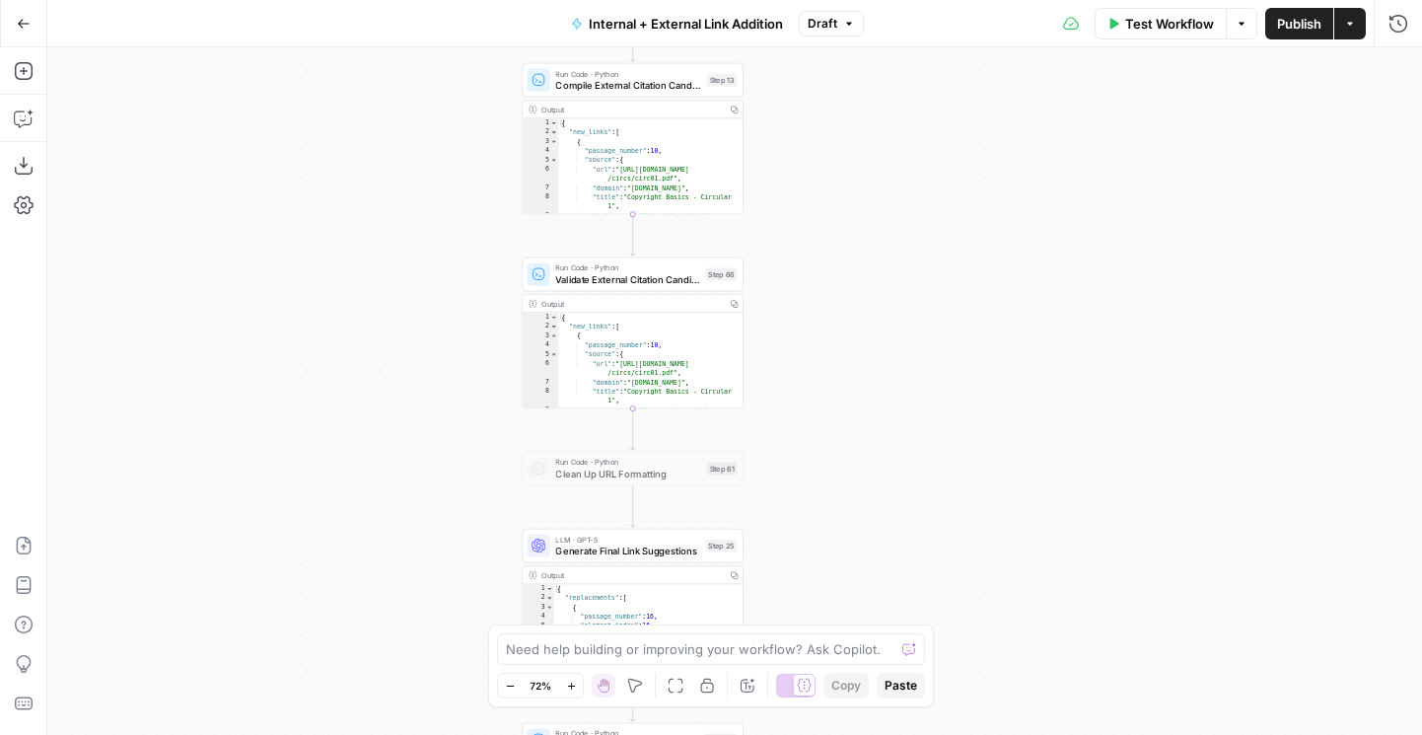
drag, startPoint x: 321, startPoint y: 472, endPoint x: 337, endPoint y: 207, distance: 265.9
click at [338, 207] on div "true false true false true false Workflow Set Inputs Inputs Run Code · Python G…" at bounding box center [734, 391] width 1375 height 688
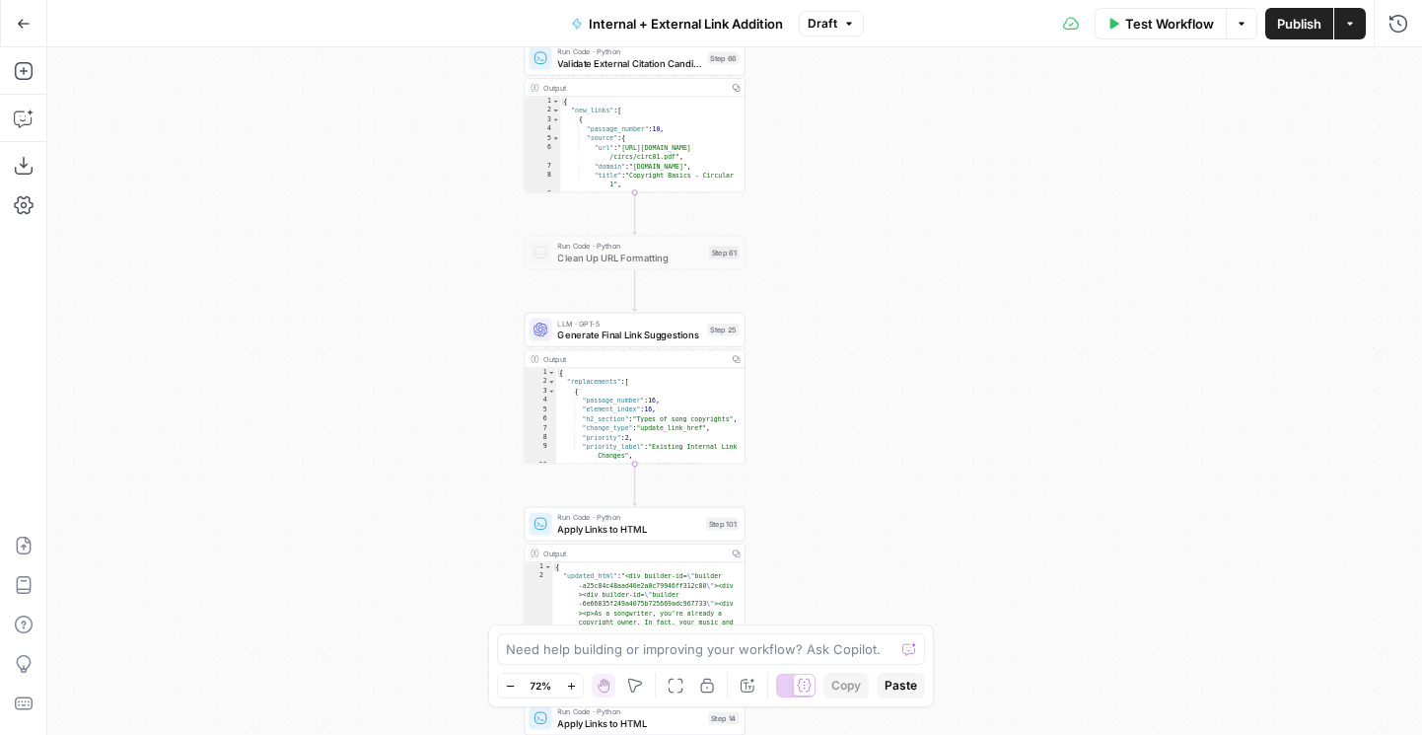
drag, startPoint x: 421, startPoint y: 374, endPoint x: 420, endPoint y: 161, distance: 213.1
click at [420, 161] on div "true false true false true false Workflow Set Inputs Inputs Run Code · Python G…" at bounding box center [734, 391] width 1375 height 688
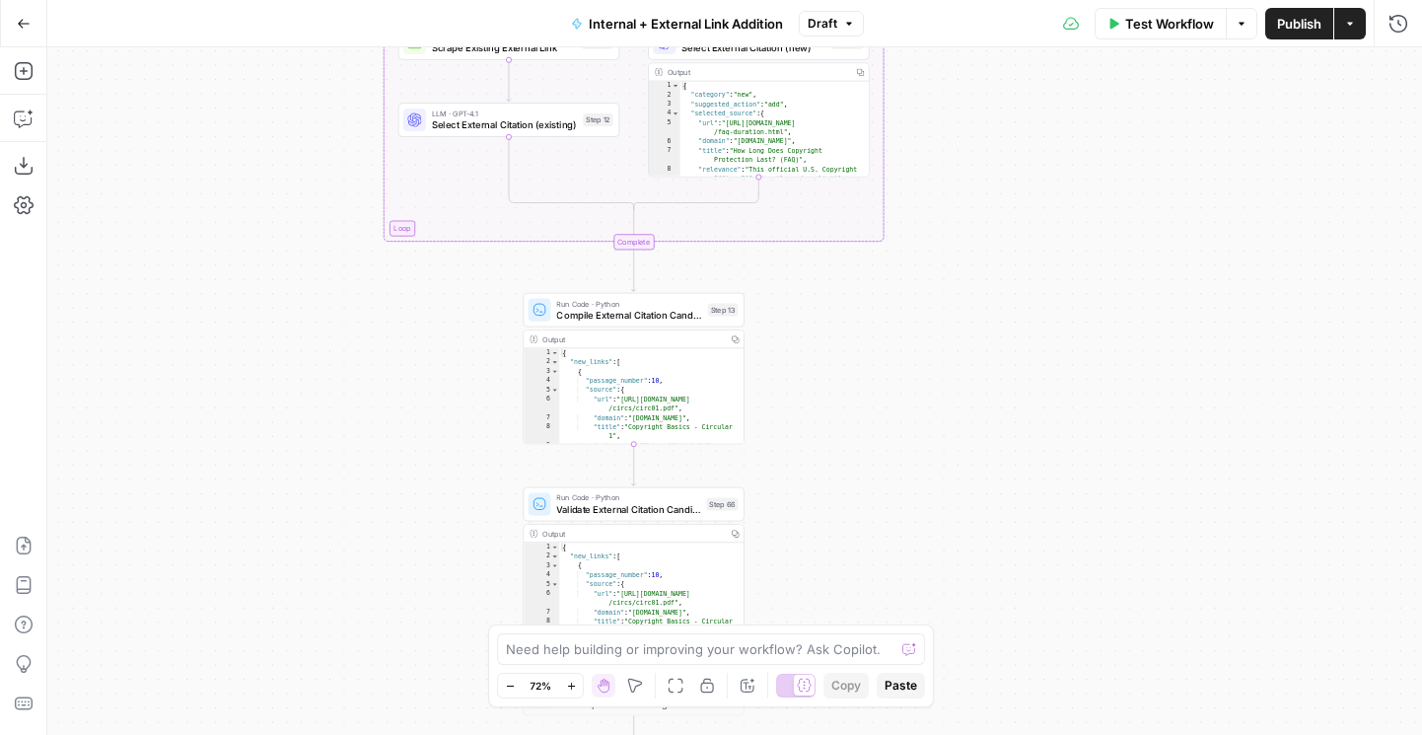
drag, startPoint x: 419, startPoint y: 161, endPoint x: 419, endPoint y: 626, distance: 465.6
click at [419, 626] on div "true false true false true false Workflow Set Inputs Inputs Run Code · Python G…" at bounding box center [734, 391] width 1375 height 688
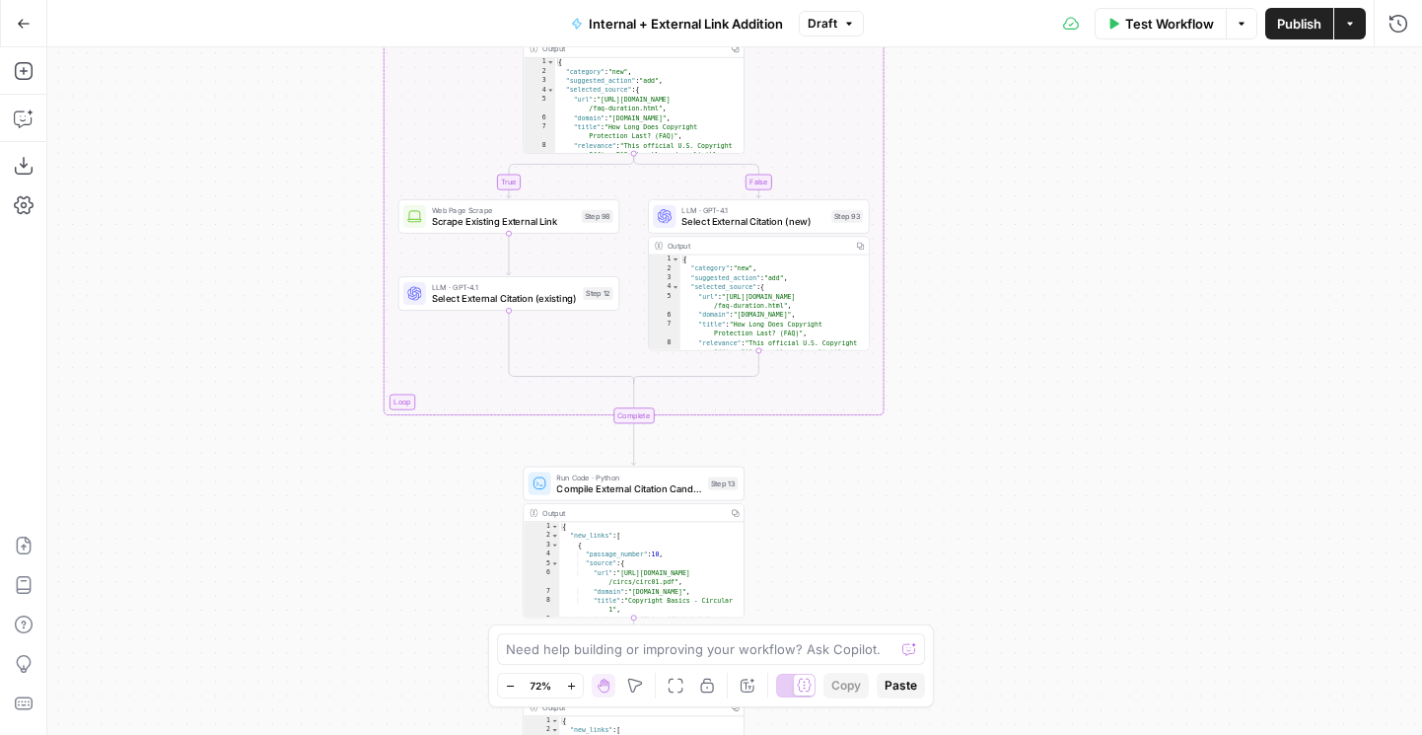
drag, startPoint x: 255, startPoint y: 393, endPoint x: 255, endPoint y: 596, distance: 203.2
click at [255, 592] on div "true false true false true false Workflow Set Inputs Inputs Run Code · Python G…" at bounding box center [734, 391] width 1375 height 688
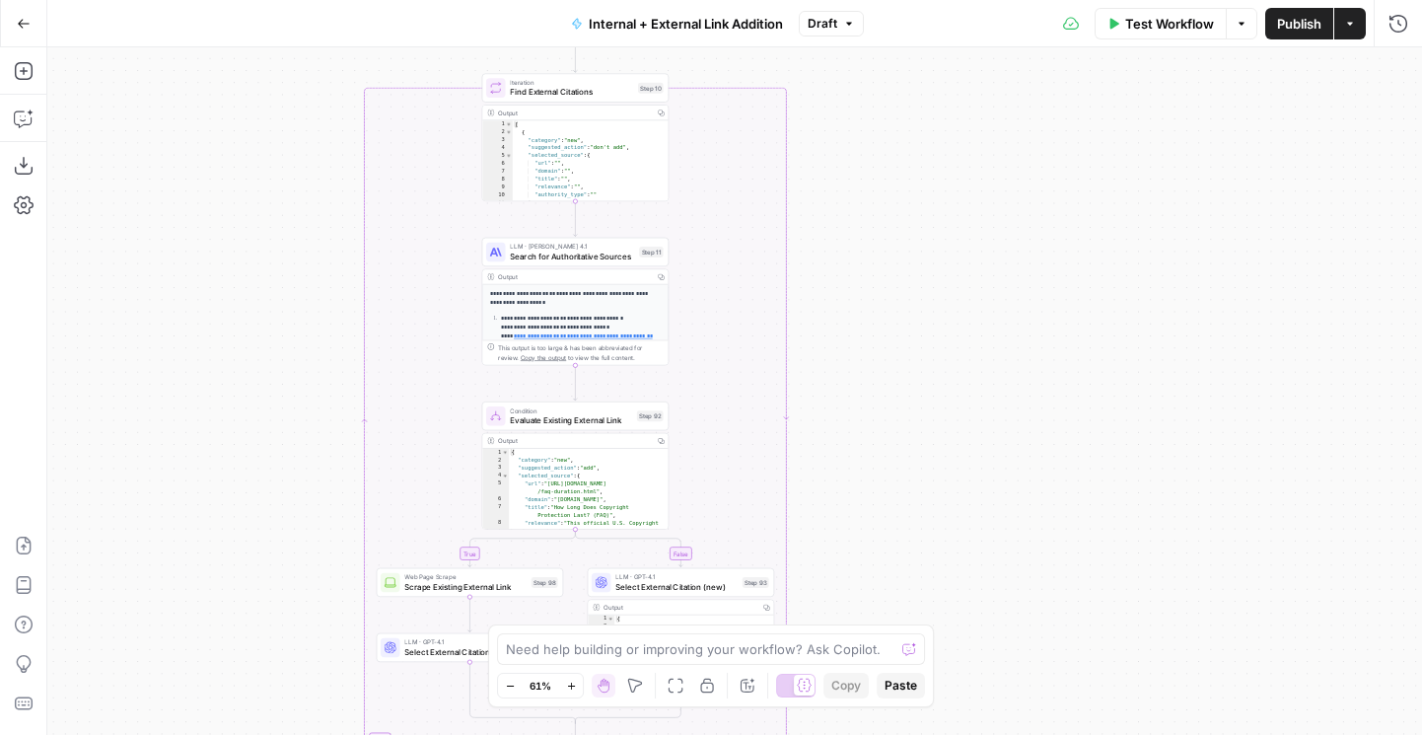
drag, startPoint x: 257, startPoint y: 280, endPoint x: 257, endPoint y: 507, distance: 226.9
click at [257, 507] on div "true false true false true false Workflow Set Inputs Inputs Run Code · Python G…" at bounding box center [734, 391] width 1375 height 688
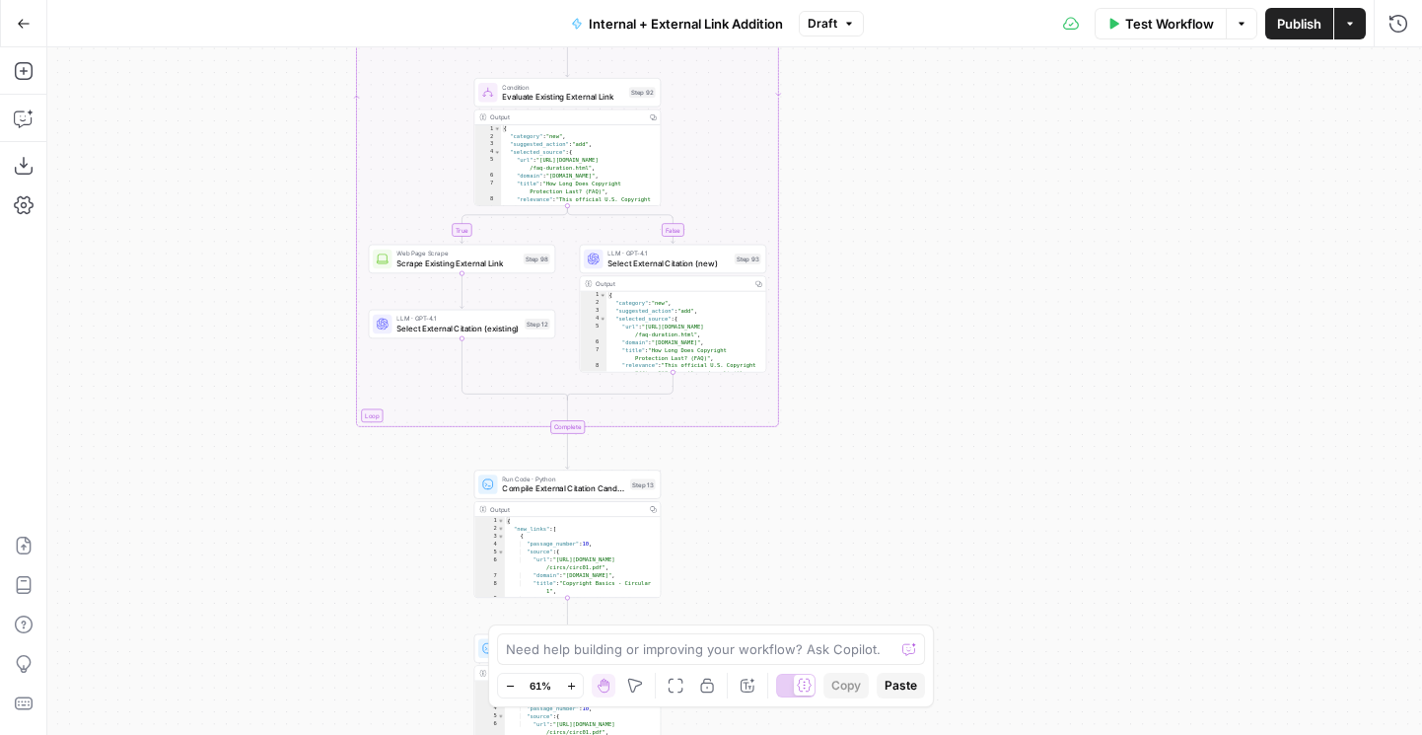
drag, startPoint x: 257, startPoint y: 527, endPoint x: 249, endPoint y: 203, distance: 323.7
click at [249, 203] on div "true false true false true false Workflow Set Inputs Inputs Run Code · Python G…" at bounding box center [734, 391] width 1375 height 688
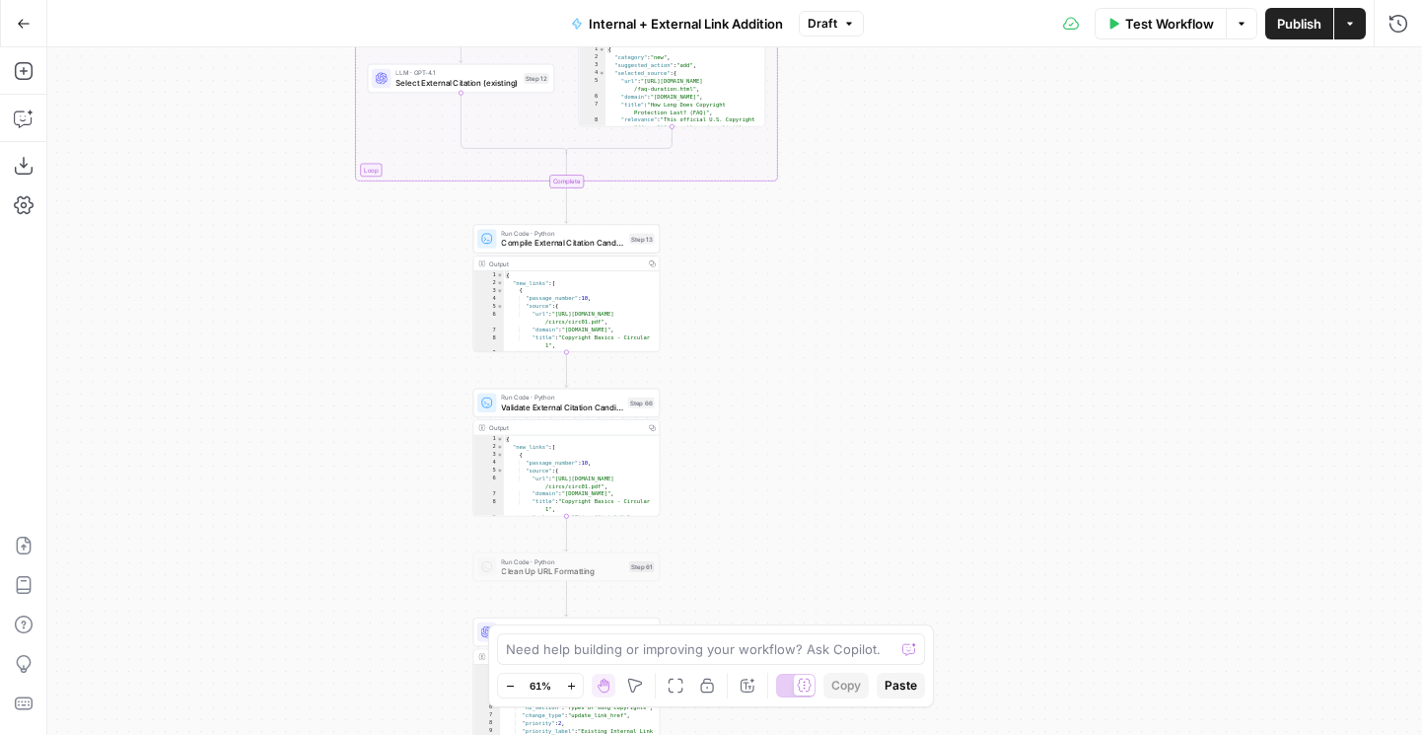
drag, startPoint x: 237, startPoint y: 497, endPoint x: 234, endPoint y: 252, distance: 245.6
click at [234, 252] on div "true false true false true false Workflow Set Inputs Inputs Run Code · Python G…" at bounding box center [734, 391] width 1375 height 688
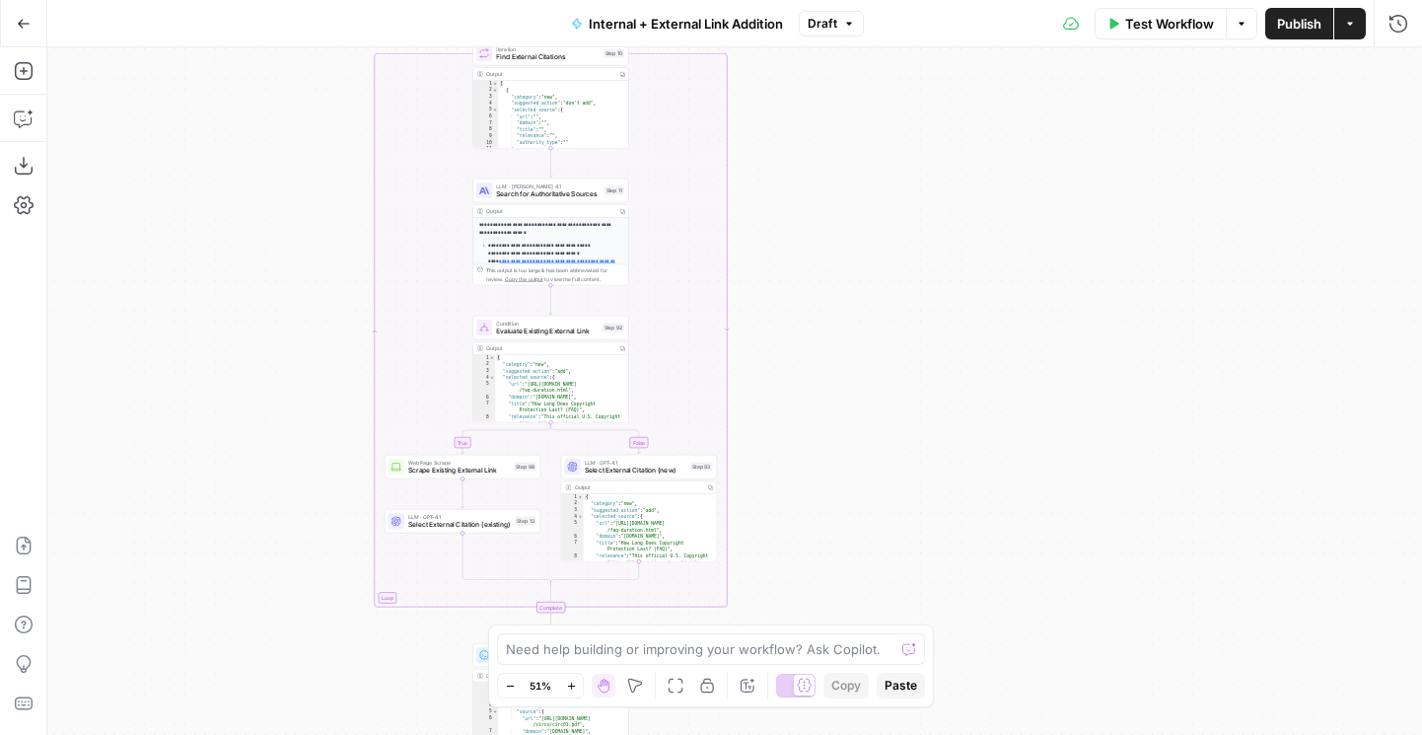
drag, startPoint x: 234, startPoint y: 252, endPoint x: 277, endPoint y: 671, distance: 421.4
click at [277, 671] on div "true false true false true false Workflow Set Inputs Inputs Run Code · Python G…" at bounding box center [734, 391] width 1375 height 688
click at [828, 42] on div "Go Back Internal + External Link Addition Draft Test Workflow Options Publish A…" at bounding box center [711, 23] width 1422 height 46
click at [824, 28] on span "Draft" at bounding box center [823, 24] width 30 height 18
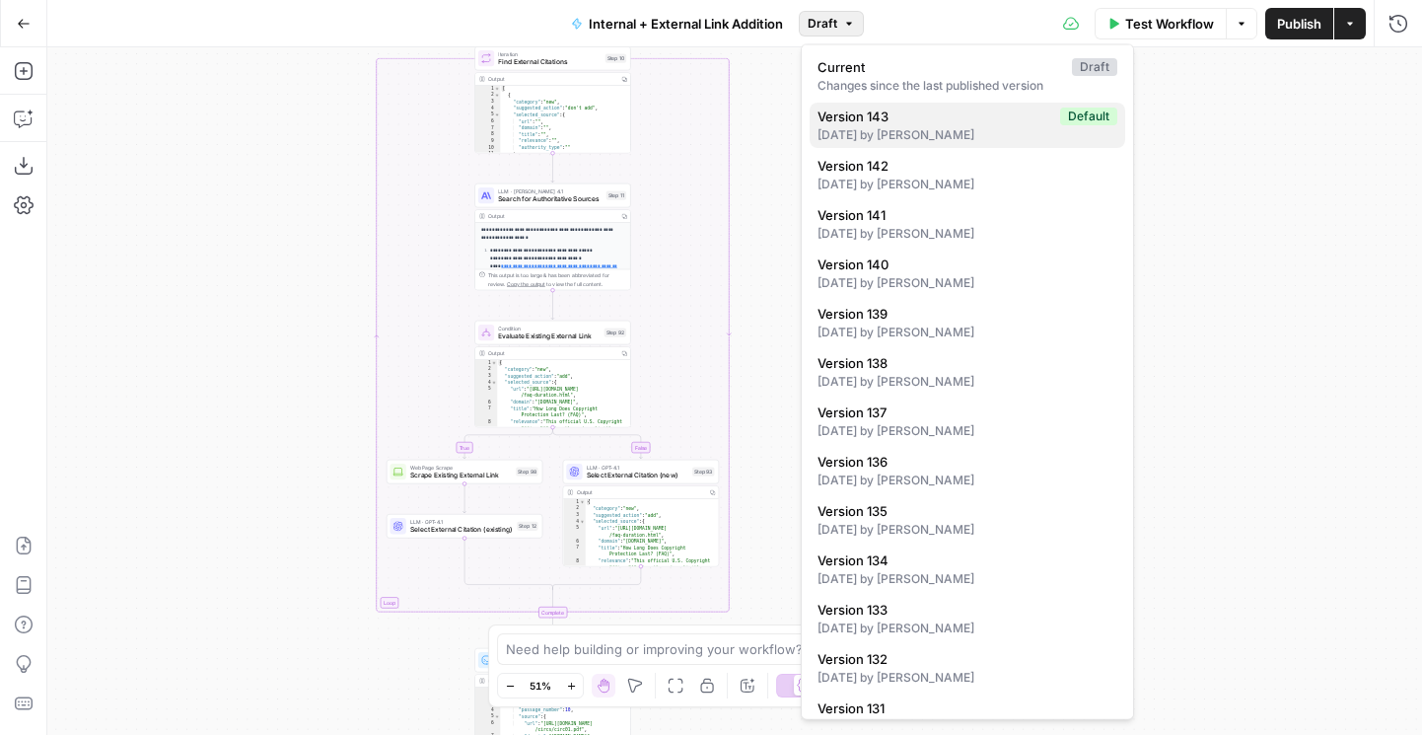
click at [839, 126] on div "4 days ago by Joel Fazecas" at bounding box center [968, 135] width 300 height 18
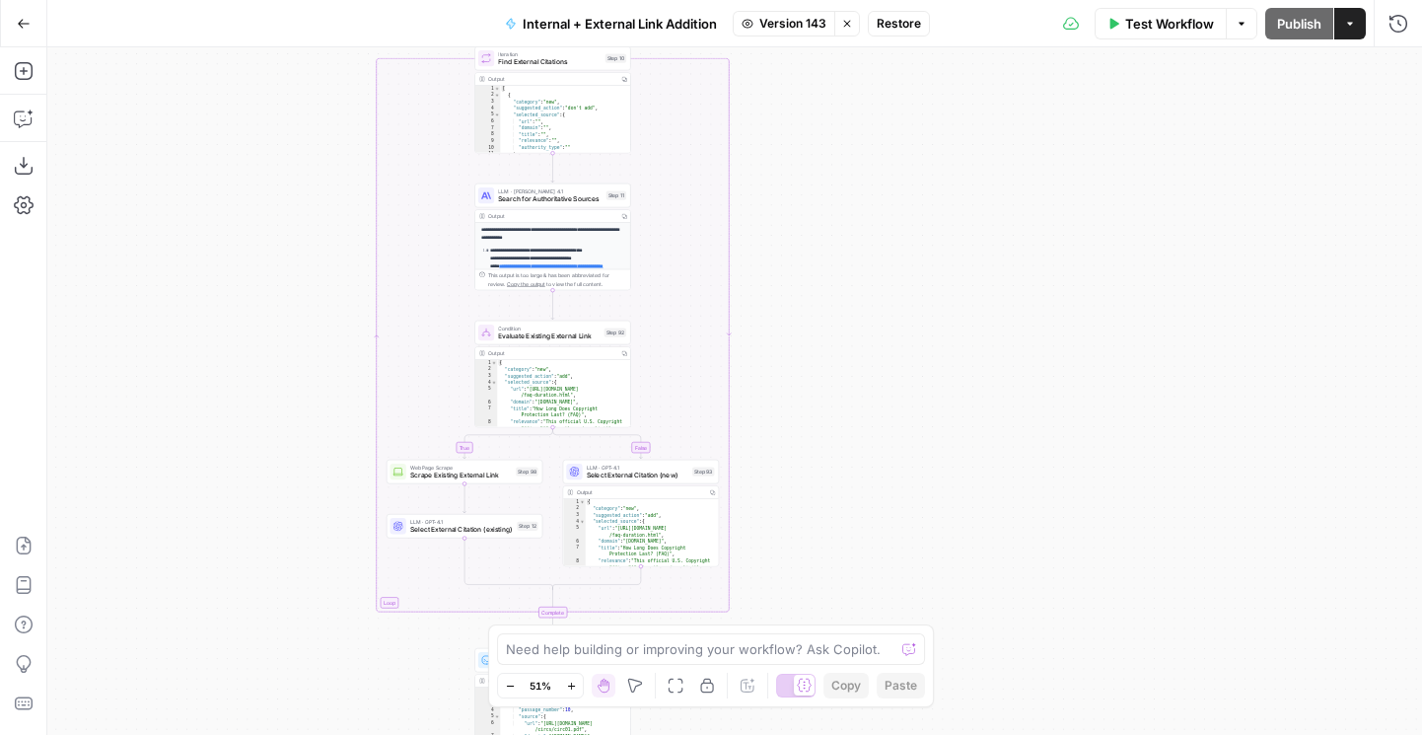
click at [845, 32] on button "Stop viewing" at bounding box center [847, 24] width 26 height 26
click at [830, 36] on div "Internal + External Link Addition Draft" at bounding box center [711, 24] width 305 height 32
click at [827, 28] on span "Draft" at bounding box center [823, 24] width 30 height 18
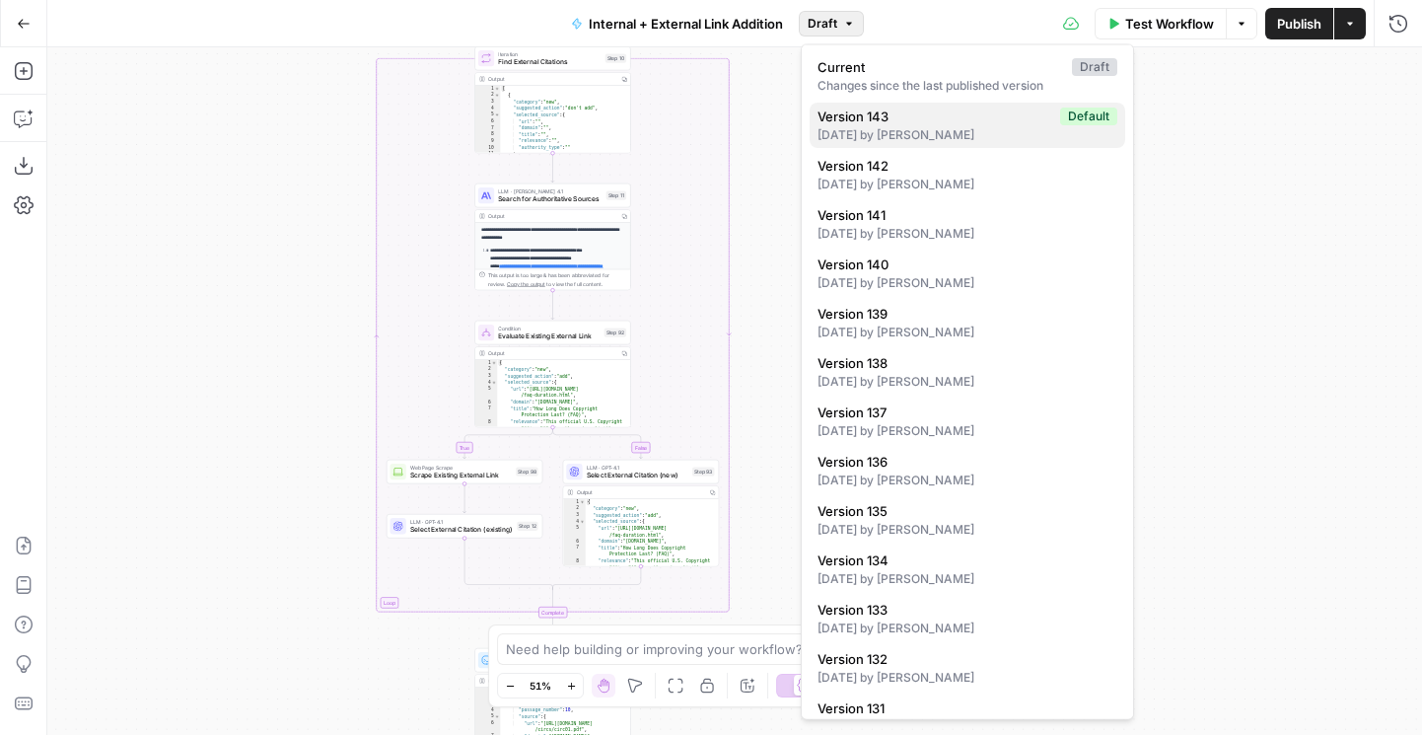
click at [828, 109] on span "Version 143" at bounding box center [935, 117] width 235 height 20
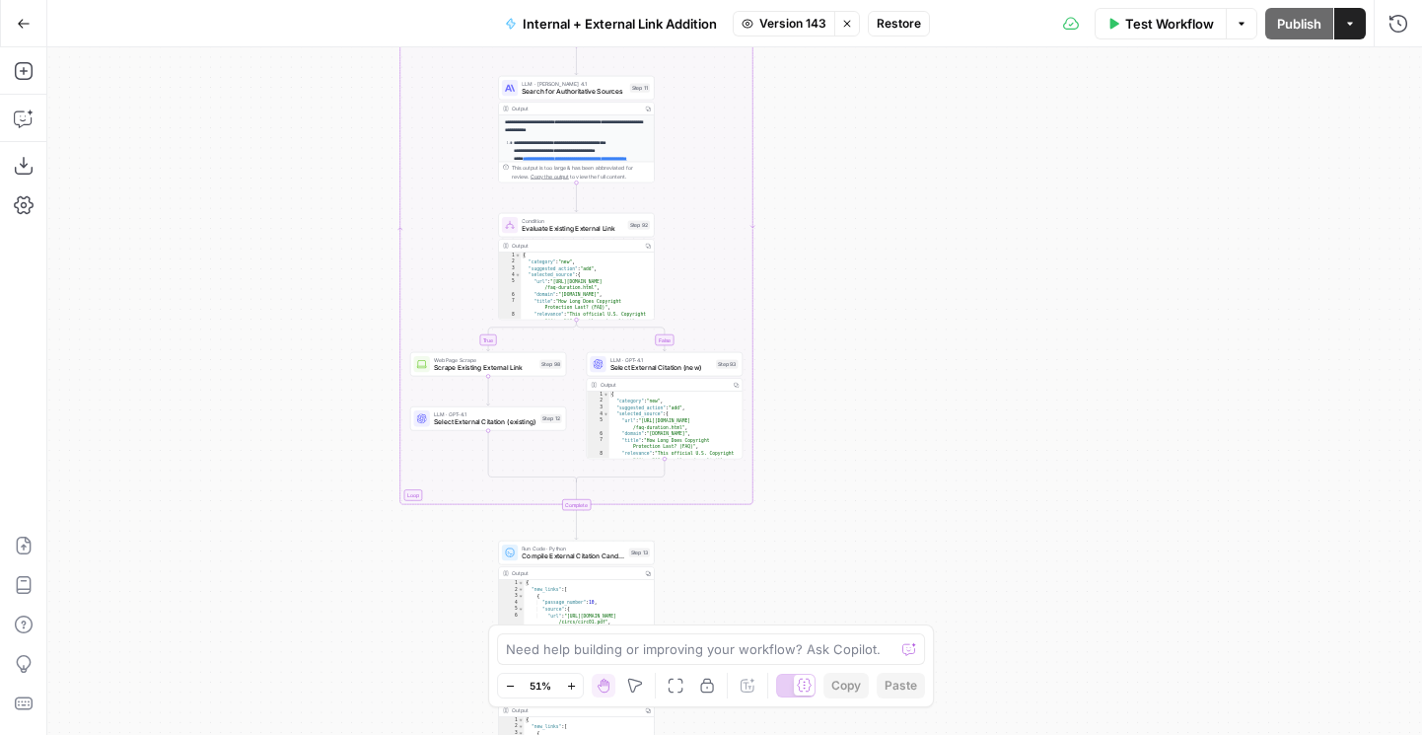
drag, startPoint x: 251, startPoint y: 235, endPoint x: 242, endPoint y: 62, distance: 172.8
click at [242, 62] on div "true false true false true false Workflow Set Inputs Inputs Run Code · Python G…" at bounding box center [734, 391] width 1375 height 688
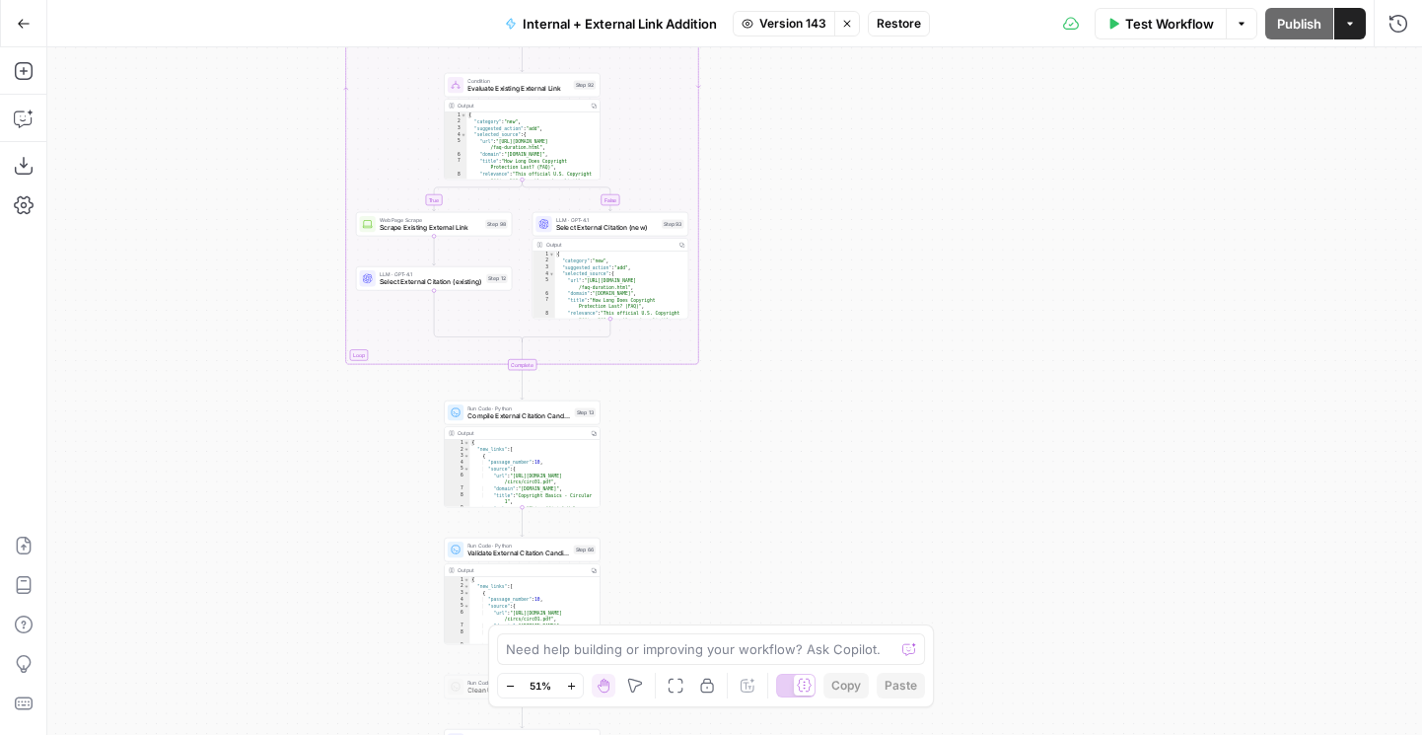
drag, startPoint x: 241, startPoint y: 164, endPoint x: 211, endPoint y: 408, distance: 246.4
click at [213, 399] on div "true false true false true false Workflow Set Inputs Inputs Run Code · Python G…" at bounding box center [734, 391] width 1375 height 688
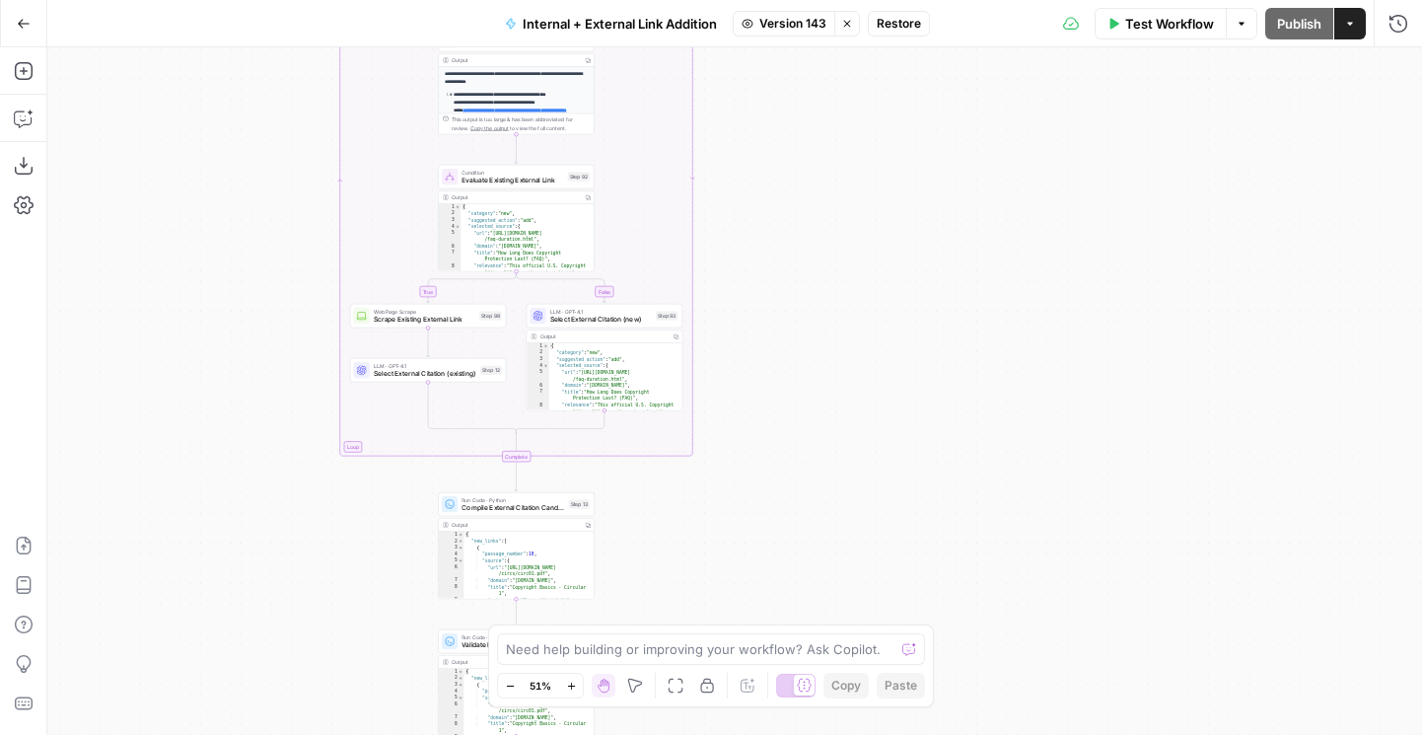
click at [846, 28] on icon "button" at bounding box center [847, 24] width 12 height 12
click at [823, 28] on span "Draft" at bounding box center [823, 24] width 30 height 18
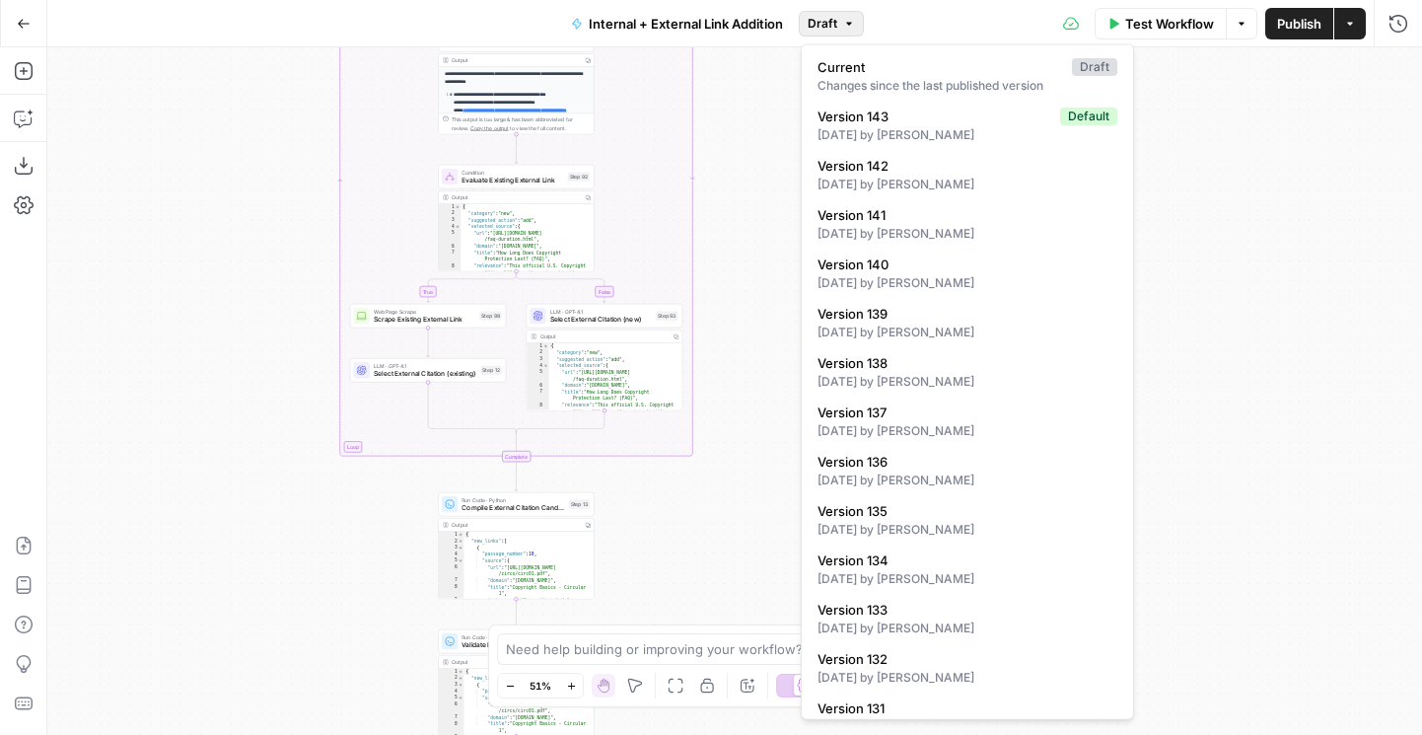
click at [1360, 24] on button "Actions" at bounding box center [1351, 24] width 32 height 32
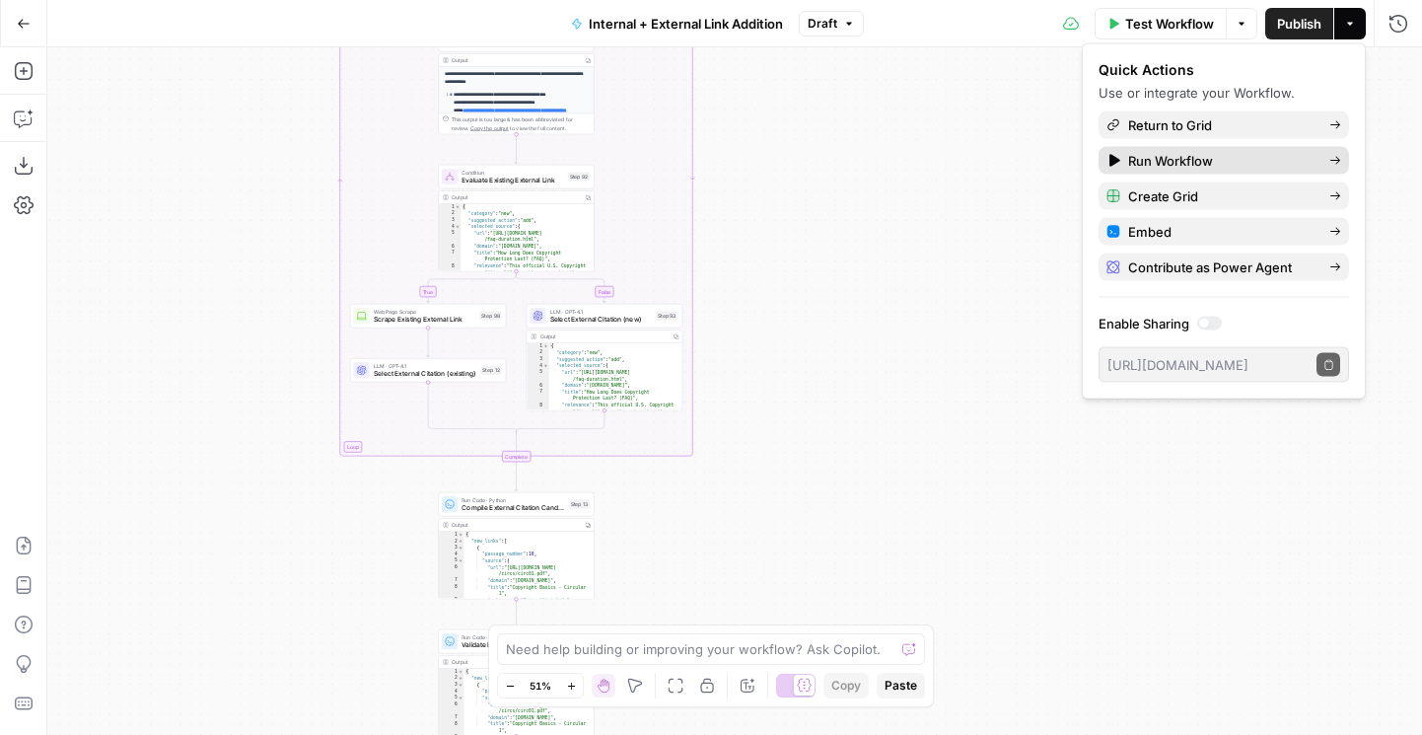
click at [1170, 161] on span "Run Workflow" at bounding box center [1220, 161] width 185 height 20
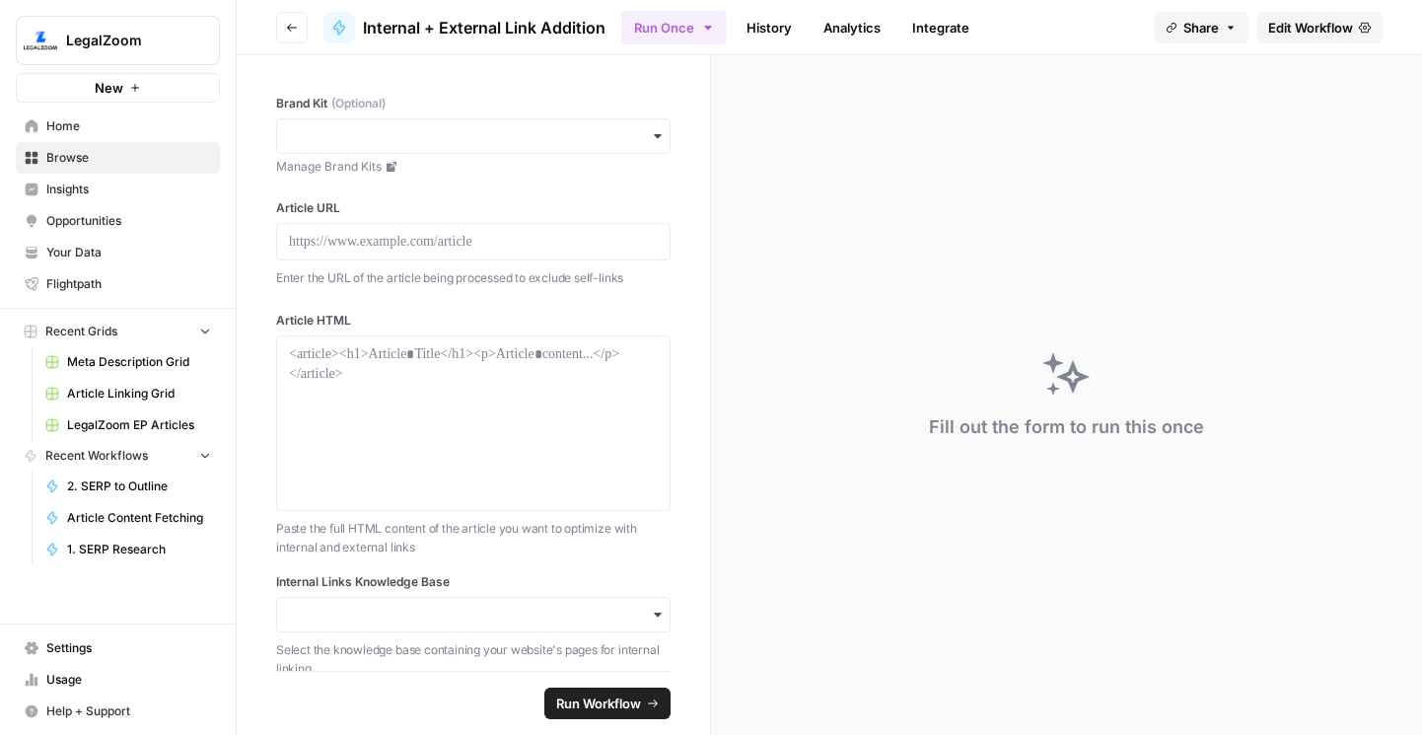
click at [769, 34] on link "History" at bounding box center [769, 28] width 69 height 32
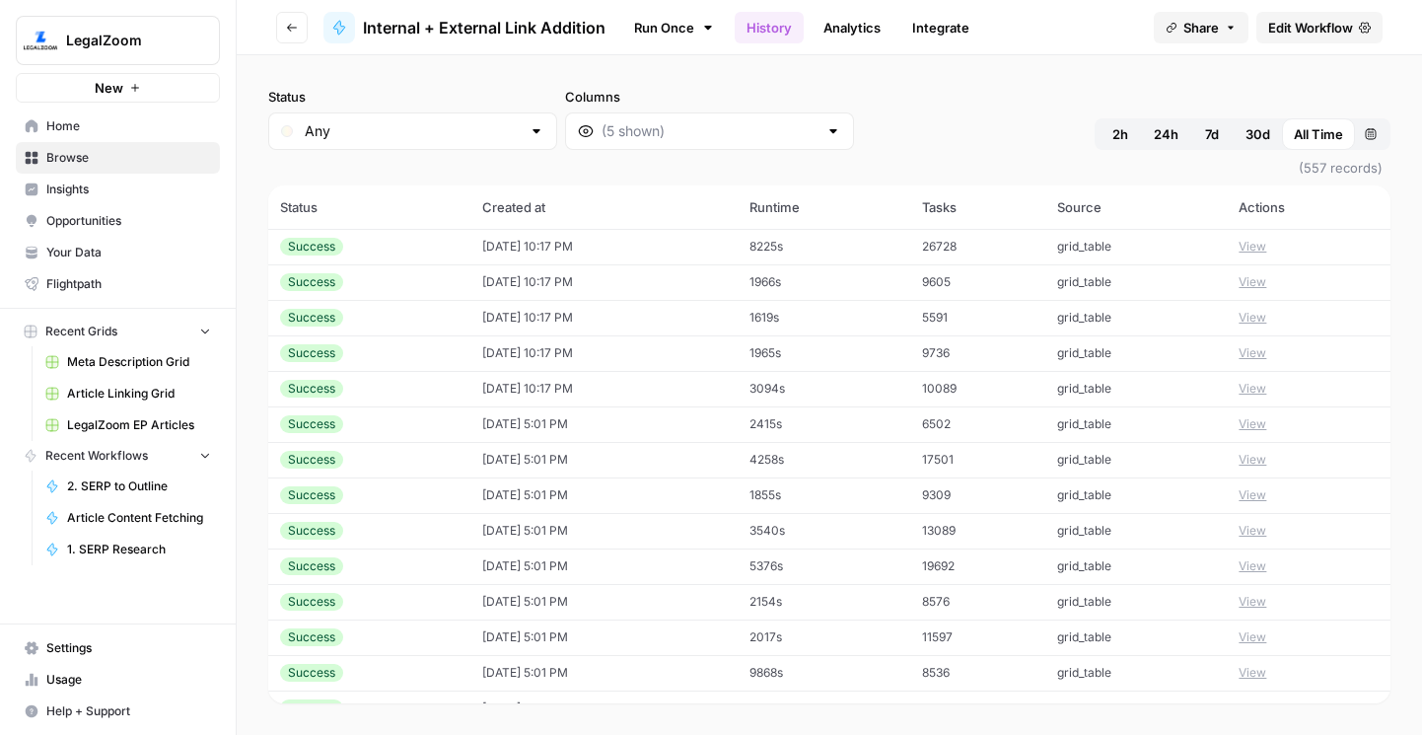
click at [1321, 23] on span "Edit Workflow" at bounding box center [1310, 28] width 85 height 20
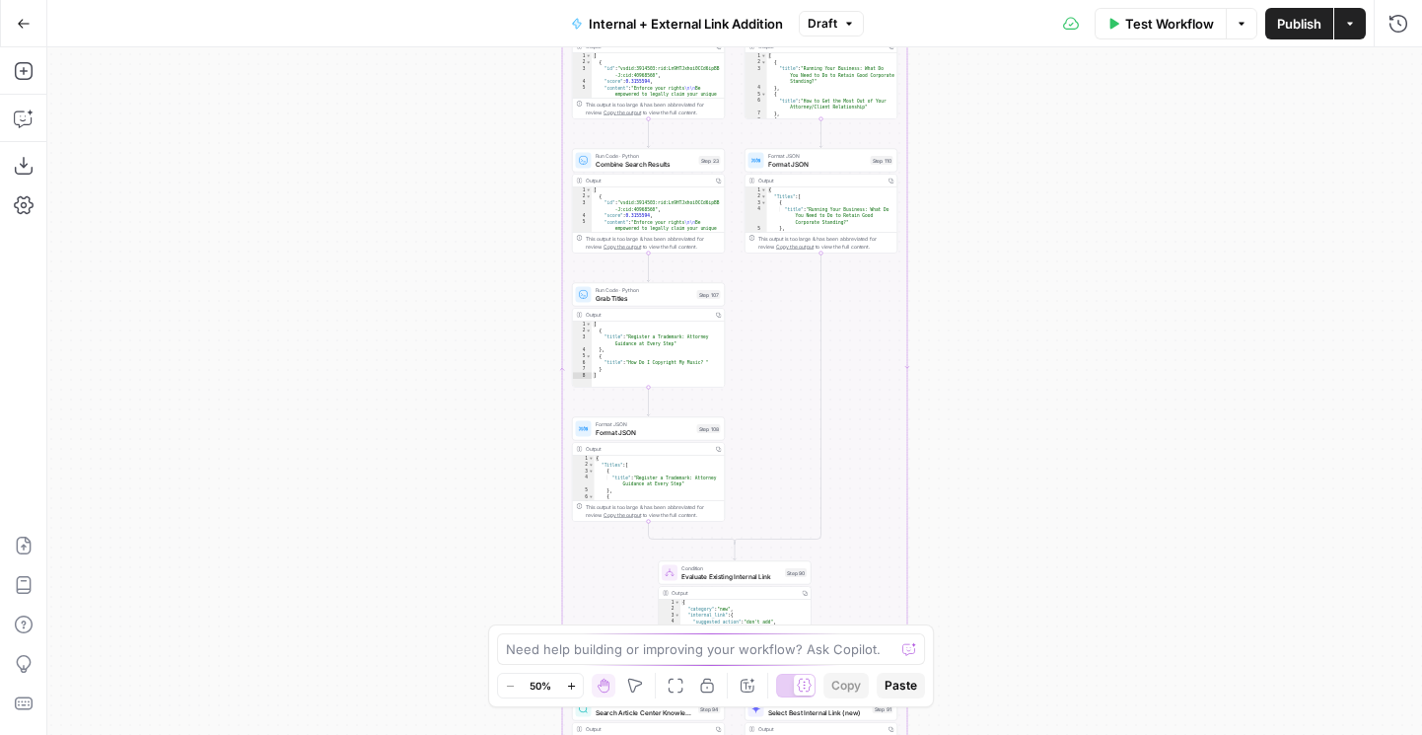
click at [829, 15] on span "Draft" at bounding box center [823, 24] width 30 height 18
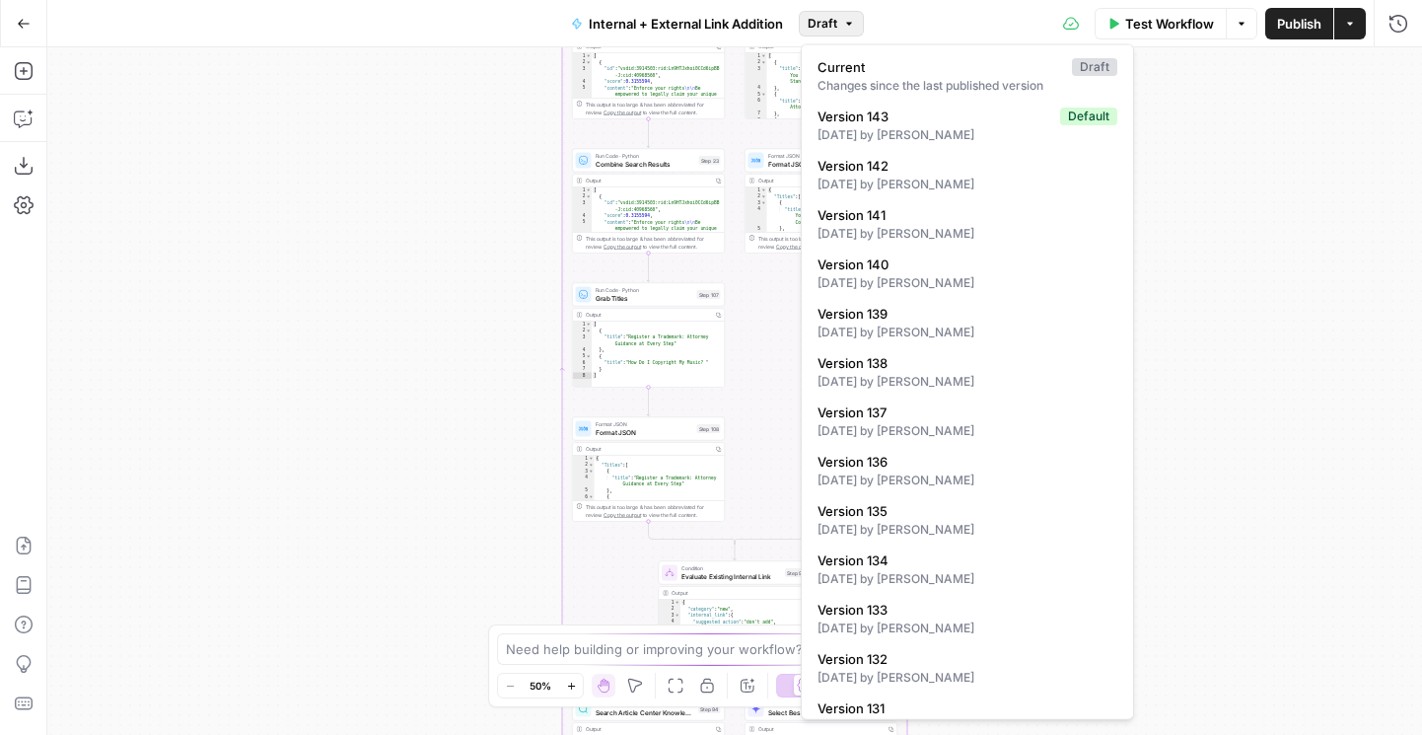
click at [363, 317] on div "true false true false true false Workflow Set Inputs Inputs Run Code · Python G…" at bounding box center [734, 391] width 1375 height 688
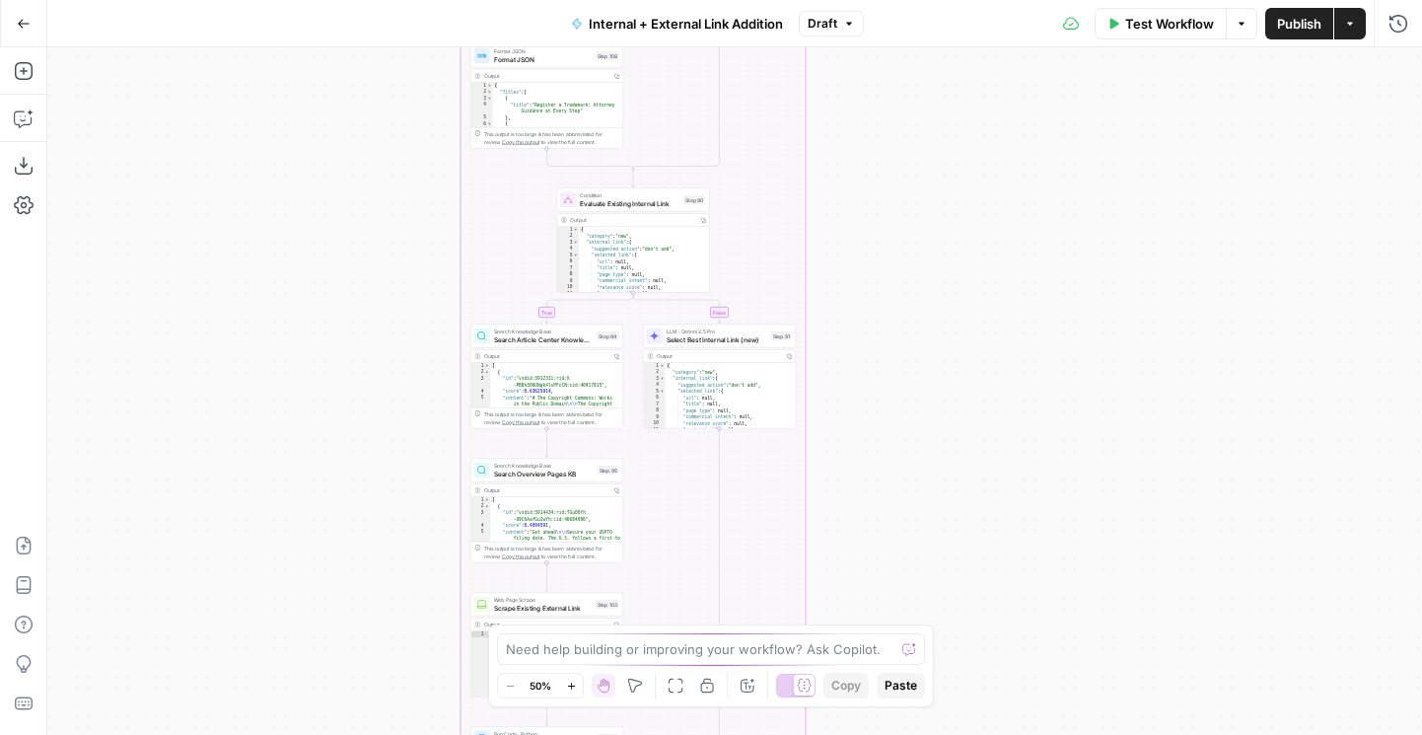
drag, startPoint x: 442, startPoint y: 290, endPoint x: 343, endPoint y: -126, distance: 427.8
click at [343, 0] on html "LegalZoom New Home Browse Insights Opportunities Your Data Flightpath Recent Gr…" at bounding box center [711, 367] width 1422 height 735
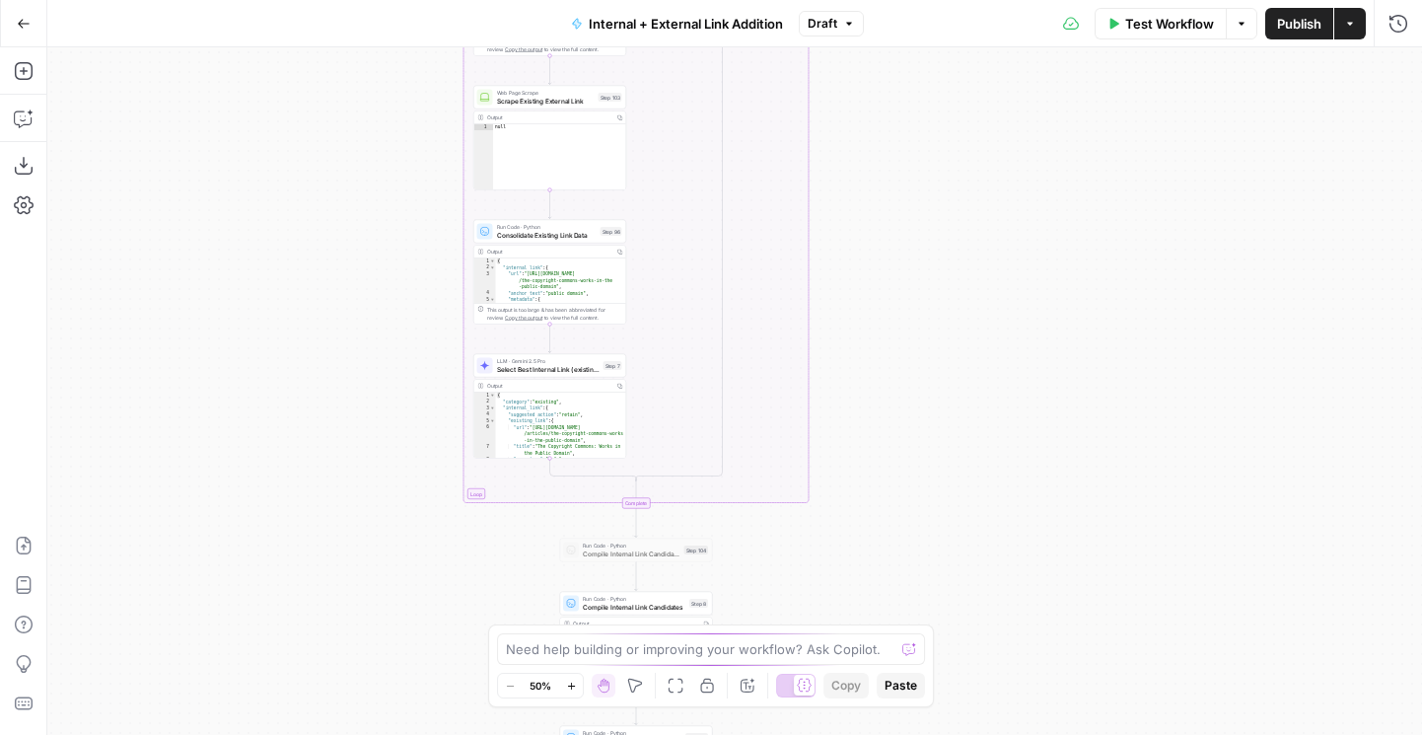
drag, startPoint x: 321, startPoint y: 443, endPoint x: 321, endPoint y: -102, distance: 544.5
click at [321, 0] on html "LegalZoom New Home Browse Insights Opportunities Your Data Flightpath Recent Gr…" at bounding box center [711, 367] width 1422 height 735
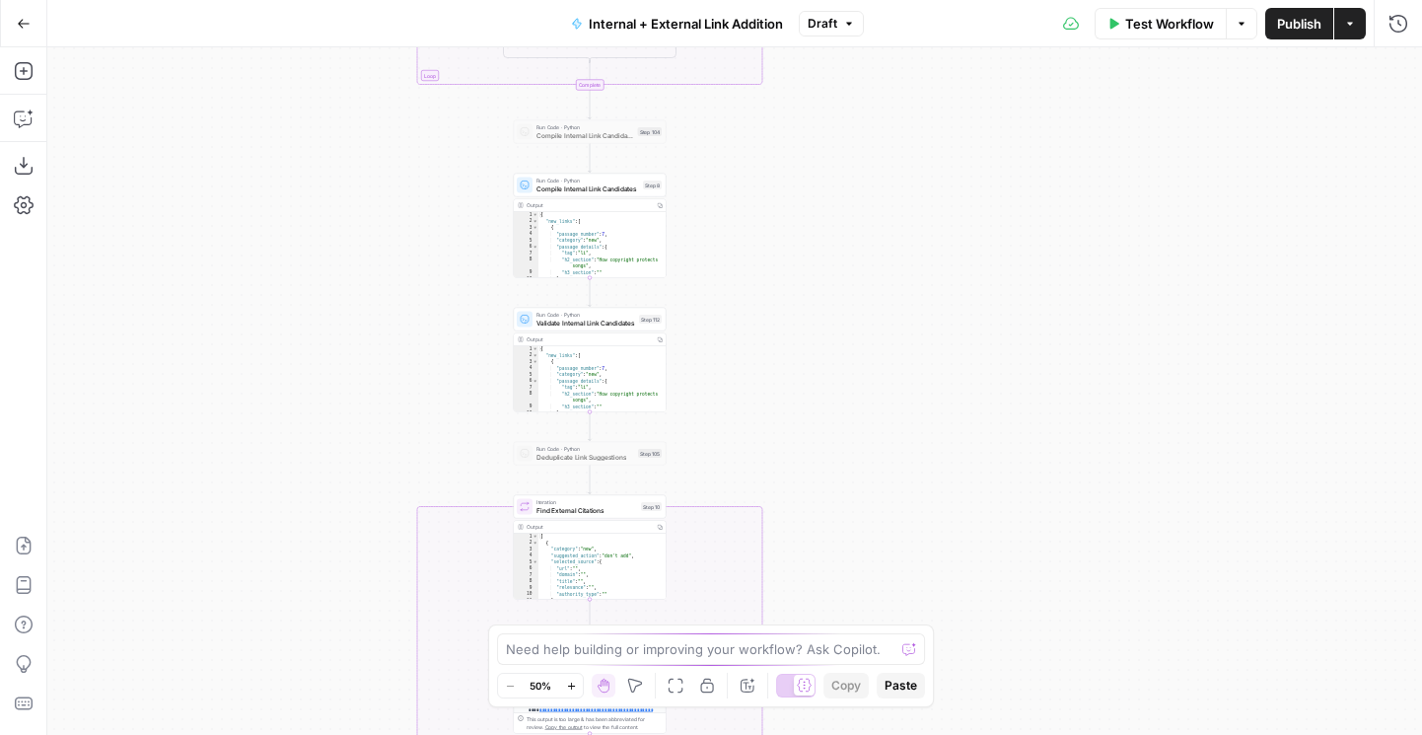
drag, startPoint x: 321, startPoint y: 370, endPoint x: 273, endPoint y: 31, distance: 342.6
click at [273, 31] on div "Go Back Internal + External Link Addition Draft Test Workflow Options Publish A…" at bounding box center [711, 367] width 1422 height 735
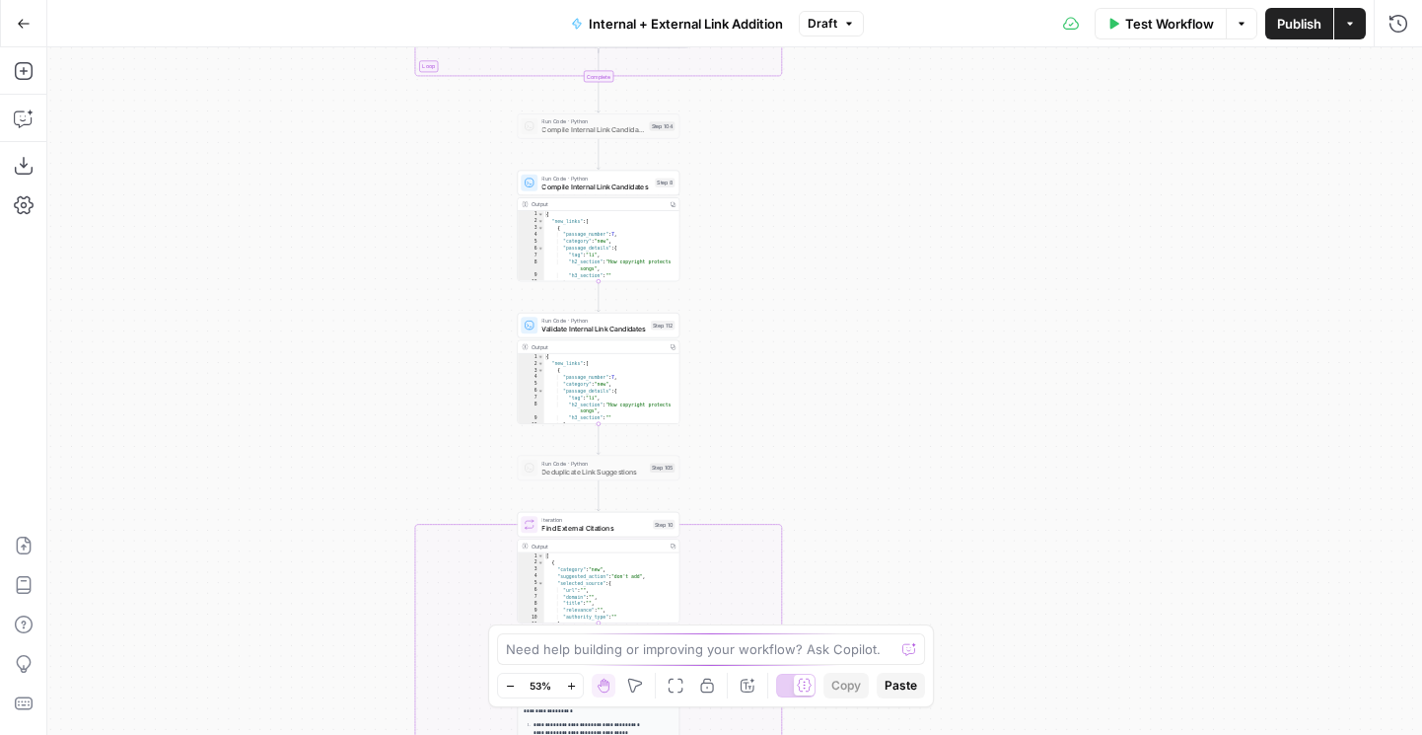
drag, startPoint x: 317, startPoint y: 164, endPoint x: 312, endPoint y: 126, distance: 37.8
click at [313, 127] on div "true false true false true false Workflow Set Inputs Inputs Run Code · Python G…" at bounding box center [734, 391] width 1375 height 688
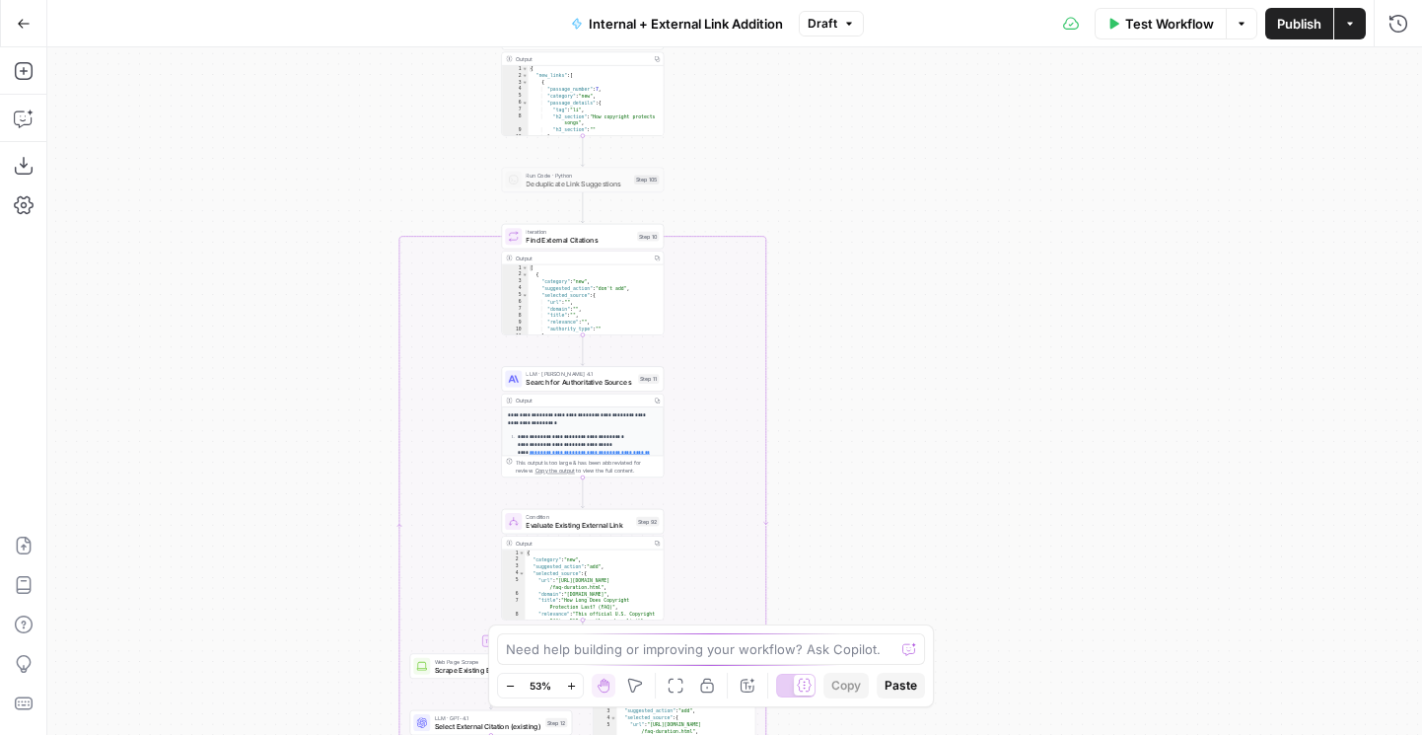
drag, startPoint x: 277, startPoint y: 623, endPoint x: 277, endPoint y: 341, distance: 282.1
click at [277, 346] on div "true false true false true false Workflow Set Inputs Inputs Run Code · Python G…" at bounding box center [734, 391] width 1375 height 688
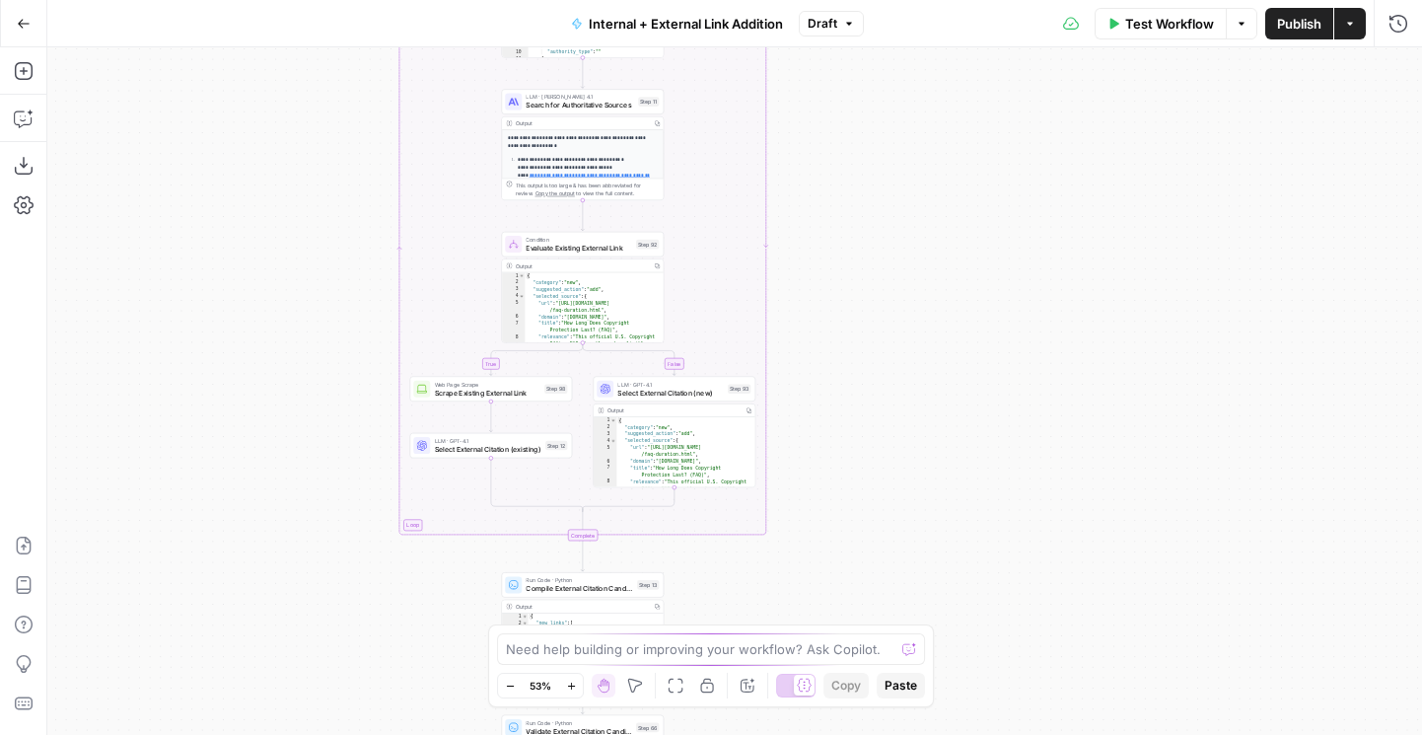
drag, startPoint x: 277, startPoint y: 341, endPoint x: 244, endPoint y: 531, distance: 192.3
click at [244, 530] on div "true false true false true false Workflow Set Inputs Inputs Run Code · Python G…" at bounding box center [734, 391] width 1375 height 688
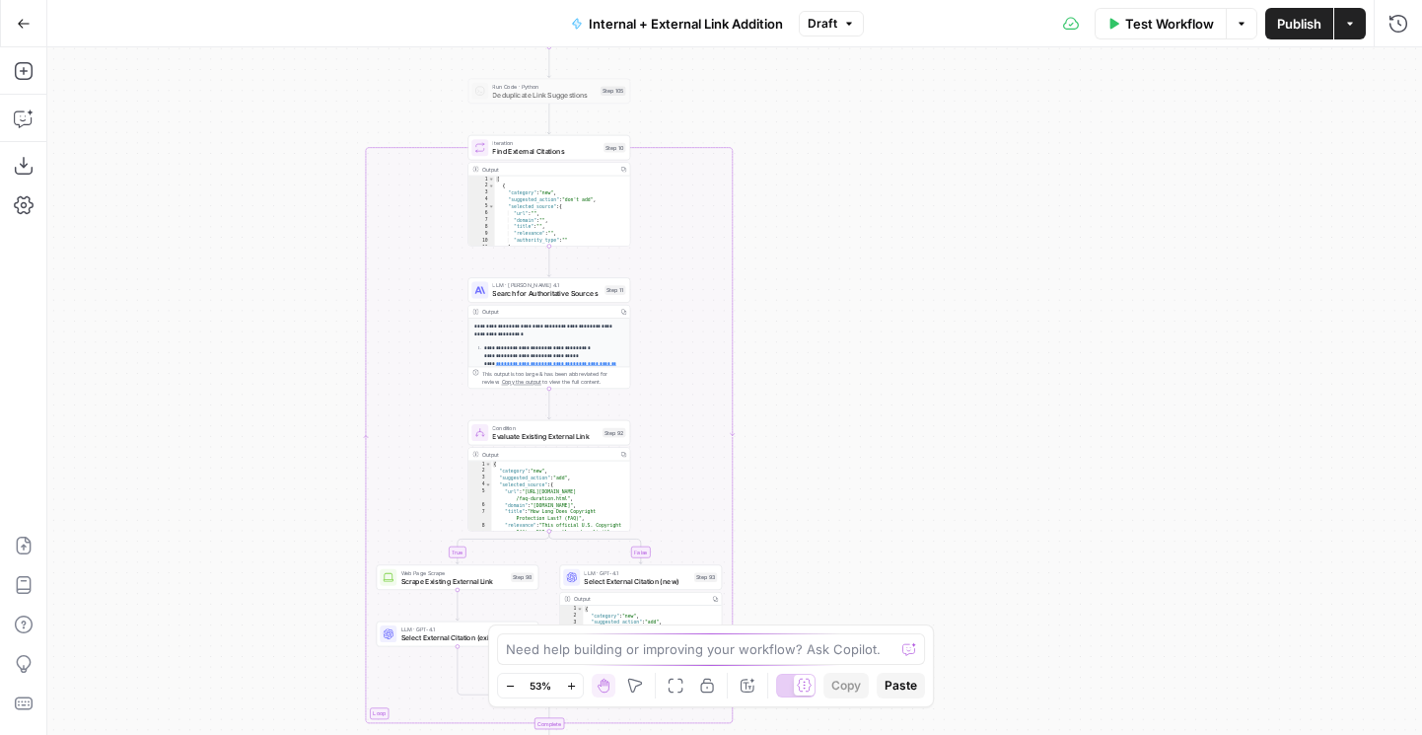
click at [841, 22] on button "Draft" at bounding box center [831, 24] width 65 height 26
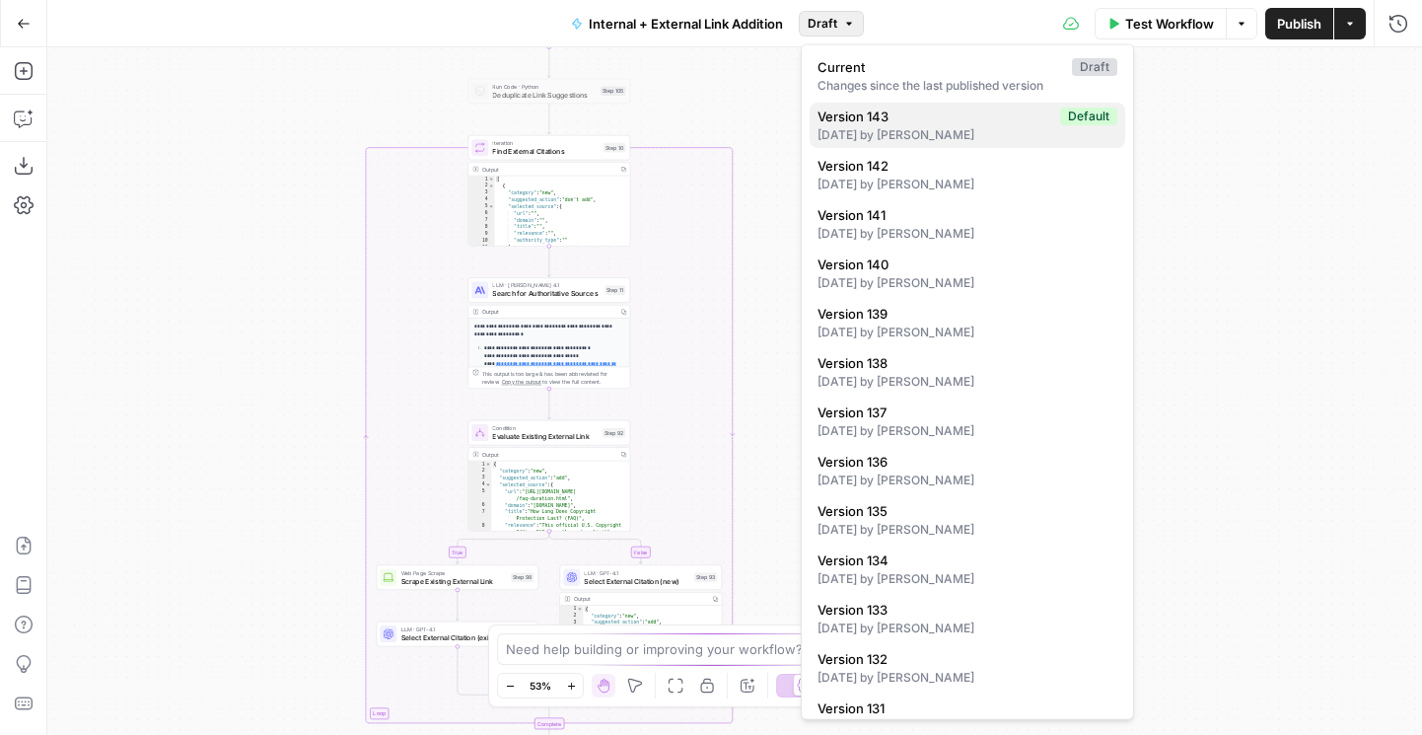
click at [840, 142] on div "4 days ago by Joel Fazecas" at bounding box center [968, 135] width 300 height 18
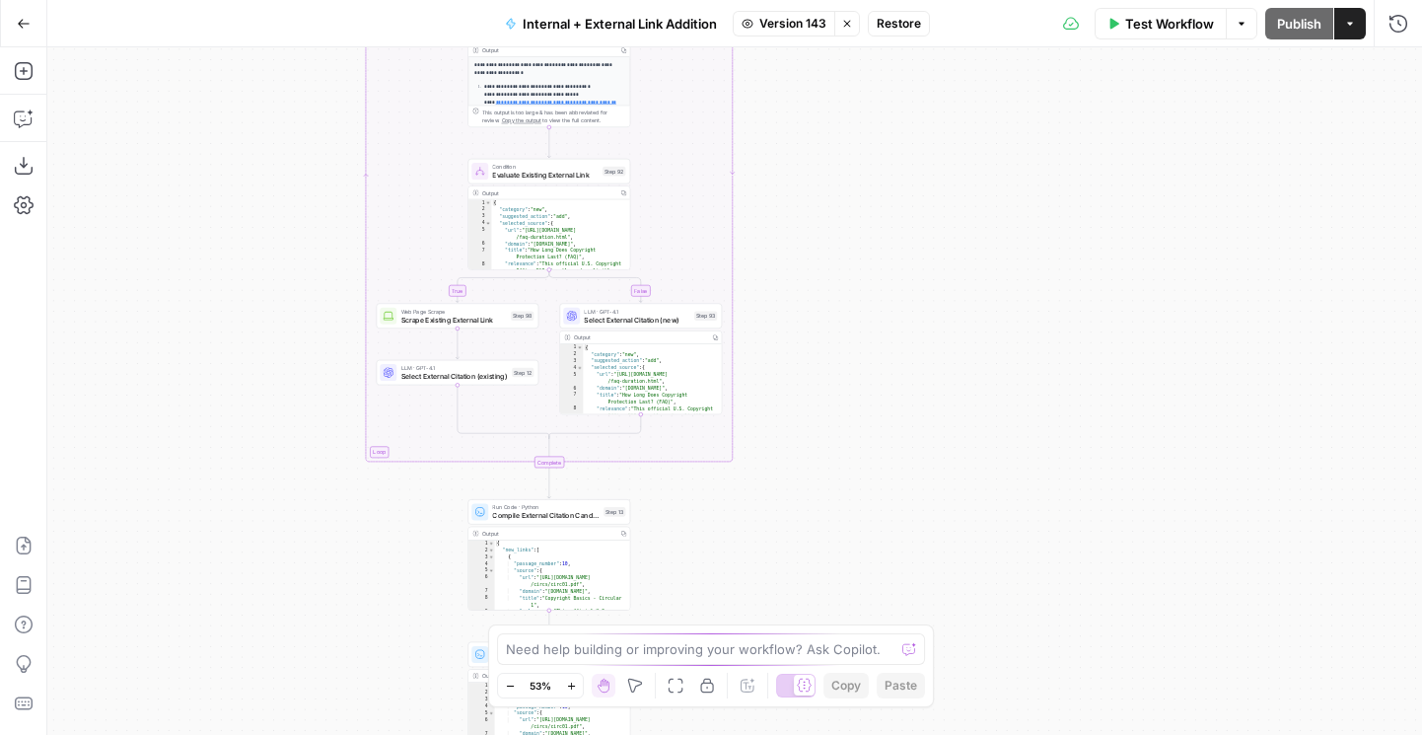
drag, startPoint x: 813, startPoint y: 45, endPoint x: 813, endPoint y: -47, distance: 92.7
click at [813, 0] on html "LegalZoom New Home Browse Insights Opportunities Your Data Flightpath Recent Gr…" at bounding box center [711, 367] width 1422 height 735
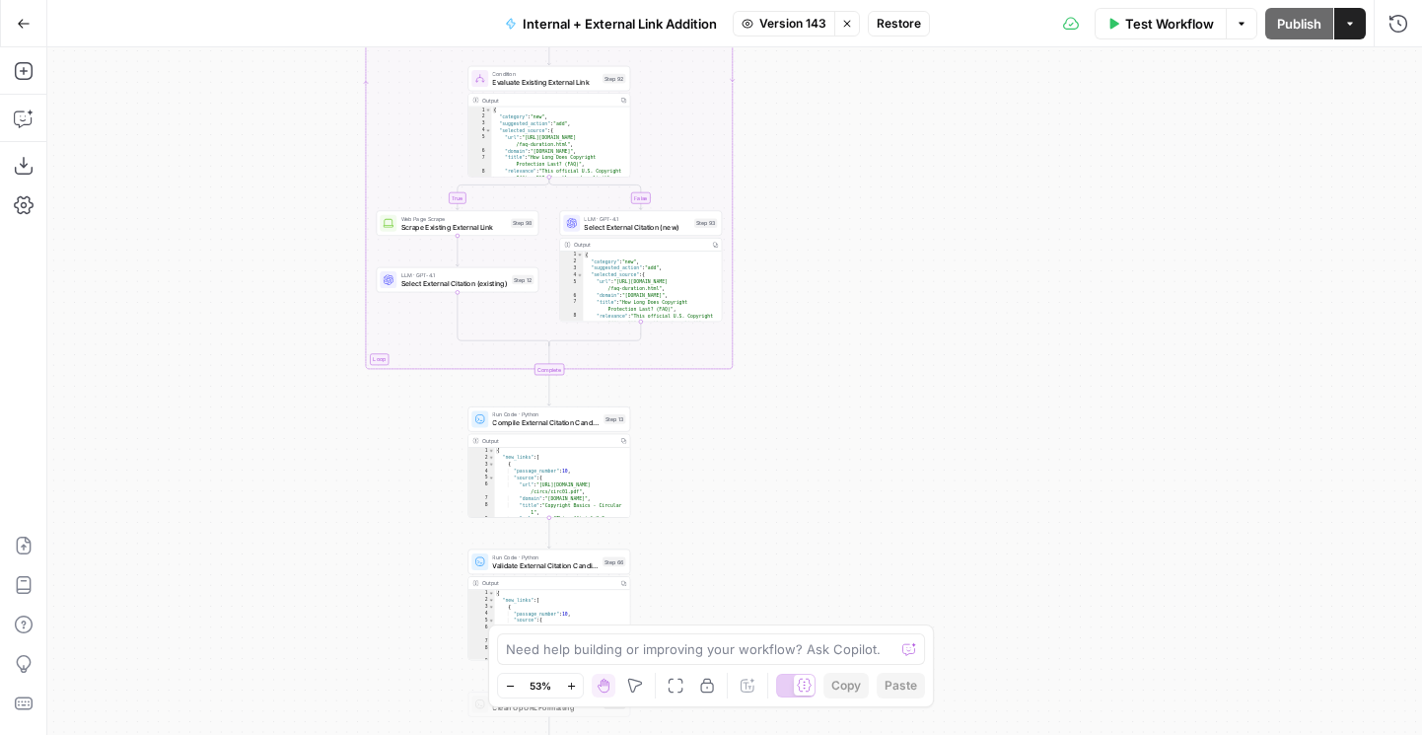
click at [841, 24] on button "Stop viewing" at bounding box center [847, 24] width 26 height 26
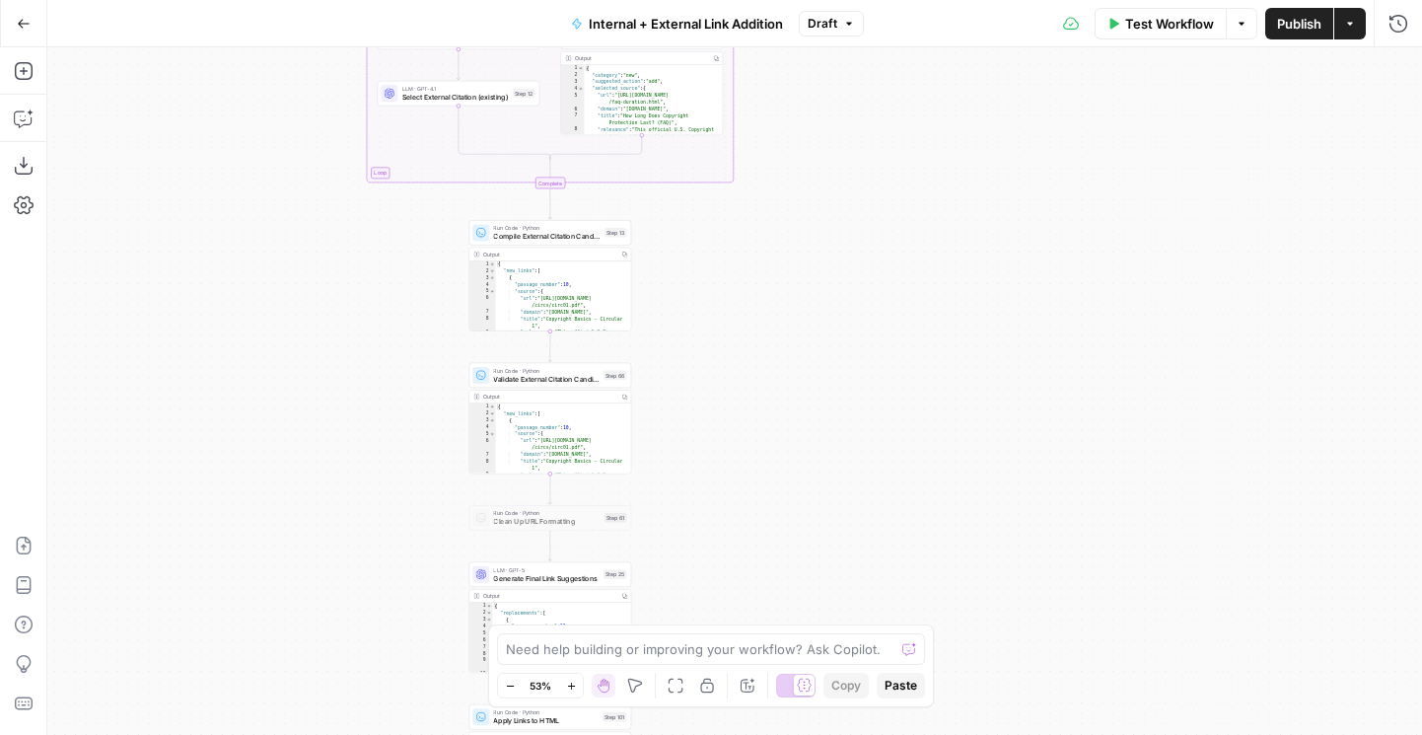
drag, startPoint x: 838, startPoint y: 276, endPoint x: 839, endPoint y: 84, distance: 192.3
click at [839, 84] on div "true false true false true false Workflow Set Inputs Inputs Run Code · Python G…" at bounding box center [734, 391] width 1375 height 688
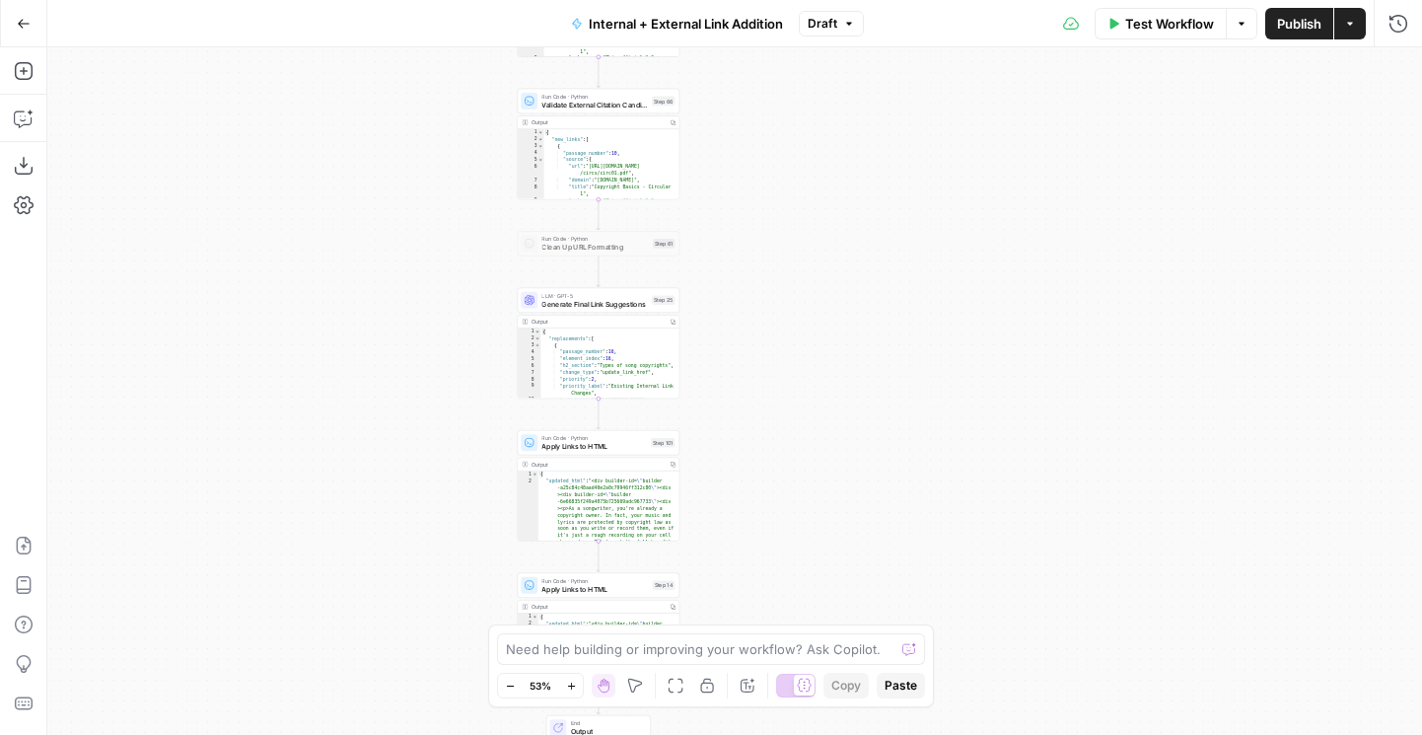
drag, startPoint x: 819, startPoint y: 228, endPoint x: 865, endPoint y: -40, distance: 272.3
click at [865, 0] on html "LegalZoom New Home Browse Insights Opportunities Your Data Flightpath Recent Gr…" at bounding box center [711, 367] width 1422 height 735
click at [838, 17] on button "Draft" at bounding box center [831, 24] width 65 height 26
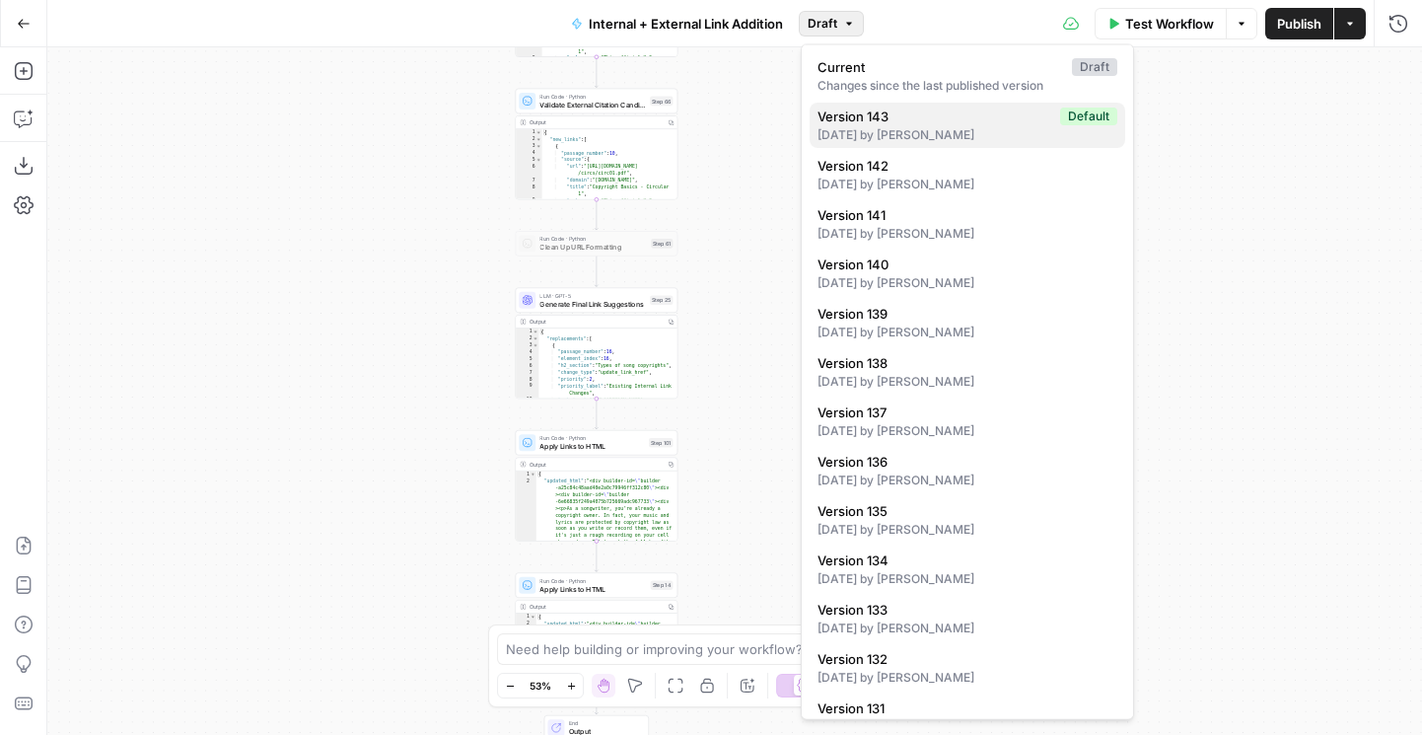
click at [845, 122] on span "Version 143" at bounding box center [935, 117] width 235 height 20
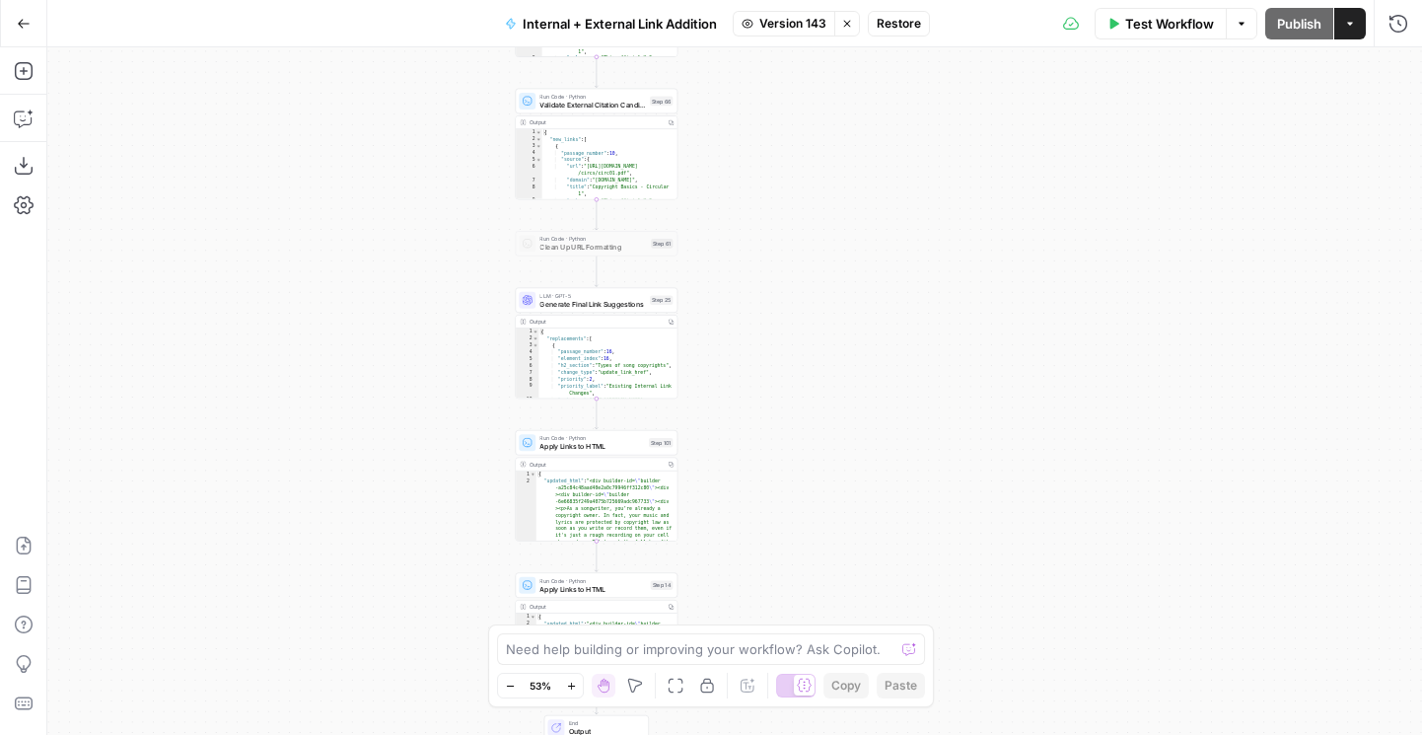
drag, startPoint x: 386, startPoint y: 253, endPoint x: 386, endPoint y: 604, distance: 351.1
click at [386, 604] on div "true false true false true false Workflow Set Inputs Inputs Run Code · Python G…" at bounding box center [734, 391] width 1375 height 688
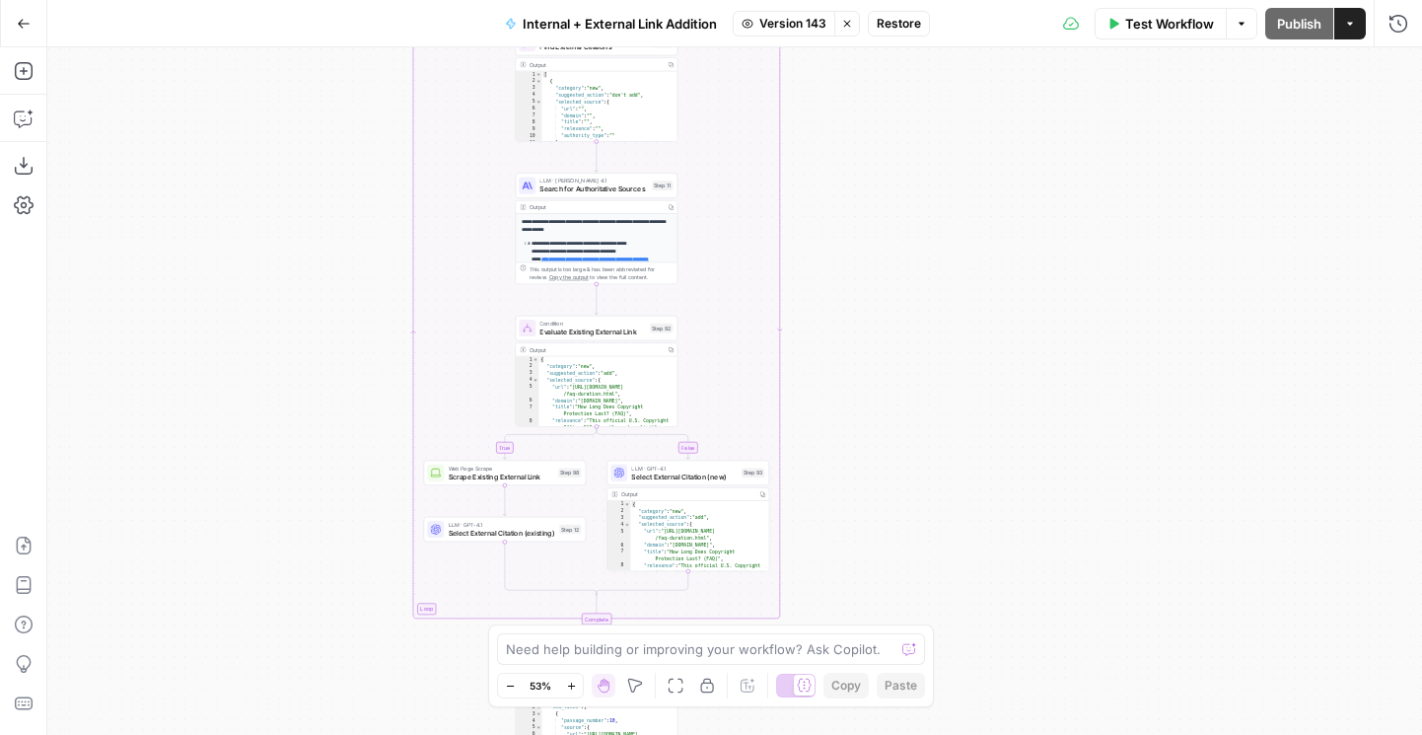
drag, startPoint x: 302, startPoint y: 611, endPoint x: 302, endPoint y: 622, distance: 11.8
click at [302, 620] on div "true false true false true false Workflow Set Inputs Inputs Run Code · Python G…" at bounding box center [734, 391] width 1375 height 688
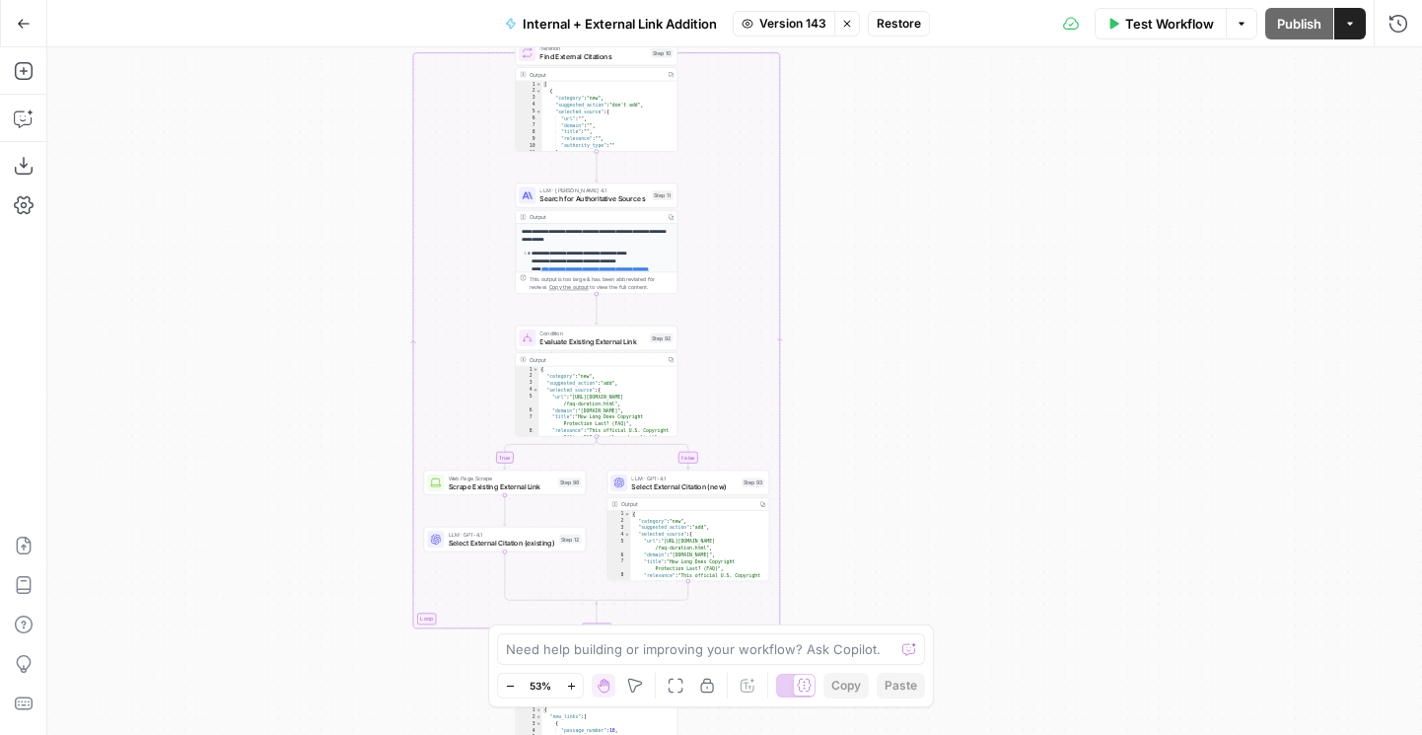
drag, startPoint x: 254, startPoint y: 294, endPoint x: 254, endPoint y: 463, distance: 168.7
click at [254, 459] on div "true false true false true false Workflow Set Inputs Inputs Run Code · Python G…" at bounding box center [734, 391] width 1375 height 688
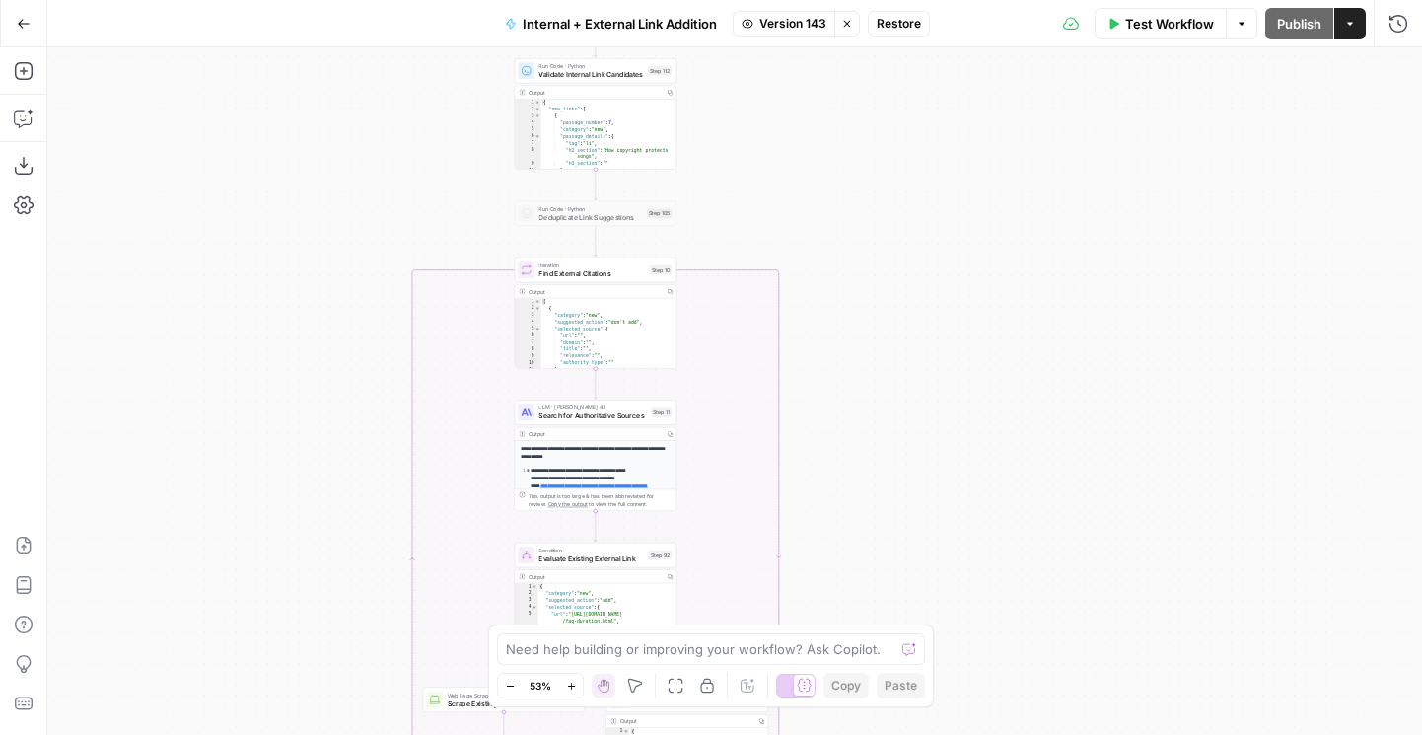
drag, startPoint x: 247, startPoint y: 226, endPoint x: 244, endPoint y: 460, distance: 233.8
click at [244, 458] on div "true false true false true false Workflow Set Inputs Inputs Run Code · Python G…" at bounding box center [734, 391] width 1375 height 688
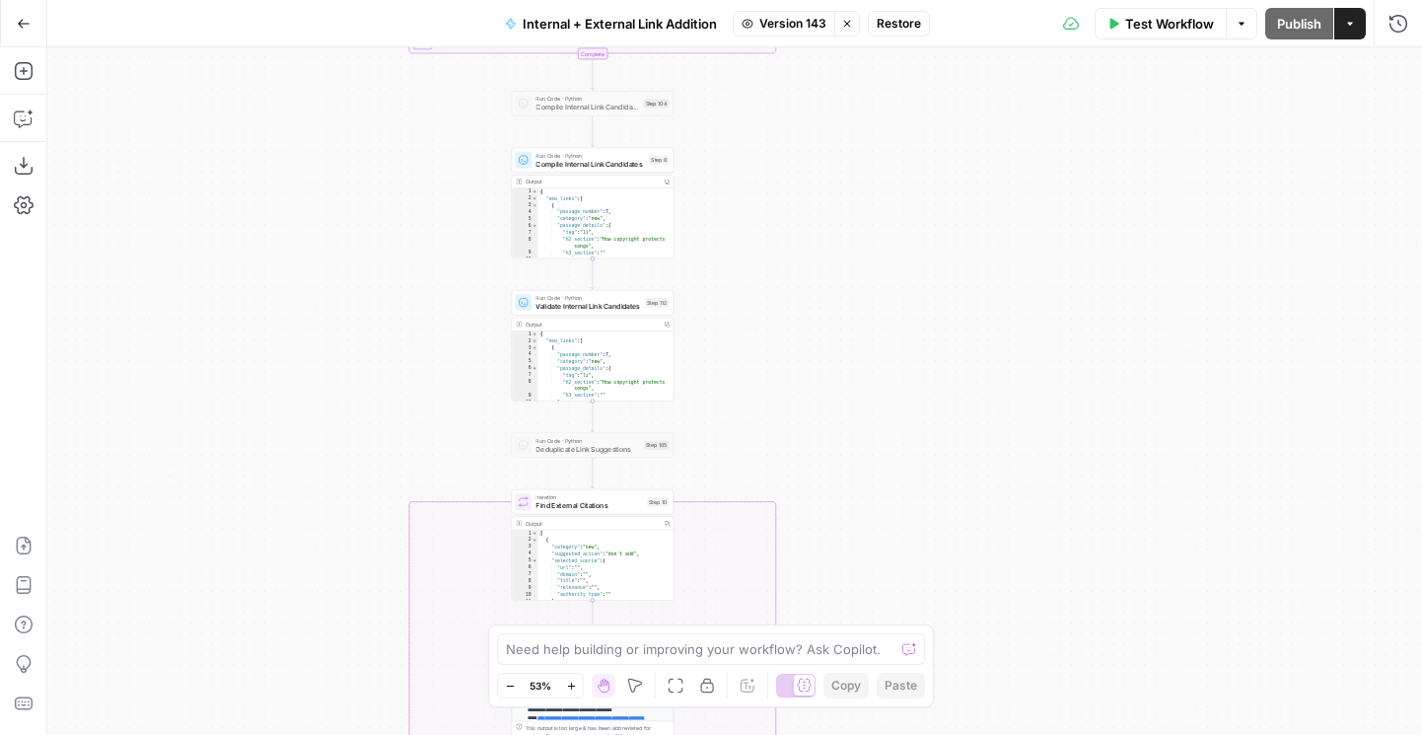
click at [846, 24] on icon "button" at bounding box center [847, 24] width 12 height 12
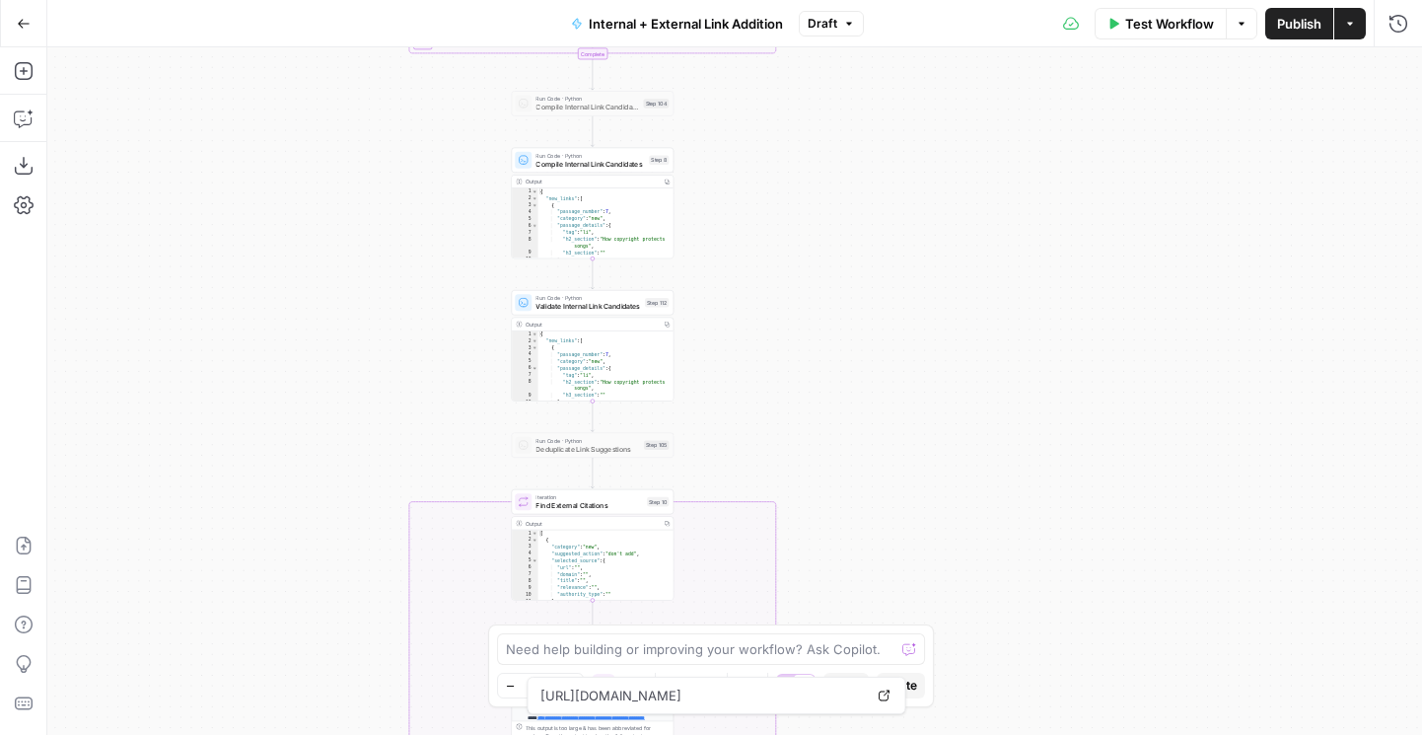
click at [35, 21] on button "Go Back" at bounding box center [24, 24] width 36 height 36
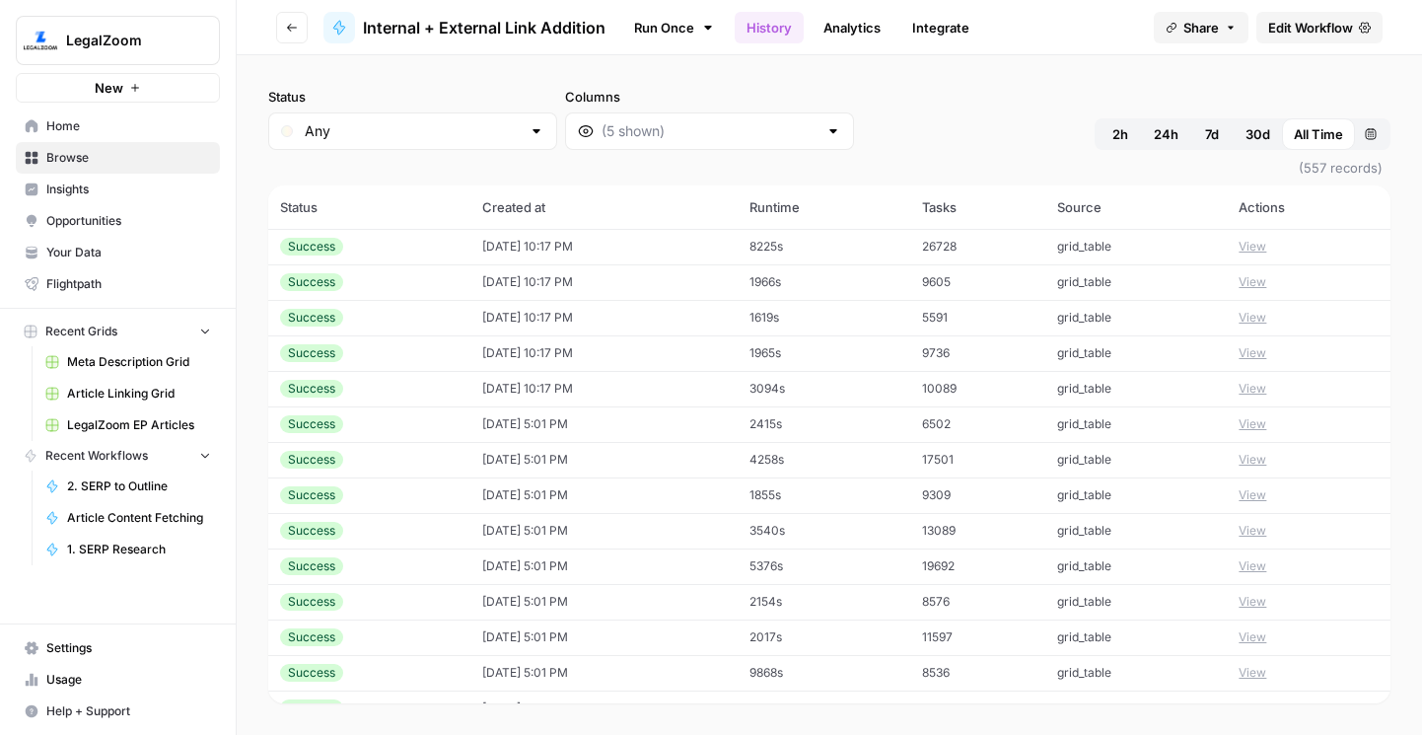
click at [79, 133] on span "Home" at bounding box center [128, 126] width 165 height 18
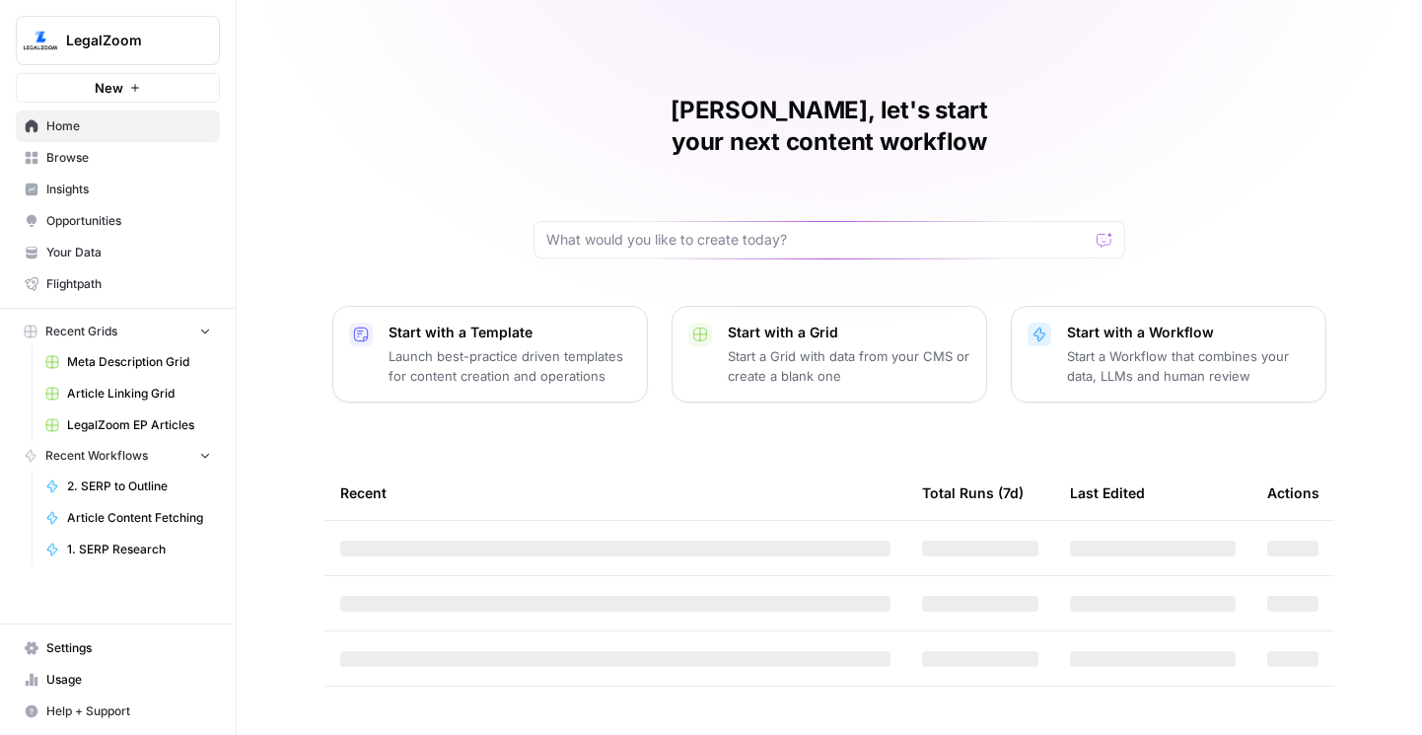
click at [101, 162] on span "Browse" at bounding box center [128, 158] width 165 height 18
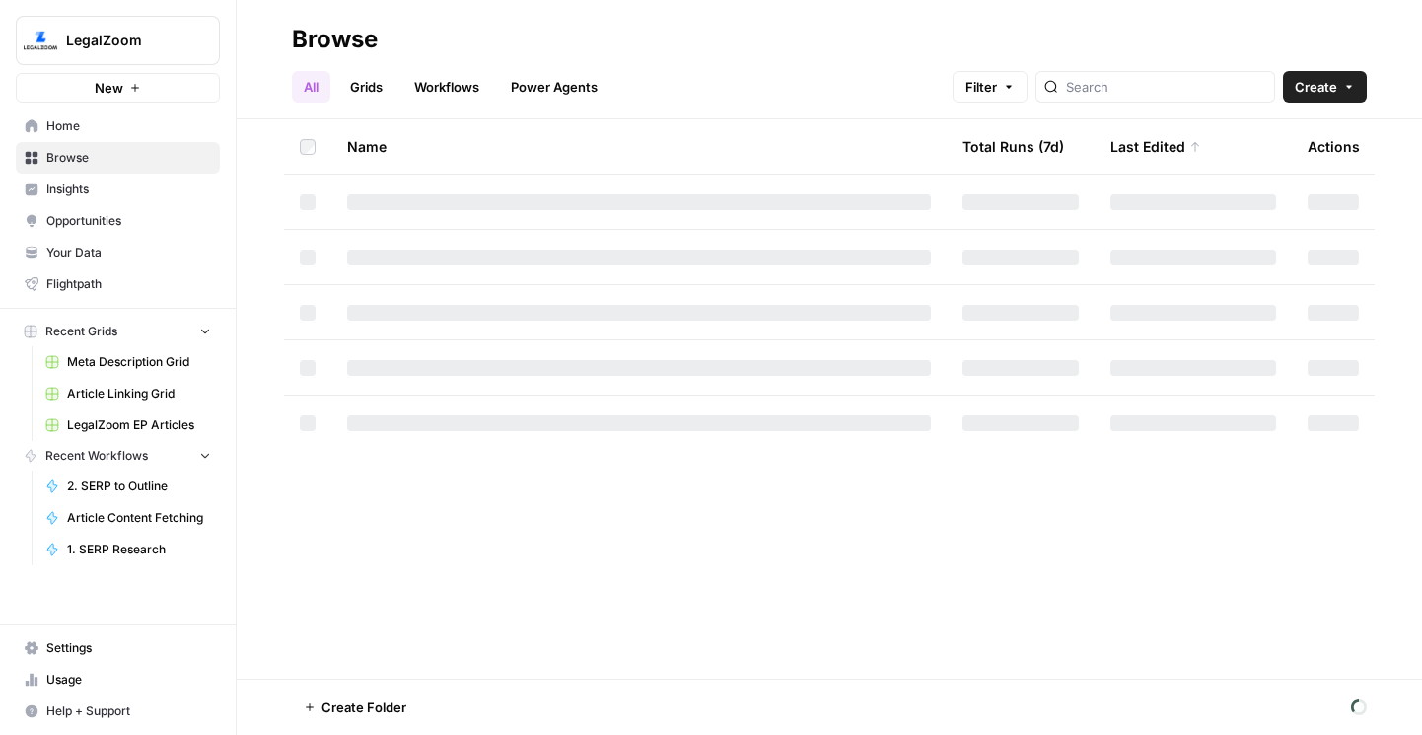
click at [464, 71] on link "Workflows" at bounding box center [446, 87] width 89 height 32
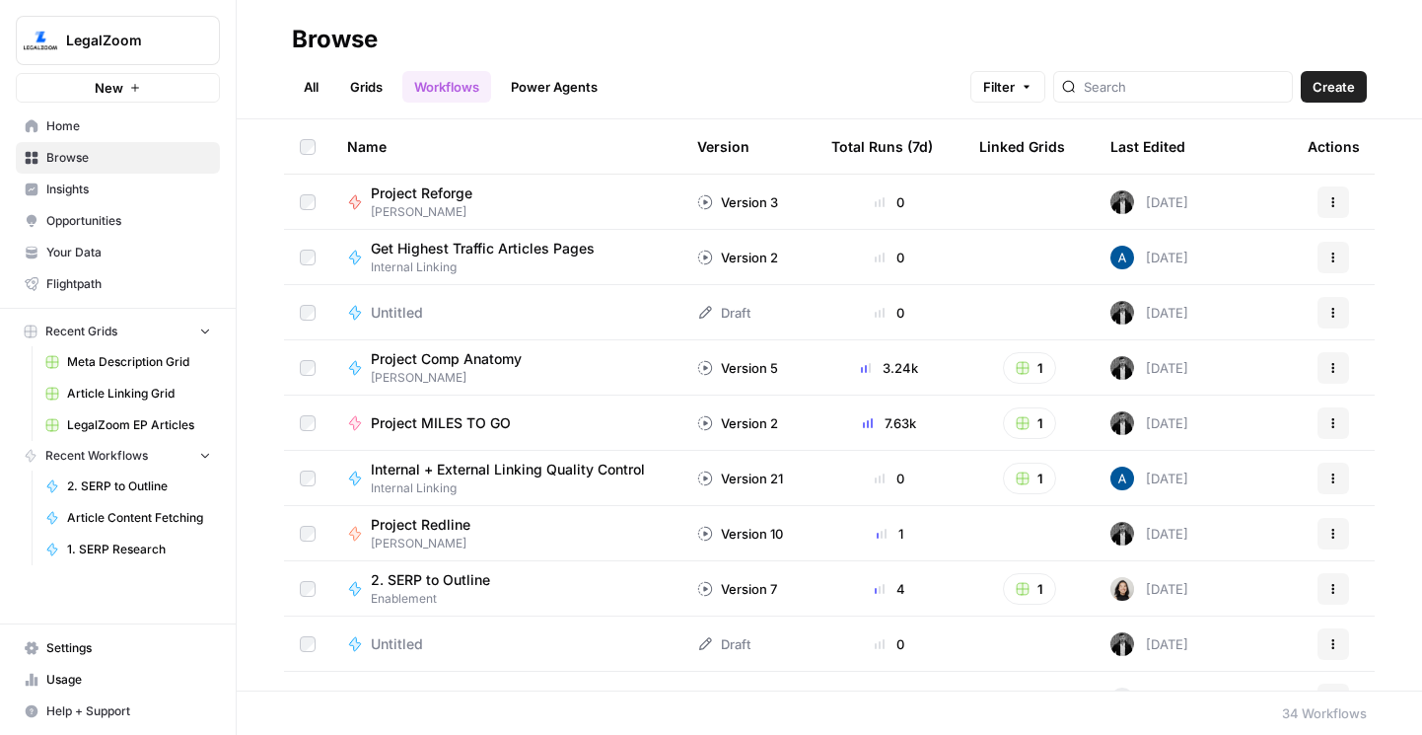
click at [1155, 150] on div "Last Edited" at bounding box center [1148, 146] width 75 height 54
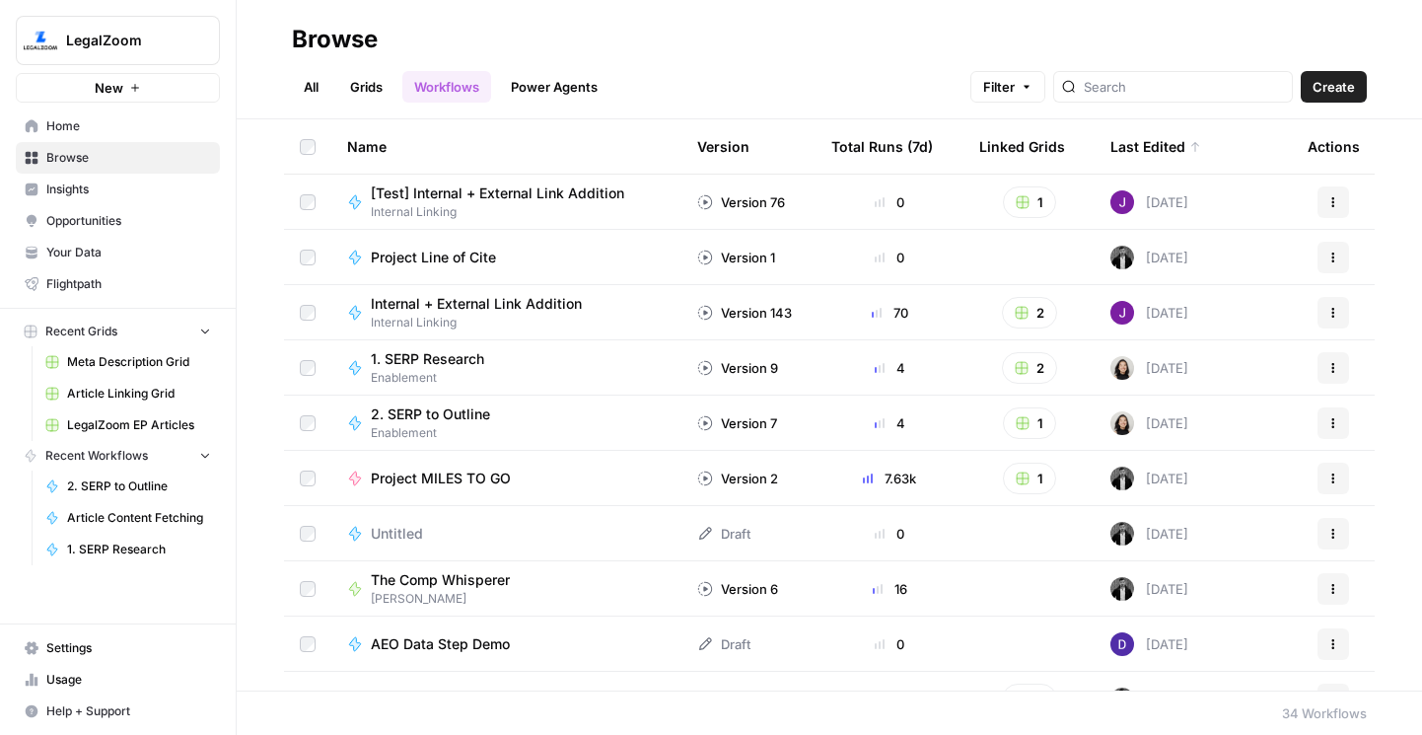
click at [554, 190] on span "[Test] Internal + External Link Addition" at bounding box center [497, 193] width 253 height 20
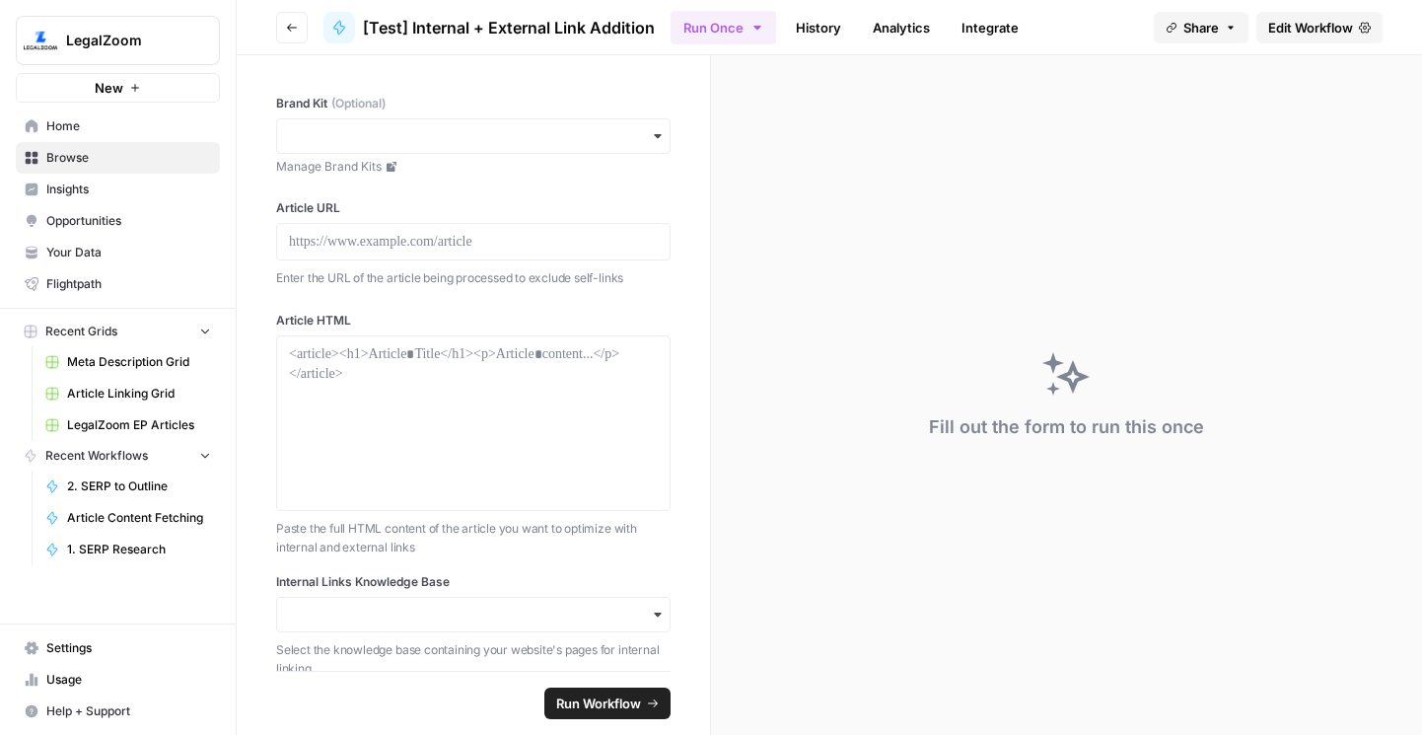
click at [1280, 29] on span "Edit Workflow" at bounding box center [1310, 28] width 85 height 20
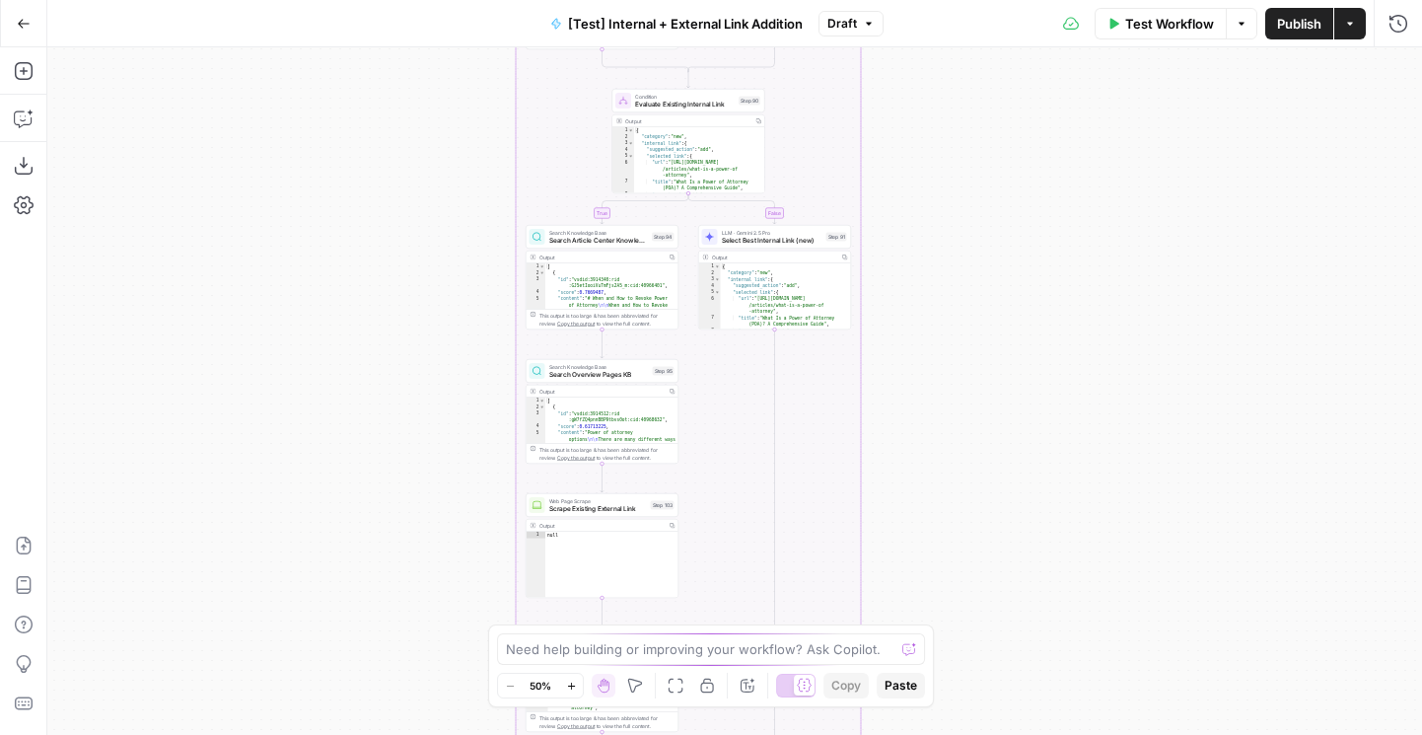
drag, startPoint x: 1045, startPoint y: 473, endPoint x: 975, endPoint y: 14, distance: 465.0
click at [975, 14] on div "Go Back [Test] Internal + External Link Addition Draft Test Workflow Options Pu…" at bounding box center [711, 367] width 1422 height 735
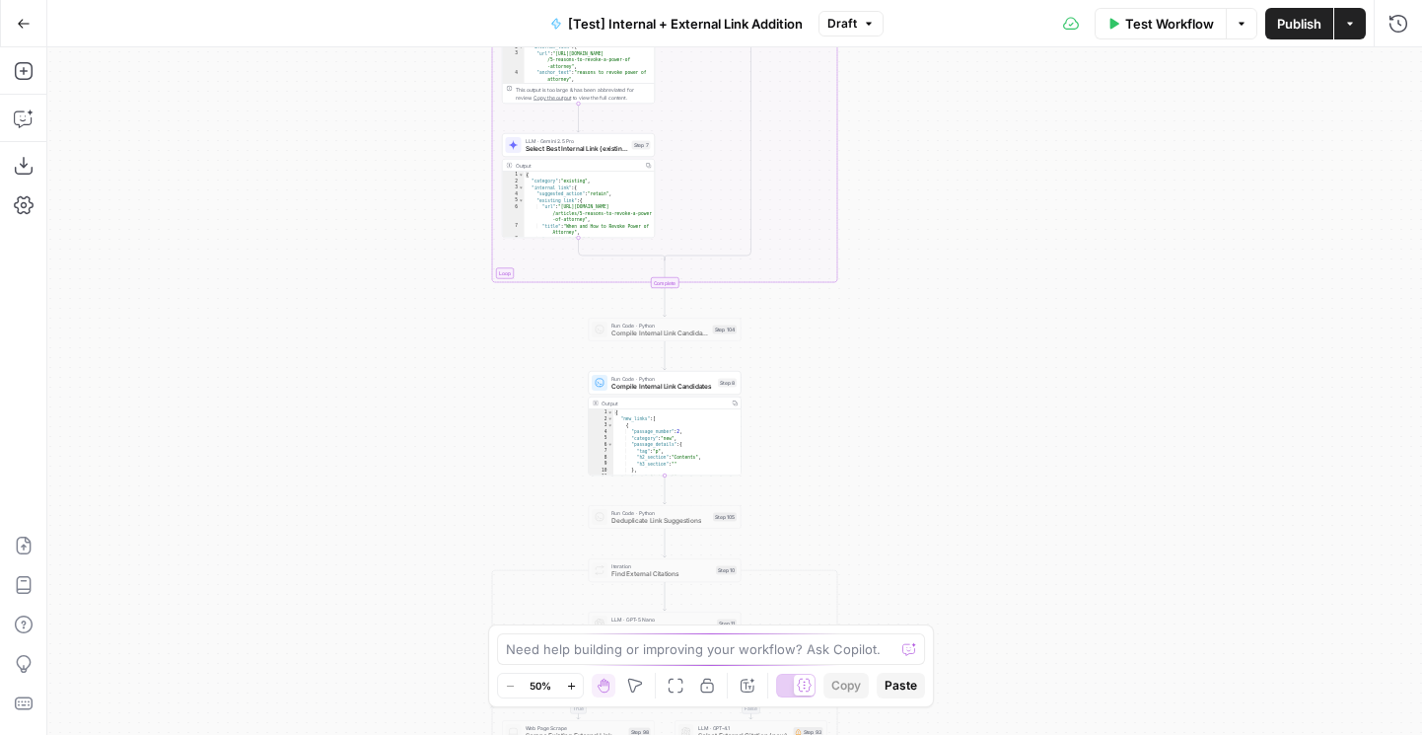
drag, startPoint x: 976, startPoint y: 485, endPoint x: 976, endPoint y: 5, distance: 480.4
click at [976, 5] on div "Go Back [Test] Internal + External Link Addition Draft Test Workflow Options Pu…" at bounding box center [711, 367] width 1422 height 735
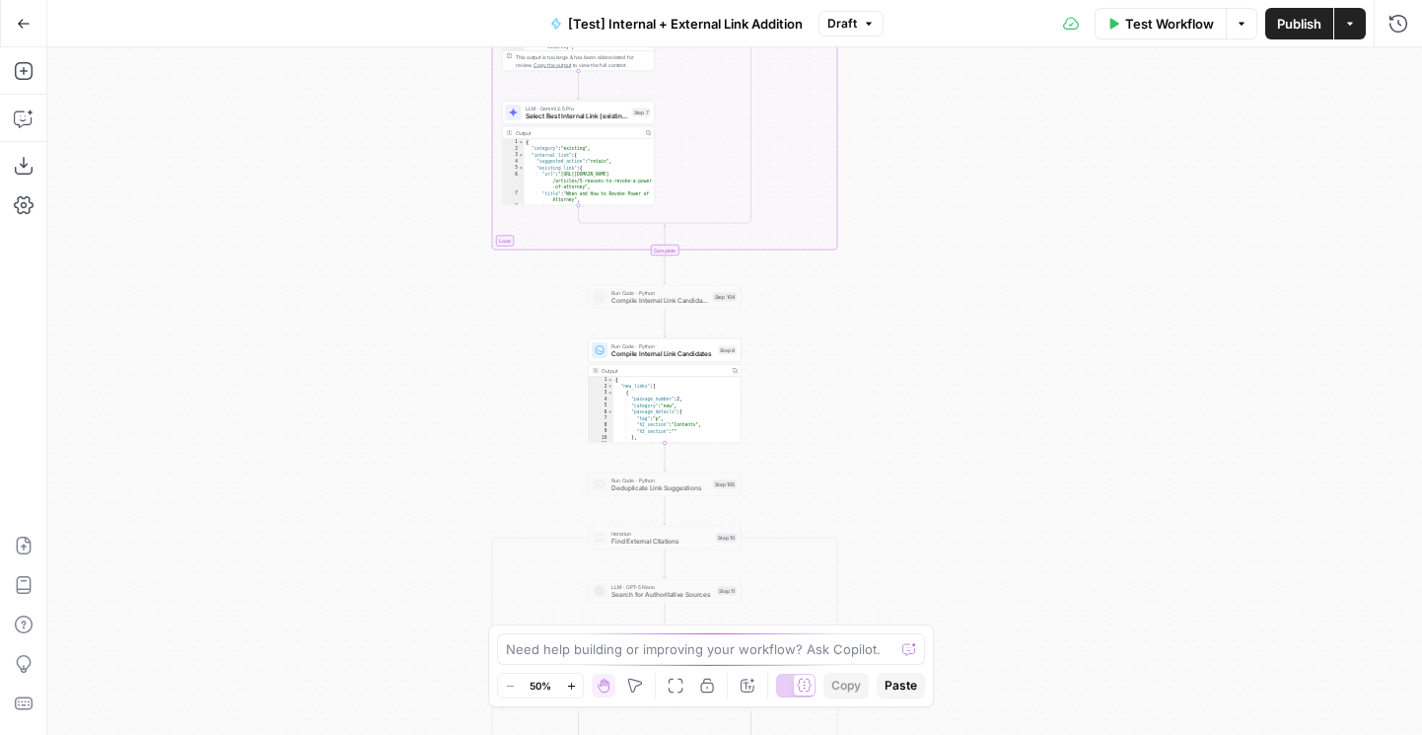
click at [847, 18] on span "Draft" at bounding box center [843, 24] width 30 height 18
drag, startPoint x: 520, startPoint y: 483, endPoint x: 396, endPoint y: 291, distance: 229.0
click at [397, 292] on div "true false true false true false Workflow Set Inputs Inputs Run Code · Python R…" at bounding box center [734, 391] width 1375 height 688
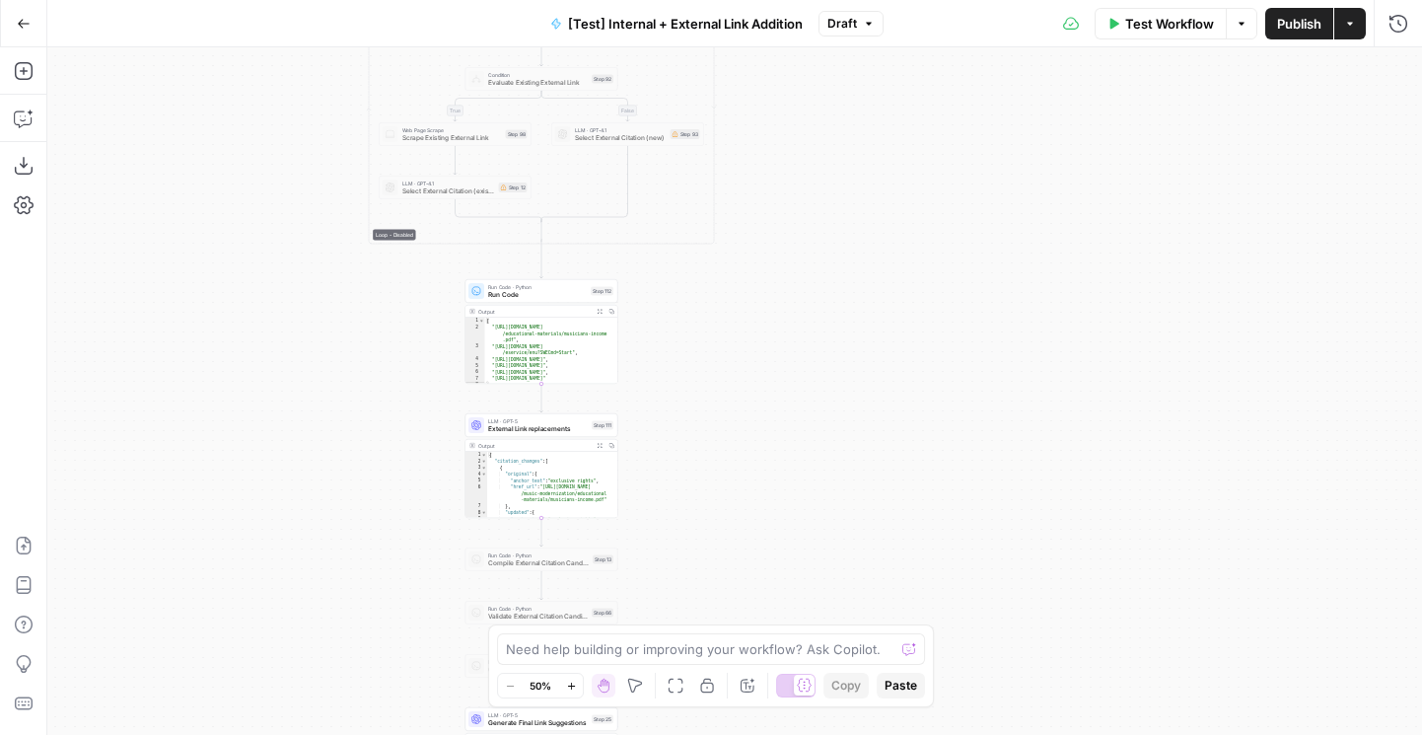
drag, startPoint x: 297, startPoint y: 458, endPoint x: 297, endPoint y: 84, distance: 373.8
click at [297, 84] on div "true false true false true false Workflow Set Inputs Inputs Run Code · Python R…" at bounding box center [734, 391] width 1375 height 688
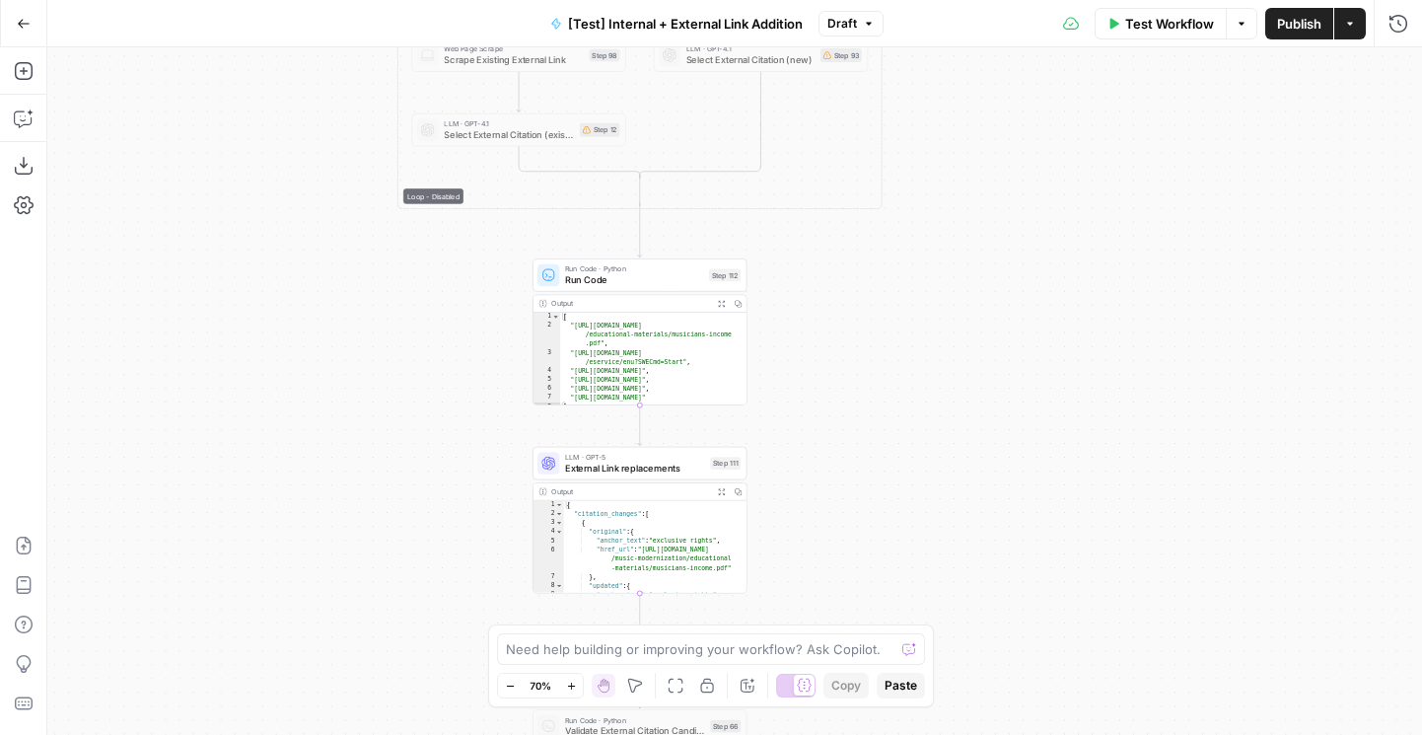
drag, startPoint x: 335, startPoint y: 470, endPoint x: 332, endPoint y: 163, distance: 306.8
click at [332, 163] on div "true false true false true false Workflow Set Inputs Inputs Run Code · Python R…" at bounding box center [734, 391] width 1375 height 688
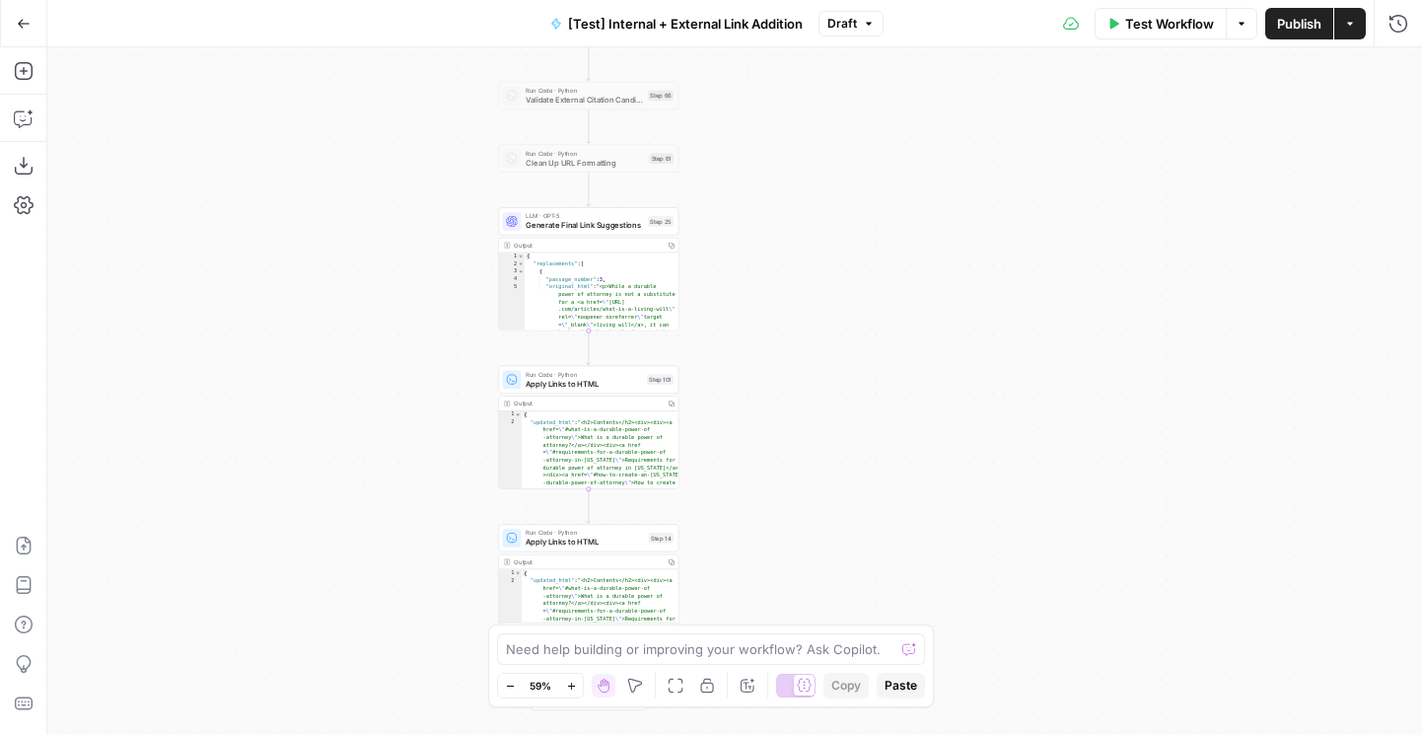
click at [333, 36] on div "Go Back [Test] Internal + External Link Addition Draft Test Workflow Options Pu…" at bounding box center [711, 367] width 1422 height 735
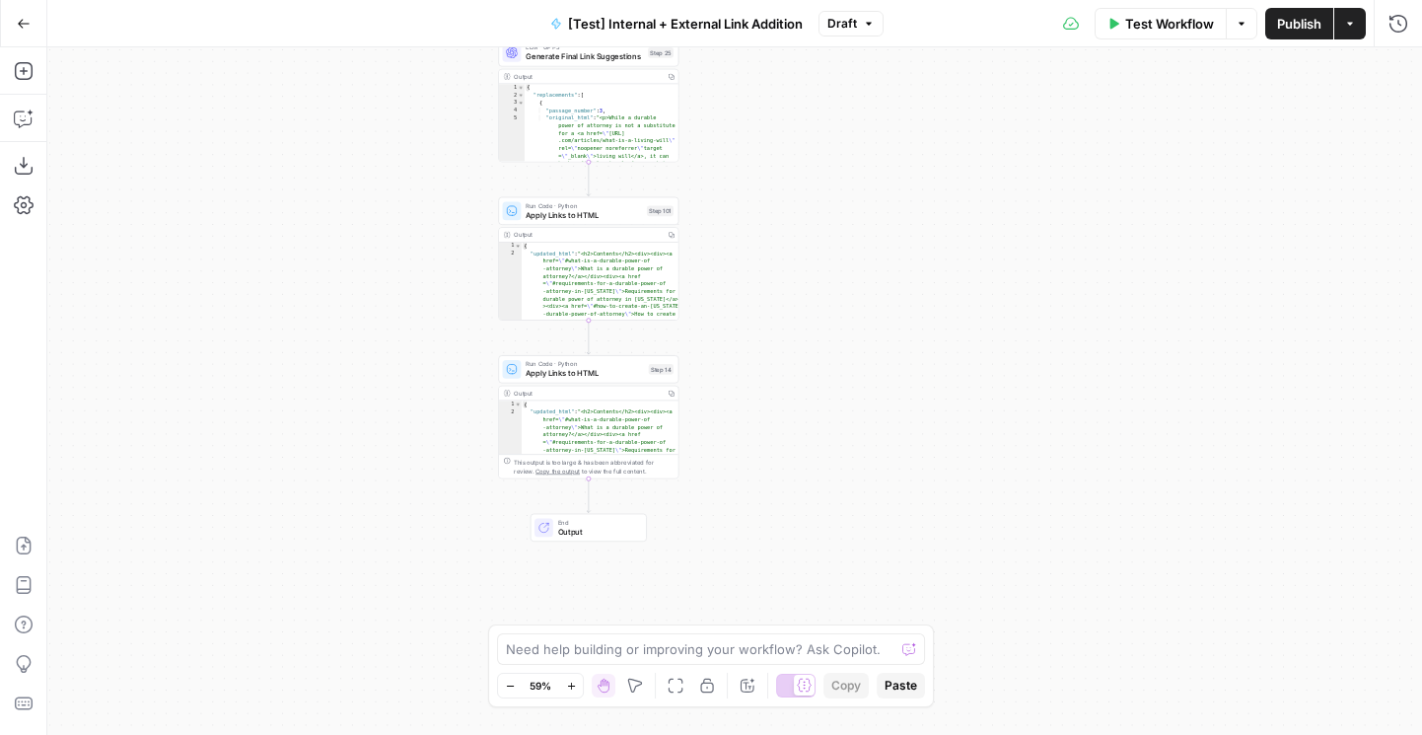
drag, startPoint x: 336, startPoint y: 240, endPoint x: 395, endPoint y: 617, distance: 382.2
click at [394, 615] on div "true false true false true false Workflow Set Inputs Inputs Run Code · Python R…" at bounding box center [734, 391] width 1375 height 688
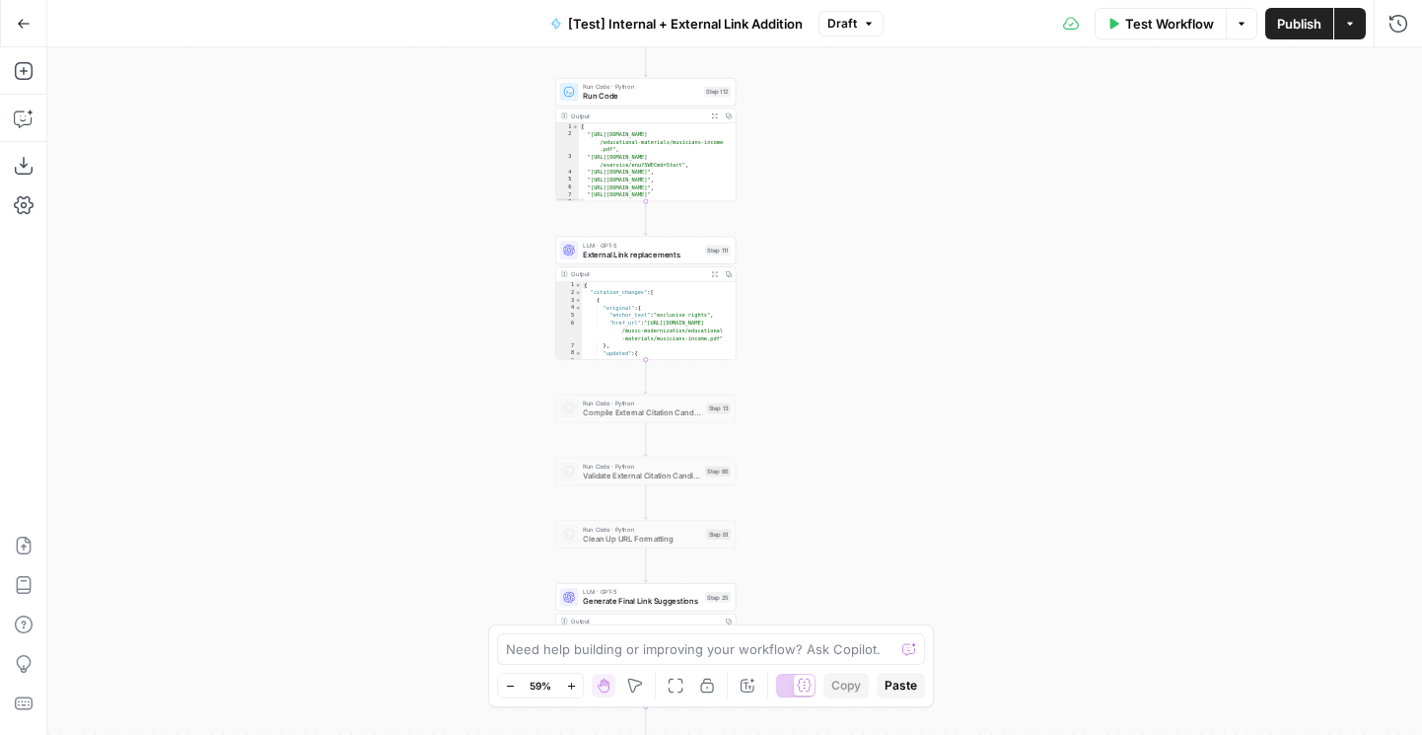
drag, startPoint x: 367, startPoint y: 486, endPoint x: 360, endPoint y: 660, distance: 173.7
click at [360, 658] on div "true false true false true false Workflow Set Inputs Inputs Run Code · Python R…" at bounding box center [734, 391] width 1375 height 688
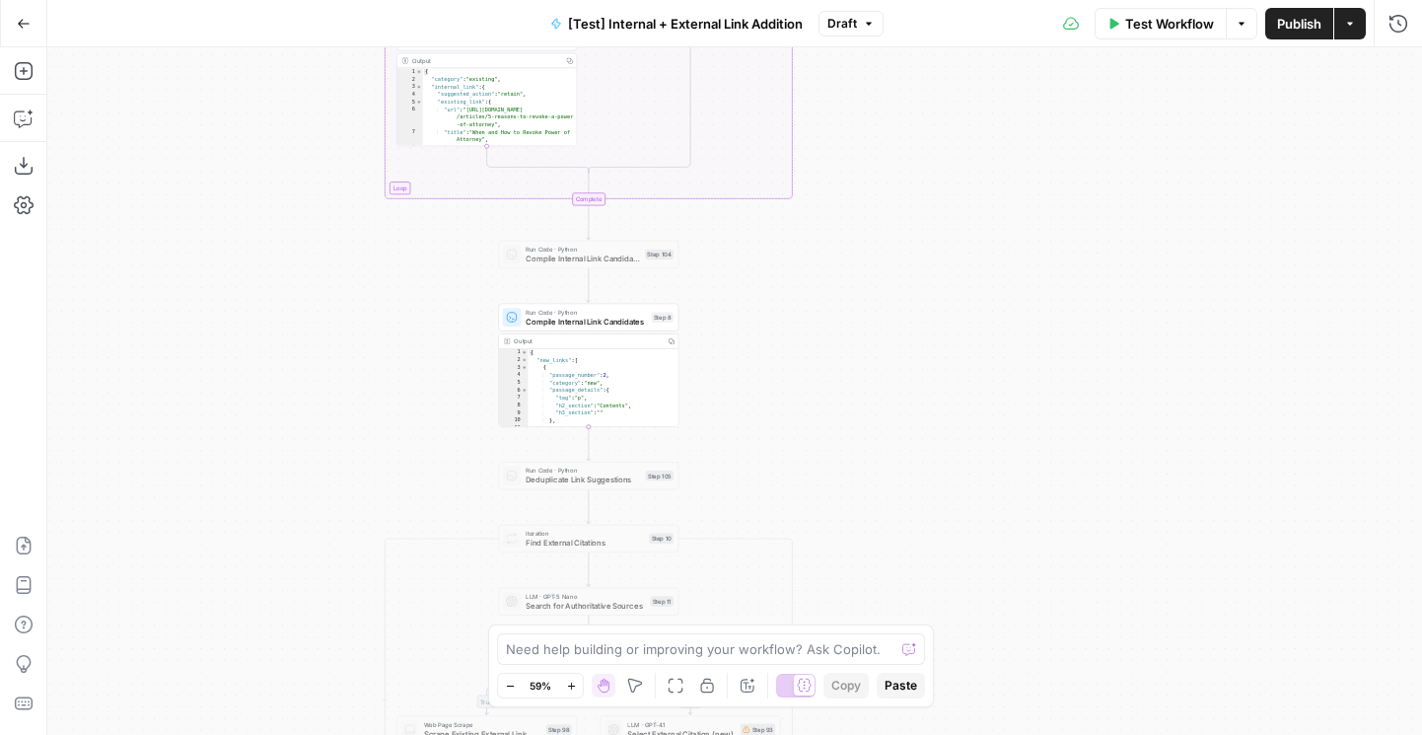
drag, startPoint x: 306, startPoint y: 238, endPoint x: 282, endPoint y: 606, distance: 368.7
click at [282, 606] on div "true false true false true false Workflow Set Inputs Inputs Run Code · Python R…" at bounding box center [734, 391] width 1375 height 688
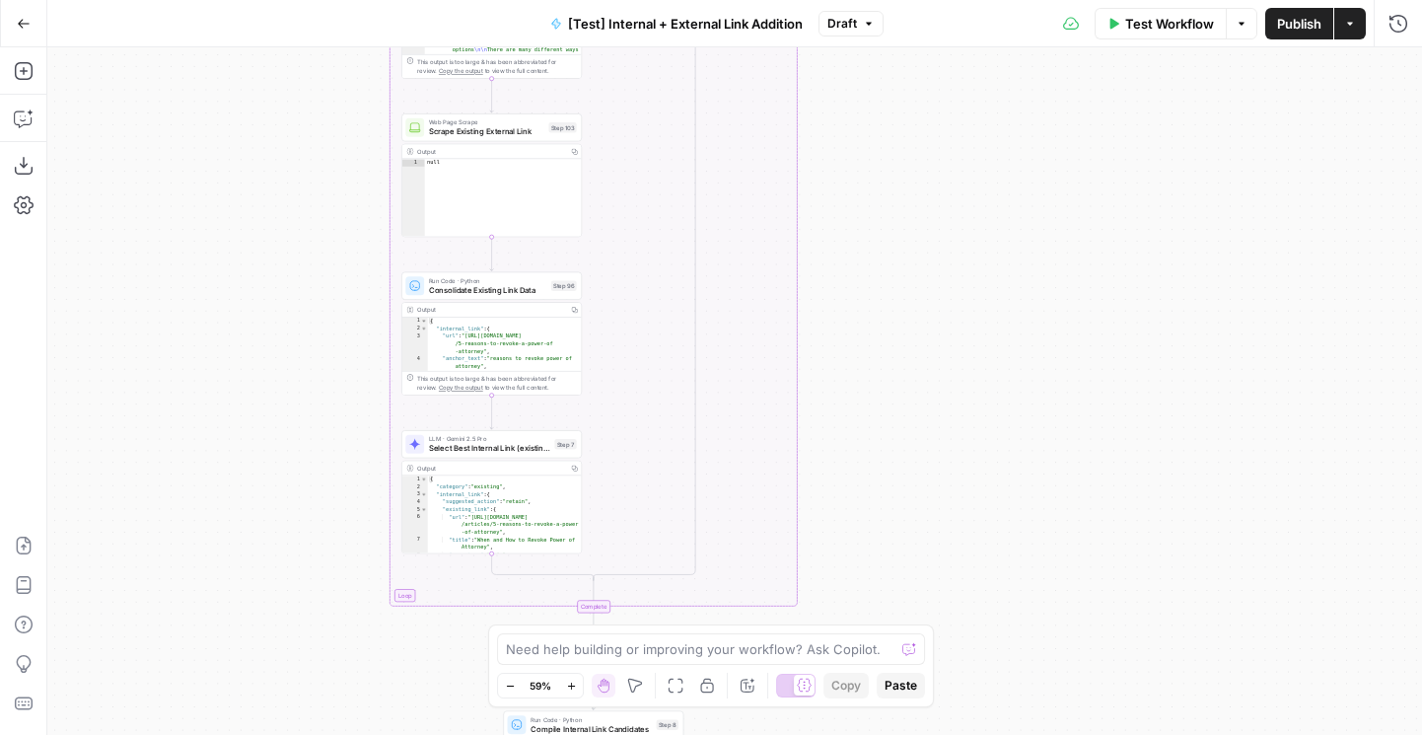
click at [211, 579] on div "true false true false true false Workflow Set Inputs Inputs Run Code · Python R…" at bounding box center [734, 391] width 1375 height 688
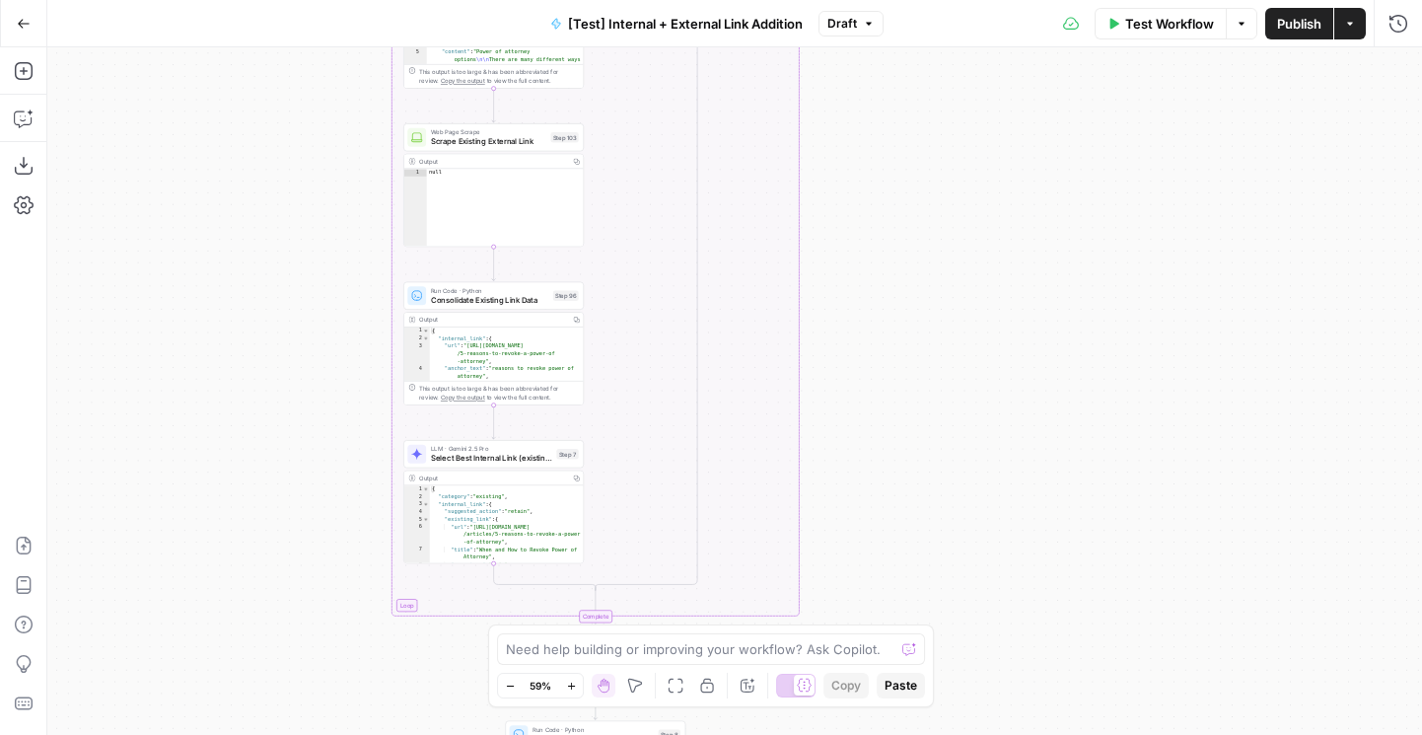
click at [182, 598] on div "true false true false true false Workflow Set Inputs Inputs Run Code · Python R…" at bounding box center [734, 391] width 1375 height 688
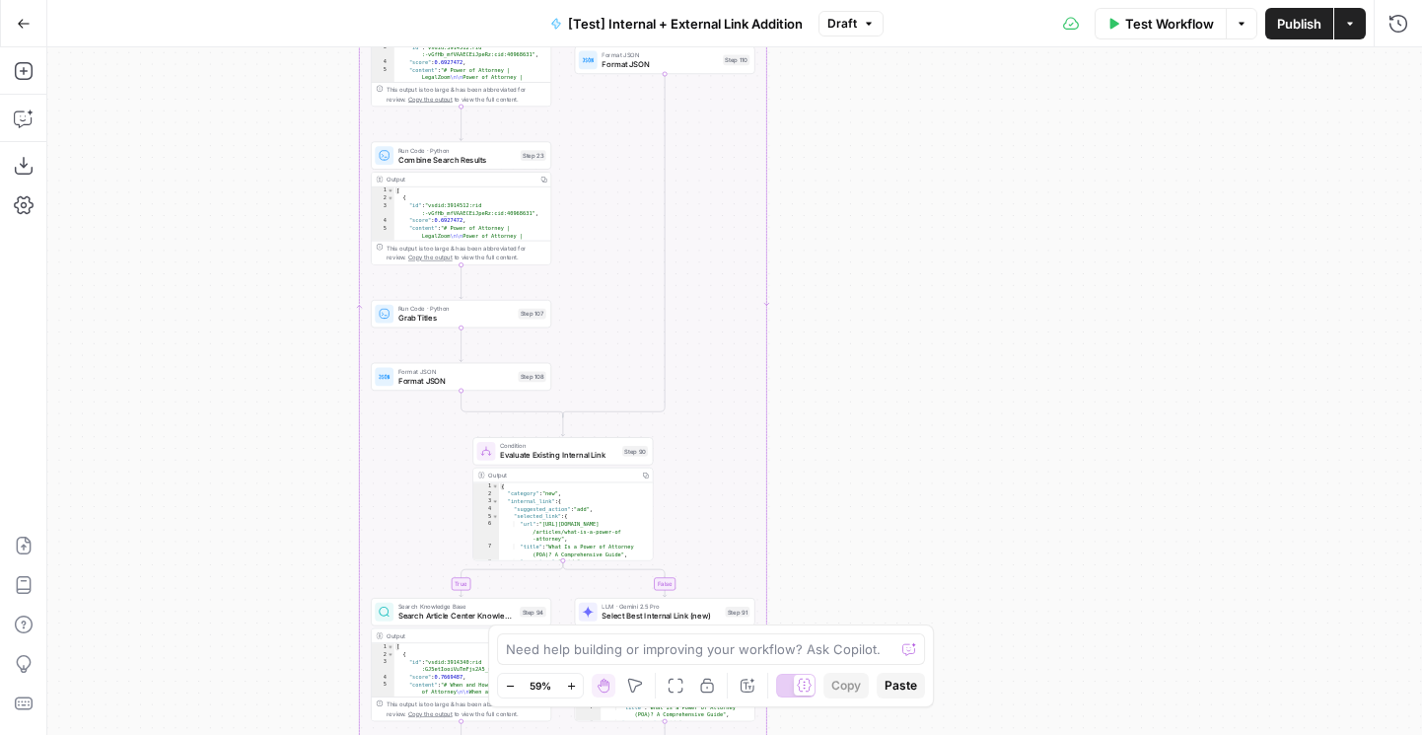
drag, startPoint x: 221, startPoint y: 286, endPoint x: 221, endPoint y: 573, distance: 287.0
click at [221, 569] on div "true false true false true false Workflow Set Inputs Inputs Run Code · Python R…" at bounding box center [734, 391] width 1375 height 688
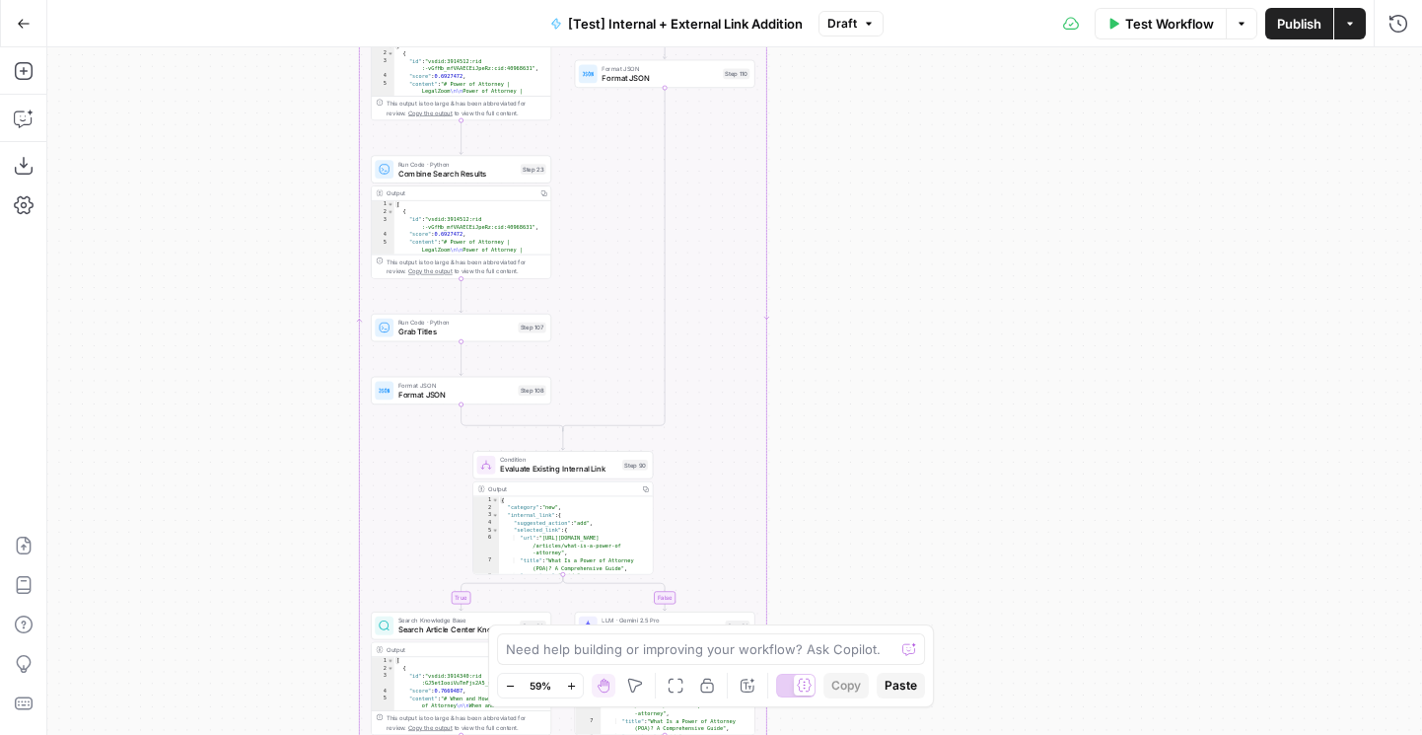
click at [221, 727] on div "true false true false true false Workflow Set Inputs Inputs Run Code · Python R…" at bounding box center [734, 391] width 1375 height 688
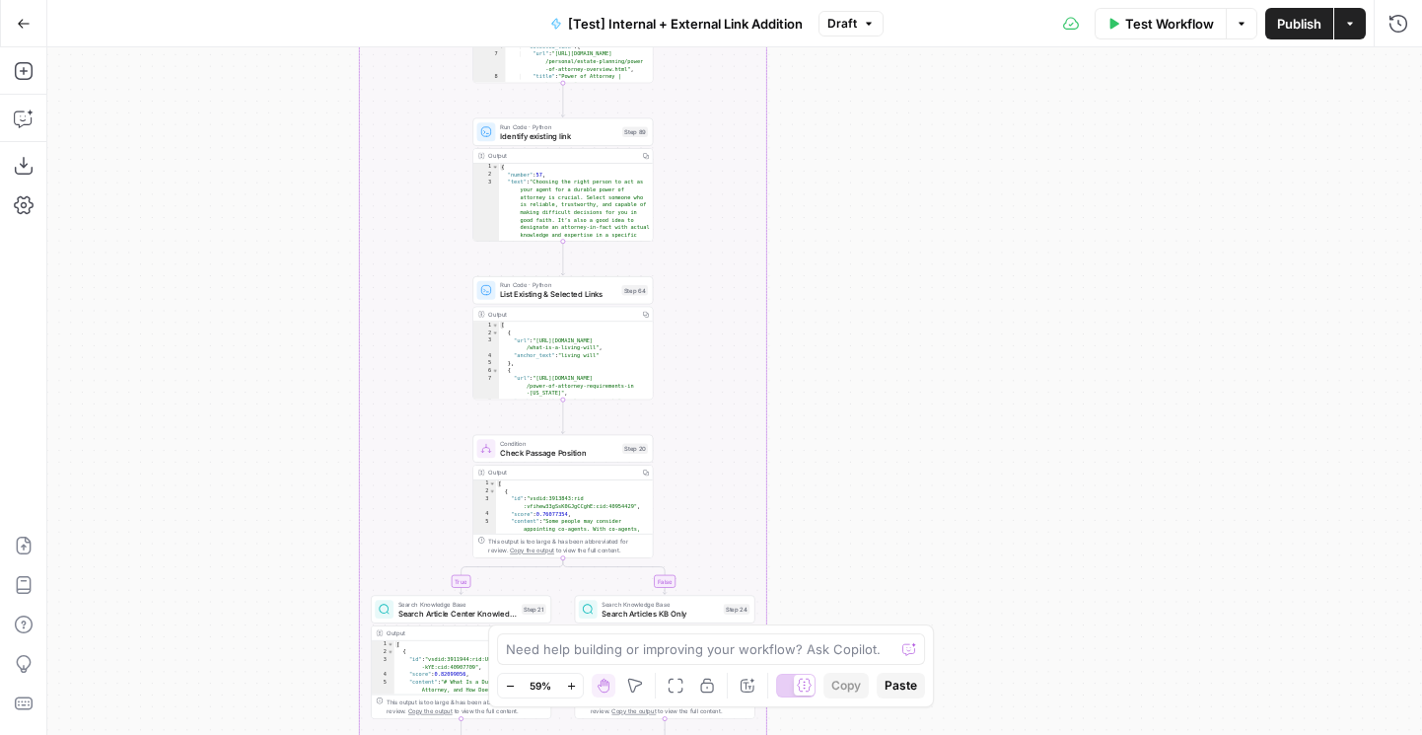
drag, startPoint x: 241, startPoint y: 545, endPoint x: 241, endPoint y: 688, distance: 142.0
click at [241, 688] on div "true false true false true false Workflow Set Inputs Inputs Run Code · Python R…" at bounding box center [734, 391] width 1375 height 688
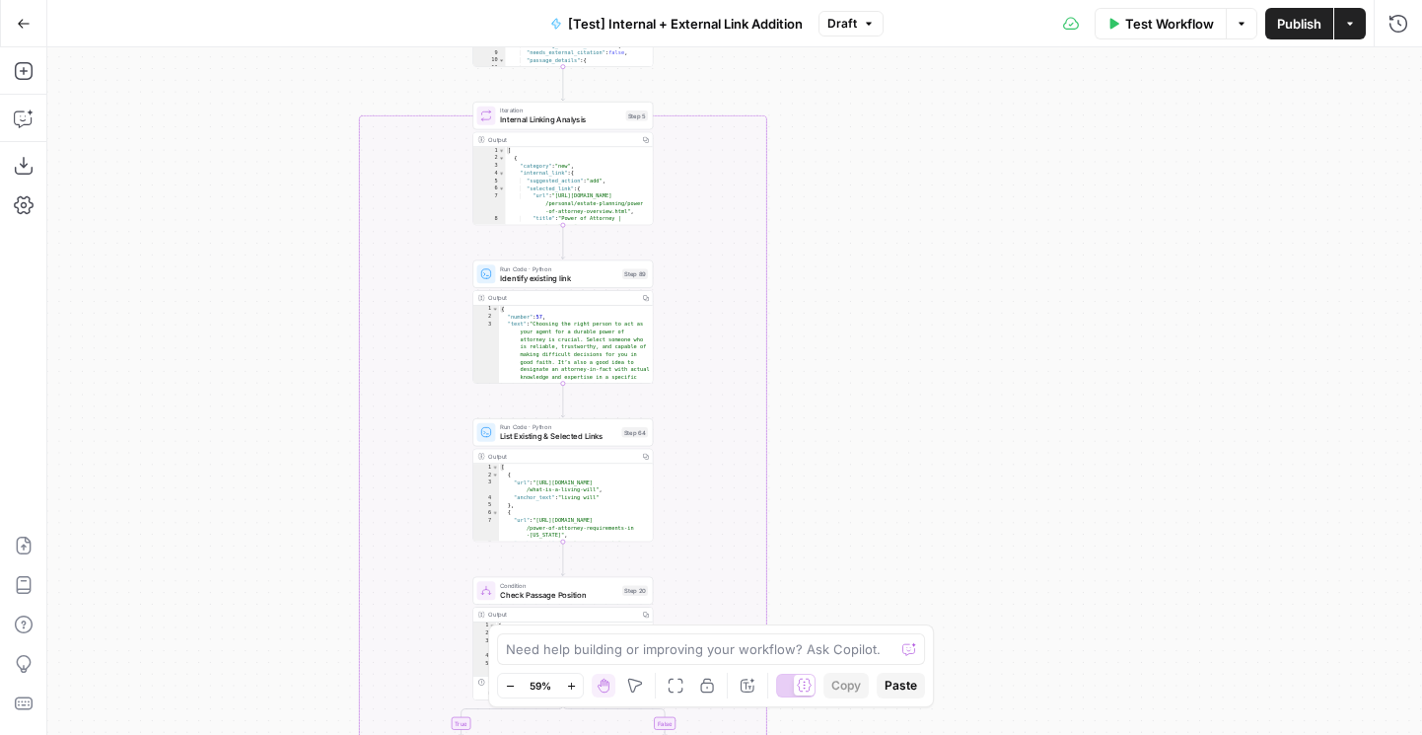
click at [238, 703] on div "true false true false true false Workflow Set Inputs Inputs Run Code · Python R…" at bounding box center [734, 391] width 1375 height 688
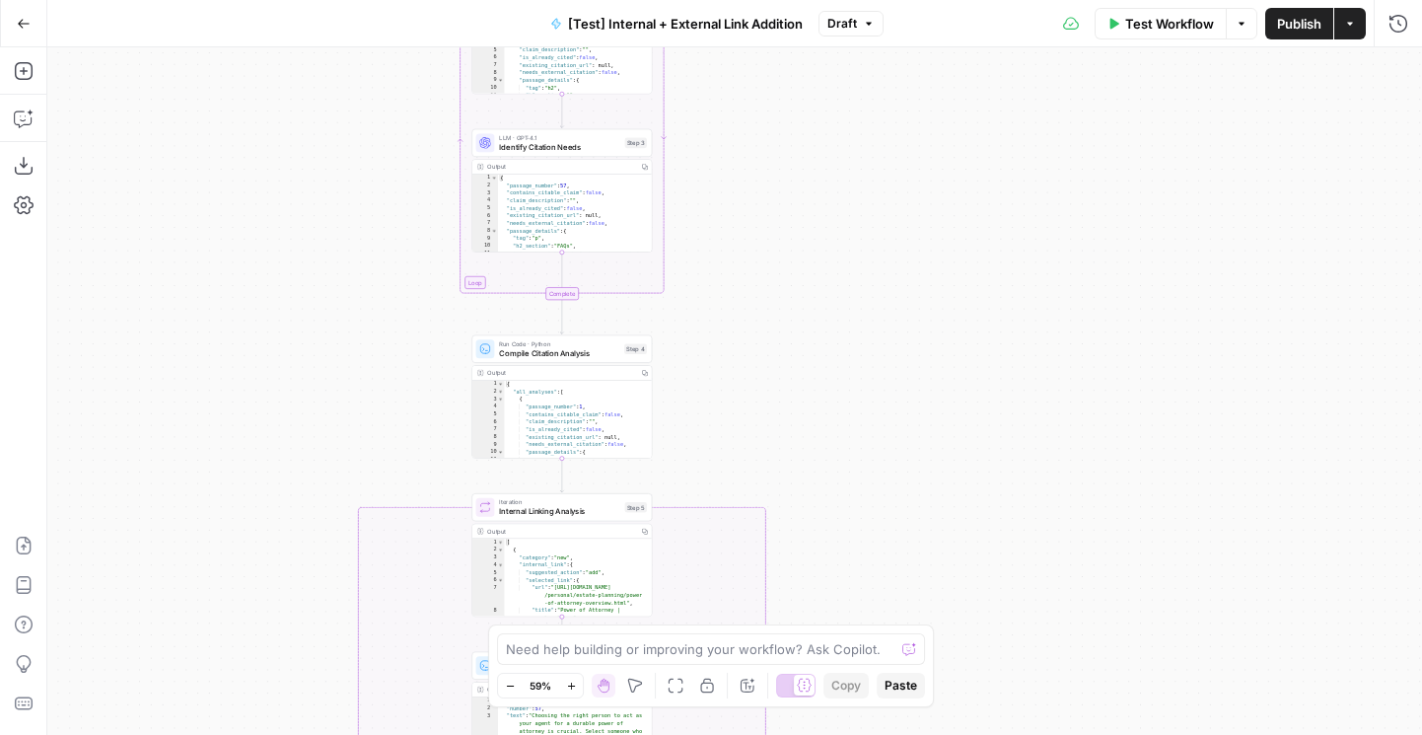
click at [281, 683] on div "true false true false true false Workflow Set Inputs Inputs Run Code · Python R…" at bounding box center [734, 391] width 1375 height 688
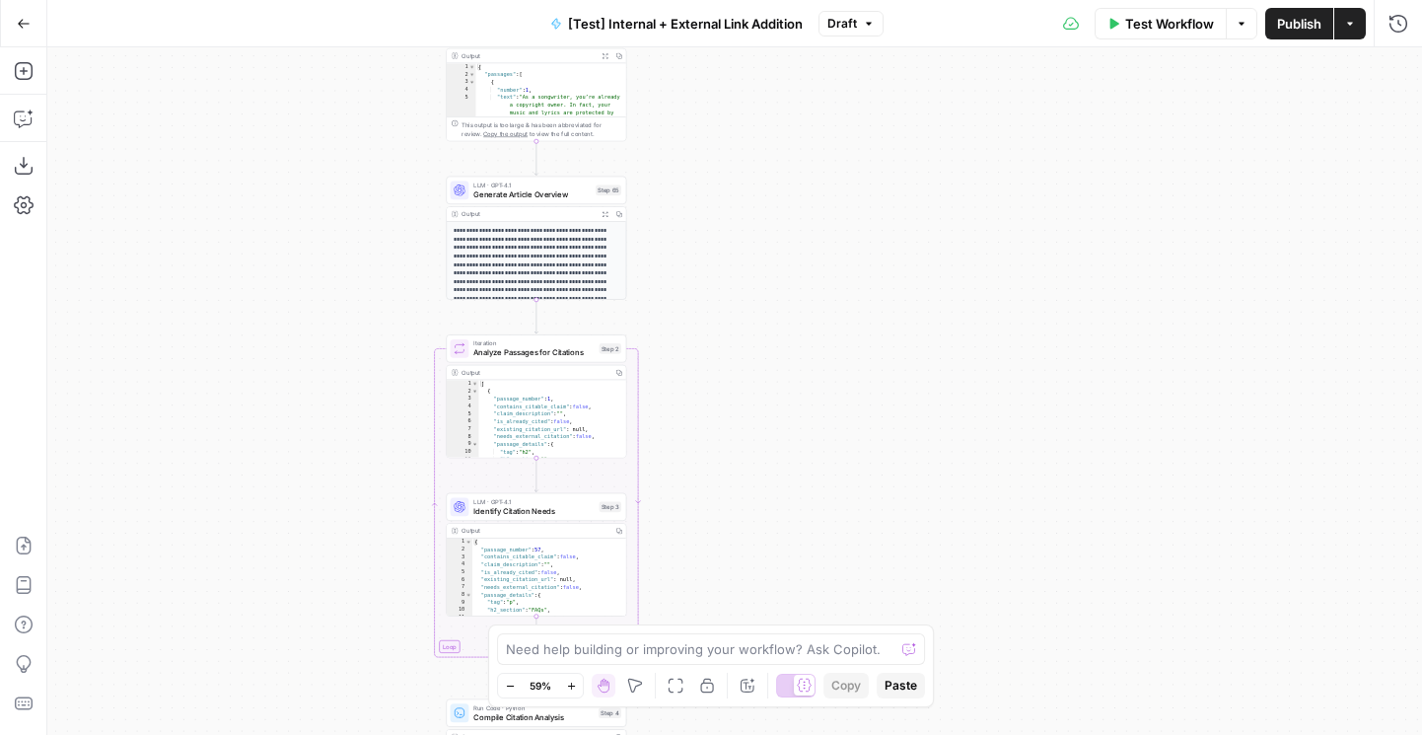
drag, startPoint x: 363, startPoint y: 327, endPoint x: 343, endPoint y: 719, distance: 392.1
click at [343, 718] on div "true false true false true false Workflow Set Inputs Inputs Run Code · Python R…" at bounding box center [734, 391] width 1375 height 688
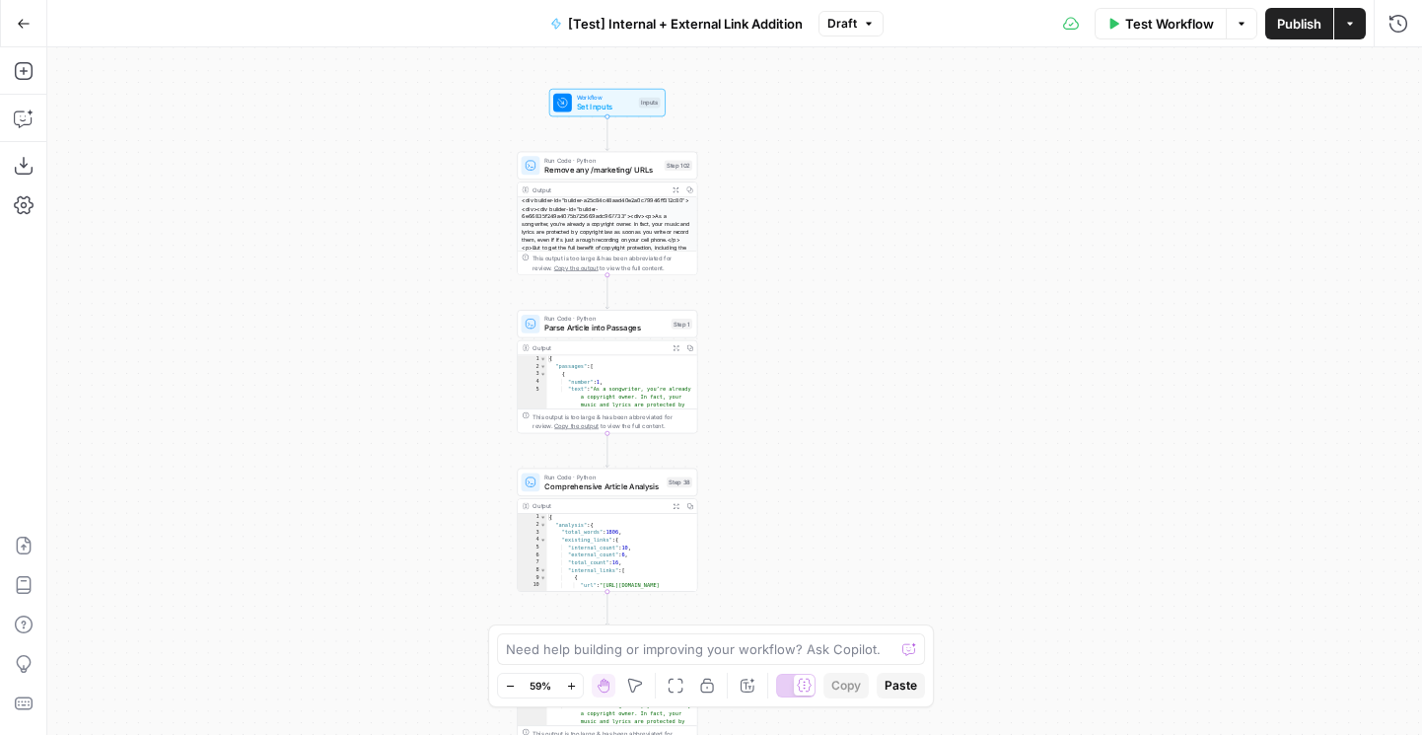
drag, startPoint x: 369, startPoint y: 465, endPoint x: 507, endPoint y: 716, distance: 286.9
click at [504, 715] on div "true false true false true false Workflow Set Inputs Inputs Run Code · Python R…" at bounding box center [734, 391] width 1375 height 688
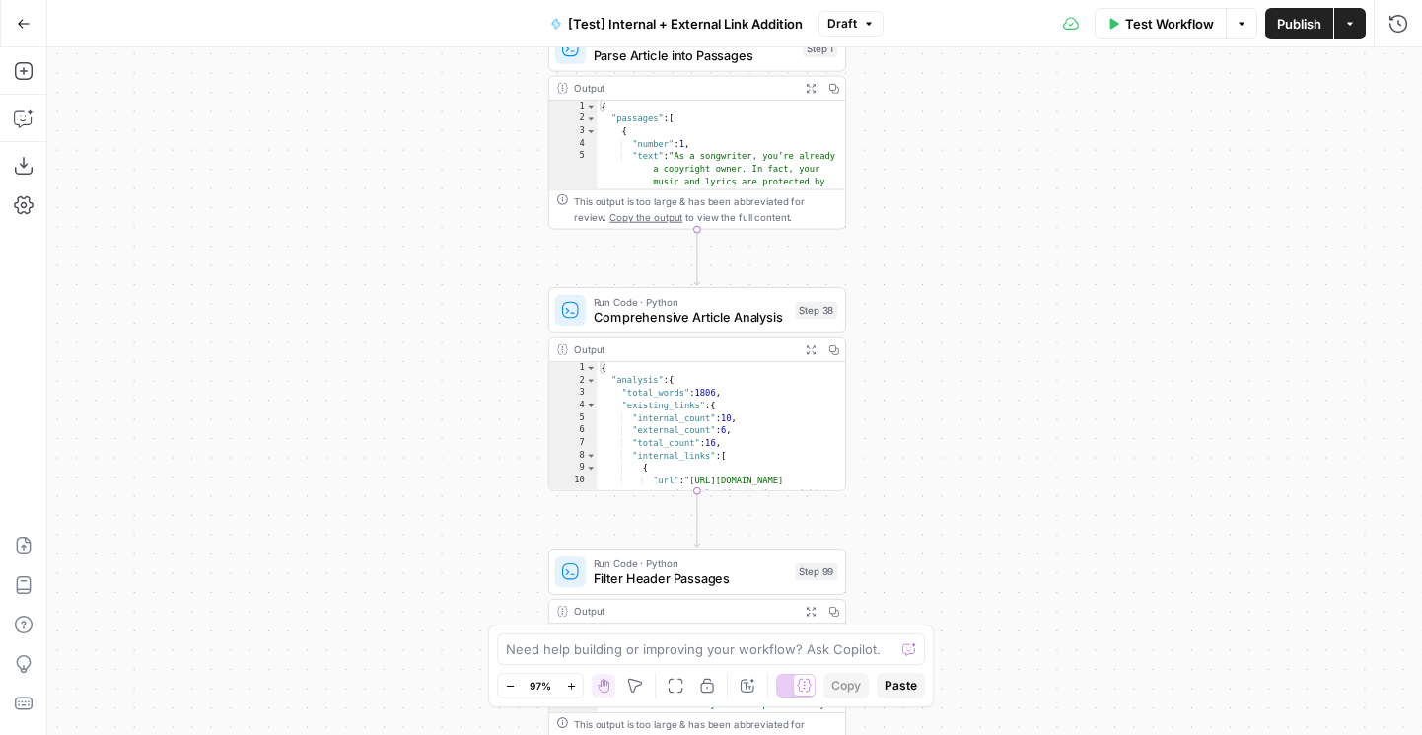
drag, startPoint x: 982, startPoint y: 42, endPoint x: 977, endPoint y: 96, distance: 53.5
click at [981, 36] on div "Go Back [Test] Internal + External Link Addition Draft Test Workflow Options Pu…" at bounding box center [711, 367] width 1422 height 735
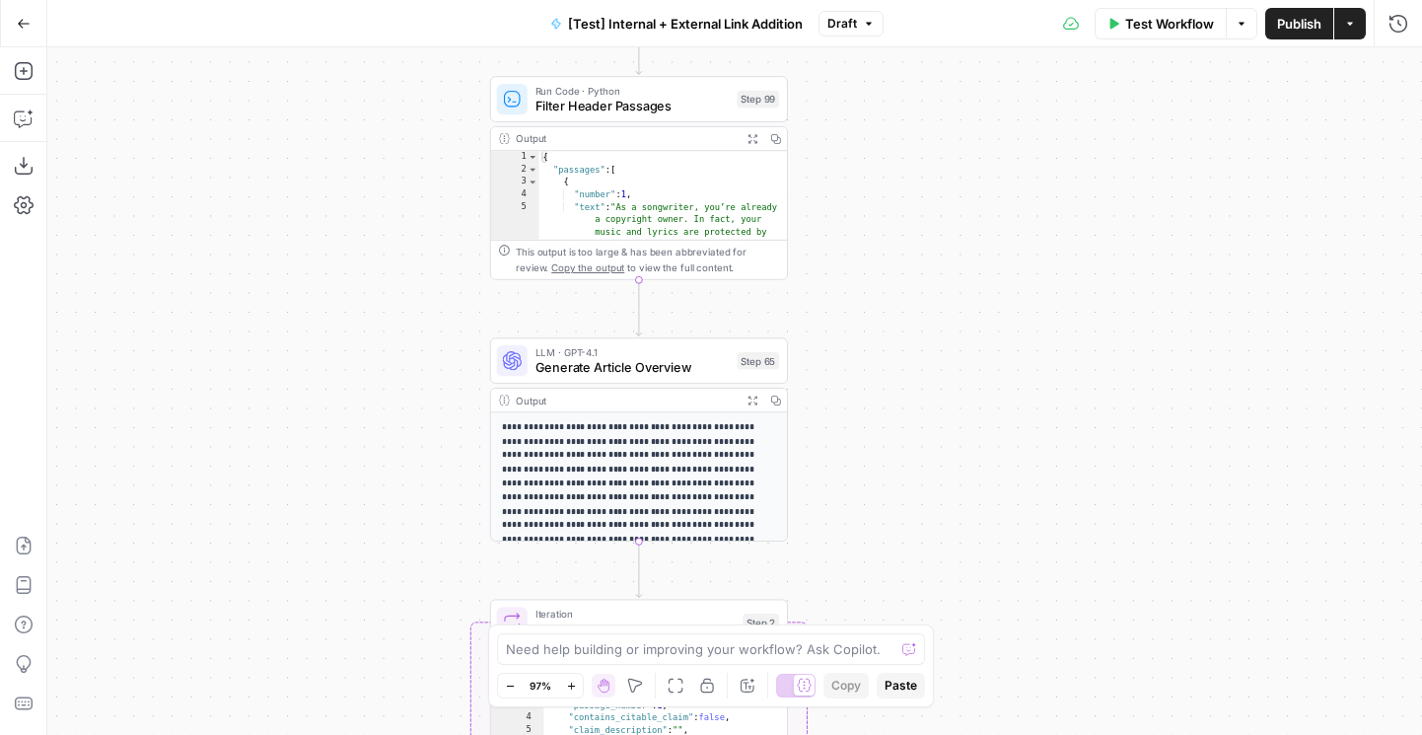
drag, startPoint x: 1002, startPoint y: 450, endPoint x: 945, endPoint y: -38, distance: 491.6
click at [945, 0] on html "LegalZoom New Home Browse Insights Opportunities Your Data Flightpath Recent Gr…" at bounding box center [711, 367] width 1422 height 735
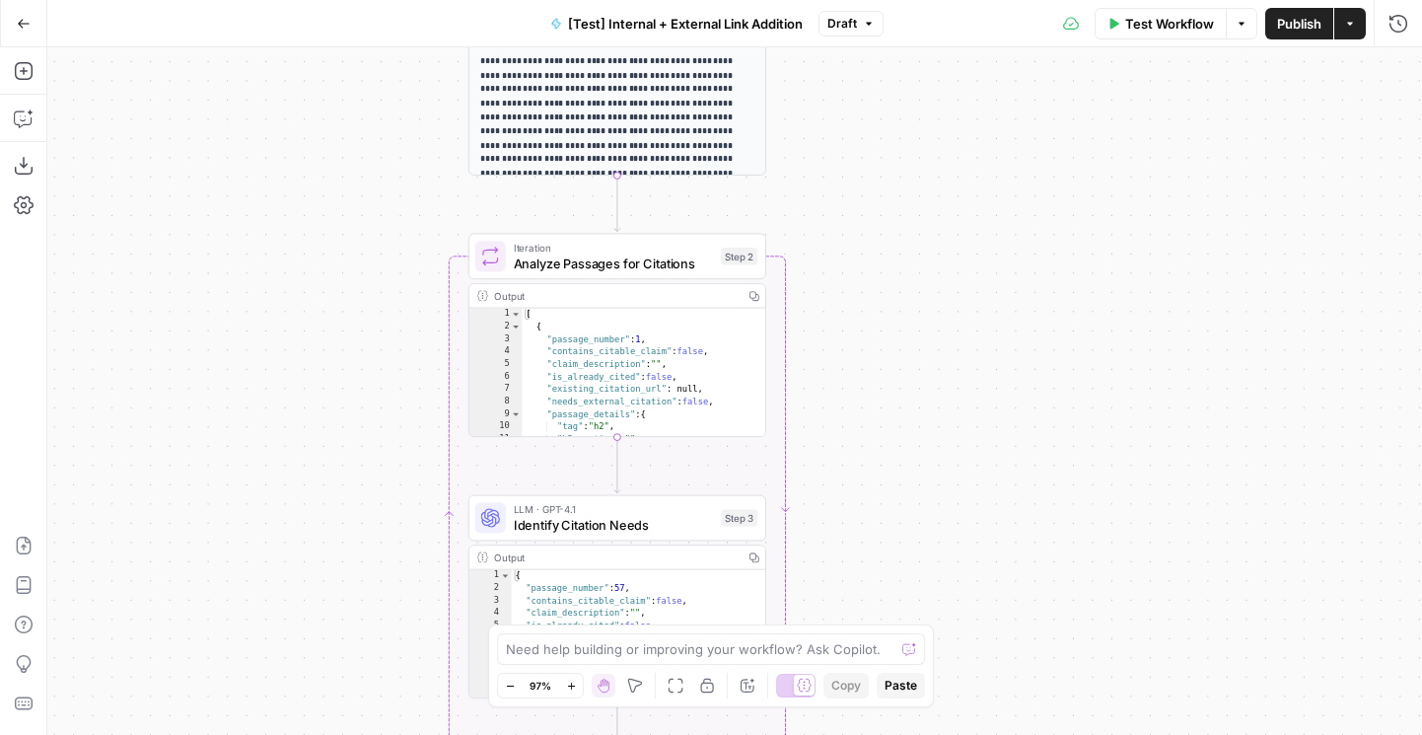
click at [1001, 163] on div "true false true false true false Workflow Set Inputs Inputs Run Code · Python R…" at bounding box center [734, 391] width 1375 height 688
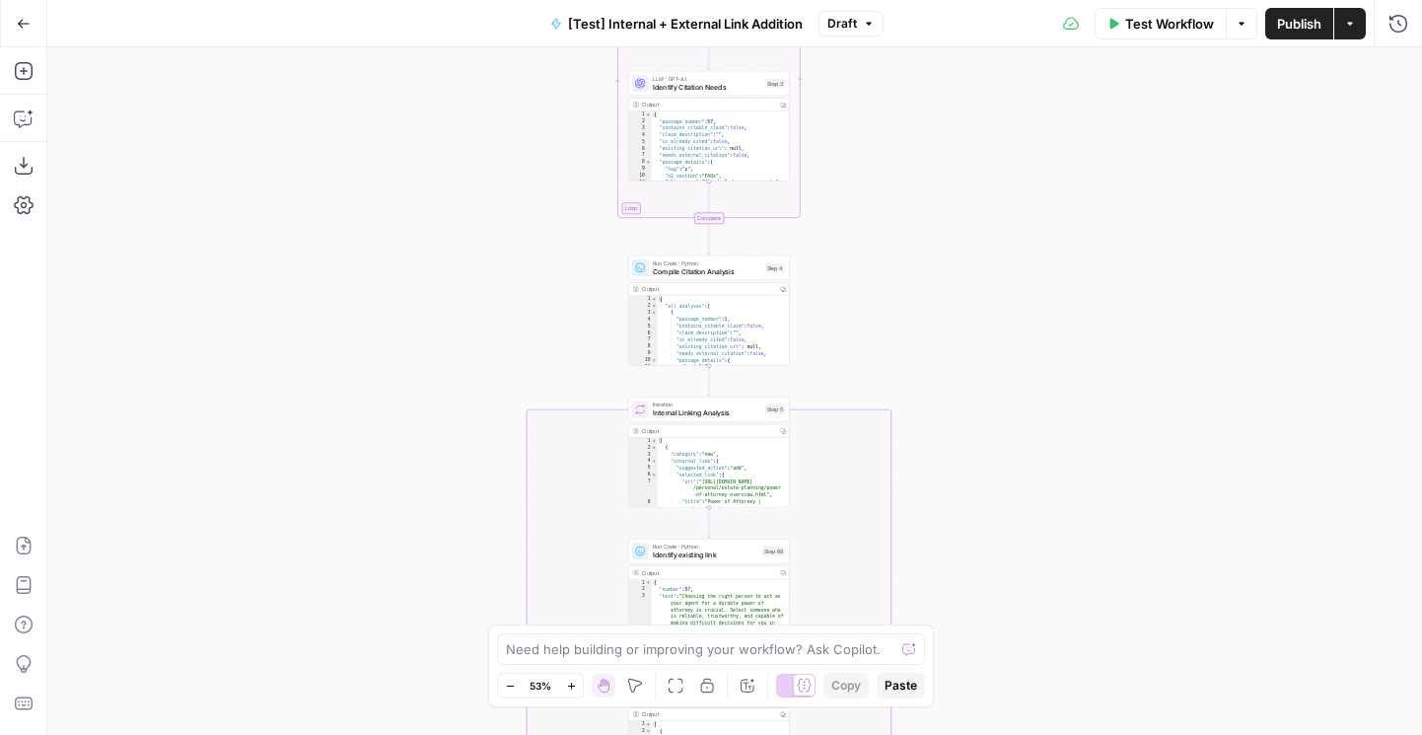
drag, startPoint x: 924, startPoint y: 150, endPoint x: 899, endPoint y: 25, distance: 127.9
click at [899, 27] on div "Go Back [Test] Internal + External Link Addition Draft Test Workflow Options Pu…" at bounding box center [711, 367] width 1422 height 735
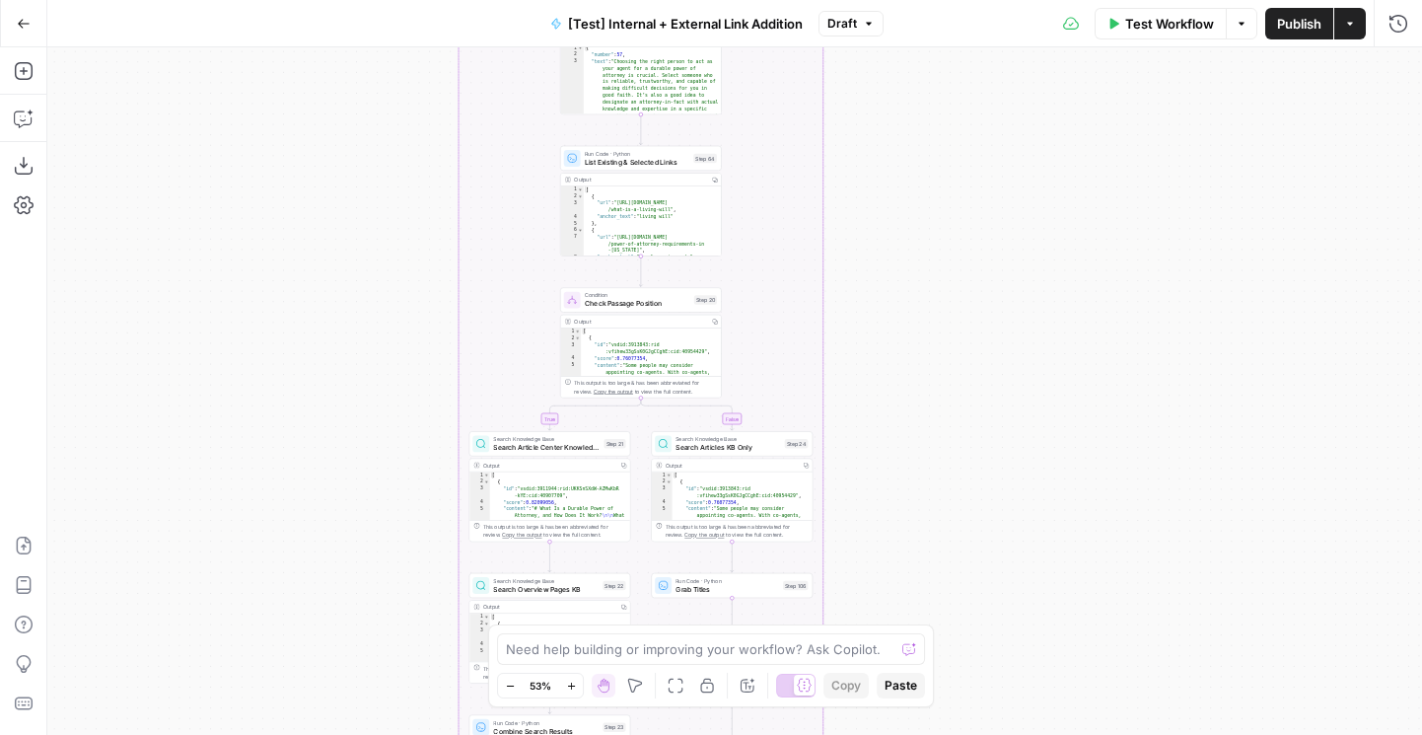
drag, startPoint x: 977, startPoint y: 45, endPoint x: 977, endPoint y: 140, distance: 94.7
click at [977, 36] on div "Go Back [Test] Internal + External Link Addition Draft Test Workflow Options Pu…" at bounding box center [711, 367] width 1422 height 735
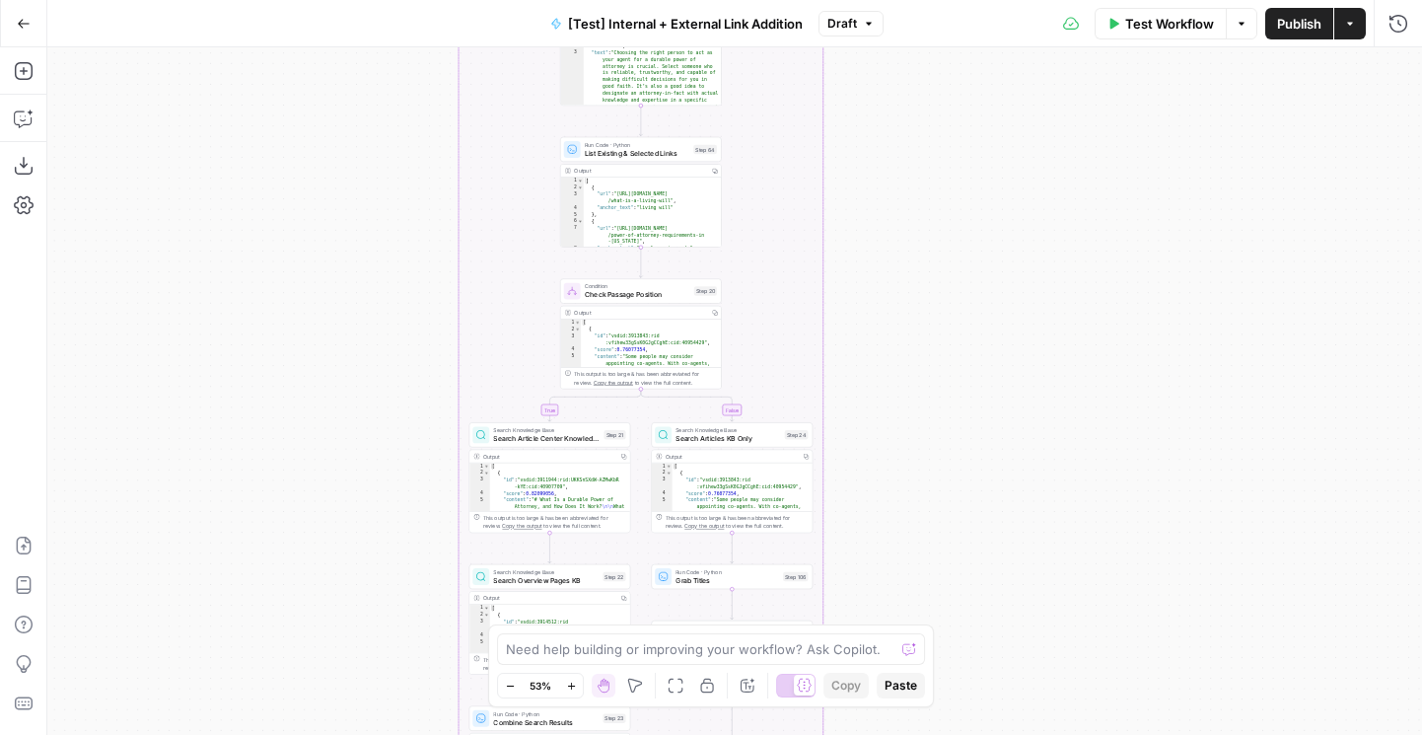
drag, startPoint x: 983, startPoint y: 549, endPoint x: 983, endPoint y: 10, distance: 539.5
click at [983, 10] on div "Go Back [Test] Internal + External Link Addition Draft Test Workflow Options Pu…" at bounding box center [711, 367] width 1422 height 735
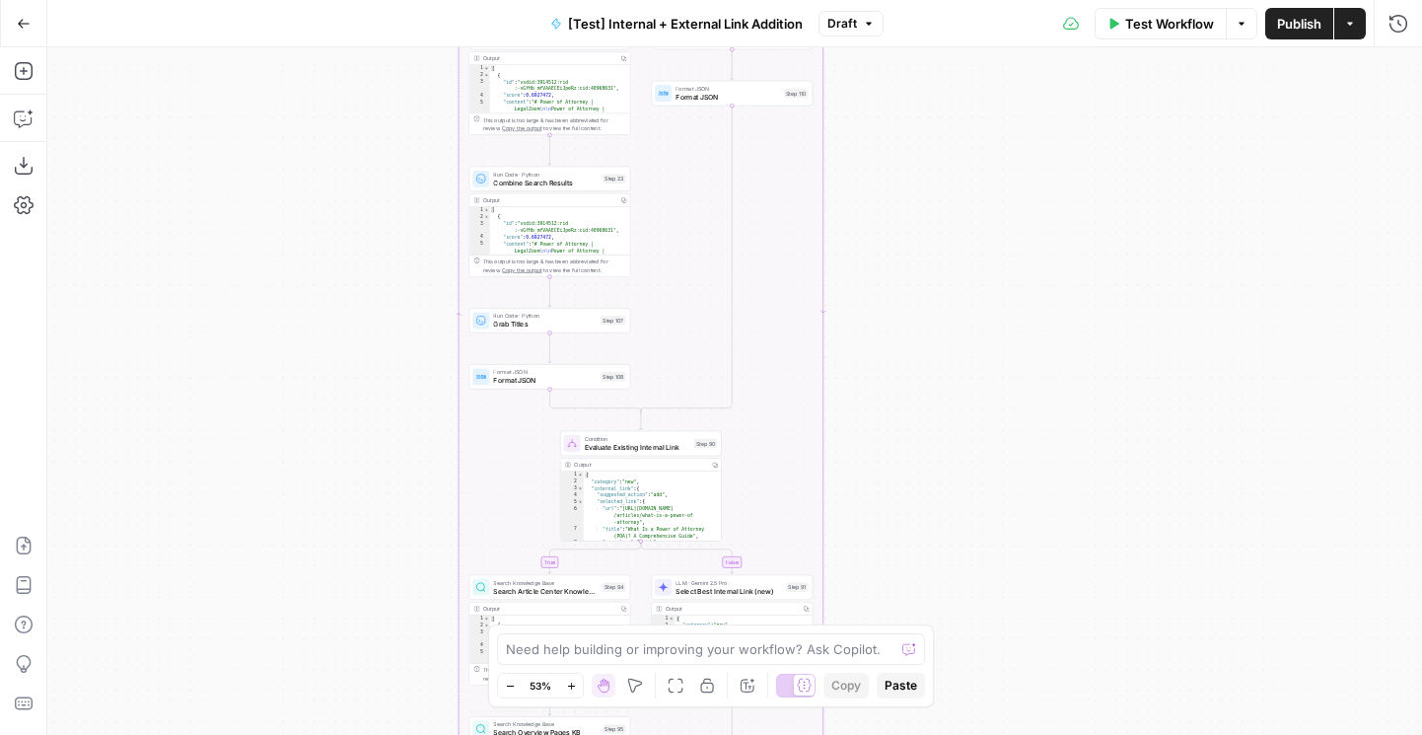
click at [986, 28] on div "Go Back [Test] Internal + External Link Addition Draft Test Workflow Options Pu…" at bounding box center [711, 367] width 1422 height 735
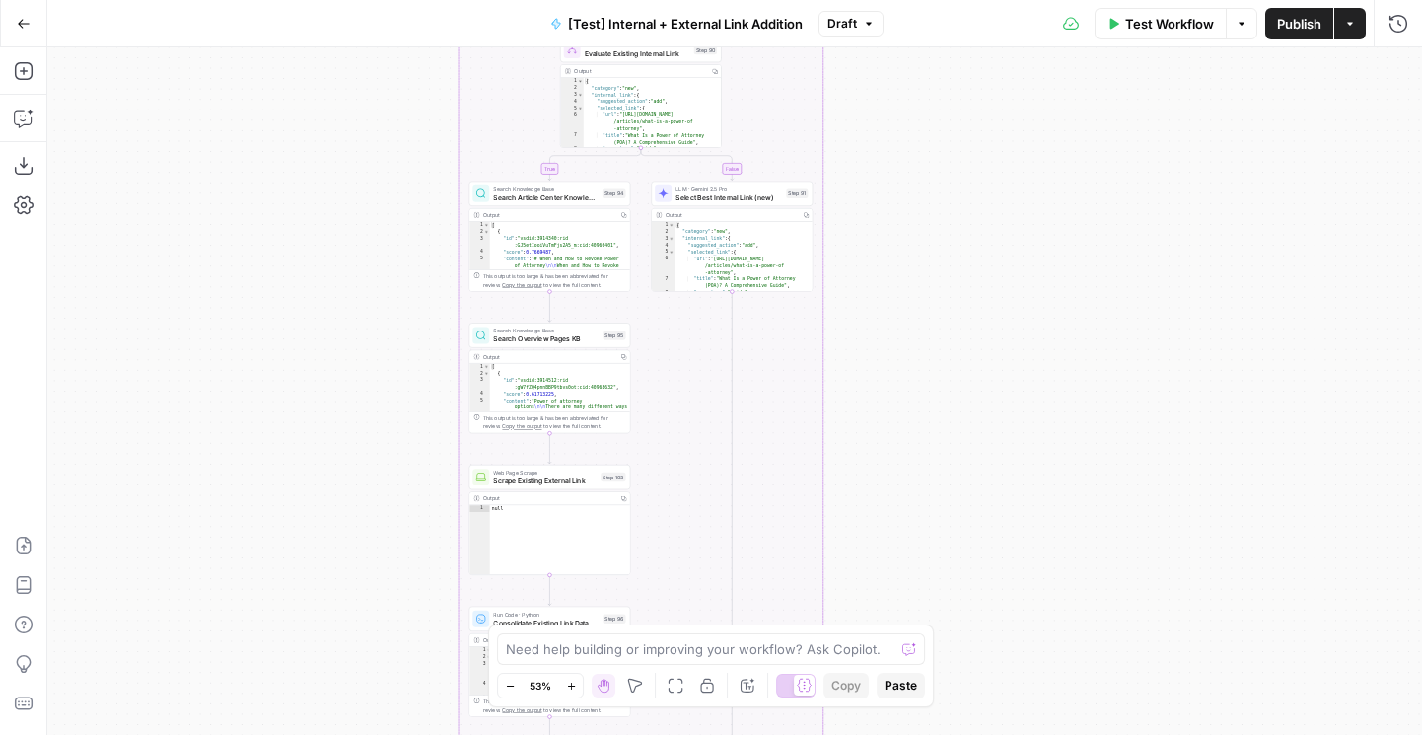
drag, startPoint x: 995, startPoint y: 461, endPoint x: 995, endPoint y: 73, distance: 387.6
click at [995, 74] on div "true false true false true false Workflow Set Inputs Inputs Run Code · Python R…" at bounding box center [734, 391] width 1375 height 688
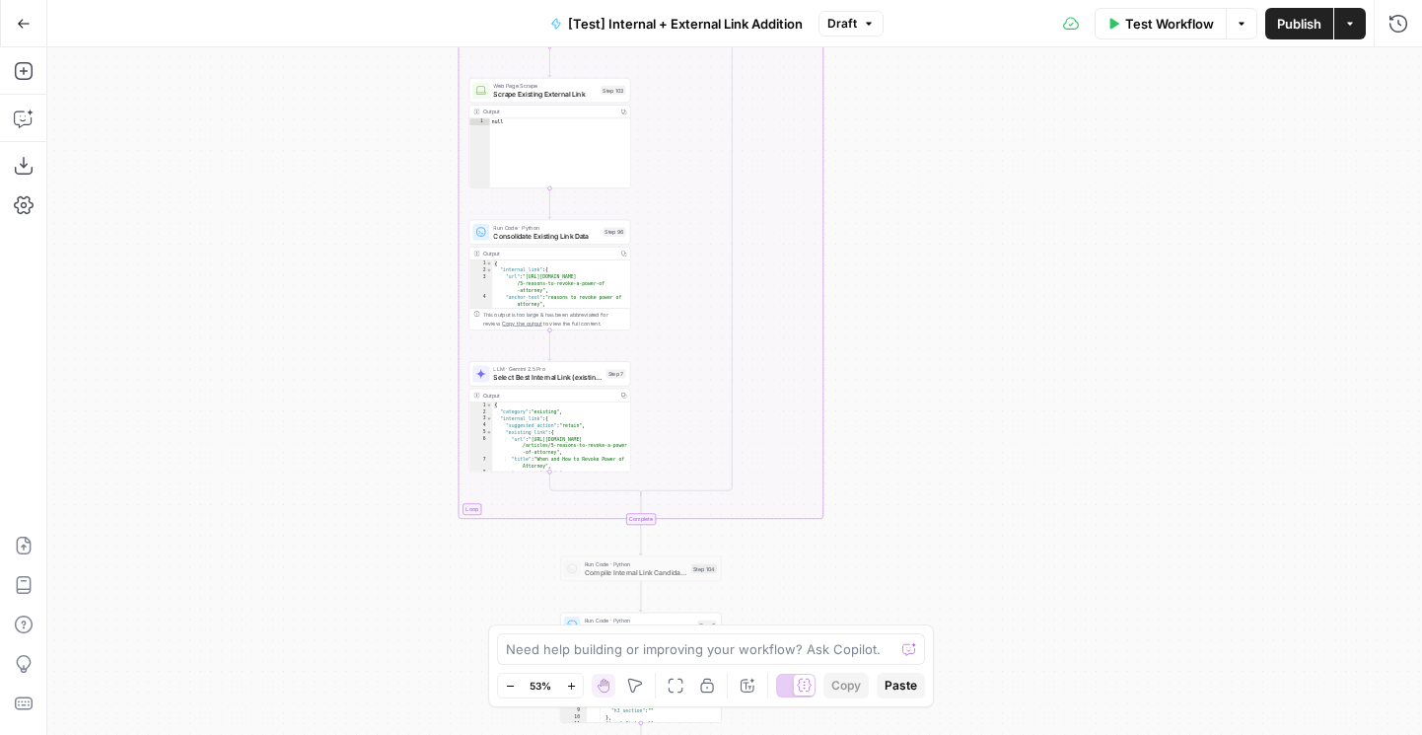
drag, startPoint x: 998, startPoint y: 483, endPoint x: 998, endPoint y: 63, distance: 420.2
click at [998, 67] on div "true false true false true false Workflow Set Inputs Inputs Run Code · Python R…" at bounding box center [734, 391] width 1375 height 688
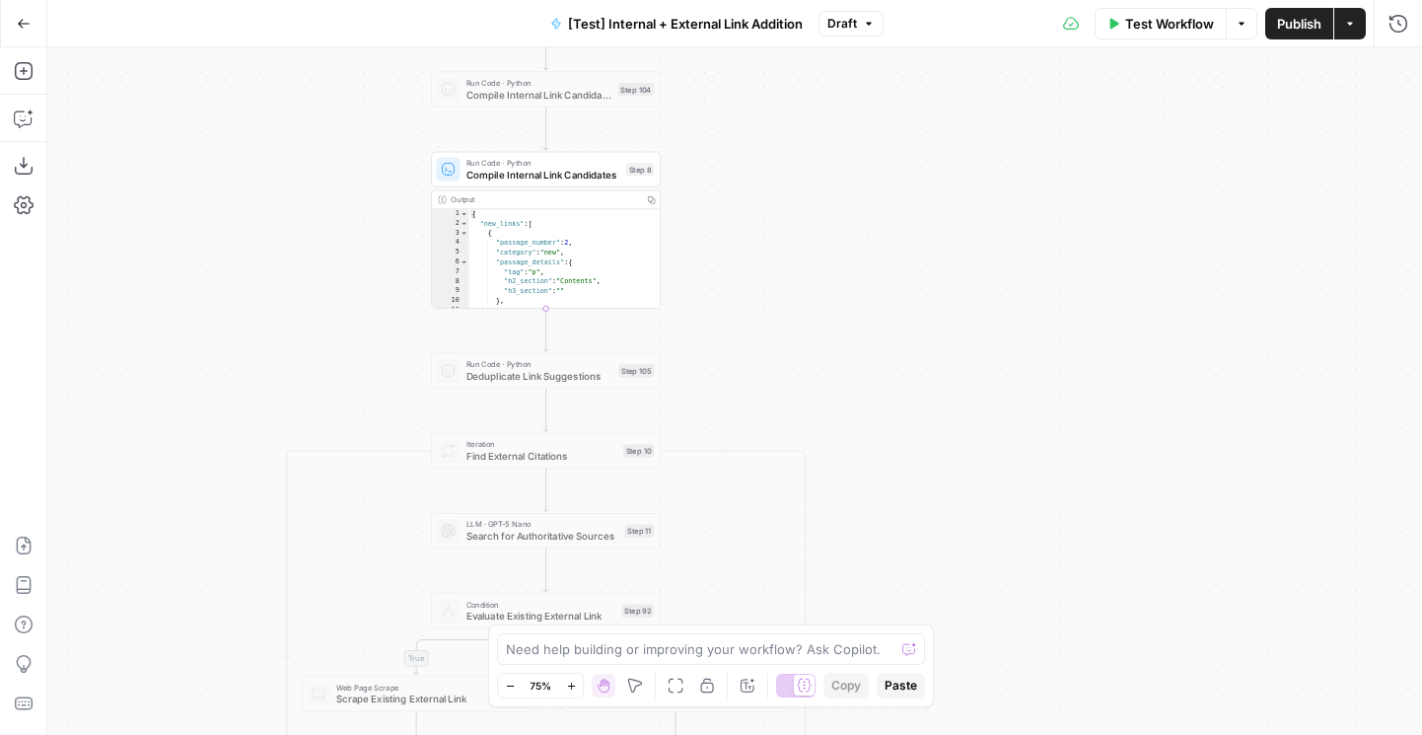
drag, startPoint x: 880, startPoint y: 388, endPoint x: 954, endPoint y: -11, distance: 405.3
click at [954, 0] on html "LegalZoom New Home Browse Insights Opportunities Your Data Flightpath Recent Gr…" at bounding box center [711, 367] width 1422 height 735
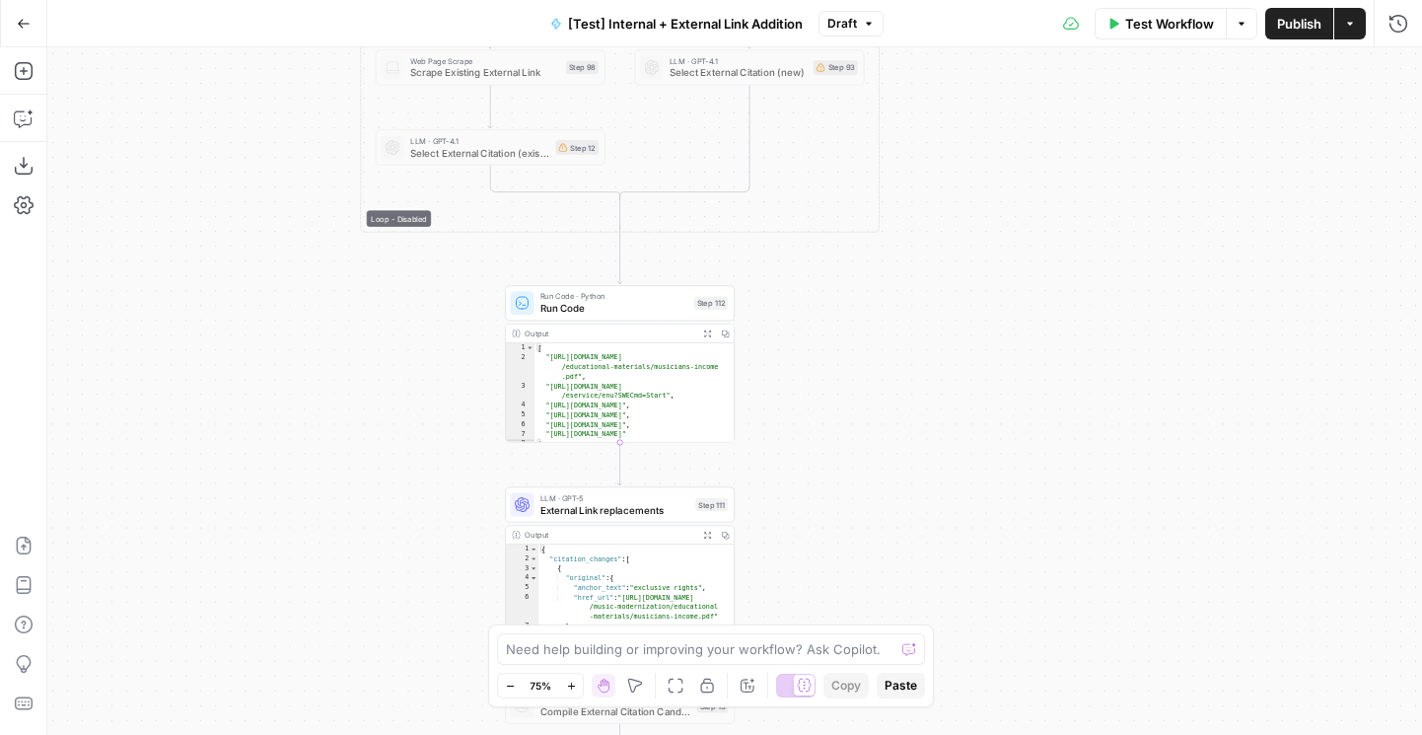
drag, startPoint x: 973, startPoint y: 474, endPoint x: 973, endPoint y: 218, distance: 256.5
click at [973, 218] on div "true false true false true false Workflow Set Inputs Inputs Run Code · Python R…" at bounding box center [734, 391] width 1375 height 688
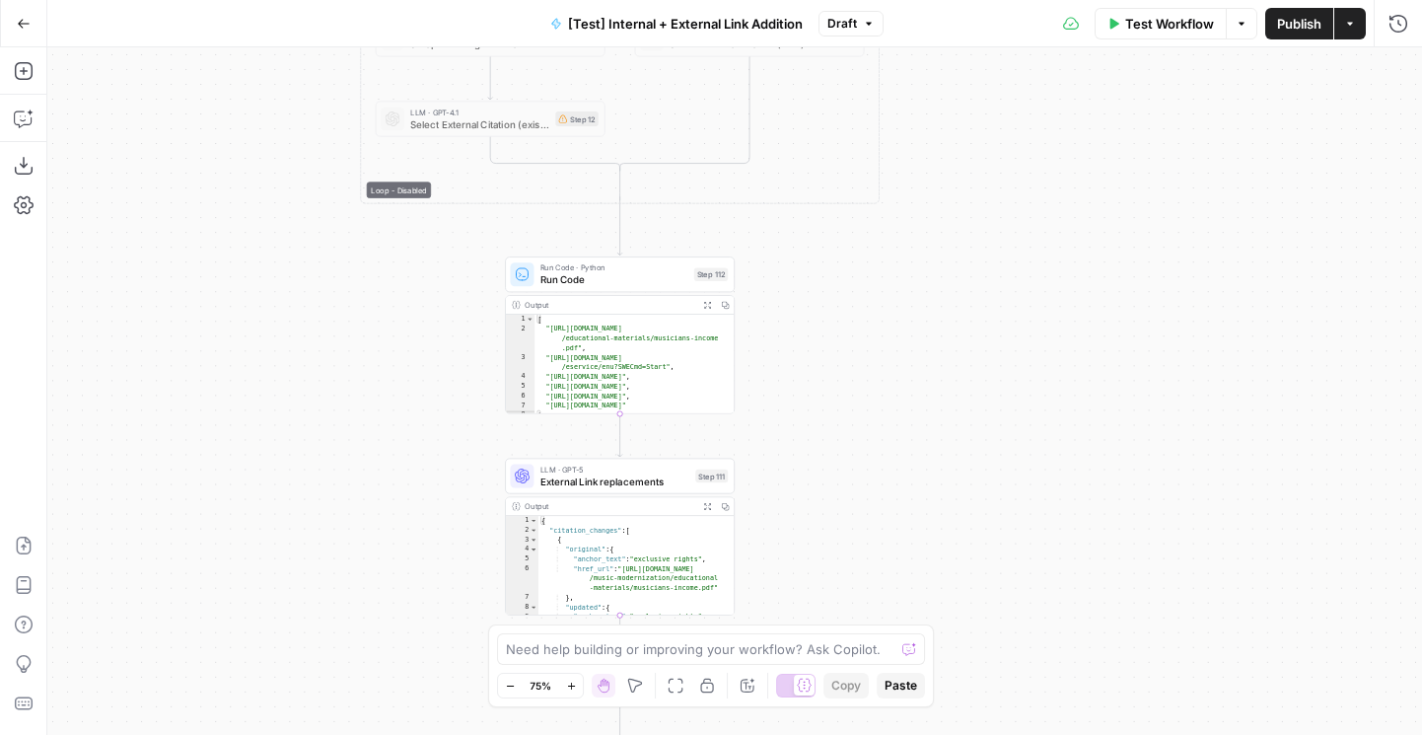
click at [851, 38] on div "Go Back [Test] Internal + External Link Addition Draft Test Workflow Options Pu…" at bounding box center [711, 23] width 1422 height 46
click at [858, 22] on button "Draft" at bounding box center [851, 24] width 65 height 26
click at [297, 404] on div "true false true false true false Workflow Set Inputs Inputs Run Code · Python R…" at bounding box center [734, 391] width 1375 height 688
drag, startPoint x: 324, startPoint y: 474, endPoint x: 324, endPoint y: 52, distance: 422.2
click at [324, 53] on div "true false true false true false Workflow Set Inputs Inputs Run Code · Python R…" at bounding box center [734, 391] width 1375 height 688
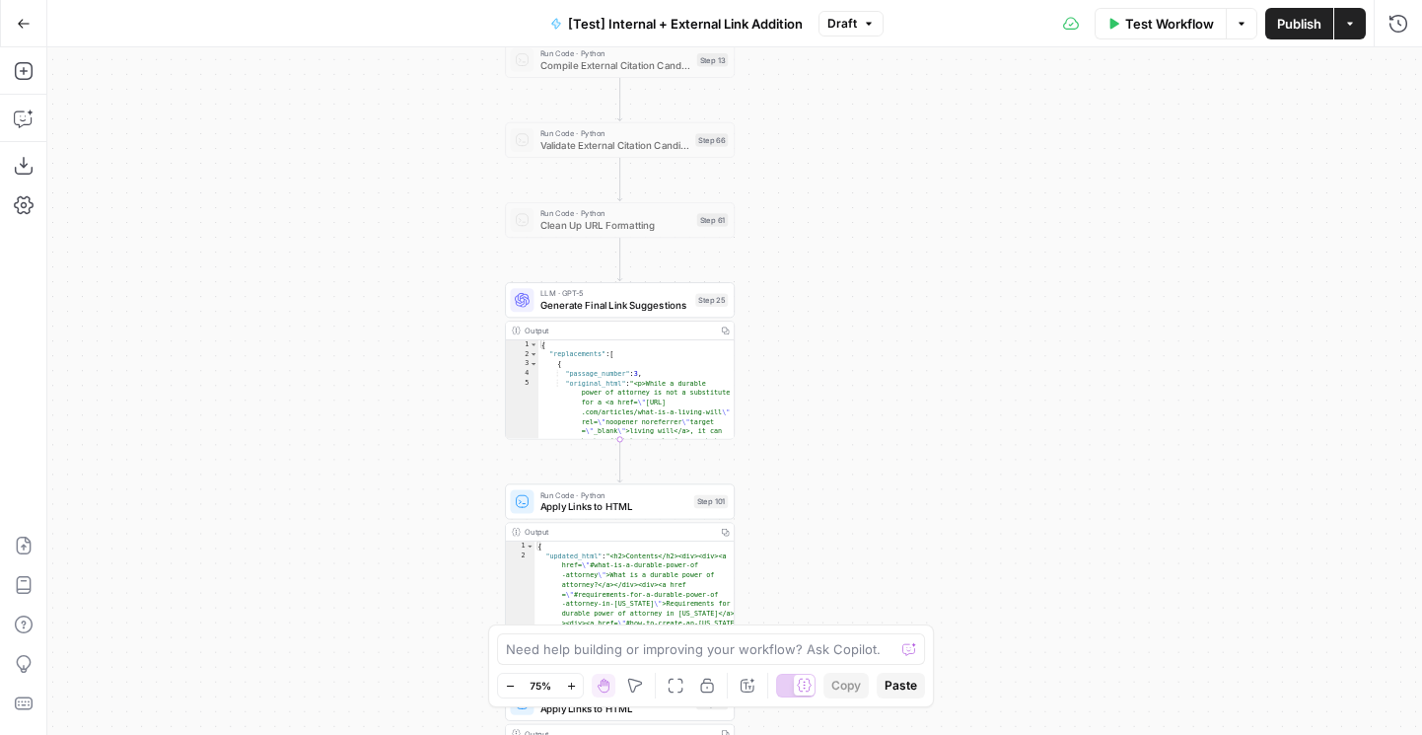
drag, startPoint x: 352, startPoint y: 278, endPoint x: 350, endPoint y: 79, distance: 199.3
click at [351, 79] on div "true false true false true false Workflow Set Inputs Inputs Run Code · Python R…" at bounding box center [734, 391] width 1375 height 688
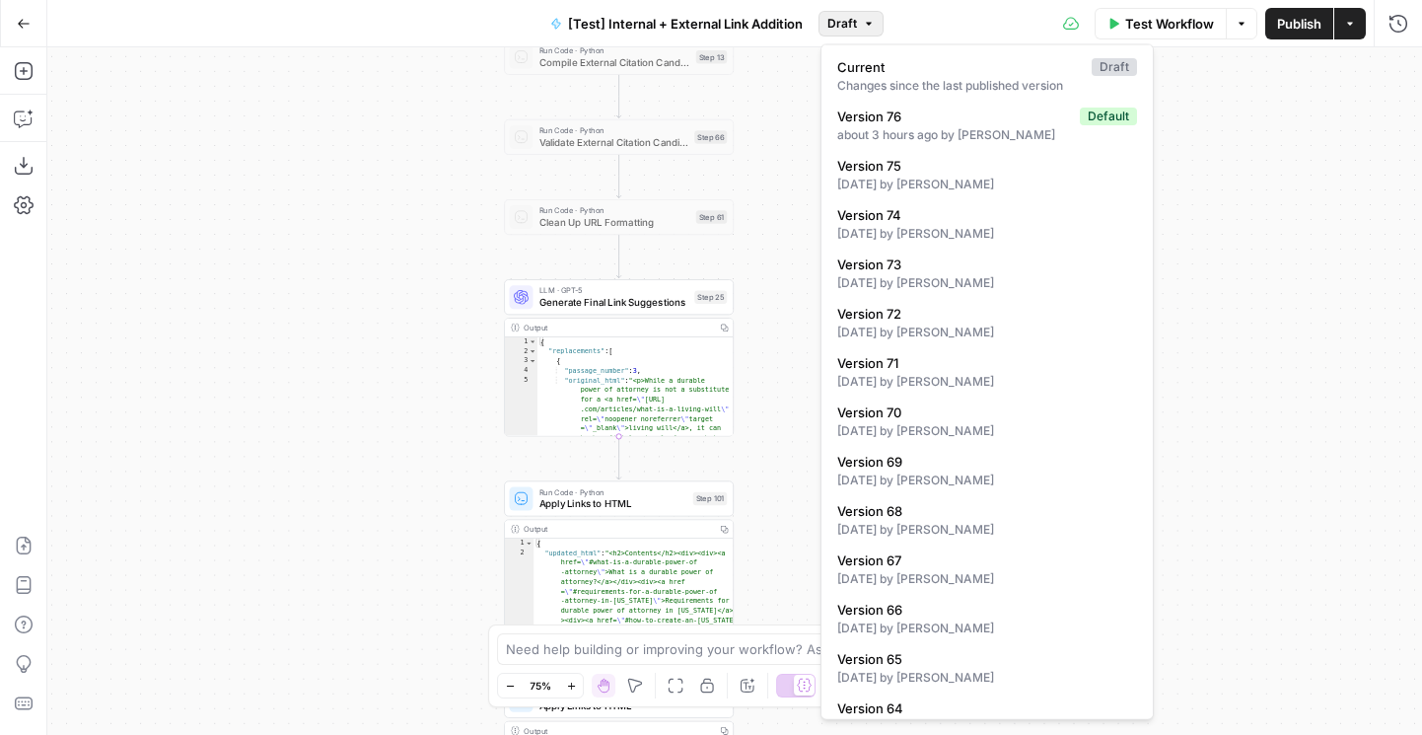
click at [850, 15] on span "Draft" at bounding box center [843, 24] width 30 height 18
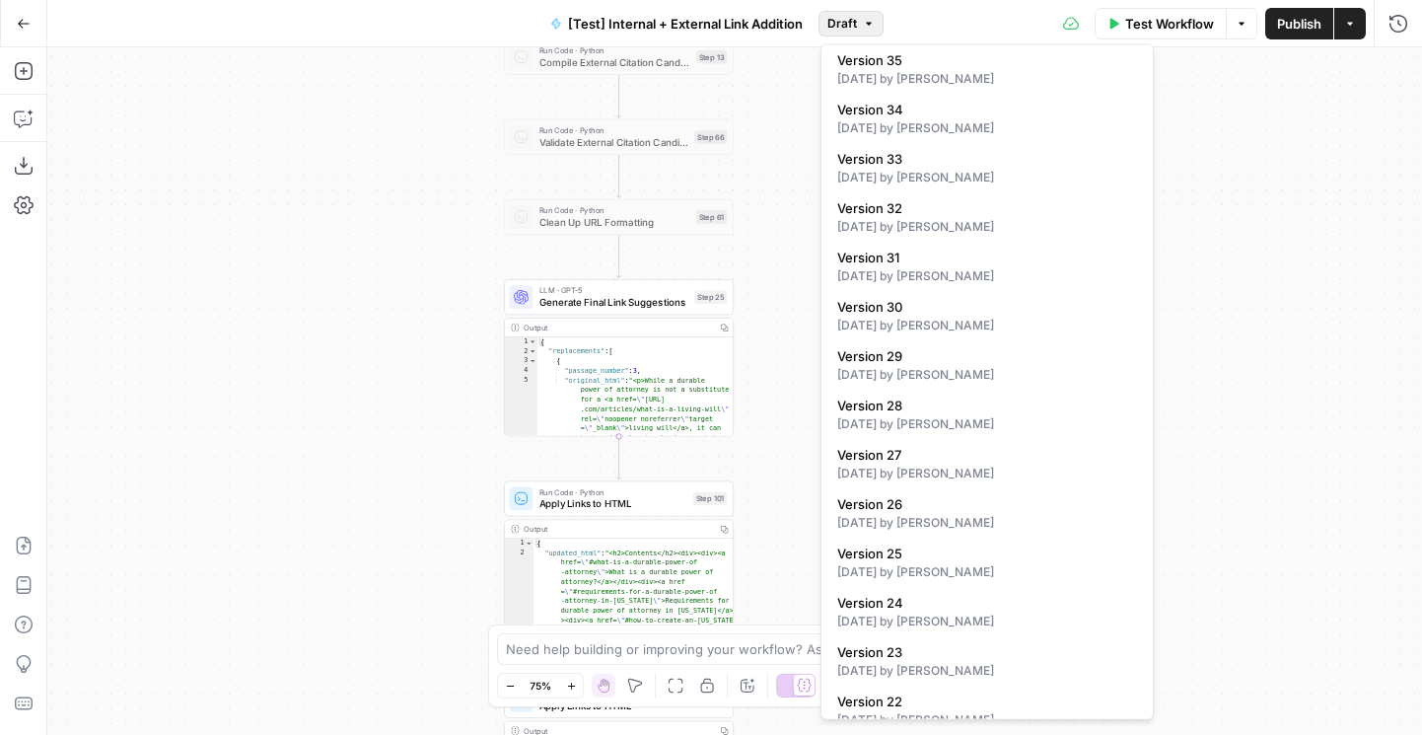
scroll to position [1781, 0]
